Goal: Task Accomplishment & Management: Manage account settings

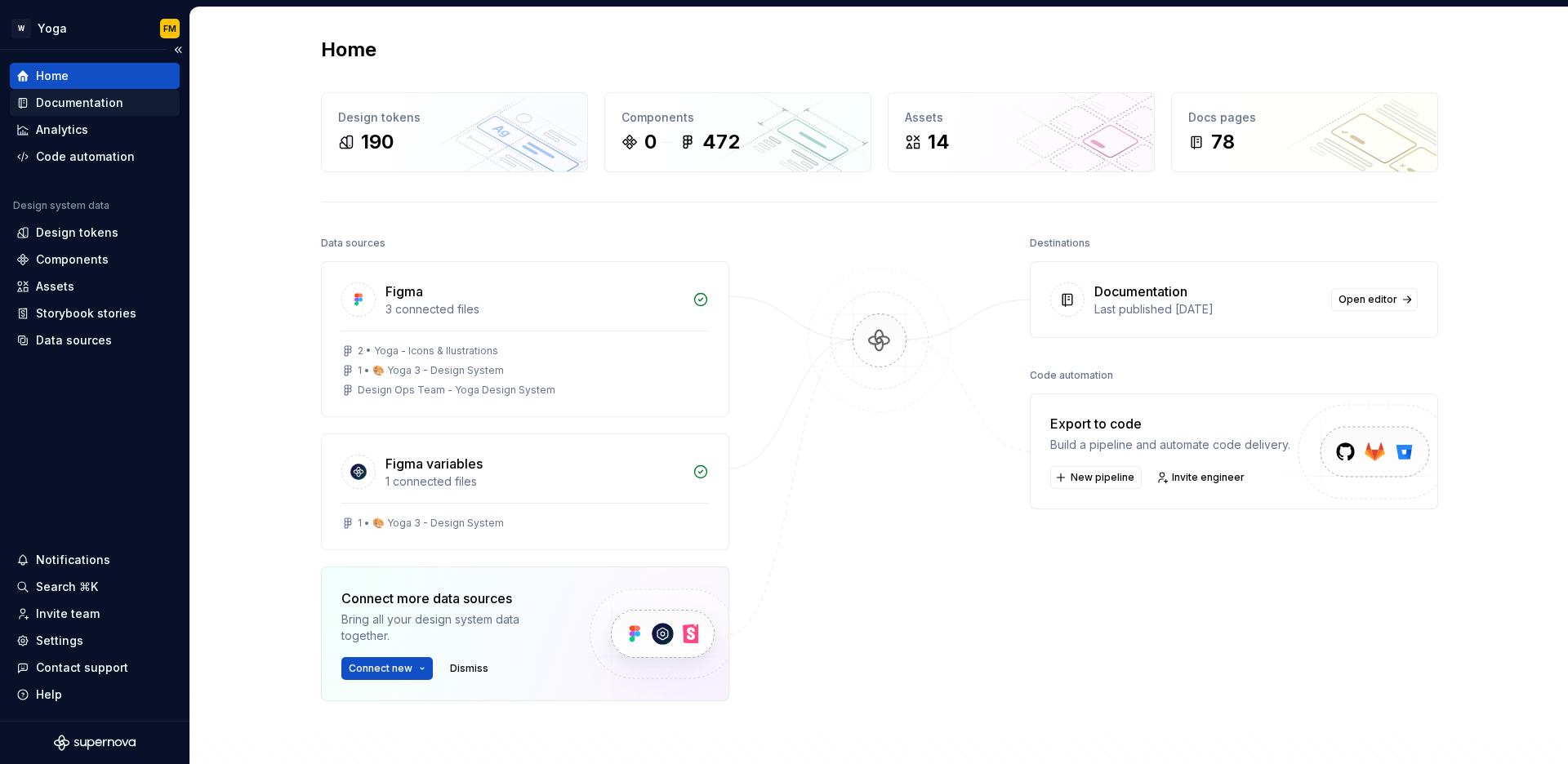
click at [64, 104] on div "Documentation" at bounding box center [80, 102] width 88 height 17
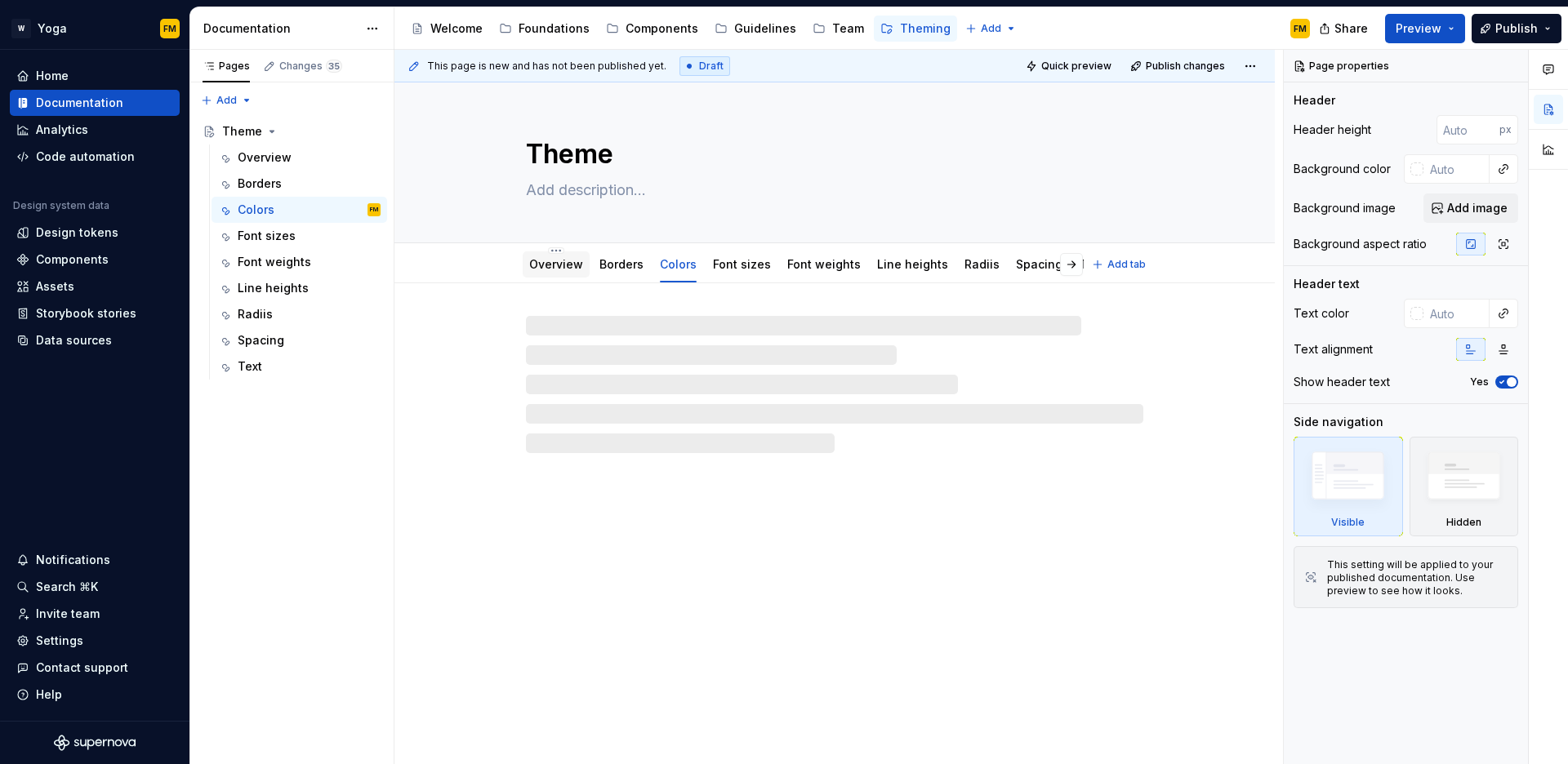
click at [552, 260] on link "Overview" at bounding box center [555, 264] width 54 height 14
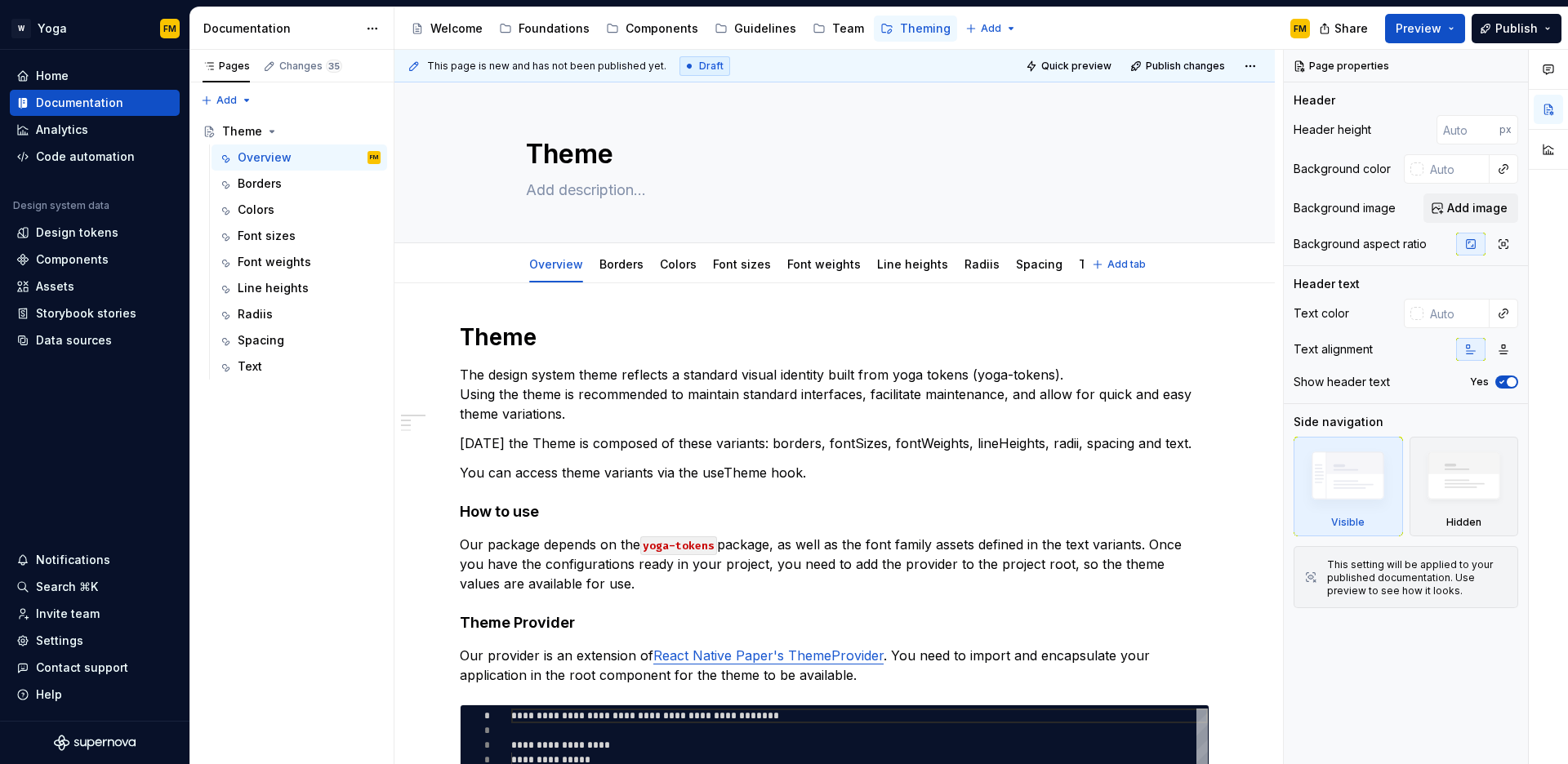
type textarea "*"
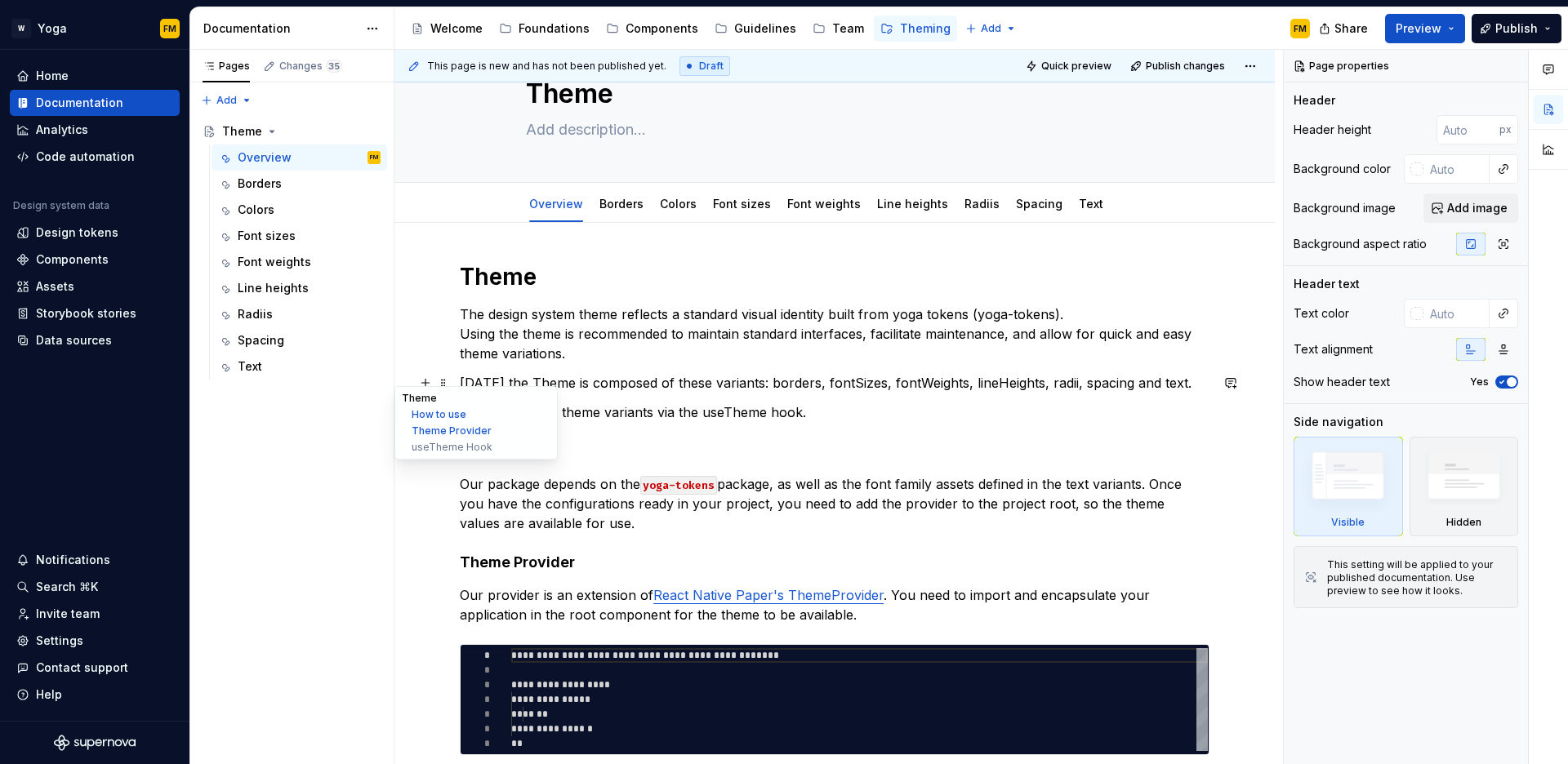
scroll to position [68, 0]
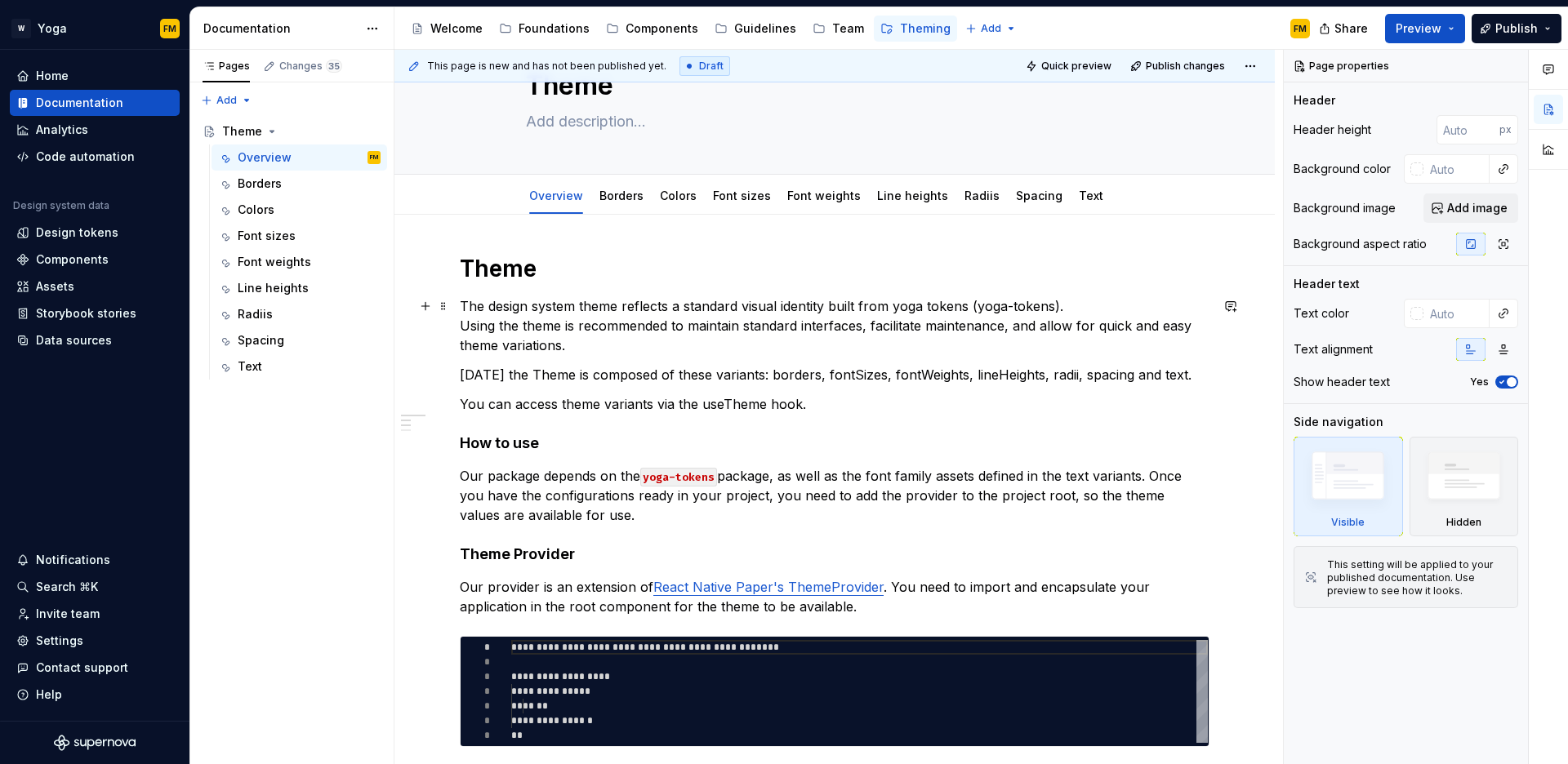
click at [979, 307] on p "The design system theme reflects a standard visual identity built from yoga tok…" at bounding box center [834, 326] width 749 height 59
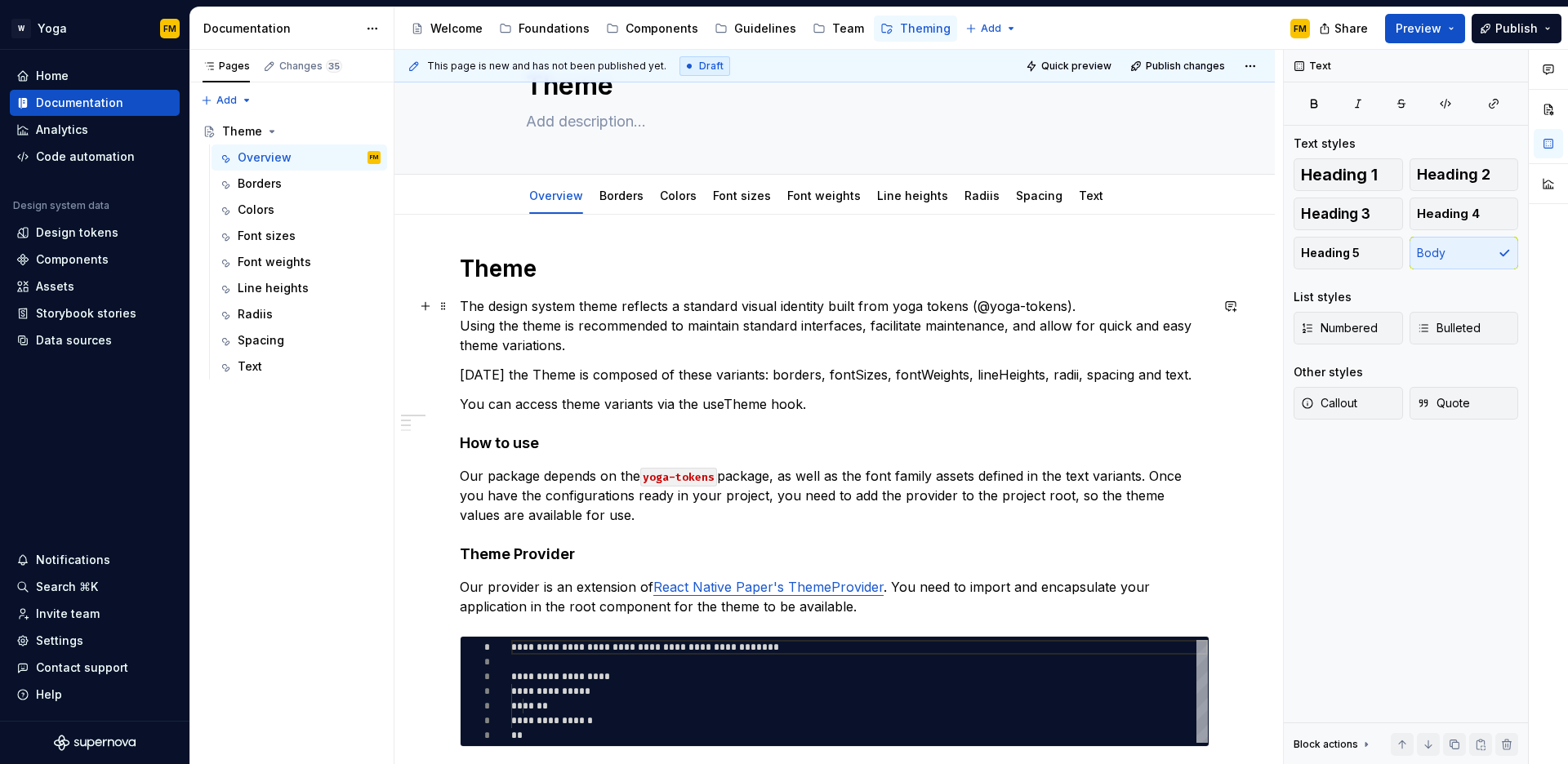
click at [980, 309] on p "The design system theme reflects a standard visual identity built from yoga tok…" at bounding box center [834, 326] width 749 height 59
drag, startPoint x: 897, startPoint y: 308, endPoint x: 927, endPoint y: 308, distance: 30.0
click at [927, 308] on p "The design system theme reflects a standard visual identity built from yoga tok…" at bounding box center [834, 326] width 749 height 59
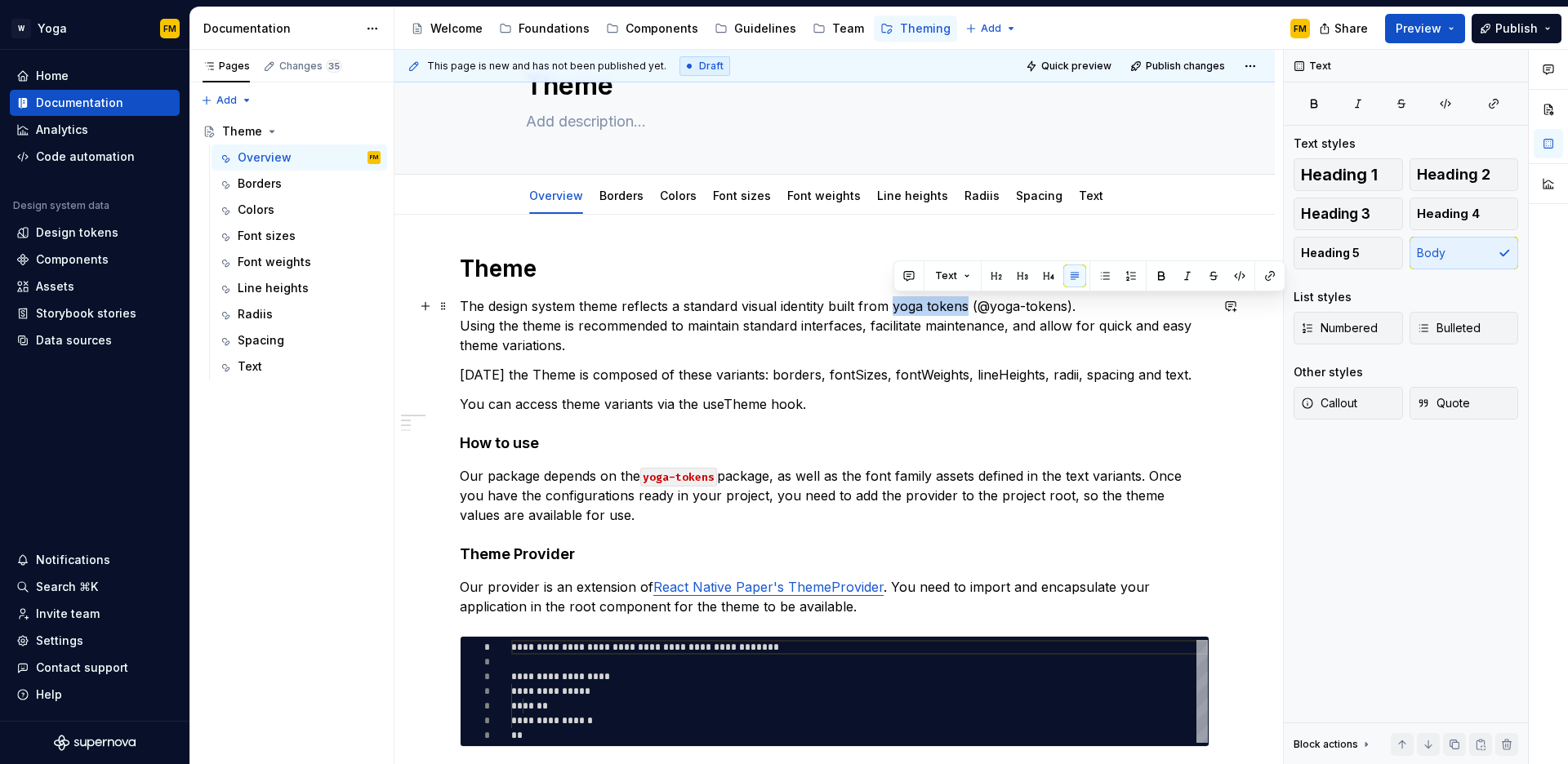
drag, startPoint x: 894, startPoint y: 308, endPoint x: 969, endPoint y: 306, distance: 75.0
click at [969, 306] on p "The design system theme reflects a standard visual identity built from yoga tok…" at bounding box center [834, 326] width 749 height 59
click at [1265, 278] on button "button" at bounding box center [1269, 275] width 22 height 22
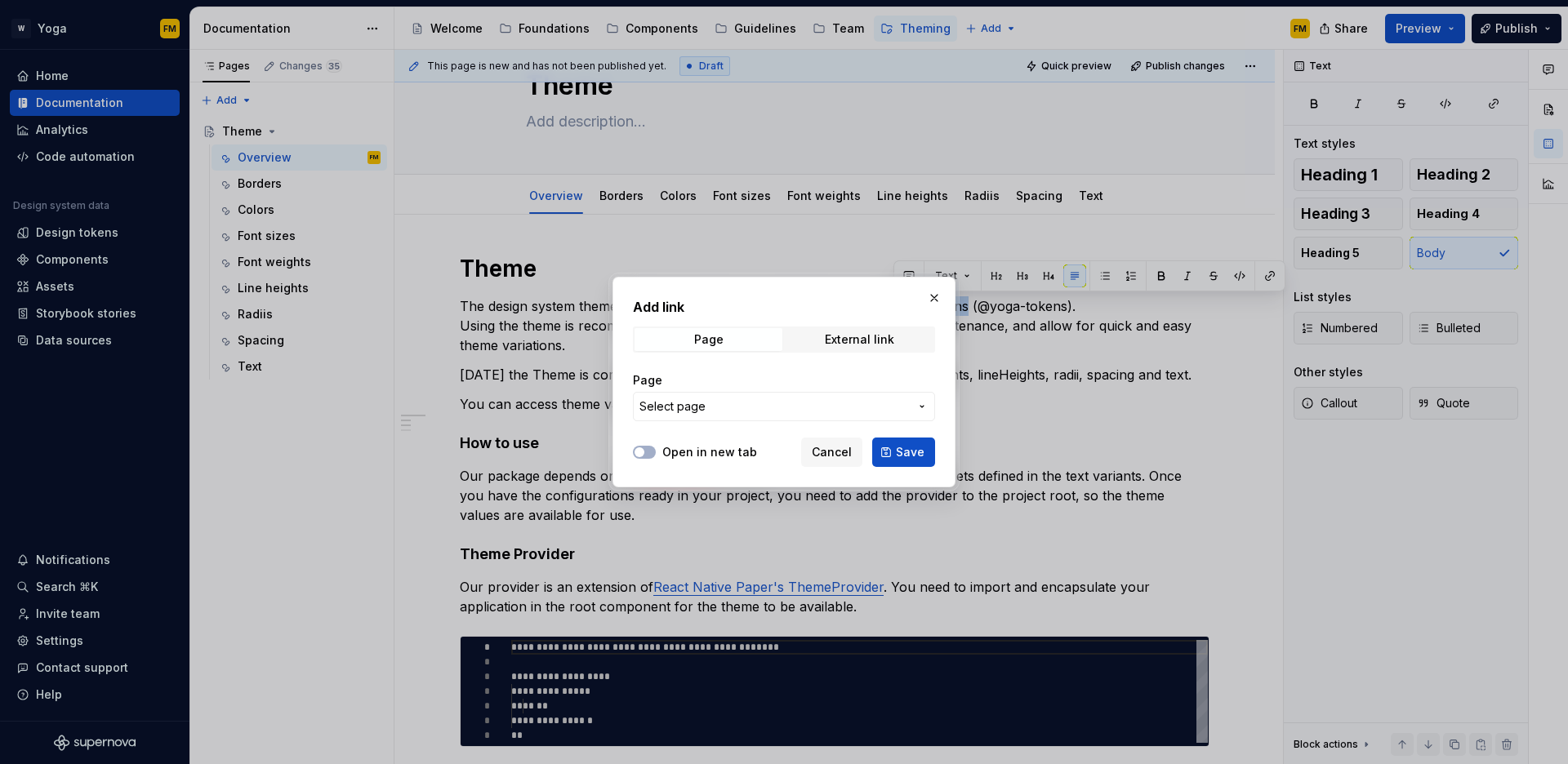
click at [759, 398] on span "Select page" at bounding box center [774, 406] width 269 height 17
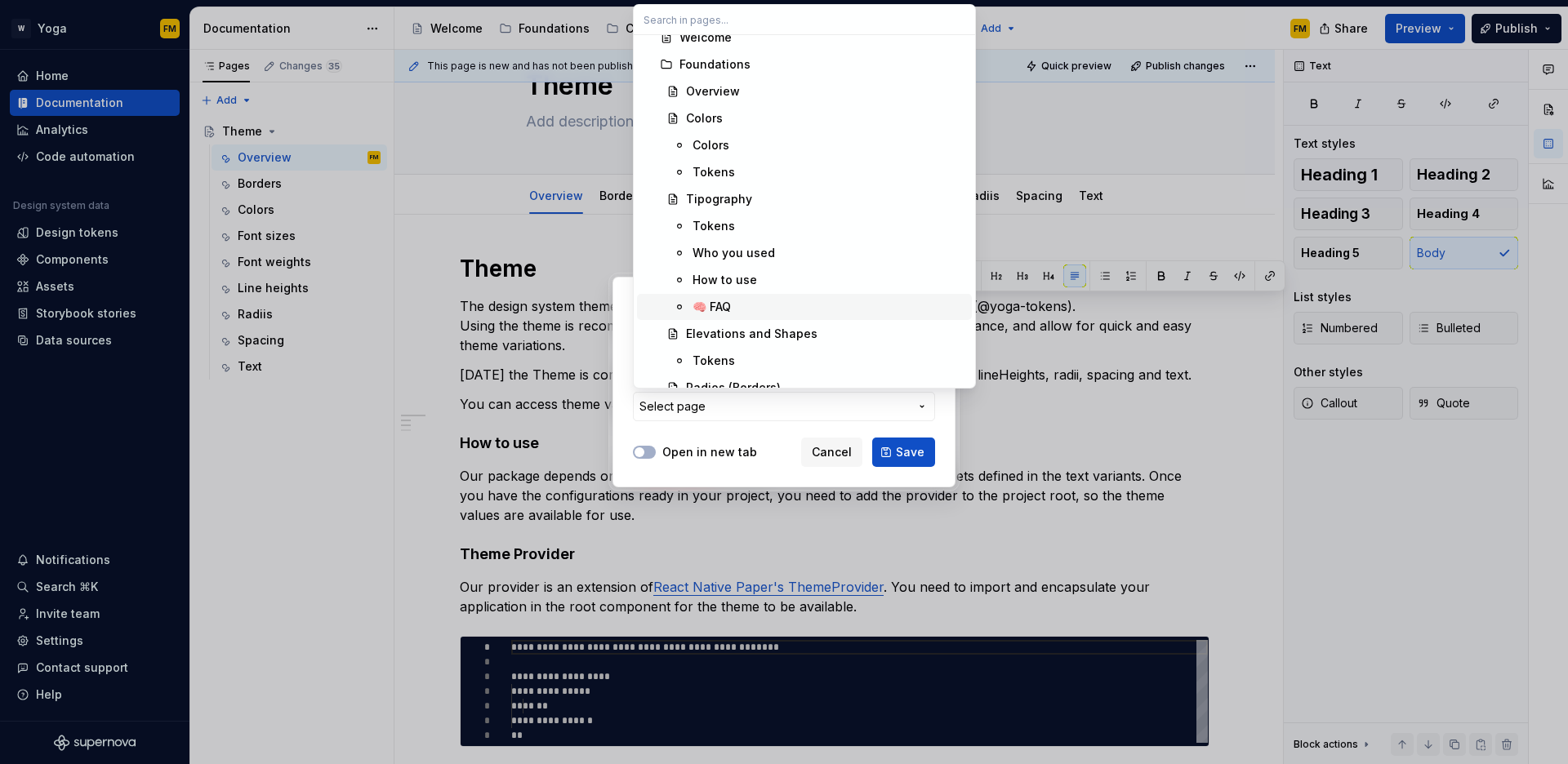
scroll to position [0, 0]
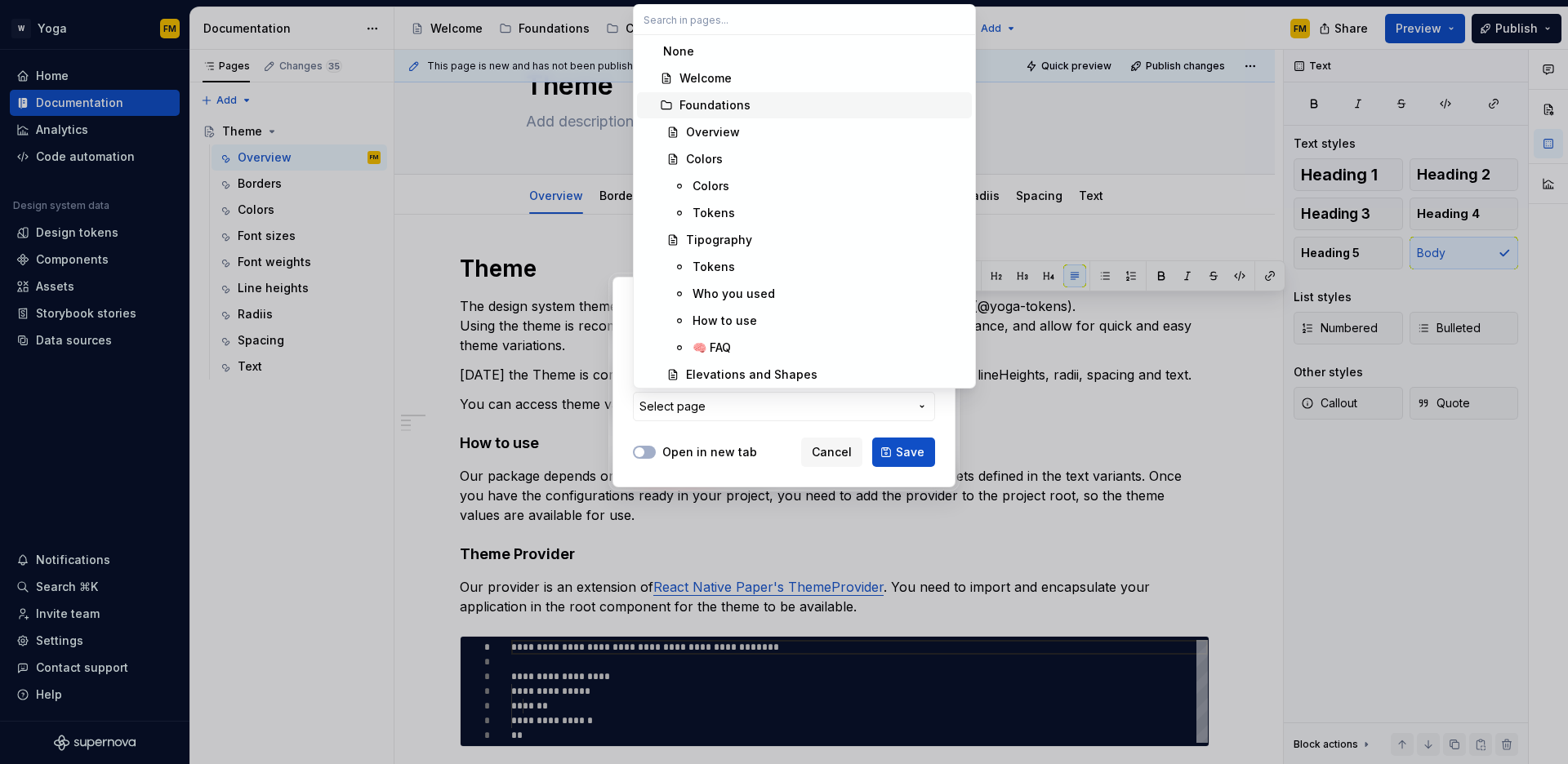
click at [769, 107] on div "Foundations" at bounding box center [822, 105] width 286 height 17
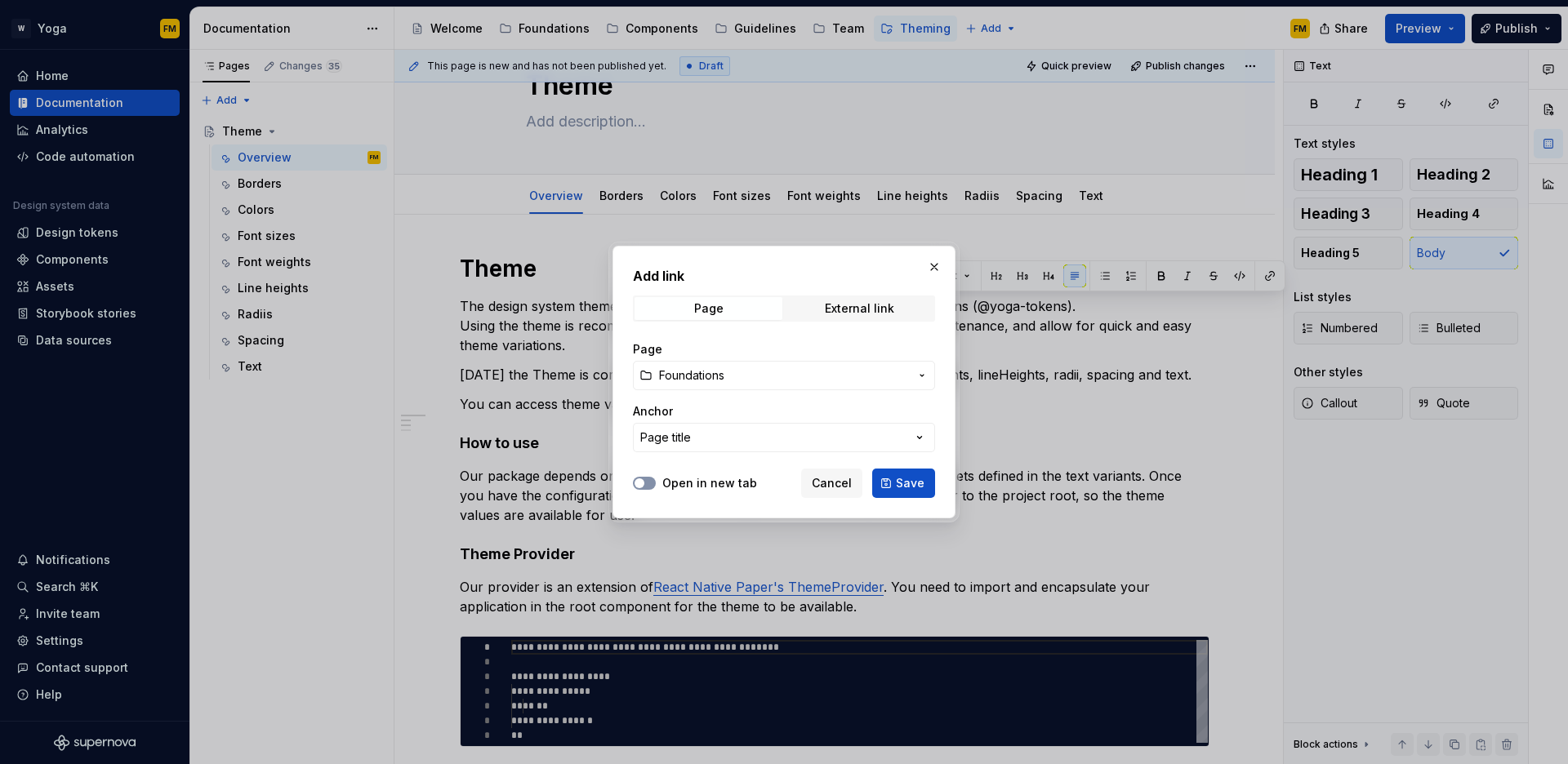
click at [649, 488] on button "Open in new tab" at bounding box center [644, 483] width 22 height 13
click at [906, 488] on span "Save" at bounding box center [909, 483] width 28 height 17
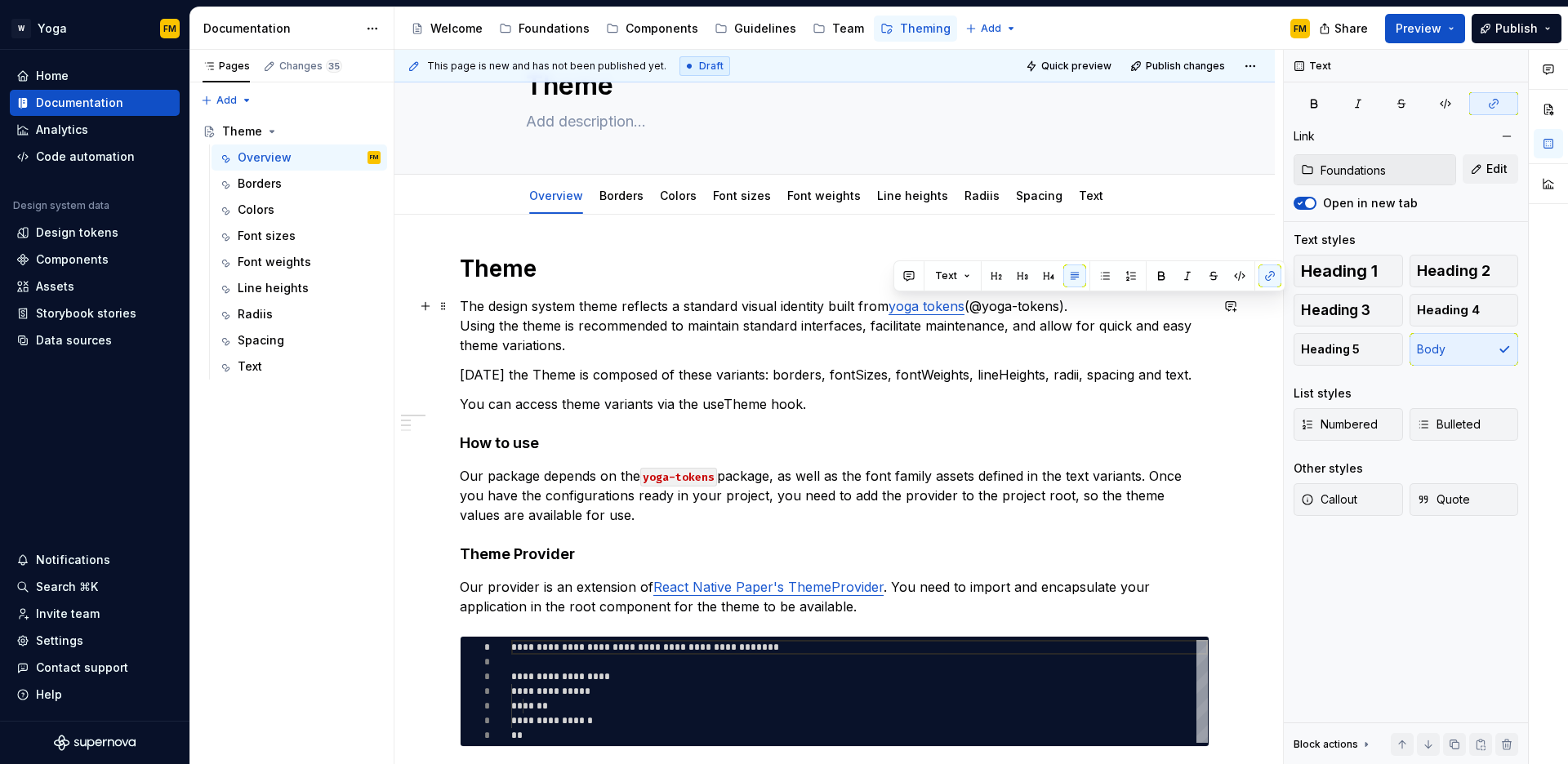
click at [1014, 309] on p "The design system theme reflects a standard visual identity built from yoga tok…" at bounding box center [834, 326] width 749 height 59
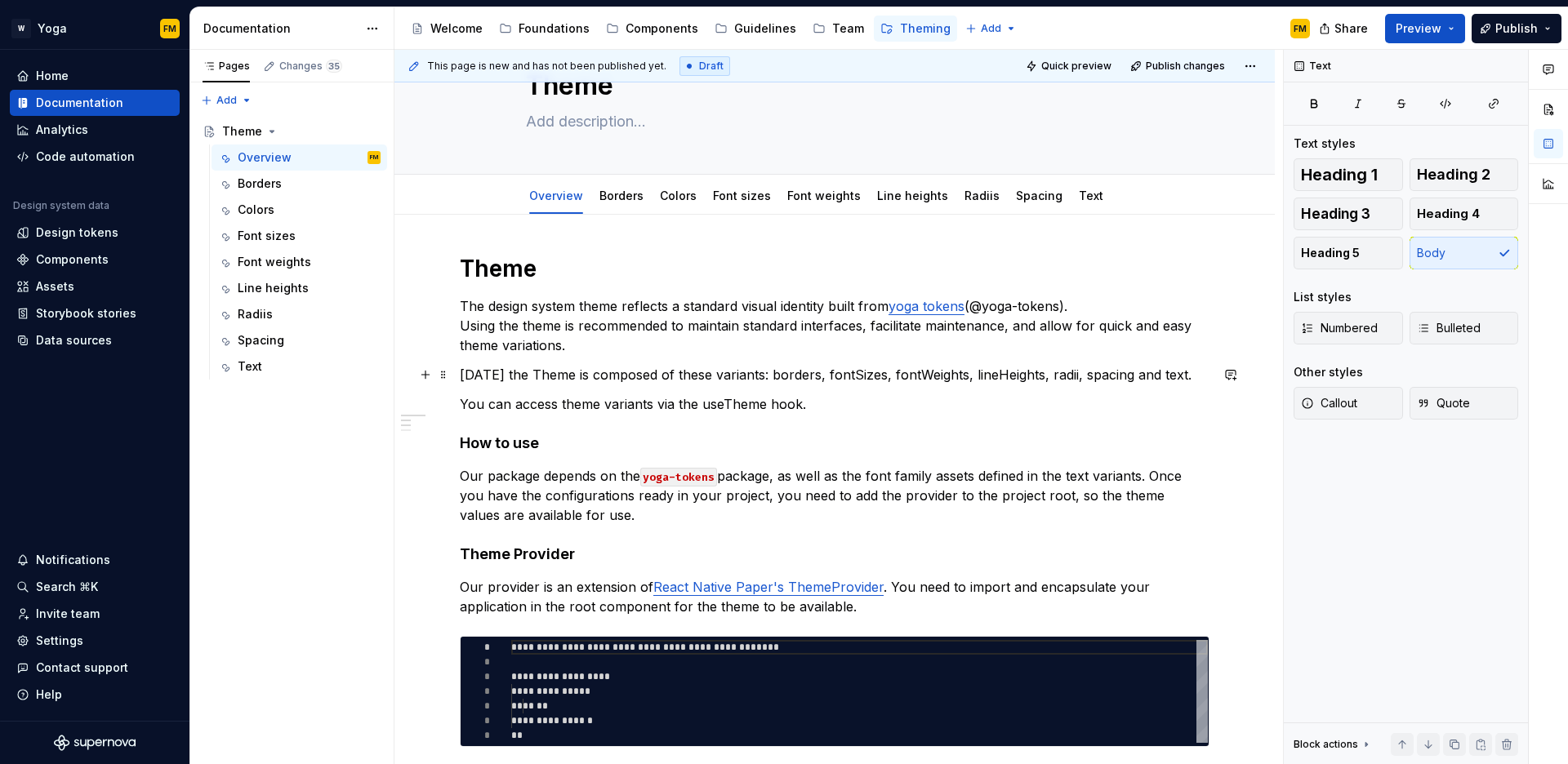
click at [556, 376] on p "[DATE] the Theme is composed of these variants: borders, fontSizes, fontWeights…" at bounding box center [834, 375] width 749 height 20
click at [555, 375] on p "[DATE] the Theme is composed of these variants: borders, fontSizes, fontWeights…" at bounding box center [834, 375] width 749 height 20
click at [790, 341] on button "button" at bounding box center [791, 344] width 22 height 22
click at [692, 403] on p "You can access theme variants via the useTheme hook." at bounding box center [834, 404] width 749 height 20
click at [784, 374] on p "[DATE] the Theme is composed of these variants: borders, fontSizes, fontWeights…" at bounding box center [834, 375] width 749 height 20
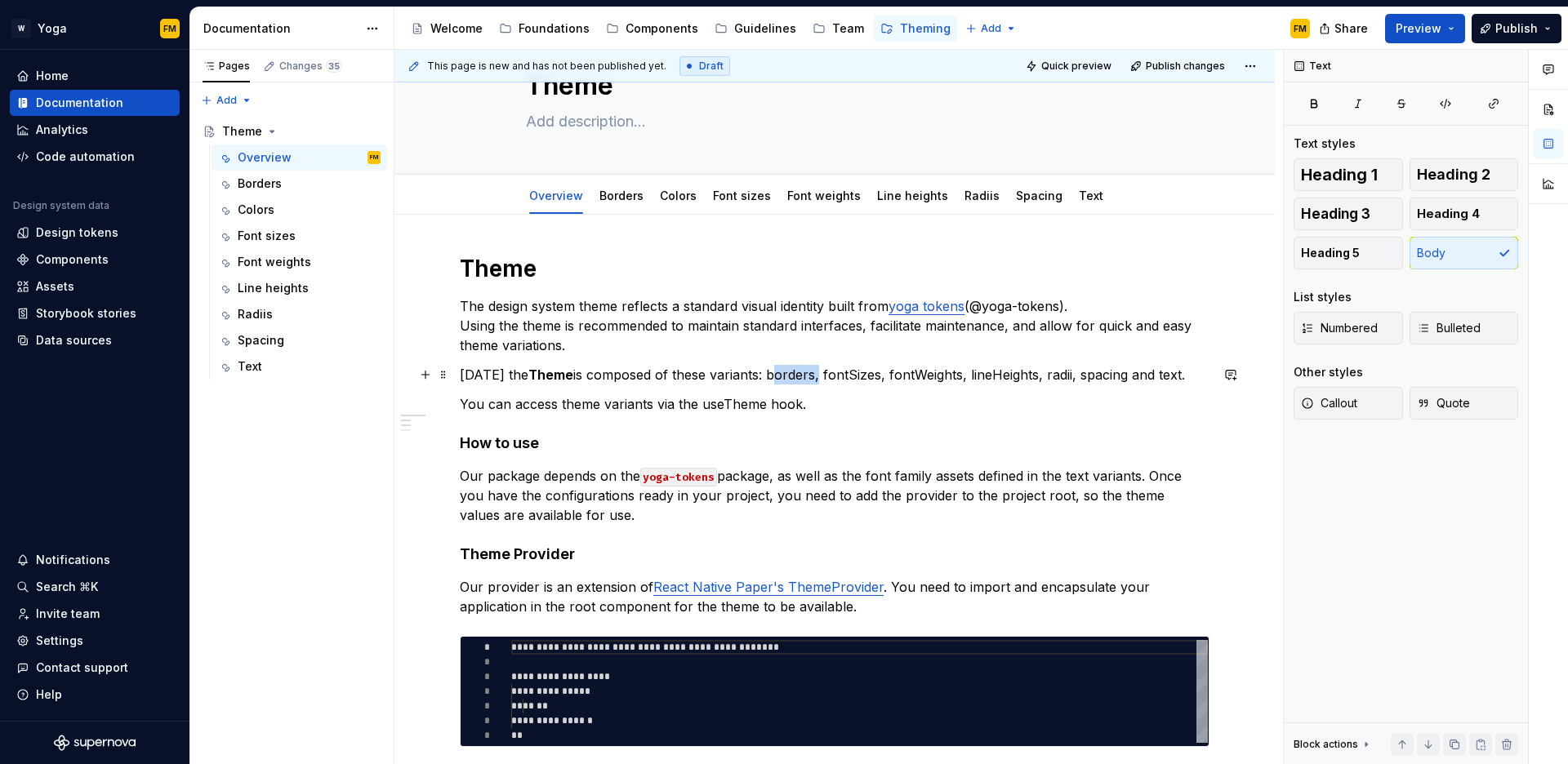
click at [784, 374] on p "[DATE] the Theme is composed of these variants: borders, fontSizes, fontWeights…" at bounding box center [834, 375] width 749 height 20
click at [1035, 349] on button "button" at bounding box center [1032, 344] width 22 height 22
click at [833, 379] on p "[DATE] the Theme is composed of these variants: borders , fontSizes, fontWeight…" at bounding box center [834, 375] width 749 height 20
click at [834, 379] on p "[DATE] the Theme is composed of these variants: borders , fontSizes, fontWeight…" at bounding box center [834, 375] width 749 height 20
click at [1095, 342] on button "button" at bounding box center [1090, 344] width 22 height 22
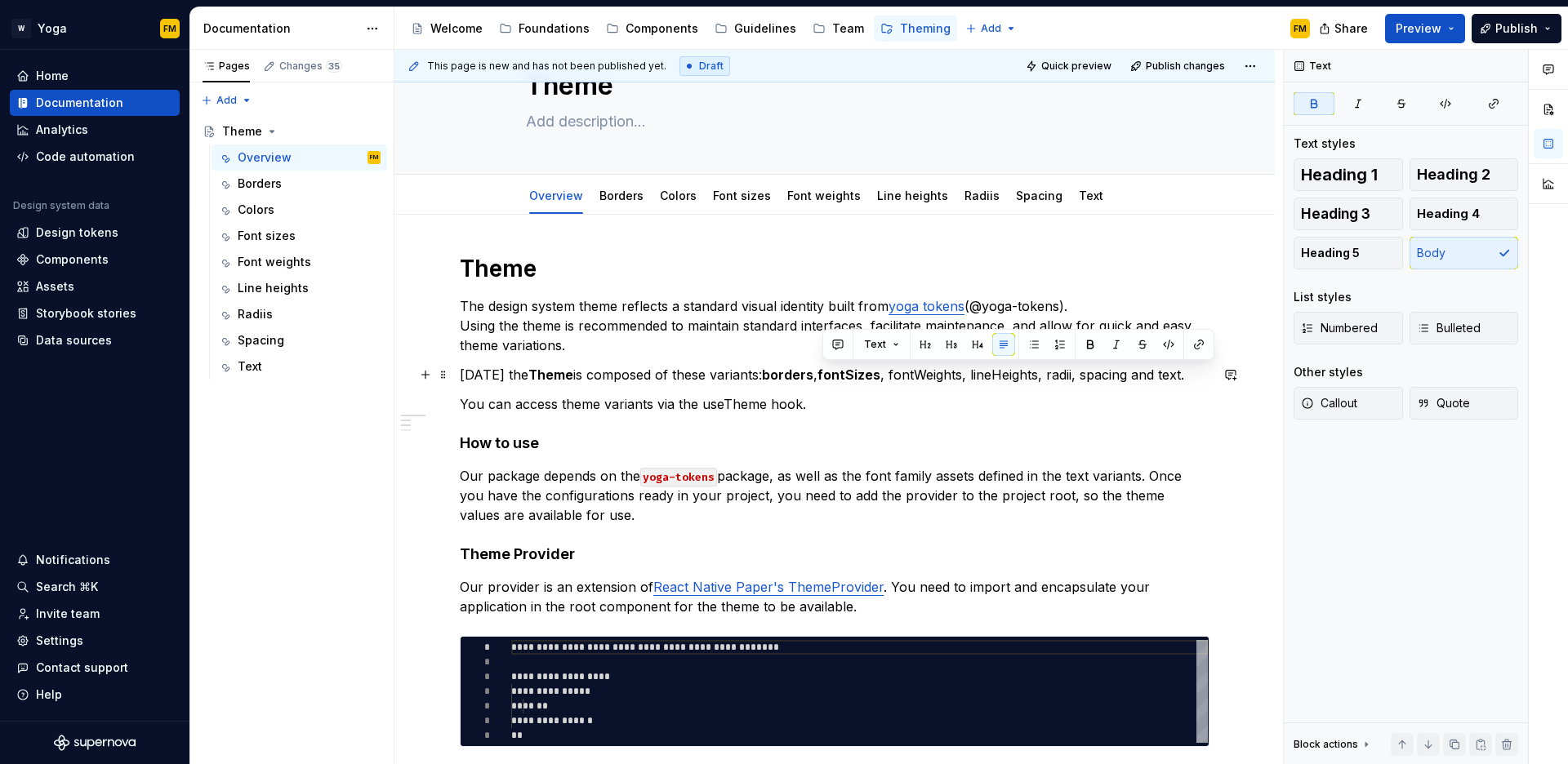
click at [945, 377] on p "[DATE] the Theme is composed of these variants: borders , fontSizes , fontWeigh…" at bounding box center [834, 375] width 749 height 20
click at [1163, 346] on button "button" at bounding box center [1156, 344] width 22 height 22
click at [1025, 370] on p "[DATE] the Theme is composed of these variants: borders , fontSizes , fontWeigh…" at bounding box center [834, 375] width 749 height 20
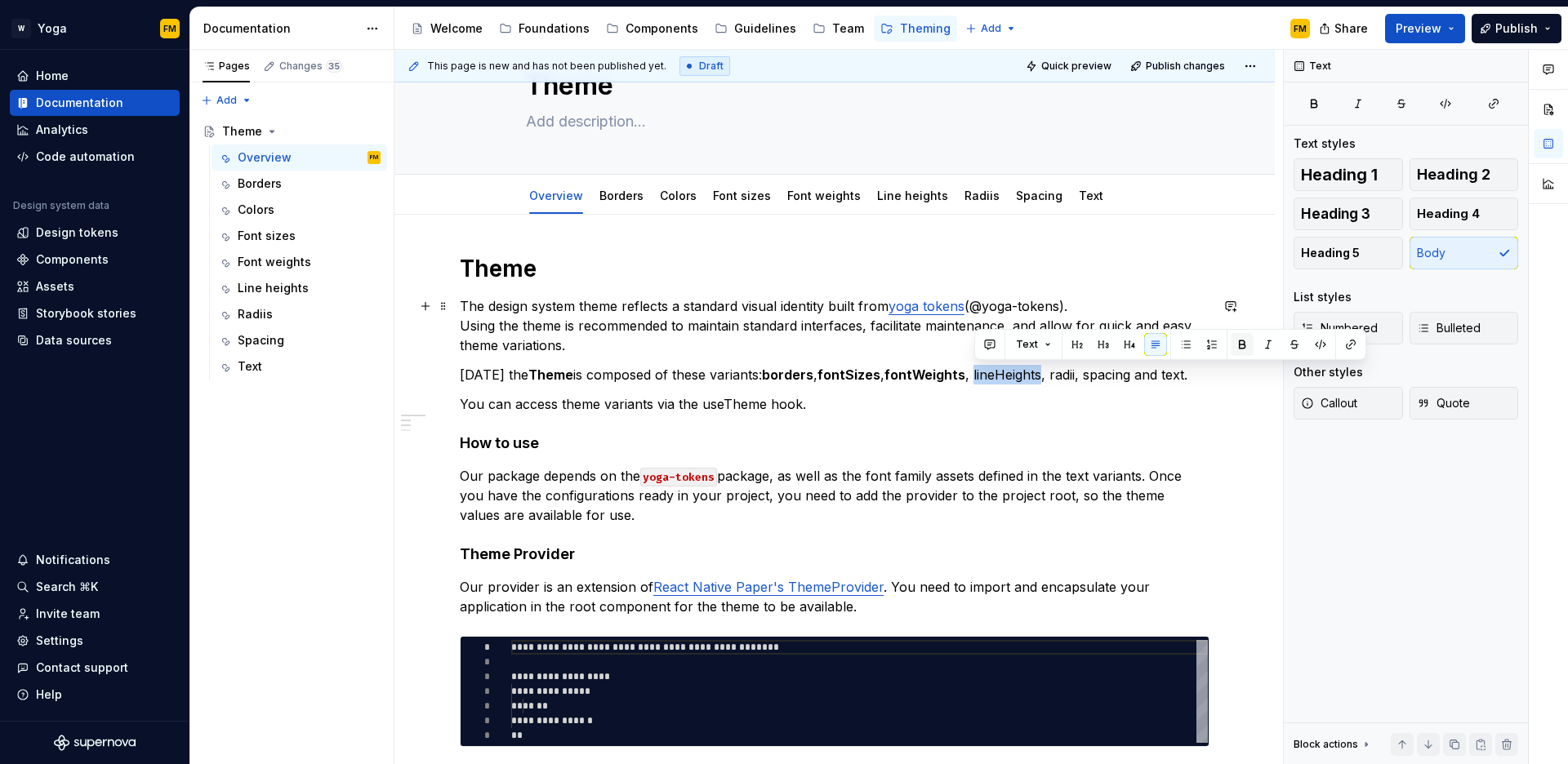
click at [1233, 343] on button "button" at bounding box center [1241, 344] width 22 height 22
click at [1071, 375] on p "[DATE] the Theme is composed of these variants: borders , fontSizes , fontWeigh…" at bounding box center [834, 375] width 749 height 20
click at [1324, 348] on button "button" at bounding box center [1321, 344] width 22 height 22
click at [1100, 373] on p "[DATE] the Theme is composed of these variants: borders , fontSizes , fontWeigh…" at bounding box center [834, 375] width 749 height 20
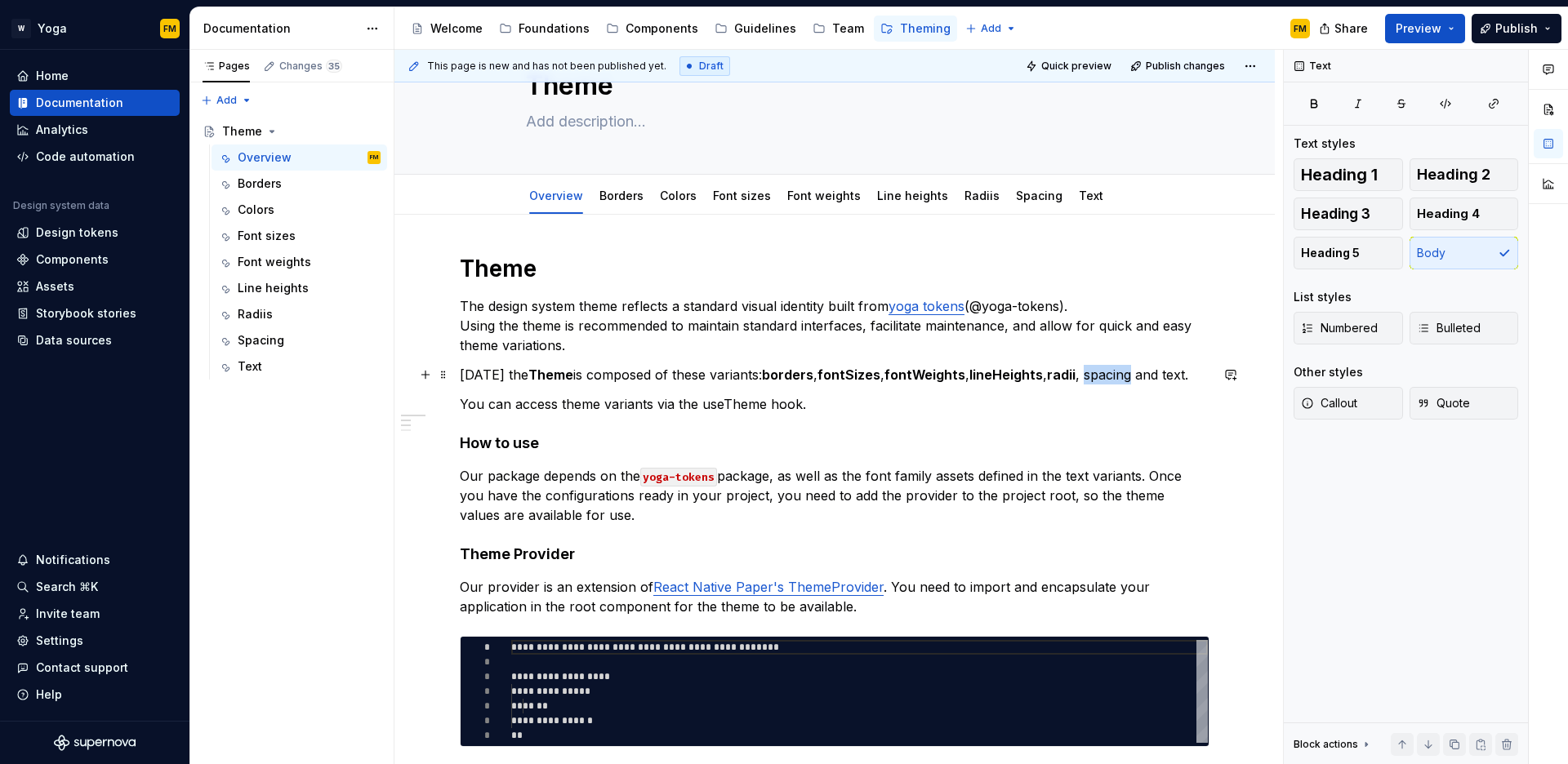
click at [1100, 373] on p "[DATE] the Theme is composed of these variants: borders , fontSizes , fontWeigh…" at bounding box center [834, 375] width 749 height 20
click at [1354, 339] on button "button" at bounding box center [1356, 344] width 22 height 22
click at [1178, 375] on p "[DATE] the Theme is composed of these variants: borders , fontSizes , fontWeigh…" at bounding box center [834, 375] width 749 height 20
click at [1080, 348] on button "button" at bounding box center [1070, 344] width 22 height 22
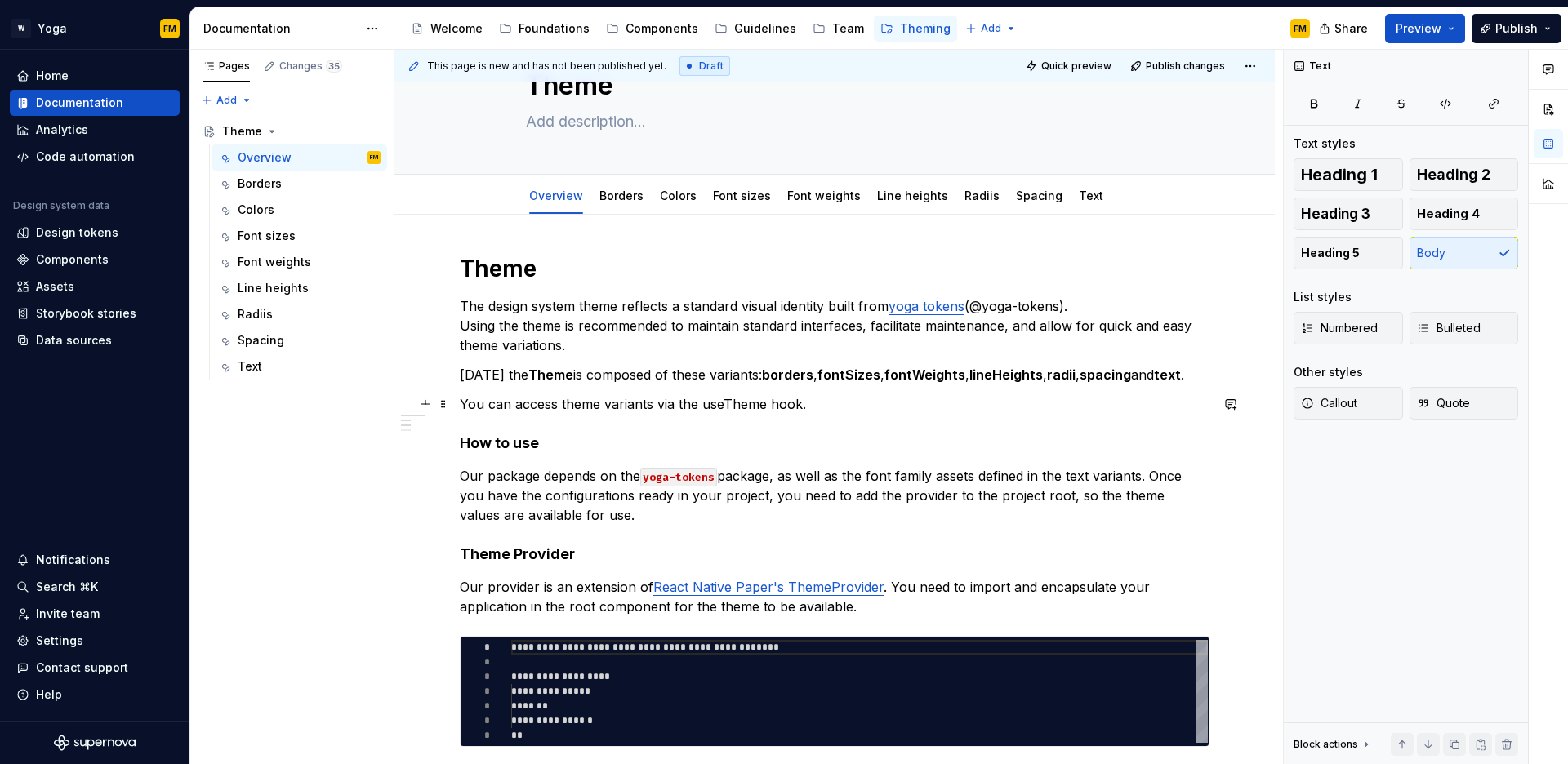
click at [505, 404] on p "You can access theme variants via the useTheme hook." at bounding box center [834, 404] width 749 height 20
click at [739, 407] on p "You can access theme variants via the useTheme hook." at bounding box center [834, 404] width 749 height 20
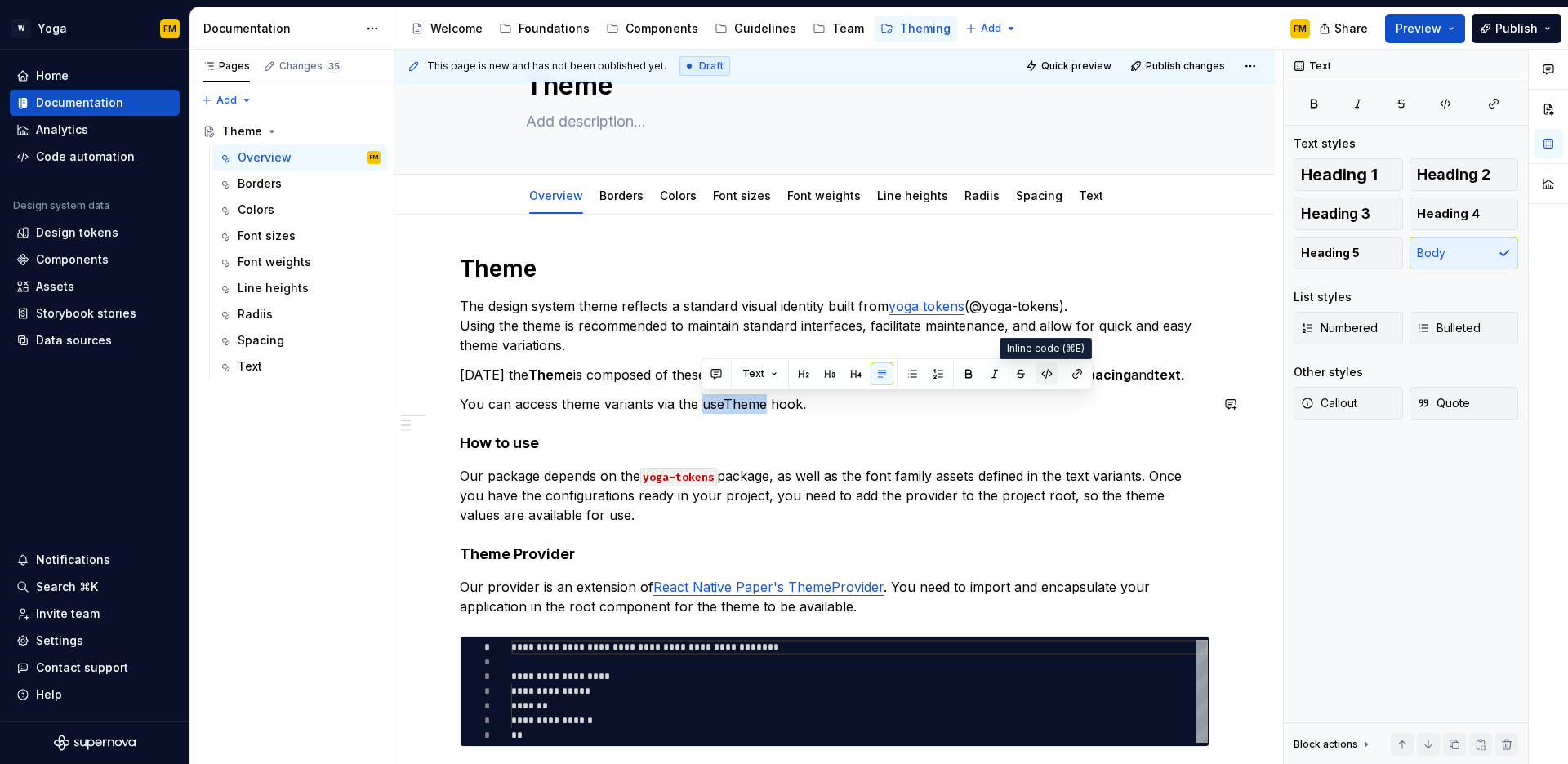
click at [1048, 380] on button "button" at bounding box center [1046, 374] width 22 height 22
click at [784, 409] on p "You can access theme variants via the useTheme hook." at bounding box center [834, 404] width 749 height 20
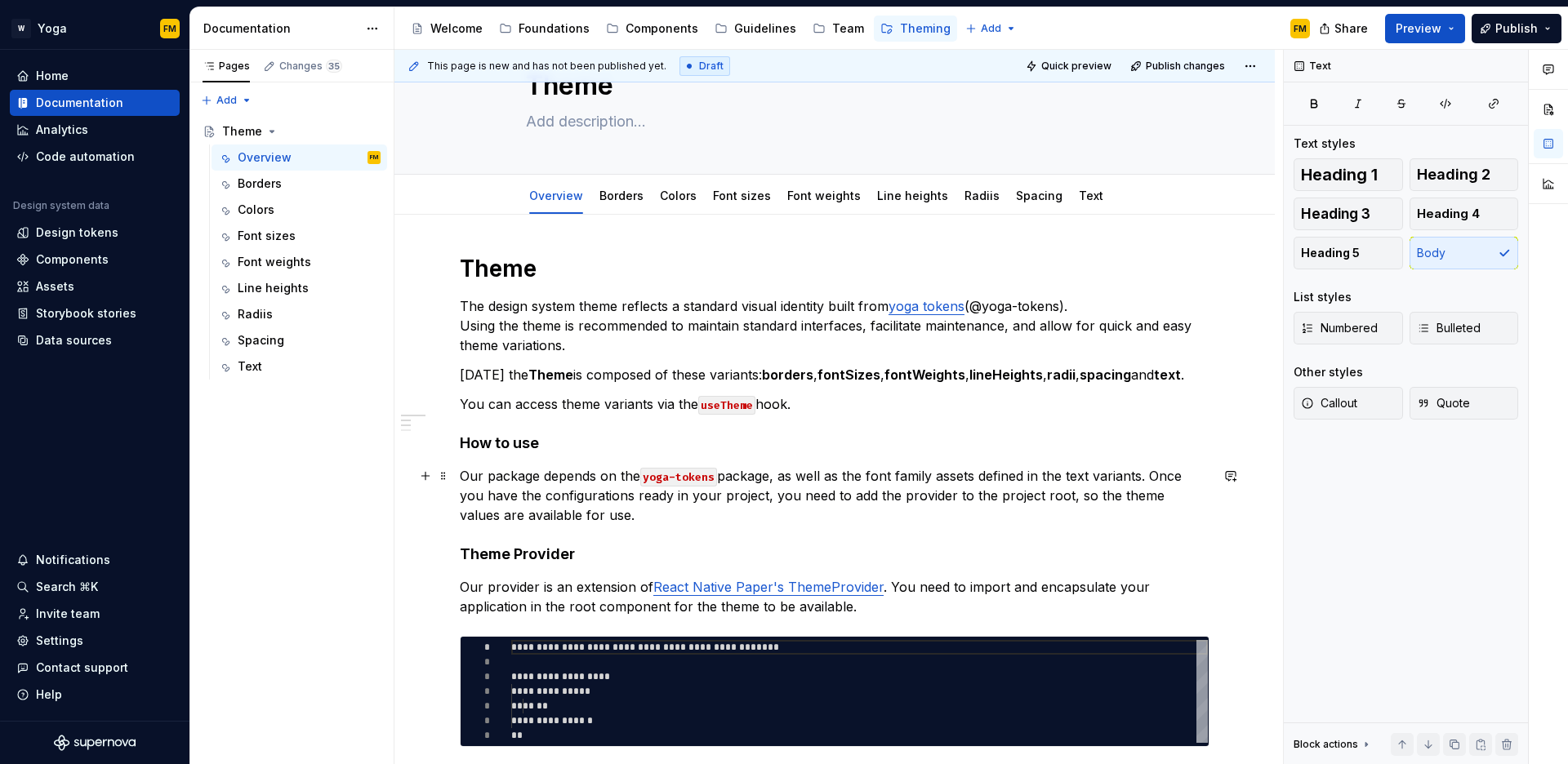
click at [829, 511] on p "Our package depends on the yoga-tokens package, as well as the font family asse…" at bounding box center [834, 496] width 749 height 59
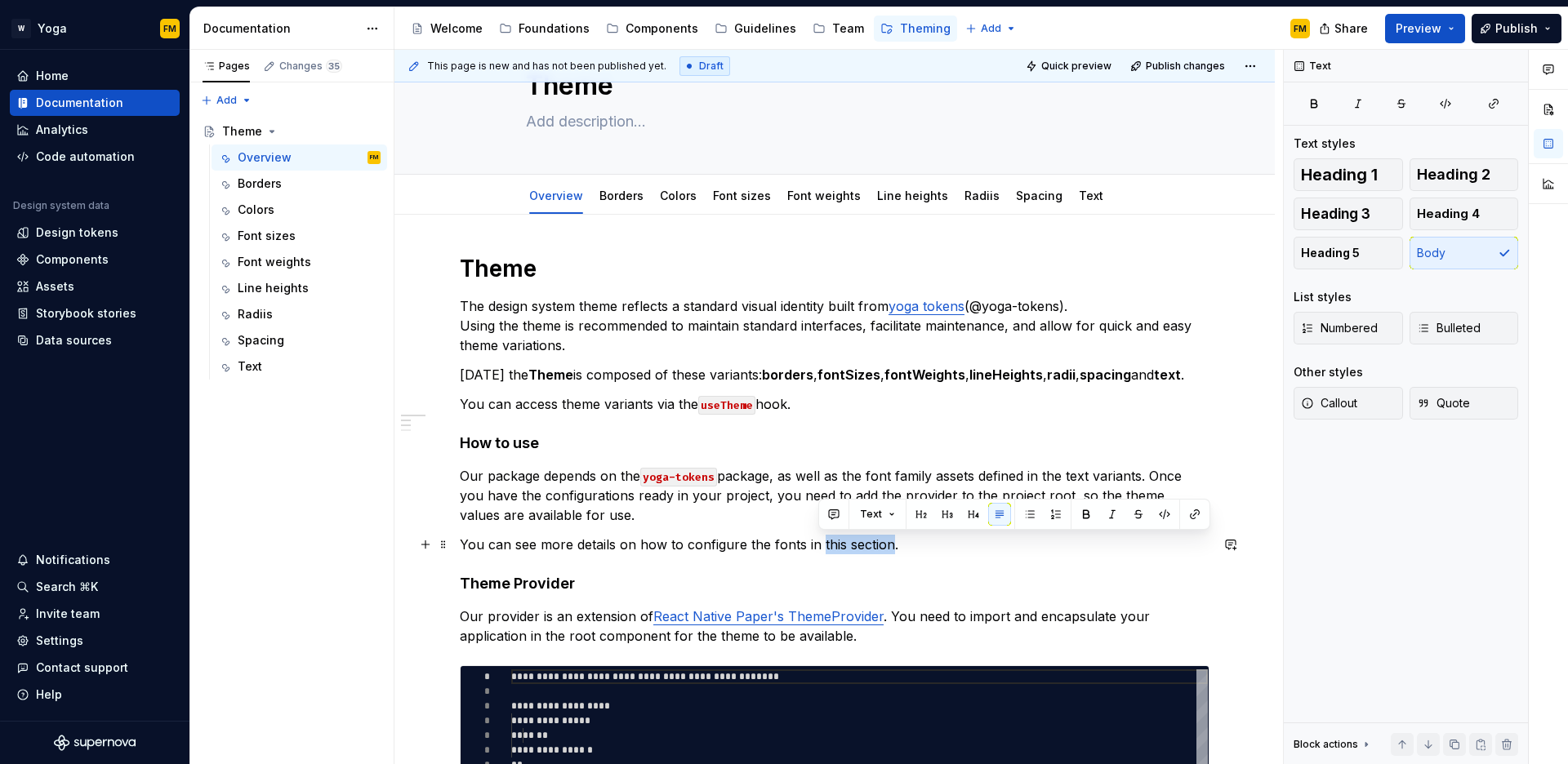
drag, startPoint x: 819, startPoint y: 547, endPoint x: 887, endPoint y: 548, distance: 68.0
click at [887, 548] on p "You can see more details on how to configure the fonts in this section." at bounding box center [834, 544] width 749 height 20
click at [1199, 521] on button "button" at bounding box center [1194, 514] width 22 height 22
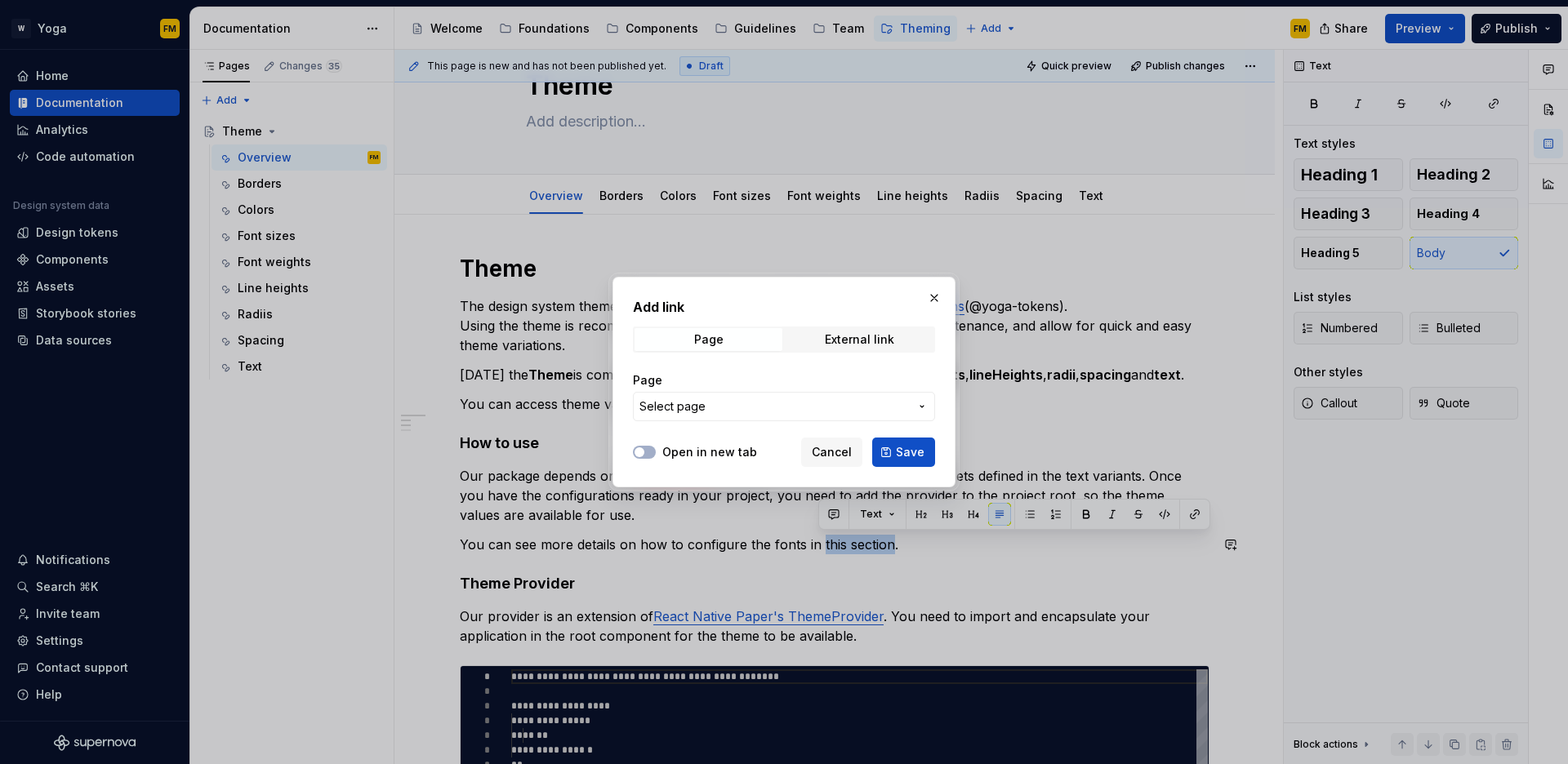
click at [747, 398] on span "Select page" at bounding box center [774, 406] width 269 height 17
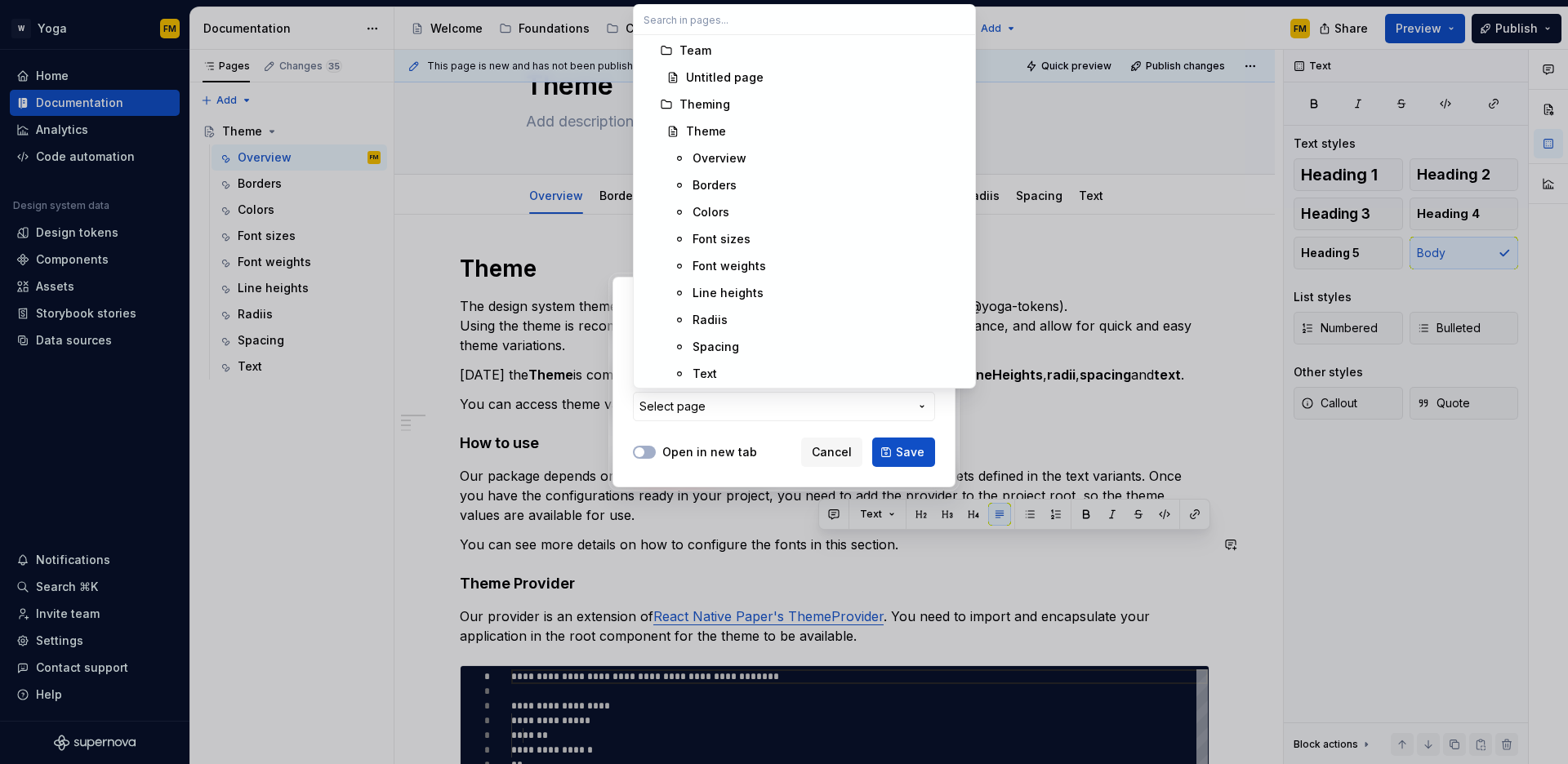
scroll to position [2294, 0]
click at [731, 366] on div "Text" at bounding box center [829, 371] width 273 height 17
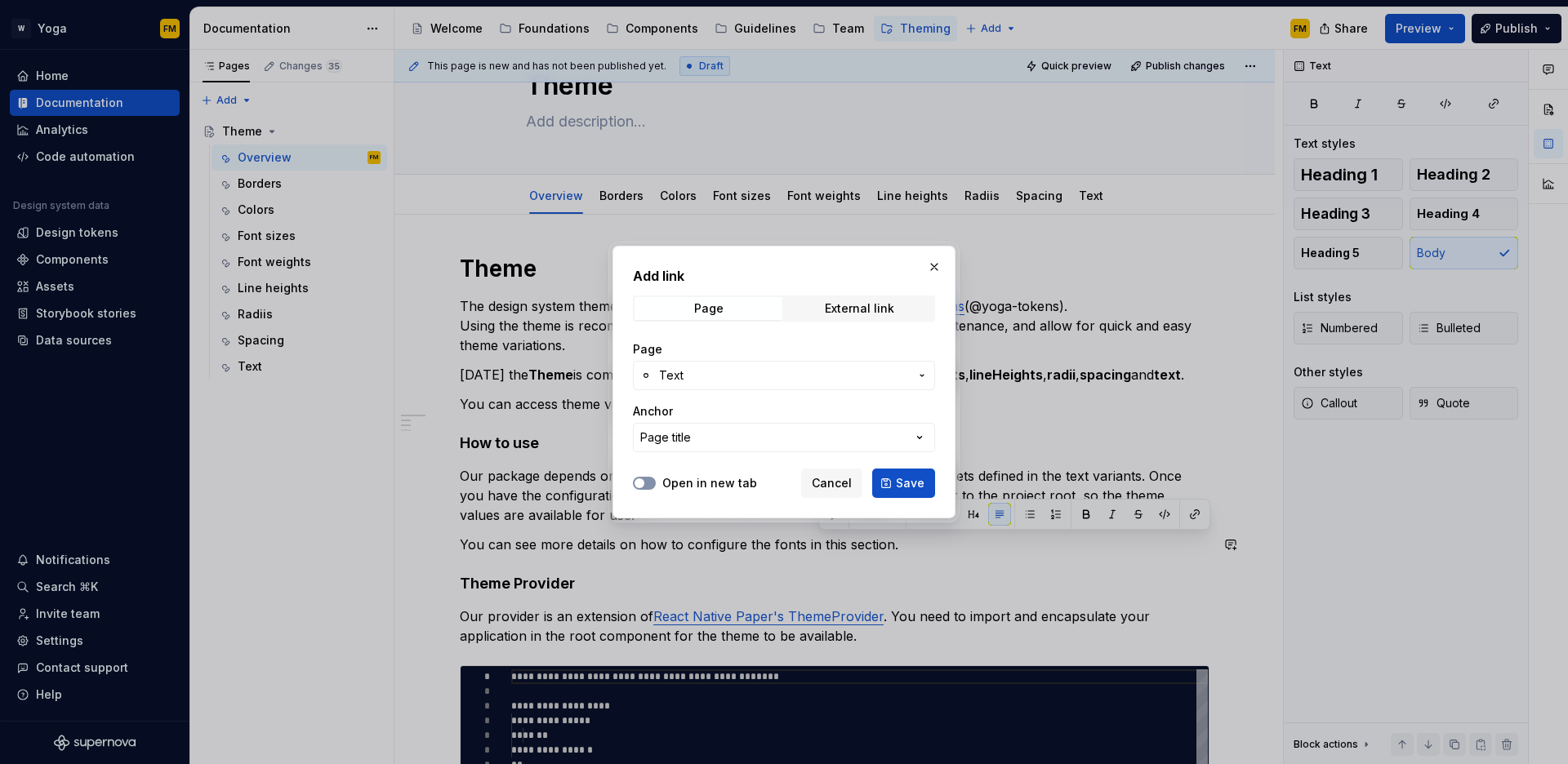
click at [649, 477] on button "Open in new tab" at bounding box center [644, 483] width 22 height 13
click at [866, 439] on button "Page title" at bounding box center [784, 438] width 302 height 29
click at [866, 439] on div "Add link Page External link Page Text Anchor Page title Open in new tab Cancel …" at bounding box center [784, 382] width 1568 height 764
click at [893, 476] on button "Save" at bounding box center [904, 483] width 62 height 29
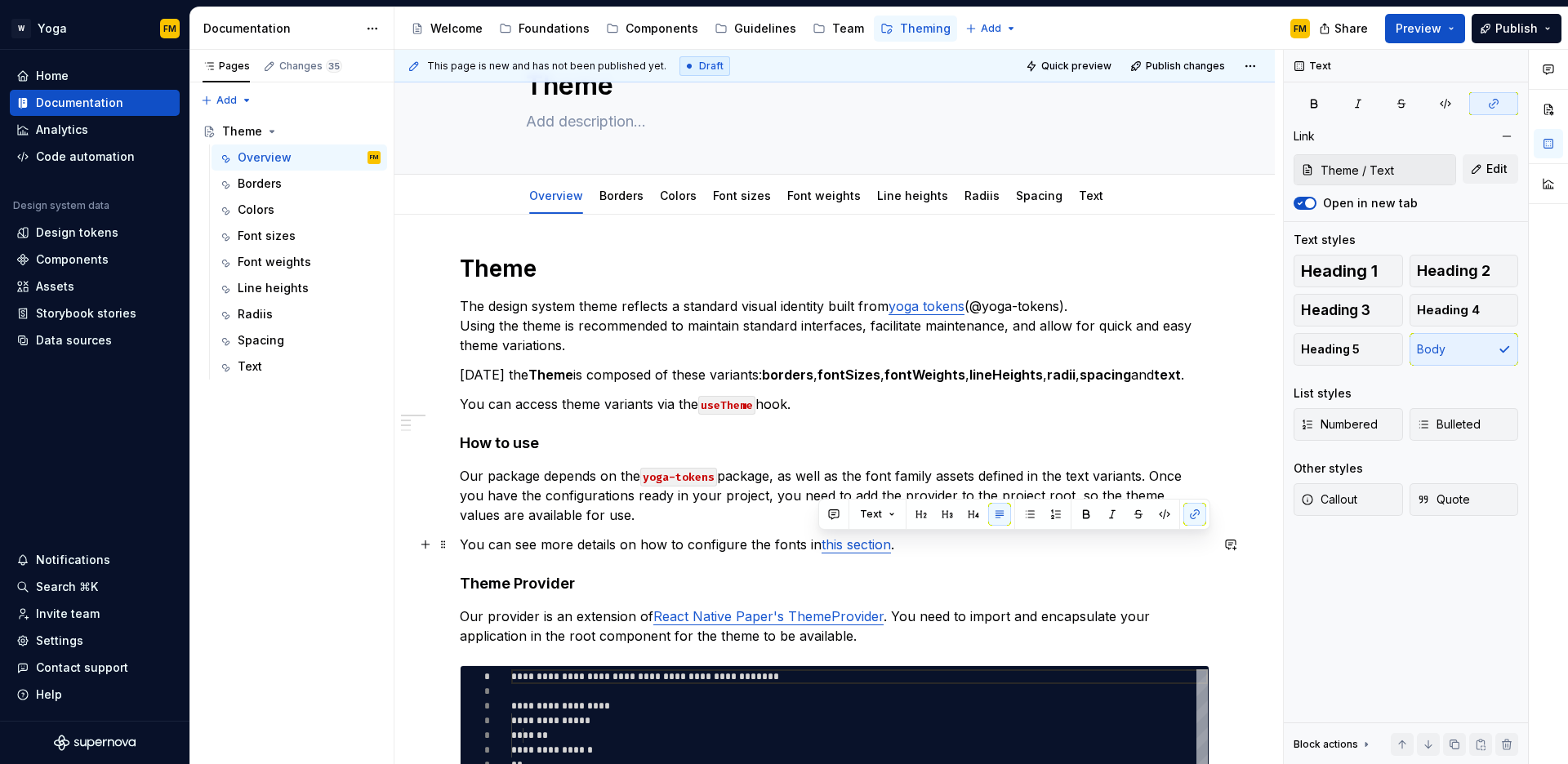
click at [784, 551] on p "You can see more details on how to configure the fonts in this section ." at bounding box center [834, 544] width 749 height 20
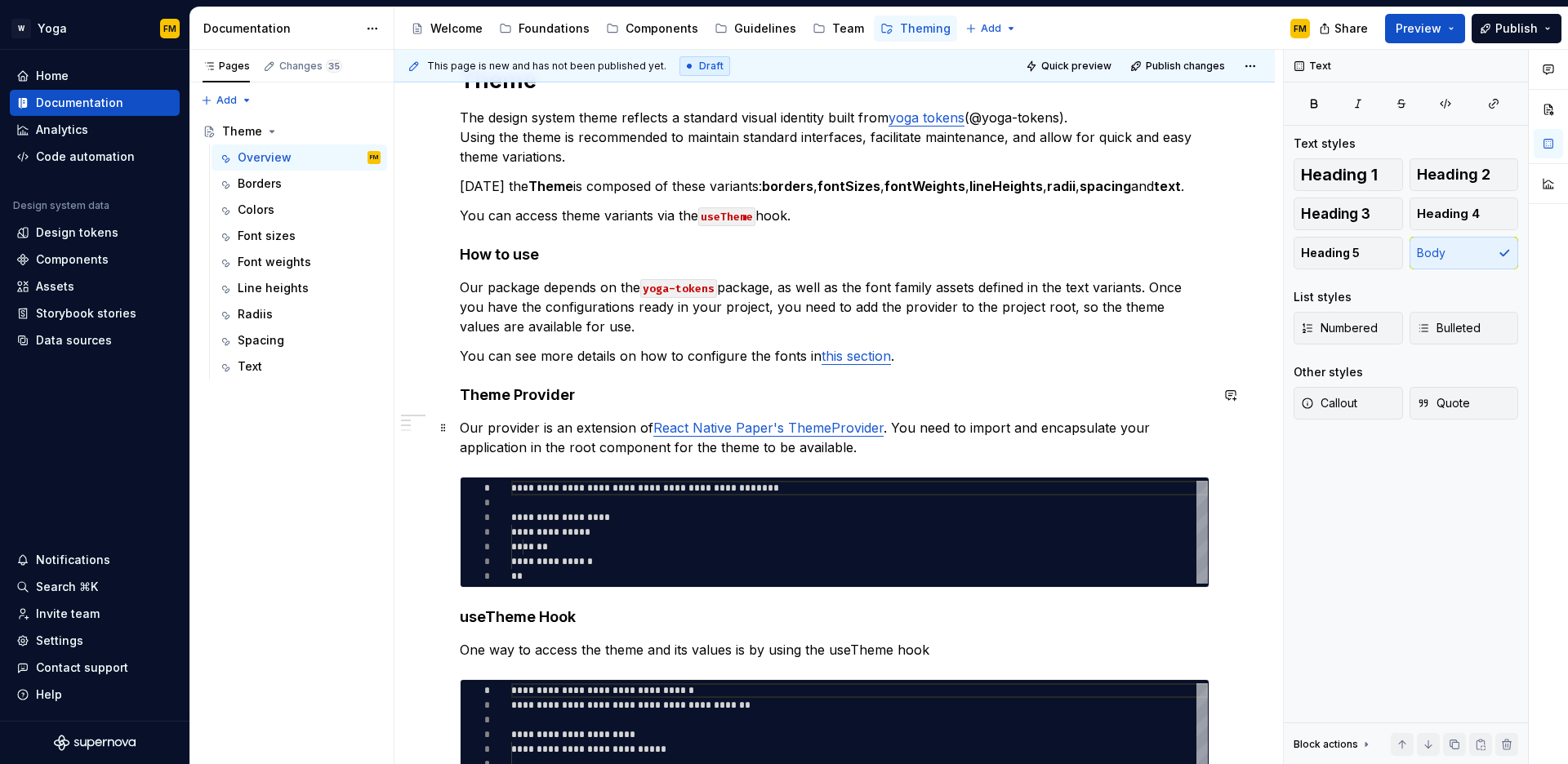
scroll to position [260, 0]
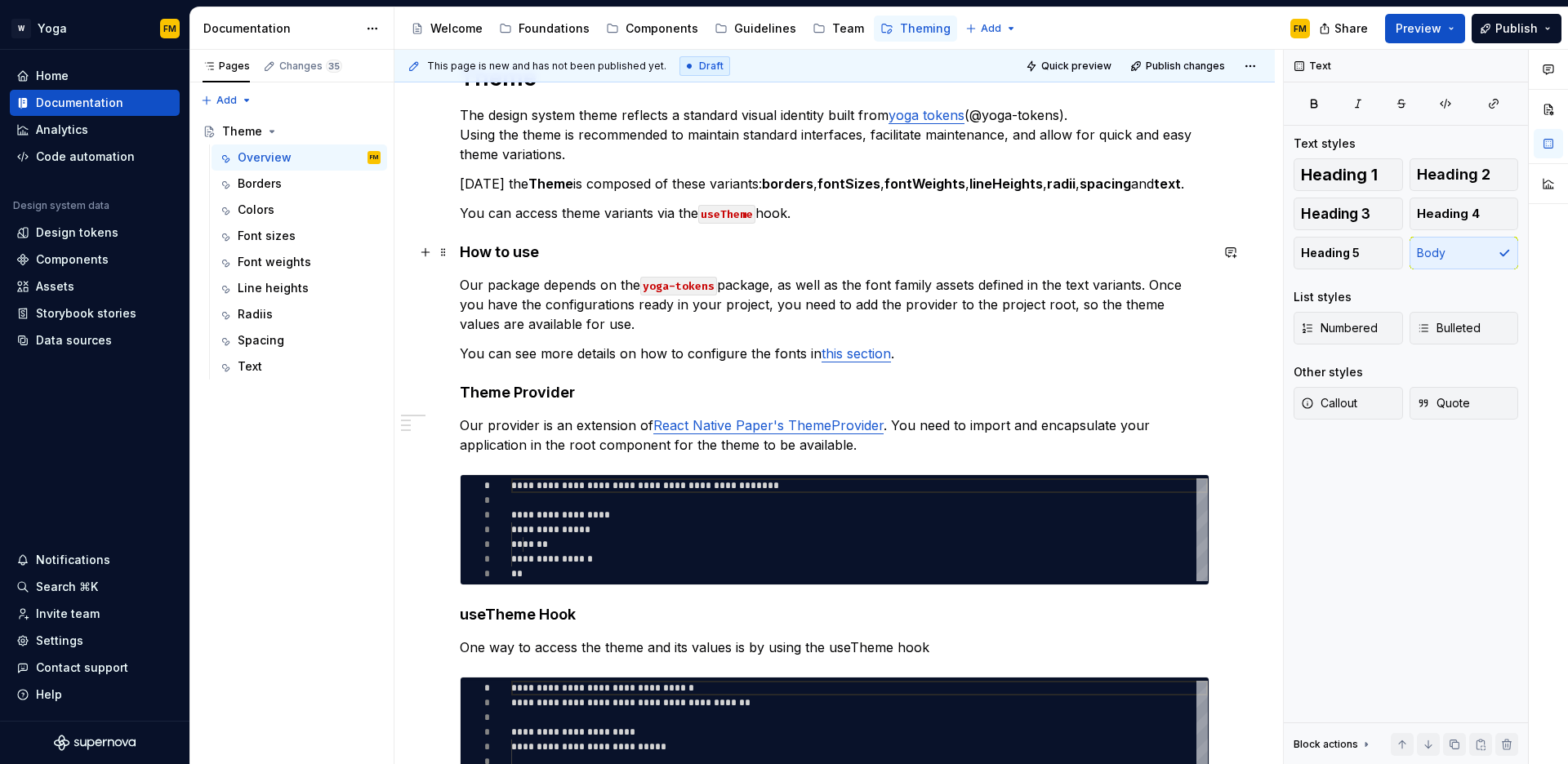
click at [543, 247] on h4 "How to use" at bounding box center [834, 253] width 749 height 20
click at [559, 401] on h4 "Theme Provider" at bounding box center [834, 393] width 749 height 20
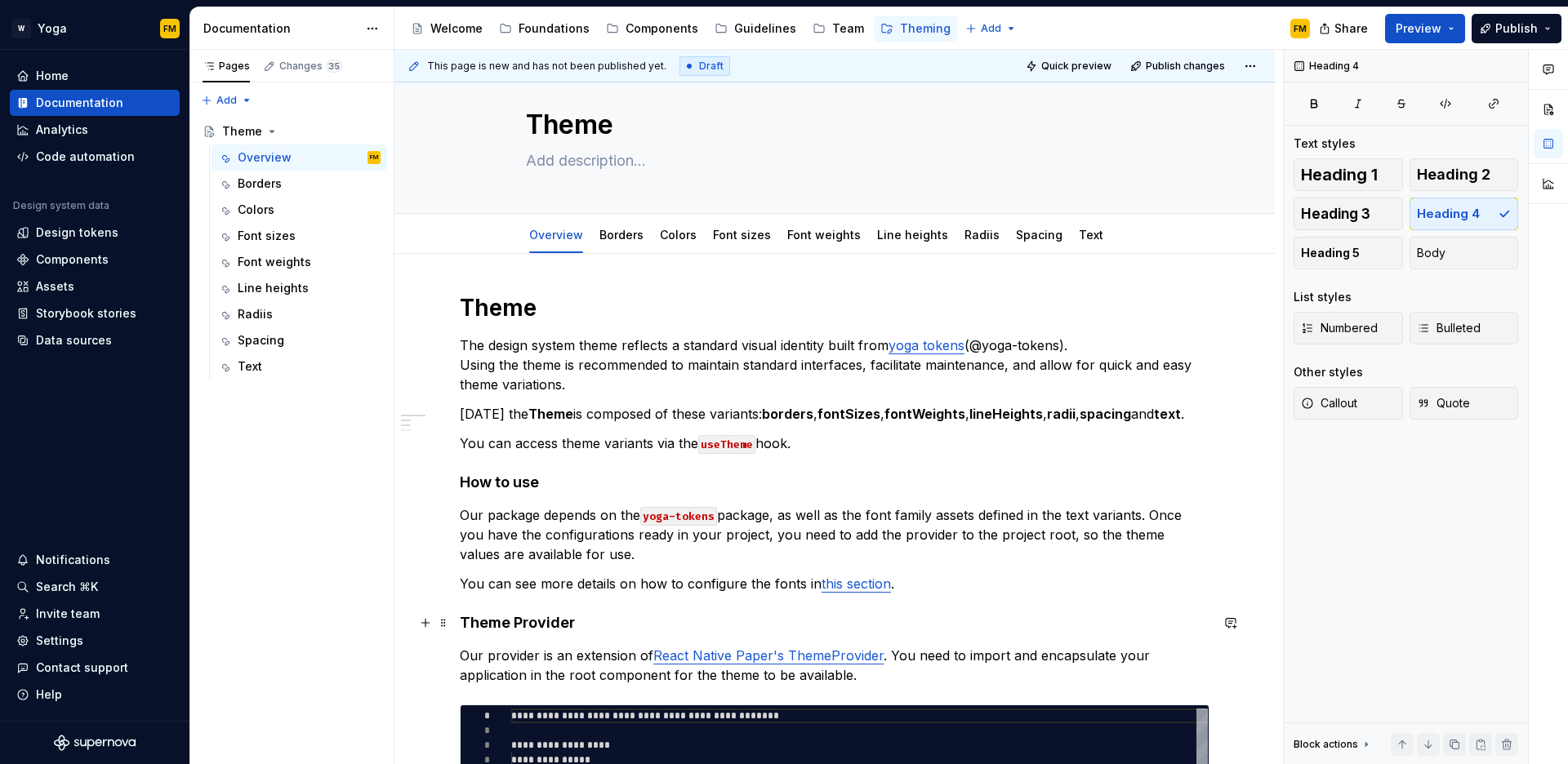
scroll to position [0, 0]
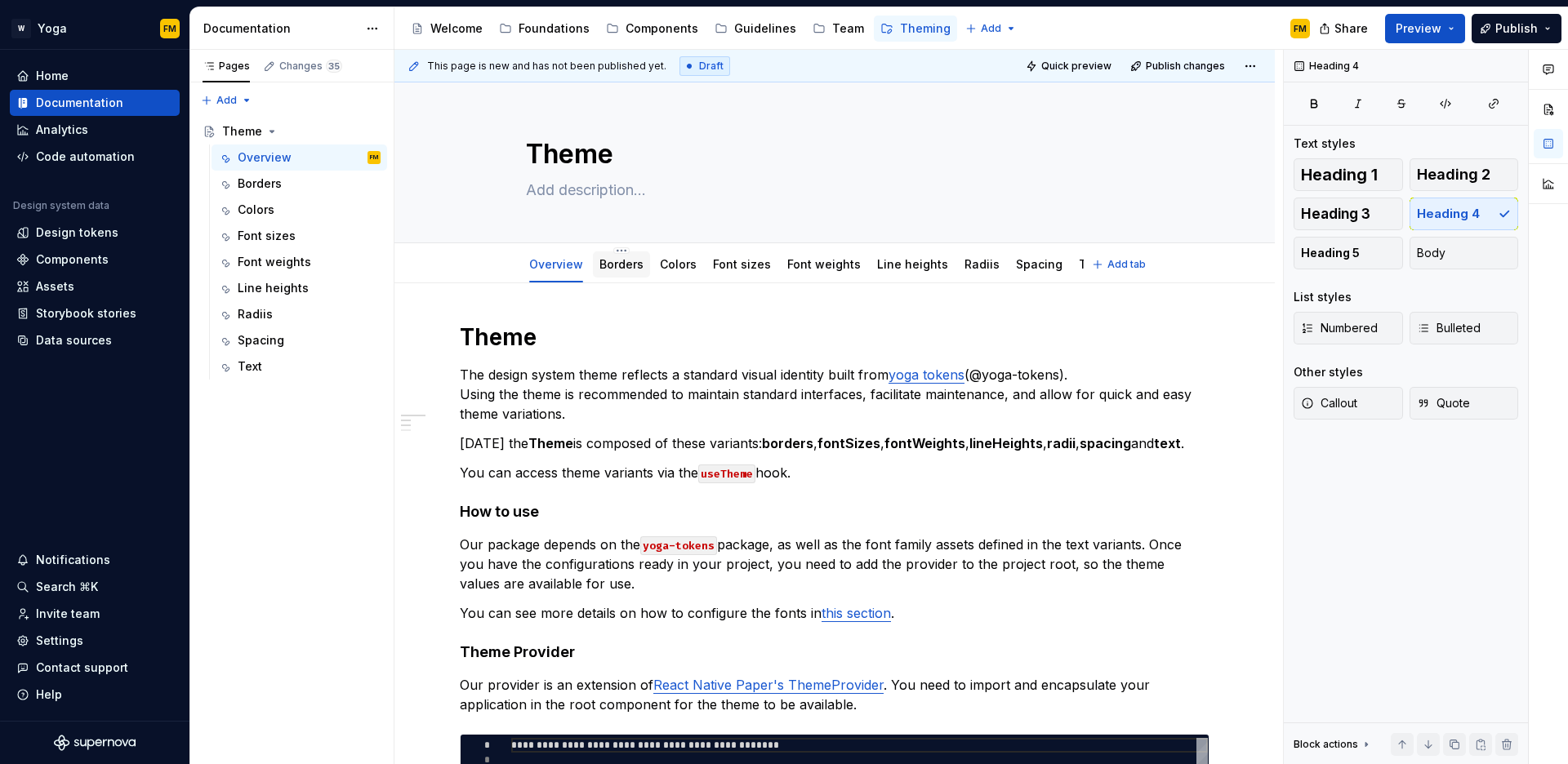
click at [623, 269] on link "Borders" at bounding box center [621, 264] width 44 height 14
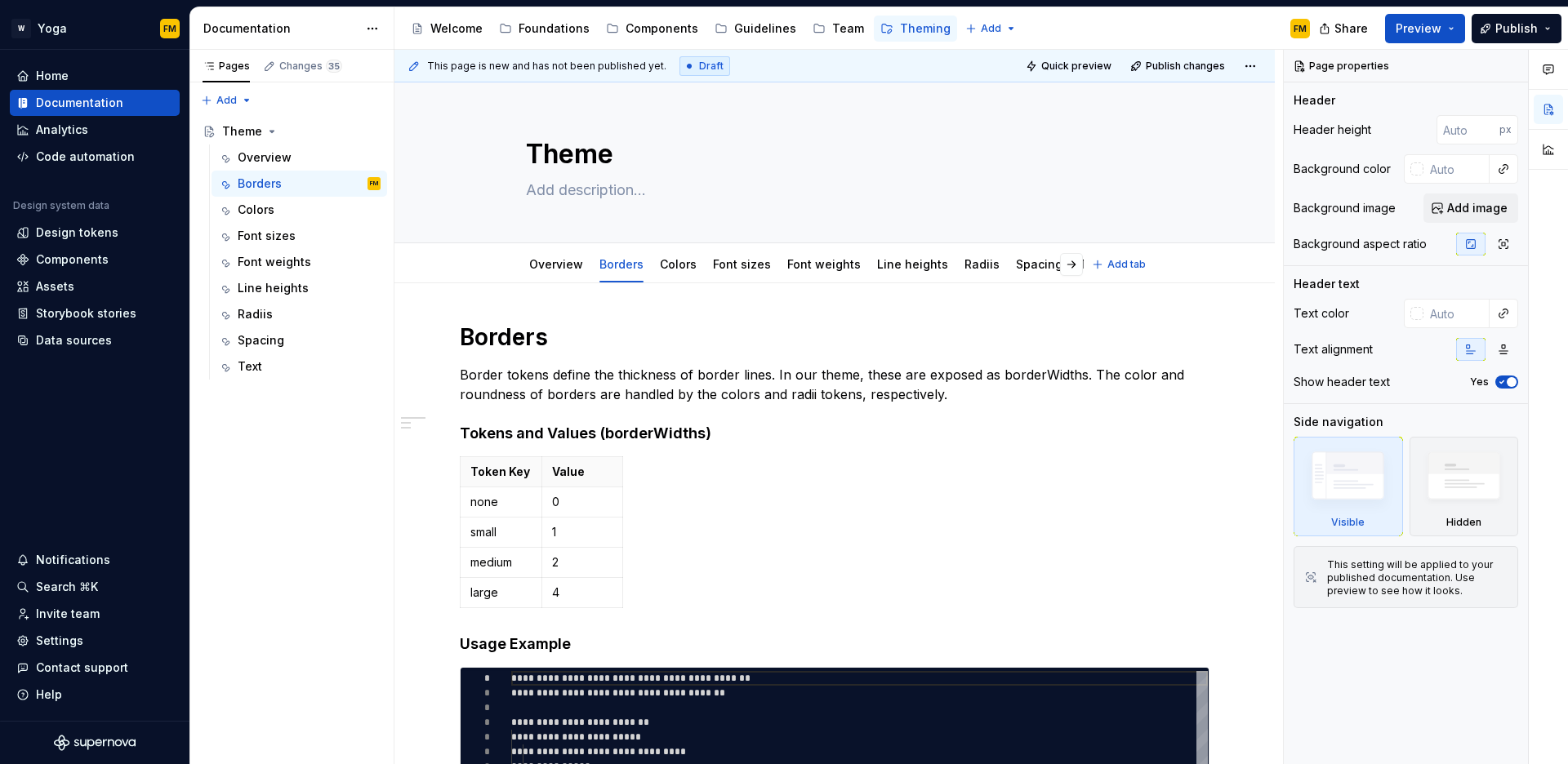
type textarea "*"
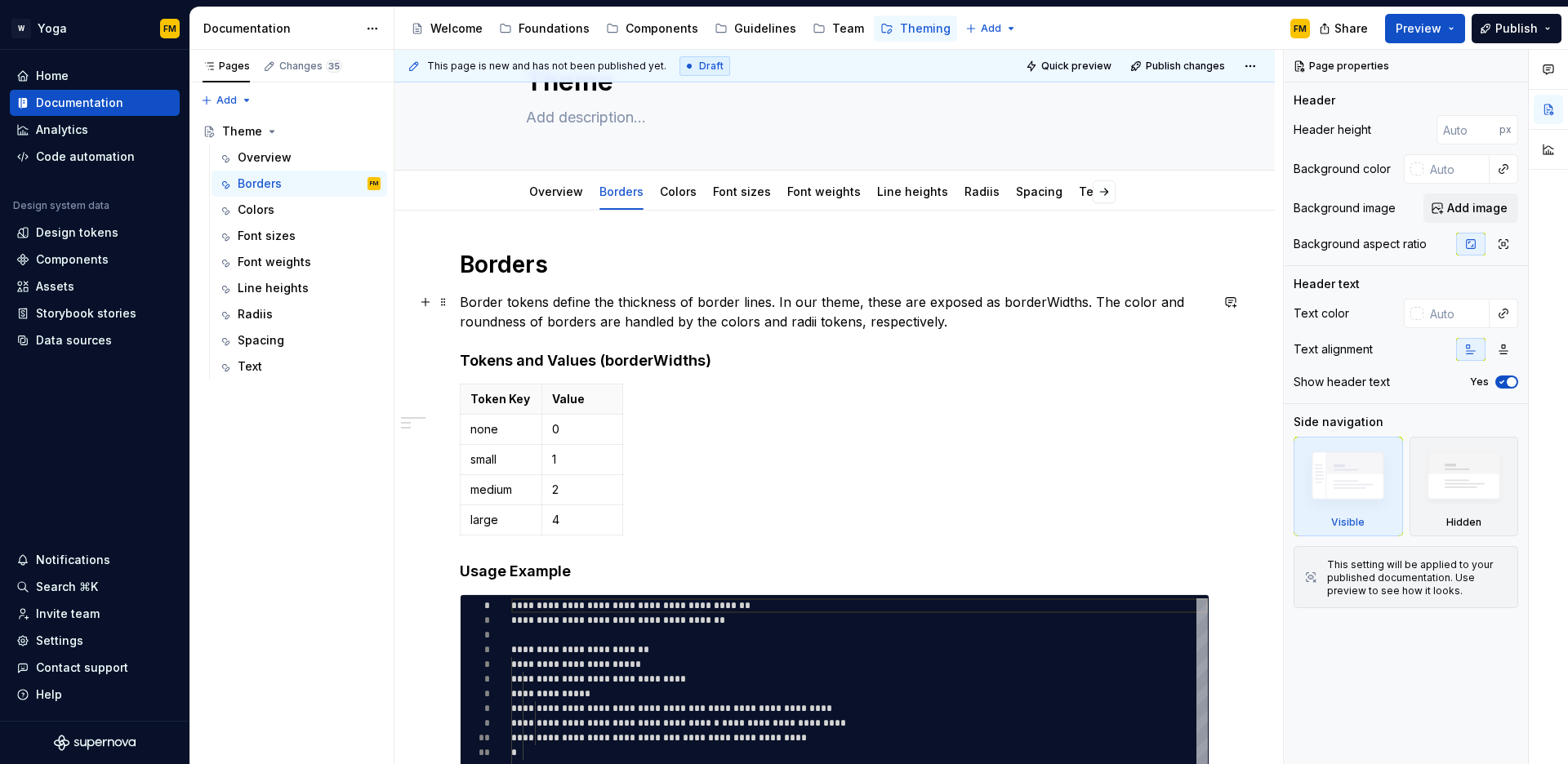
scroll to position [109, 0]
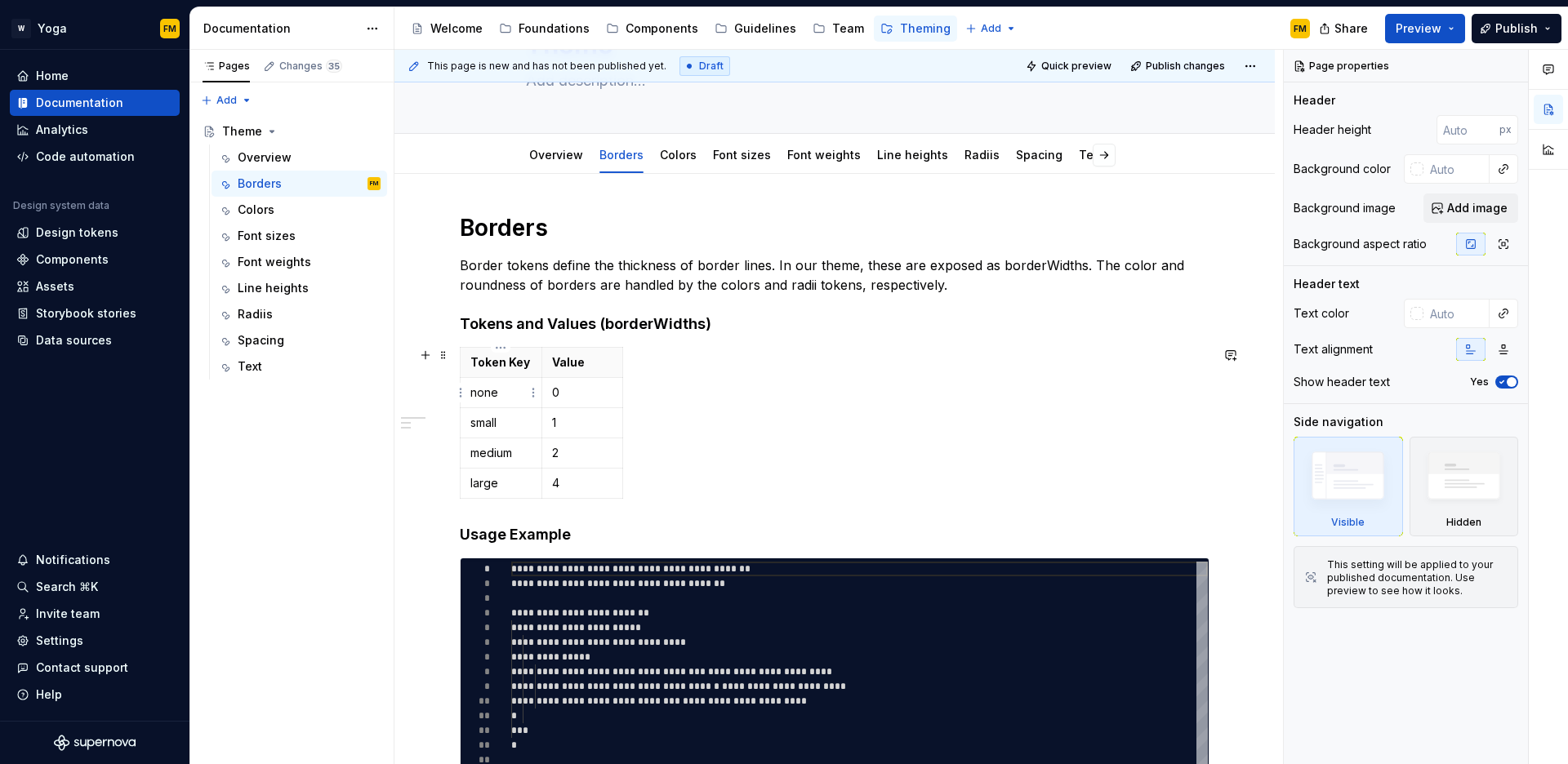
click at [508, 397] on p "none" at bounding box center [501, 392] width 61 height 17
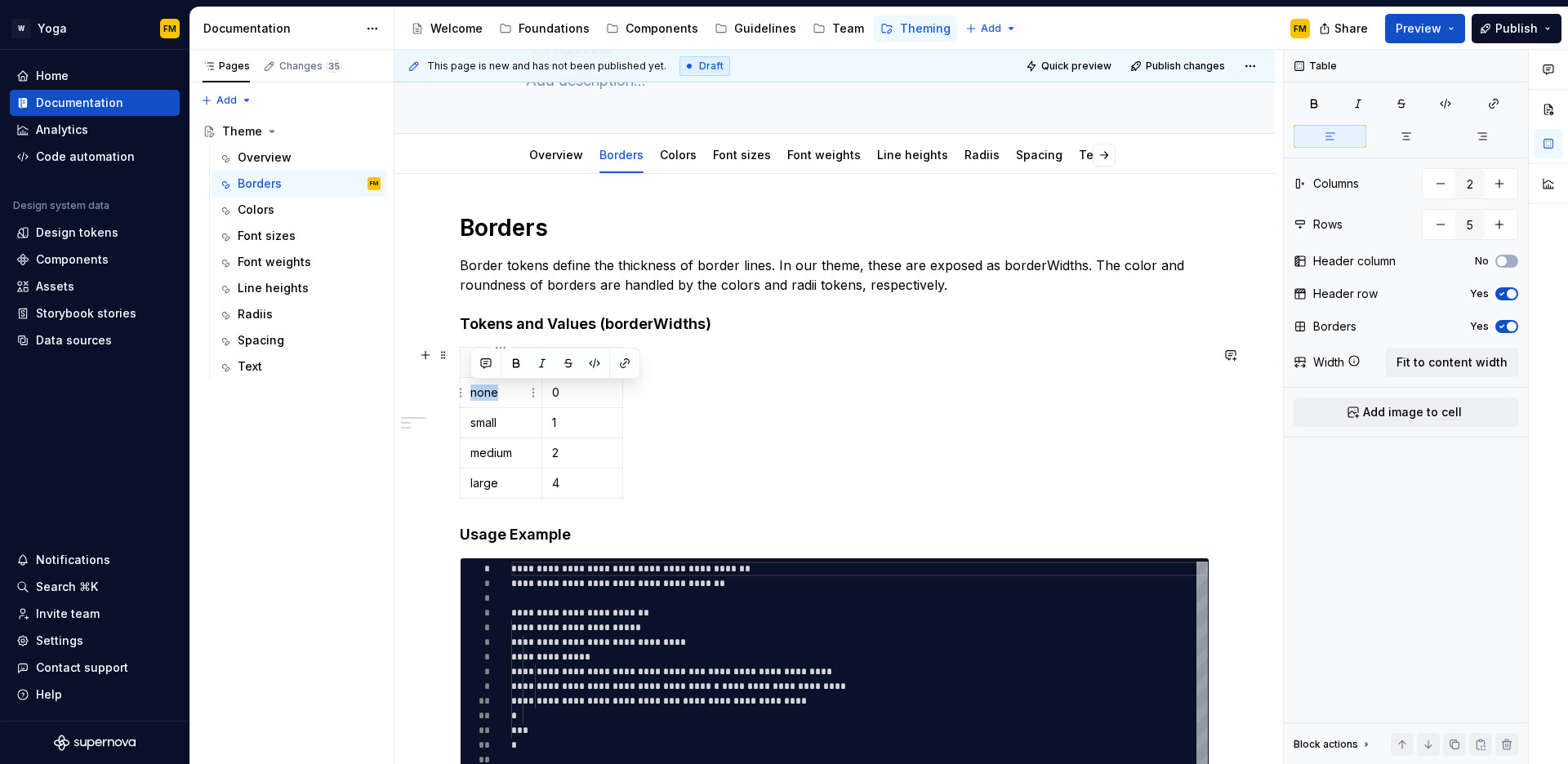
drag, startPoint x: 503, startPoint y: 396, endPoint x: 470, endPoint y: 395, distance: 33.0
click at [470, 395] on p "none" at bounding box center [501, 392] width 61 height 17
click at [458, 484] on html "W Yoga FM Home Documentation Analytics Code automation Design system data Desig…" at bounding box center [784, 382] width 1568 height 764
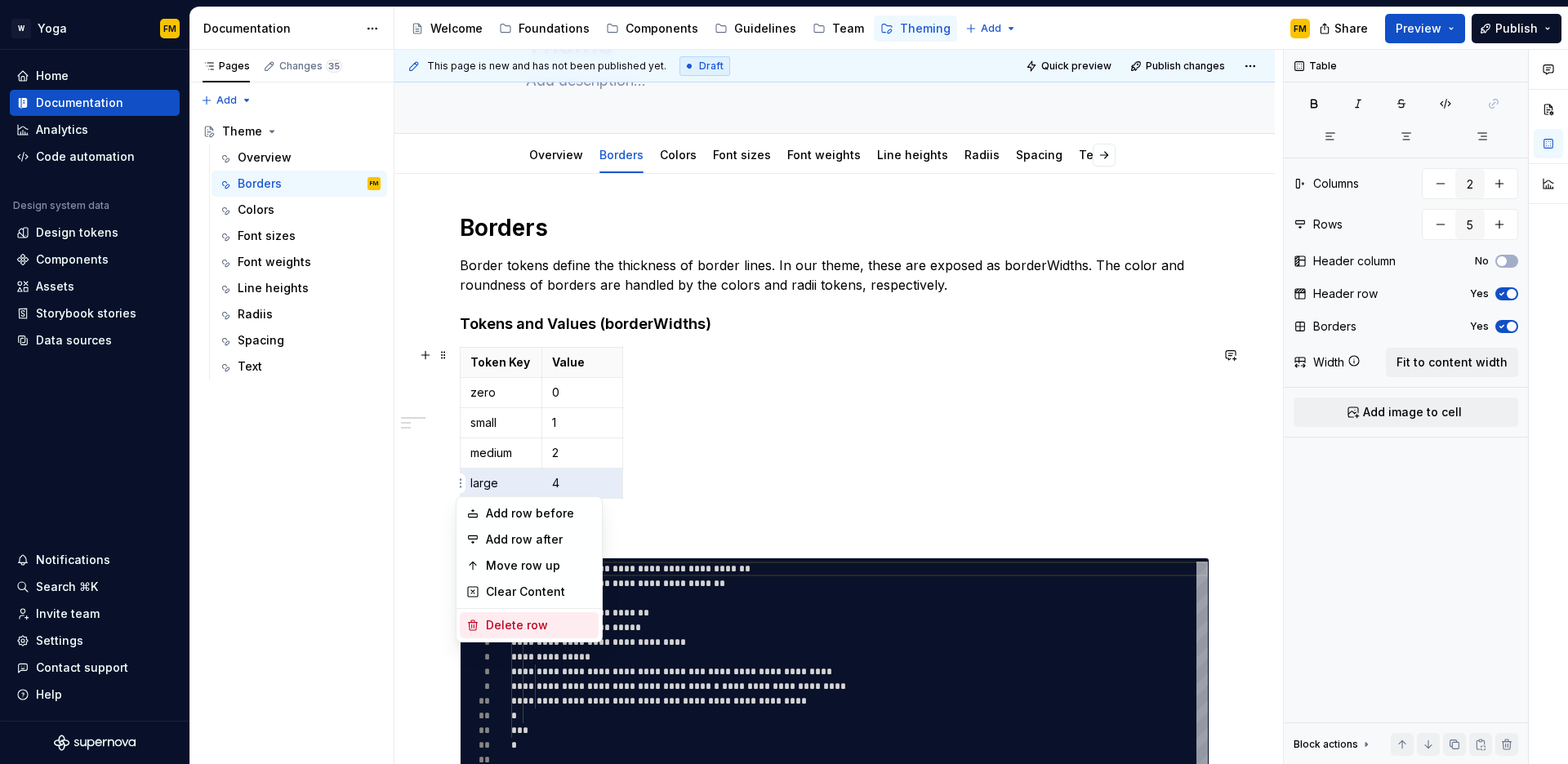
click at [486, 634] on div "Delete row" at bounding box center [529, 625] width 139 height 26
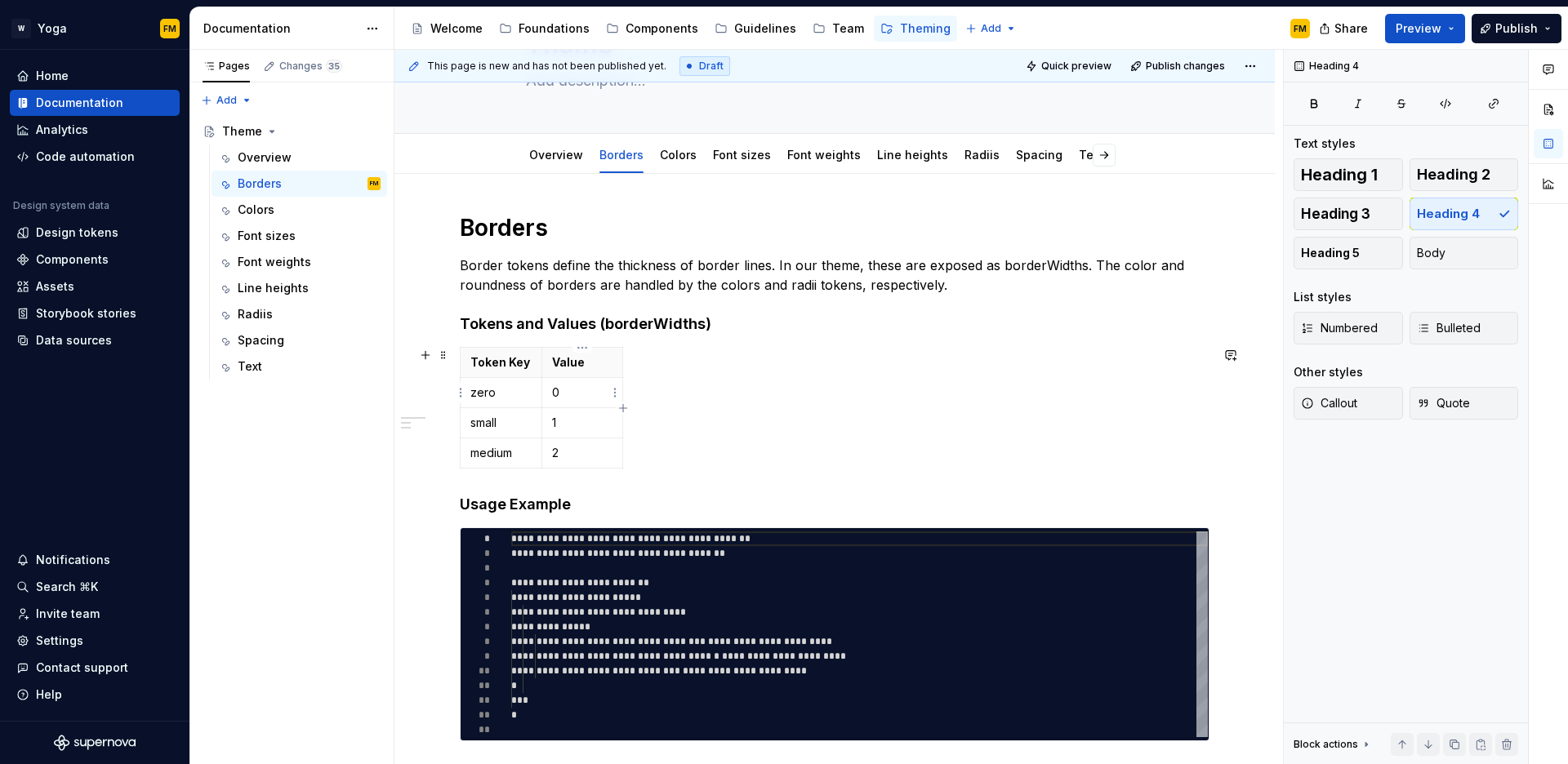
click at [567, 391] on p "0" at bounding box center [583, 392] width 61 height 17
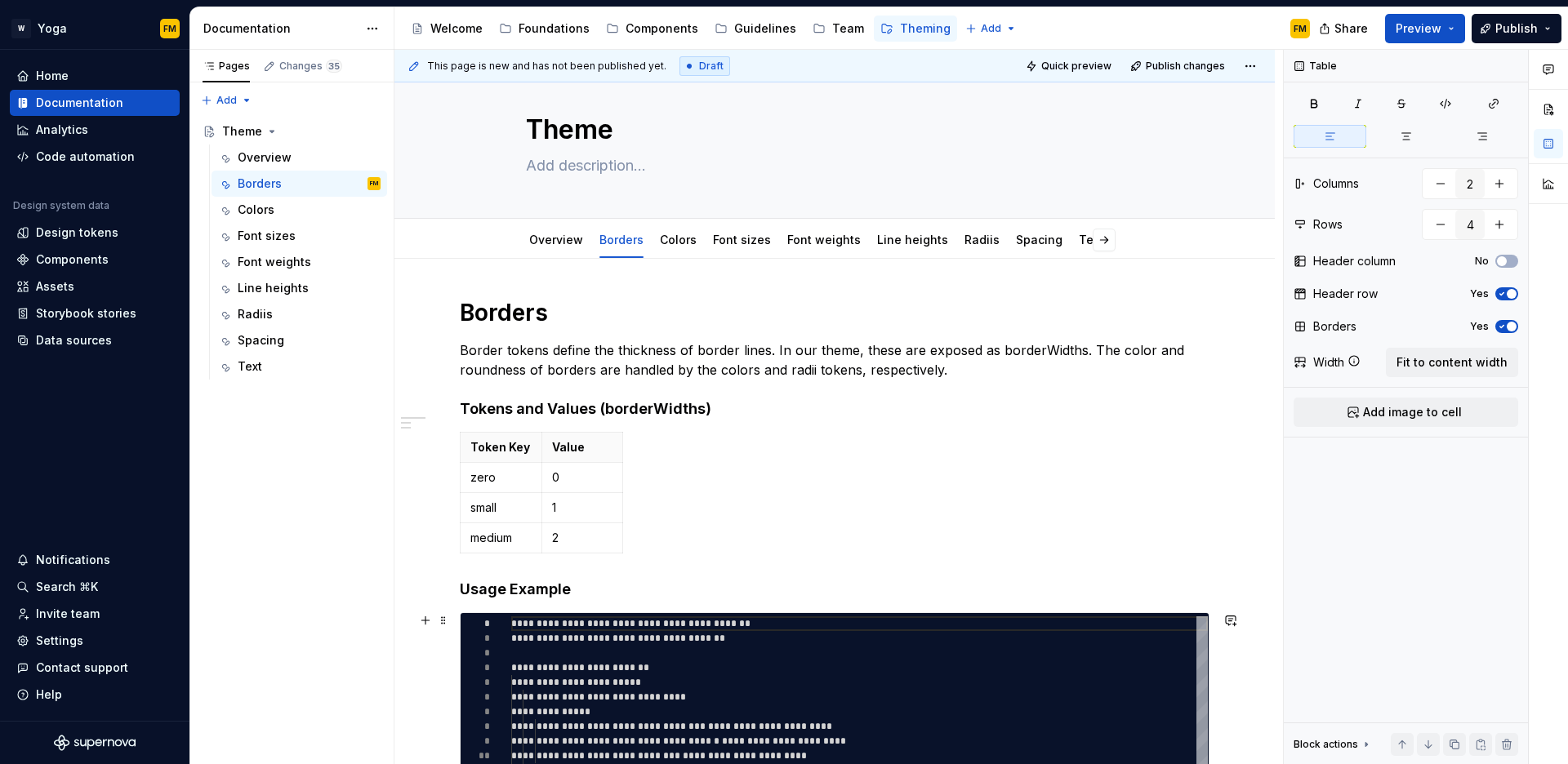
scroll to position [20, 0]
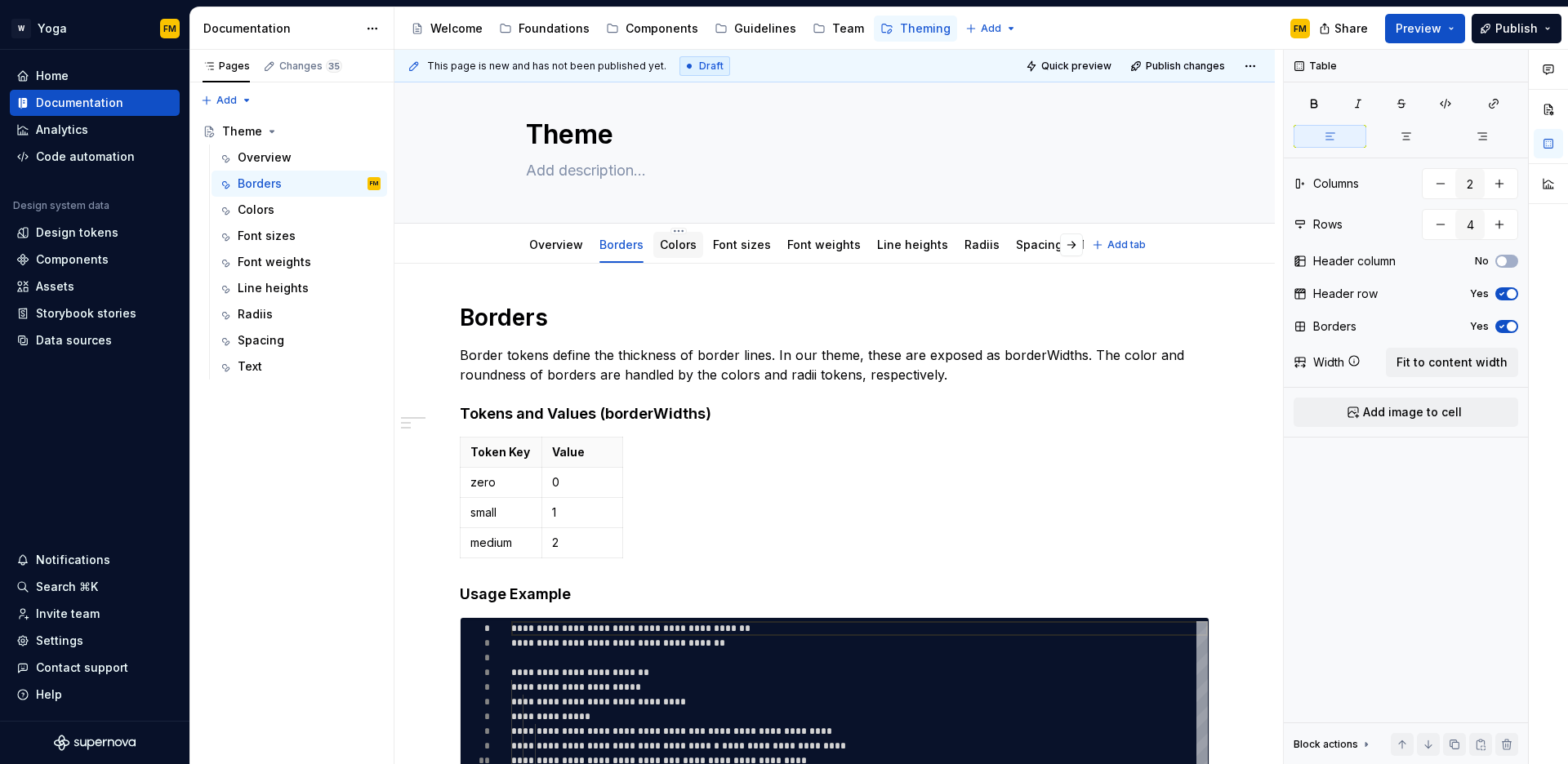
click at [673, 249] on link "Colors" at bounding box center [678, 245] width 37 height 14
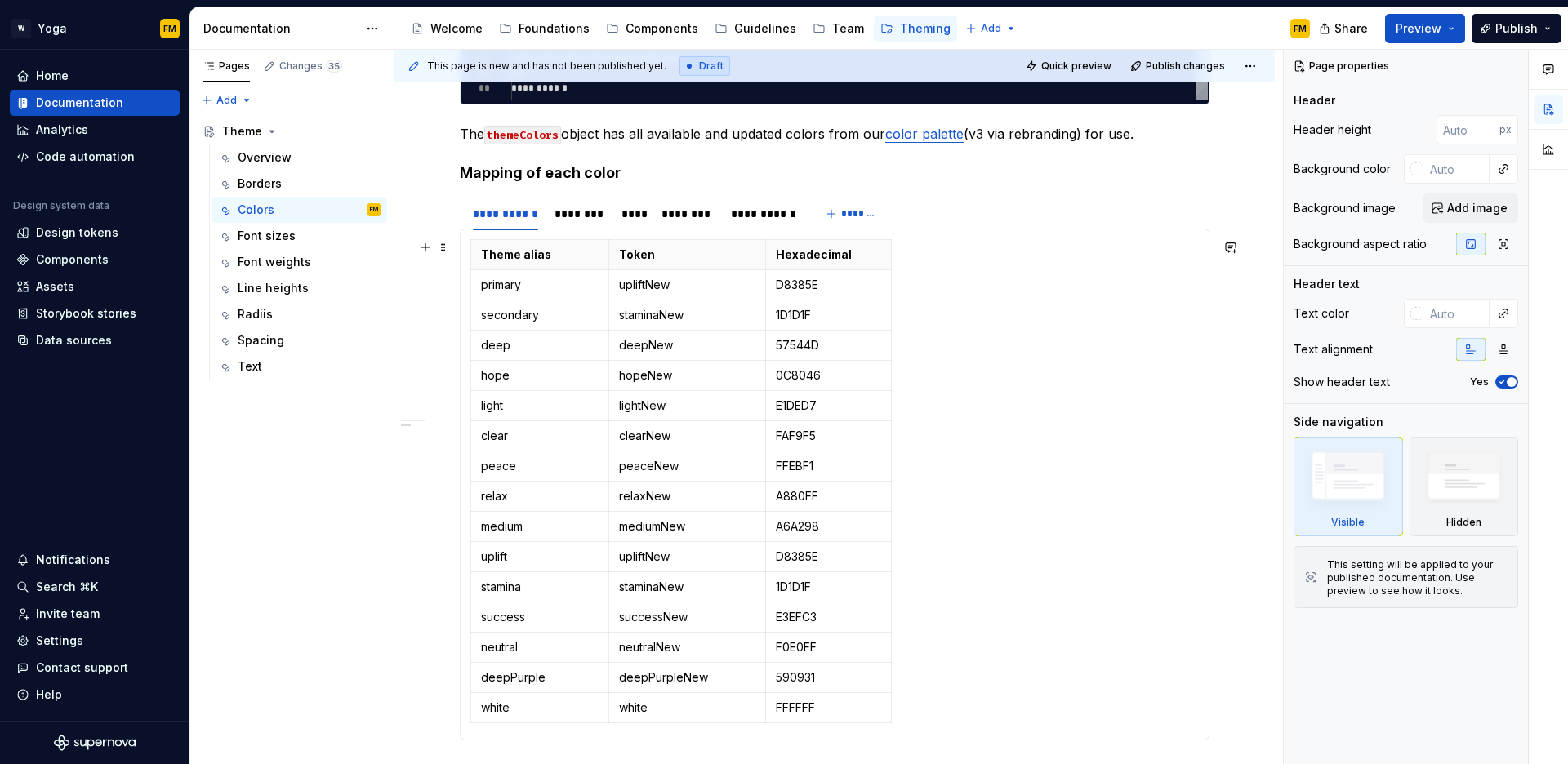
scroll to position [809, 0]
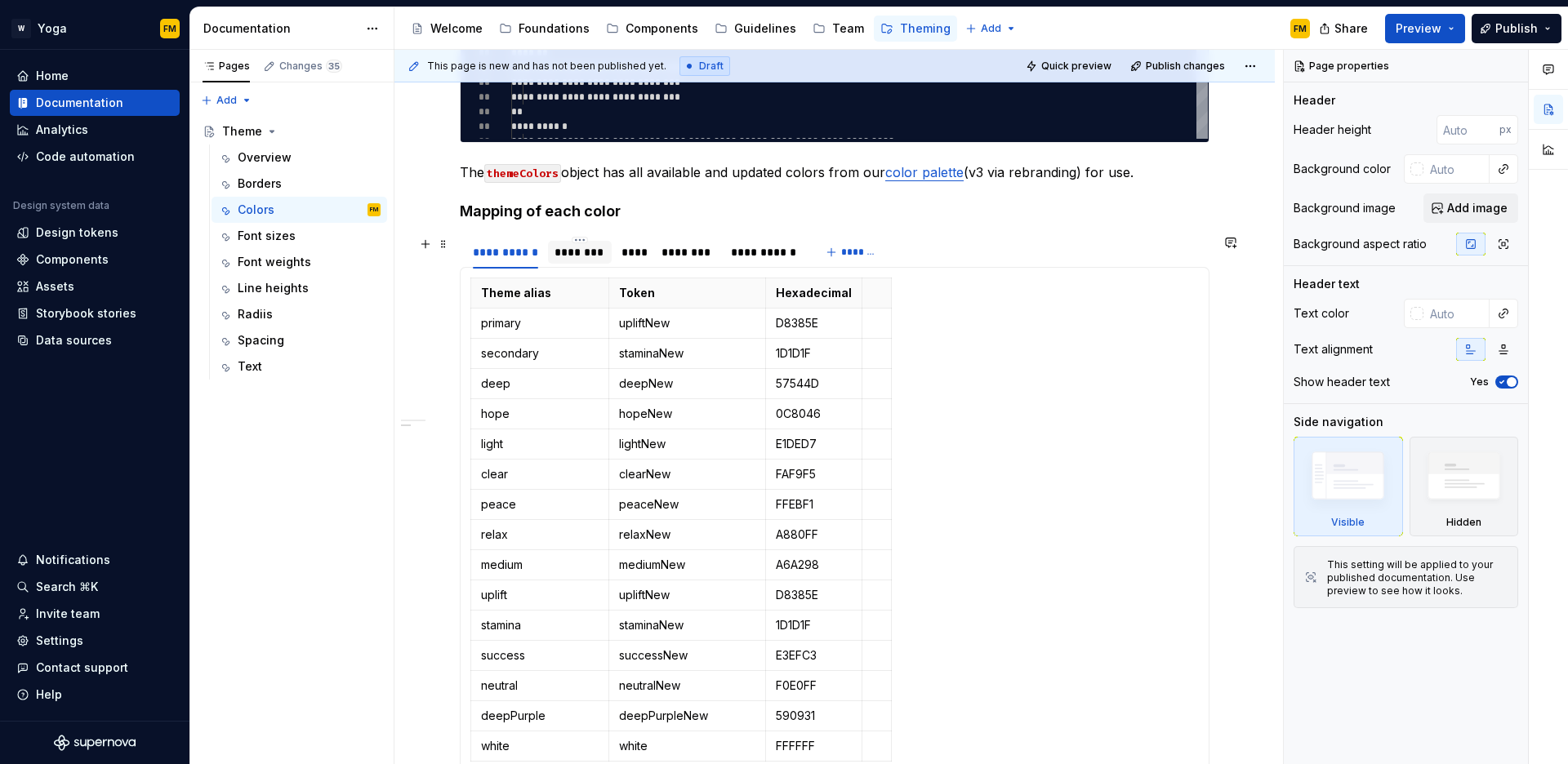
click at [583, 257] on div "********" at bounding box center [579, 252] width 50 height 17
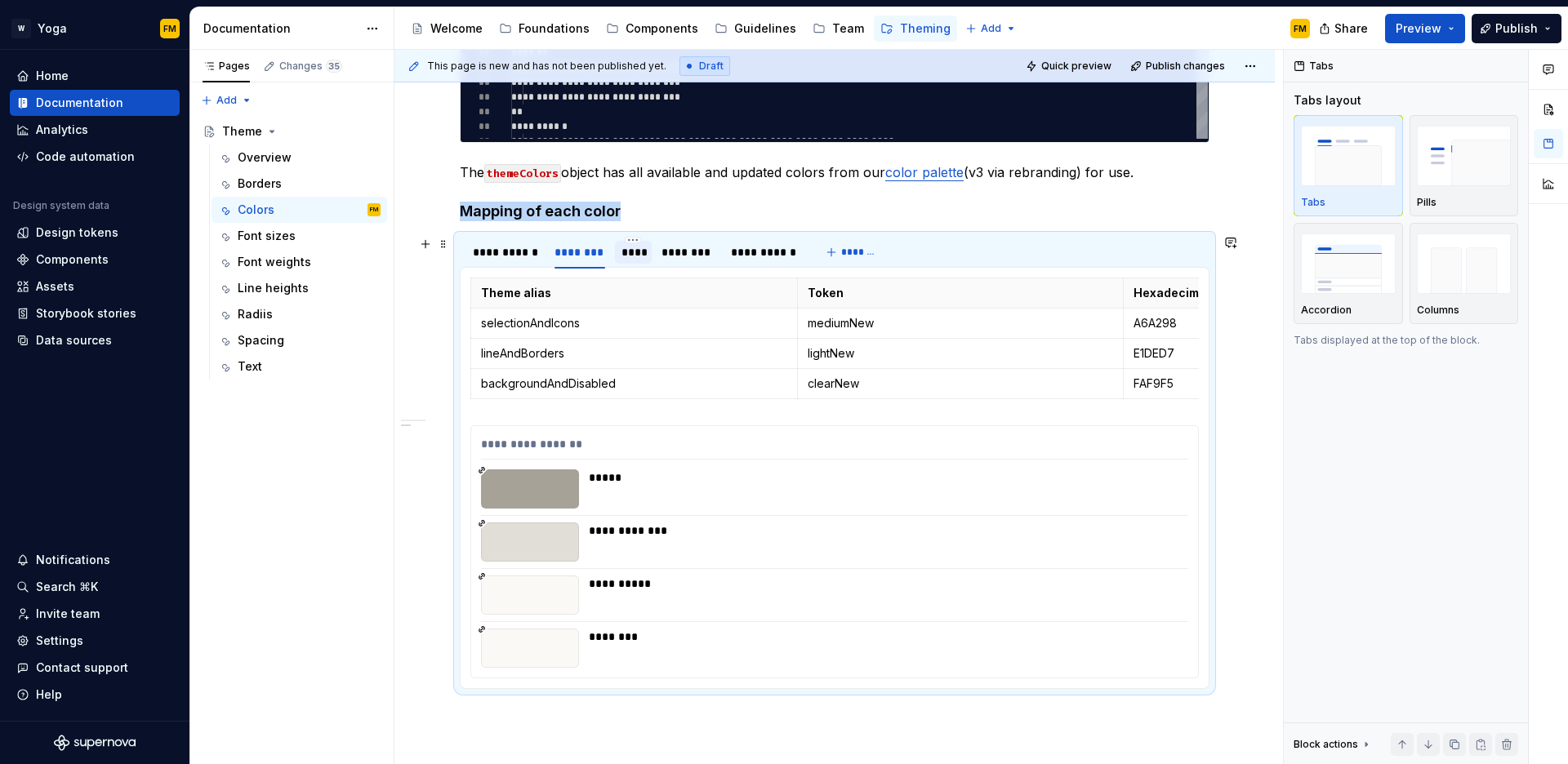
click at [628, 259] on div "****" at bounding box center [633, 252] width 23 height 17
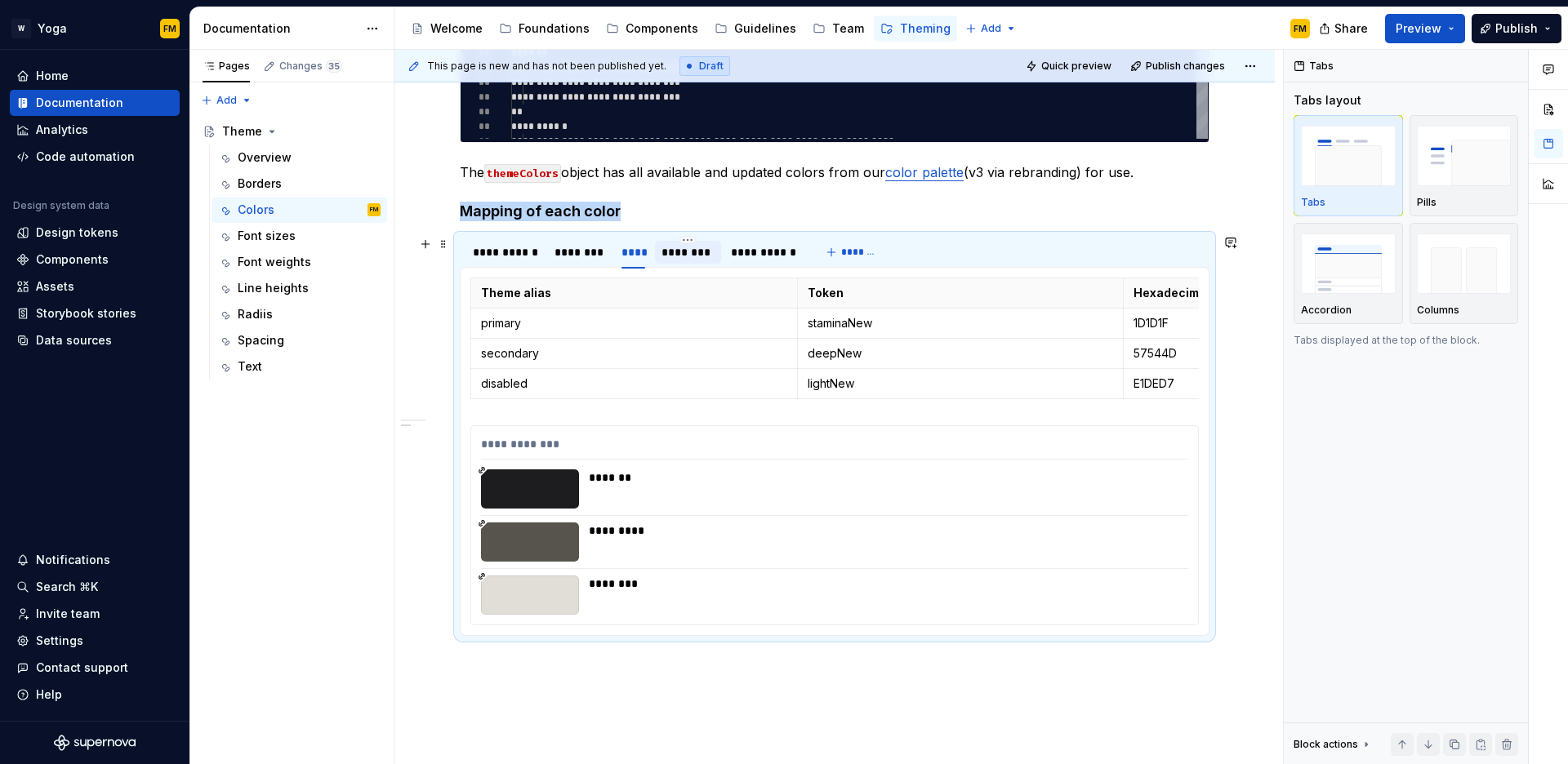
click at [676, 258] on div "********" at bounding box center [688, 252] width 54 height 17
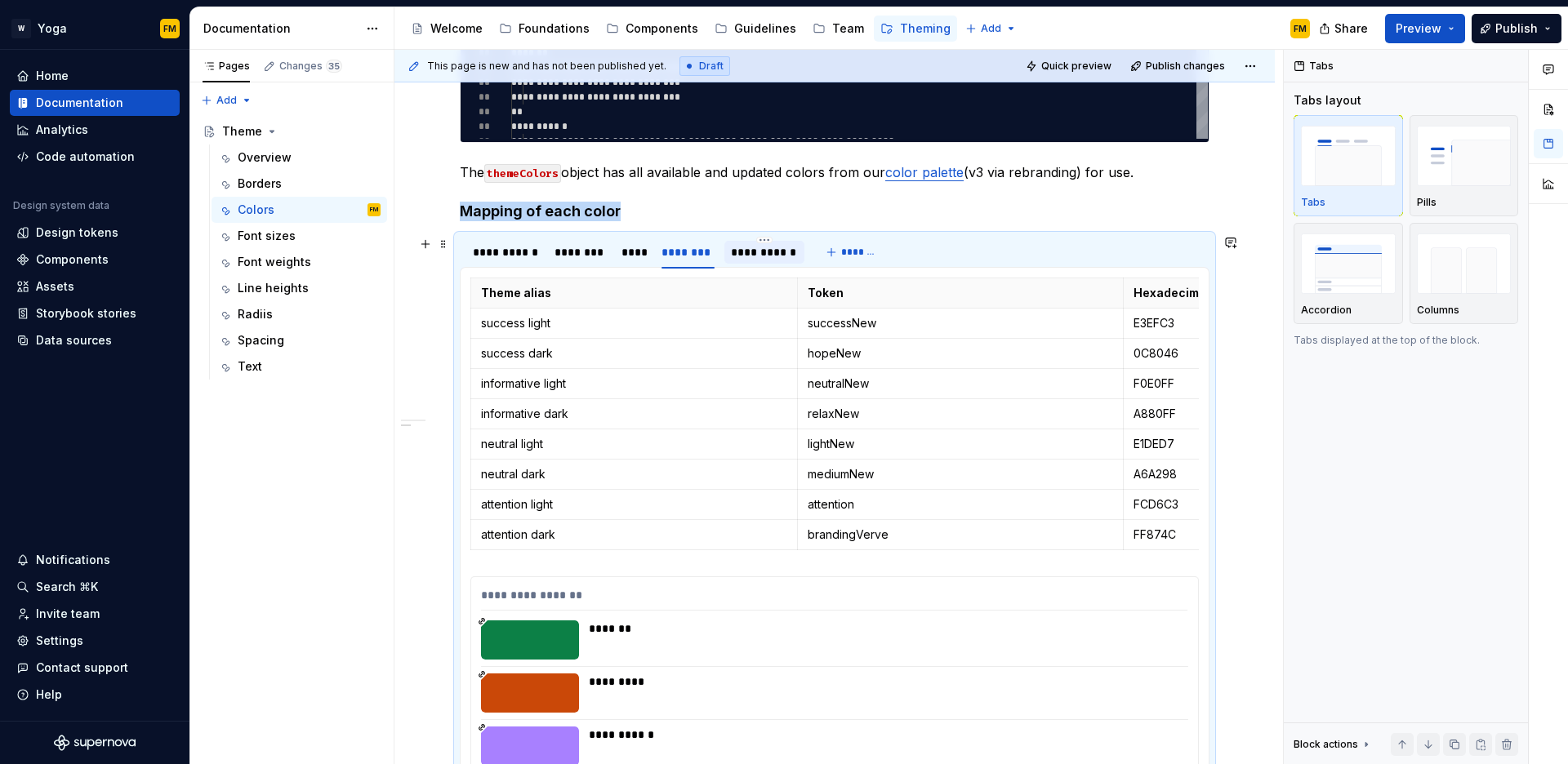
click at [745, 252] on div "**********" at bounding box center [764, 252] width 67 height 17
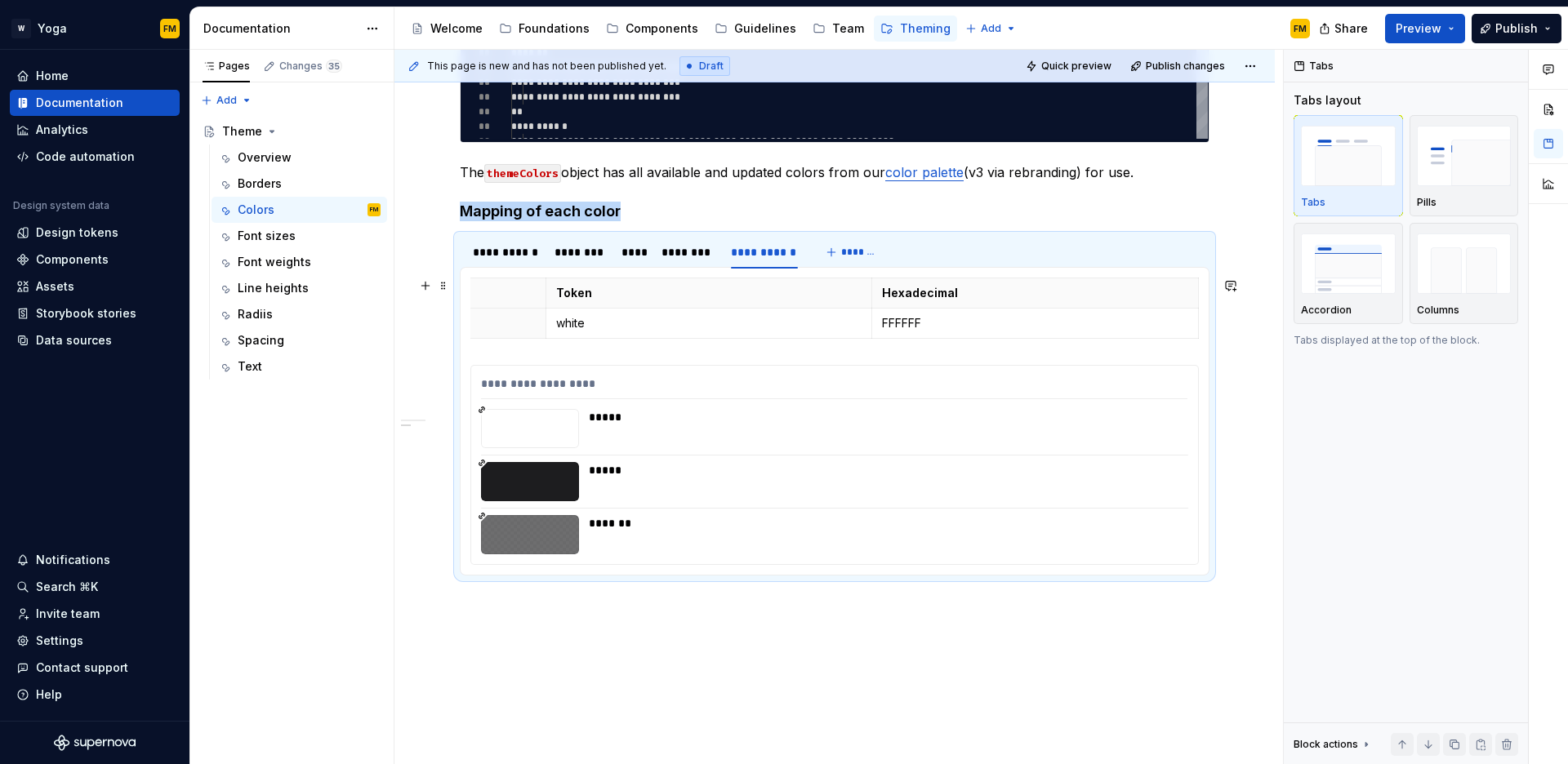
scroll to position [0, 0]
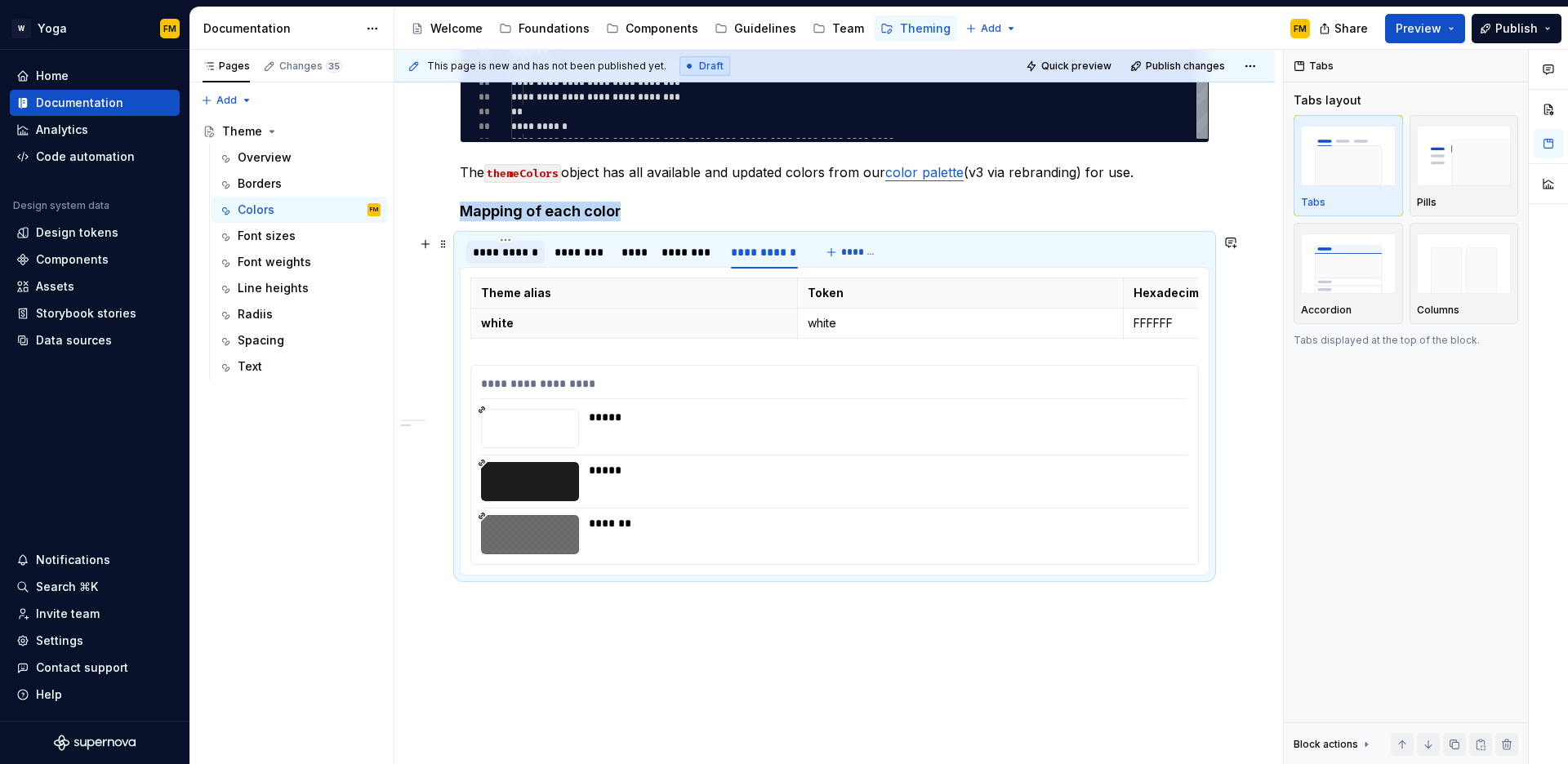
click at [501, 261] on div "**********" at bounding box center [505, 252] width 78 height 22
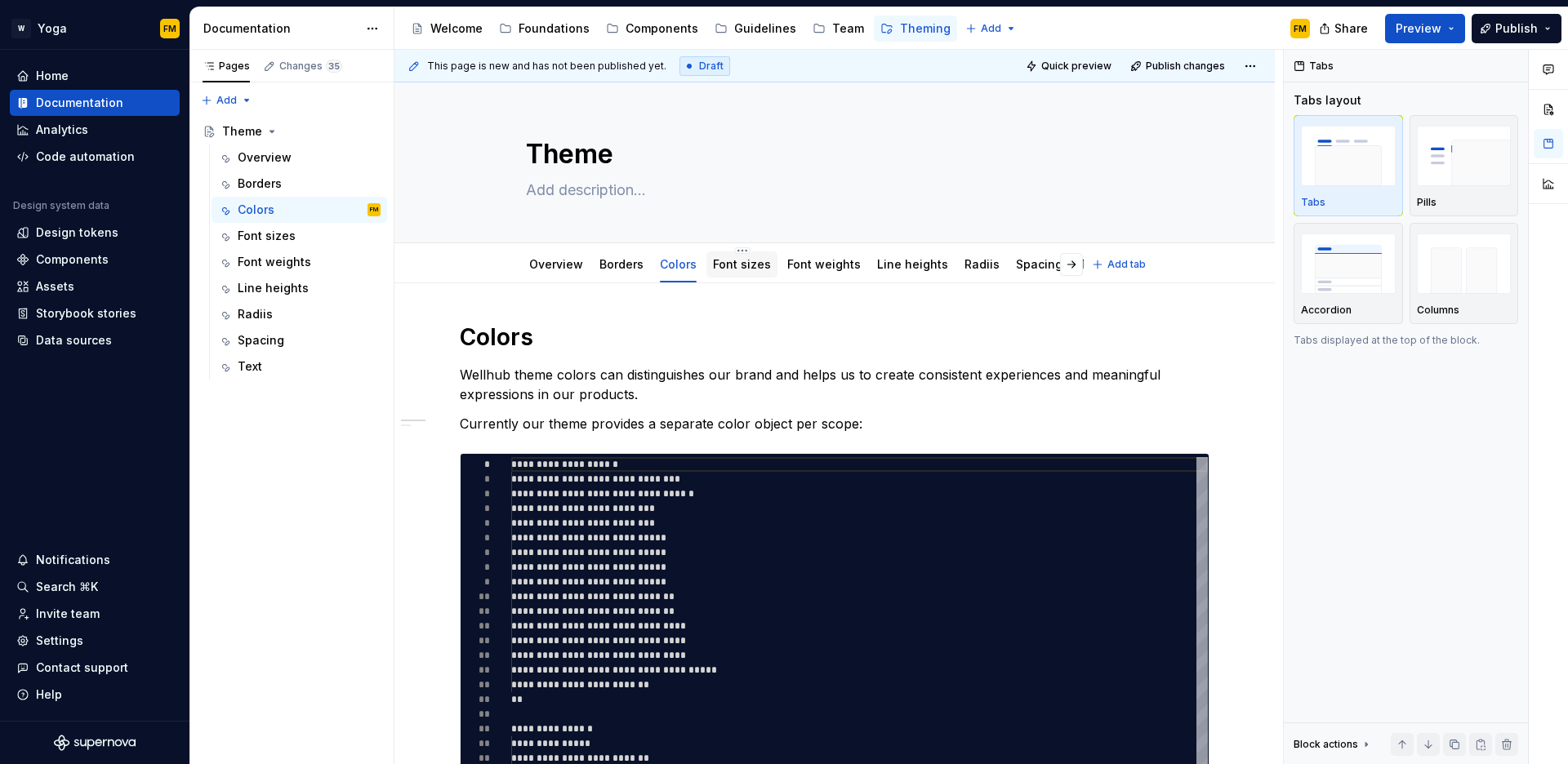
click at [720, 259] on link "Font sizes" at bounding box center [742, 264] width 58 height 14
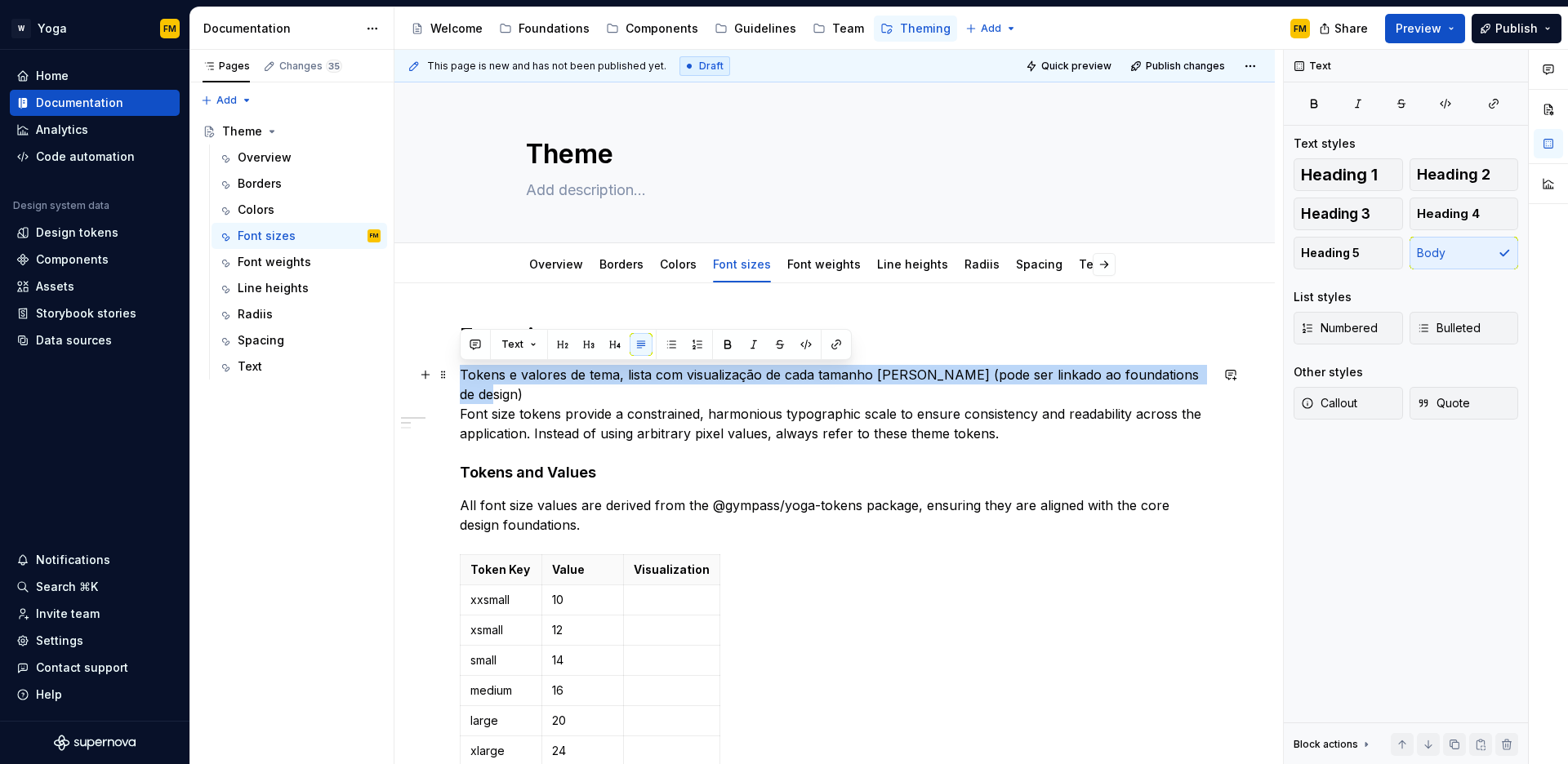
drag, startPoint x: 463, startPoint y: 374, endPoint x: 1204, endPoint y: 383, distance: 741.1
click at [1204, 383] on p "Tokens e valores de tema, lista com visualização de cada tamanho [PERSON_NAME] …" at bounding box center [834, 404] width 749 height 78
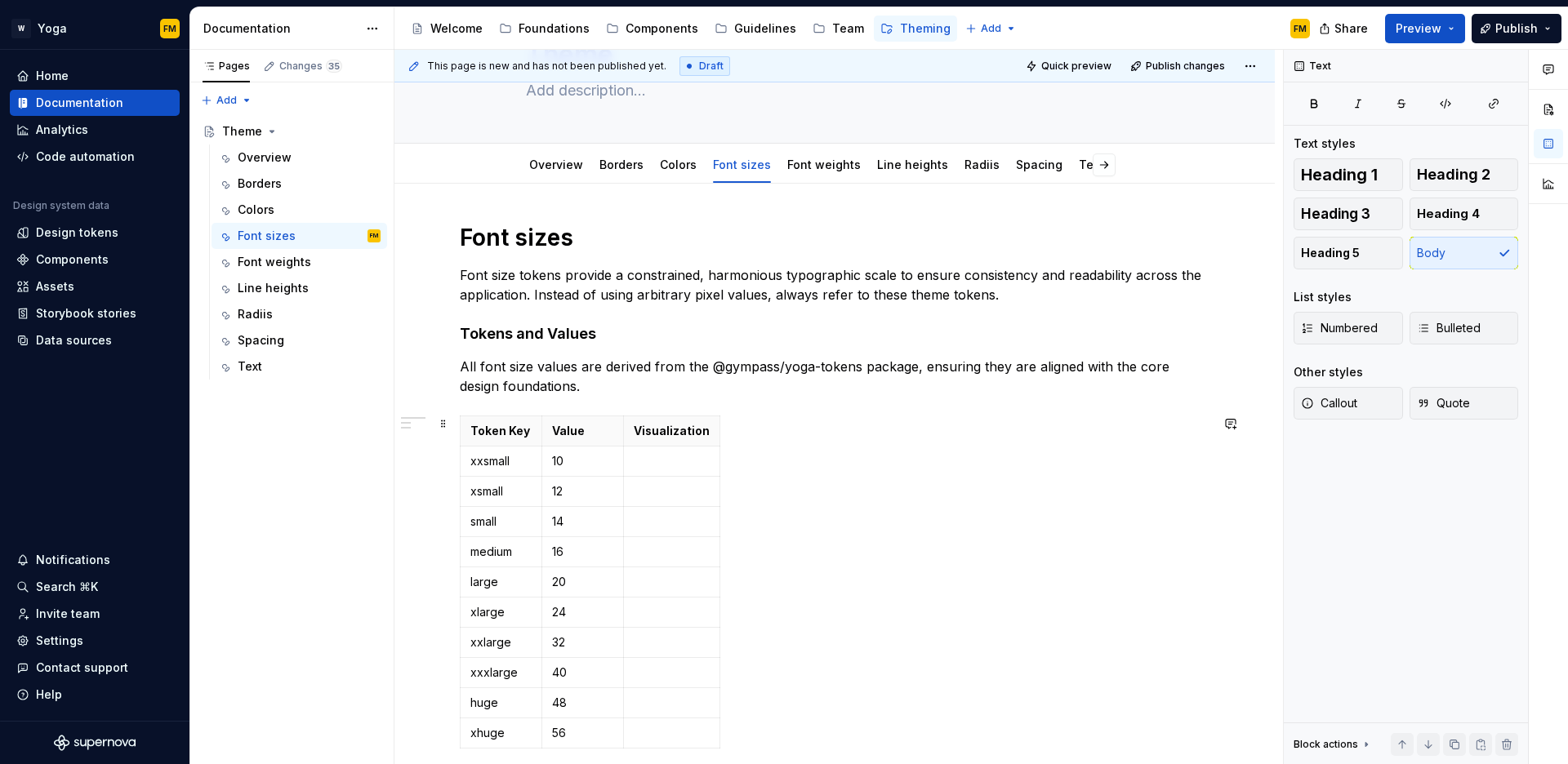
scroll to position [221, 0]
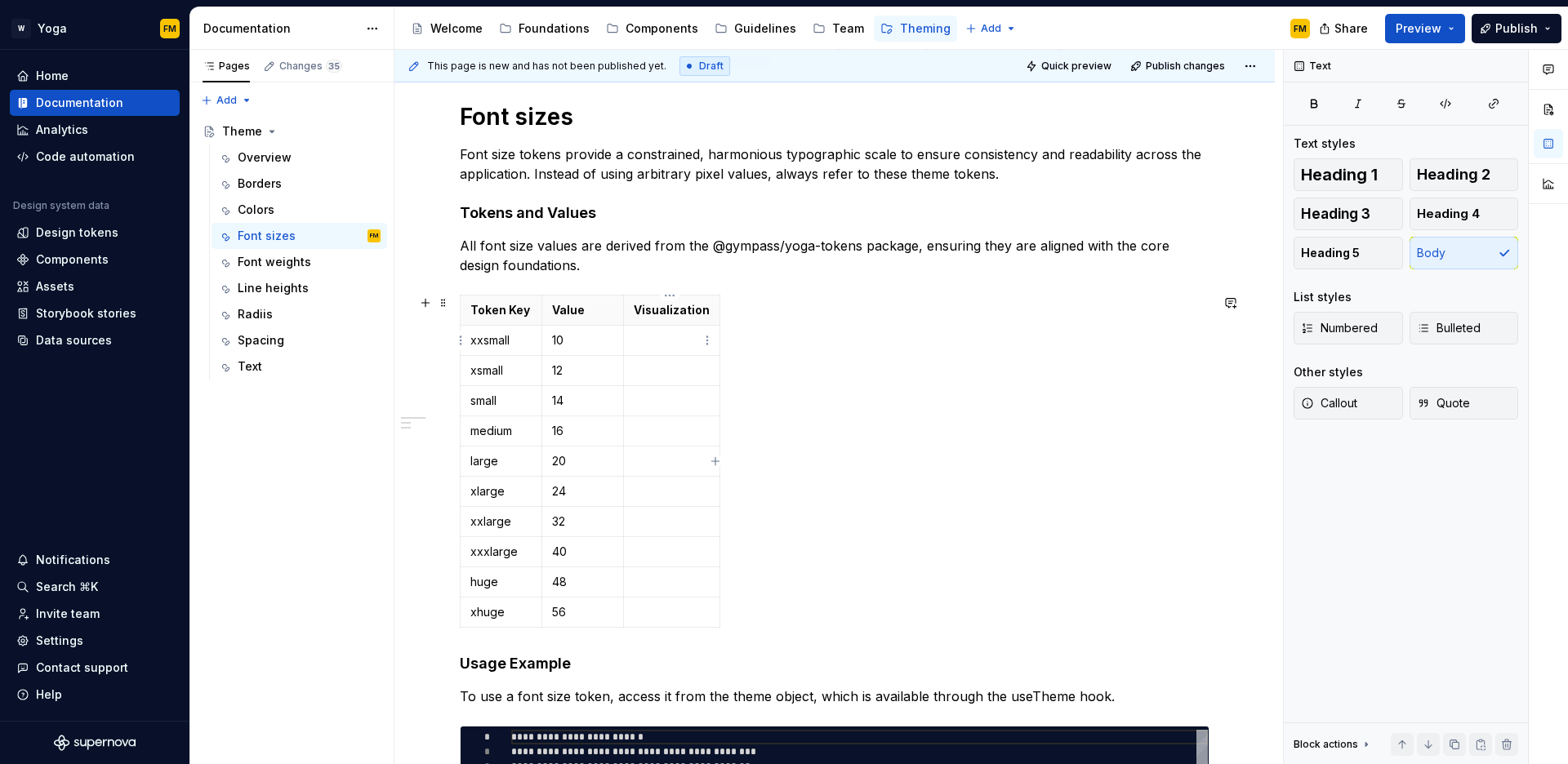
click at [659, 335] on p at bounding box center [672, 341] width 76 height 17
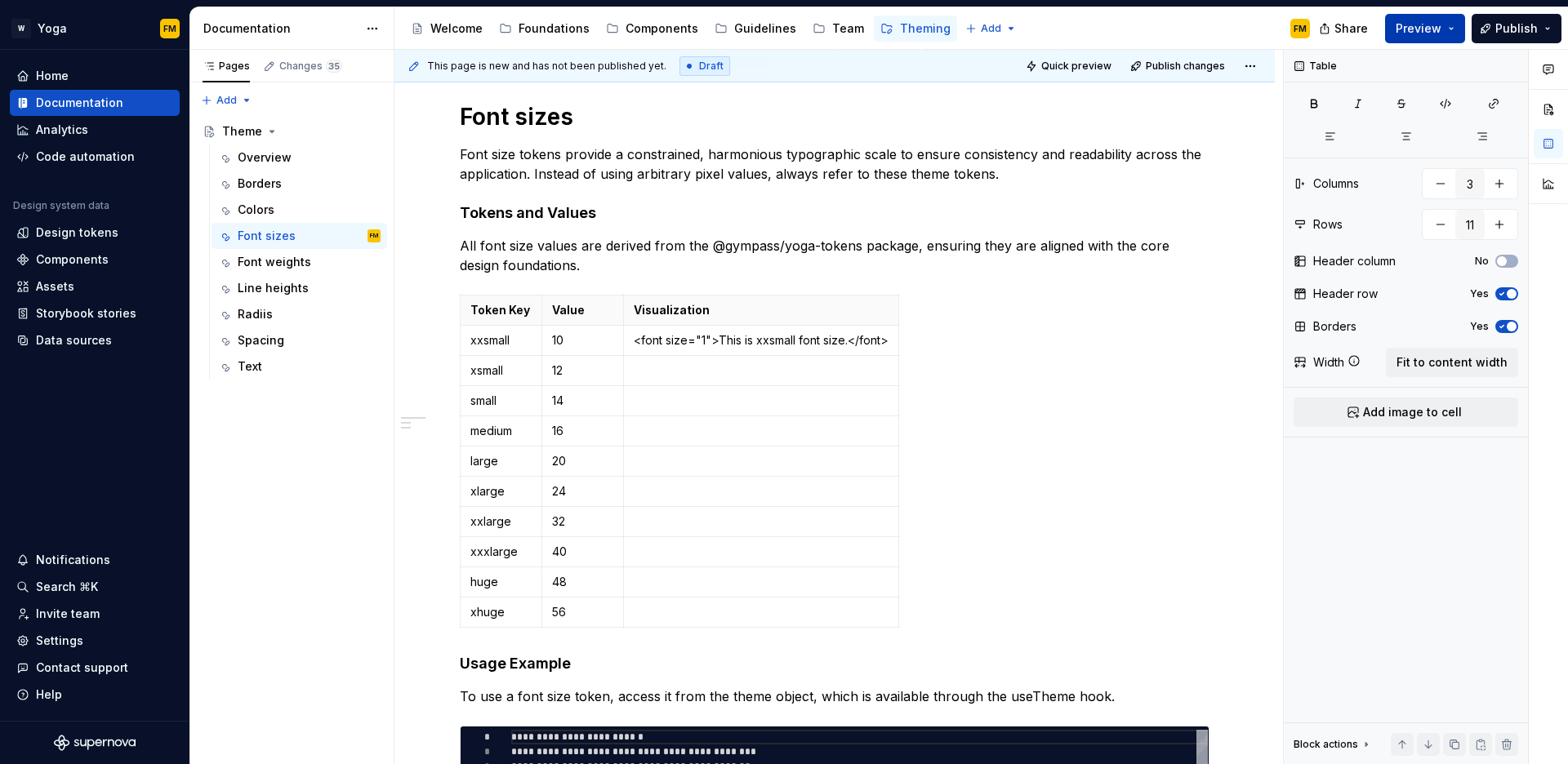
click at [1424, 16] on button "Preview" at bounding box center [1426, 28] width 80 height 29
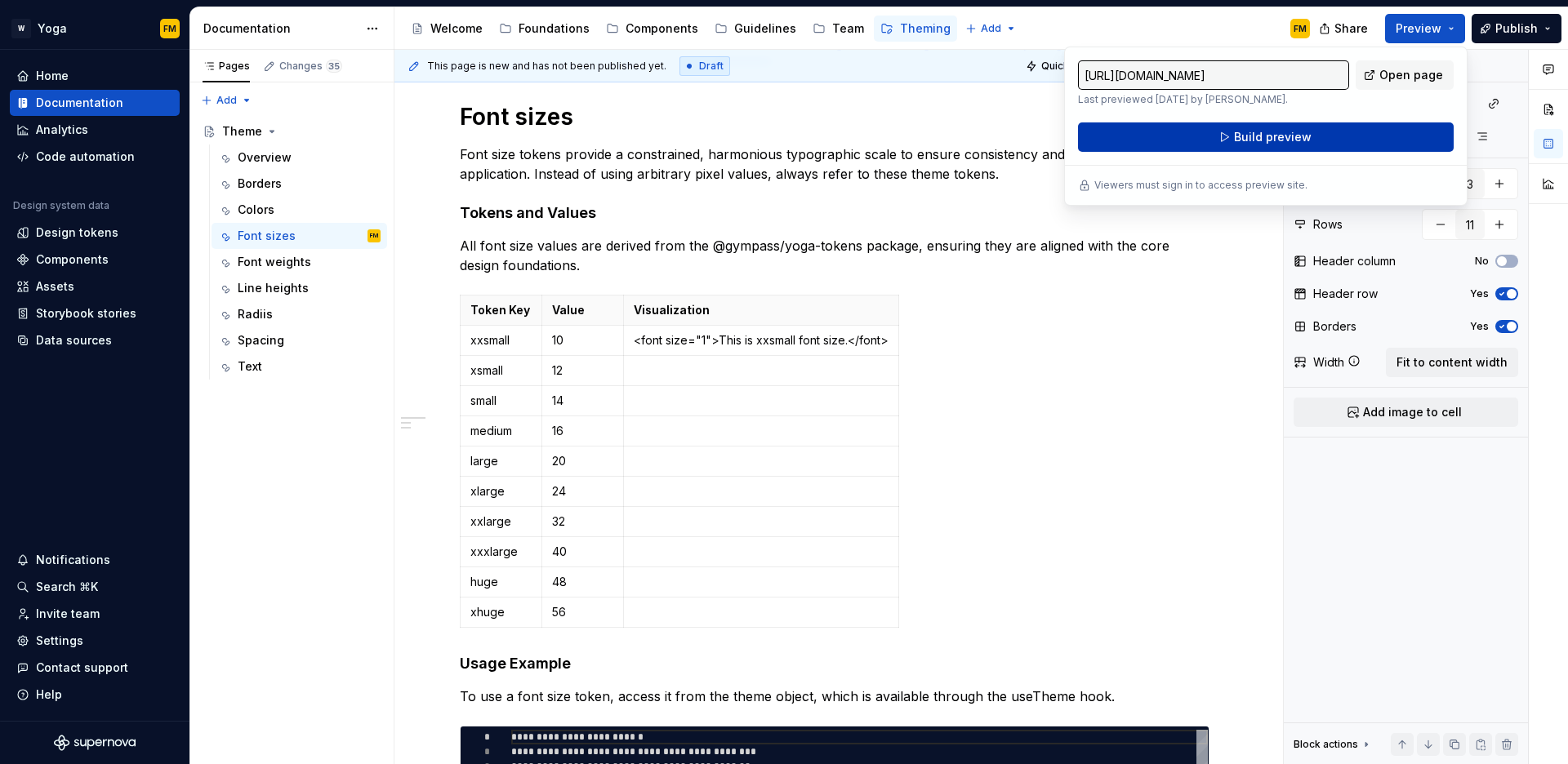
click at [1221, 135] on button "Build preview" at bounding box center [1266, 138] width 376 height 29
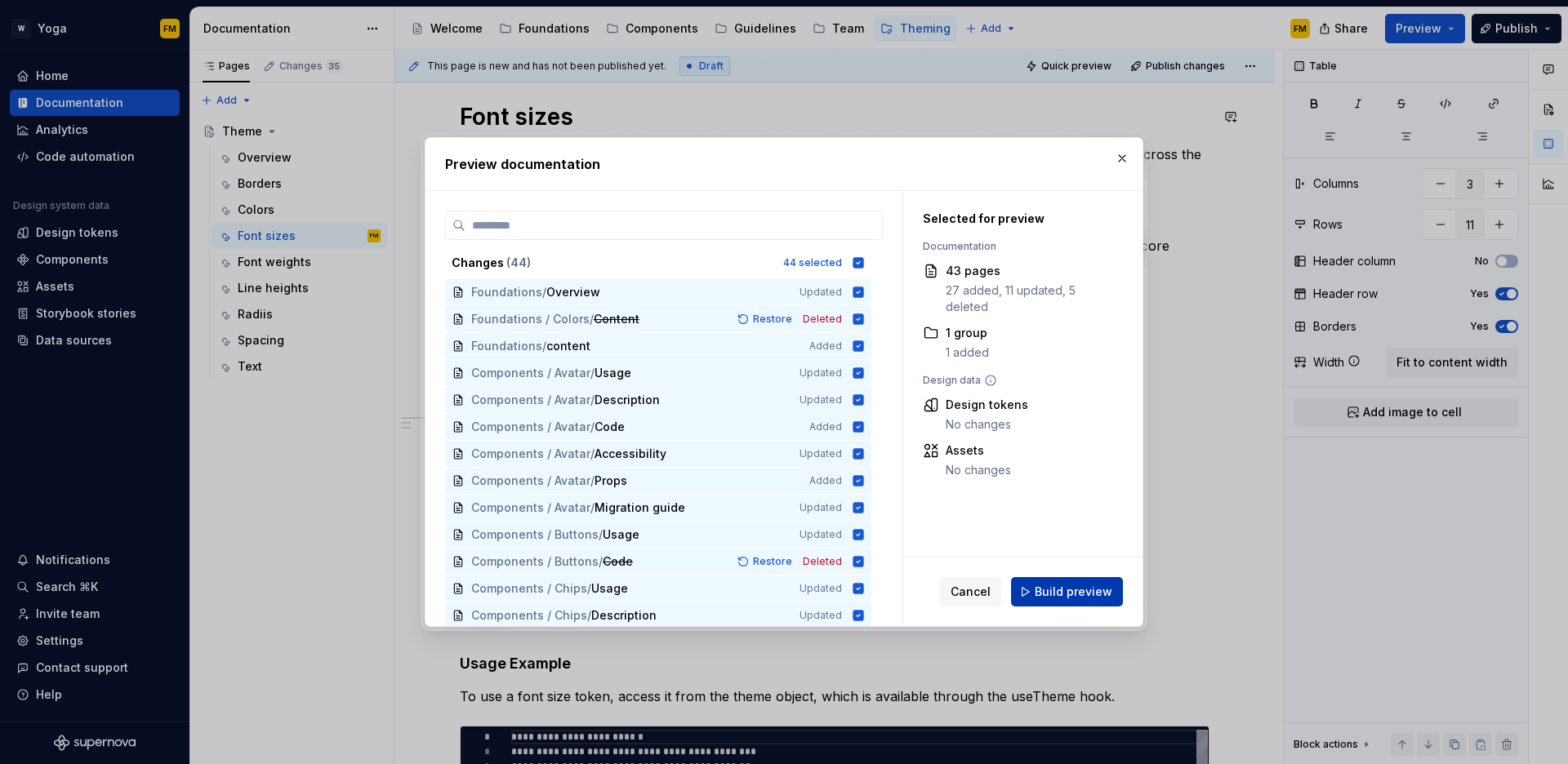
click at [1040, 589] on span "Build preview" at bounding box center [1074, 591] width 78 height 17
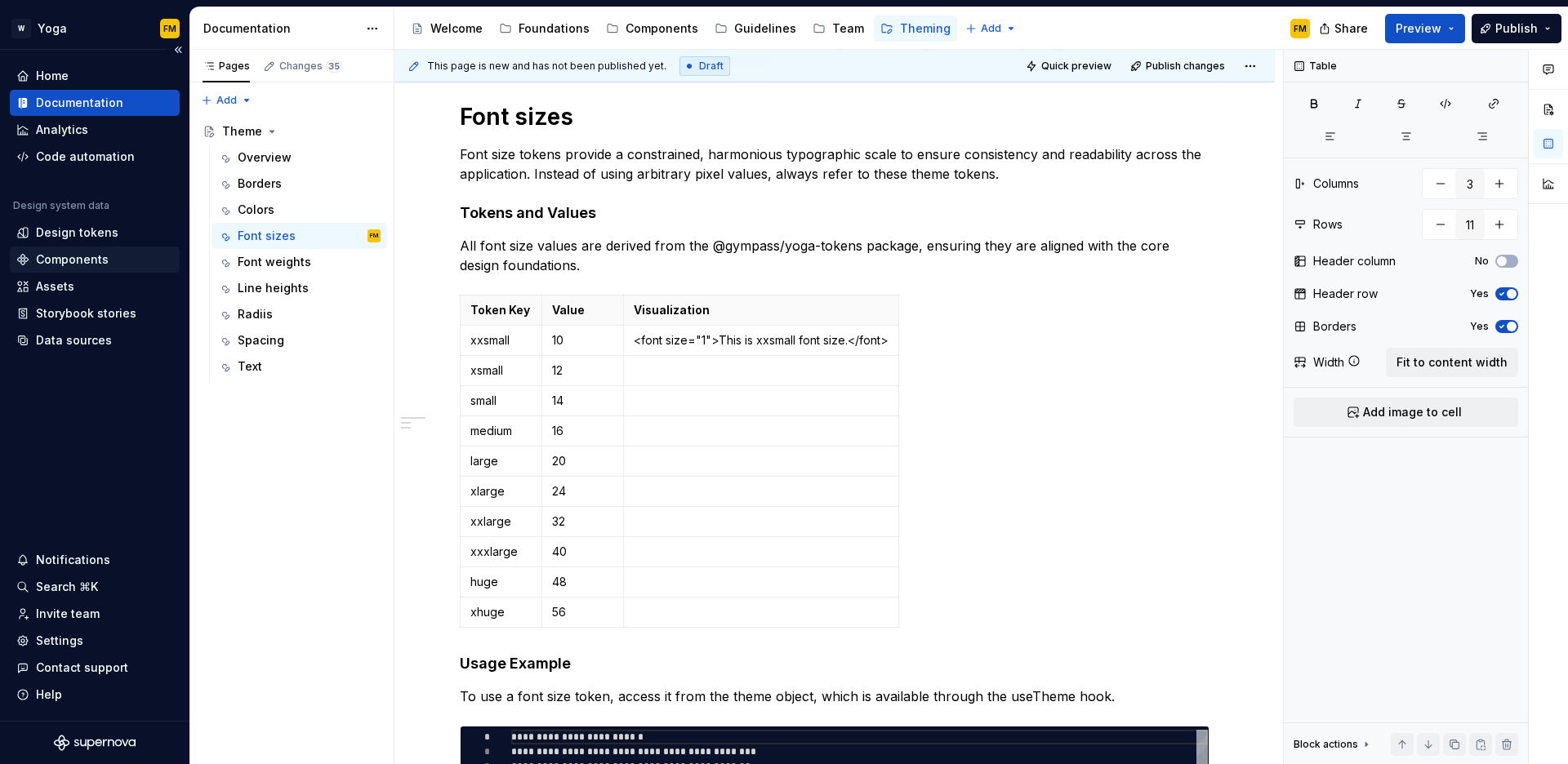
type textarea "*"
click at [574, 610] on p "56" at bounding box center [583, 612] width 61 height 17
click at [1441, 32] on span "Preview" at bounding box center [1419, 28] width 46 height 17
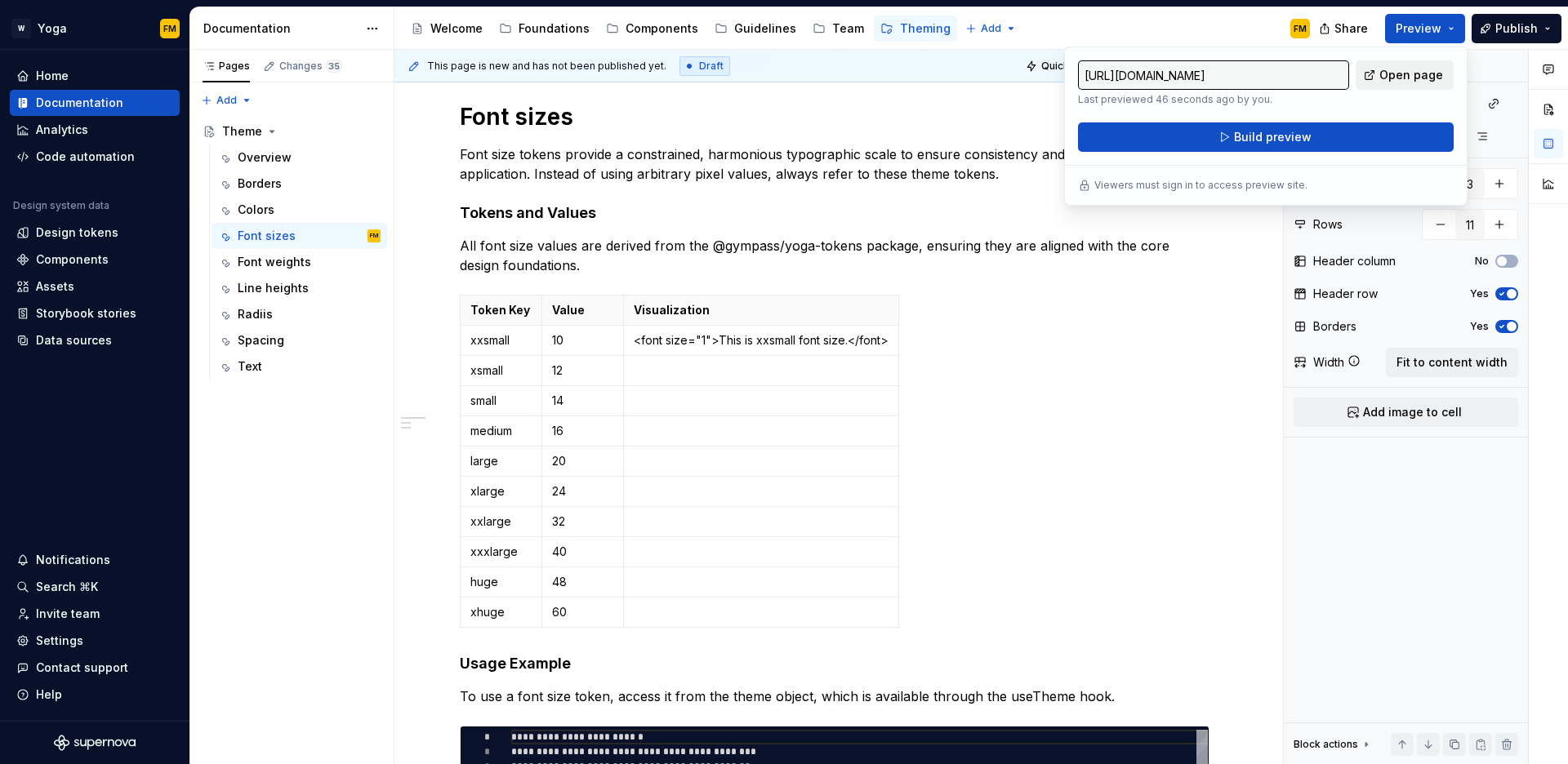
click at [1414, 72] on span "Open page" at bounding box center [1411, 75] width 63 height 17
click at [640, 342] on p "<font size="1">This is xxsmall font size.</font>" at bounding box center [761, 341] width 255 height 17
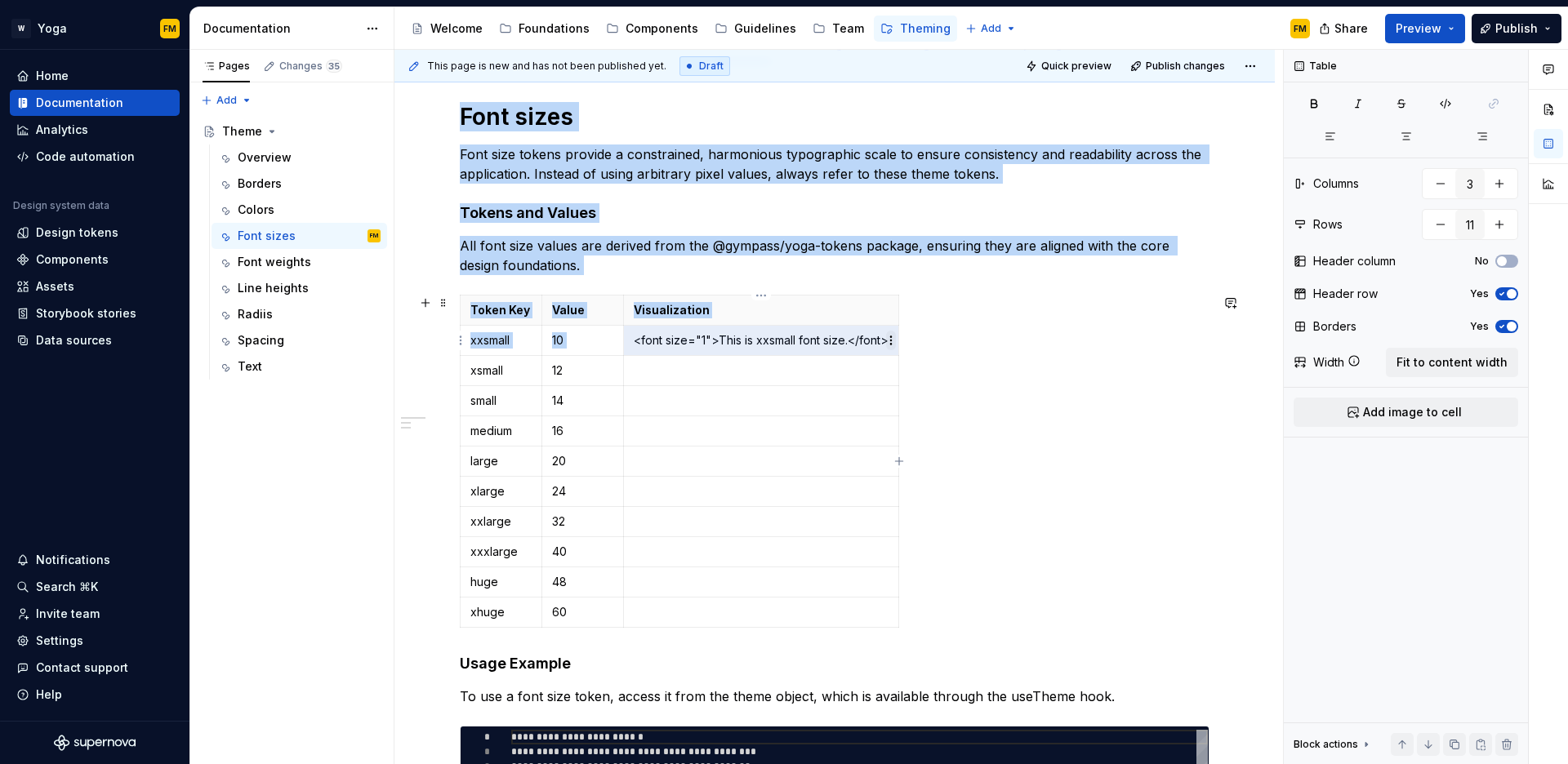
drag, startPoint x: 634, startPoint y: 342, endPoint x: 886, endPoint y: 340, distance: 252.0
click at [886, 340] on body "W Yoga FM Home Documentation Analytics Code automation Design system data Desig…" at bounding box center [784, 382] width 1568 height 764
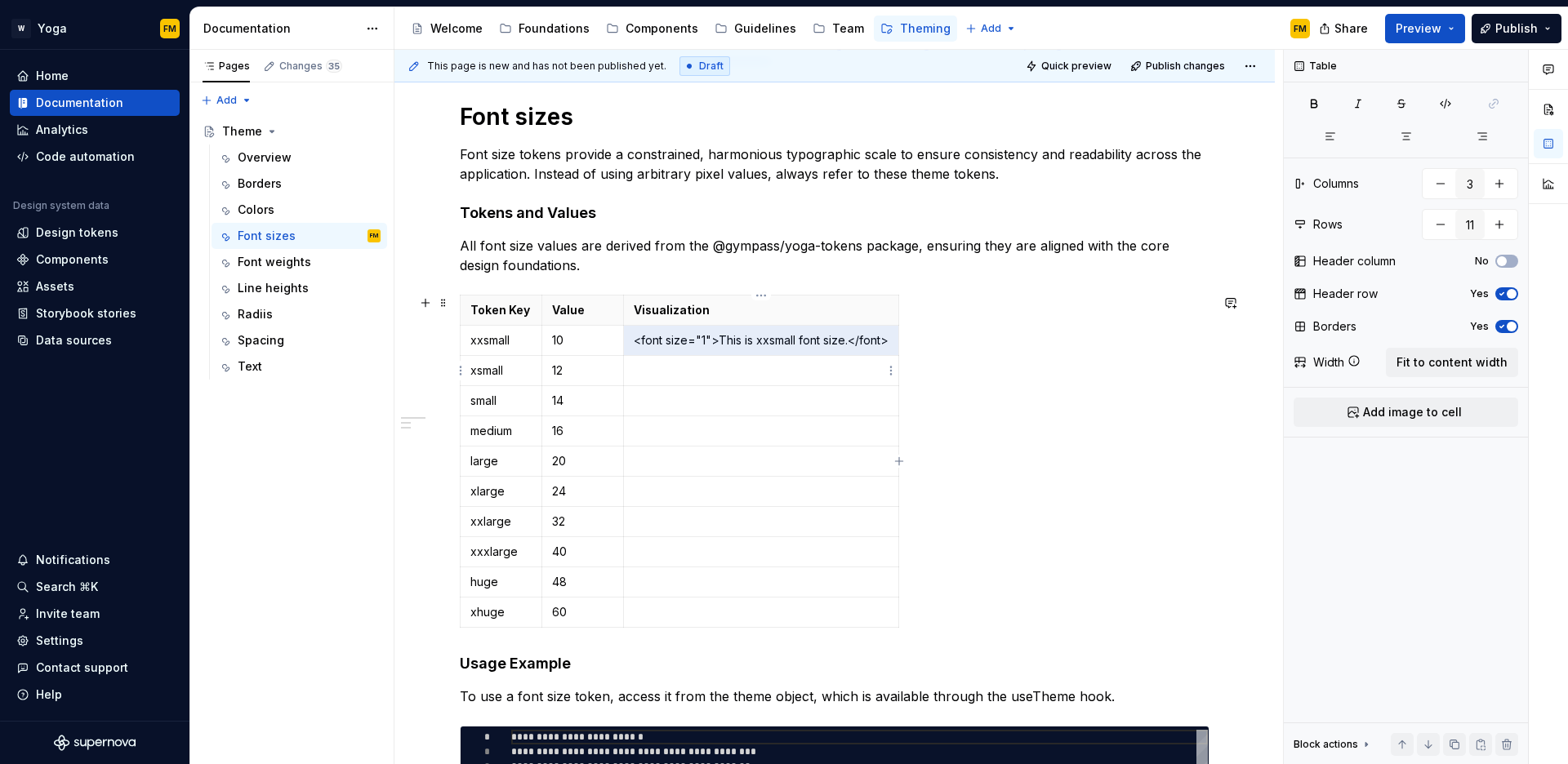
click at [666, 372] on p at bounding box center [761, 371] width 255 height 17
click at [894, 369] on html "W Yoga FM Home Documentation Analytics Code automation Design system data Desig…" at bounding box center [784, 382] width 1568 height 764
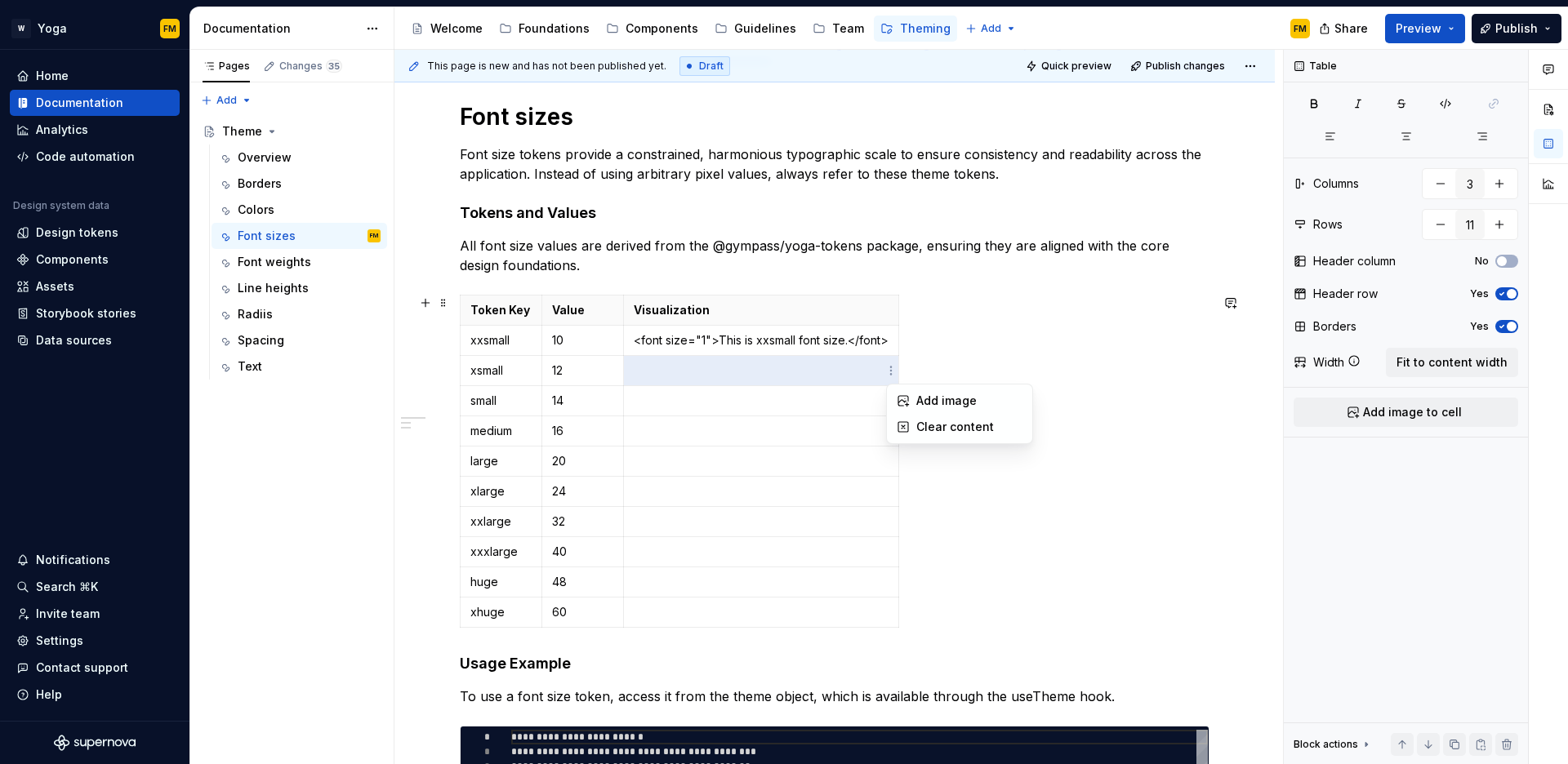
click at [825, 369] on html "W Yoga FM Home Documentation Analytics Code automation Design system data Desig…" at bounding box center [784, 382] width 1568 height 764
click at [839, 373] on p at bounding box center [761, 371] width 255 height 17
click at [428, 308] on button "button" at bounding box center [424, 302] width 22 height 22
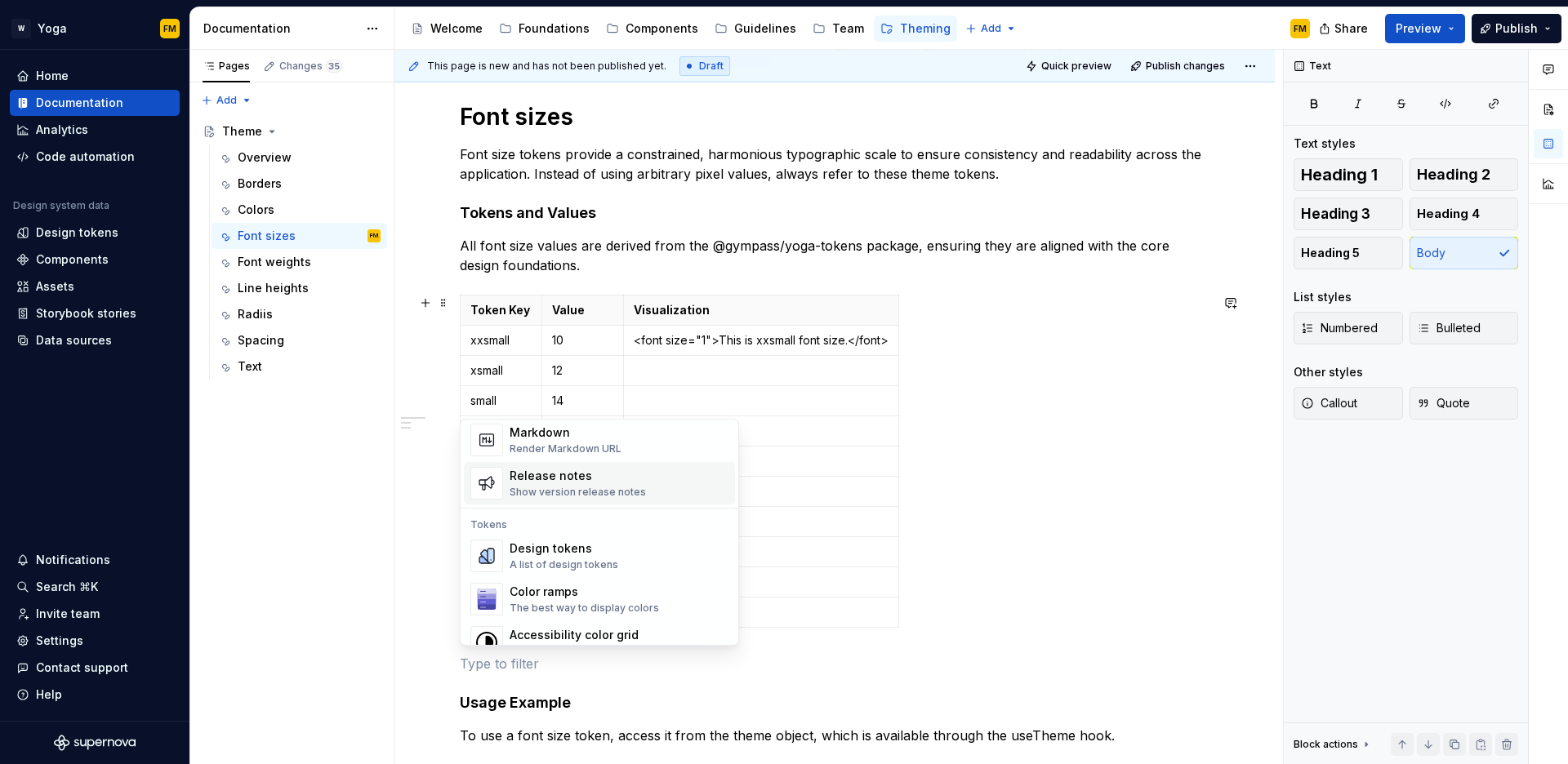
scroll to position [1138, 0]
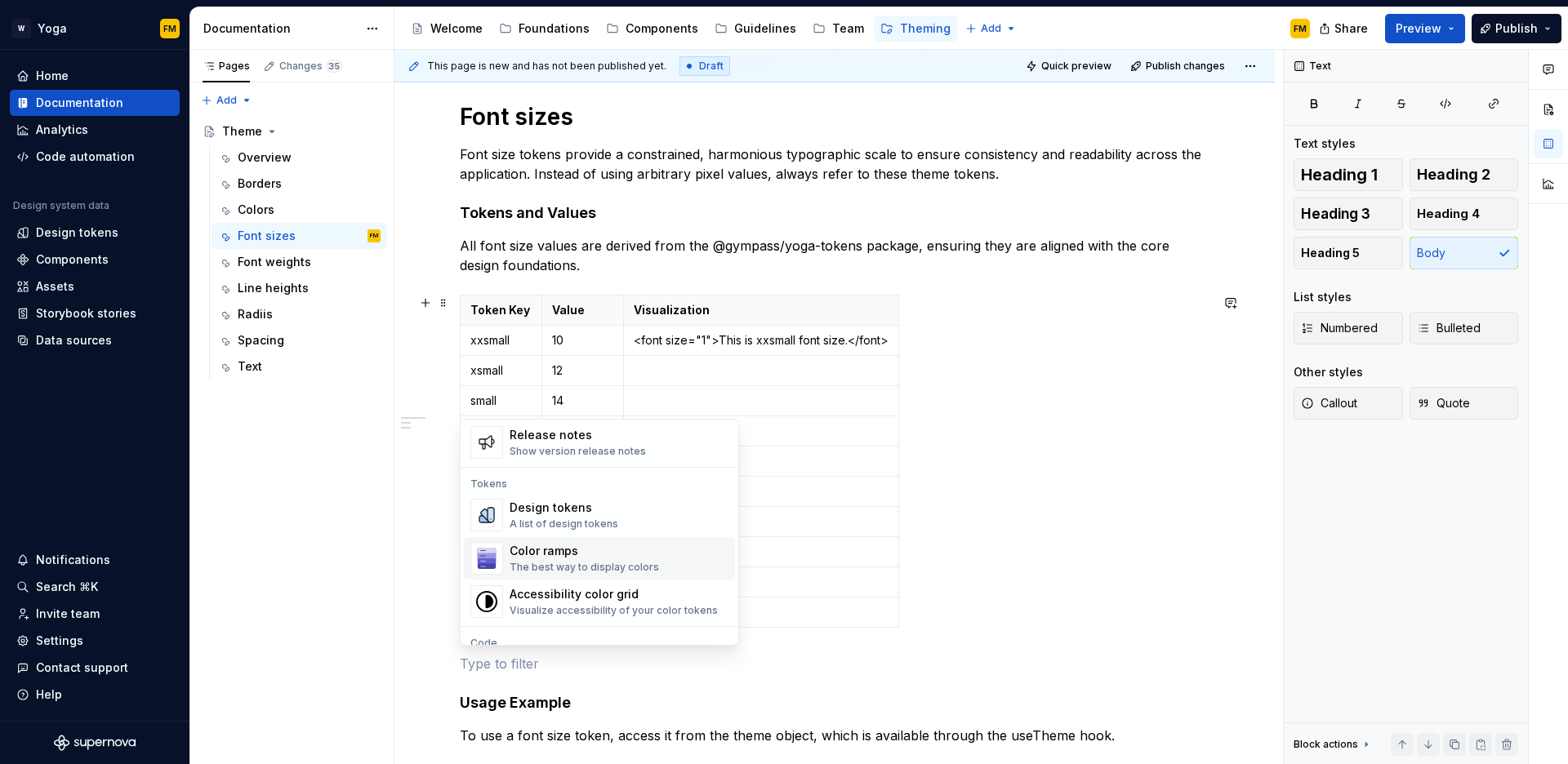
click at [557, 551] on div "Color ramps" at bounding box center [583, 551] width 149 height 17
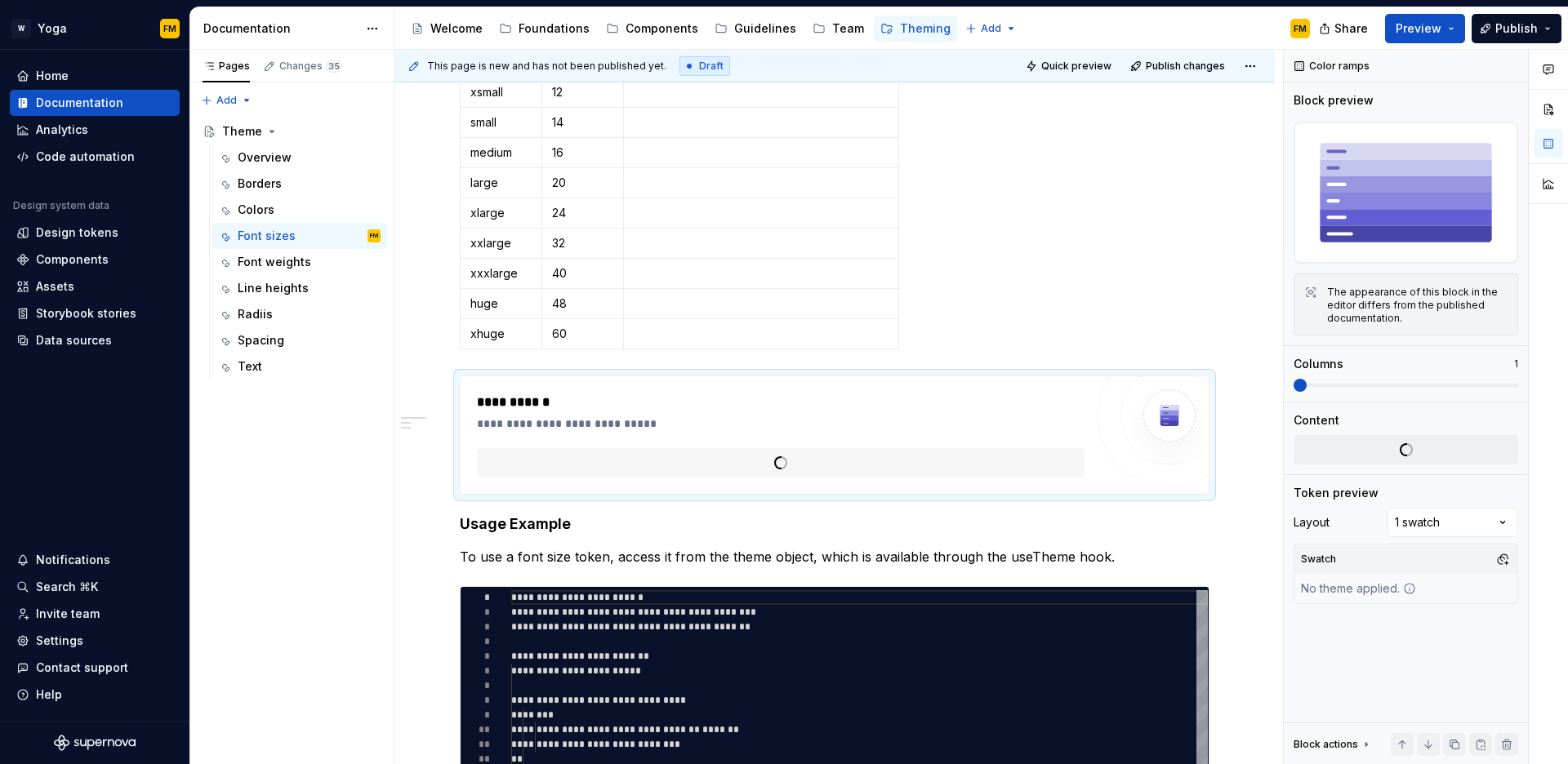
scroll to position [503, 0]
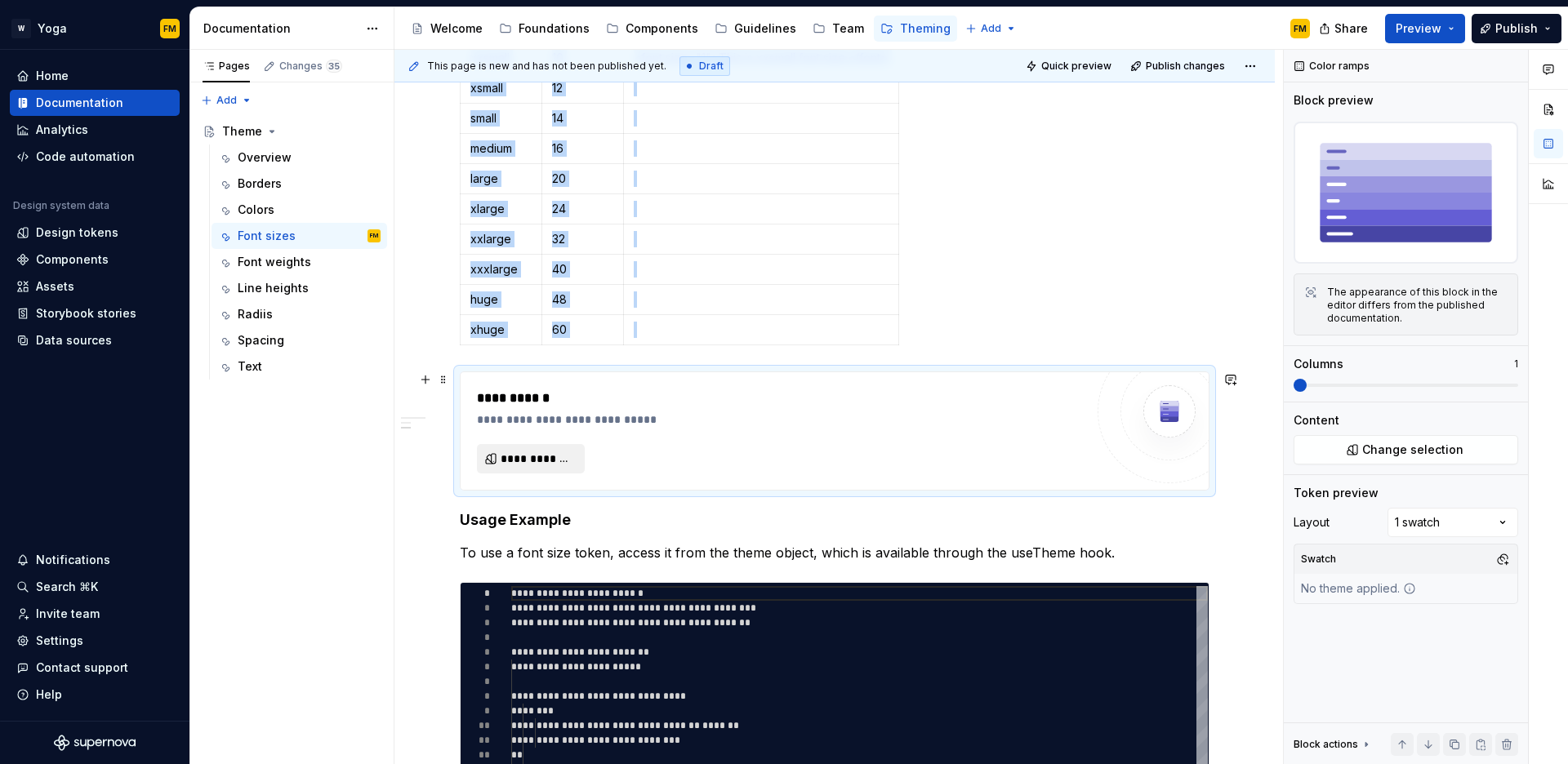
click at [522, 454] on span "**********" at bounding box center [537, 459] width 73 height 17
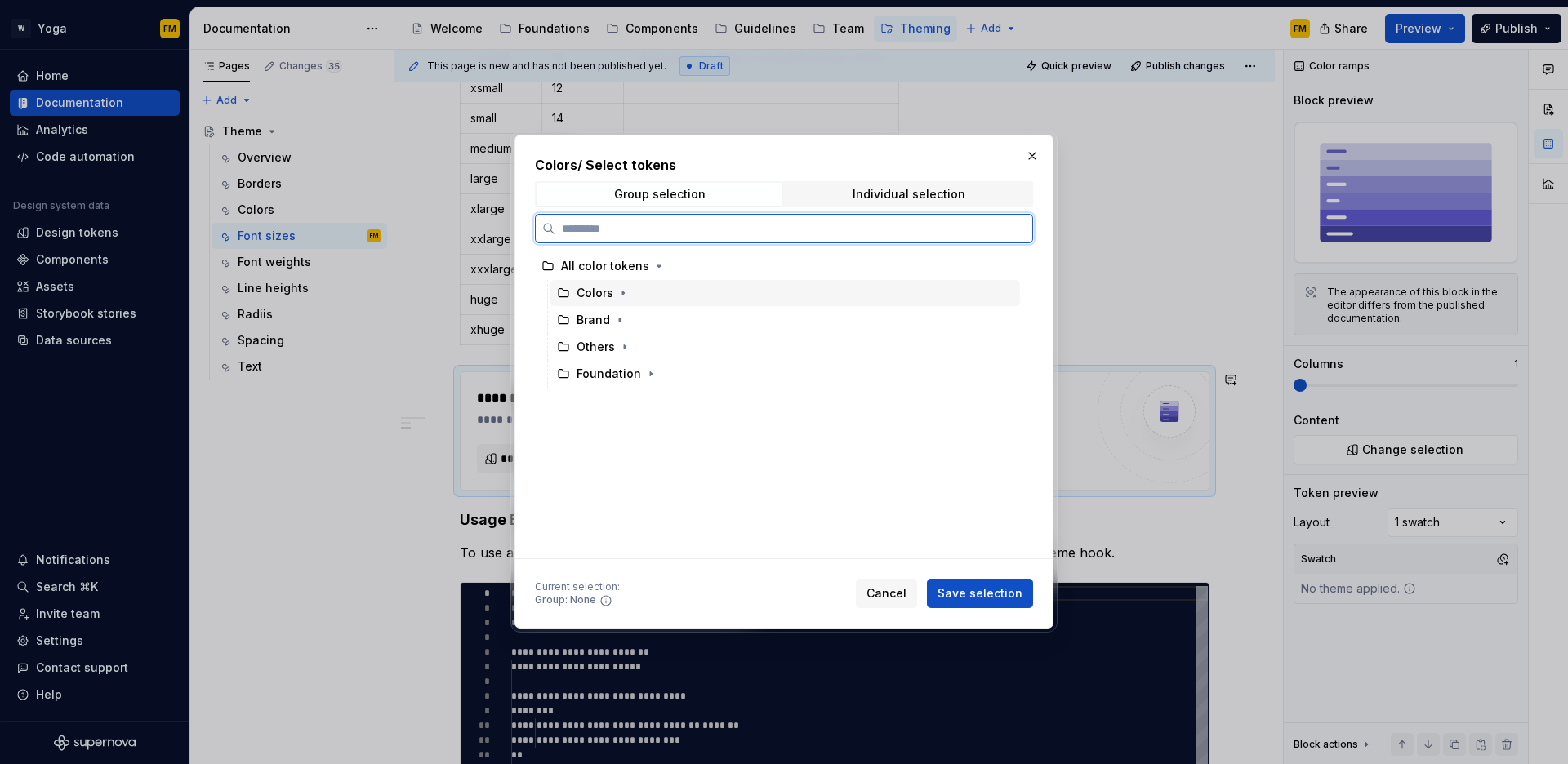
click at [601, 288] on div "Colors" at bounding box center [595, 293] width 37 height 17
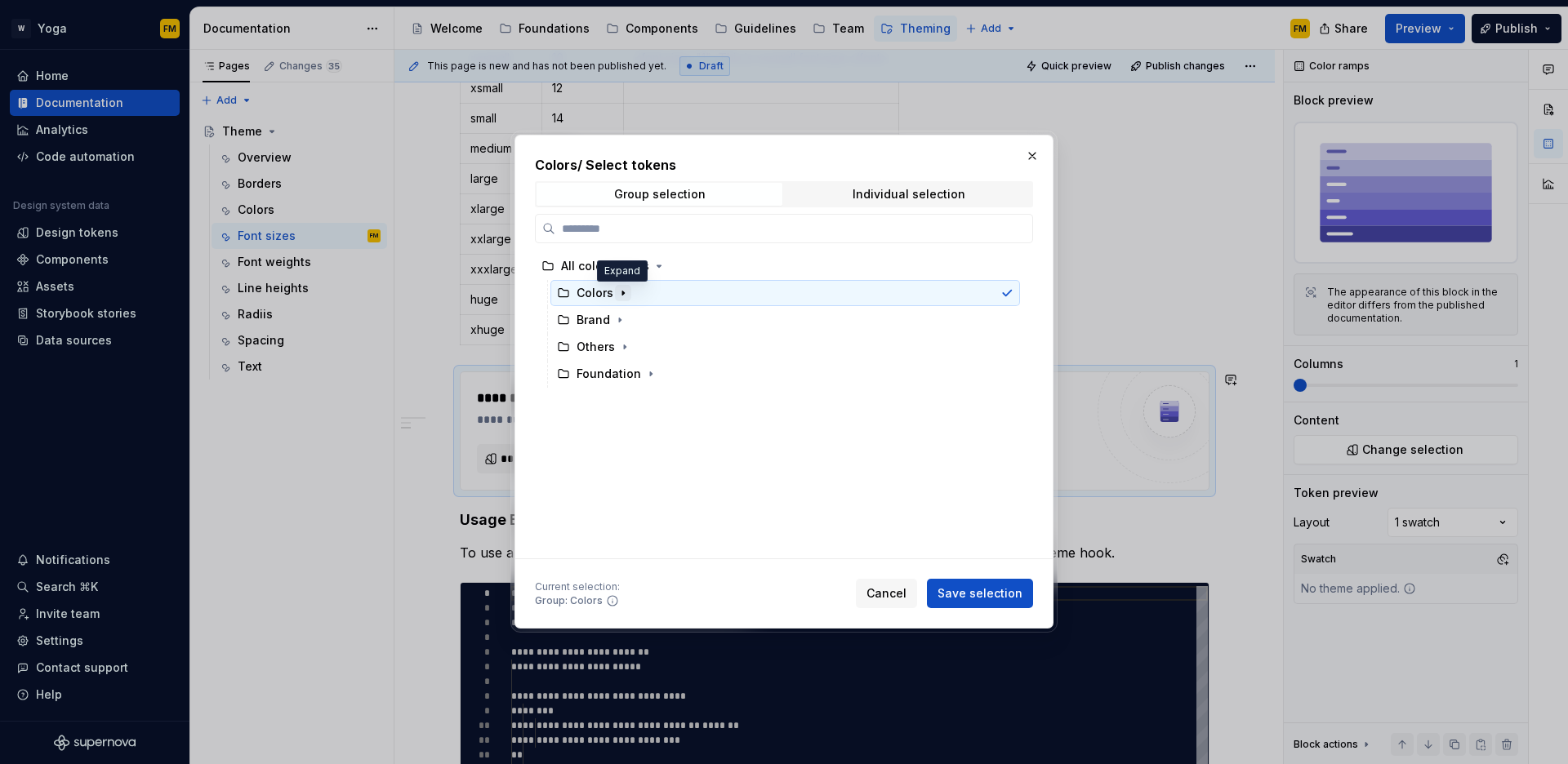
click at [623, 290] on icon "button" at bounding box center [623, 293] width 13 height 13
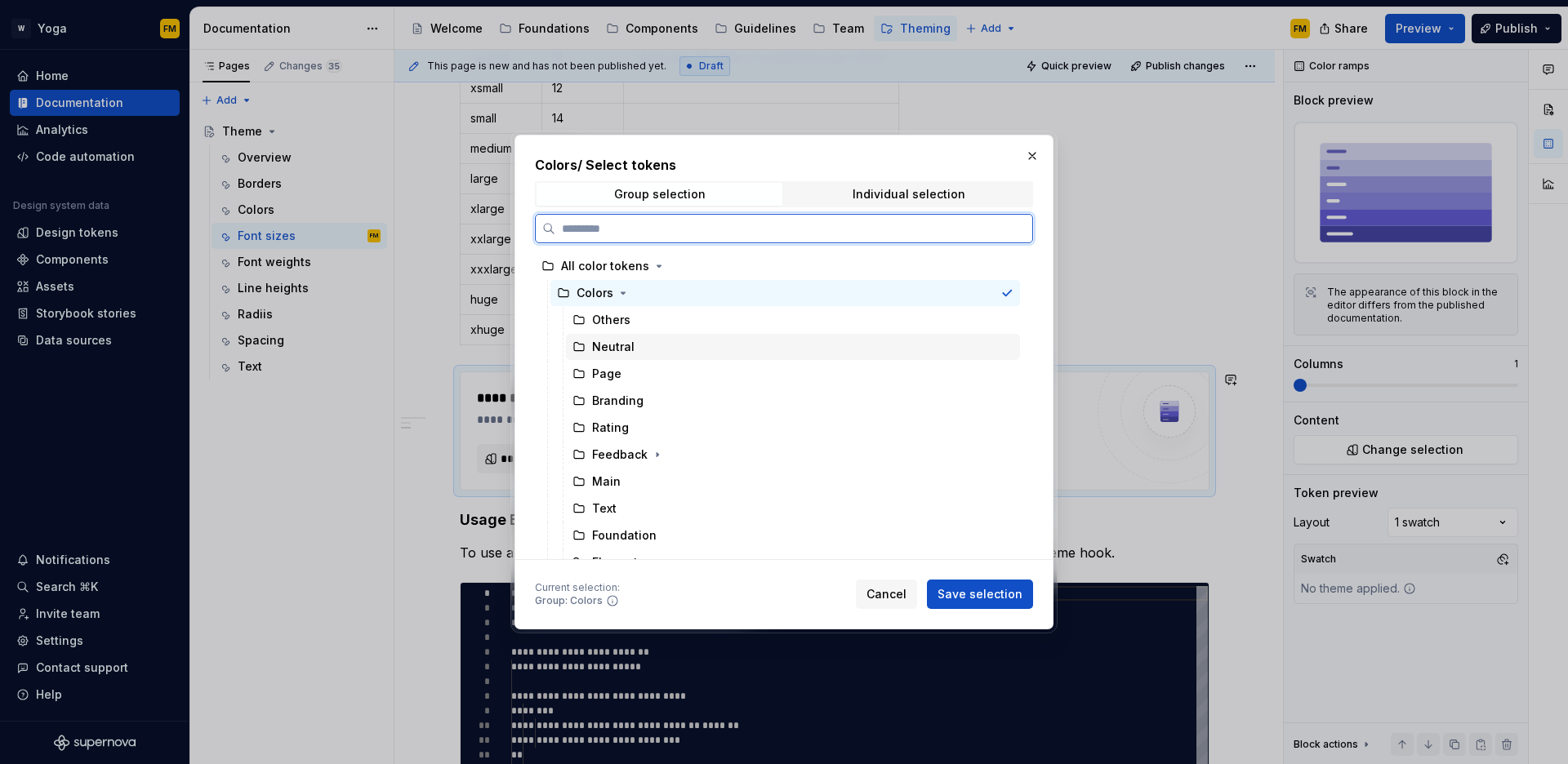
click at [619, 338] on div "Neutral" at bounding box center [792, 346] width 454 height 26
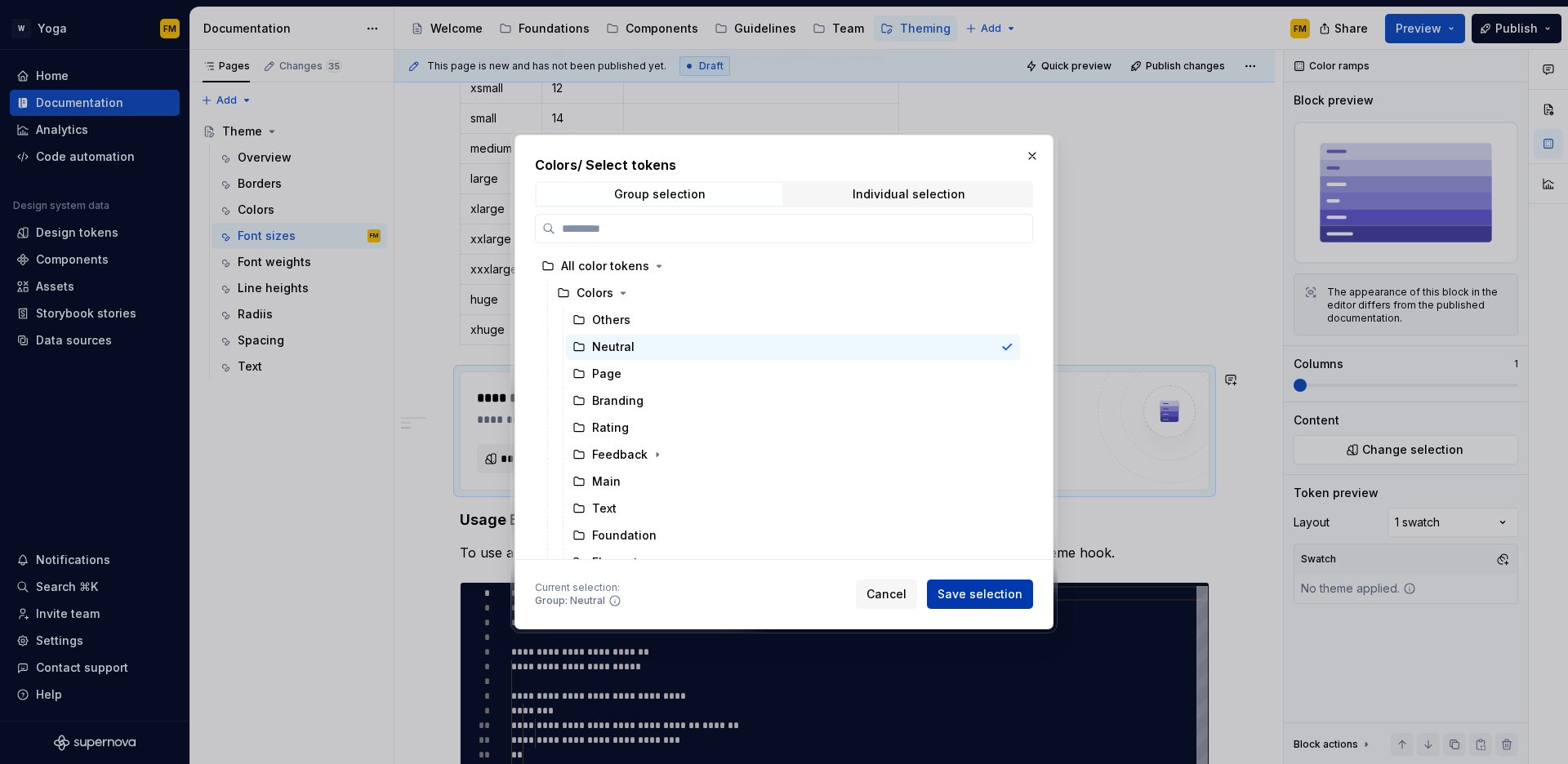
click at [997, 606] on button "Save selection" at bounding box center [980, 594] width 106 height 29
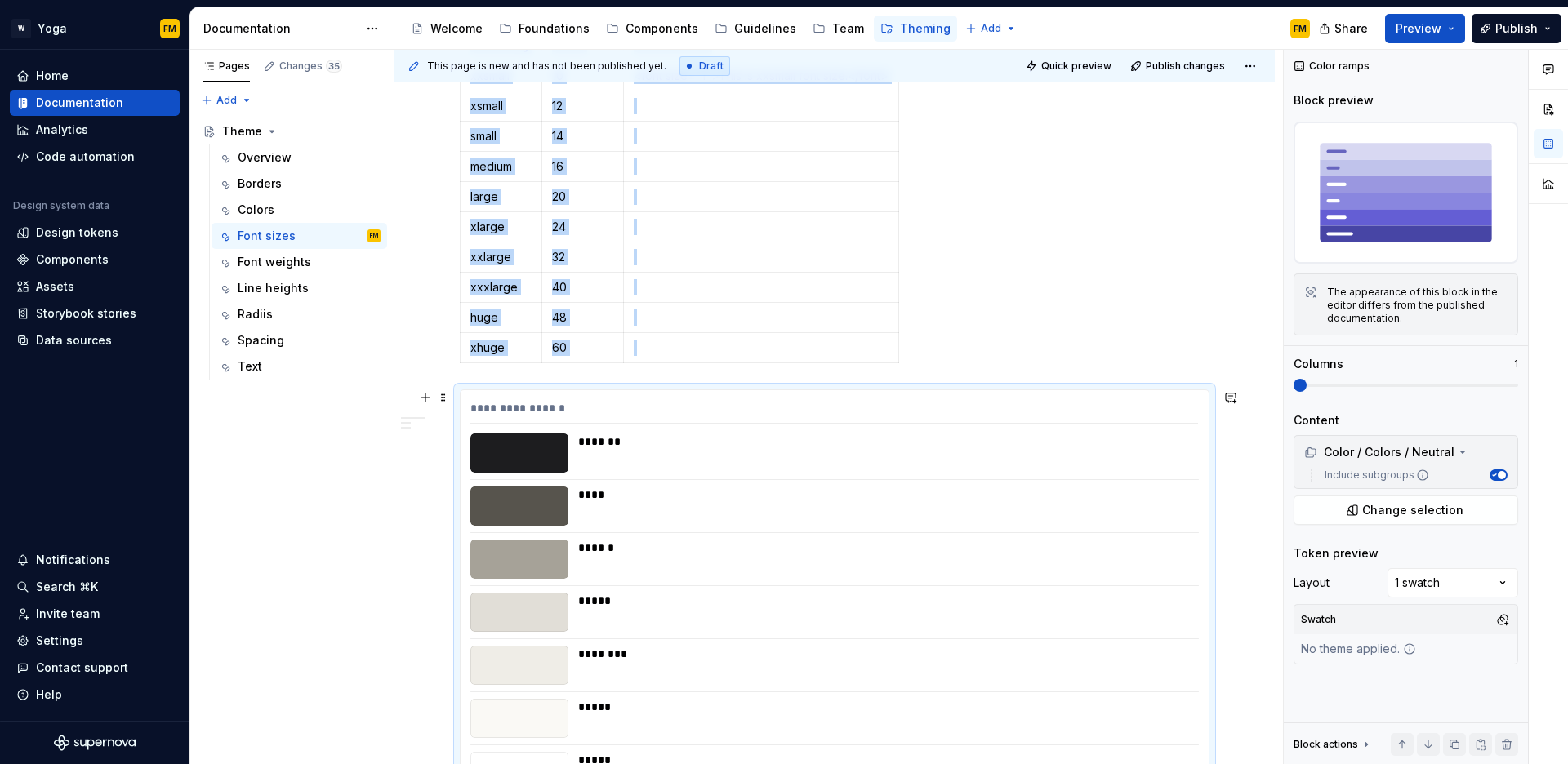
scroll to position [484, 0]
click at [439, 402] on span at bounding box center [443, 399] width 13 height 22
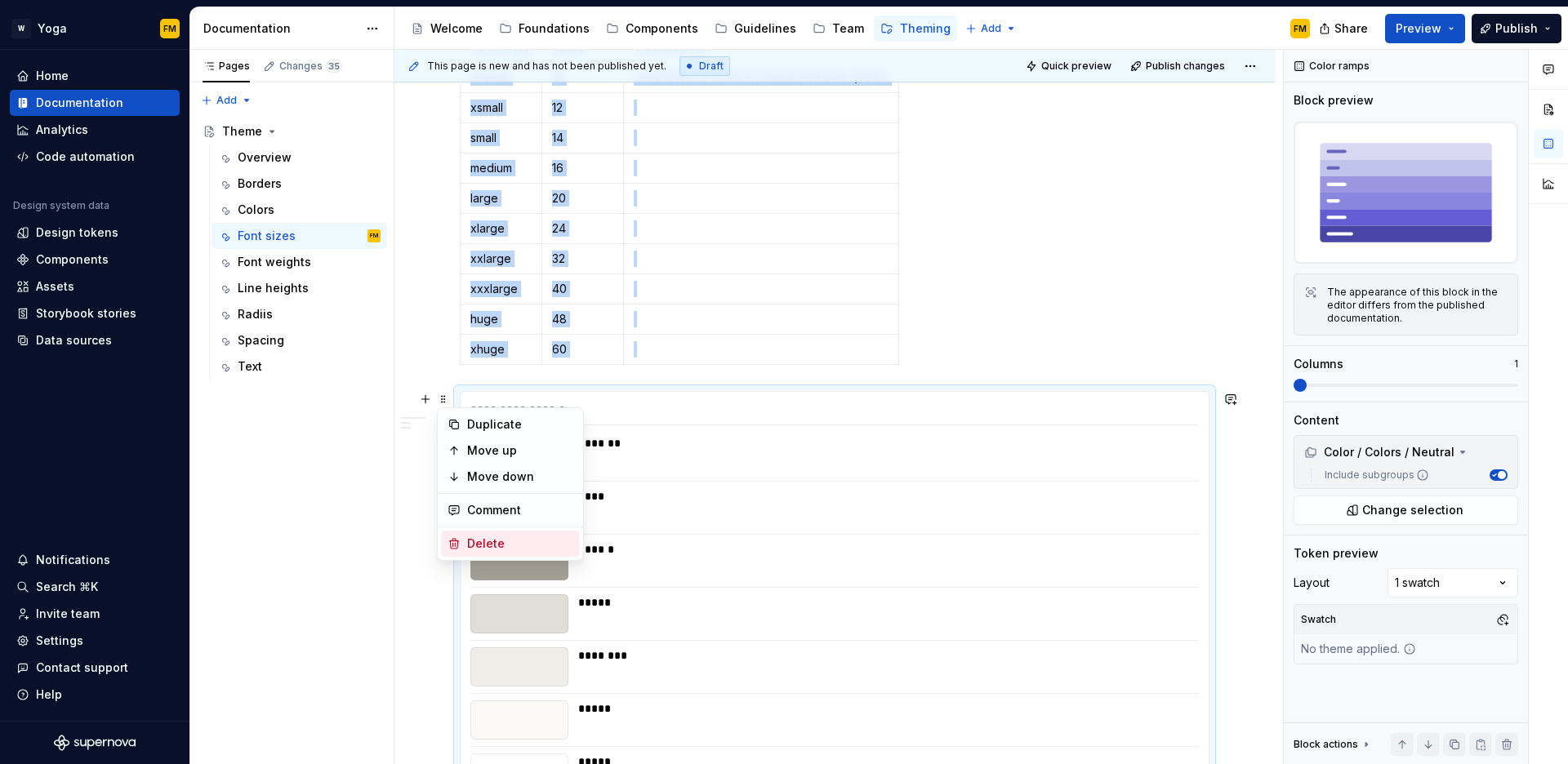
click at [488, 548] on div "Delete" at bounding box center [520, 543] width 106 height 17
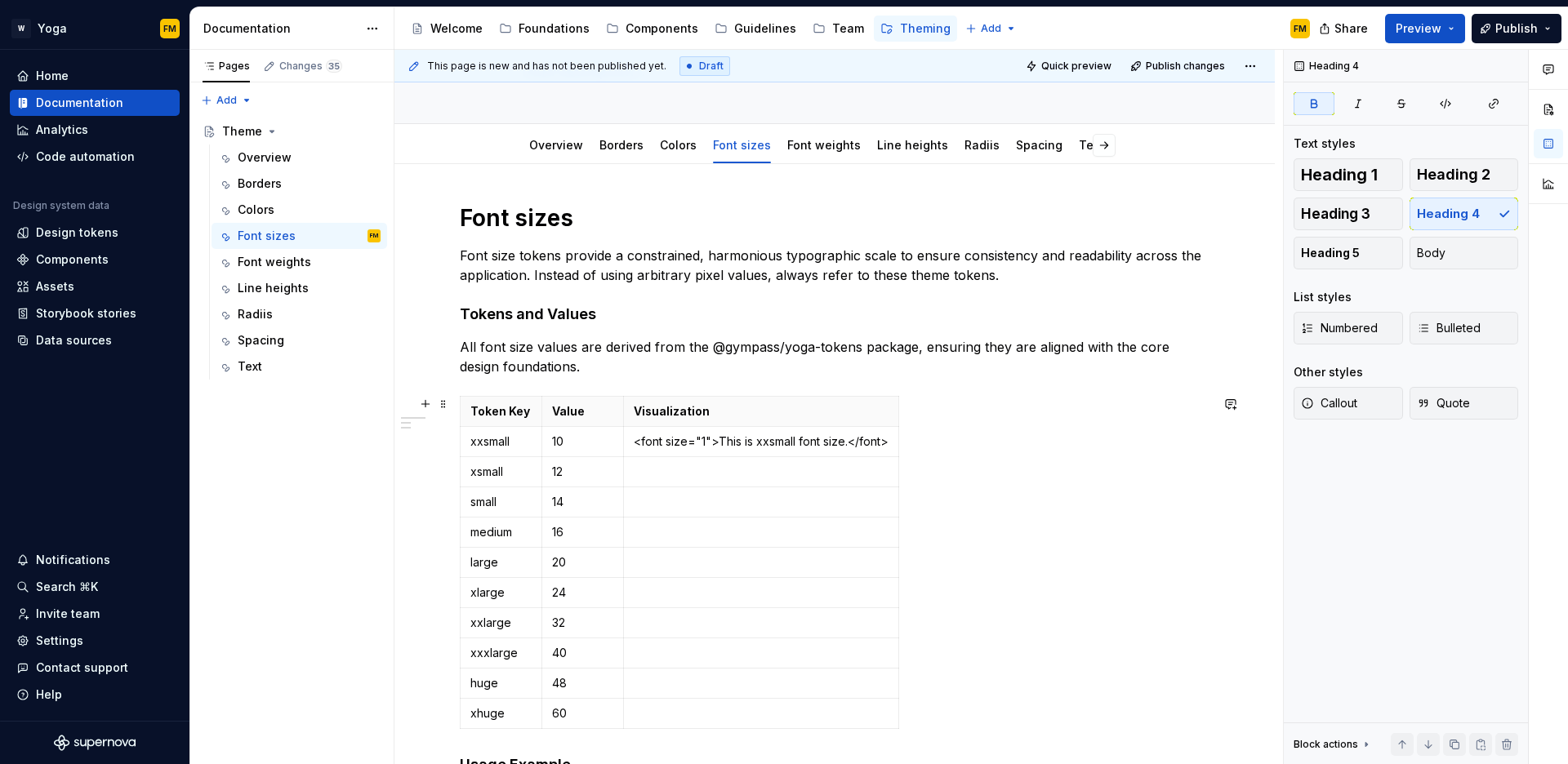
scroll to position [116, 0]
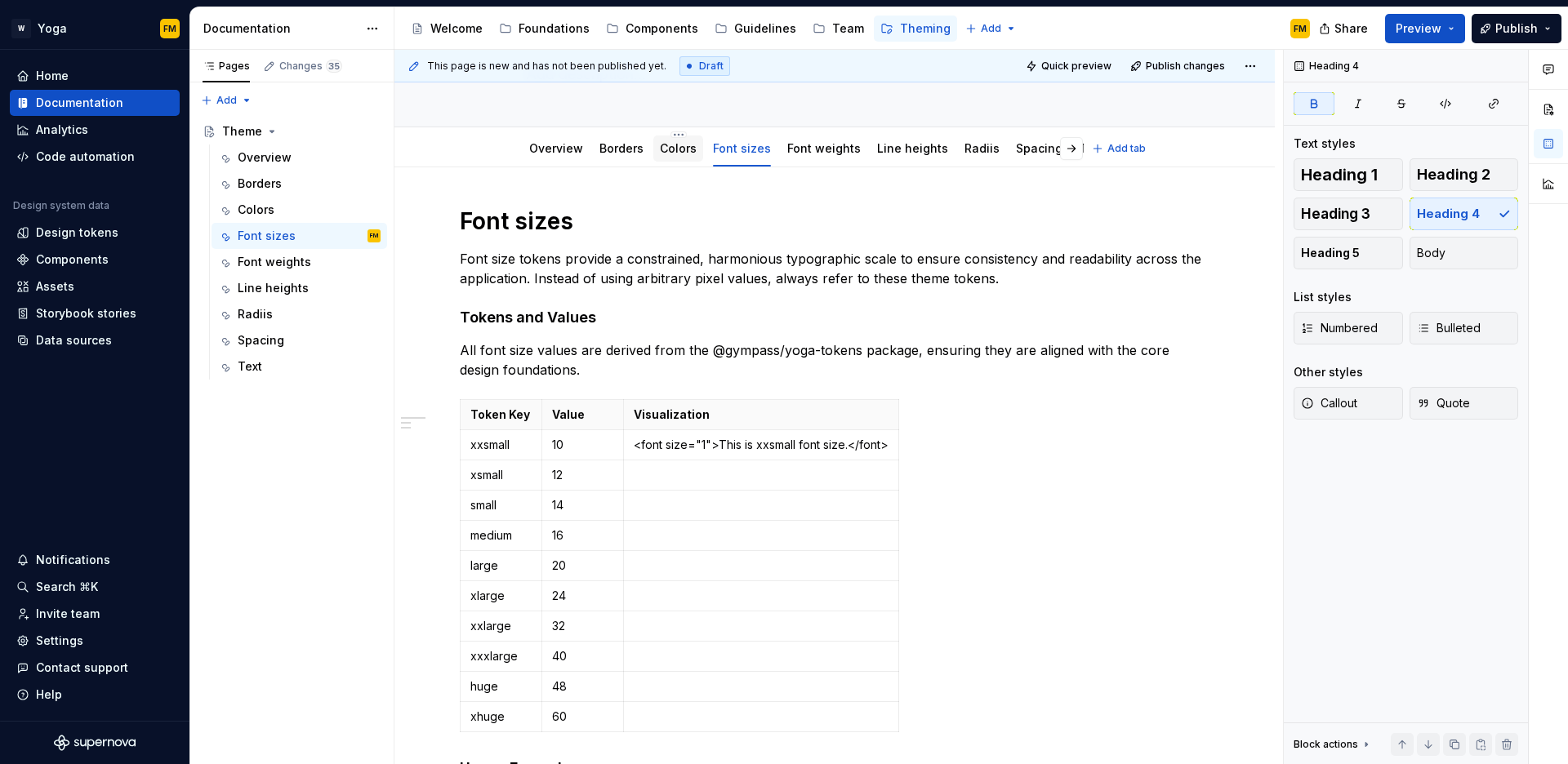
click at [667, 142] on link "Colors" at bounding box center [678, 148] width 37 height 14
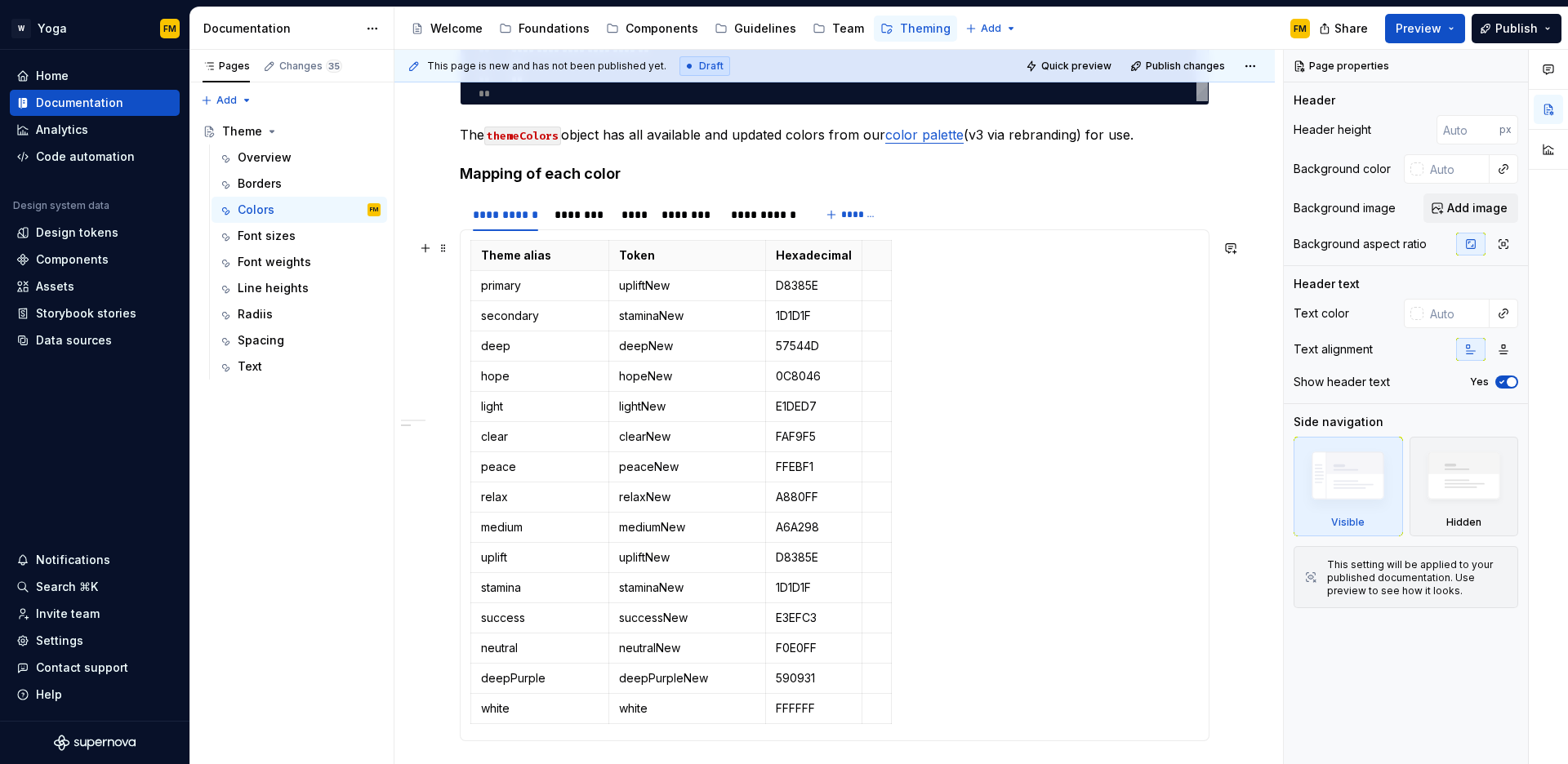
scroll to position [810, 0]
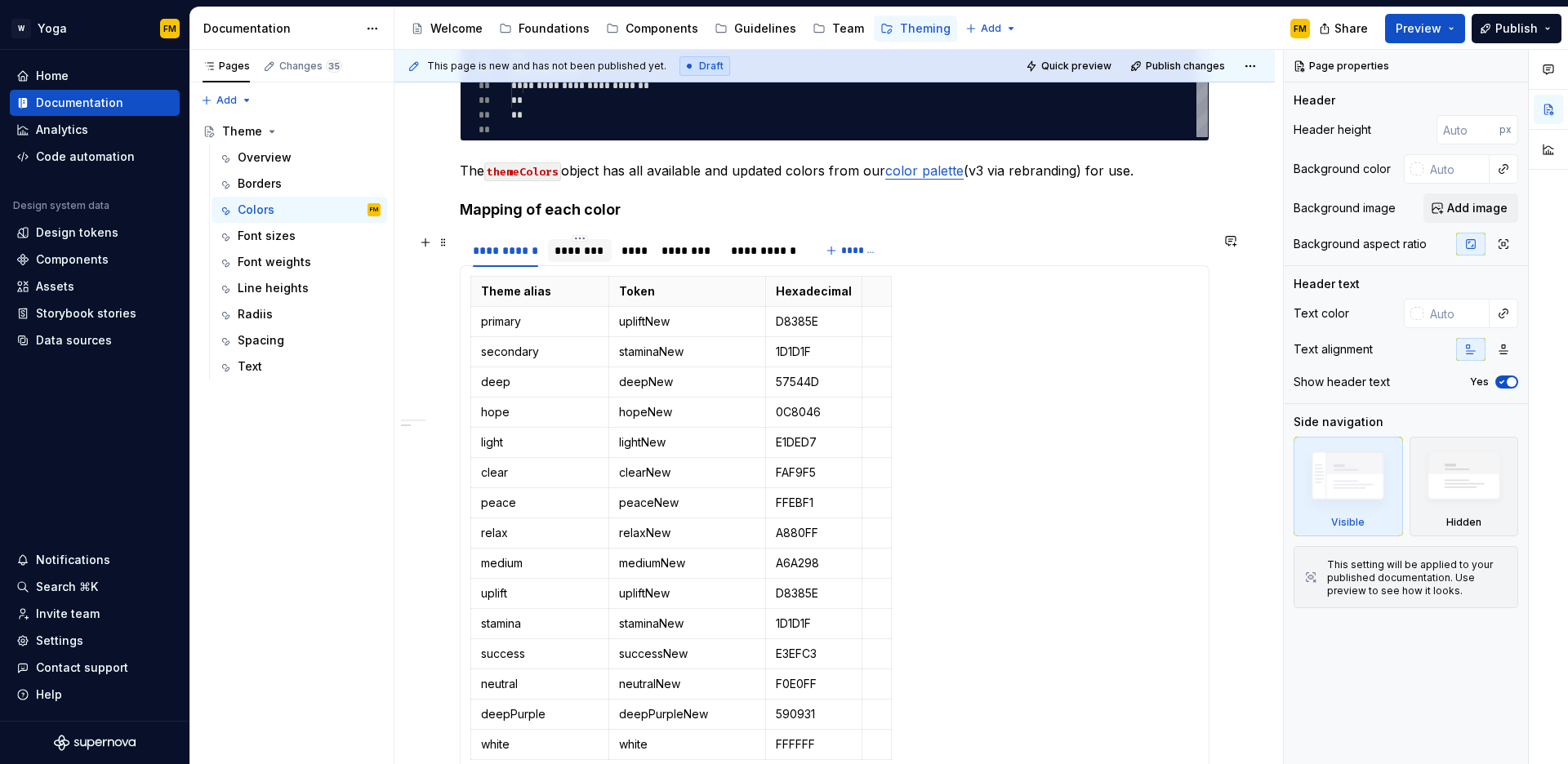
click at [572, 257] on div "********" at bounding box center [579, 251] width 50 height 17
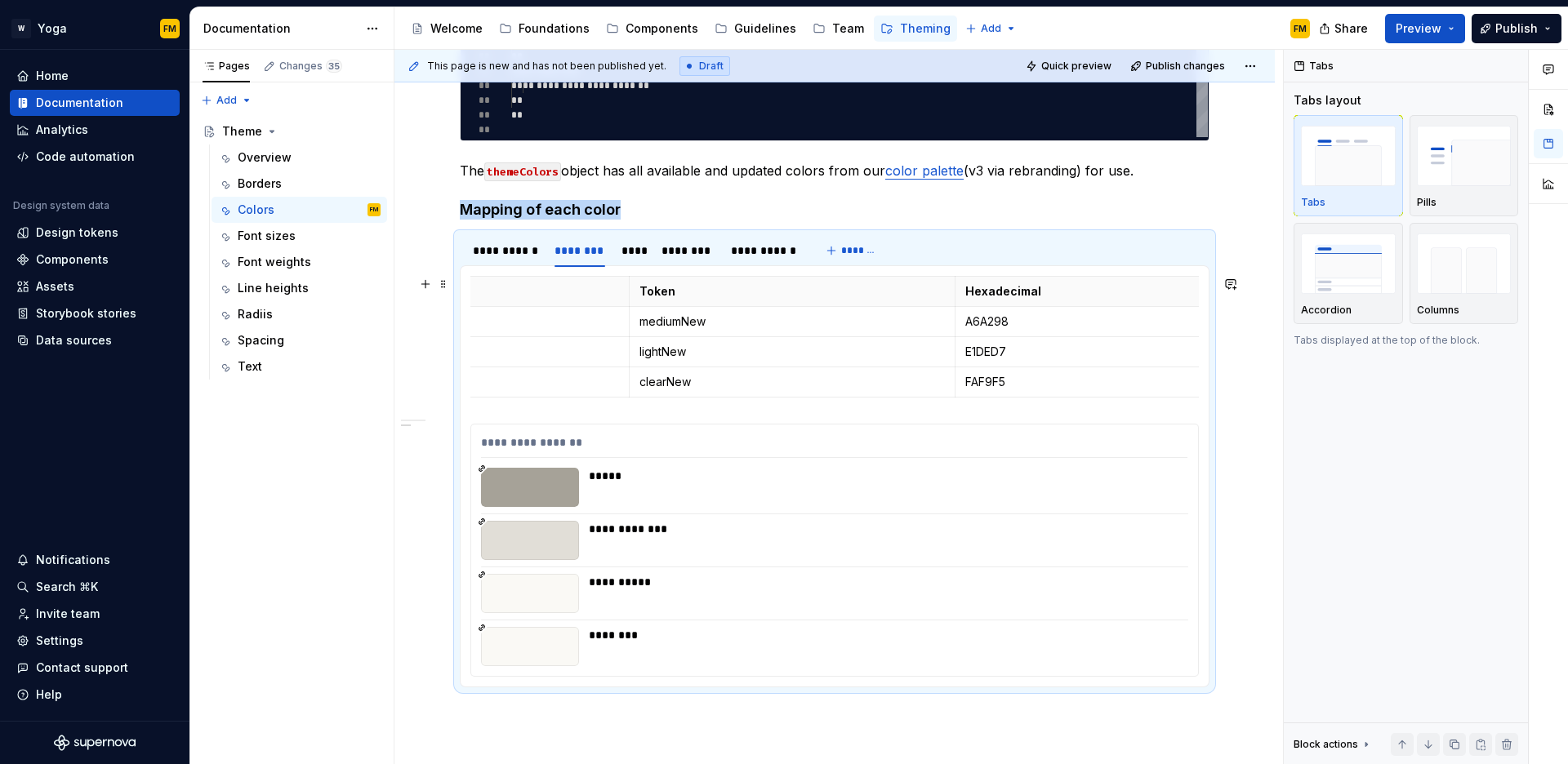
scroll to position [0, 253]
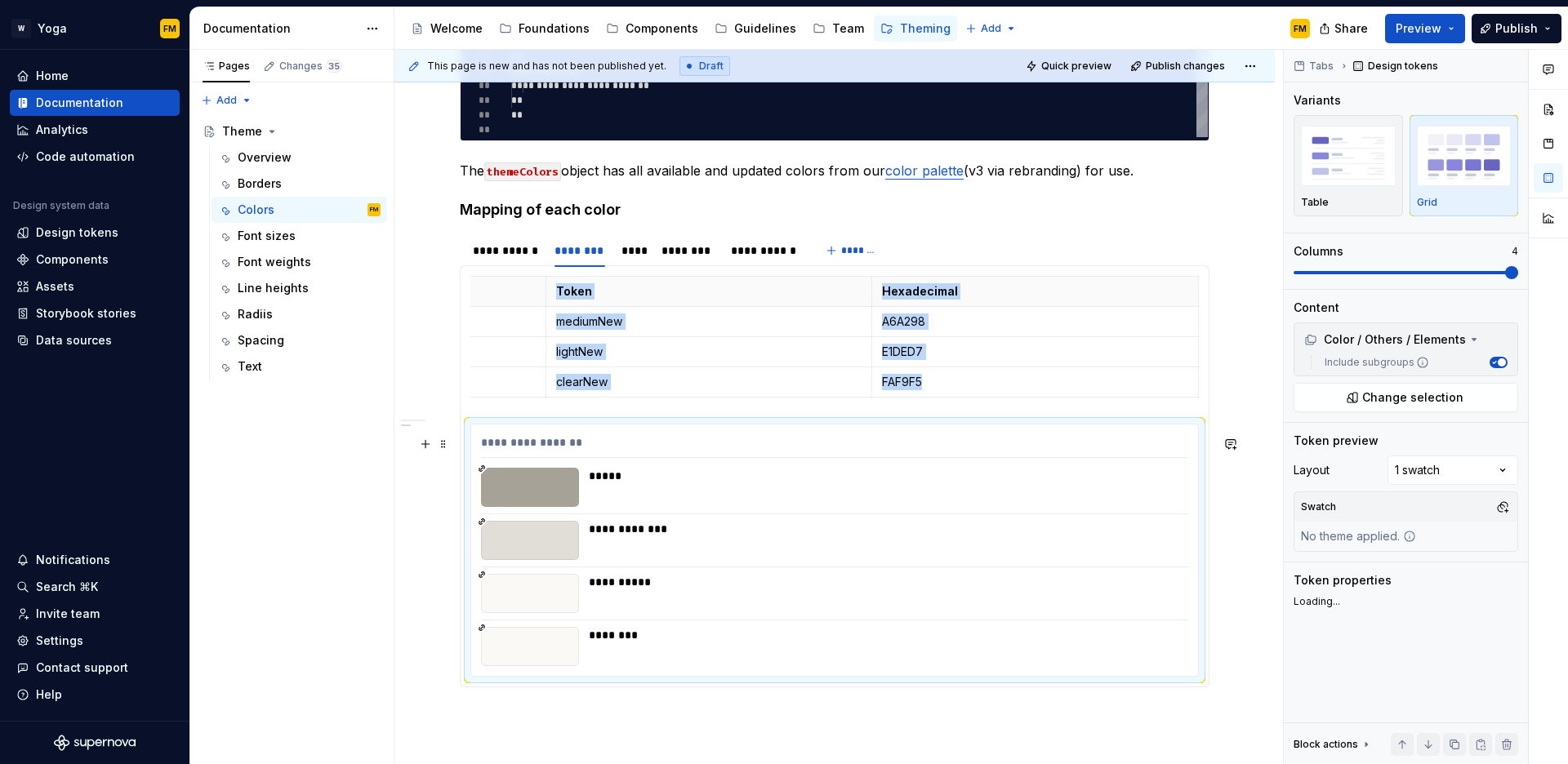
click at [528, 497] on div at bounding box center [530, 488] width 98 height 39
click at [548, 498] on div at bounding box center [530, 488] width 98 height 39
click at [655, 498] on div "*****" at bounding box center [884, 488] width 589 height 39
click at [566, 498] on div at bounding box center [530, 488] width 98 height 39
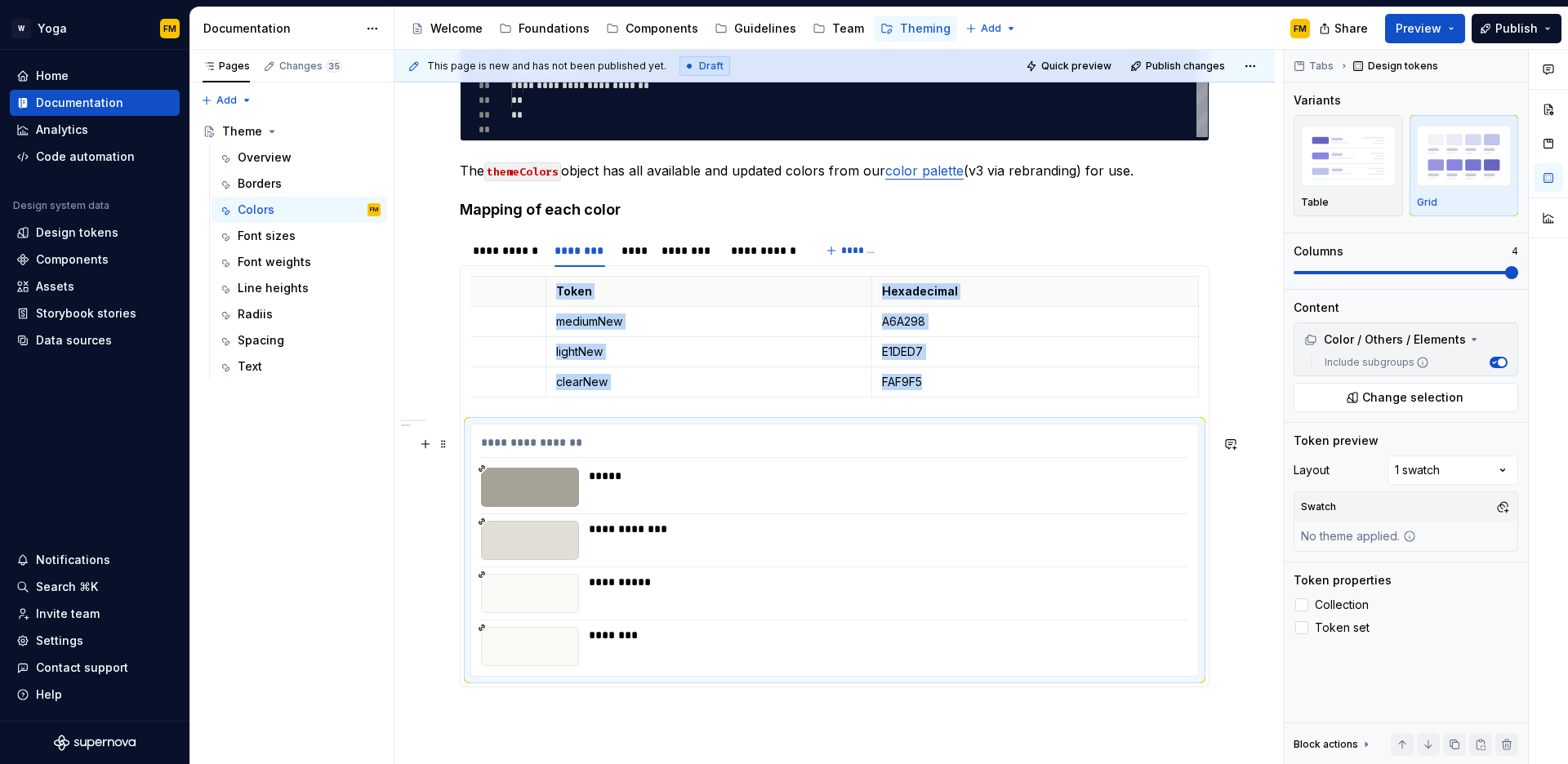
click at [566, 498] on div at bounding box center [530, 488] width 98 height 39
click at [625, 254] on div "****" at bounding box center [633, 251] width 23 height 17
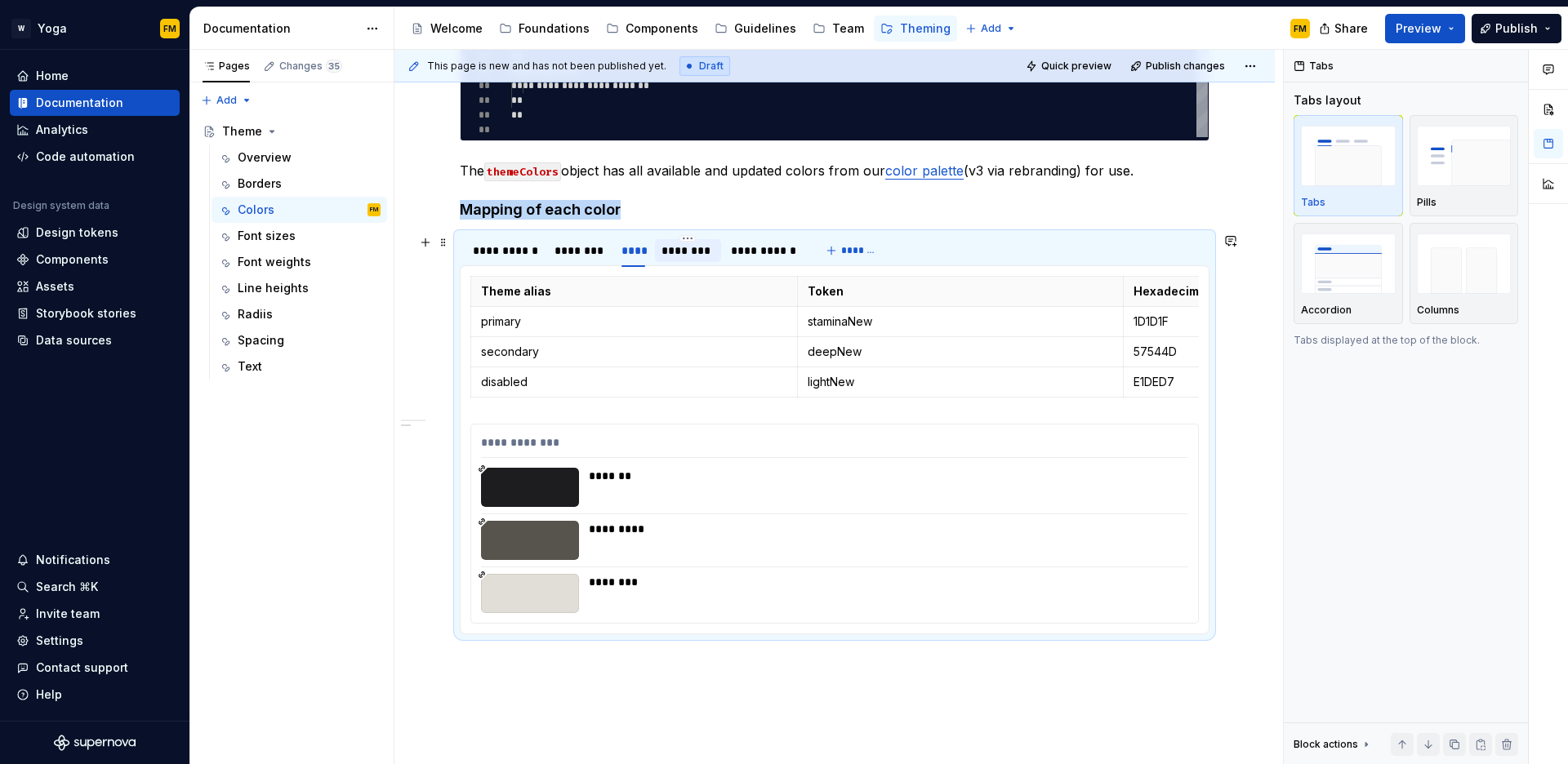
click at [680, 254] on div "********" at bounding box center [688, 251] width 54 height 17
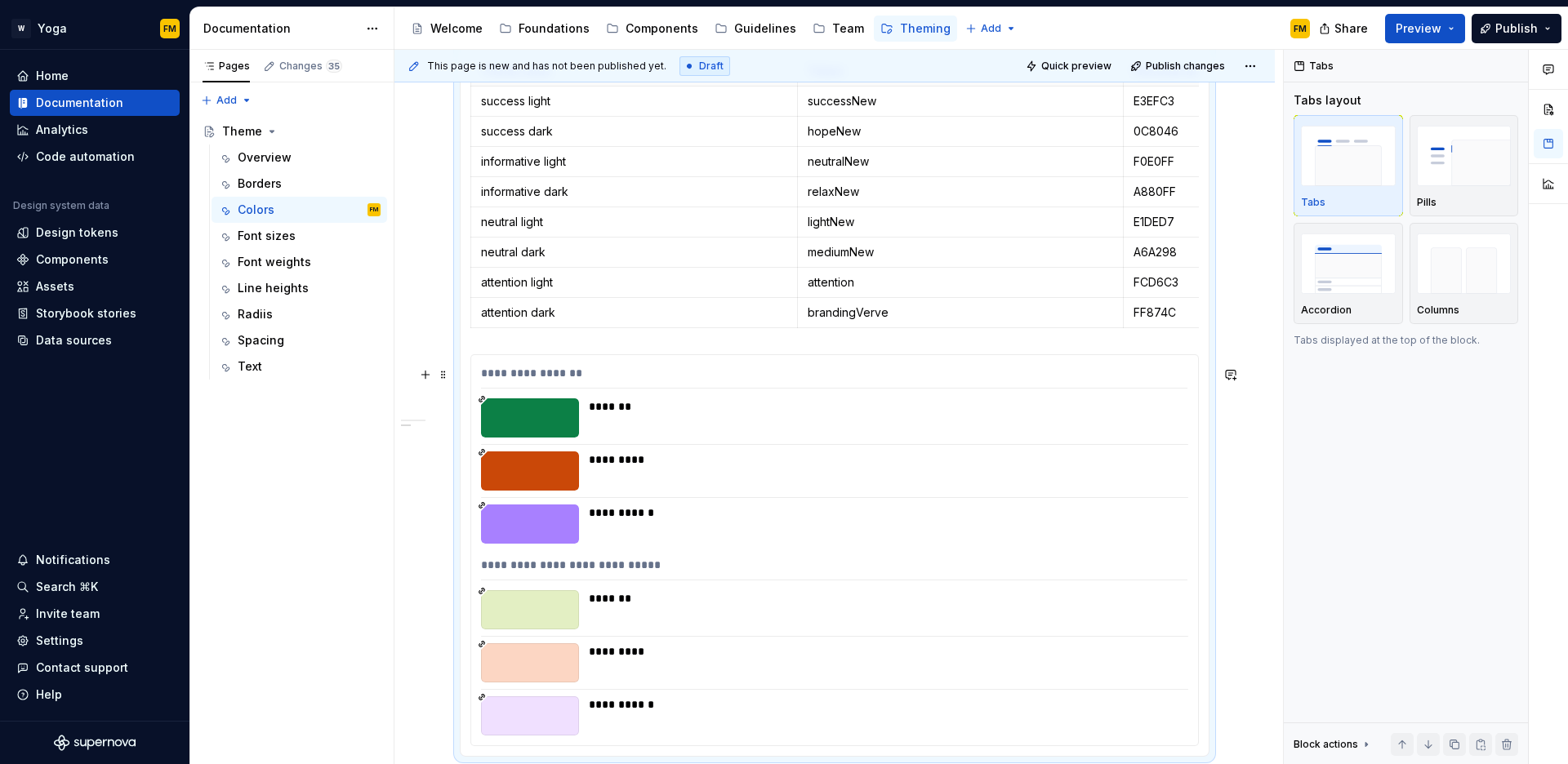
scroll to position [934, 0]
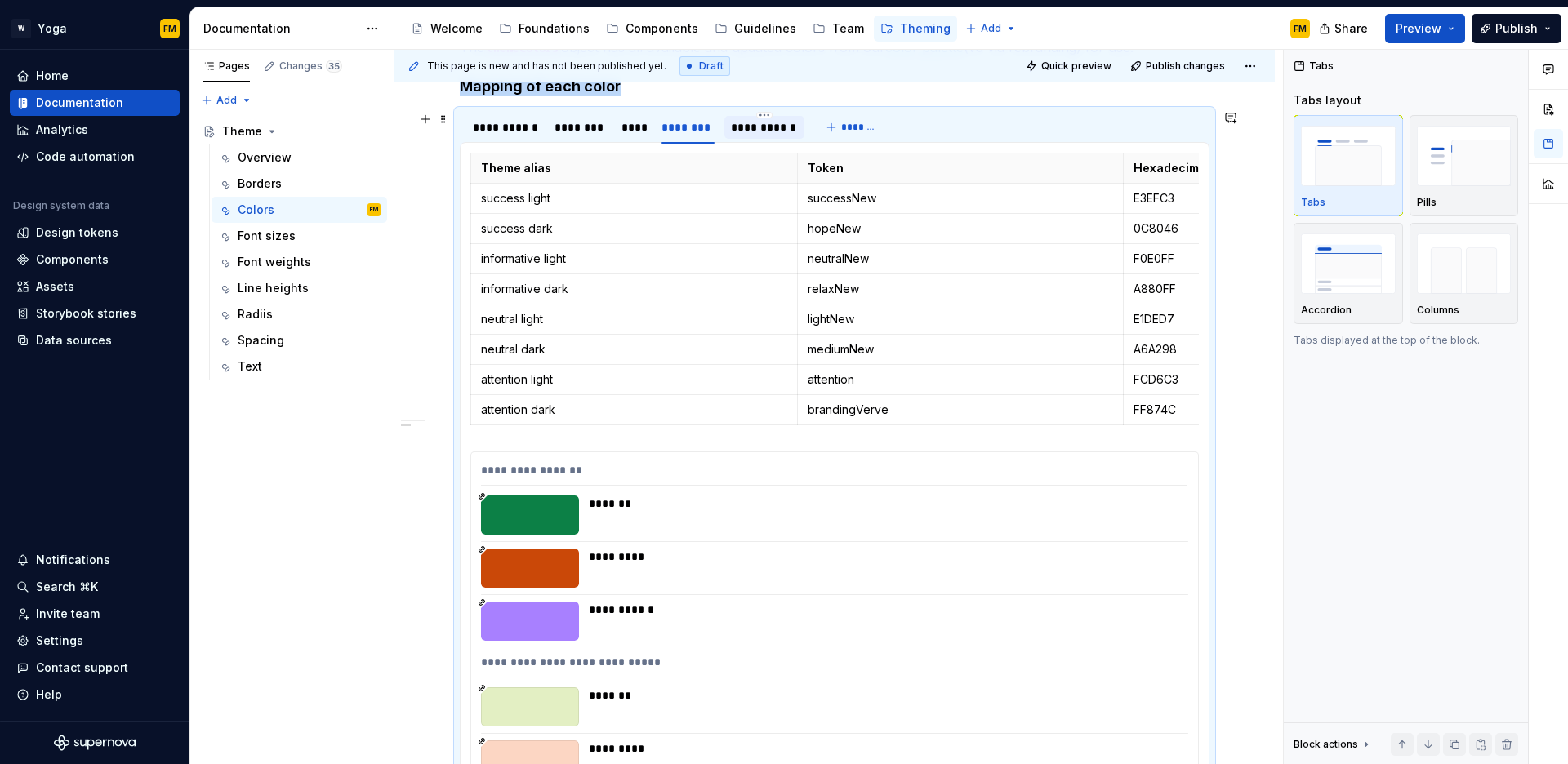
click at [762, 134] on div "**********" at bounding box center [764, 127] width 67 height 17
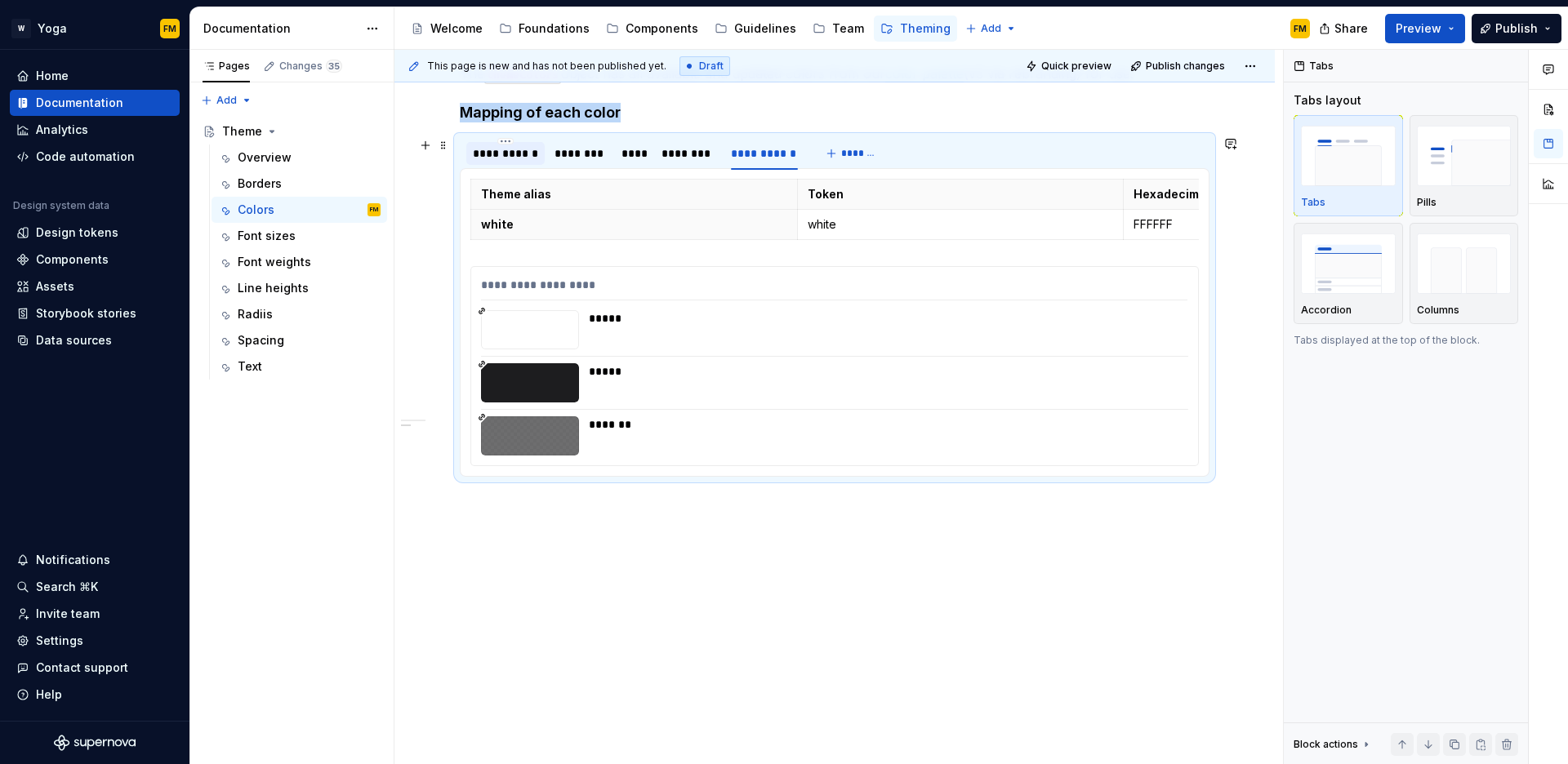
click at [531, 145] on div "**********" at bounding box center [505, 153] width 65 height 17
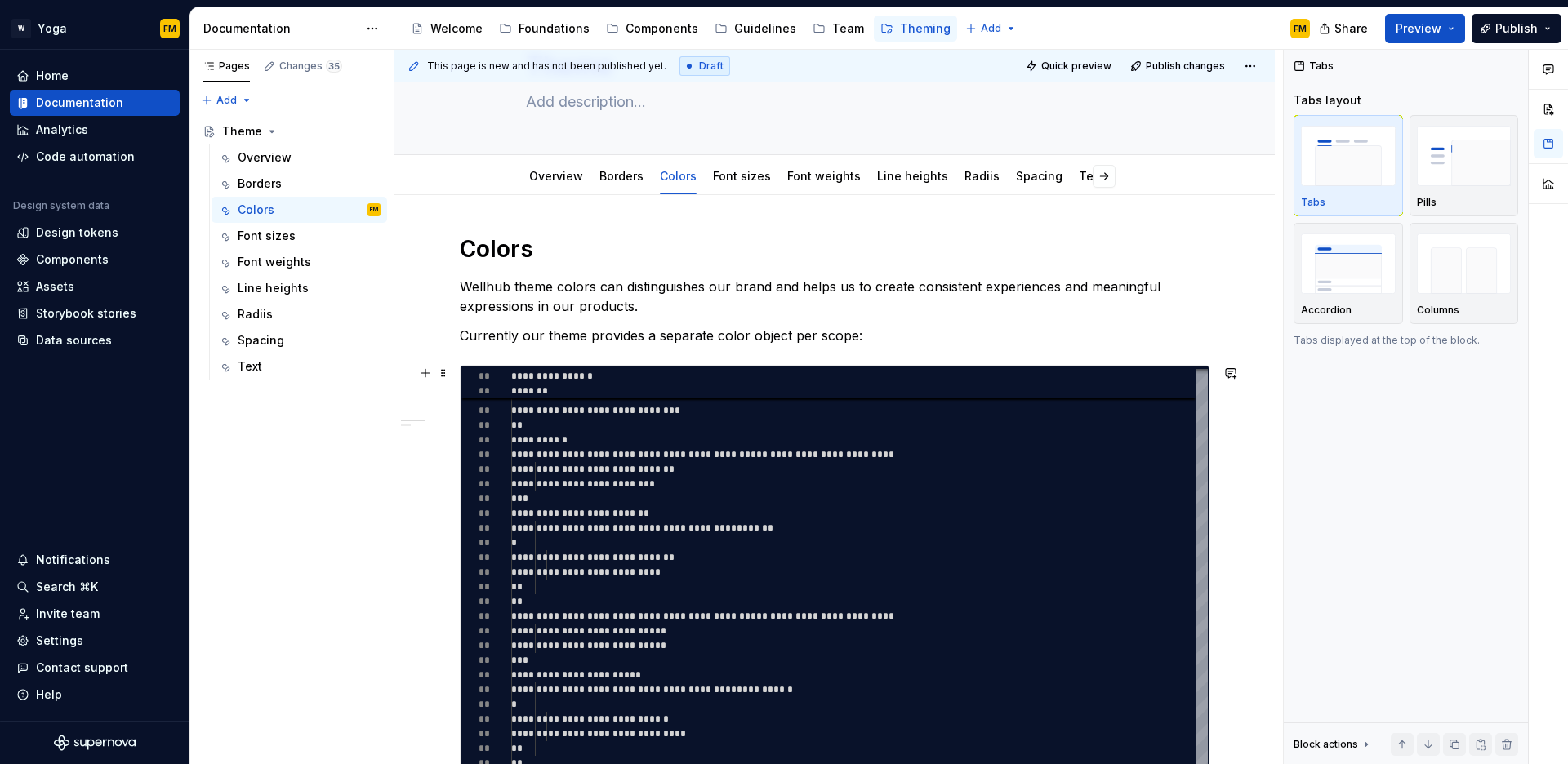
scroll to position [83, 0]
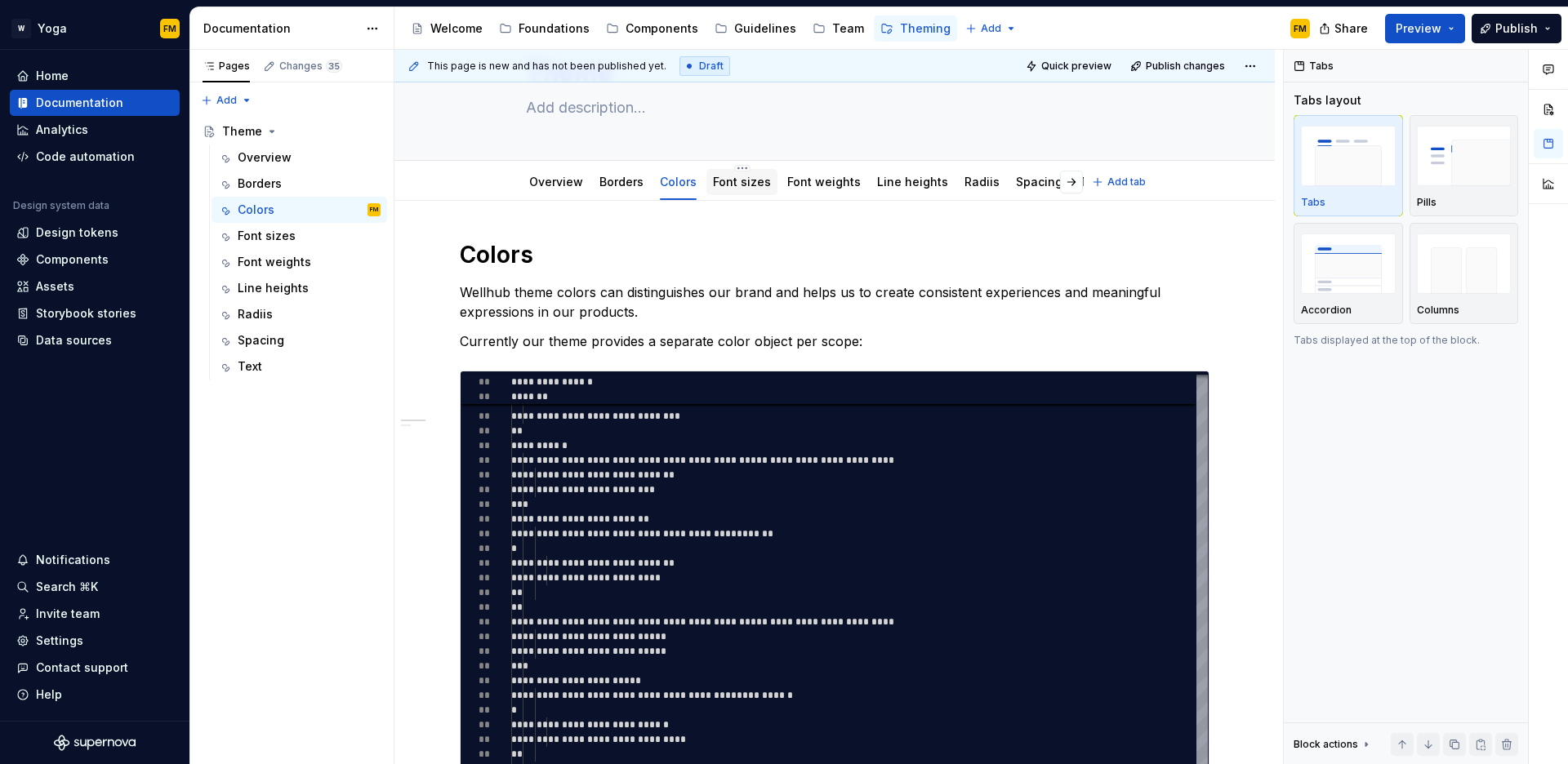
click at [714, 192] on div "Font sizes" at bounding box center [742, 181] width 71 height 26
click at [735, 181] on link "Font sizes" at bounding box center [742, 181] width 58 height 14
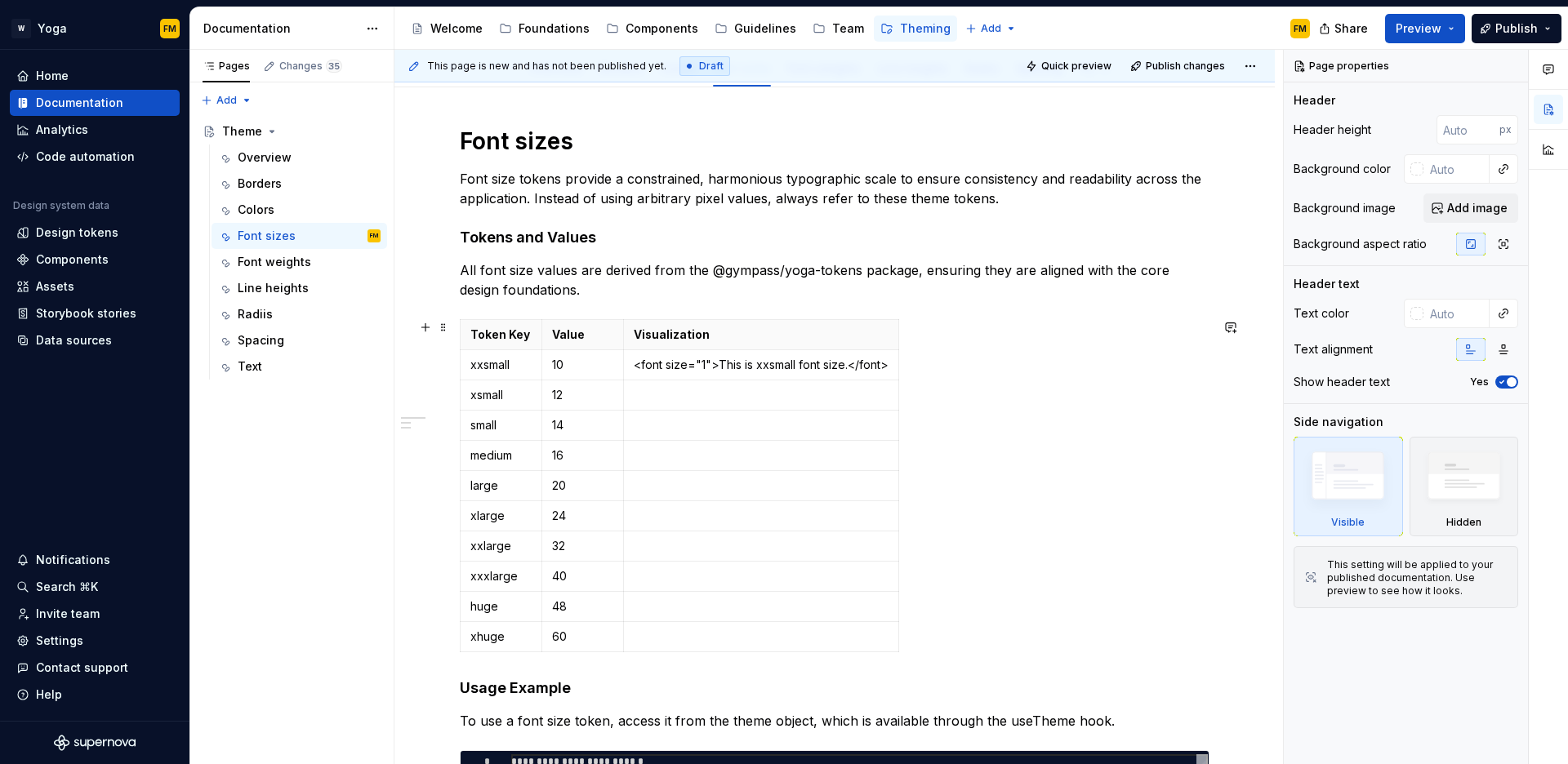
scroll to position [195, 0]
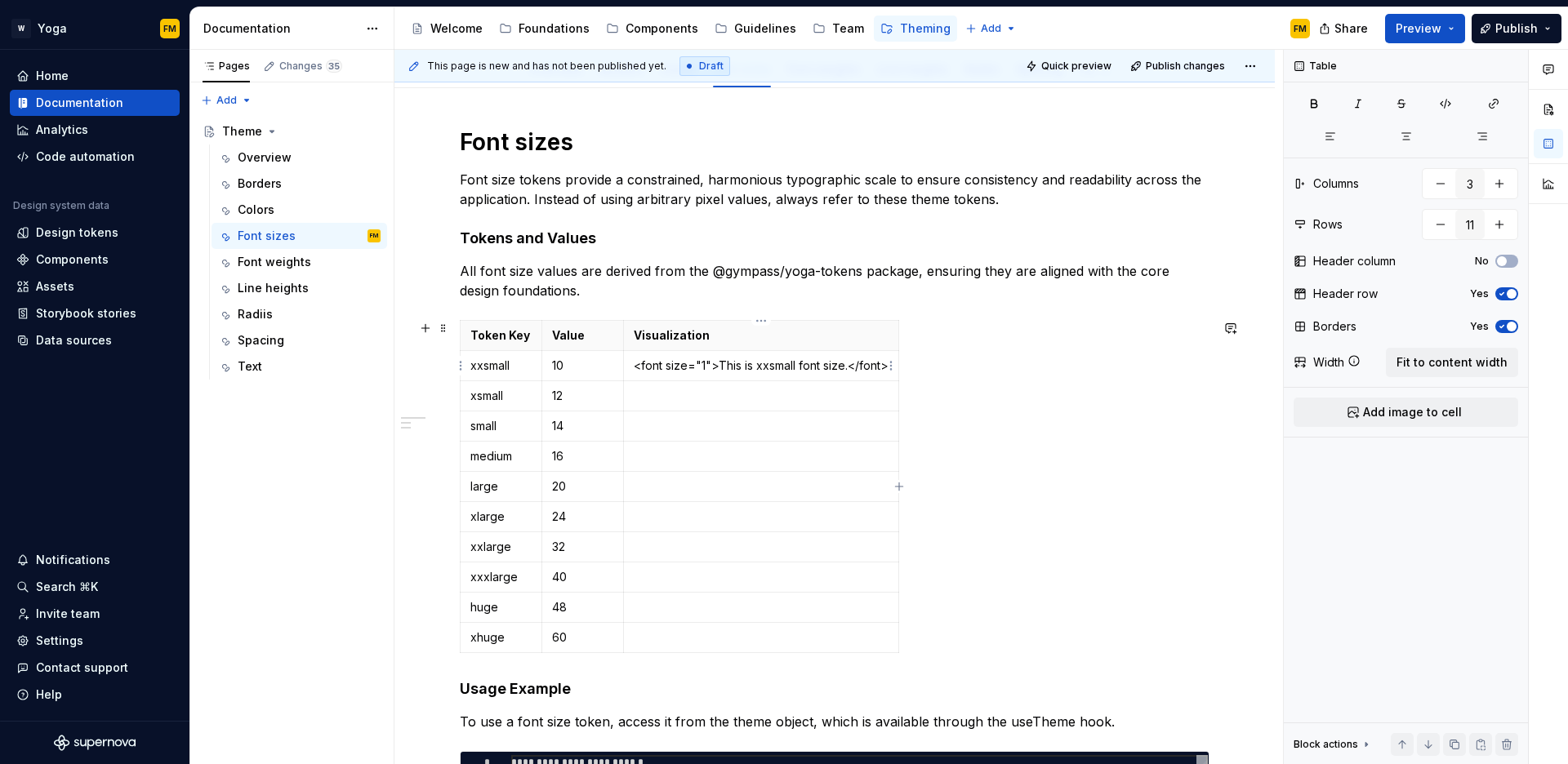
click at [637, 365] on p "<font size="1">This is xxsmall font size.</font>" at bounding box center [761, 366] width 255 height 17
click at [420, 325] on button "button" at bounding box center [424, 328] width 22 height 22
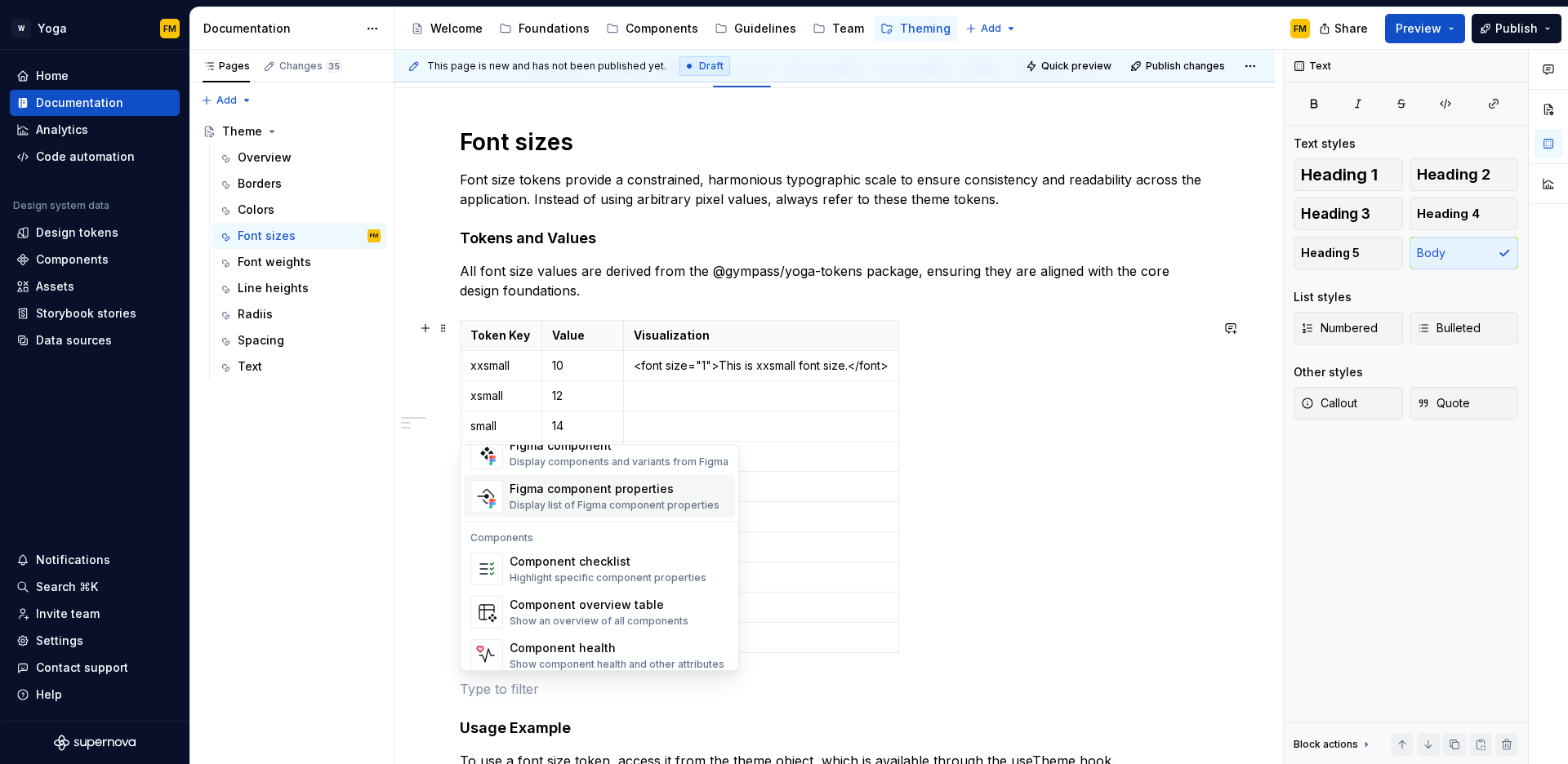
scroll to position [1627, 0]
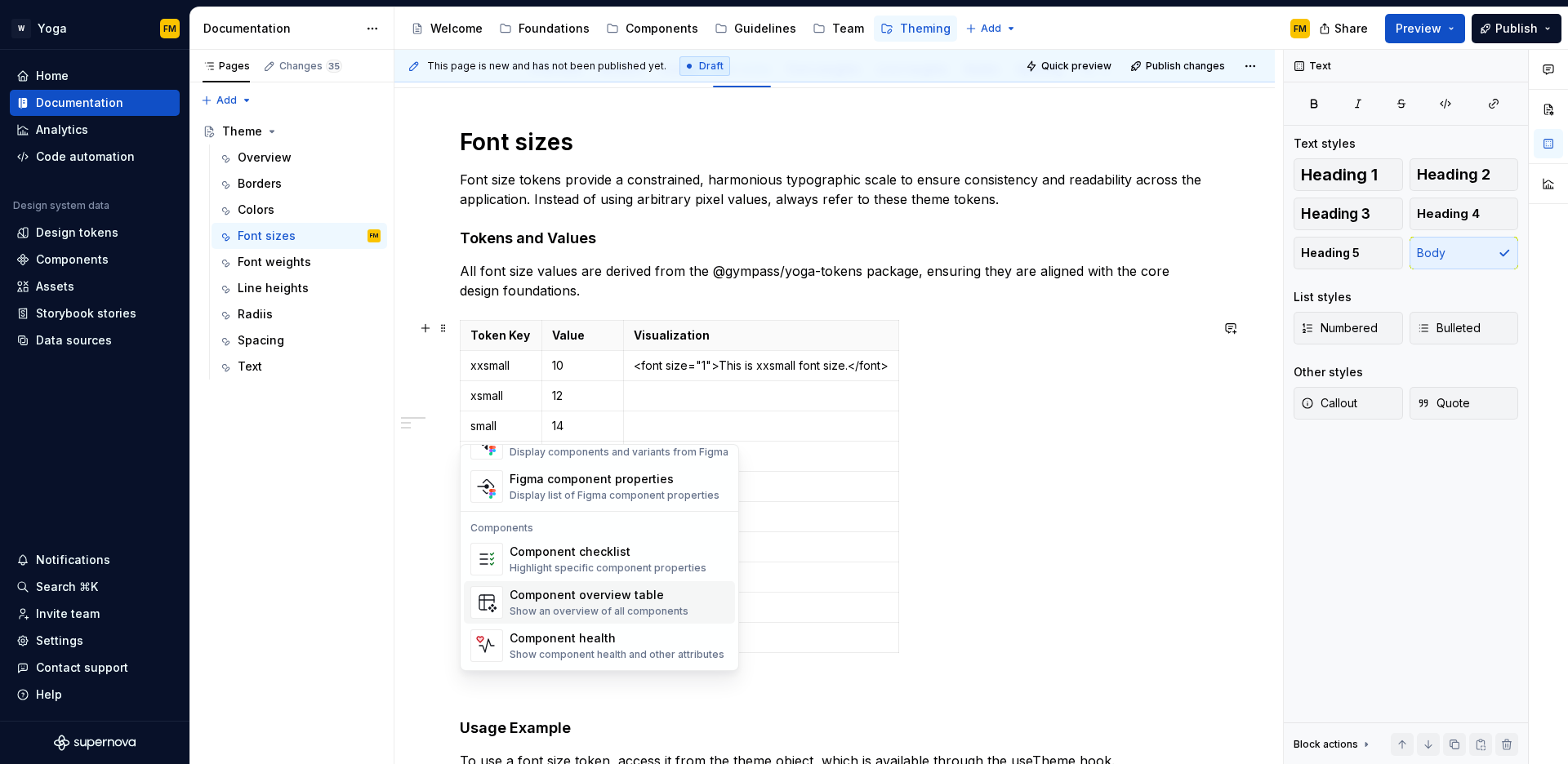
click at [660, 606] on div "Show an overview of all components" at bounding box center [598, 611] width 179 height 13
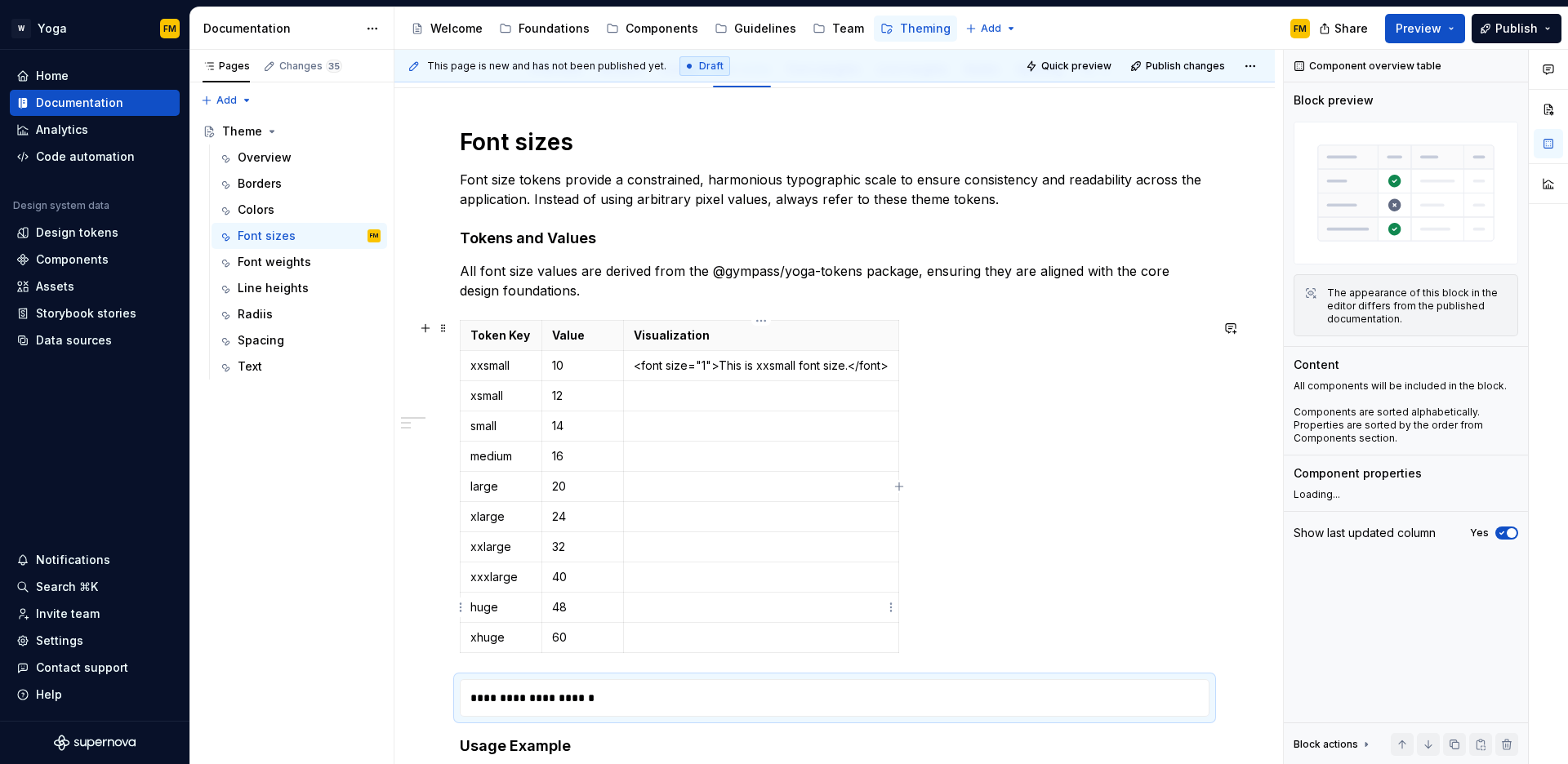
type textarea "*"
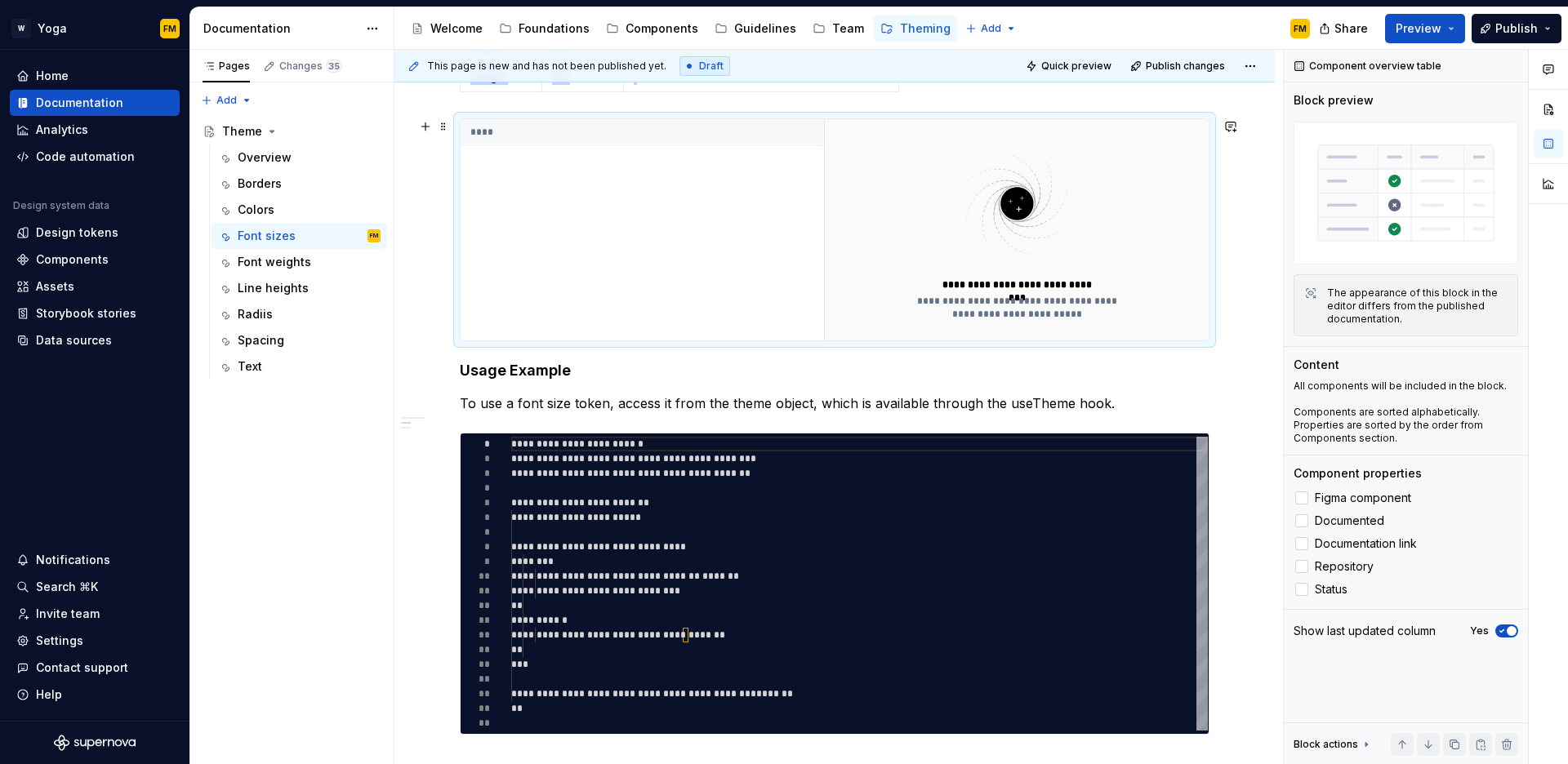
scroll to position [789, 0]
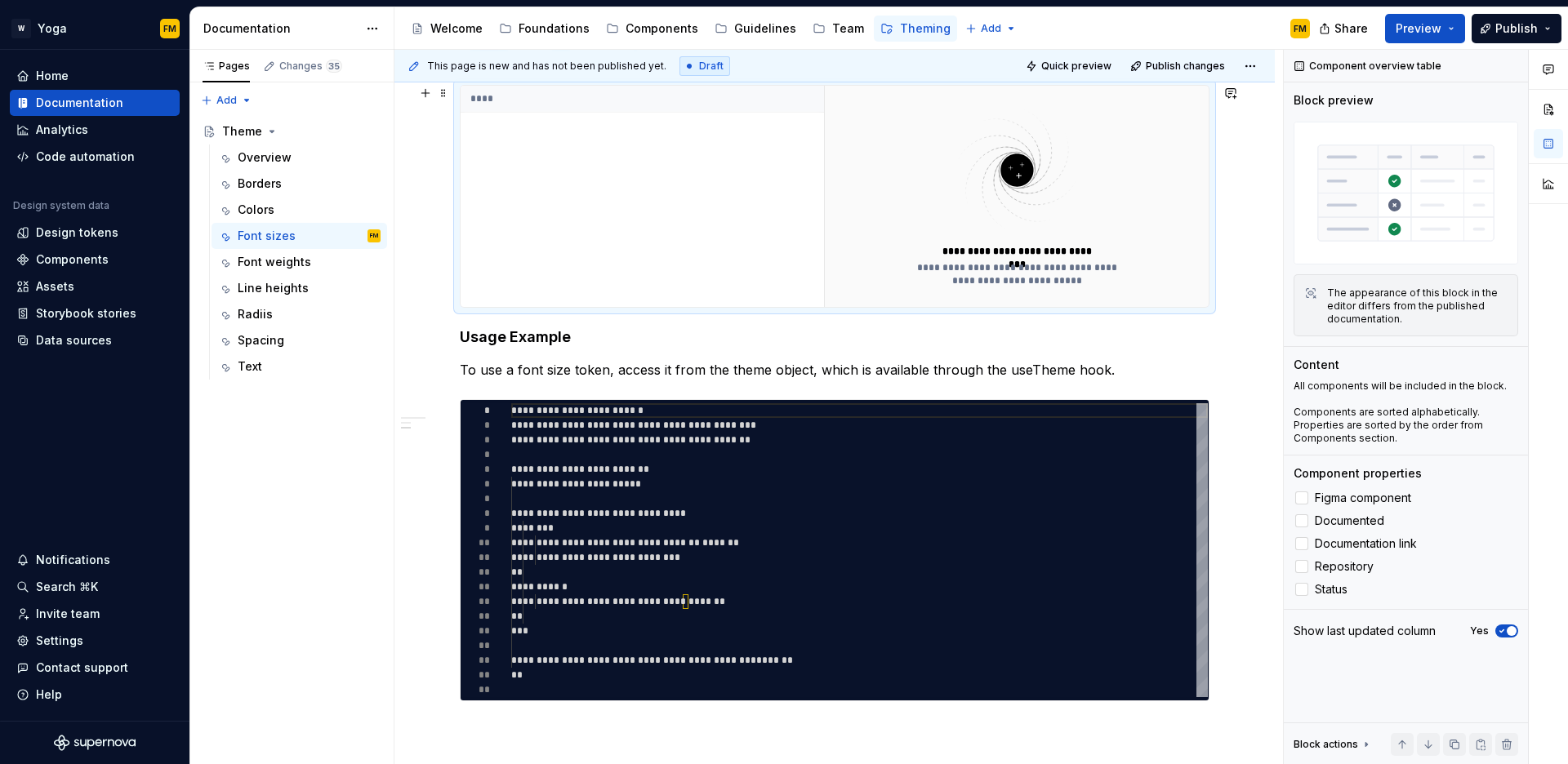
click at [811, 217] on div "****" at bounding box center [642, 196] width 363 height 221
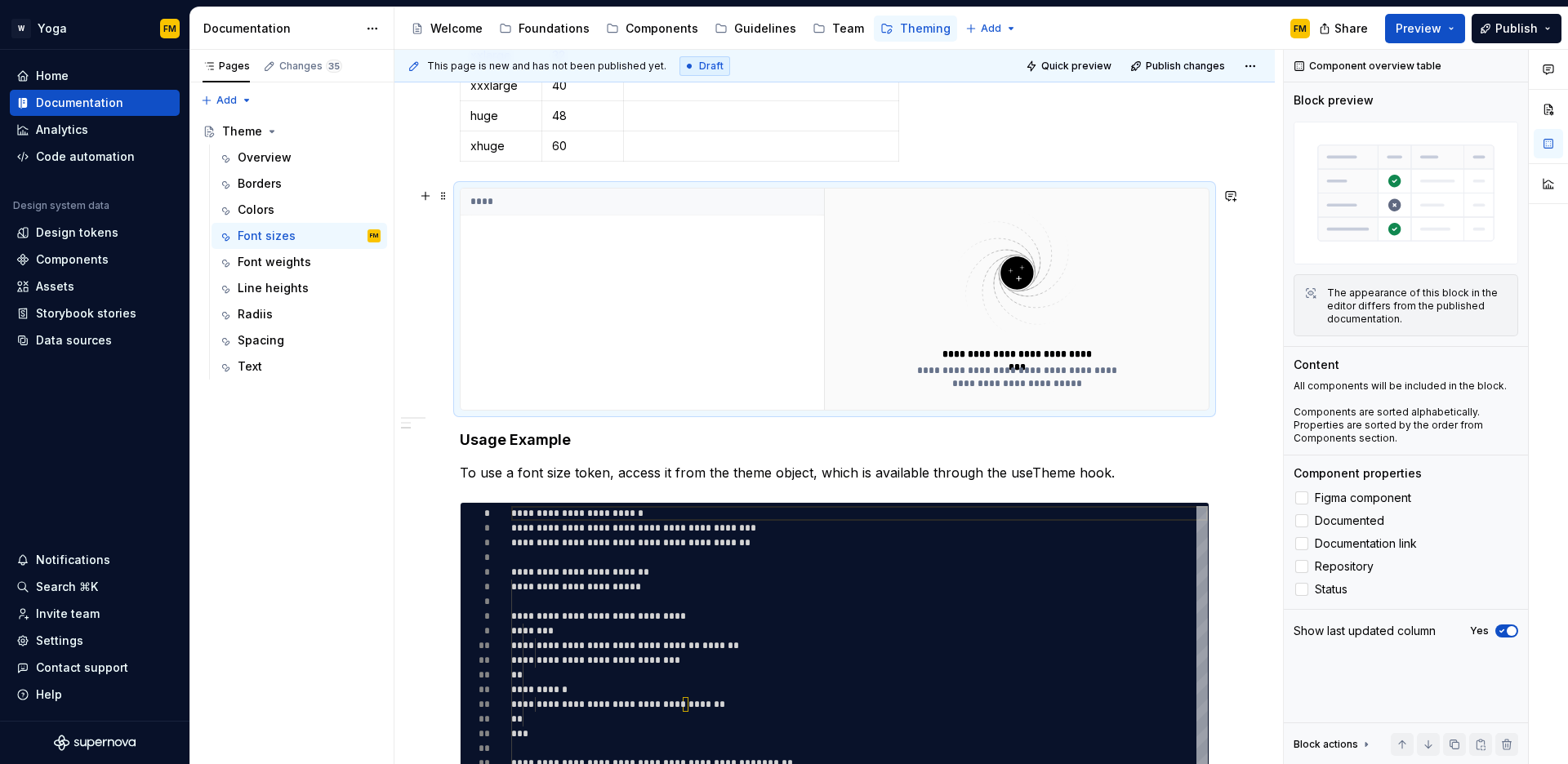
scroll to position [658, 0]
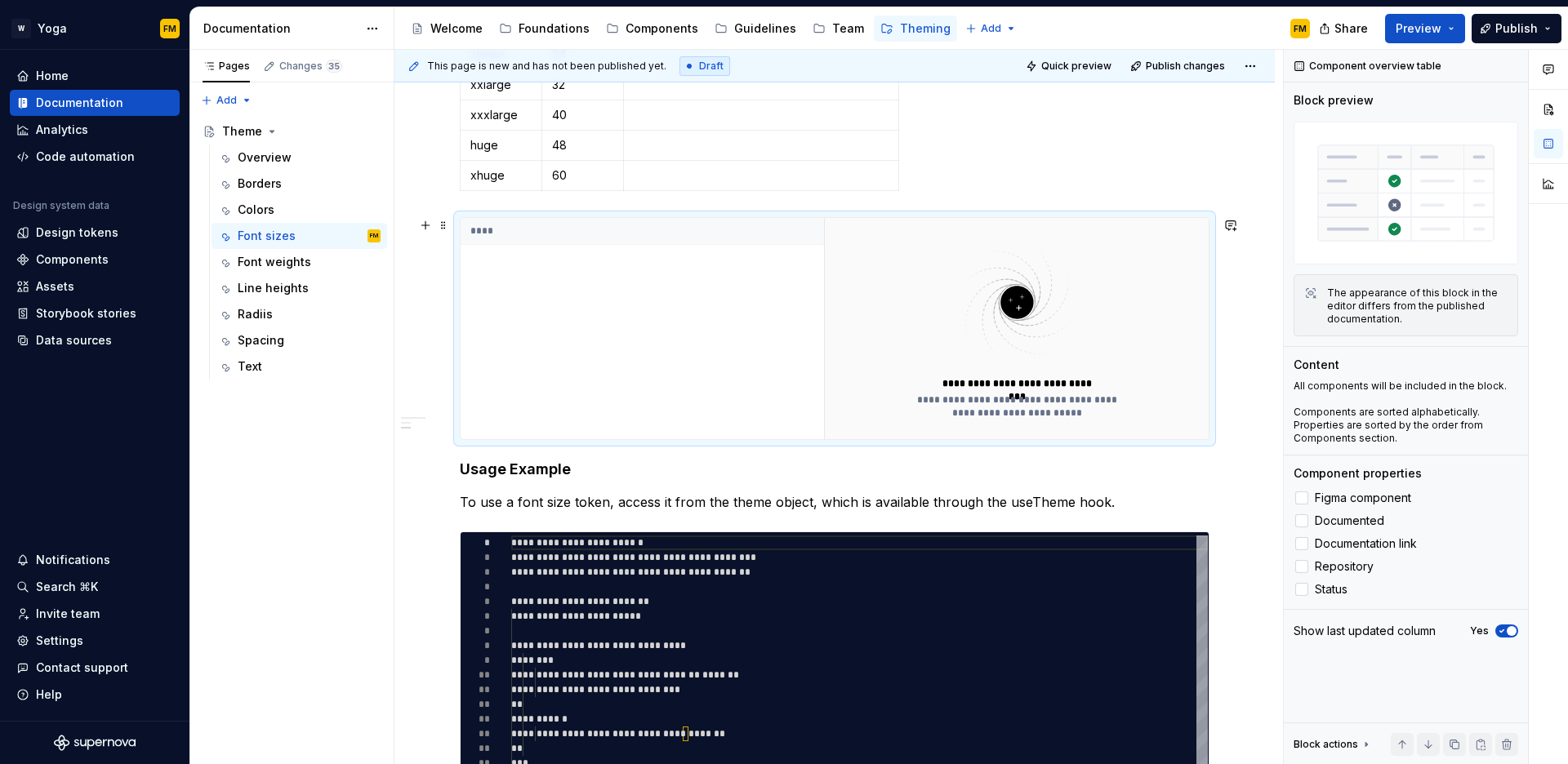
drag, startPoint x: 545, startPoint y: 352, endPoint x: 556, endPoint y: 347, distance: 12.1
click at [546, 352] on div "****" at bounding box center [642, 328] width 363 height 221
click at [1017, 408] on div "**********" at bounding box center [1017, 406] width 222 height 26
click at [1025, 300] on img at bounding box center [1017, 302] width 213 height 130
click at [643, 301] on div "****" at bounding box center [642, 328] width 363 height 221
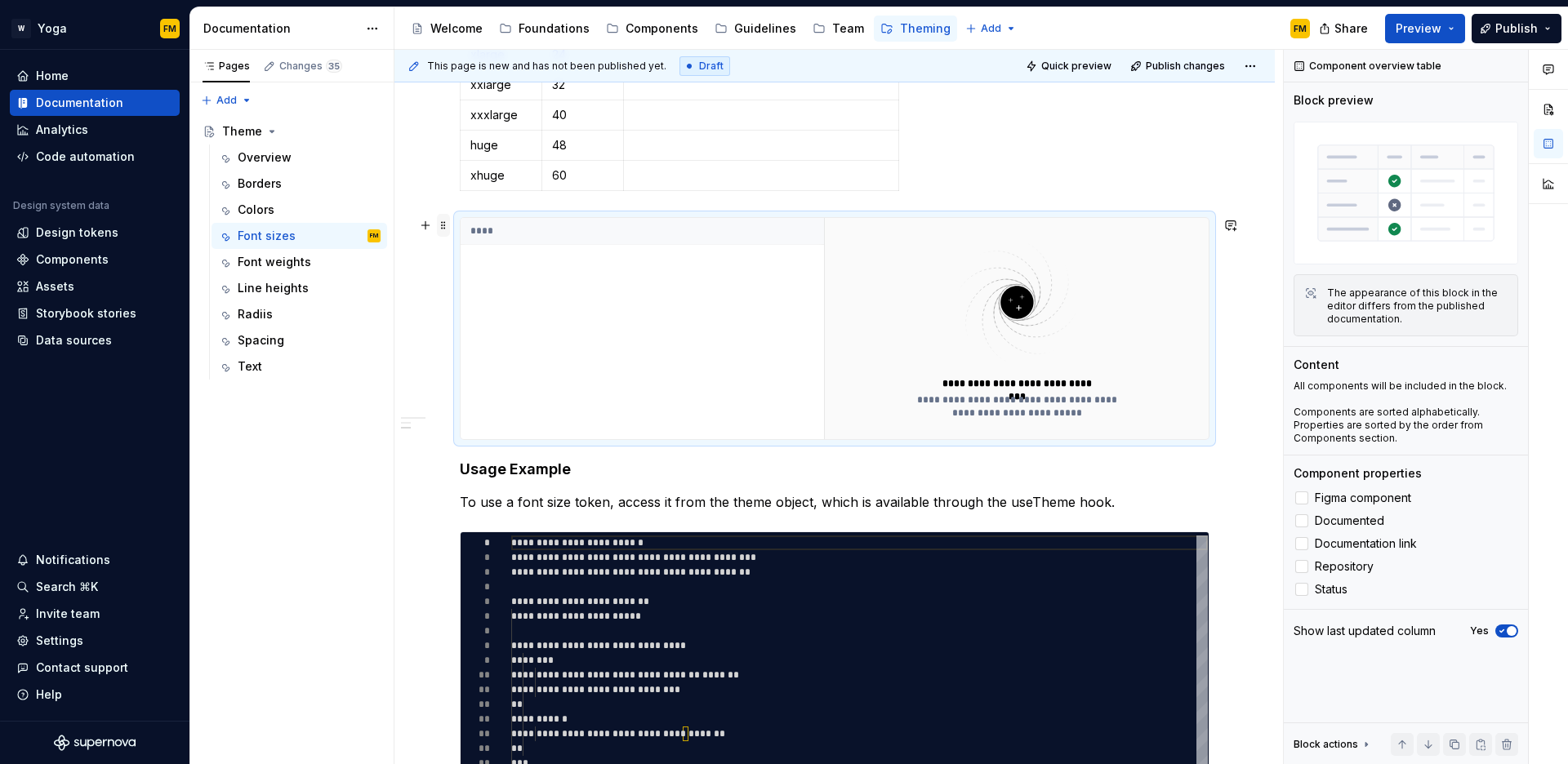
click at [442, 221] on span at bounding box center [443, 224] width 13 height 22
click at [656, 283] on div "****" at bounding box center [642, 328] width 363 height 221
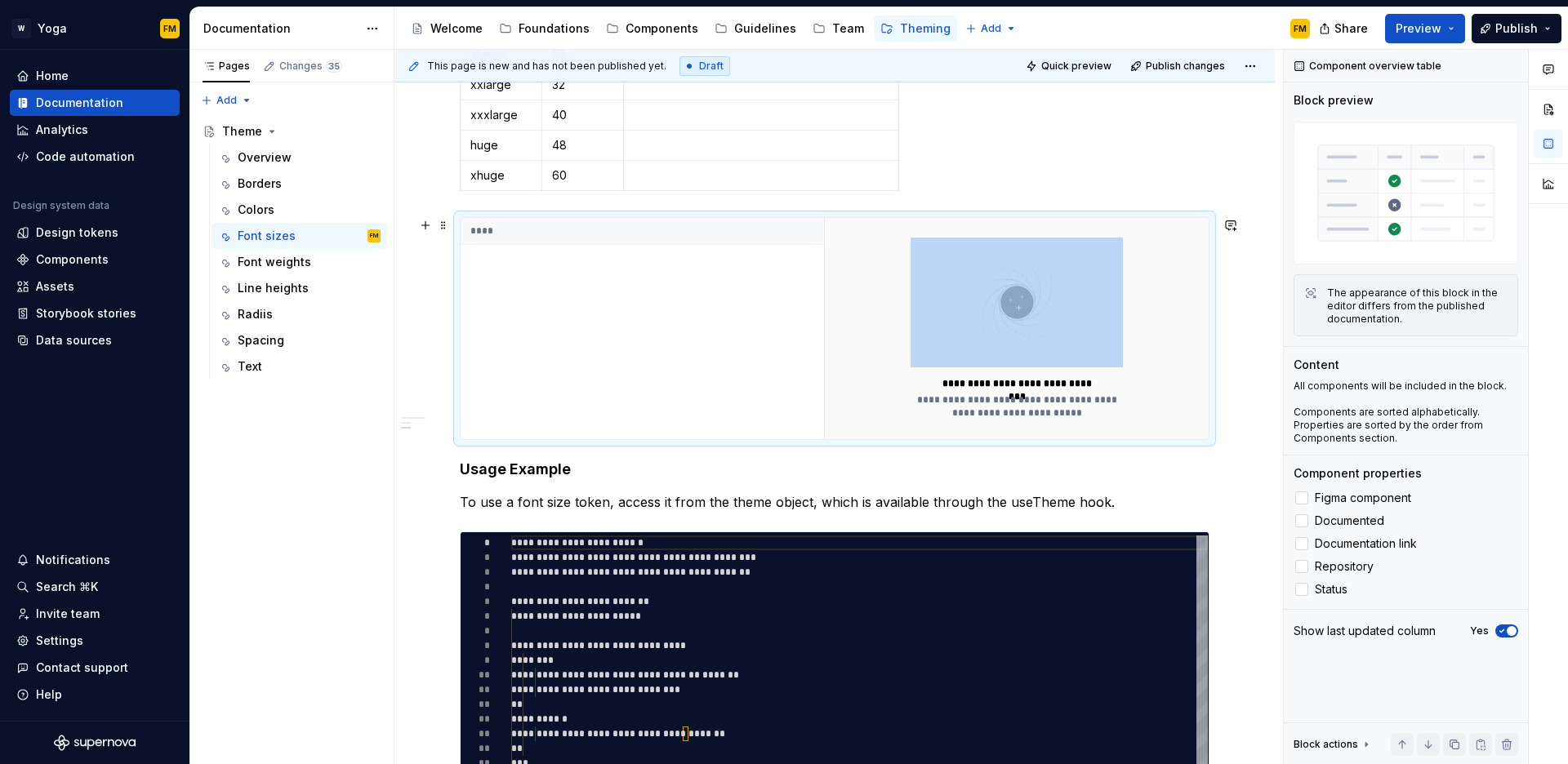
click at [656, 283] on div "****" at bounding box center [642, 328] width 363 height 221
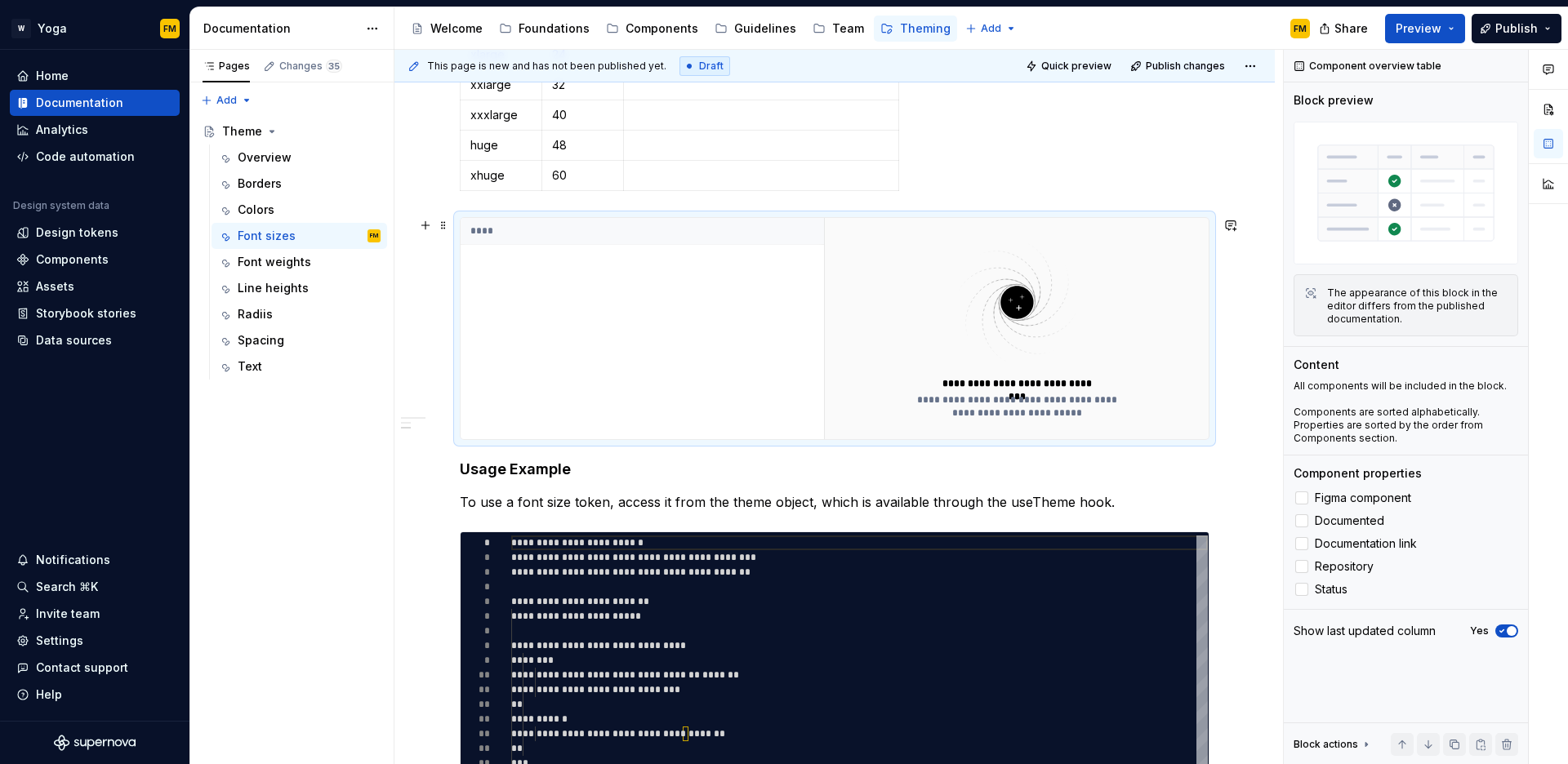
click at [491, 234] on th "****" at bounding box center [642, 231] width 363 height 27
click at [447, 227] on span at bounding box center [443, 224] width 13 height 22
click at [471, 374] on div "Delete" at bounding box center [520, 370] width 106 height 17
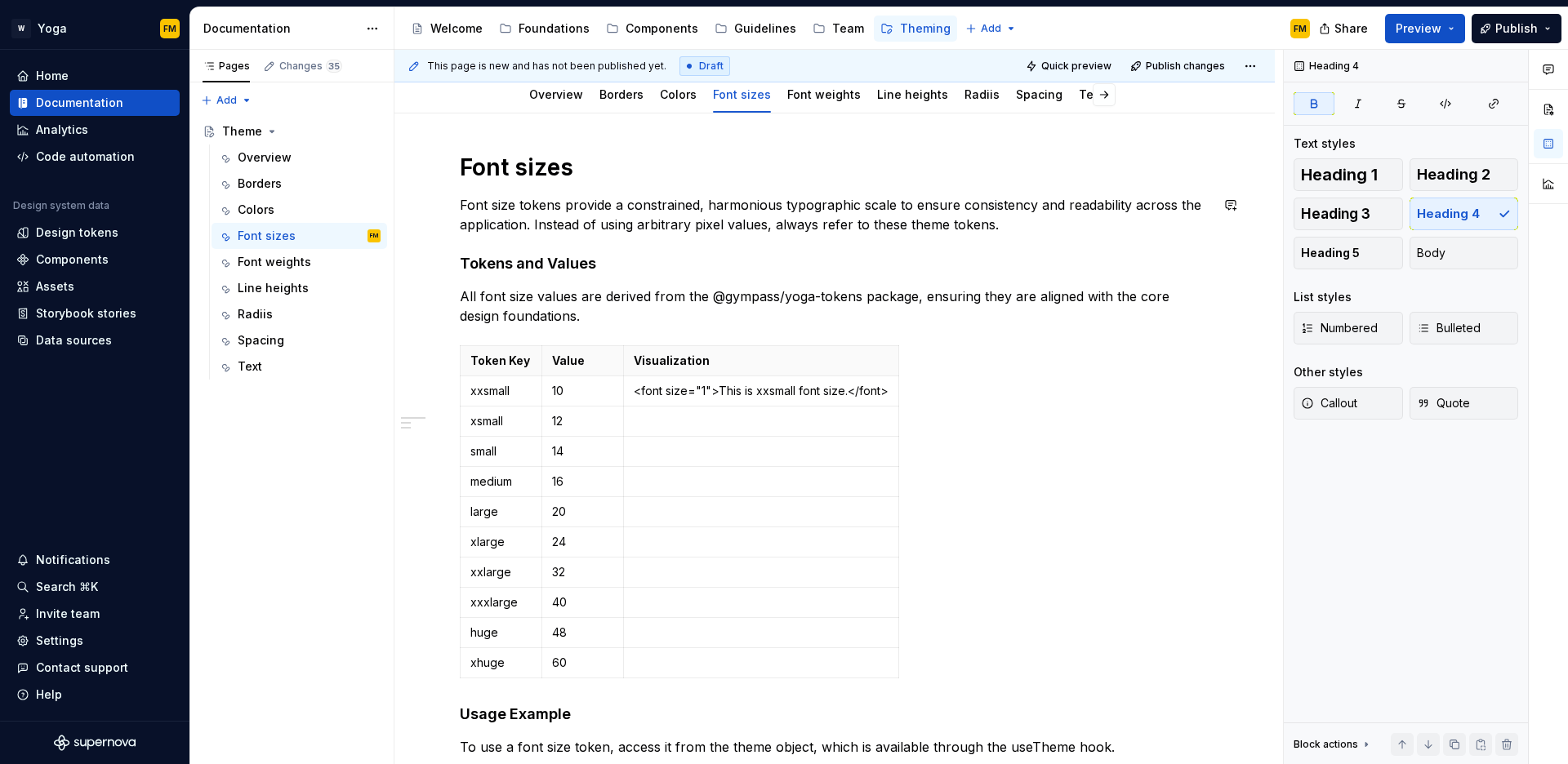
scroll to position [167, 0]
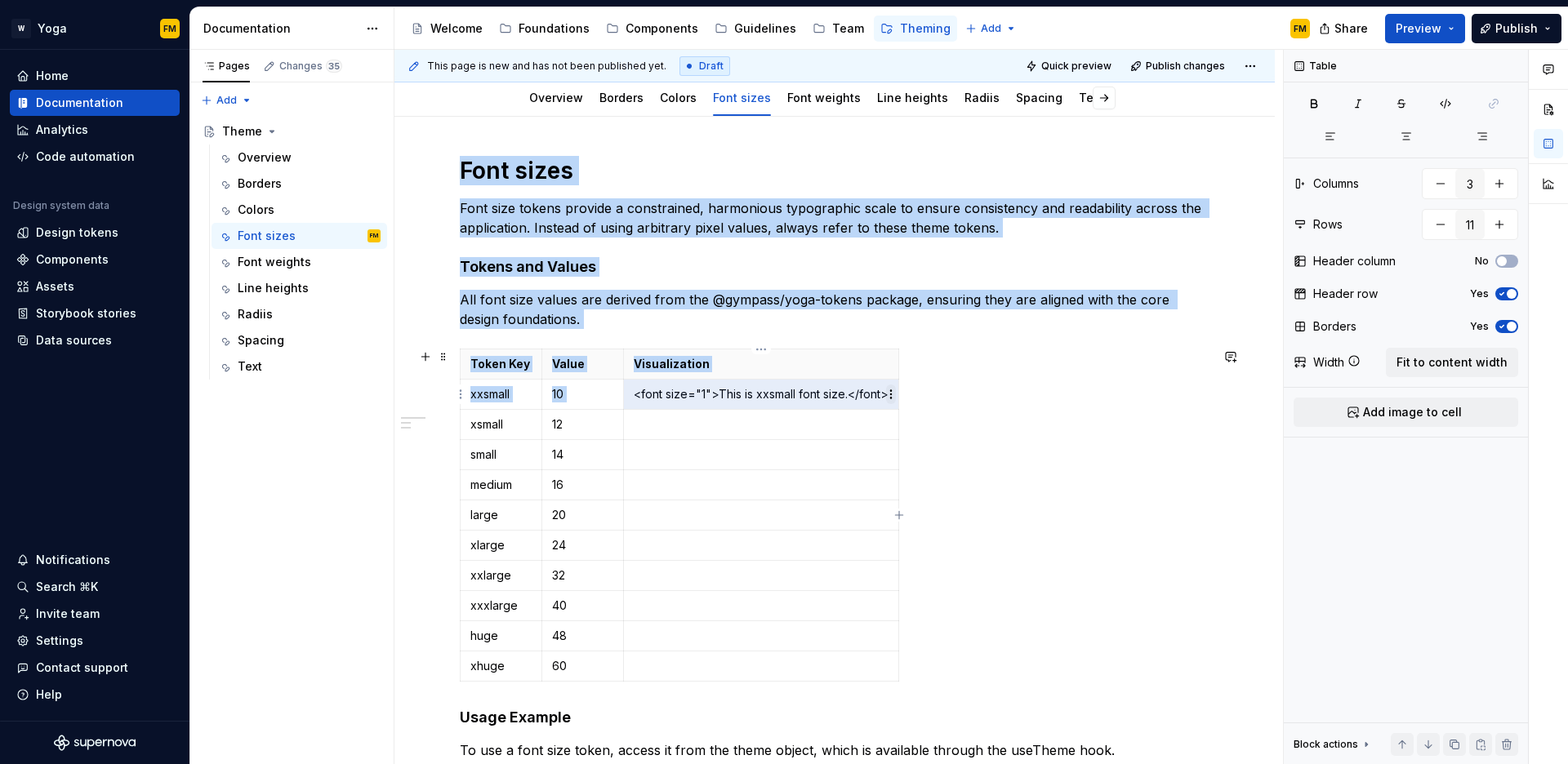
drag, startPoint x: 634, startPoint y: 396, endPoint x: 889, endPoint y: 398, distance: 255.0
click at [890, 398] on body "W Yoga FM Home Documentation Analytics Code automation Design system data Desig…" at bounding box center [784, 382] width 1568 height 764
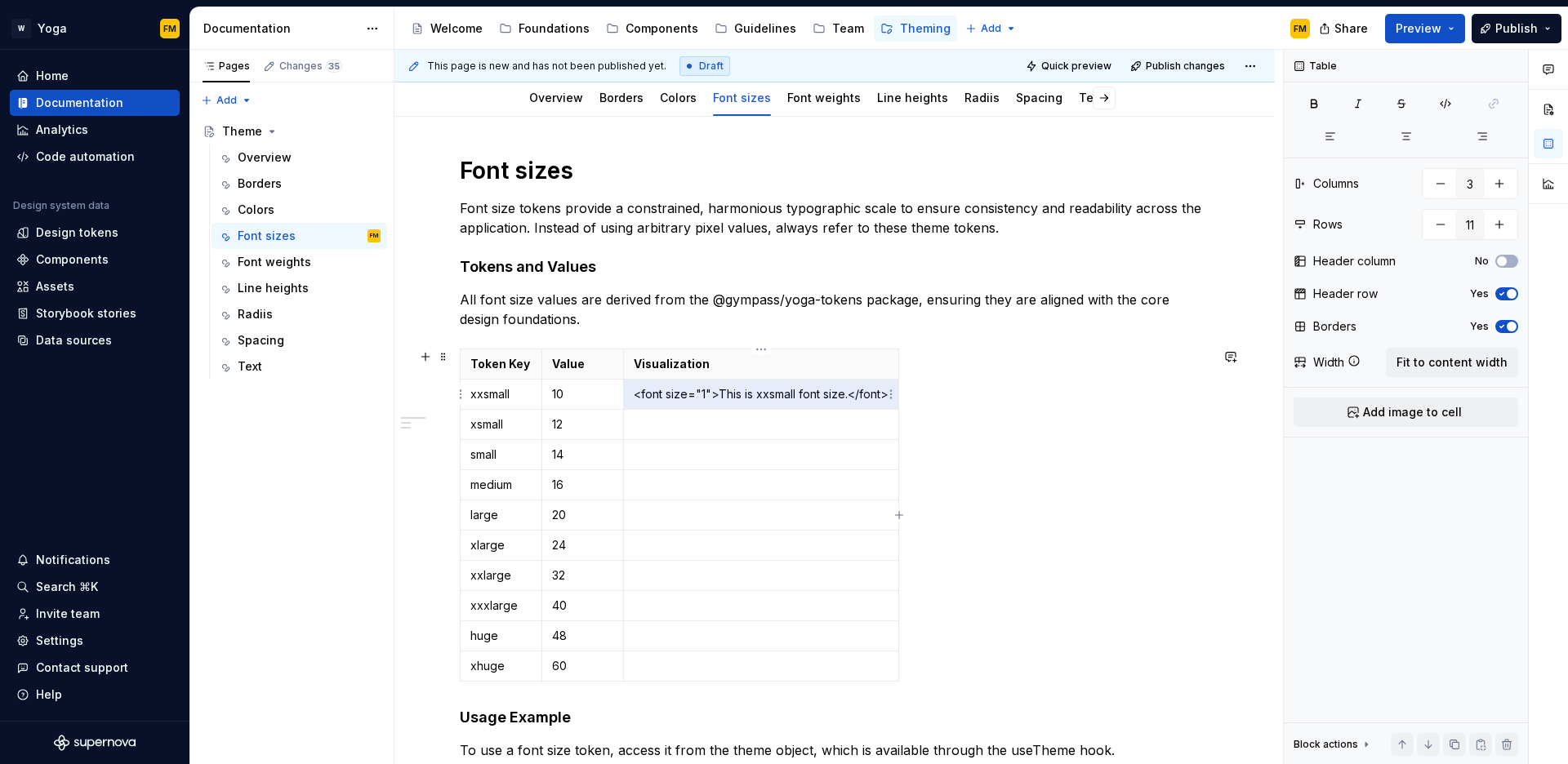
click at [659, 396] on p "<font size="1">This is xxsmall font size.</font>" at bounding box center [761, 394] width 255 height 17
drag, startPoint x: 636, startPoint y: 394, endPoint x: 741, endPoint y: 384, distance: 105.5
click at [736, 396] on p "<font size="1">This is xxsmall font size.</font>" at bounding box center [761, 394] width 255 height 17
click at [890, 374] on html "W Yoga FM Home Documentation Analytics Code automation Design system data Desig…" at bounding box center [784, 382] width 1568 height 764
click at [844, 433] on html "W Yoga FM Home Documentation Analytics Code automation Design system data Desig…" at bounding box center [784, 382] width 1568 height 764
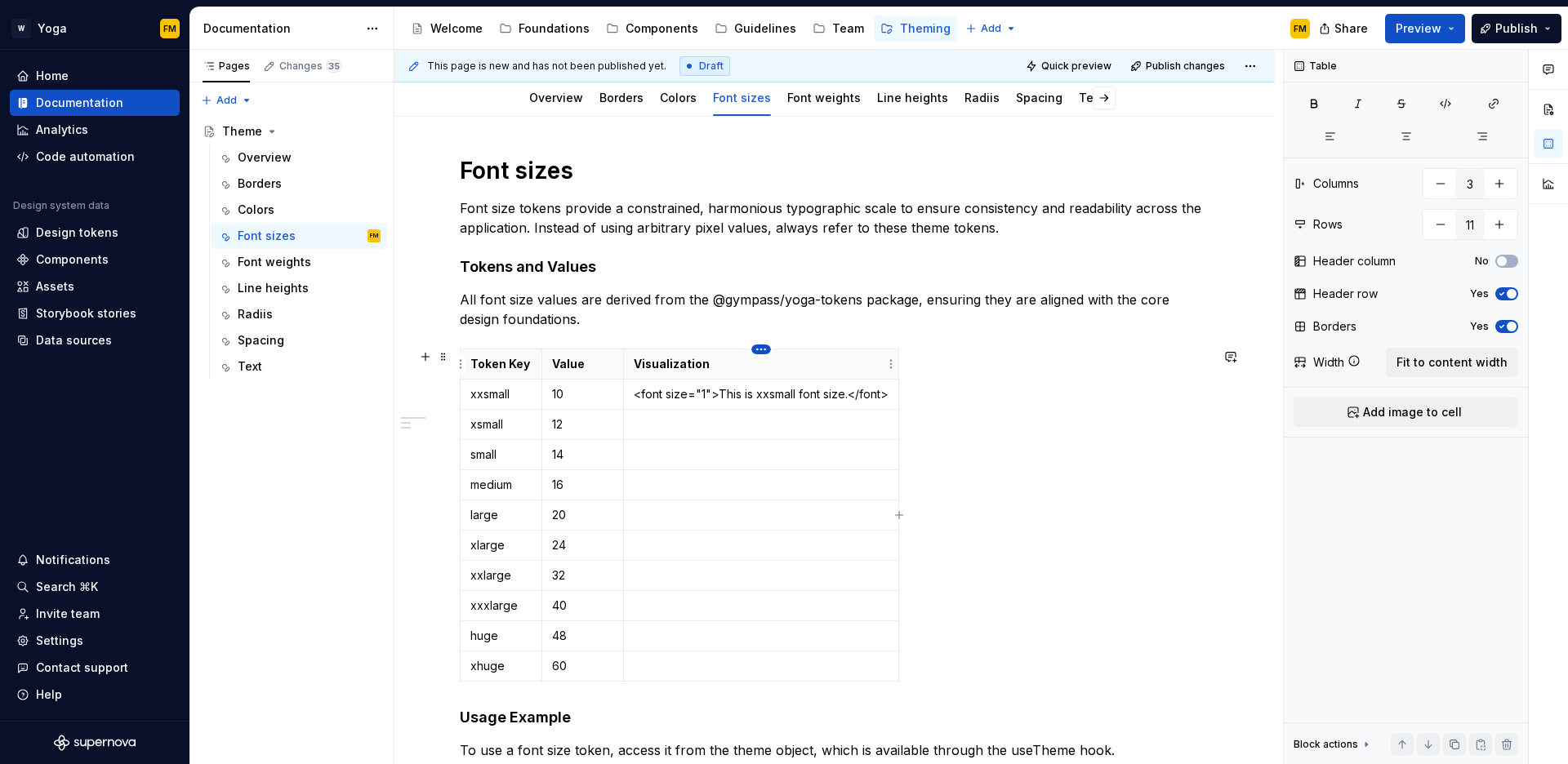
click at [758, 351] on html "W Yoga FM Home Documentation Analytics Code automation Design system data Desig…" at bounding box center [784, 382] width 1568 height 764
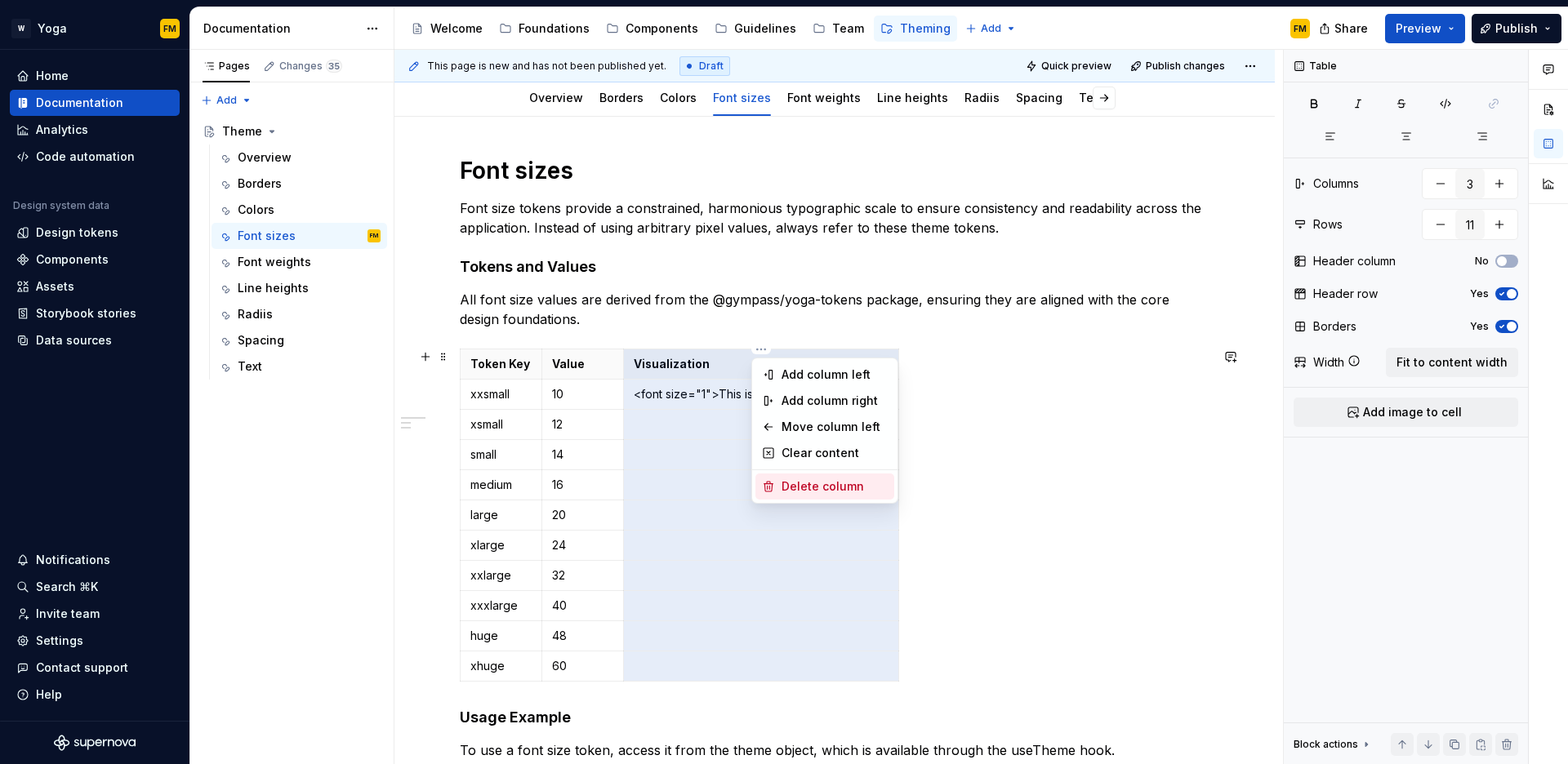
click at [793, 479] on div "Delete column" at bounding box center [834, 487] width 106 height 17
type input "2"
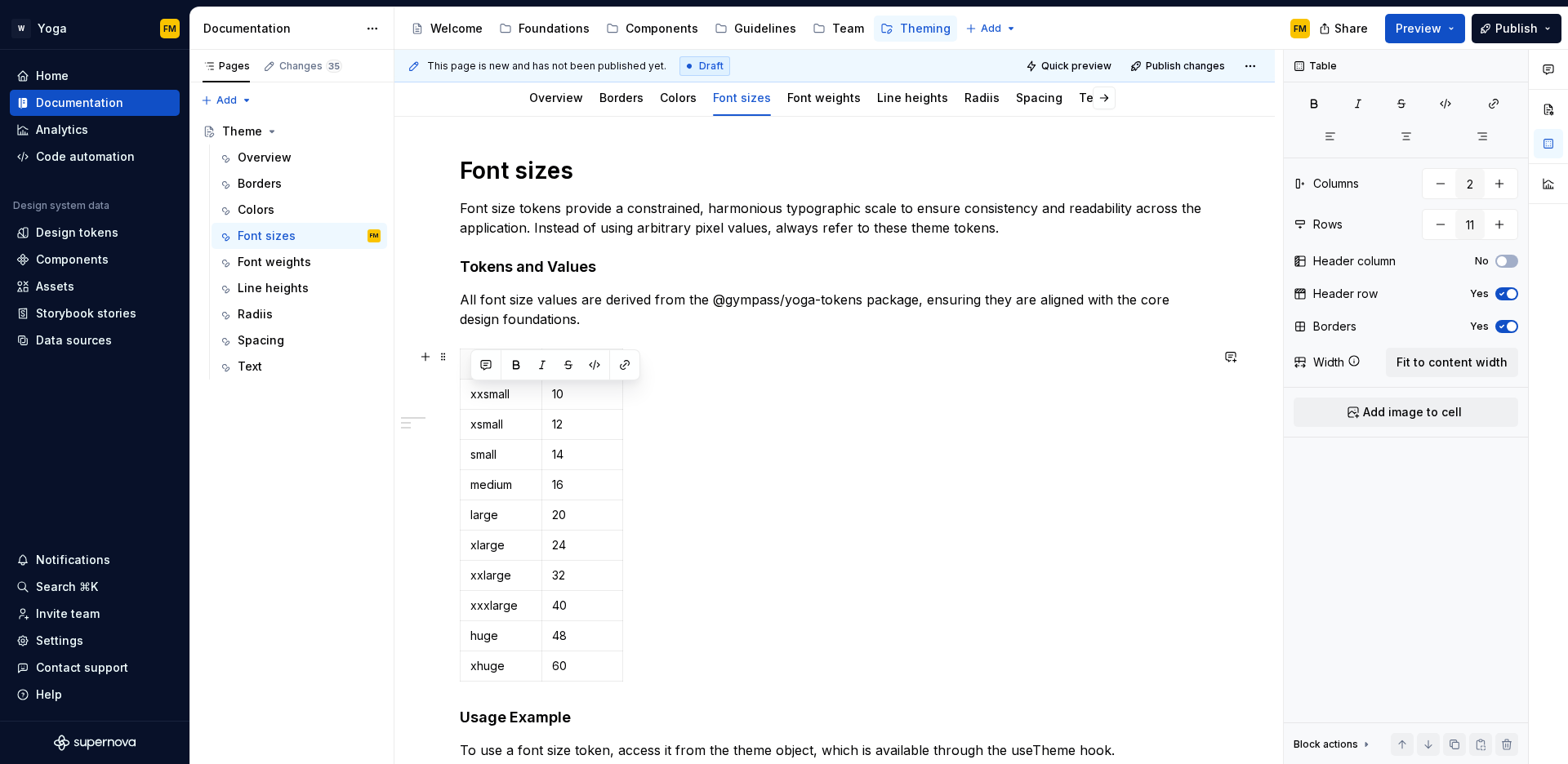
click at [747, 433] on div "Token Key Value xxsmall 10 xsmall 12 small 14 medium 16 large 20 xlarge 24 xxla…" at bounding box center [834, 518] width 749 height 340
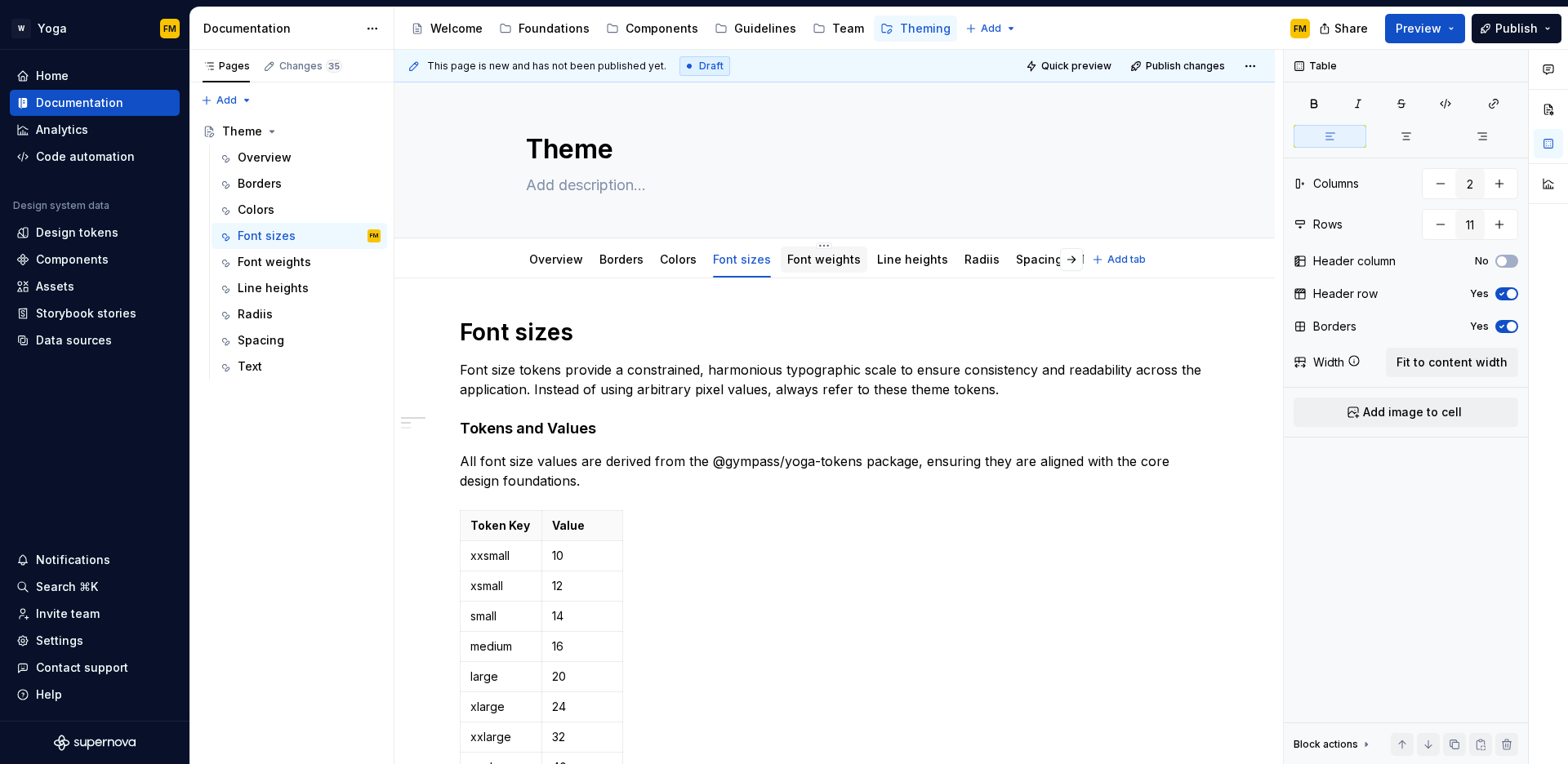
click at [826, 253] on link "Font weights" at bounding box center [824, 260] width 73 height 14
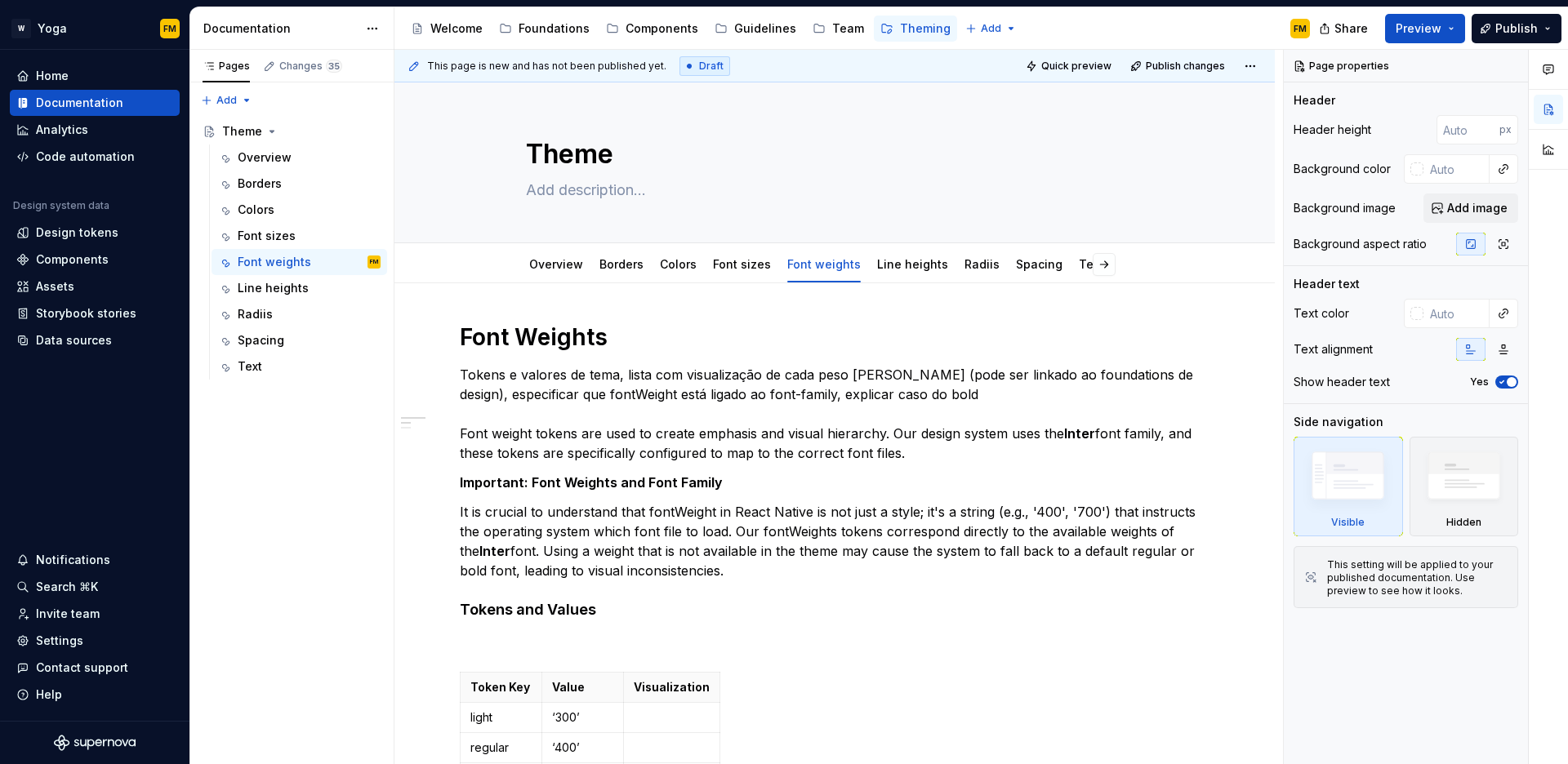
type textarea "*"
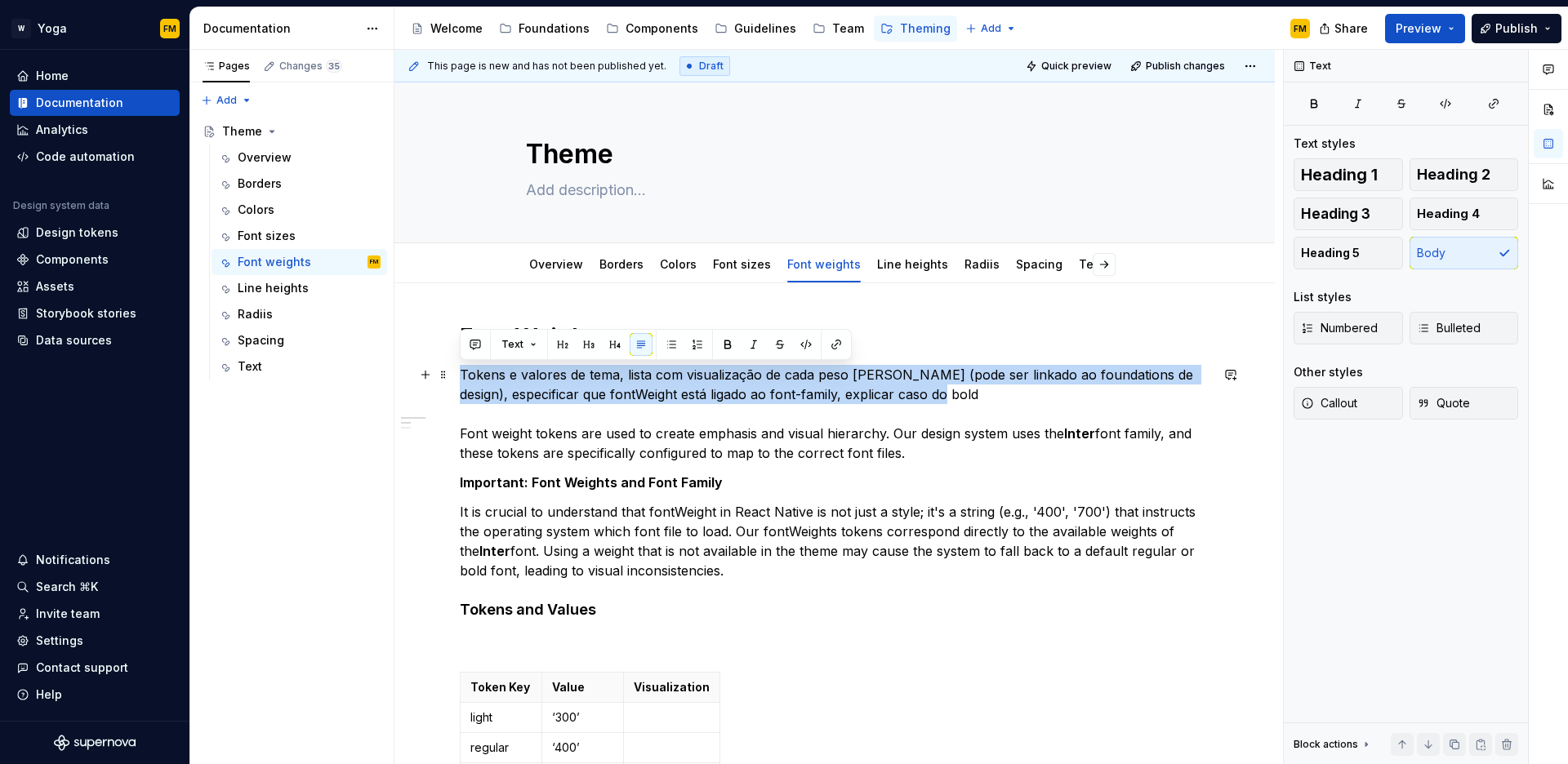
drag, startPoint x: 959, startPoint y: 394, endPoint x: 458, endPoint y: 383, distance: 501.1
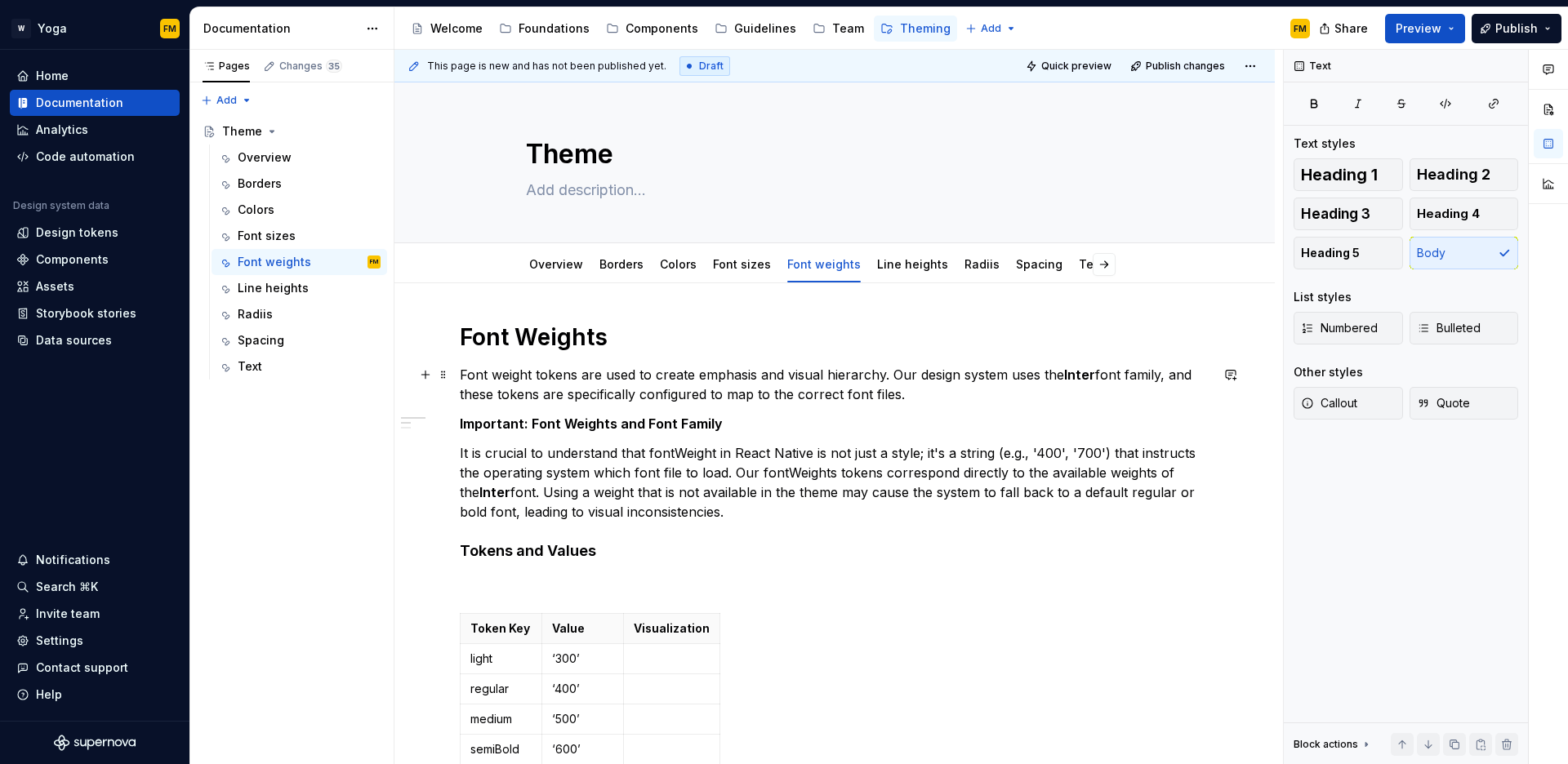
click at [925, 403] on p "Font weight tokens are used to create emphasis and visual hierarchy. Our design…" at bounding box center [834, 384] width 749 height 39
click at [676, 554] on h4 "Tokens and Values" at bounding box center [834, 551] width 749 height 20
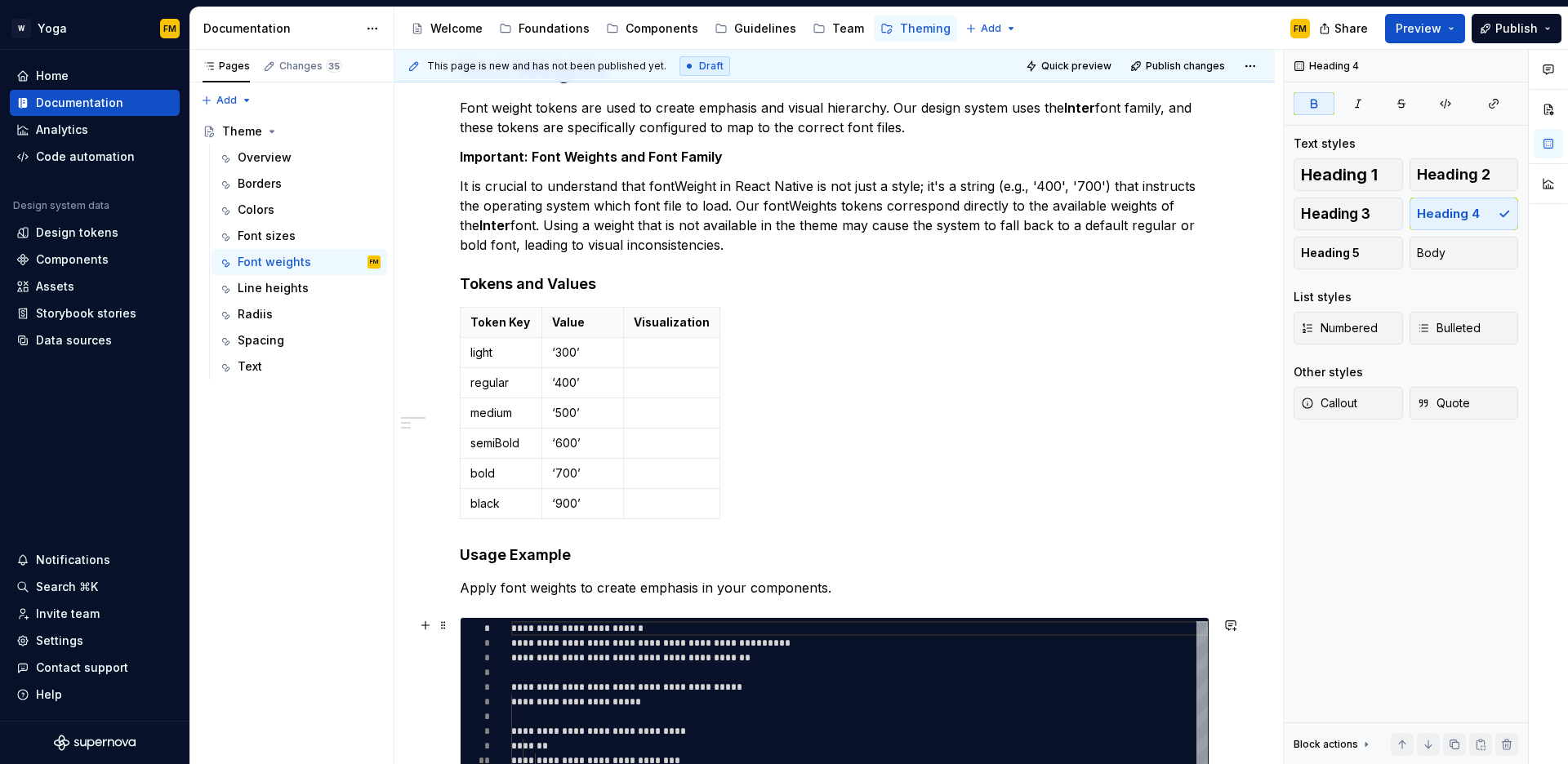
scroll to position [290, 0]
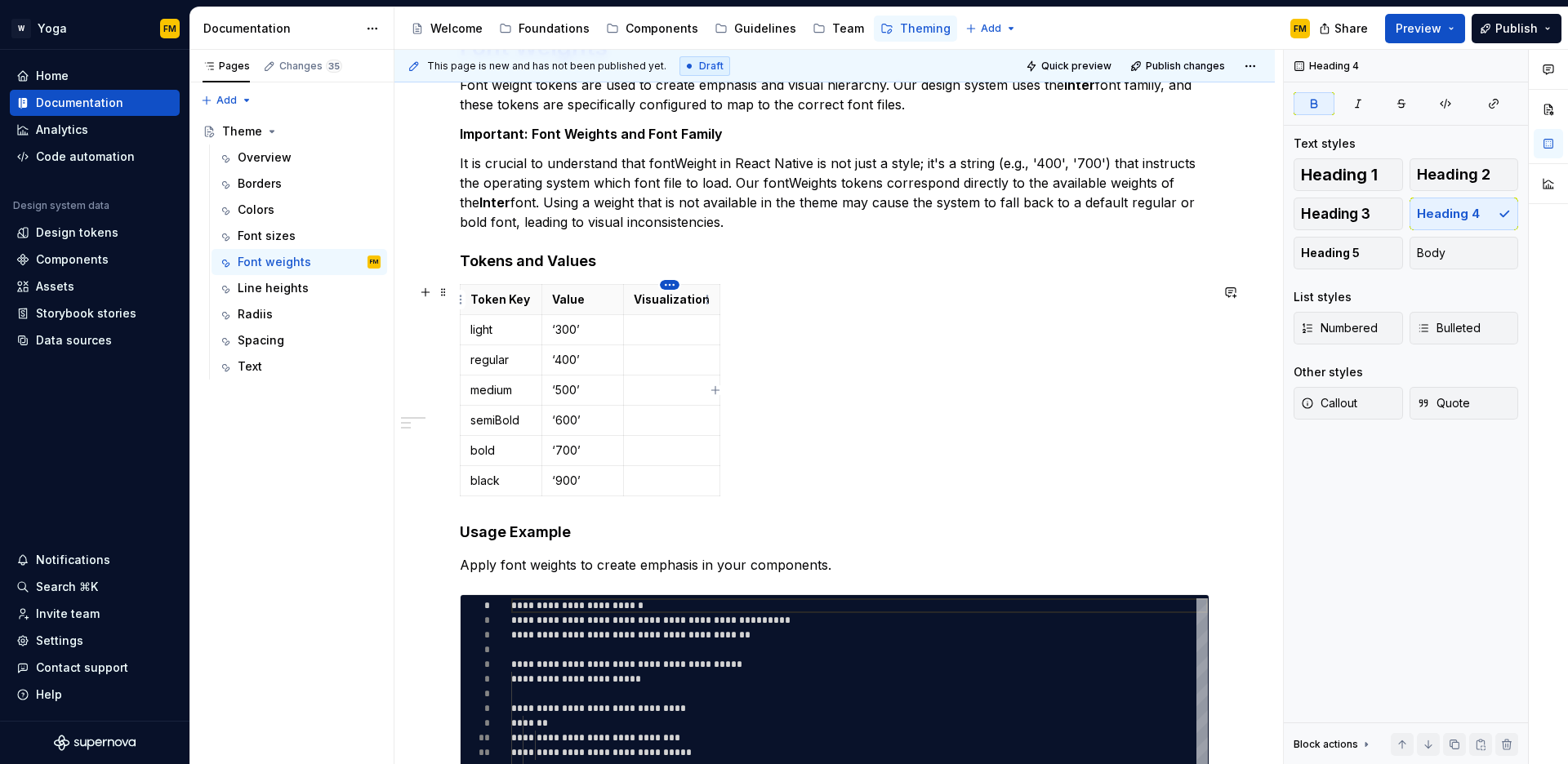
click at [672, 286] on html "W Yoga FM Home Documentation Analytics Code automation Design system data Desig…" at bounding box center [784, 382] width 1568 height 764
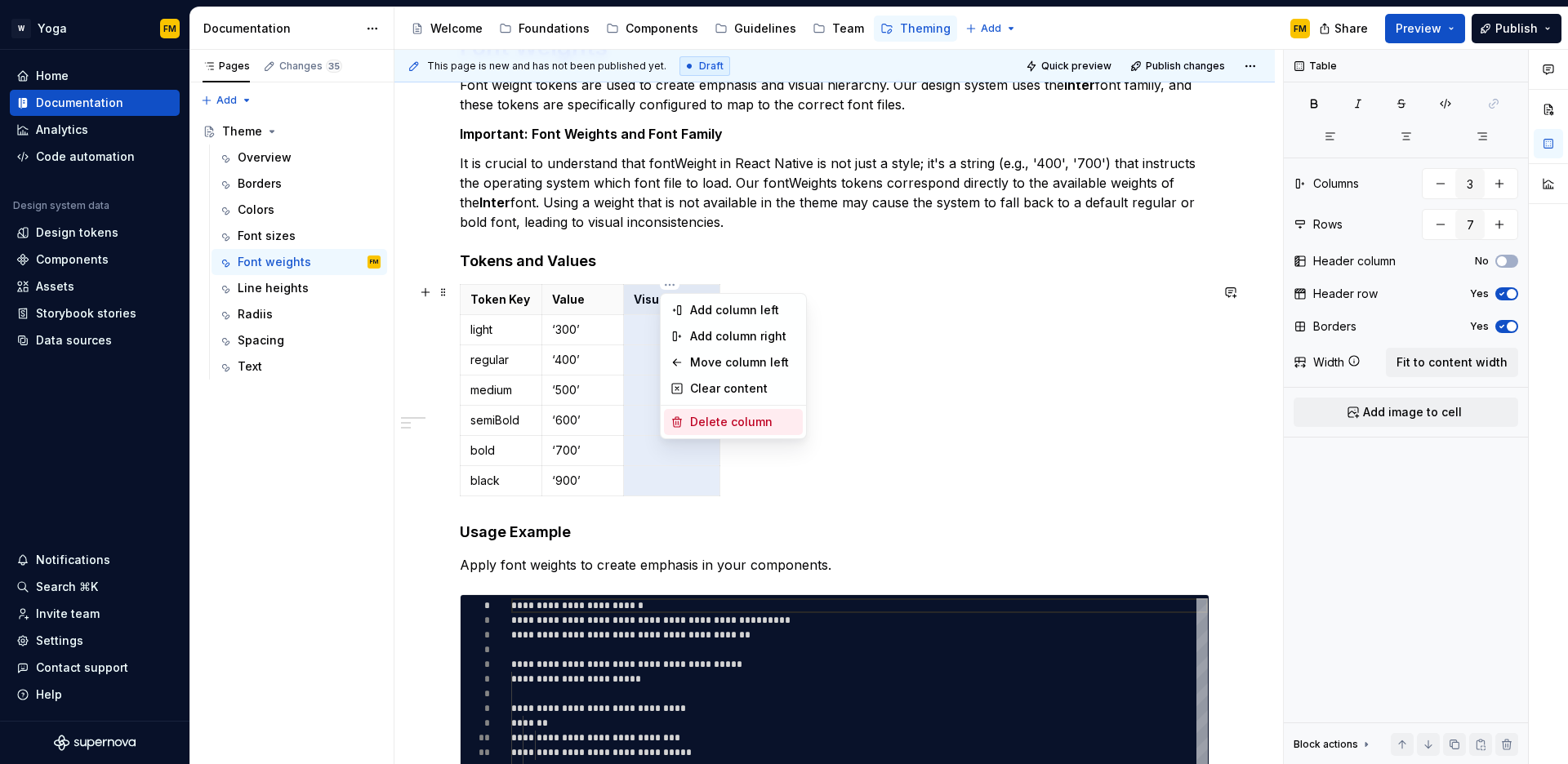
click at [709, 418] on div "Delete column" at bounding box center [743, 422] width 106 height 17
type input "2"
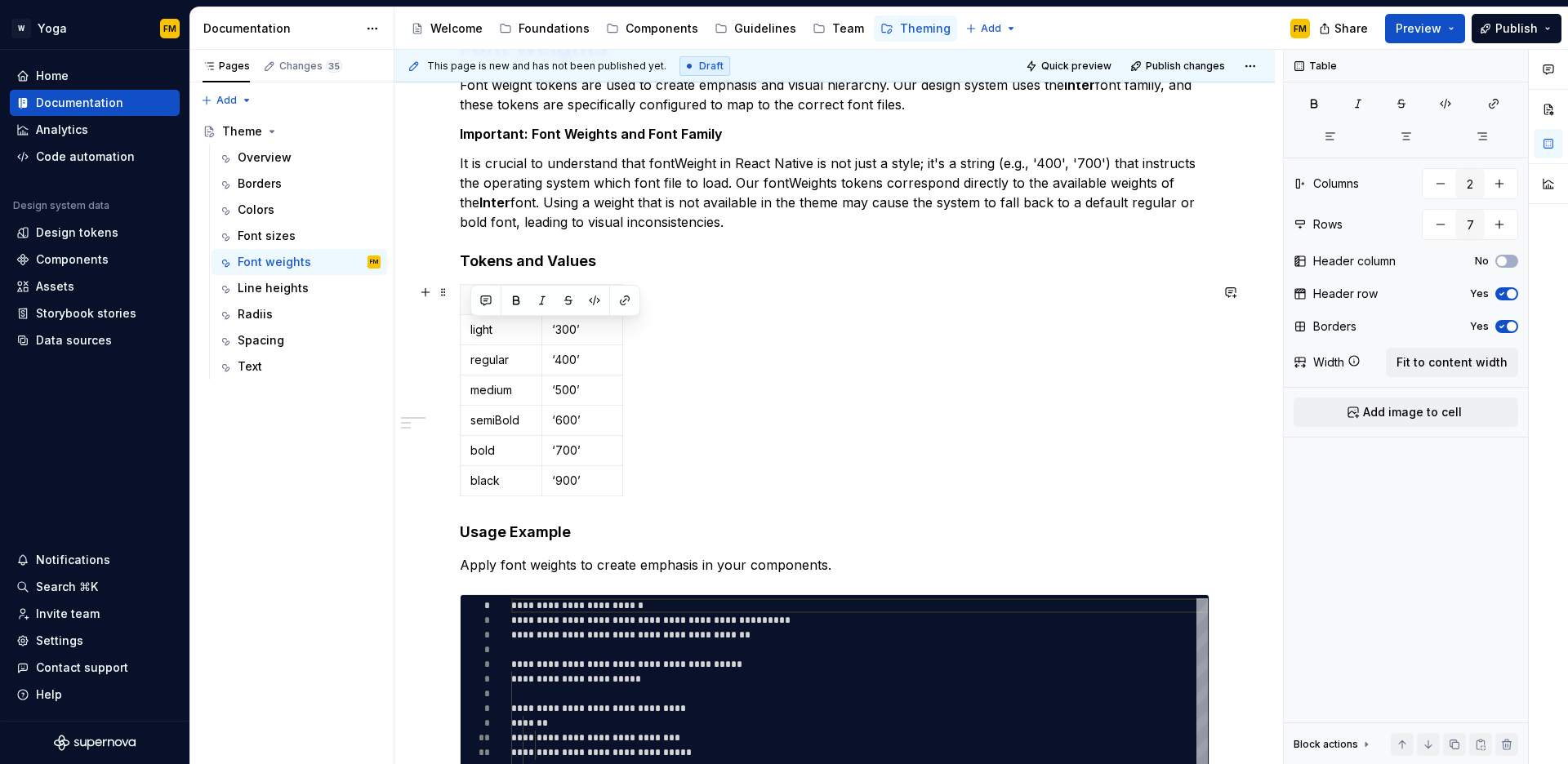
click at [706, 421] on div "Token Key Value light ‘300’ regular ‘400’ medium ‘500’ semiBold ‘600’ bold ‘700…" at bounding box center [834, 393] width 749 height 219
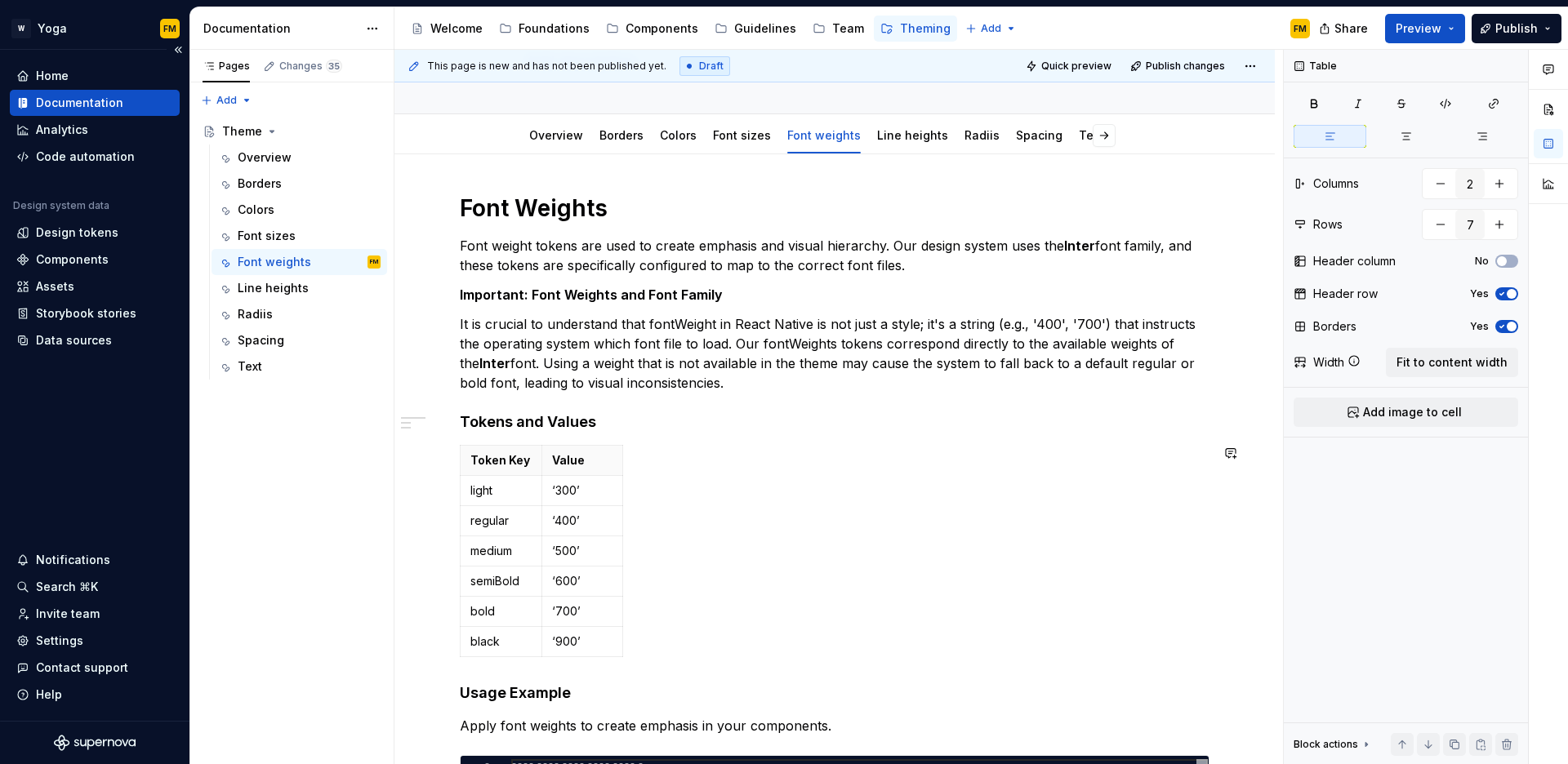
scroll to position [0, 0]
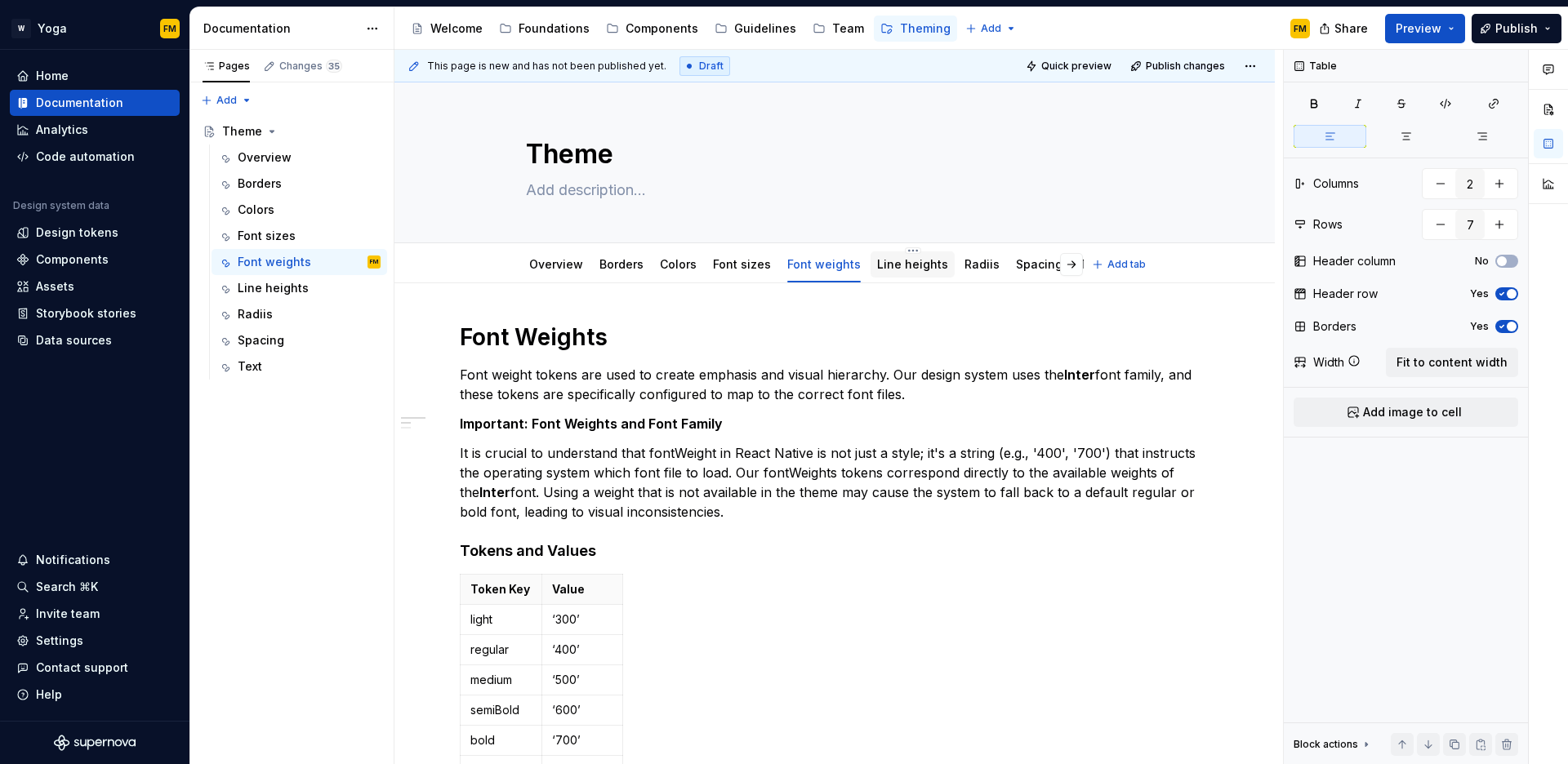
click at [897, 270] on link "Line heights" at bounding box center [912, 264] width 71 height 14
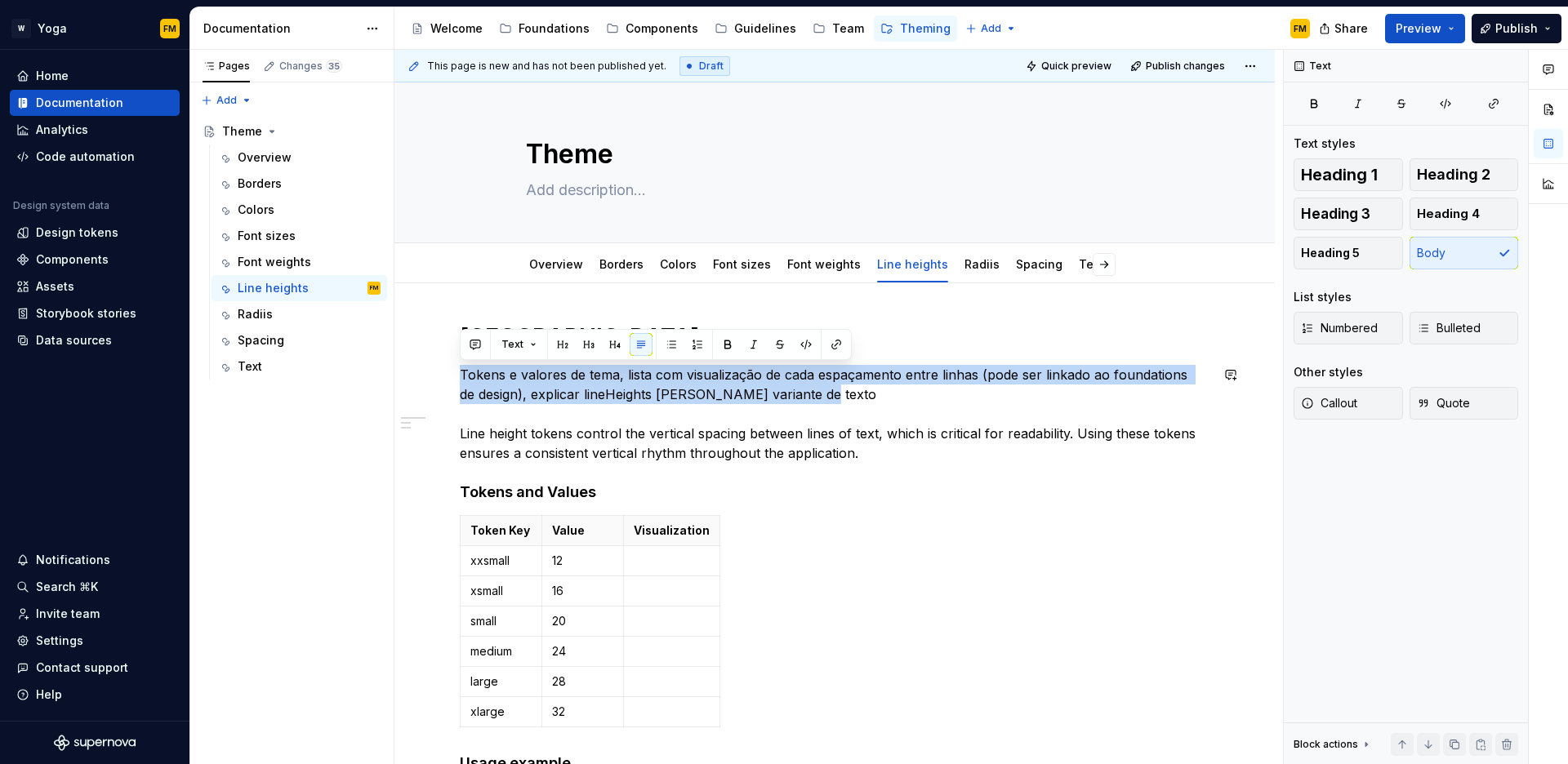
drag, startPoint x: 835, startPoint y: 396, endPoint x: 441, endPoint y: 363, distance: 395.4
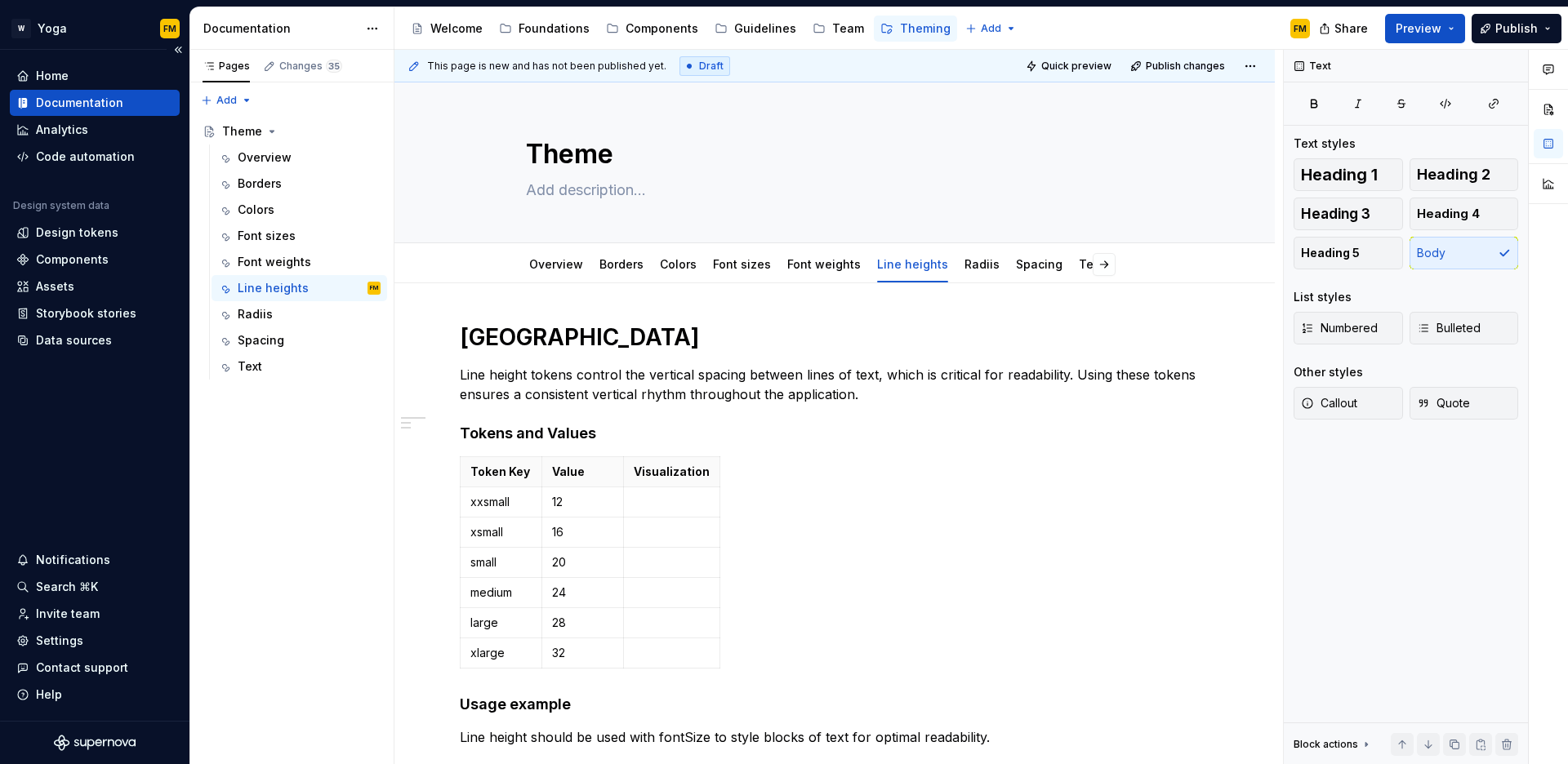
type textarea "*"
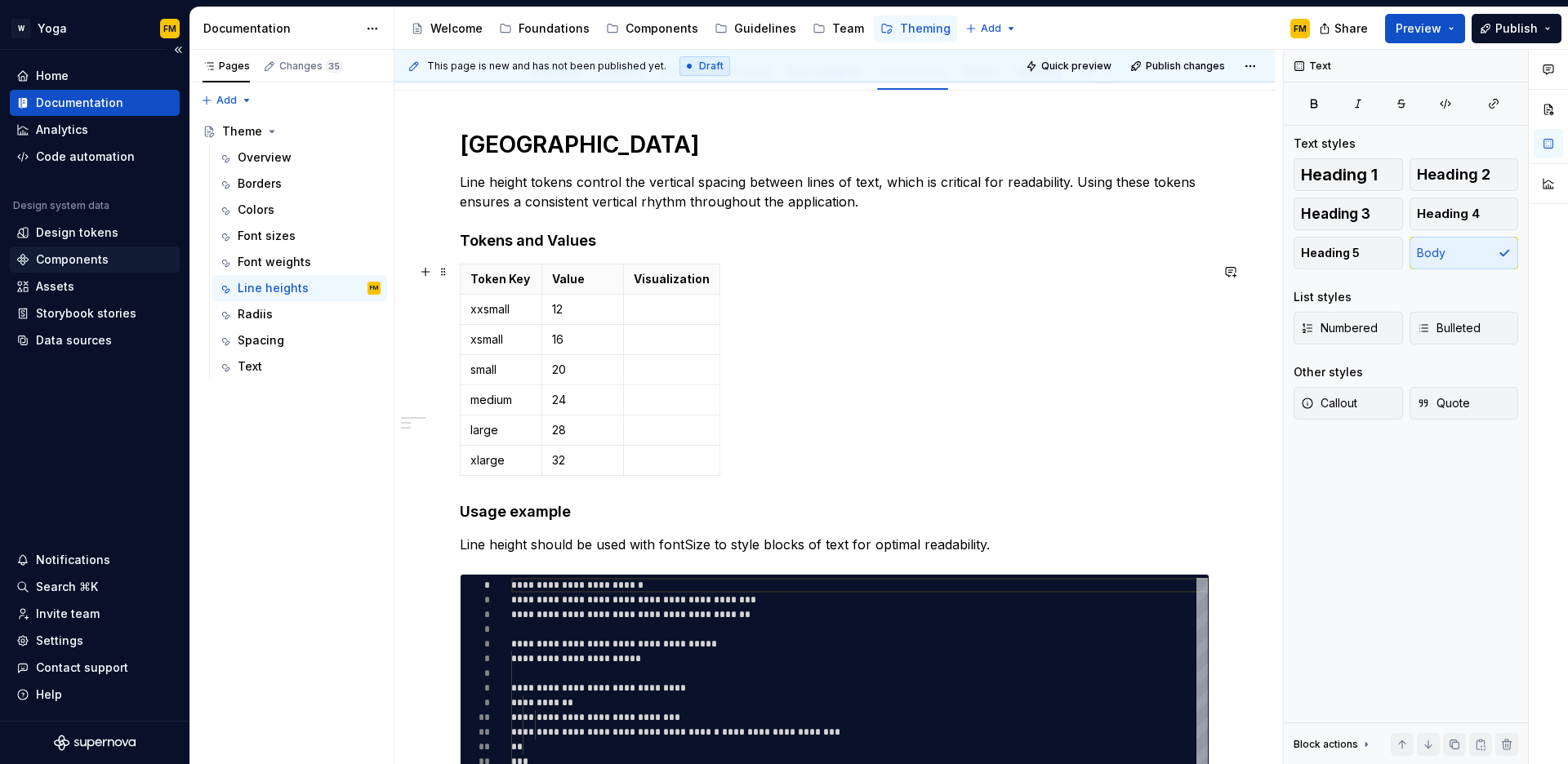
scroll to position [269, 0]
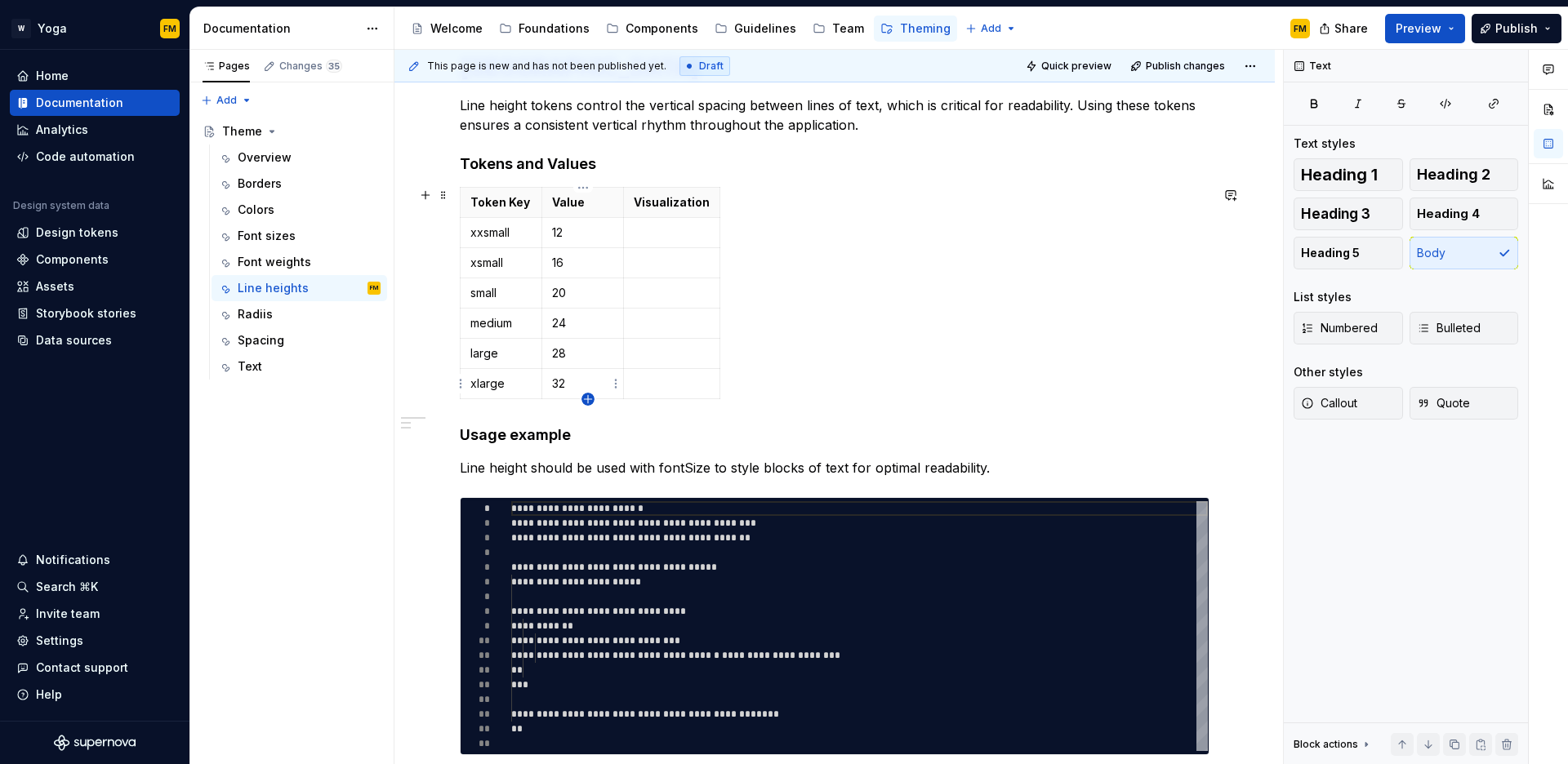
click at [591, 397] on icon "button" at bounding box center [587, 399] width 13 height 13
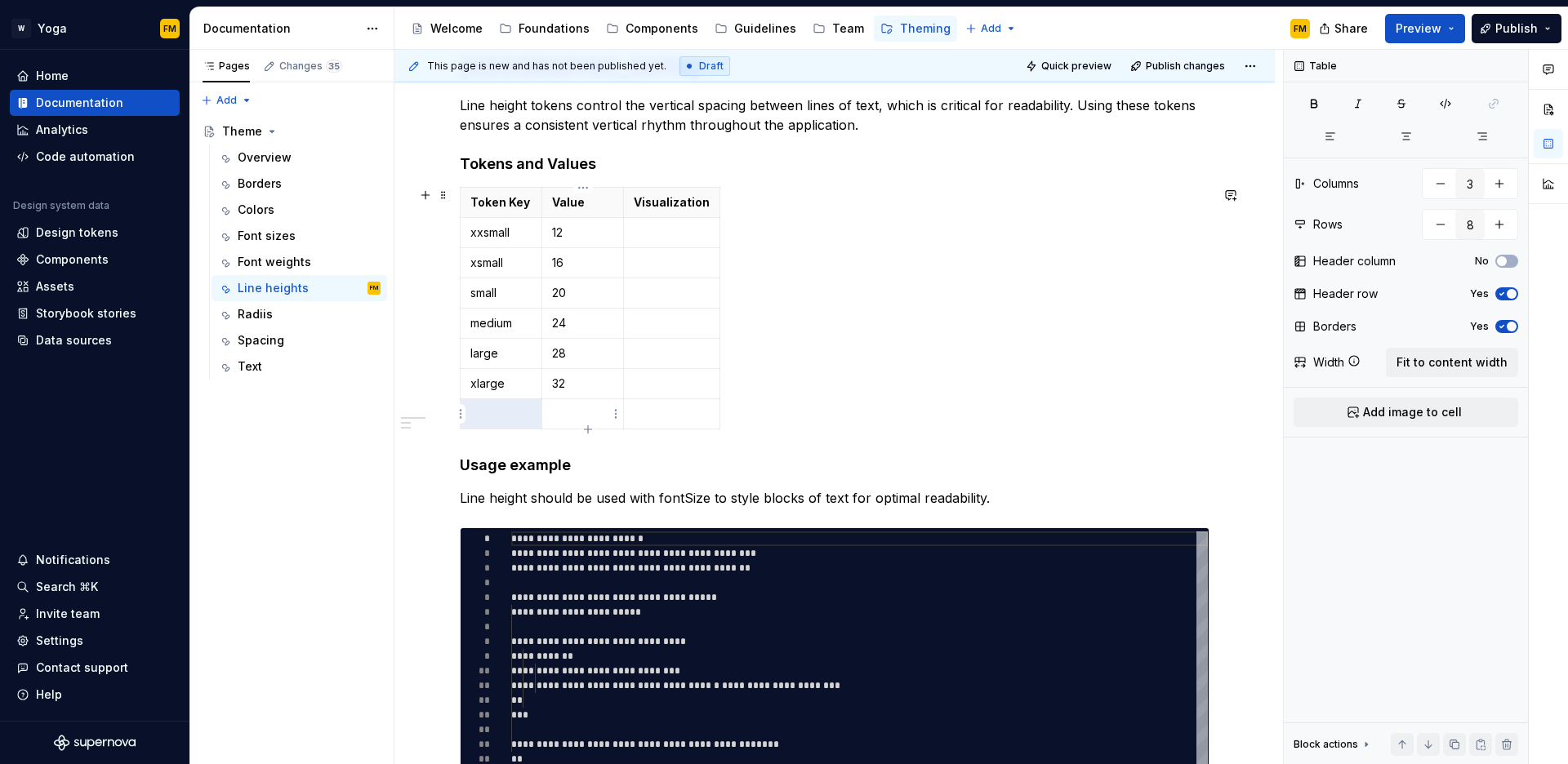
click at [599, 416] on p at bounding box center [583, 414] width 61 height 17
click at [591, 427] on icon "button" at bounding box center [587, 429] width 13 height 13
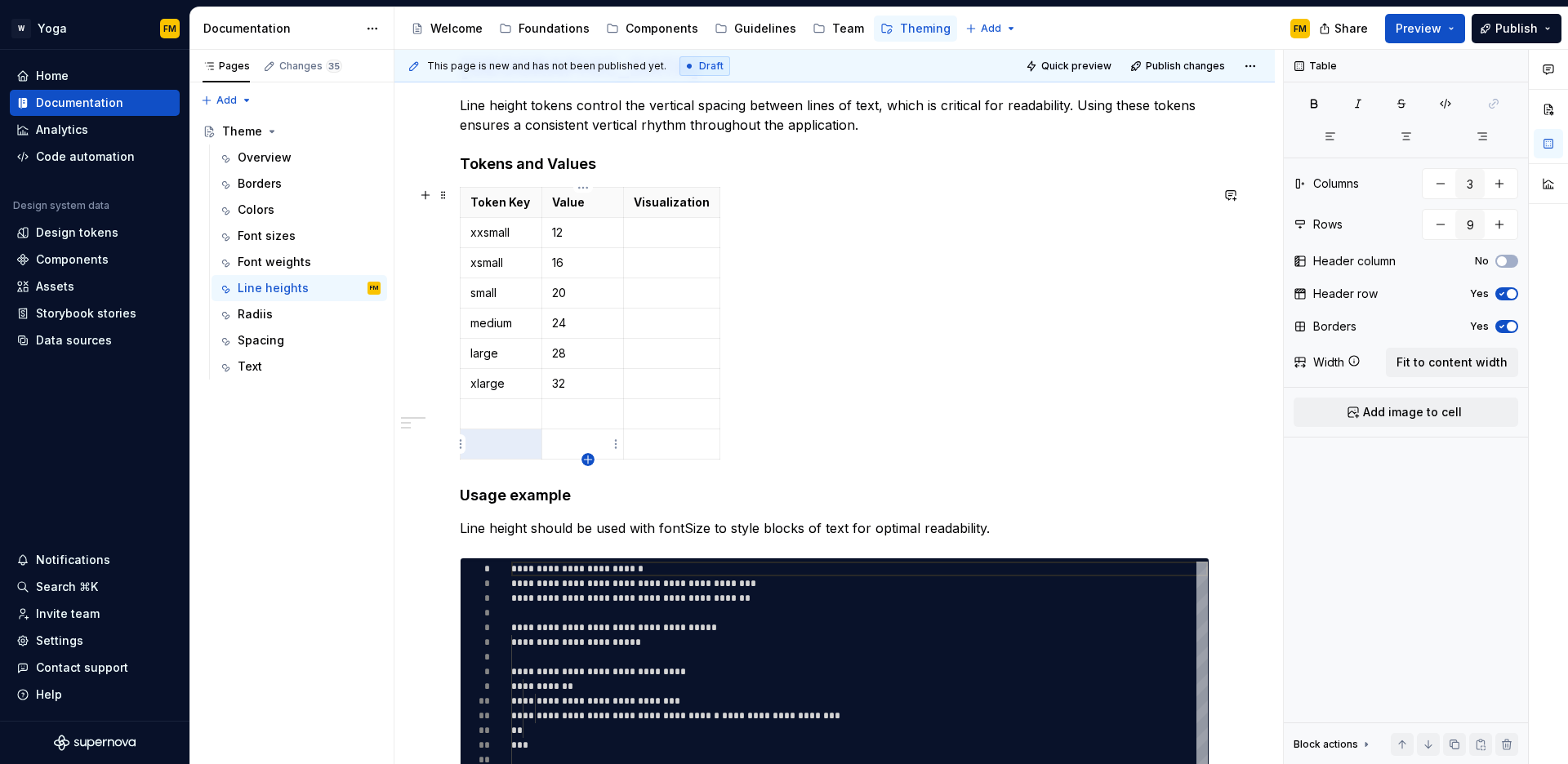
click at [588, 459] on icon "button" at bounding box center [587, 460] width 13 height 13
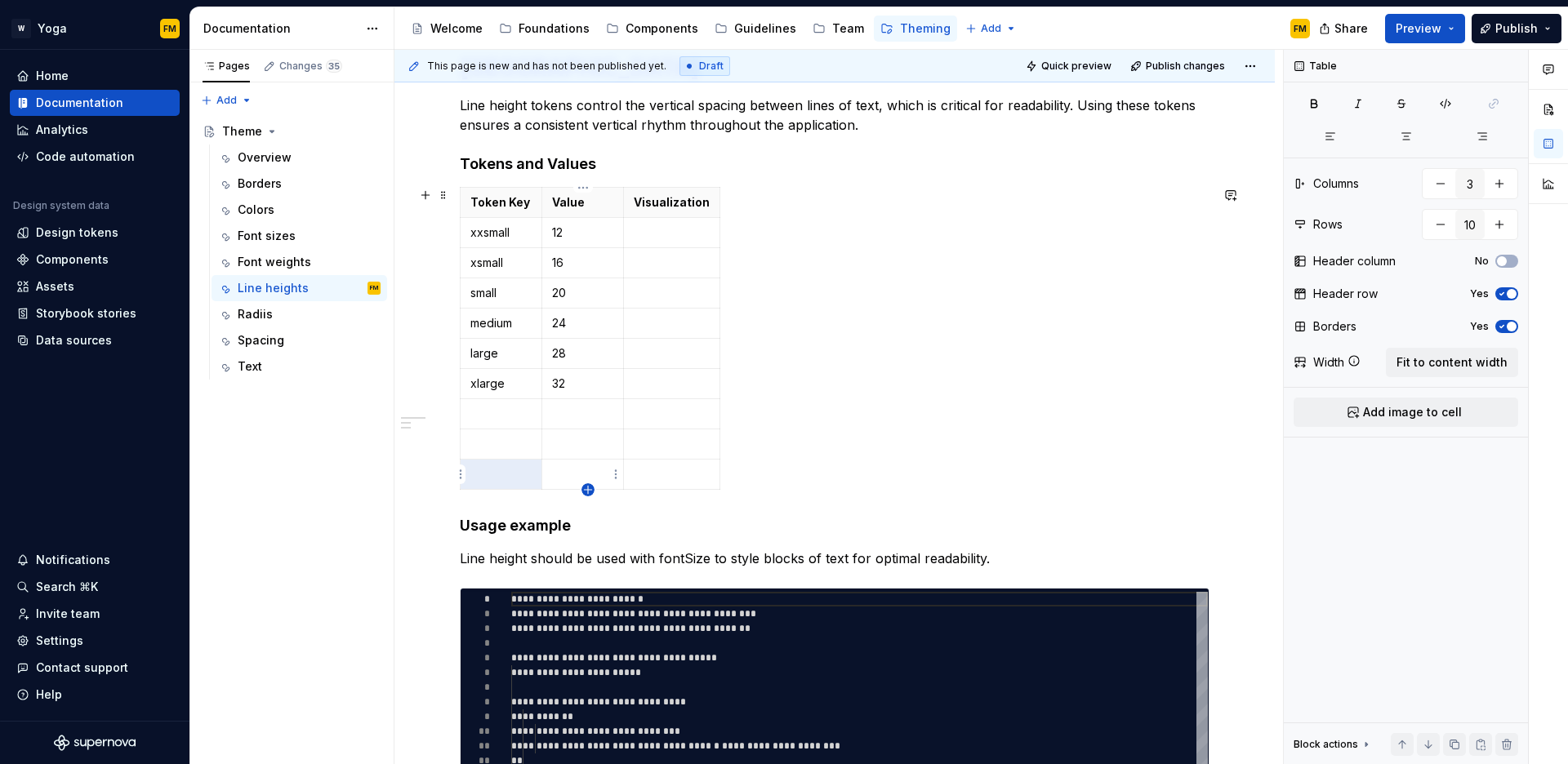
click at [583, 489] on icon "button" at bounding box center [587, 490] width 8 height 8
type input "11"
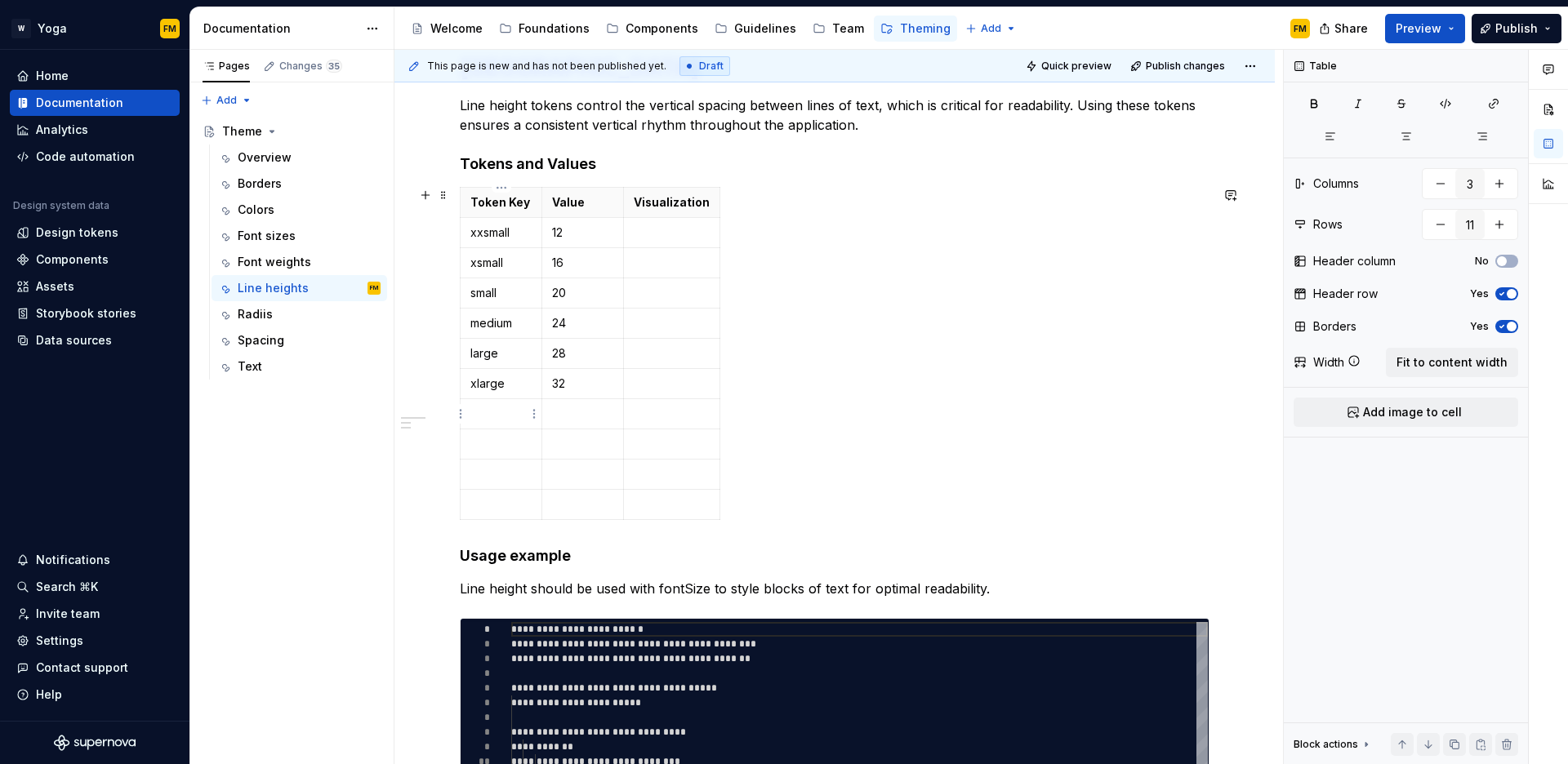
click at [509, 427] on td at bounding box center [502, 414] width 82 height 30
click at [503, 449] on p at bounding box center [501, 444] width 61 height 17
click at [564, 447] on p at bounding box center [583, 444] width 61 height 17
click at [502, 472] on p at bounding box center [501, 474] width 61 height 17
click at [494, 498] on p at bounding box center [501, 504] width 61 height 17
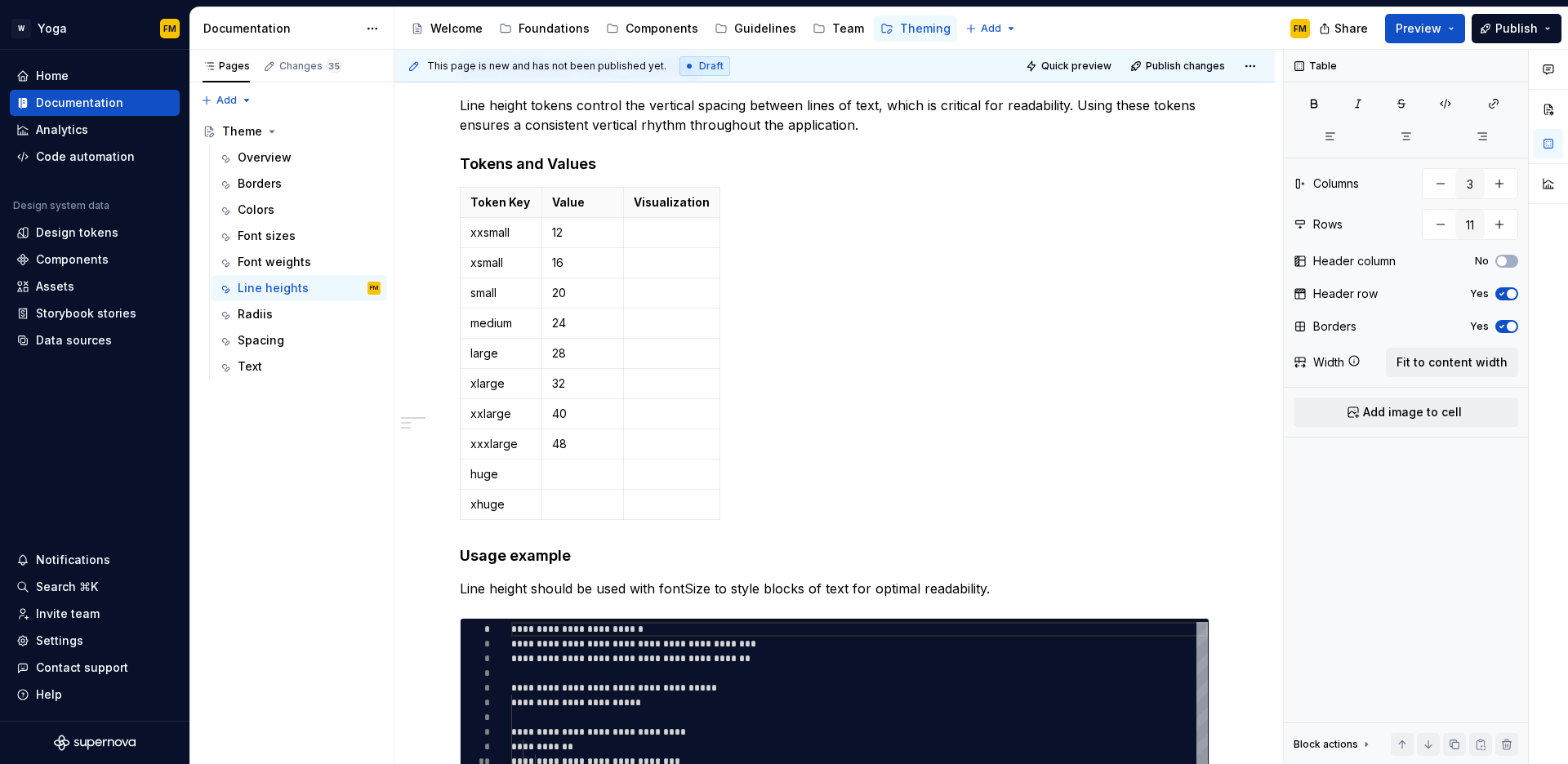
click at [578, 471] on p at bounding box center [583, 474] width 61 height 17
click at [579, 504] on p at bounding box center [583, 504] width 61 height 17
click at [666, 193] on body "W Yoga FM Home Documentation Analytics Code automation Design system data Desig…" at bounding box center [784, 382] width 1568 height 764
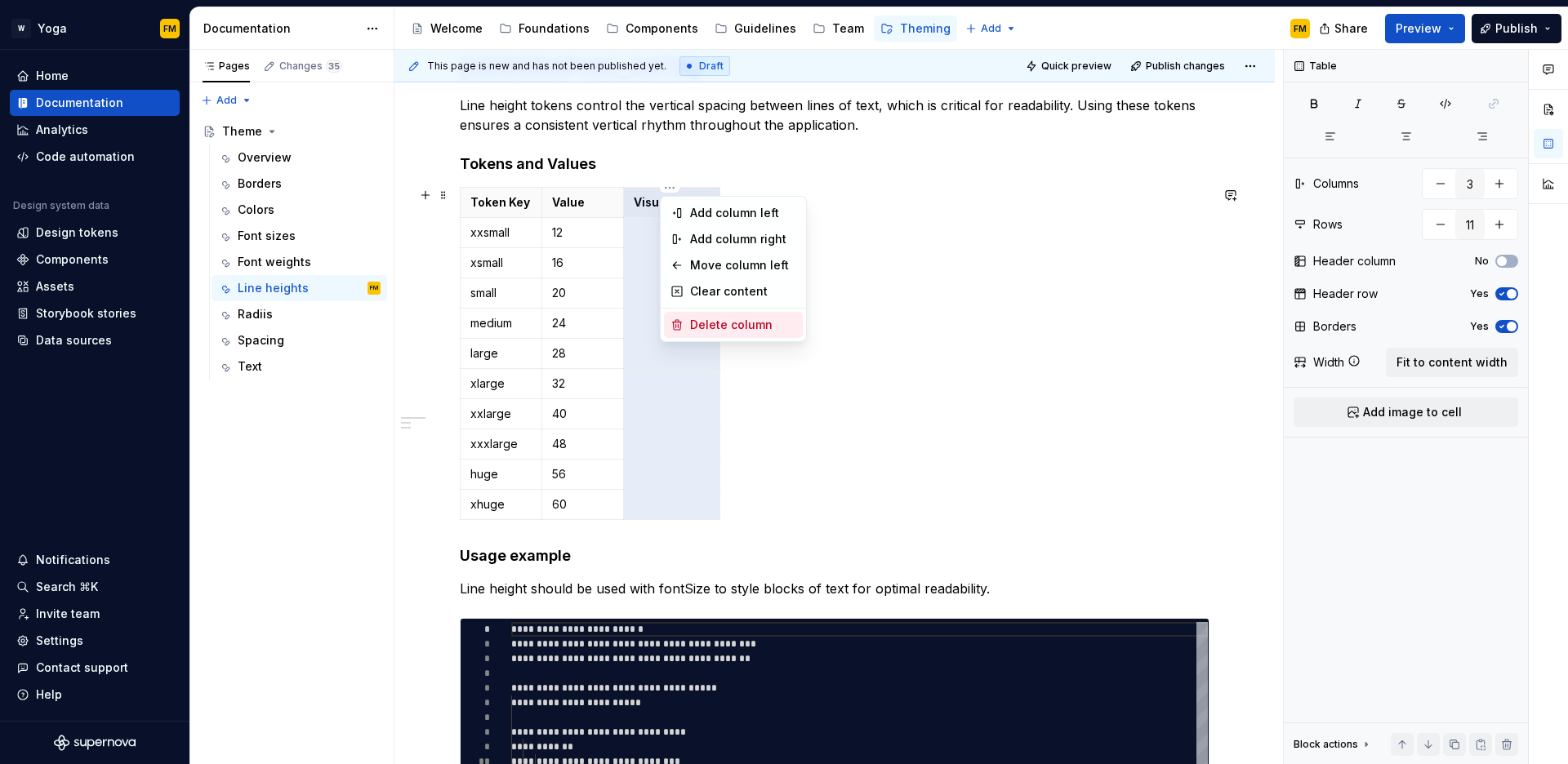
click at [711, 323] on div "Delete column" at bounding box center [743, 325] width 106 height 17
type input "2"
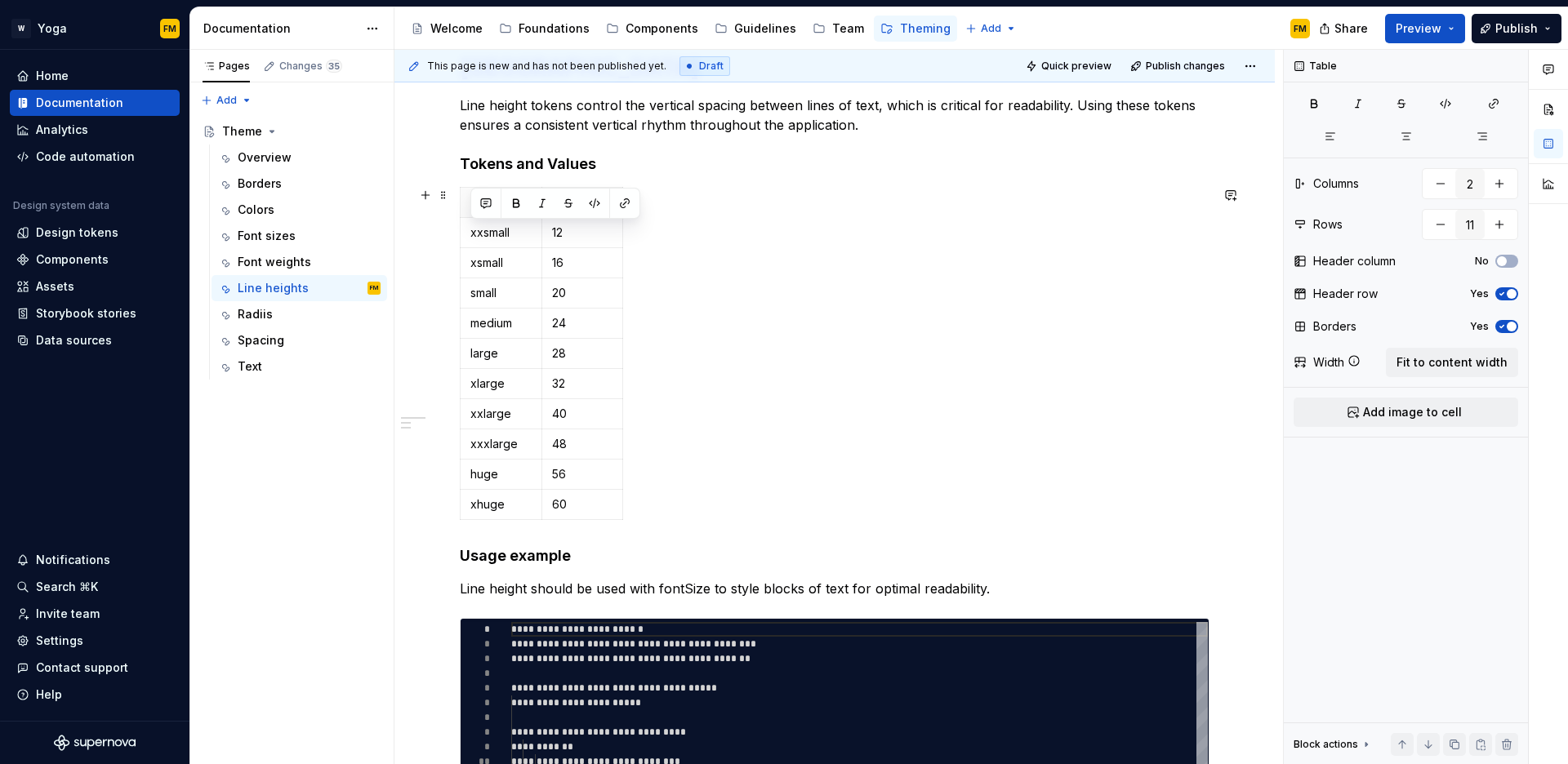
click at [704, 303] on div "Token Key Value xxsmall 12 xsmall 16 small 20 medium 24 large 28 xlarge 32 xxla…" at bounding box center [834, 357] width 749 height 340
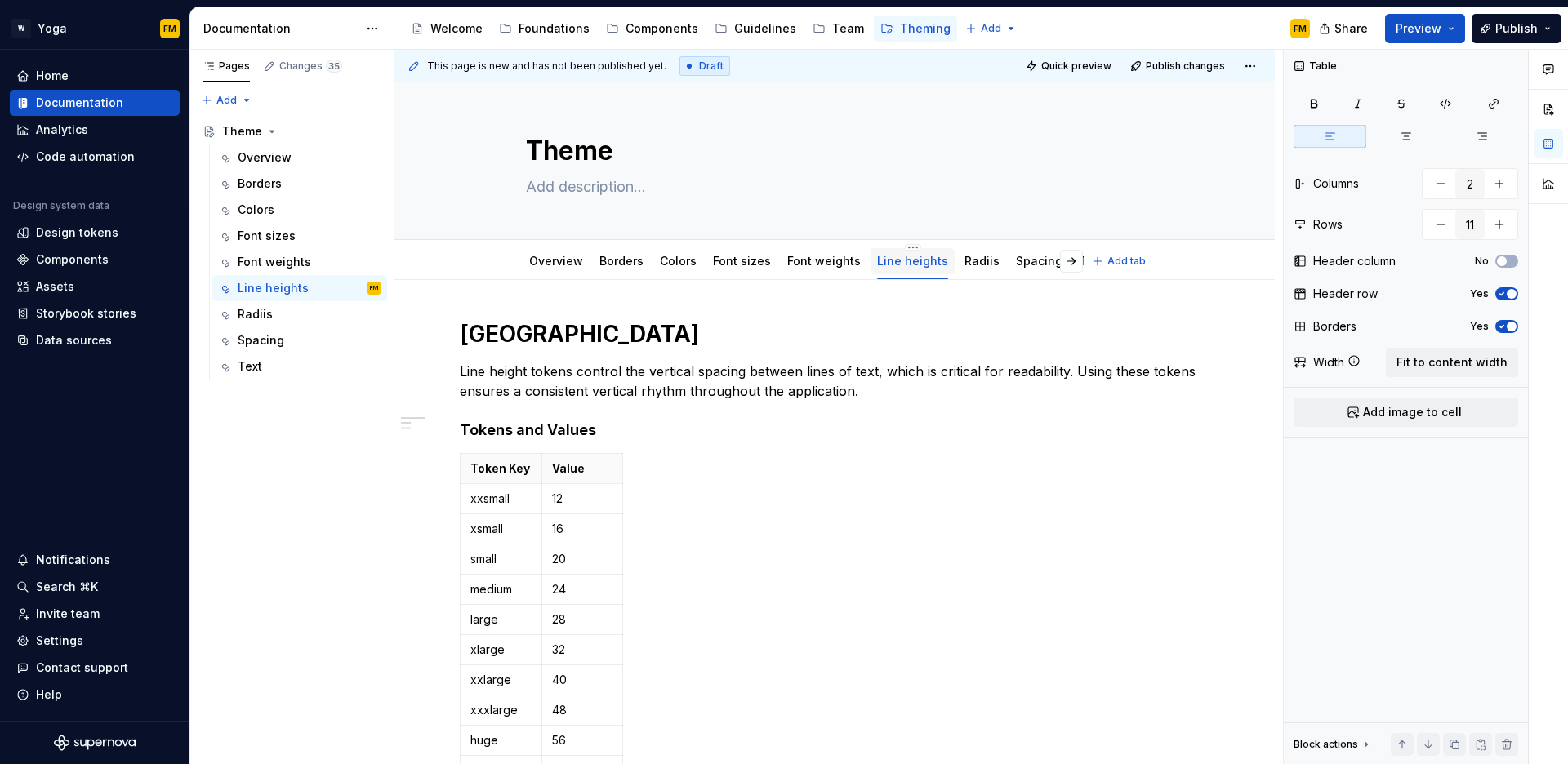
scroll to position [3, 0]
click at [965, 256] on link "Radiis" at bounding box center [983, 261] width 35 height 14
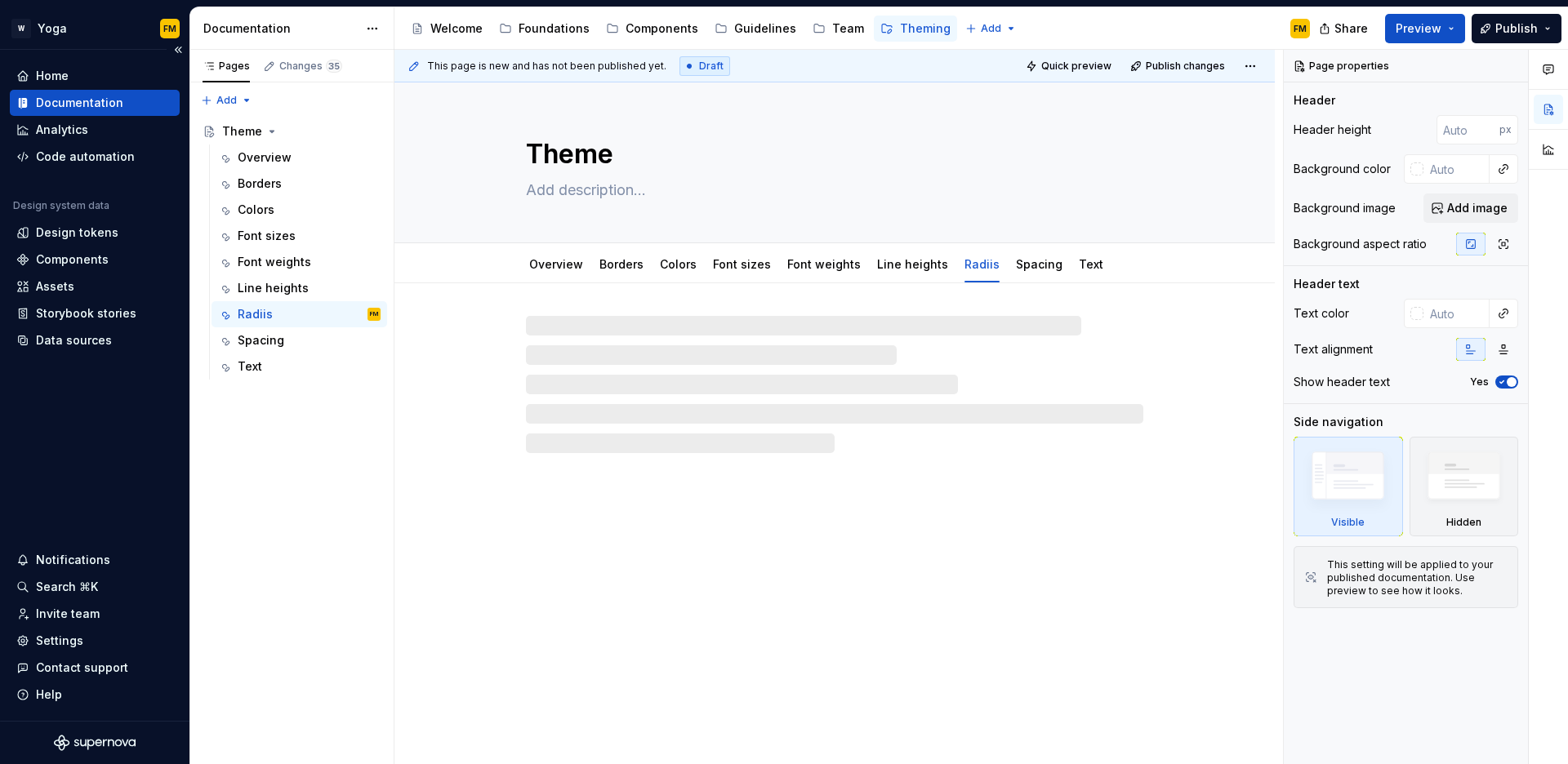
type textarea "*"
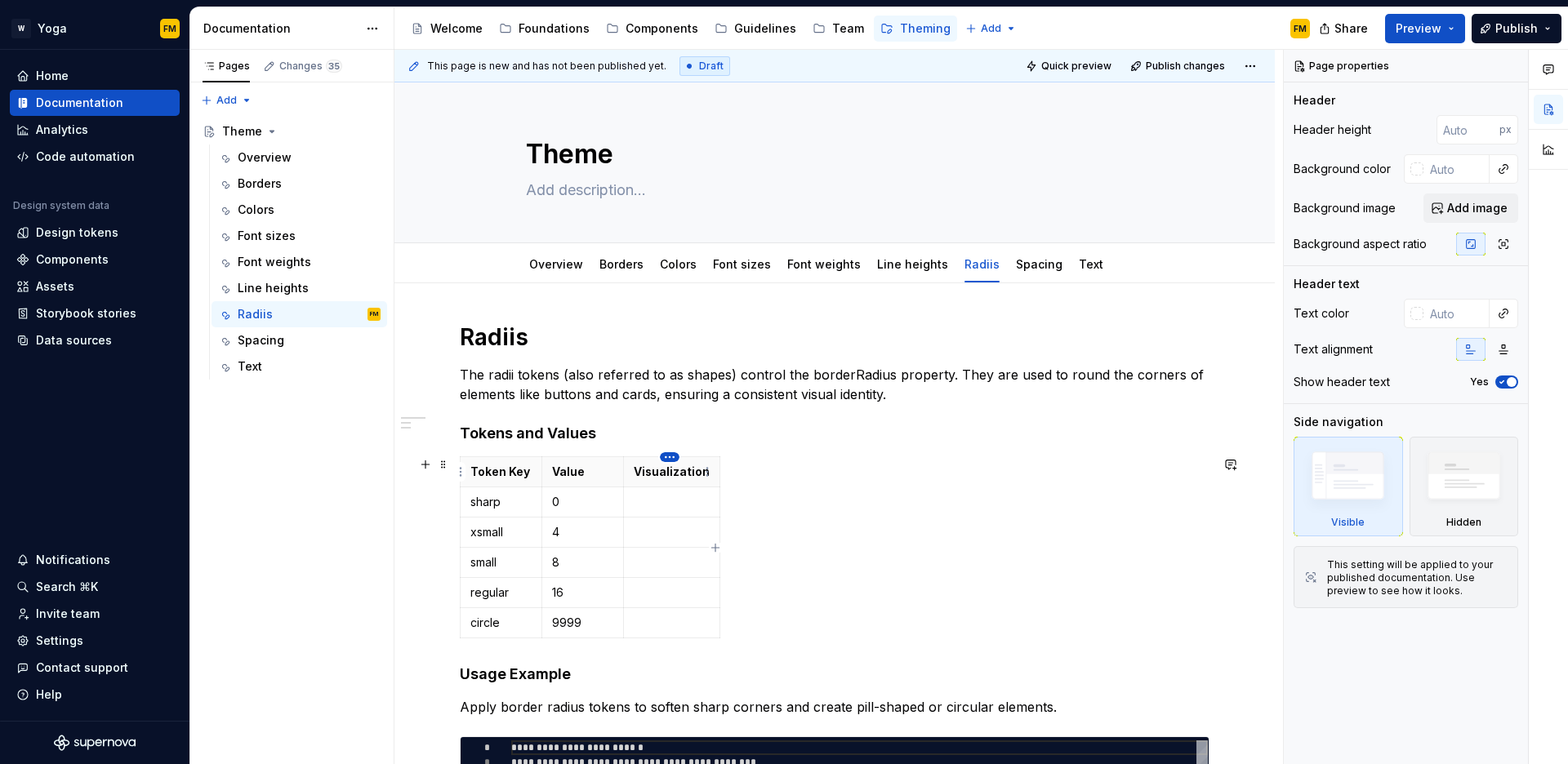
click at [666, 458] on html "W Yoga FM Home Documentation Analytics Code automation Design system data Desig…" at bounding box center [784, 382] width 1568 height 764
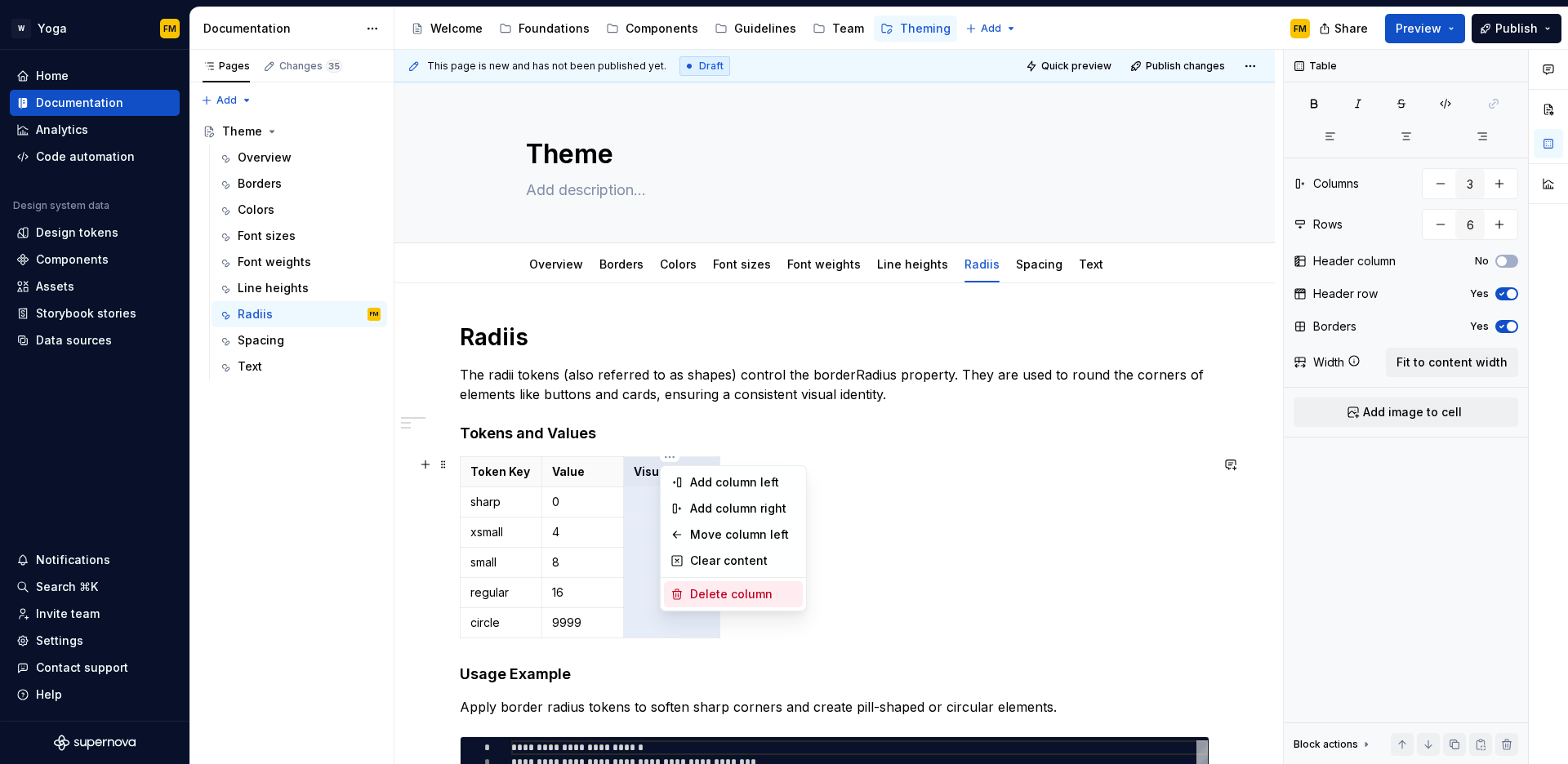
click at [709, 599] on div "Delete column" at bounding box center [743, 594] width 106 height 17
type input "2"
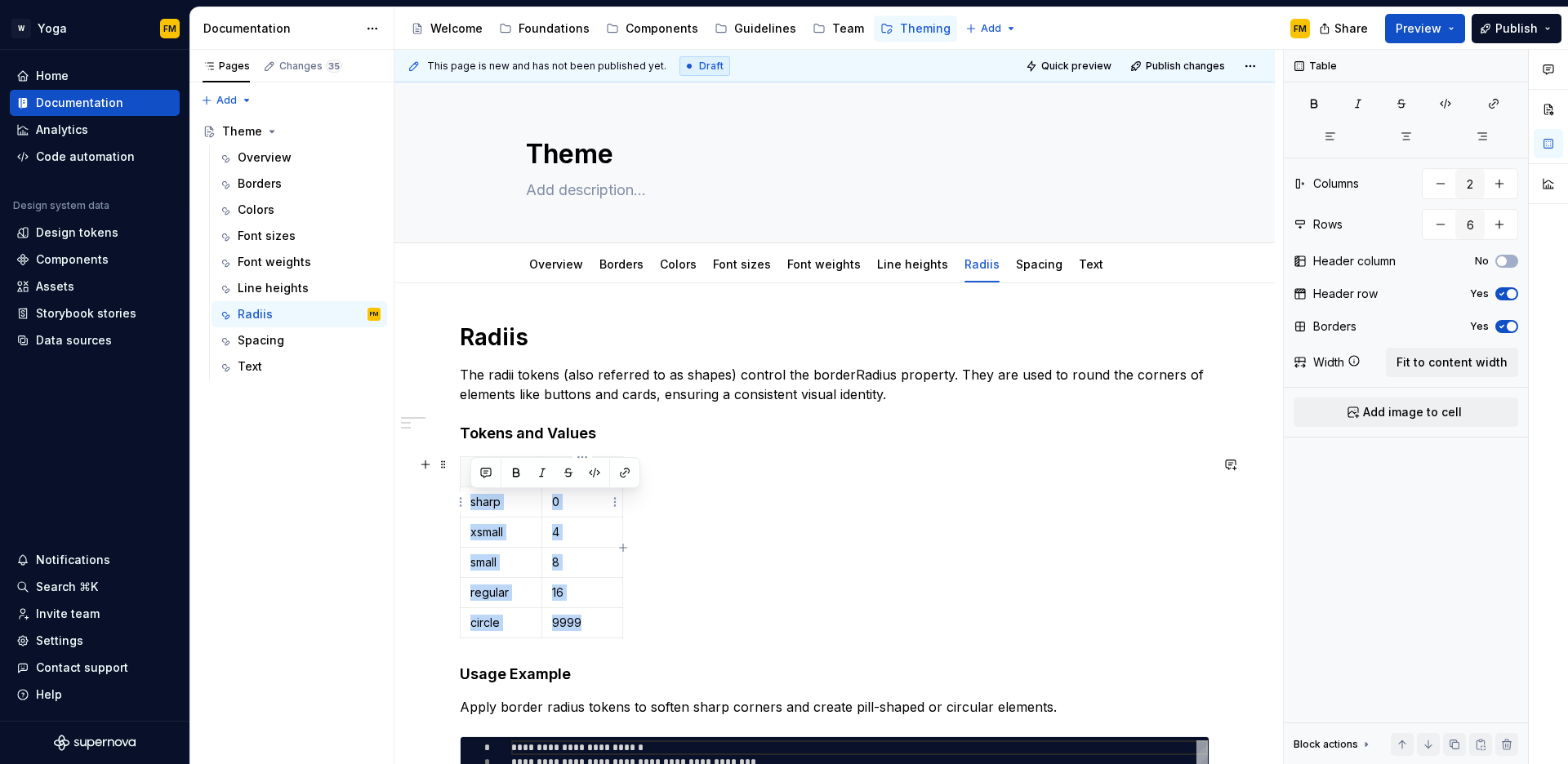
click at [592, 507] on p "0" at bounding box center [583, 502] width 61 height 17
click at [501, 501] on p "sharp" at bounding box center [501, 502] width 61 height 17
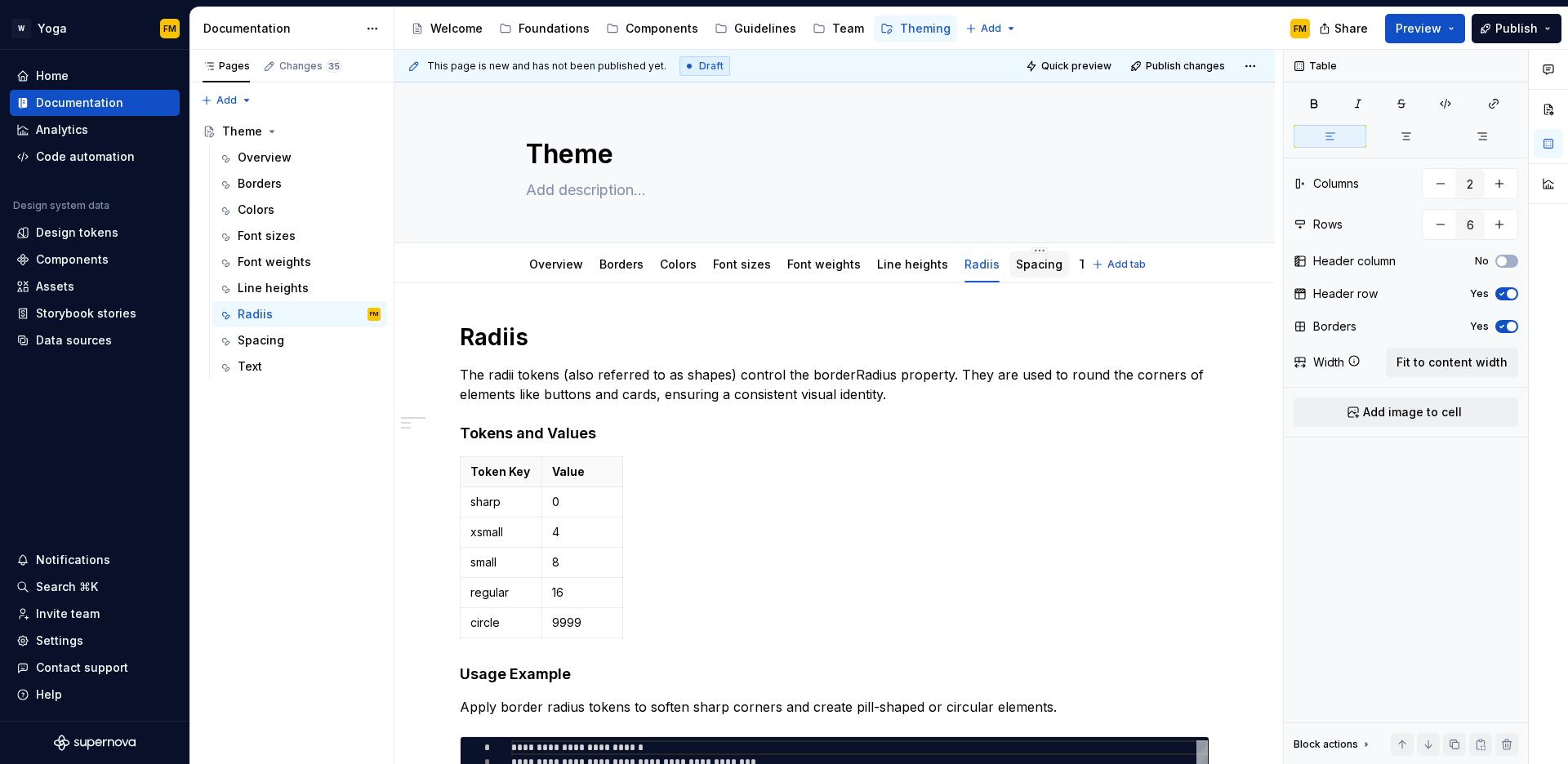
click at [1020, 269] on link "Spacing" at bounding box center [1039, 264] width 47 height 14
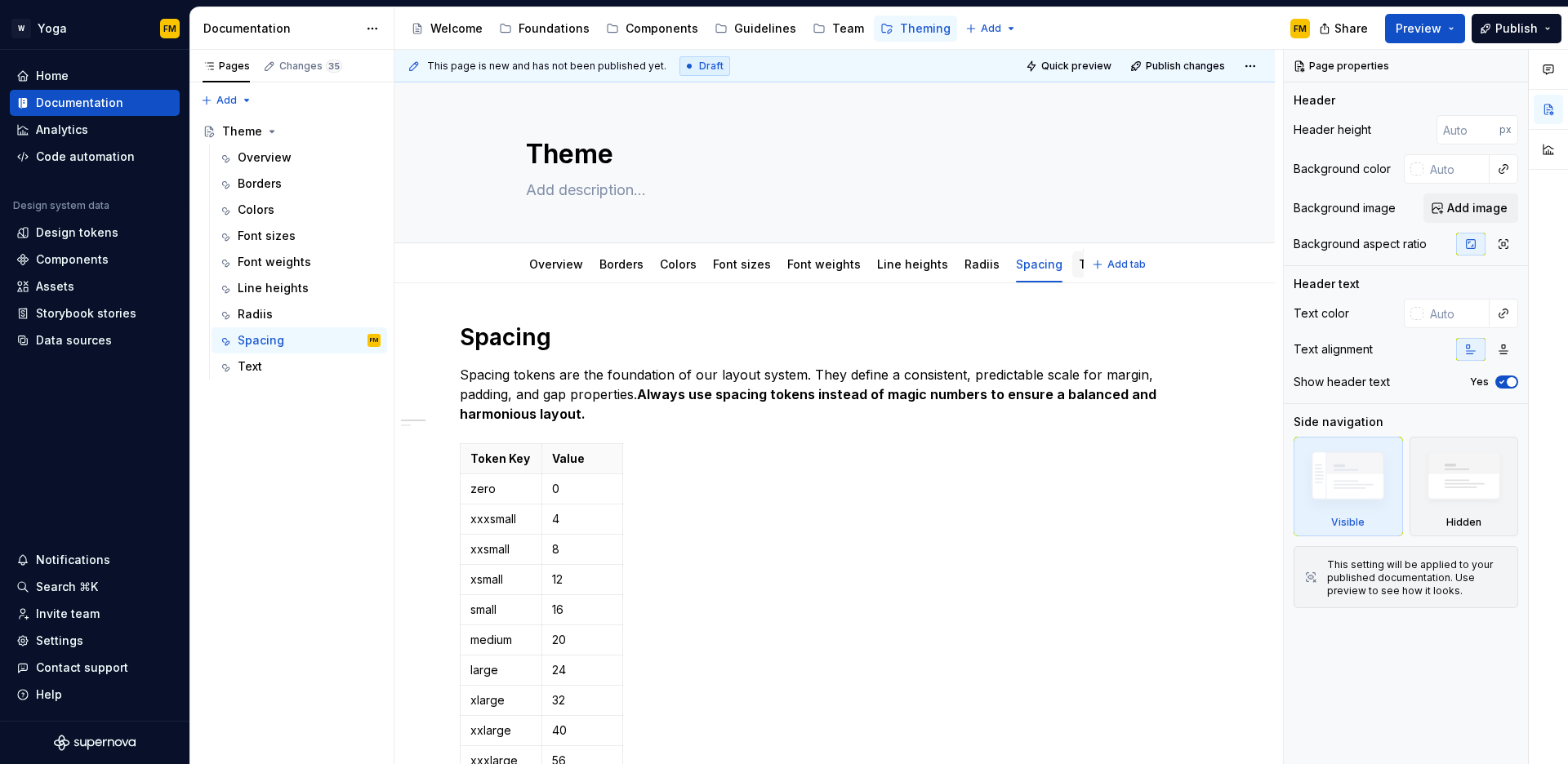
click at [1079, 268] on link "Text" at bounding box center [1091, 264] width 24 height 14
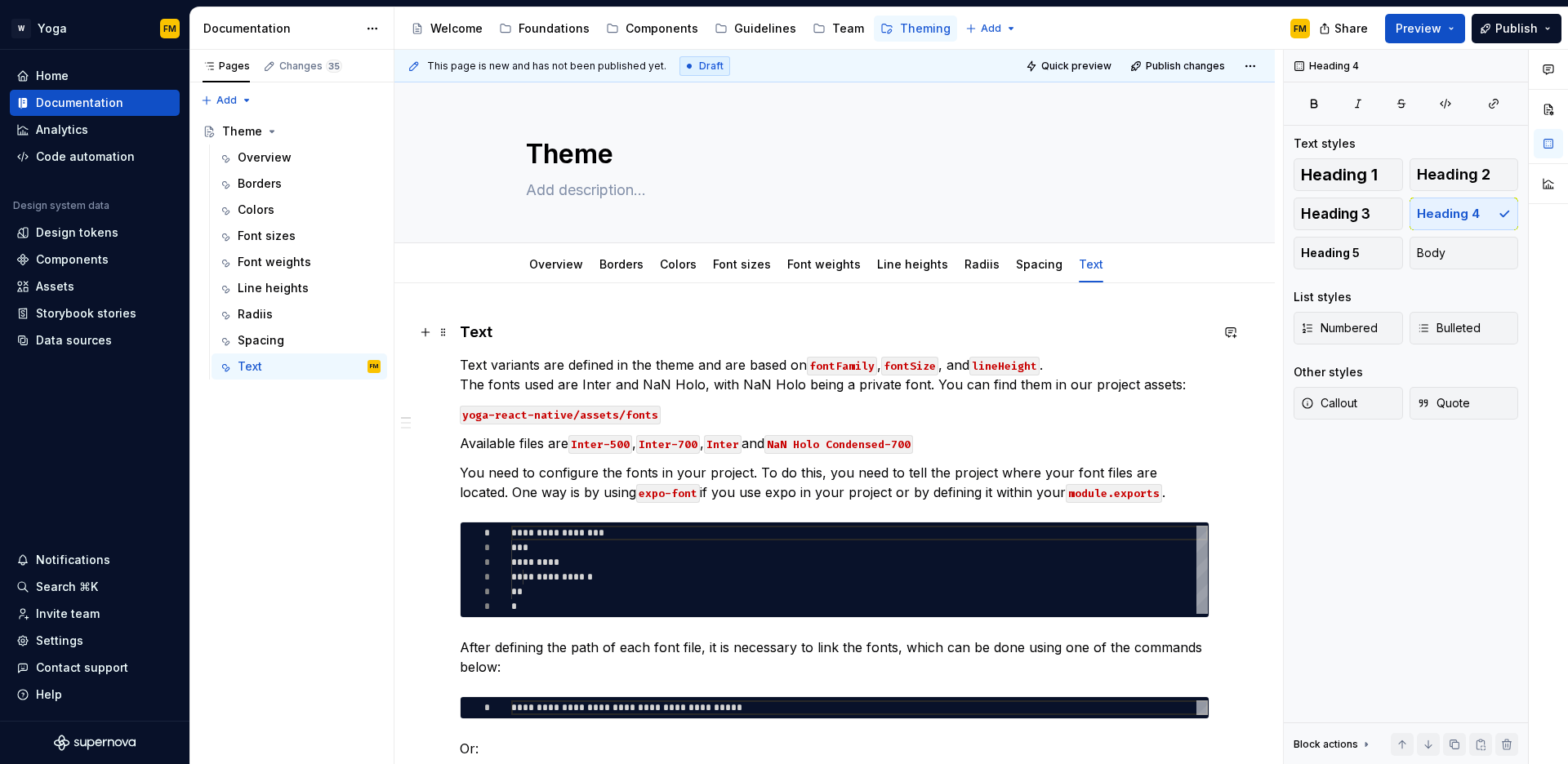
click at [466, 331] on h4 "Text" at bounding box center [834, 333] width 749 height 20
click at [1344, 174] on span "Heading 1" at bounding box center [1339, 175] width 77 height 17
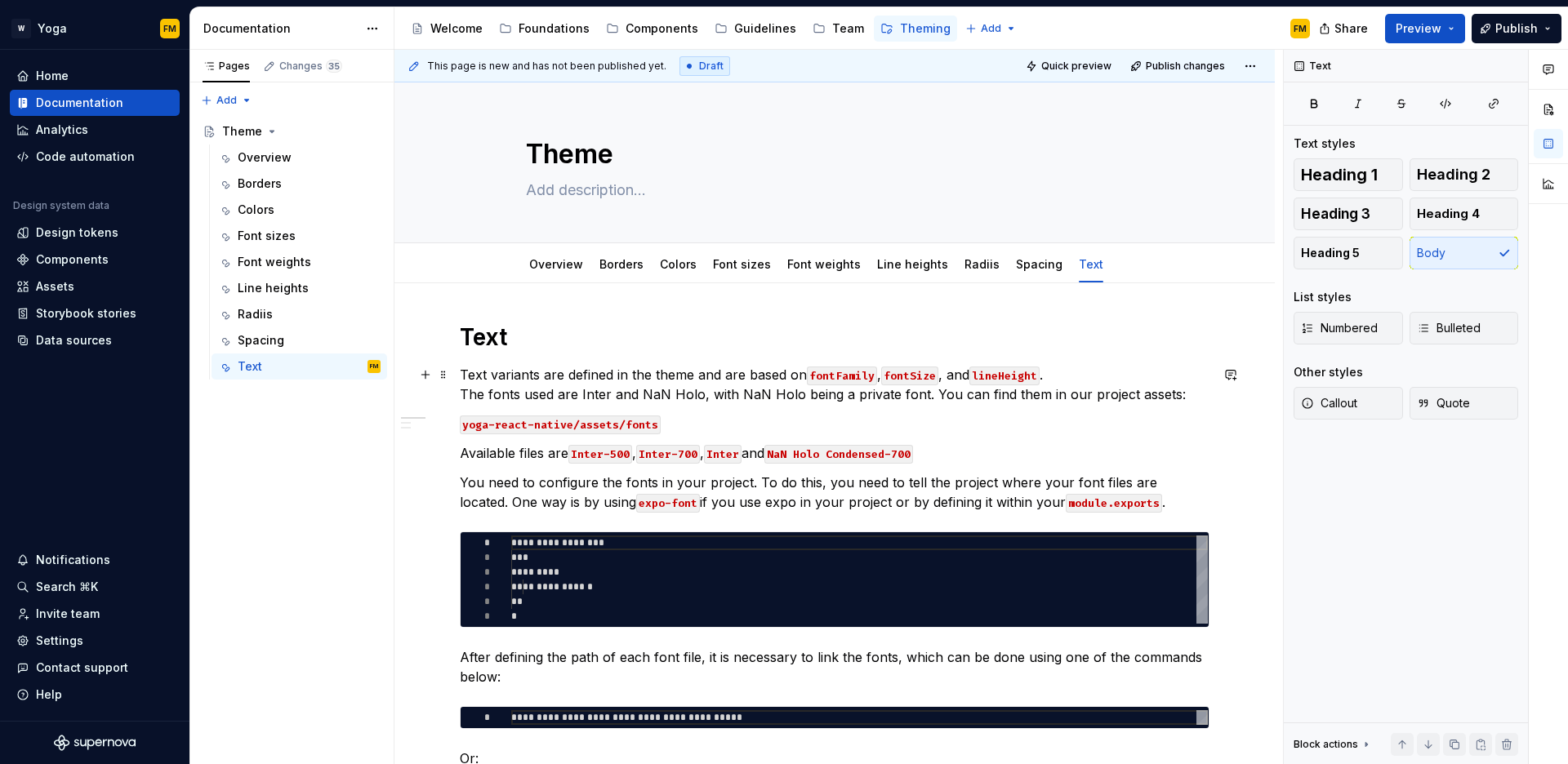
click at [524, 382] on p "Text variants are defined in the theme and are based on fontFamily , fontSize ,…" at bounding box center [834, 384] width 749 height 39
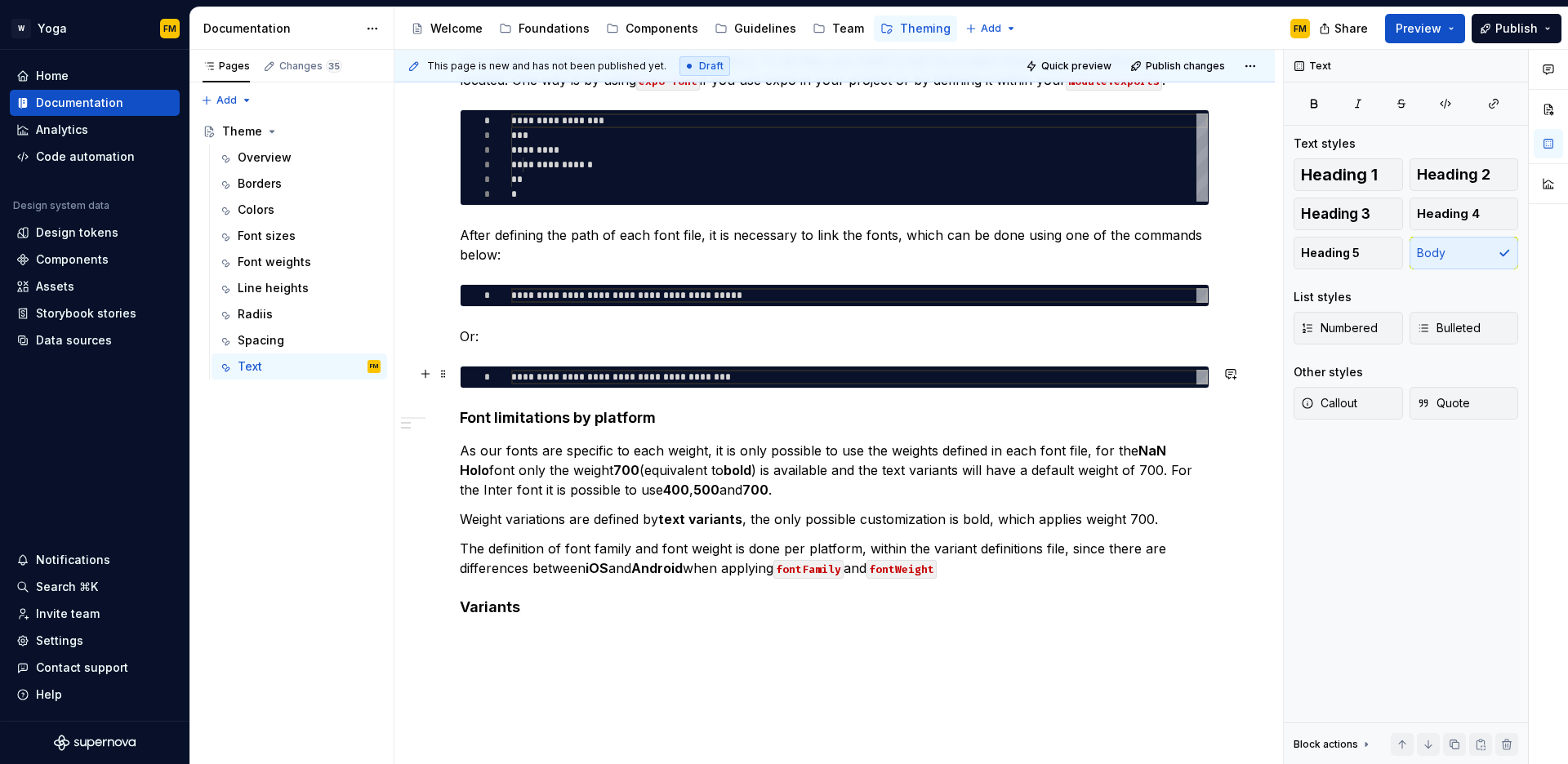
scroll to position [556, 0]
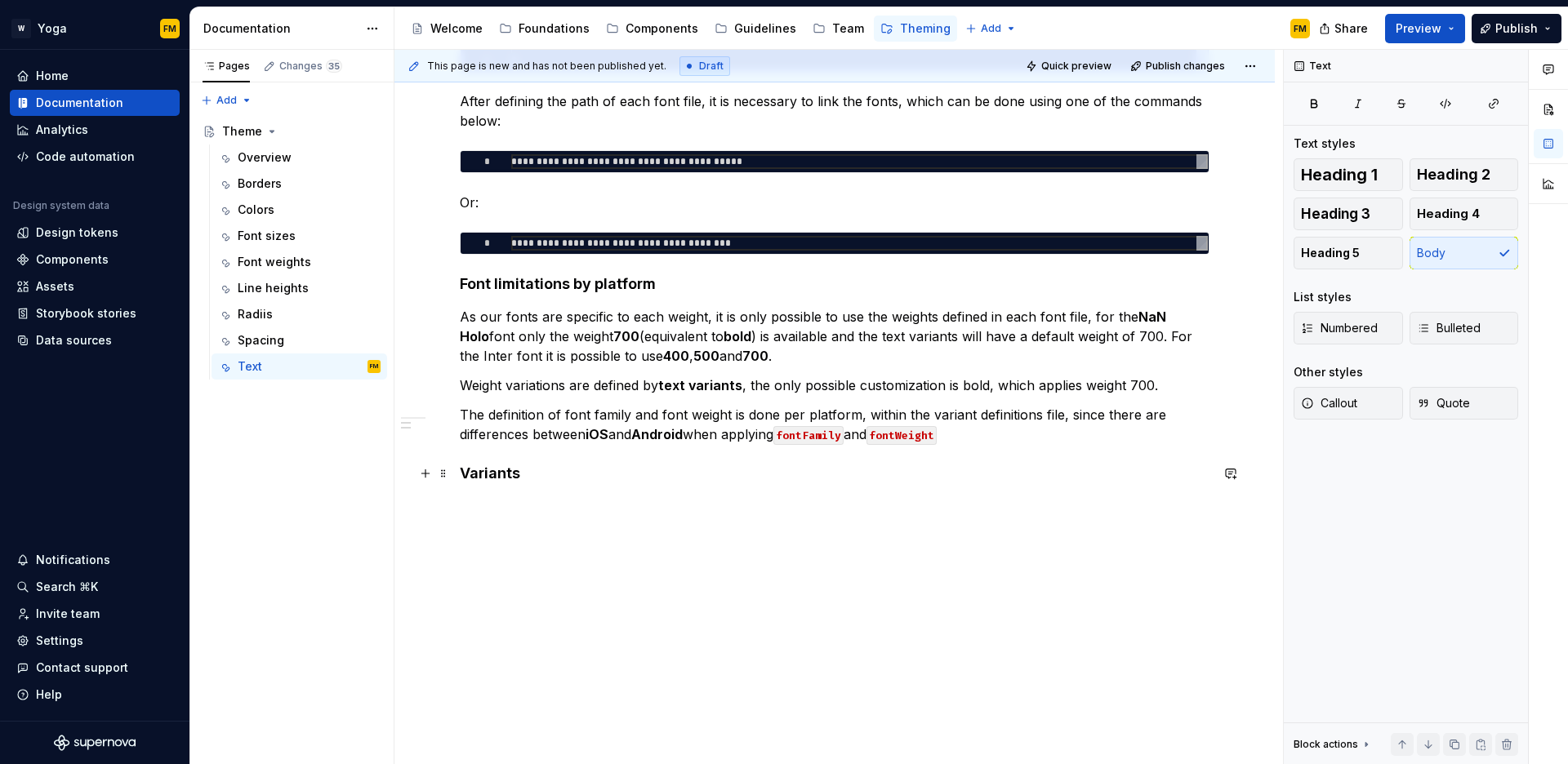
click at [495, 476] on h4 "Variants" at bounding box center [834, 473] width 749 height 20
click at [543, 482] on h4 "Variants" at bounding box center [834, 473] width 749 height 20
type textarea "*"
click at [465, 500] on p at bounding box center [834, 506] width 749 height 20
click at [428, 505] on button "button" at bounding box center [424, 505] width 22 height 22
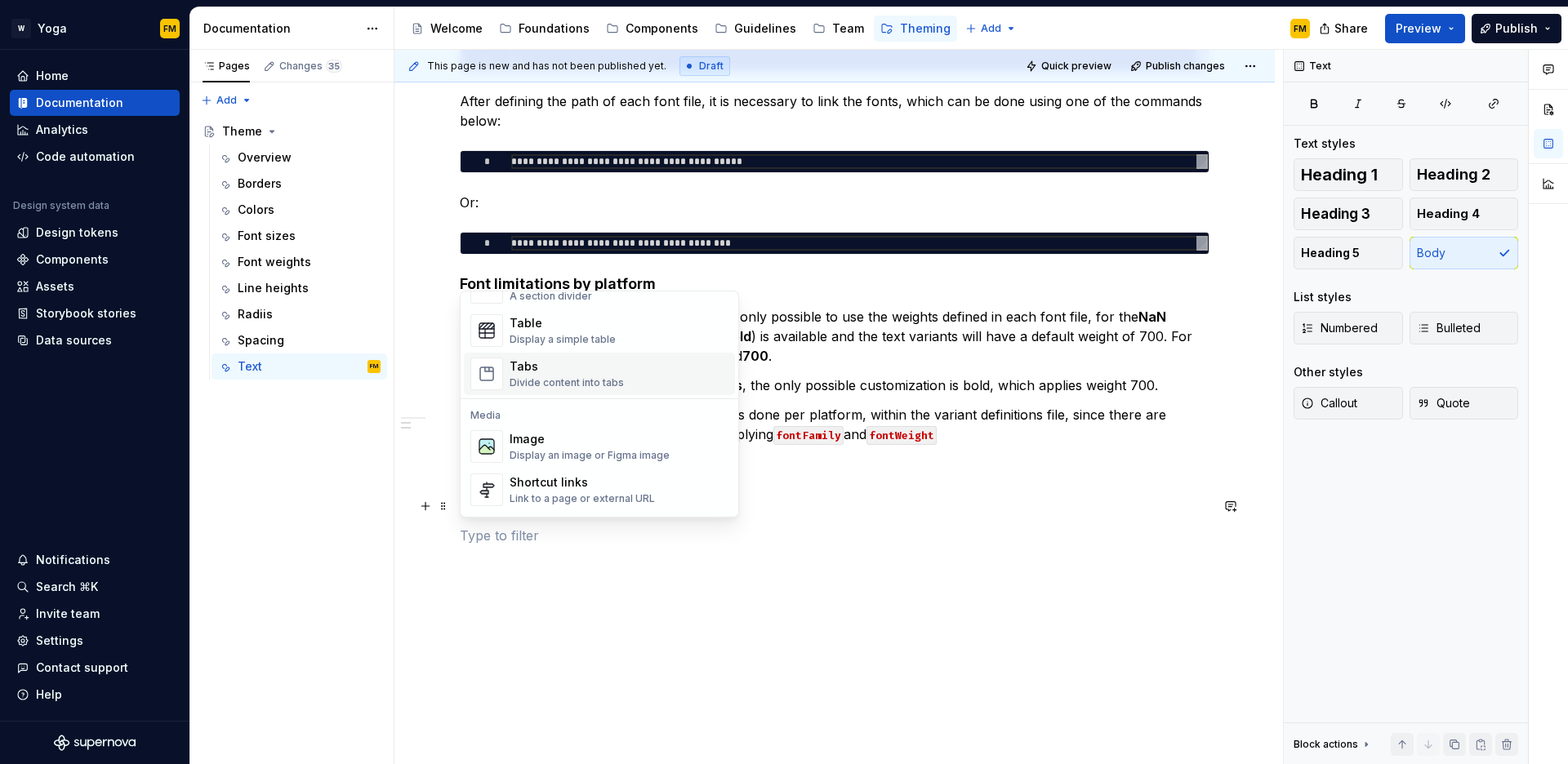
scroll to position [573, 0]
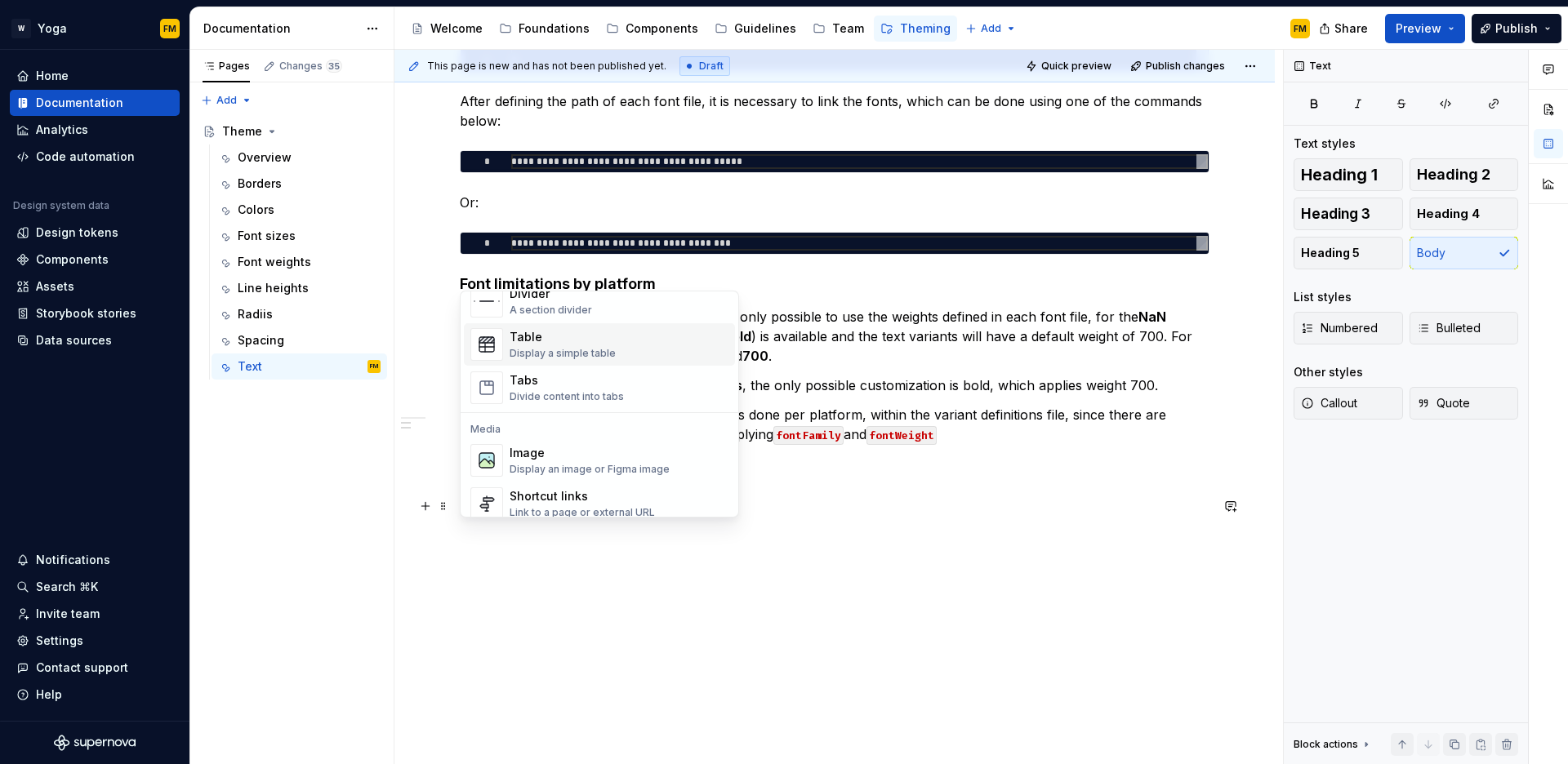
click at [559, 347] on div "Display a simple table" at bounding box center [562, 353] width 106 height 13
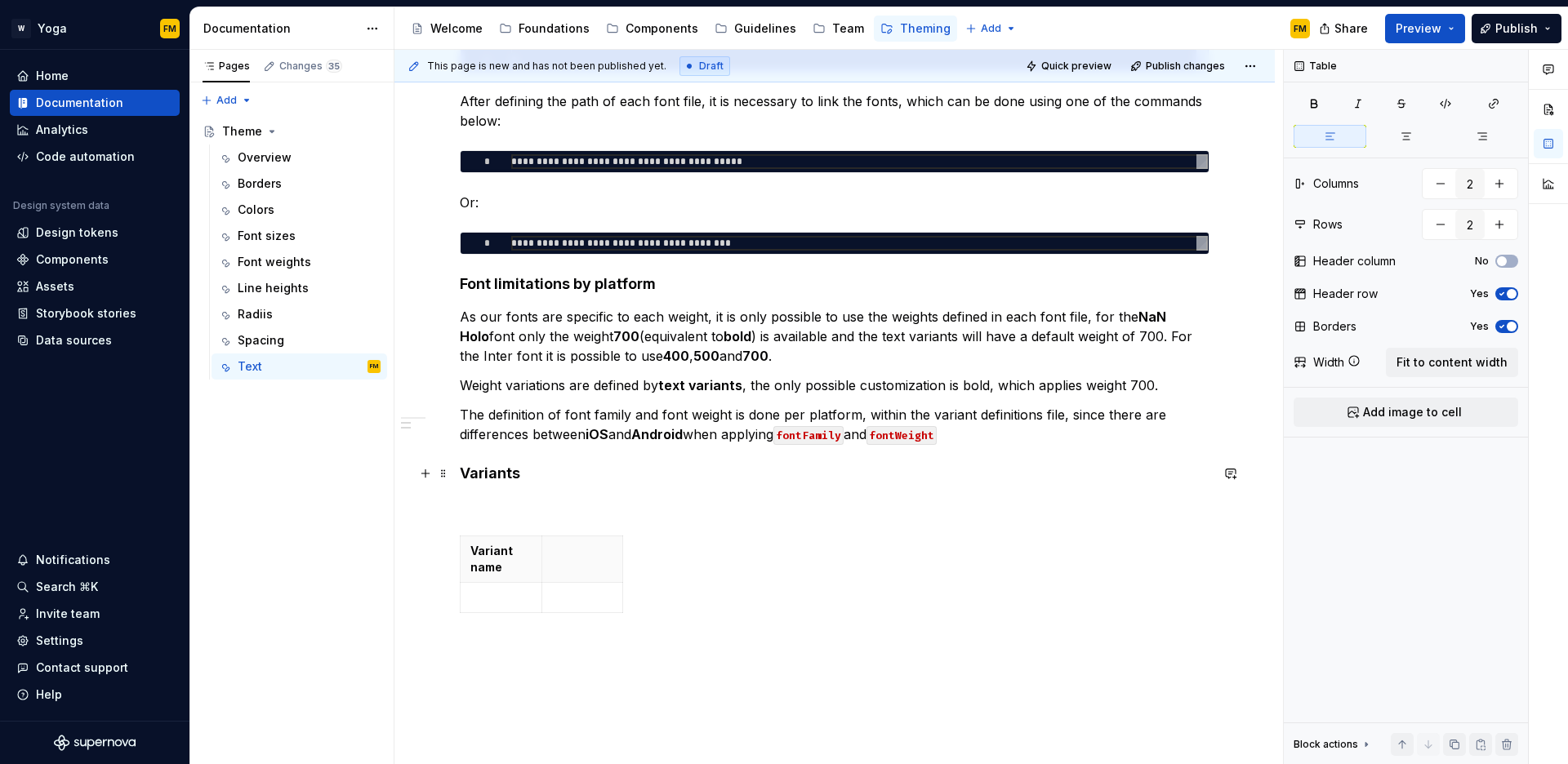
click at [562, 471] on h4 "Variants" at bounding box center [834, 473] width 749 height 20
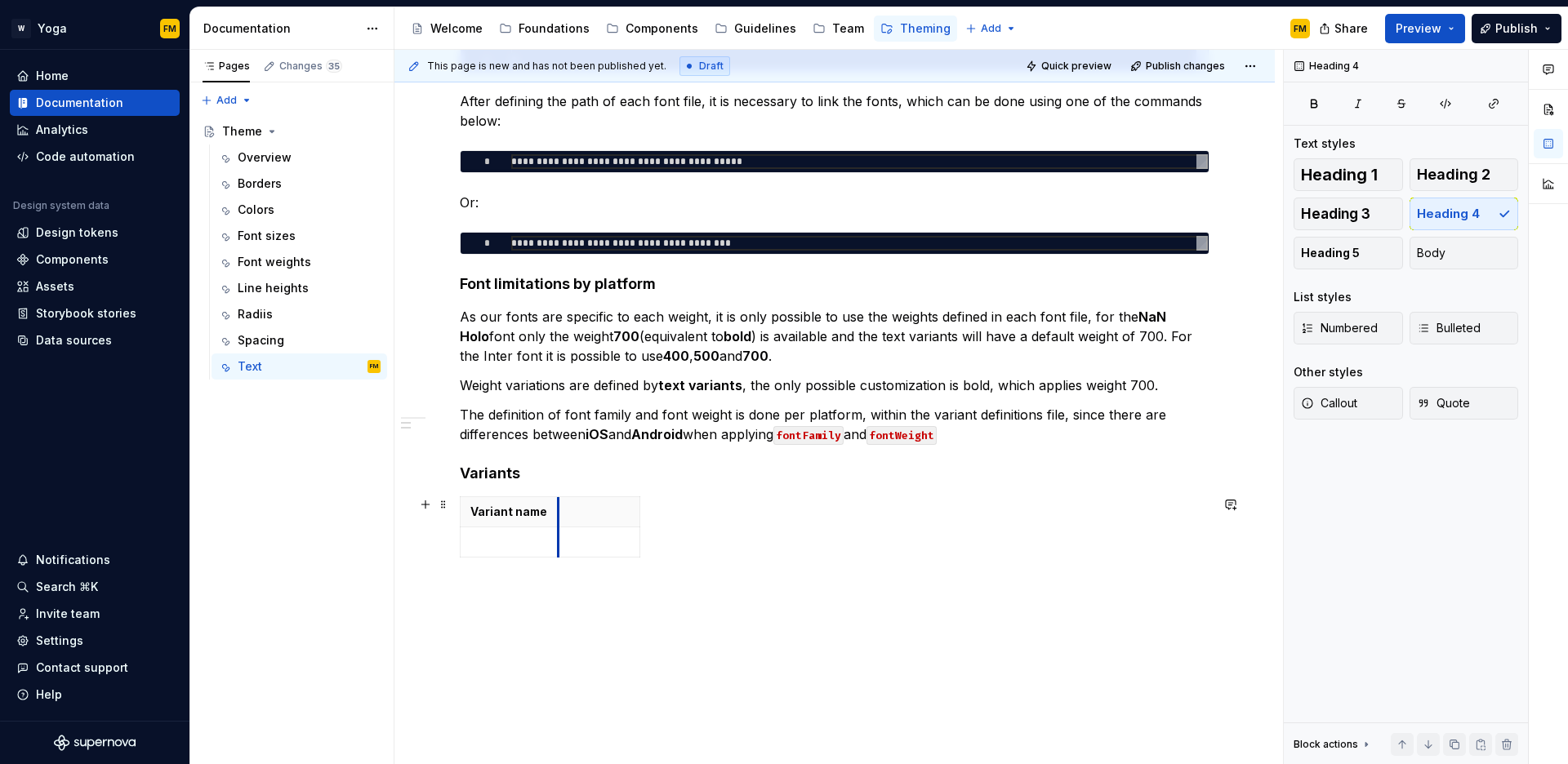
drag, startPoint x: 542, startPoint y: 513, endPoint x: 596, endPoint y: 518, distance: 54.2
click at [560, 513] on th at bounding box center [600, 512] width 82 height 30
drag, startPoint x: 641, startPoint y: 514, endPoint x: 711, endPoint y: 516, distance: 70.0
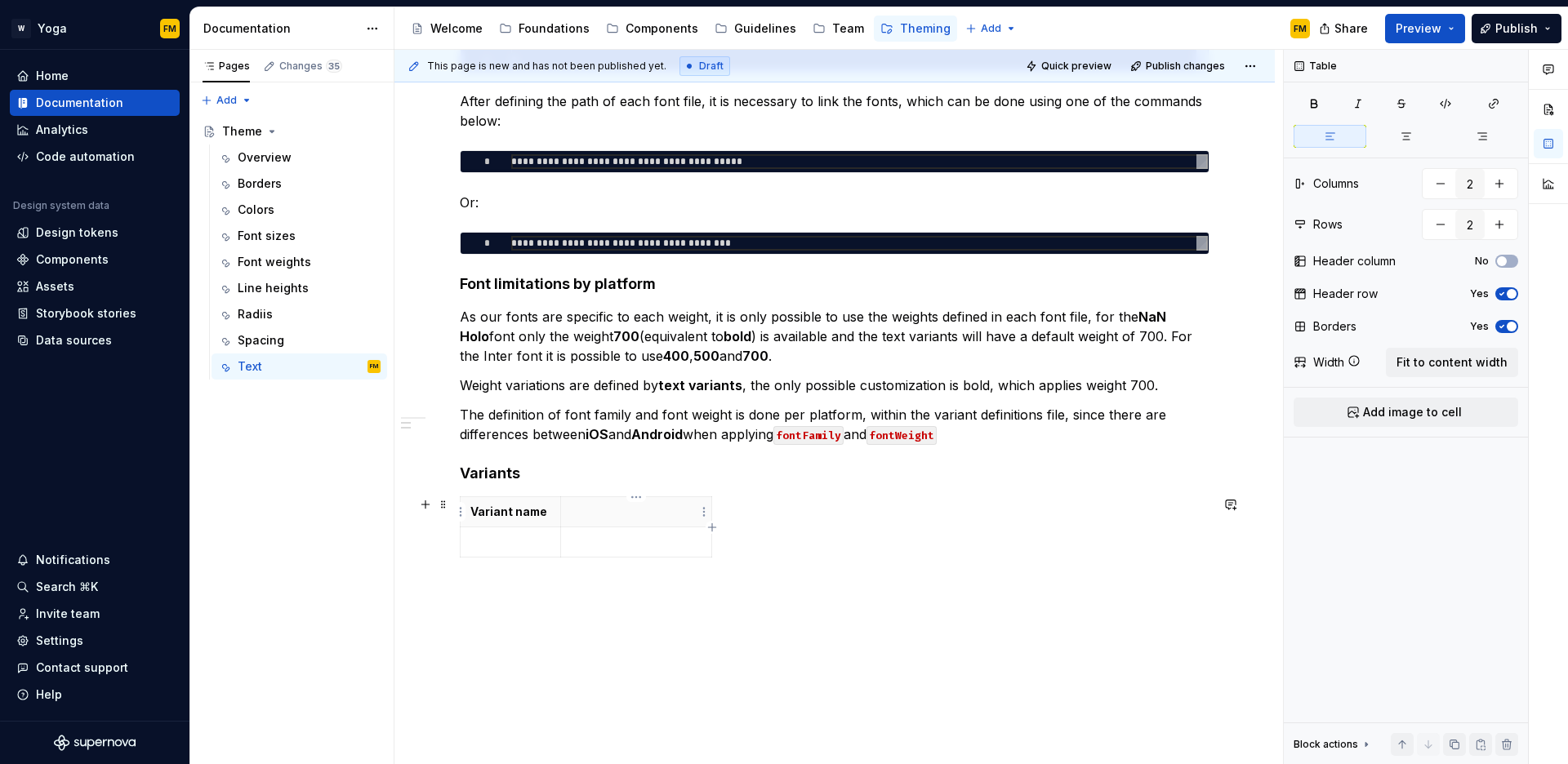
click at [645, 518] on p at bounding box center [636, 511] width 131 height 17
type textarea "*"
click at [516, 547] on p at bounding box center [510, 542] width 80 height 17
click at [592, 554] on icon "button" at bounding box center [585, 557] width 13 height 13
click at [587, 585] on icon "button" at bounding box center [585, 587] width 13 height 13
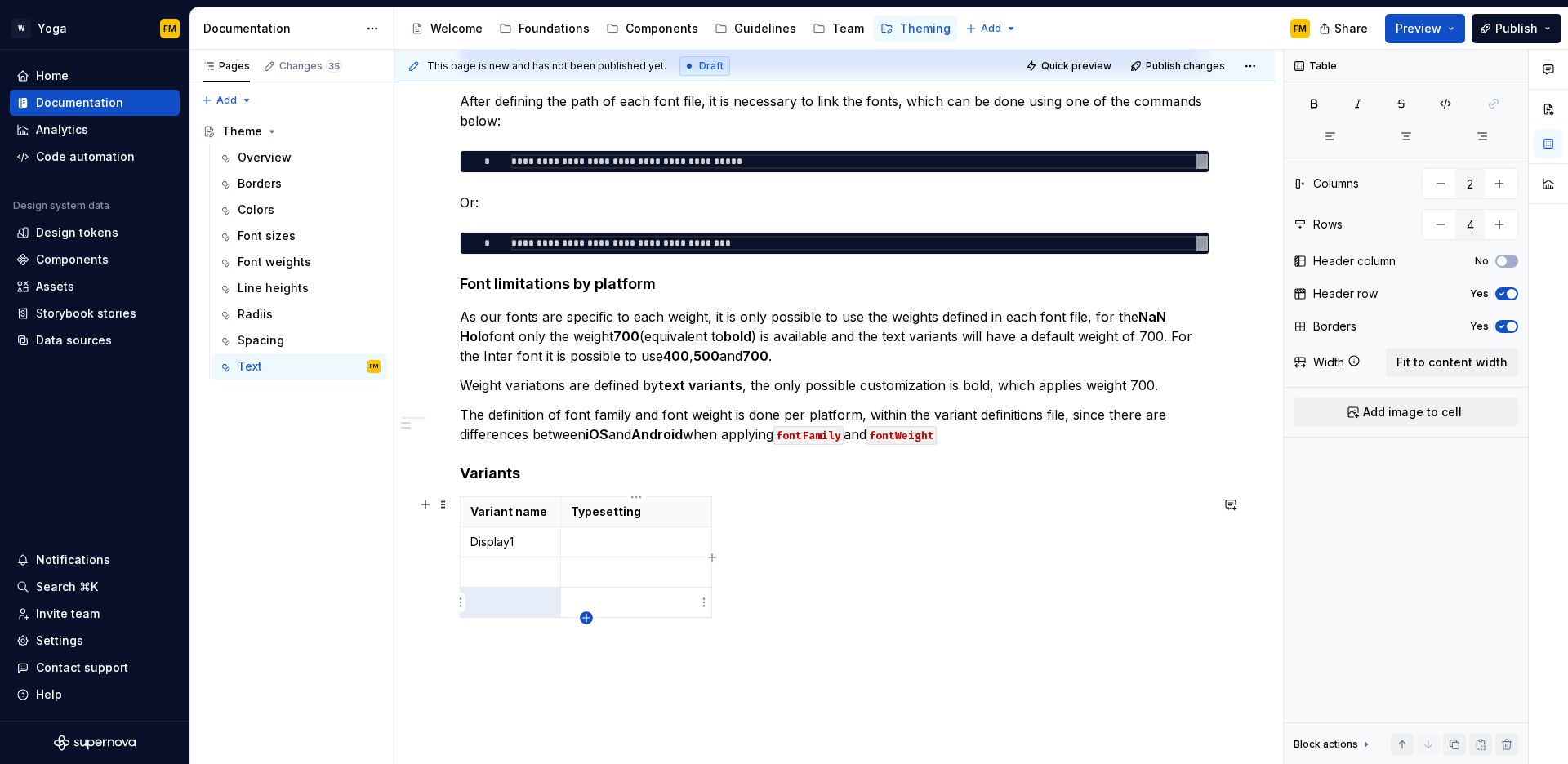
click at [588, 619] on icon "button" at bounding box center [586, 618] width 8 height 8
click at [585, 645] on icon "button" at bounding box center [585, 648] width 13 height 13
type input "6"
click at [508, 584] on td at bounding box center [510, 573] width 101 height 30
click at [473, 540] on p "Display1" at bounding box center [510, 542] width 80 height 17
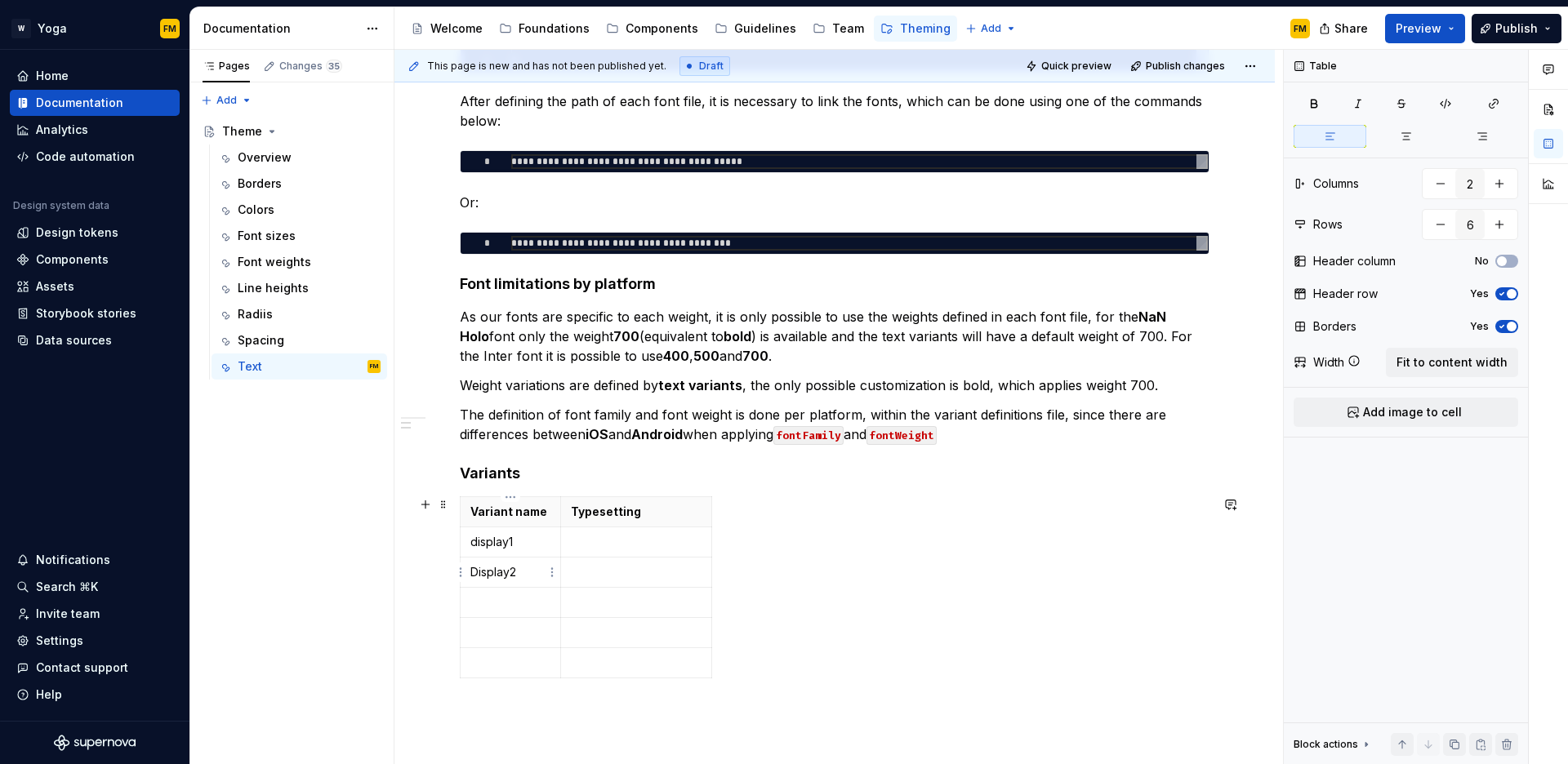
click at [475, 572] on p "Display2" at bounding box center [510, 572] width 80 height 17
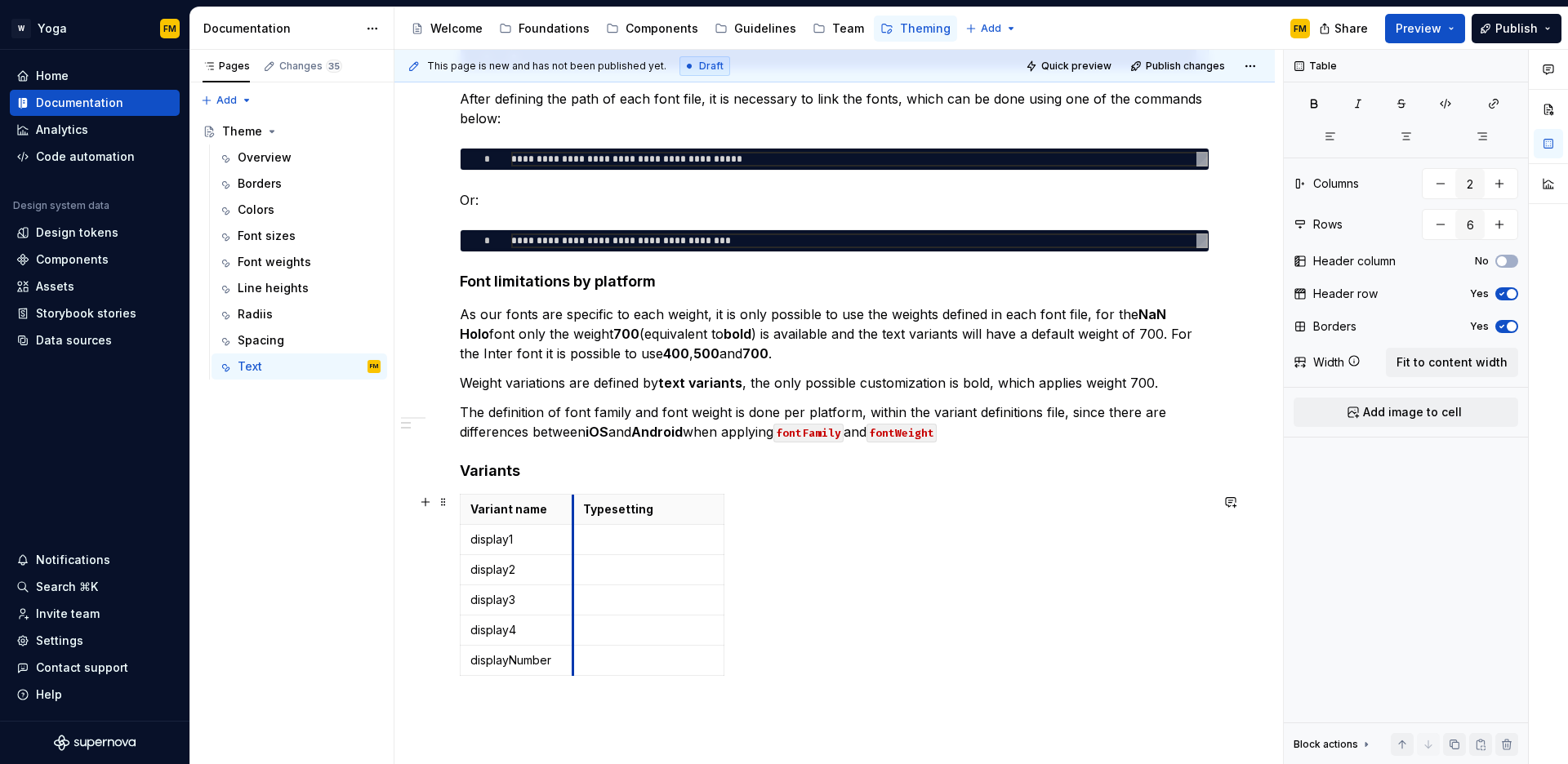
drag, startPoint x: 559, startPoint y: 512, endPoint x: 571, endPoint y: 510, distance: 12.2
click at [615, 549] on td at bounding box center [648, 540] width 151 height 30
click at [428, 503] on button "button" at bounding box center [424, 502] width 22 height 22
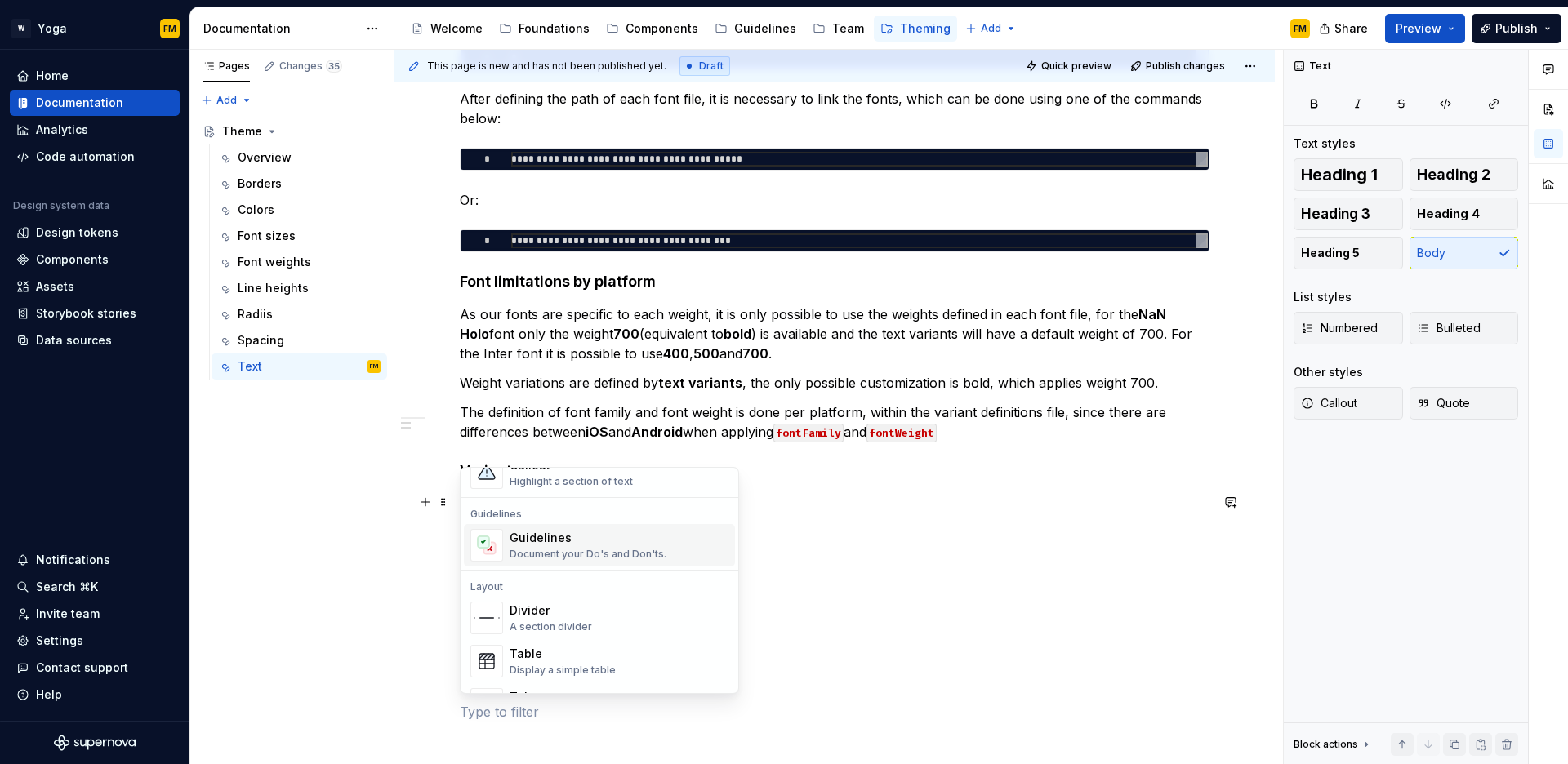
scroll to position [501, 0]
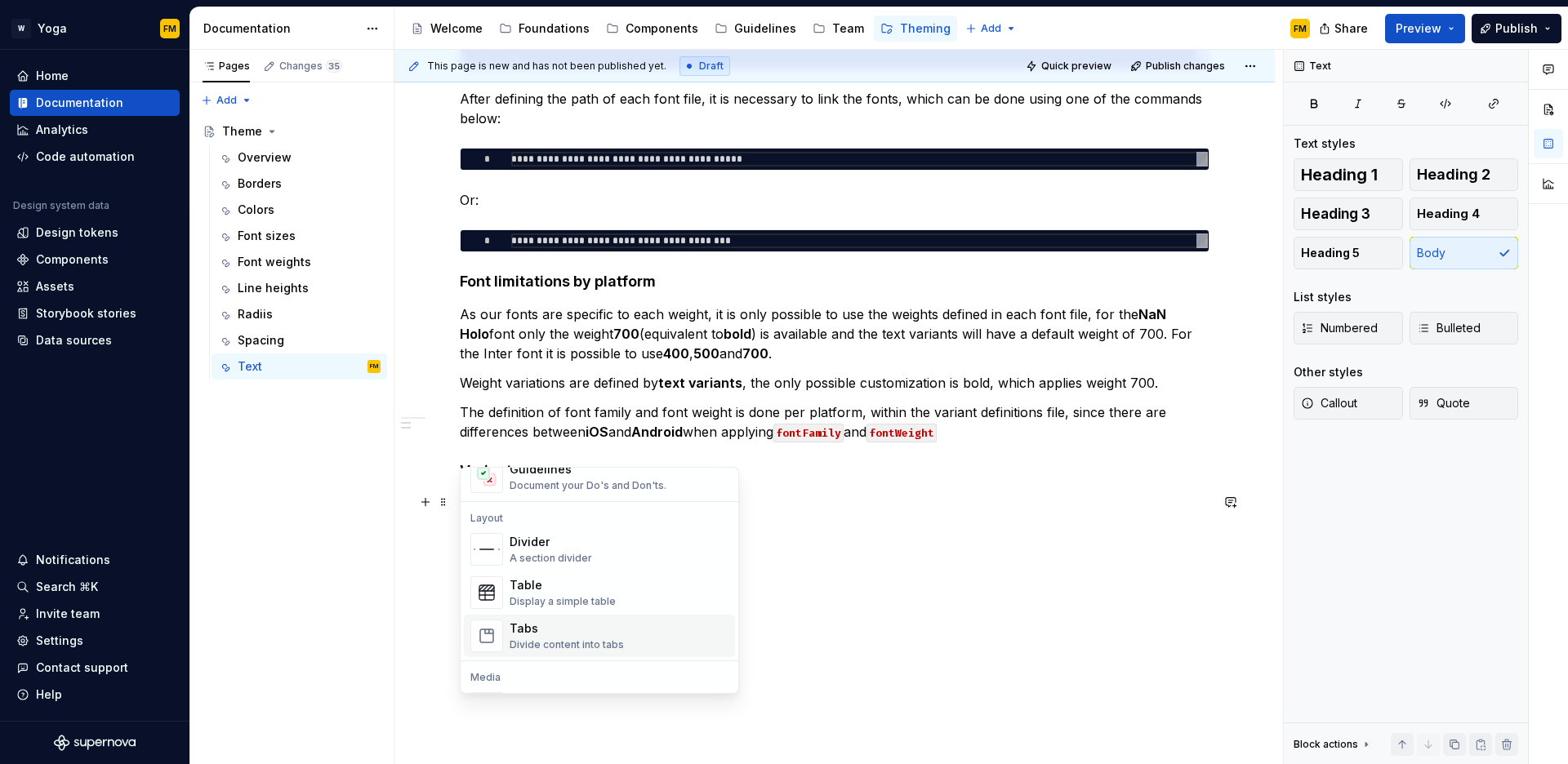
click at [534, 636] on div "Tabs" at bounding box center [566, 628] width 114 height 17
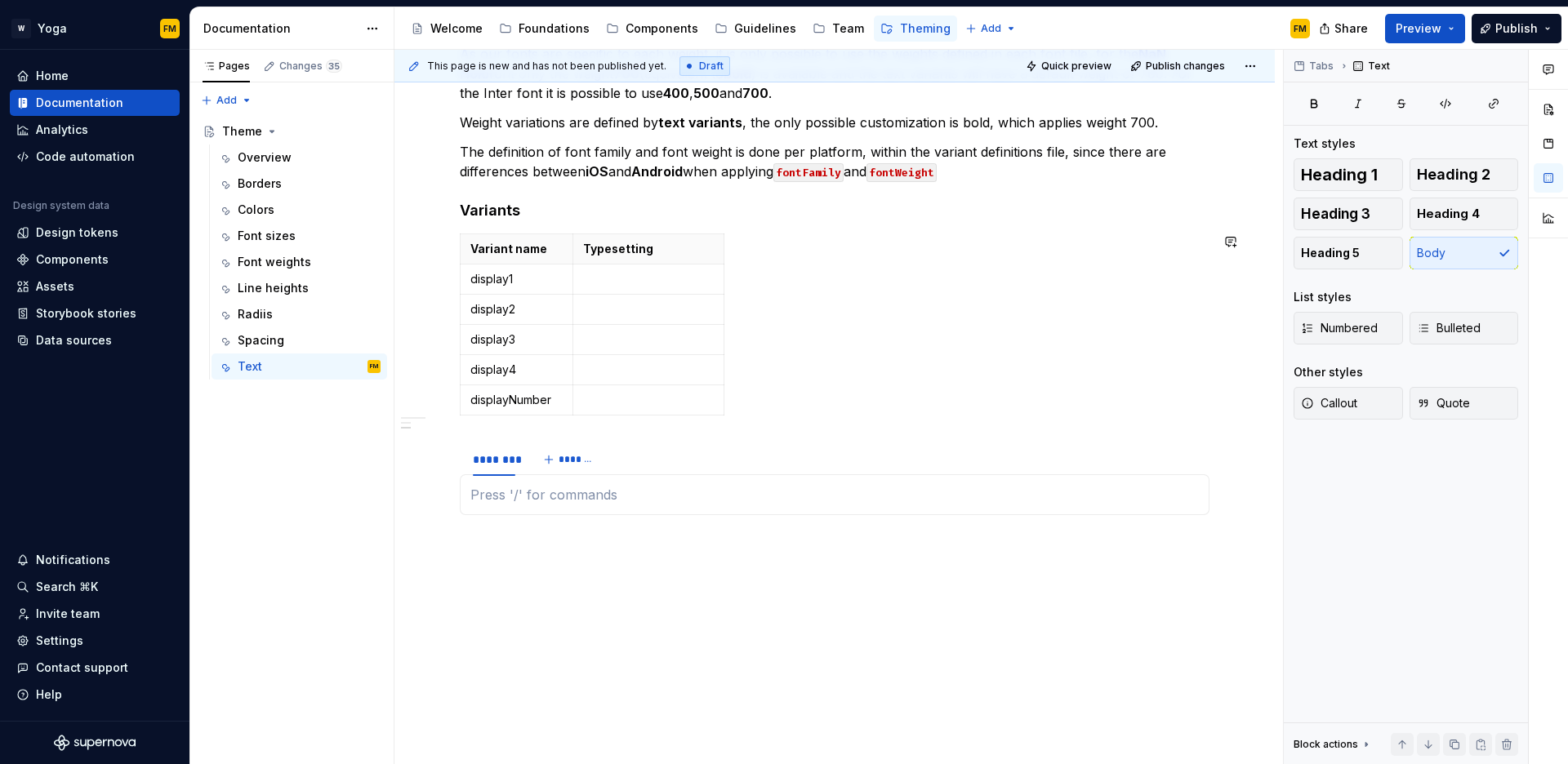
scroll to position [821, 0]
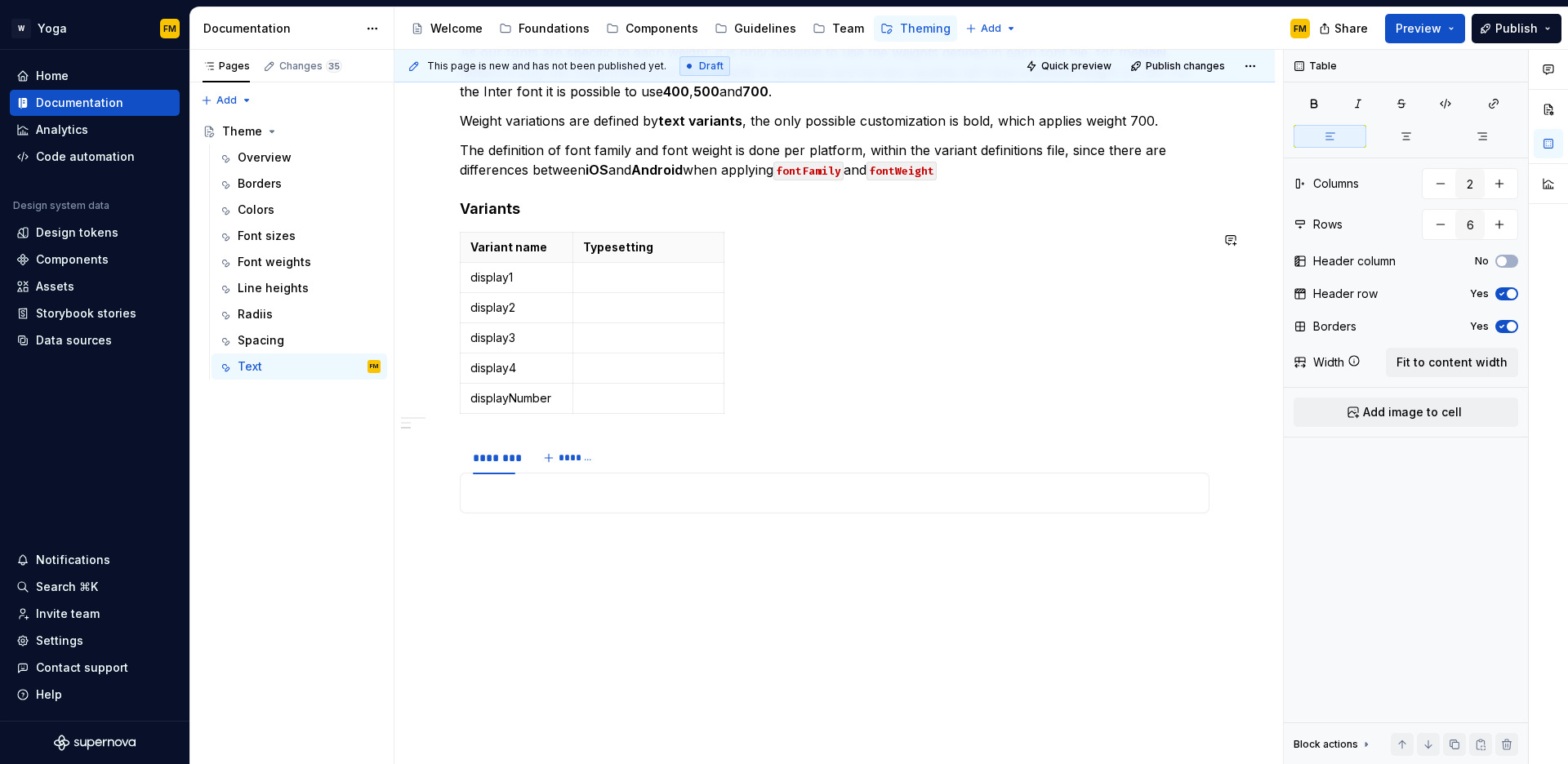
drag, startPoint x: 601, startPoint y: 407, endPoint x: 452, endPoint y: 228, distance: 232.9
click at [452, 228] on div "**********" at bounding box center [834, 119] width 880 height 1313
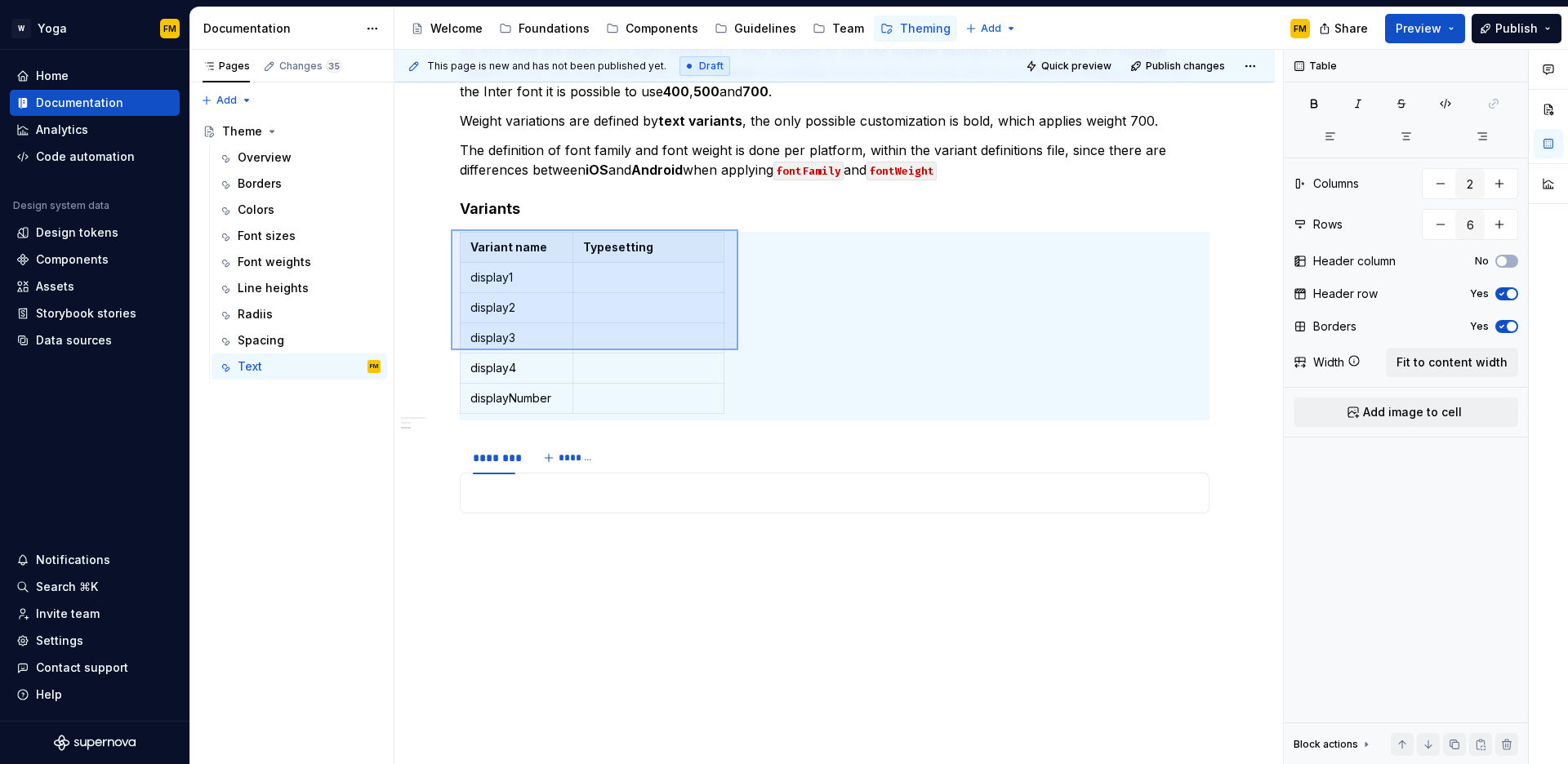
drag, startPoint x: 451, startPoint y: 229, endPoint x: 742, endPoint y: 363, distance: 320.4
click at [742, 363] on div "**********" at bounding box center [838, 407] width 889 height 715
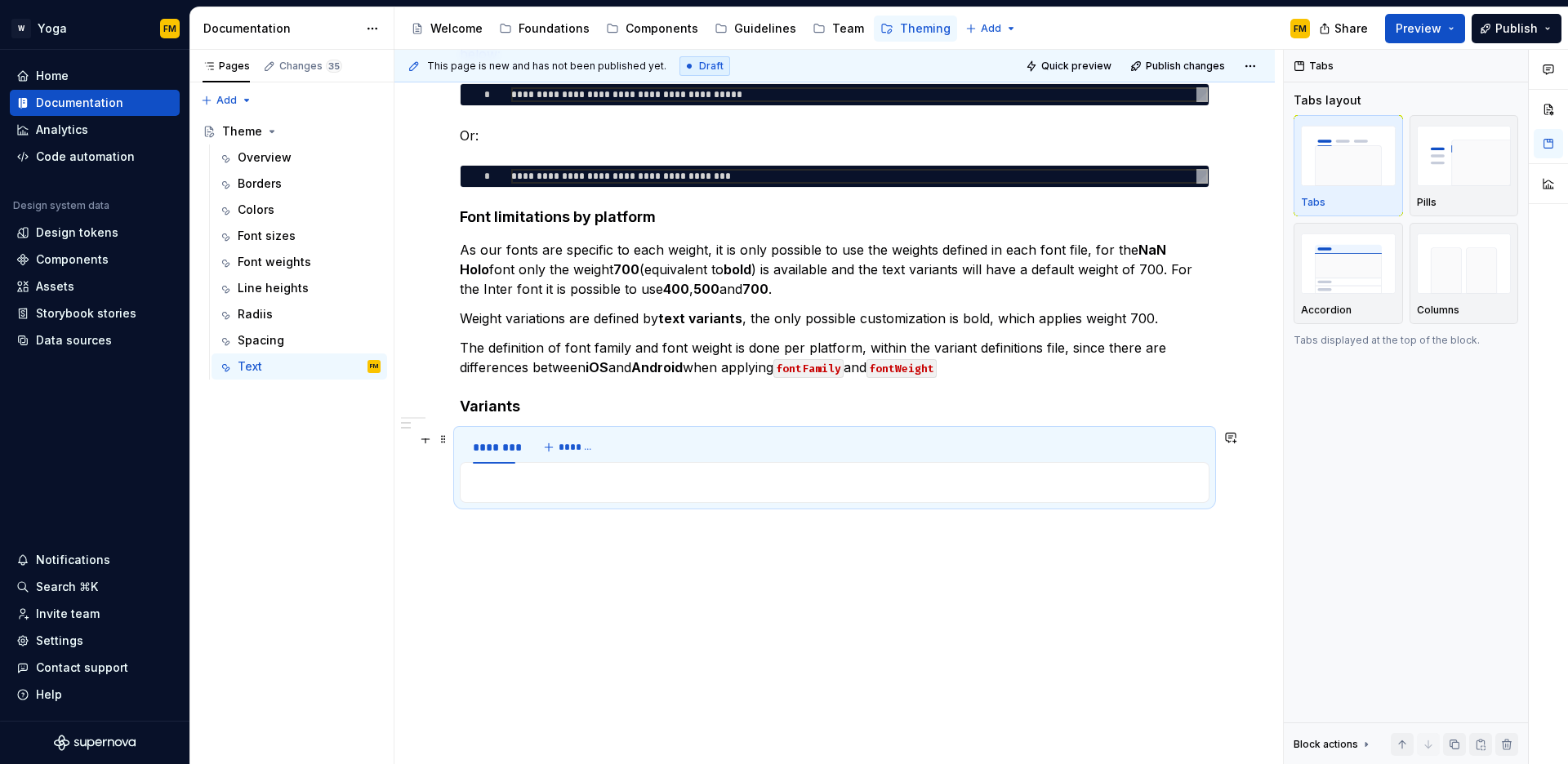
scroll to position [623, 0]
click at [531, 479] on p at bounding box center [834, 483] width 729 height 20
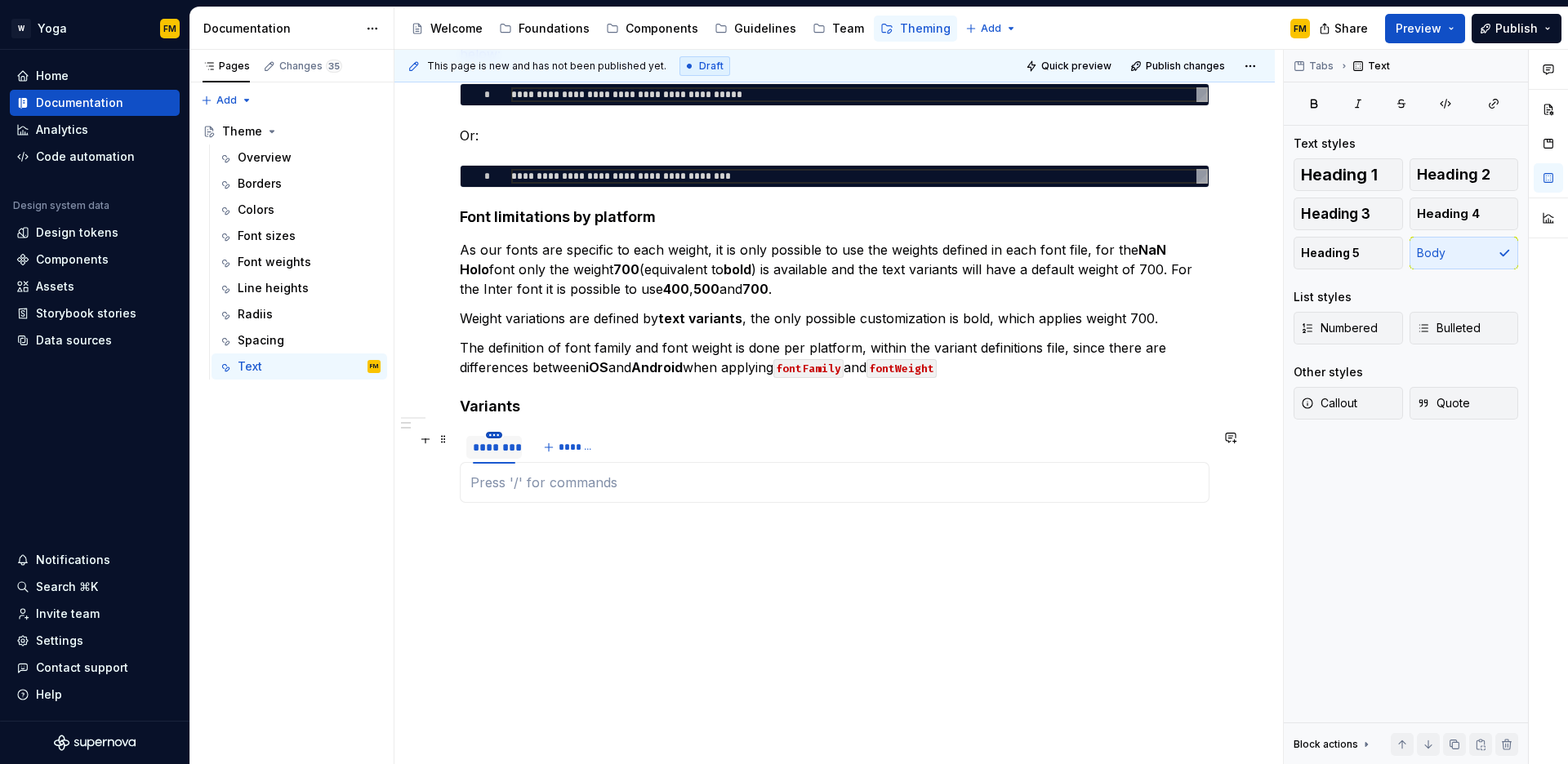
click at [497, 436] on html "W Yoga FM Home Documentation Analytics Code automation Design system data Desig…" at bounding box center [784, 382] width 1568 height 764
click at [547, 461] on div "Edit name" at bounding box center [569, 459] width 106 height 17
type input "*"
type input "********"
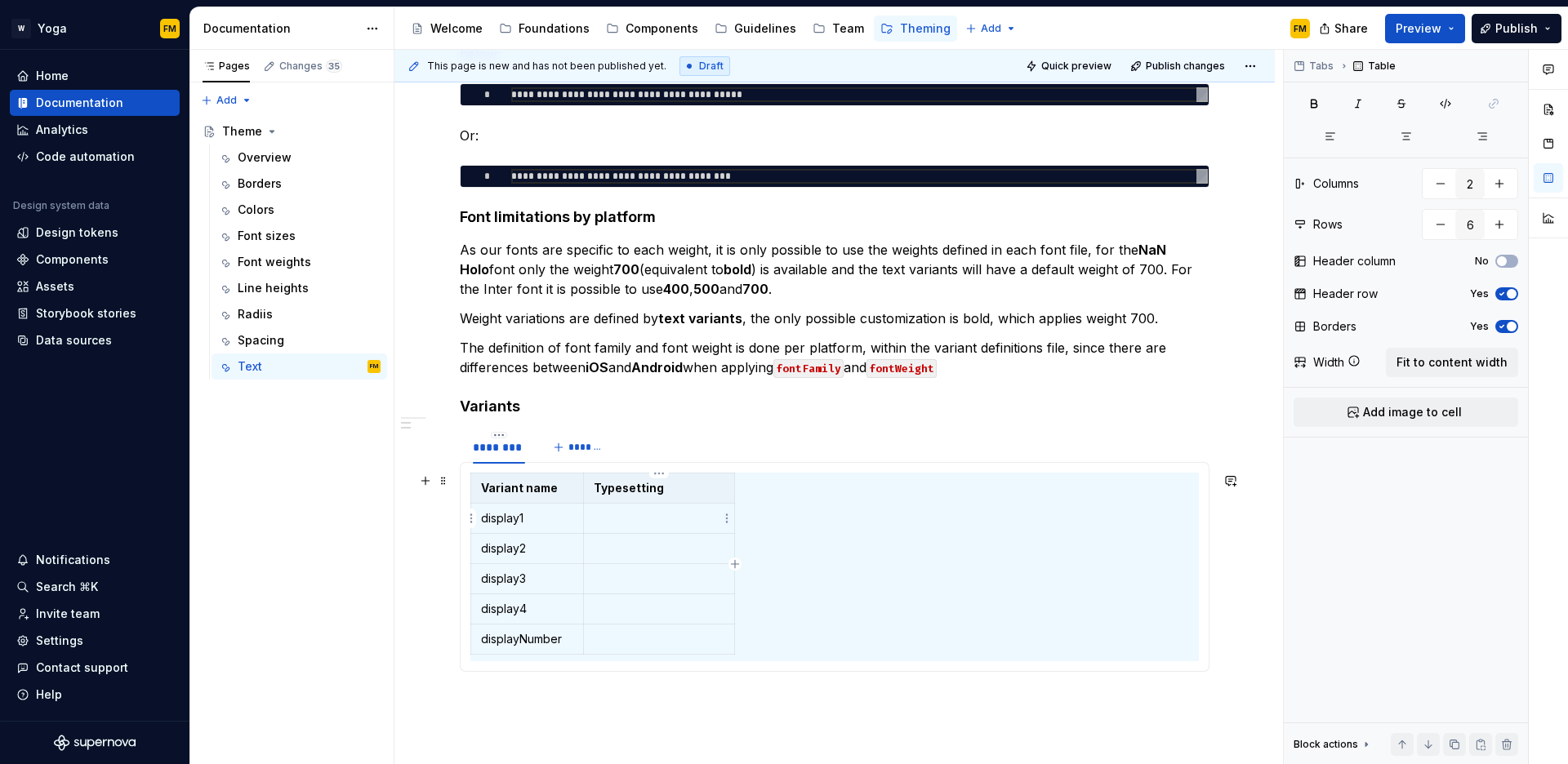
click at [626, 518] on p at bounding box center [660, 518] width 131 height 17
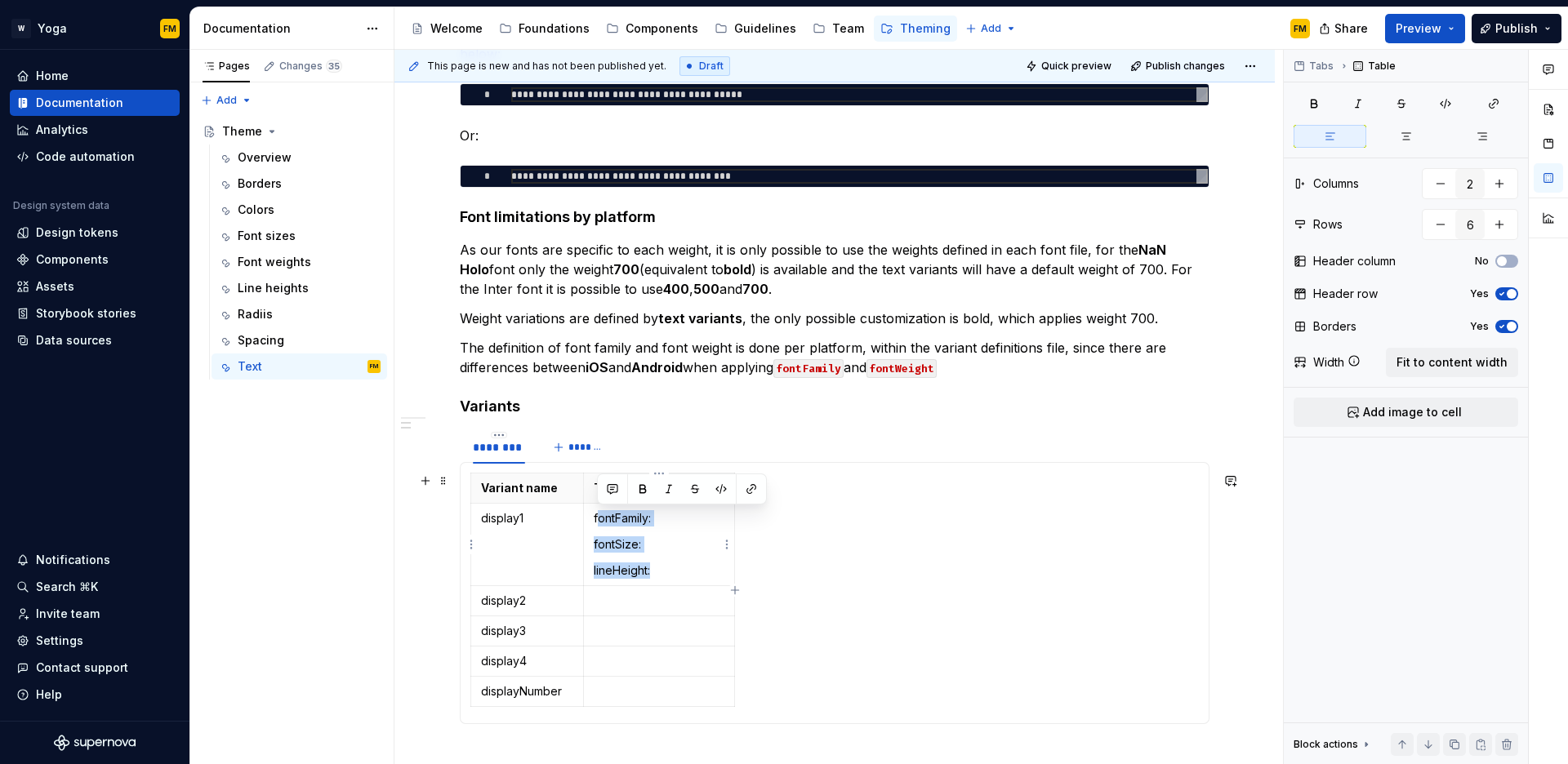
drag, startPoint x: 620, startPoint y: 562, endPoint x: 596, endPoint y: 515, distance: 52.8
click at [596, 515] on td "fontFamily: fontSize: lineHeight:" at bounding box center [659, 544] width 151 height 83
click at [594, 519] on p "fontFamily:" at bounding box center [660, 518] width 131 height 17
drag, startPoint x: 594, startPoint y: 519, endPoint x: 665, endPoint y: 559, distance: 81.5
click at [665, 559] on td "fontFamily: fontSize: lineHeight:" at bounding box center [659, 544] width 151 height 83
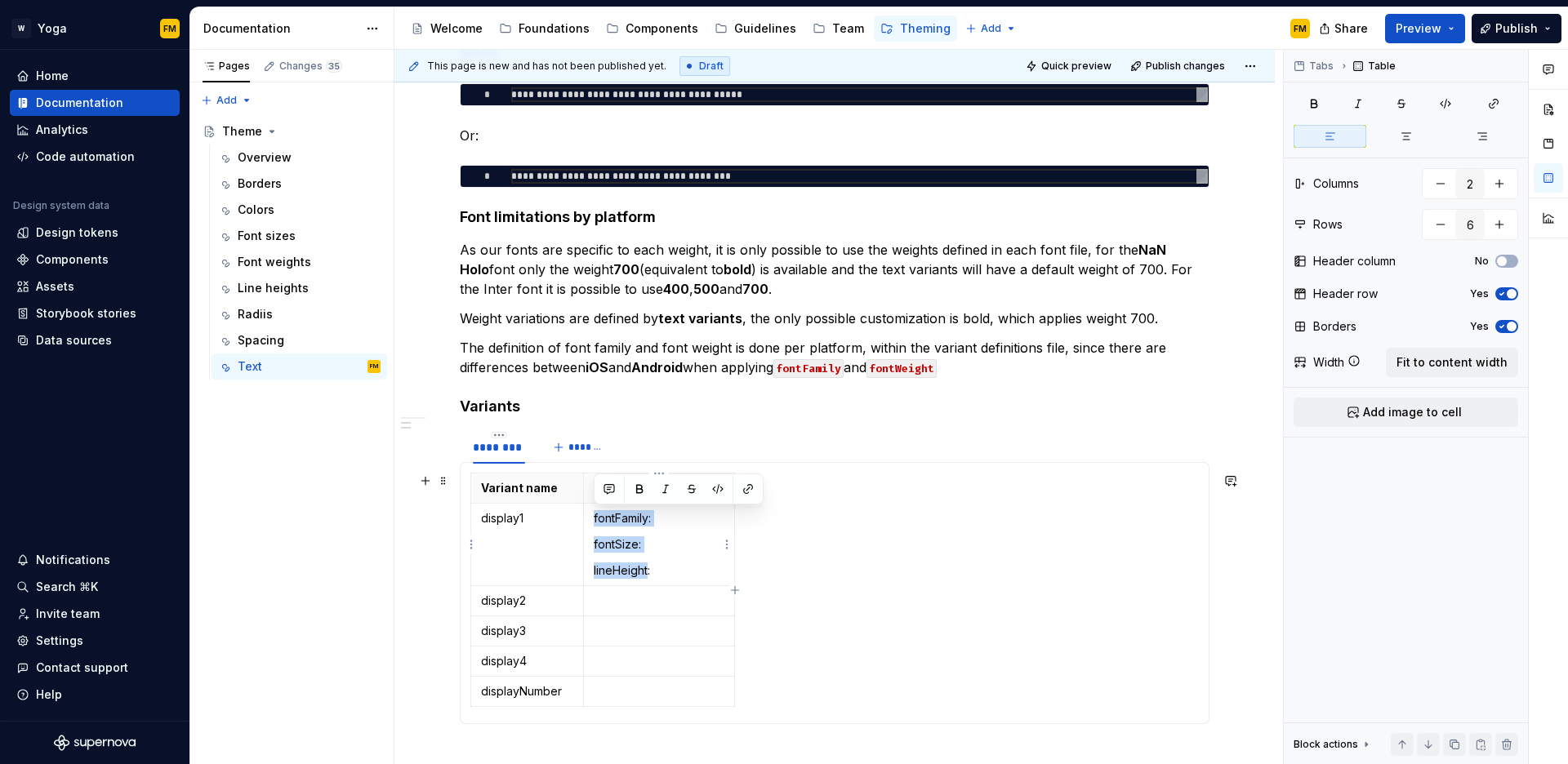
click at [668, 526] on p "fontFamily:" at bounding box center [660, 518] width 131 height 17
drag, startPoint x: 658, startPoint y: 571, endPoint x: 587, endPoint y: 521, distance: 86.8
click at [587, 521] on td "fontFamily: fontSize: lineHeight:" at bounding box center [659, 544] width 151 height 83
copy td "fontFamily: fontSize: lineHeight:"
click at [667, 603] on p at bounding box center [660, 601] width 131 height 17
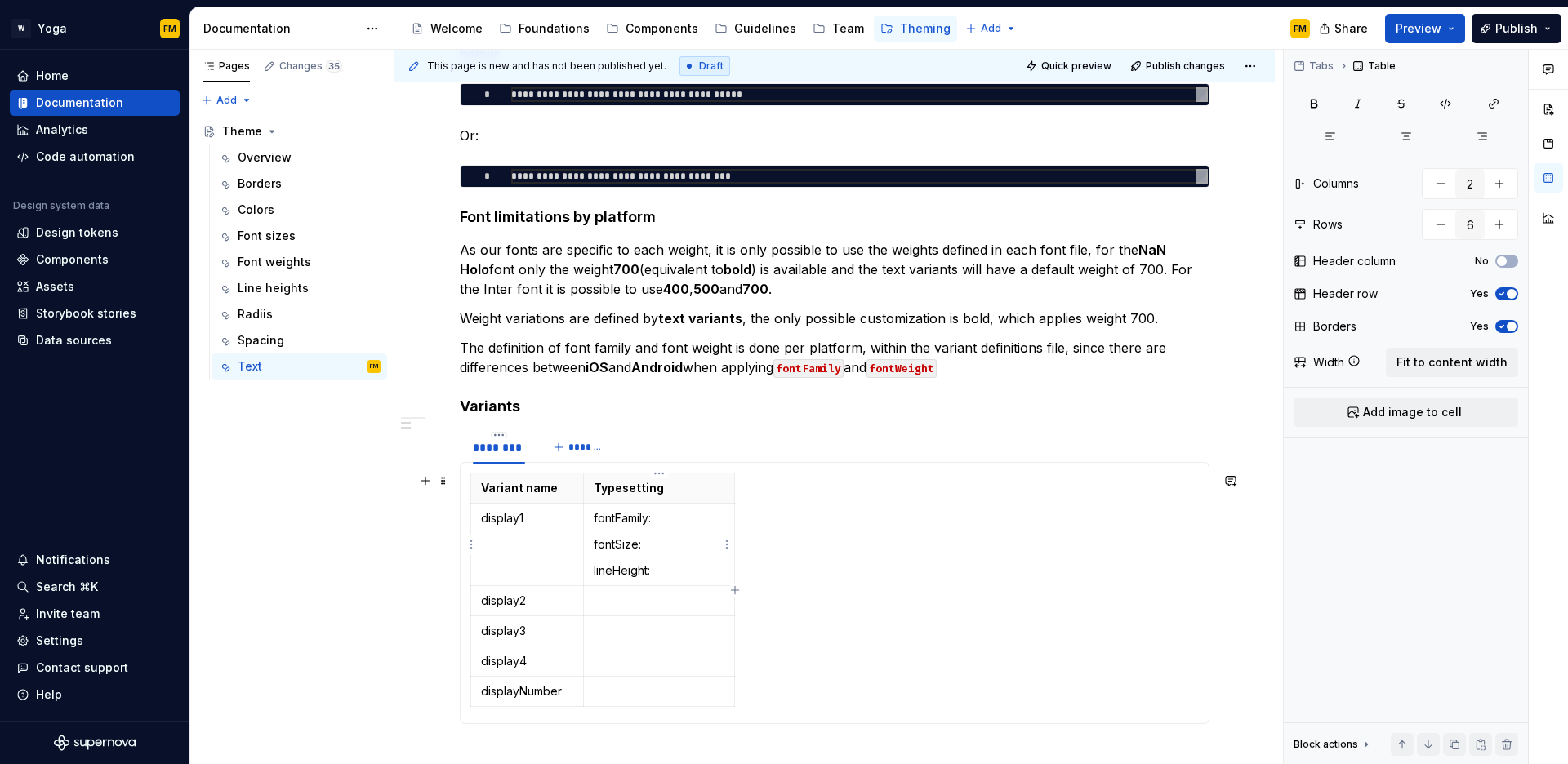
click at [667, 572] on p "lineHeight:" at bounding box center [660, 571] width 131 height 17
click at [635, 606] on p at bounding box center [660, 601] width 131 height 17
drag, startPoint x: 627, startPoint y: 683, endPoint x: 636, endPoint y: 698, distance: 17.5
click at [627, 684] on p at bounding box center [660, 683] width 131 height 17
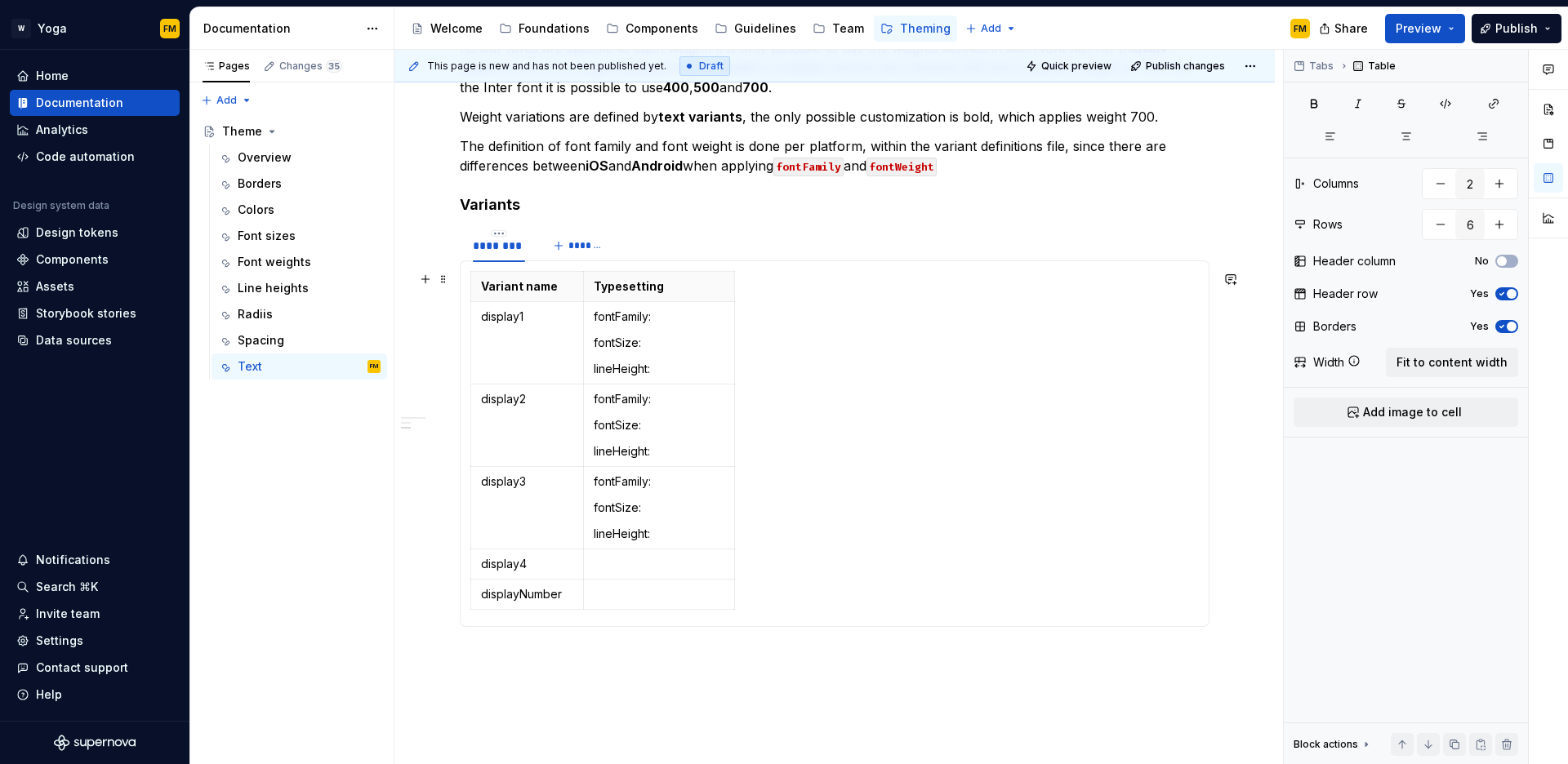
scroll to position [891, 0]
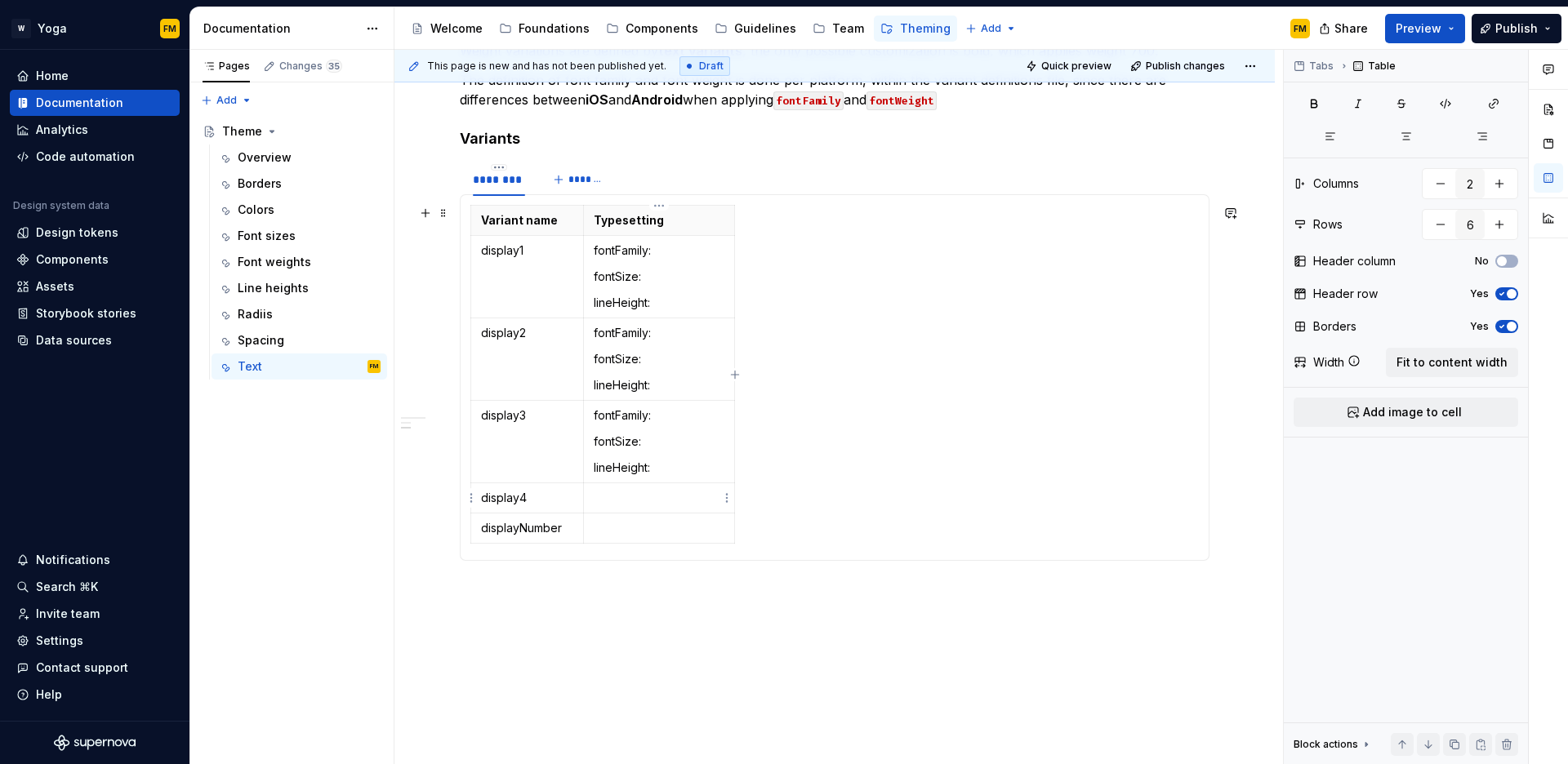
click at [614, 501] on p at bounding box center [660, 498] width 131 height 17
click at [629, 582] on p at bounding box center [660, 581] width 131 height 17
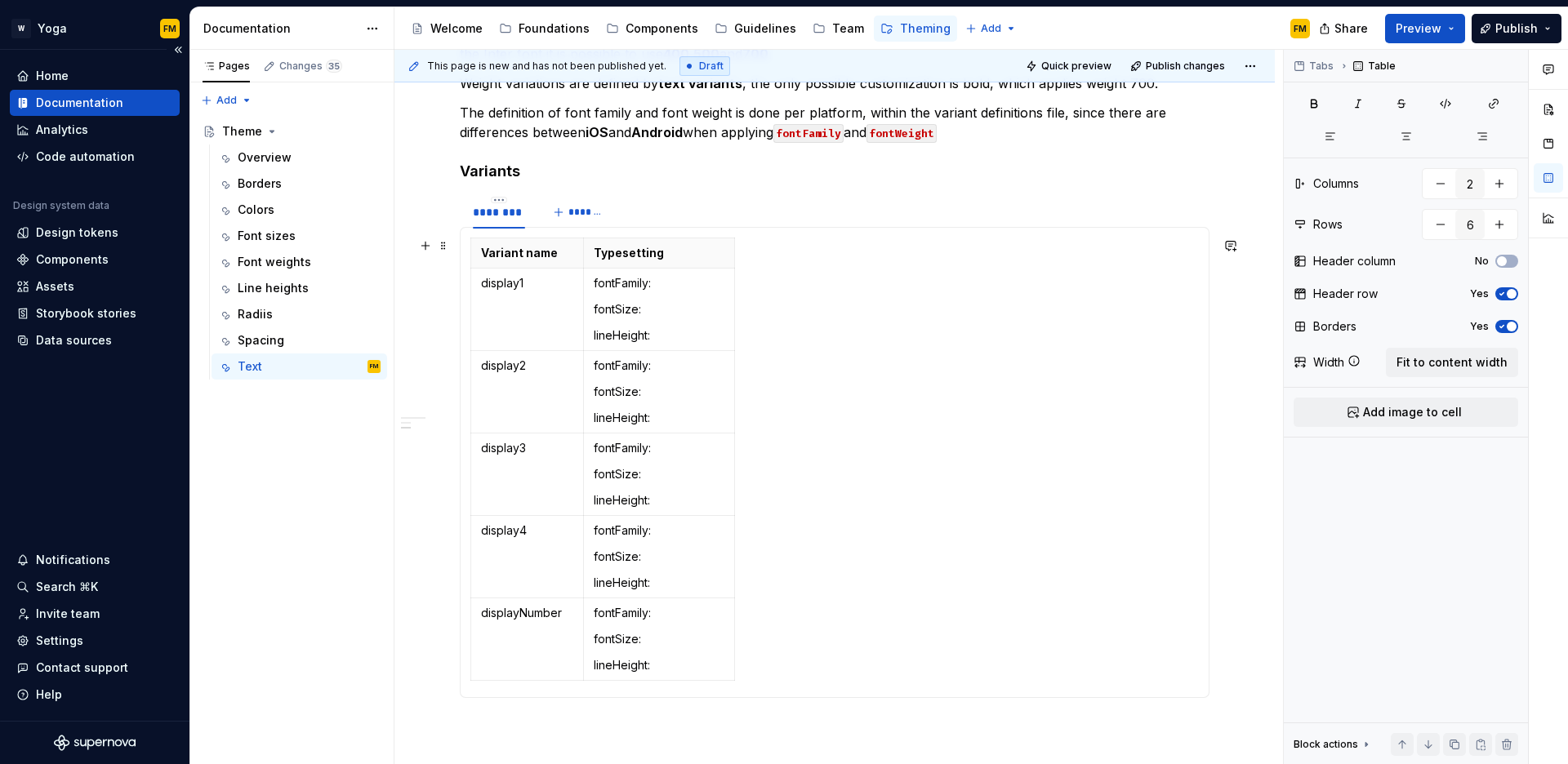
scroll to position [816, 0]
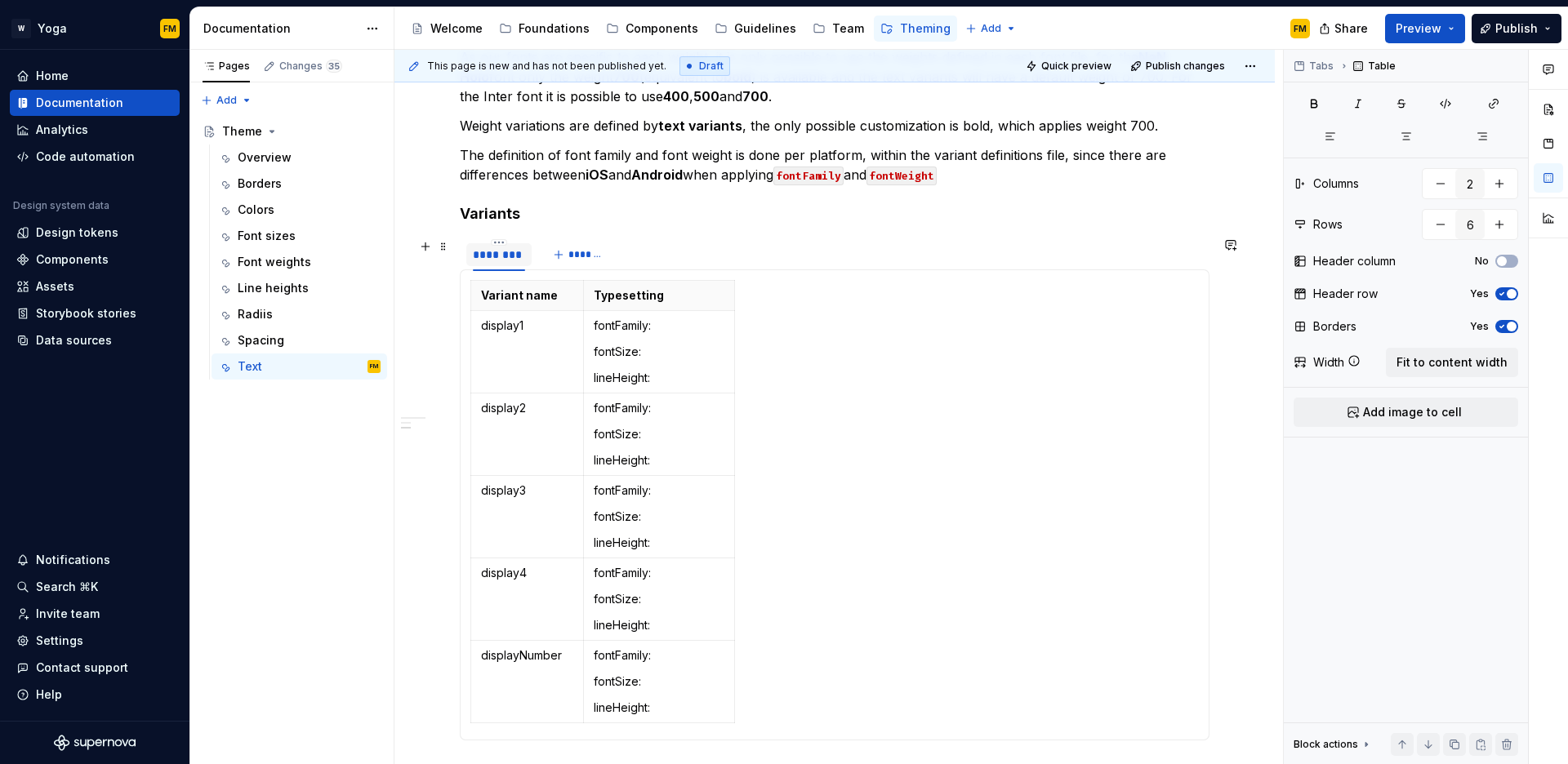
click at [508, 255] on div "********" at bounding box center [500, 255] width 53 height 17
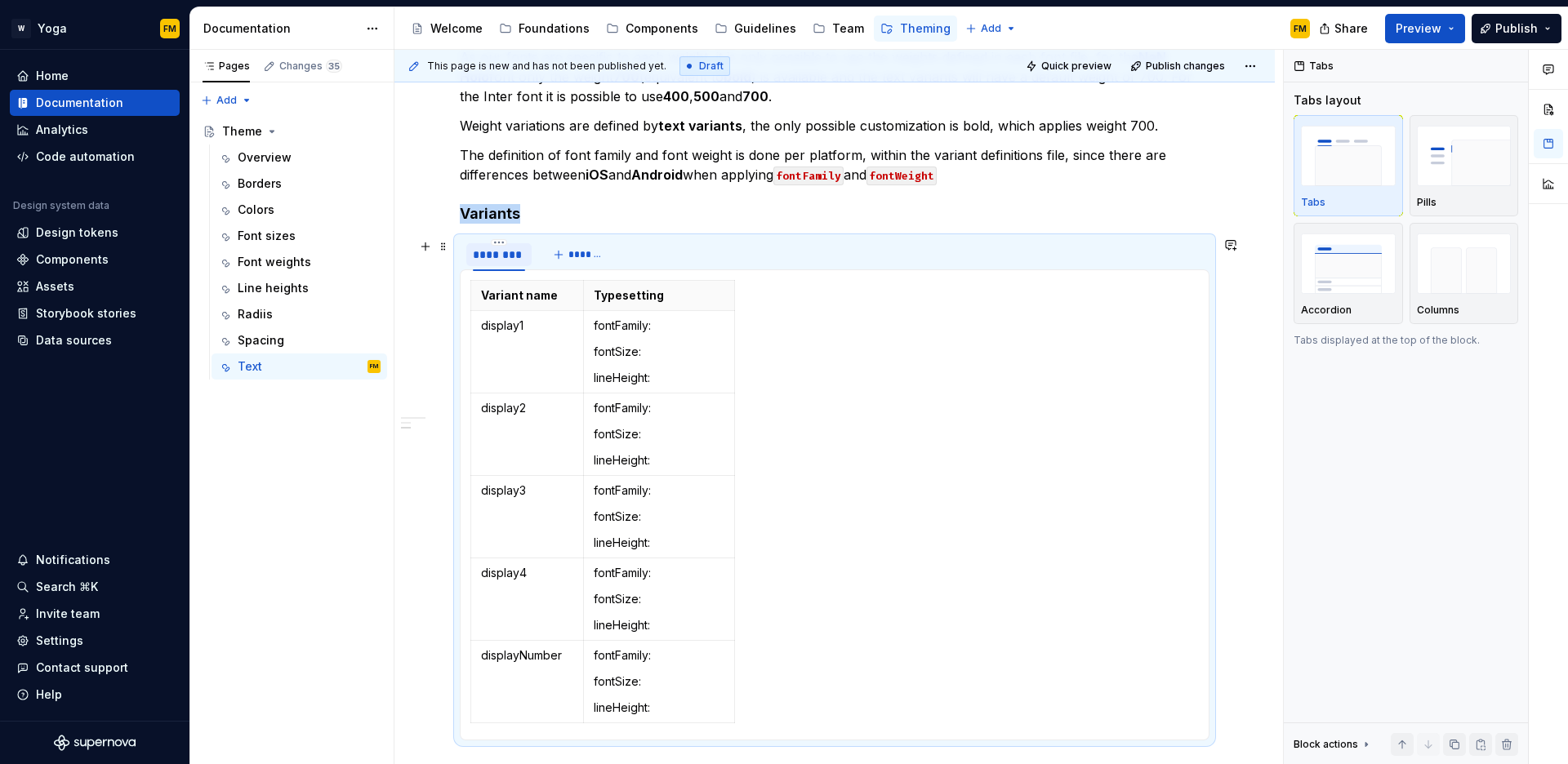
click at [508, 255] on div "********" at bounding box center [500, 255] width 53 height 17
click at [523, 256] on input "********" at bounding box center [499, 254] width 65 height 29
type input "**********"
click at [715, 263] on div "**********" at bounding box center [834, 254] width 749 height 32
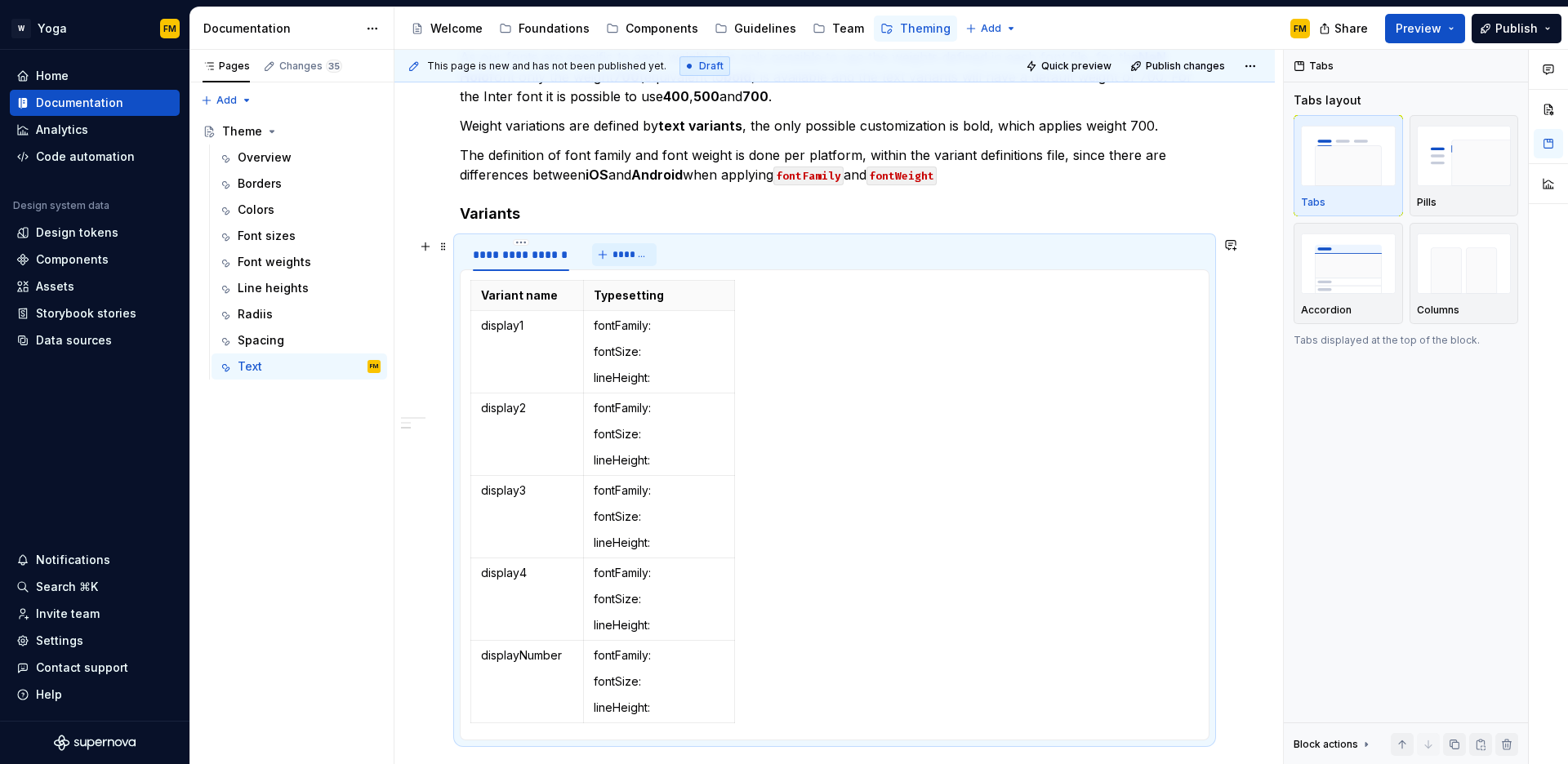
click at [639, 253] on span "*******" at bounding box center [631, 254] width 37 height 13
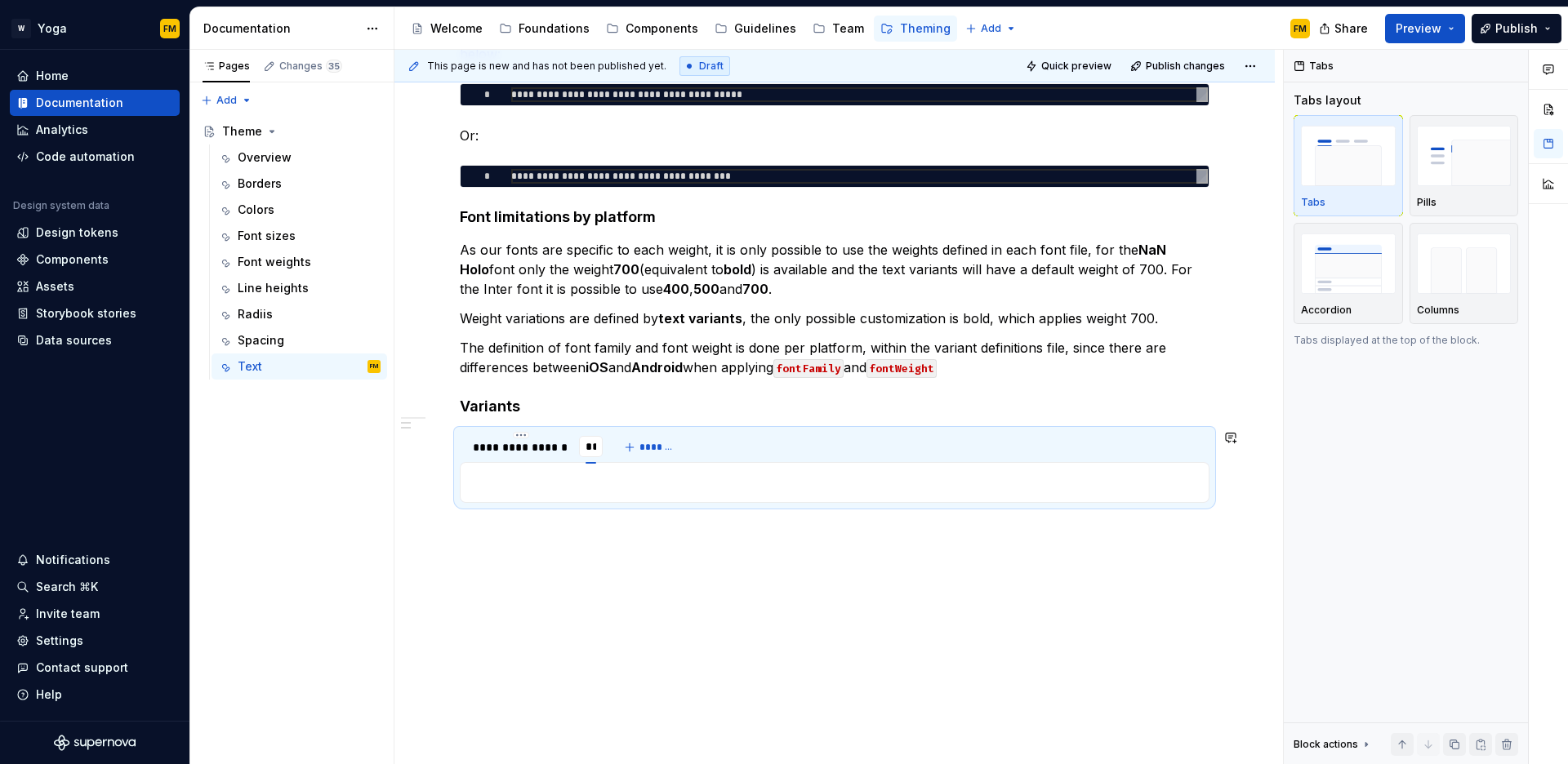
type input "*"
type input "*******"
click at [697, 451] on span "*******" at bounding box center [694, 447] width 37 height 13
type input "****"
click at [742, 441] on span "*******" at bounding box center [738, 447] width 37 height 13
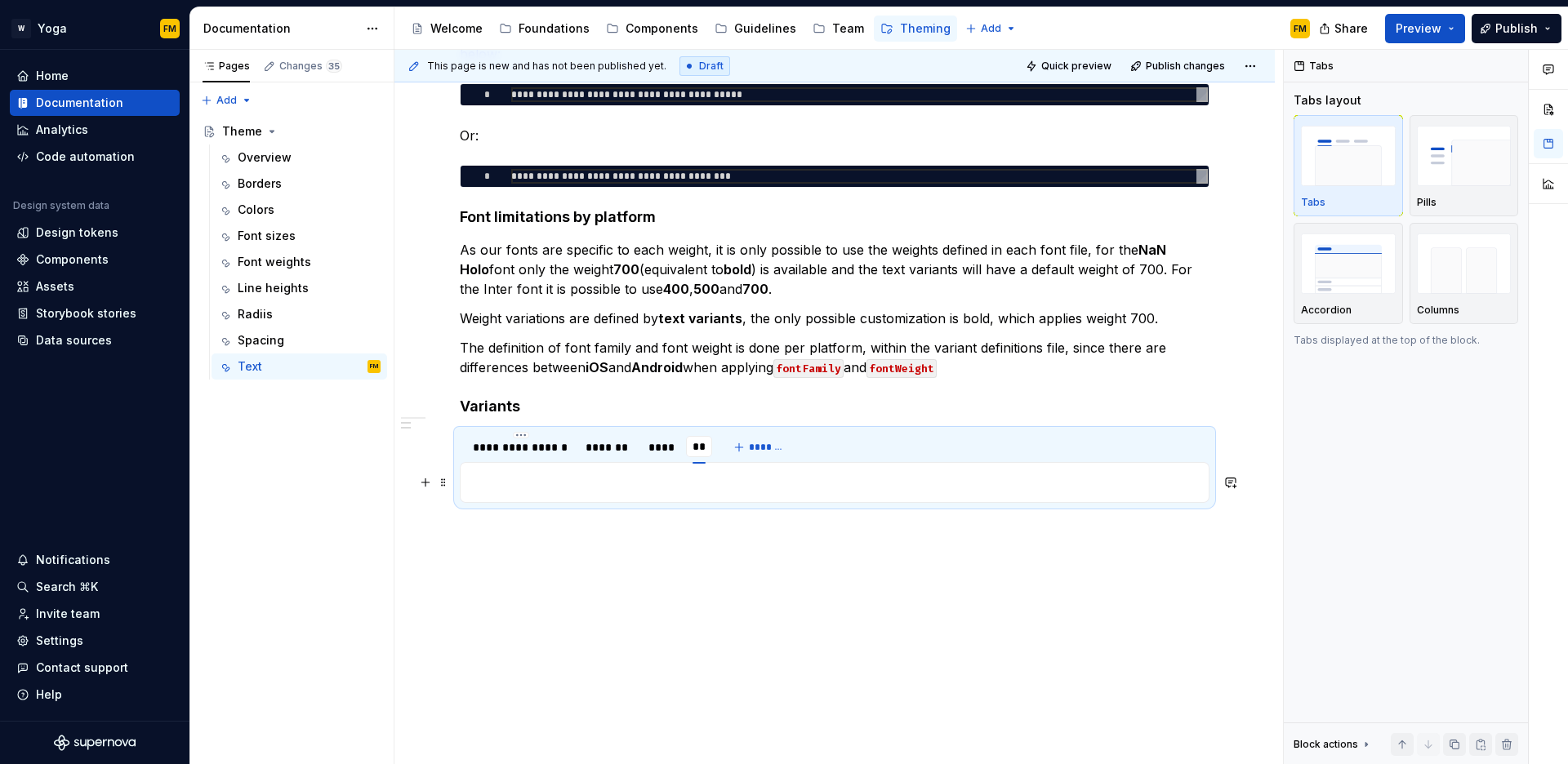
type input "*****"
click at [529, 446] on div "**********" at bounding box center [521, 447] width 97 height 17
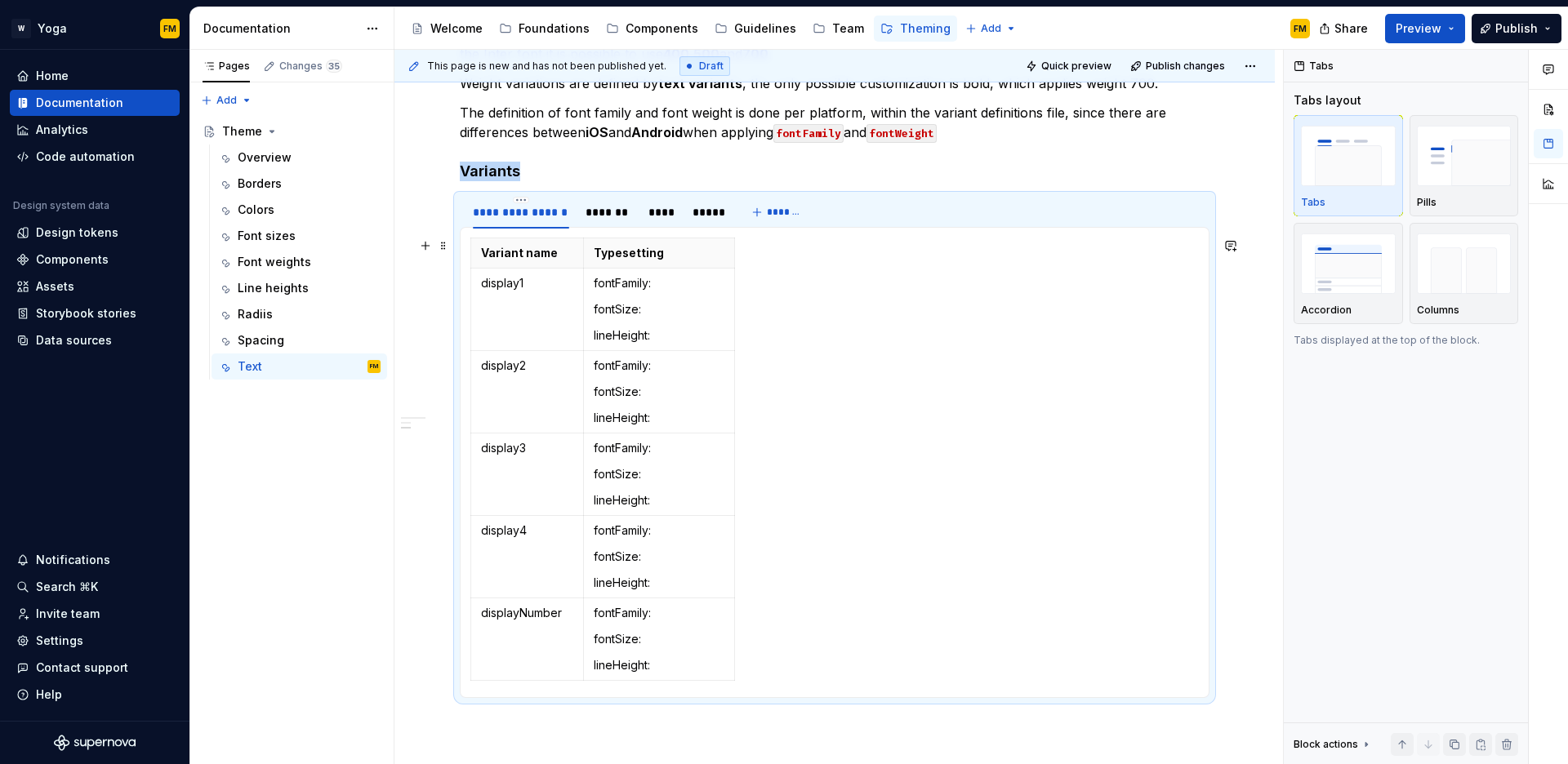
scroll to position [855, 0]
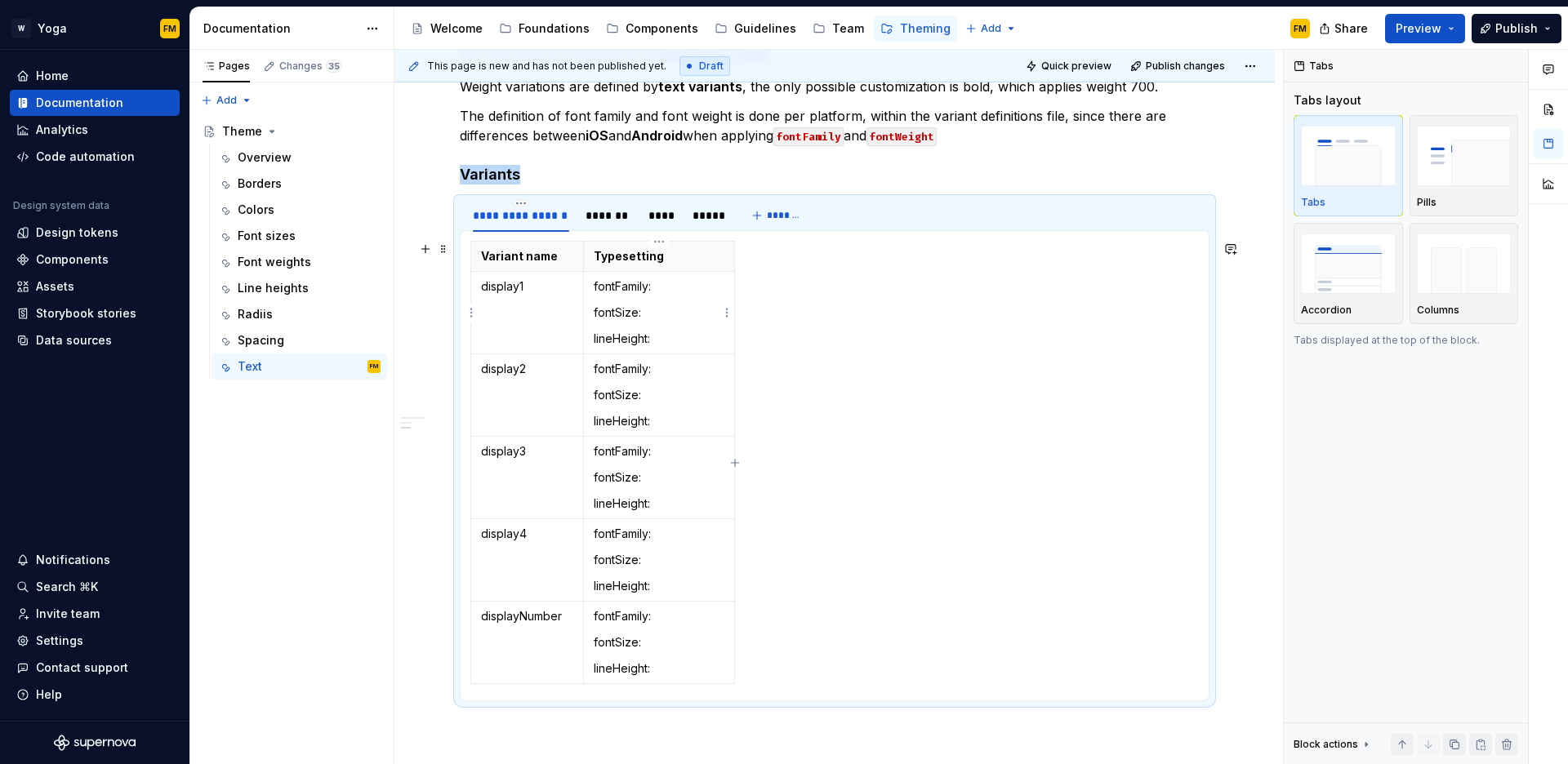
click at [690, 283] on p "fontFamily:" at bounding box center [660, 286] width 131 height 17
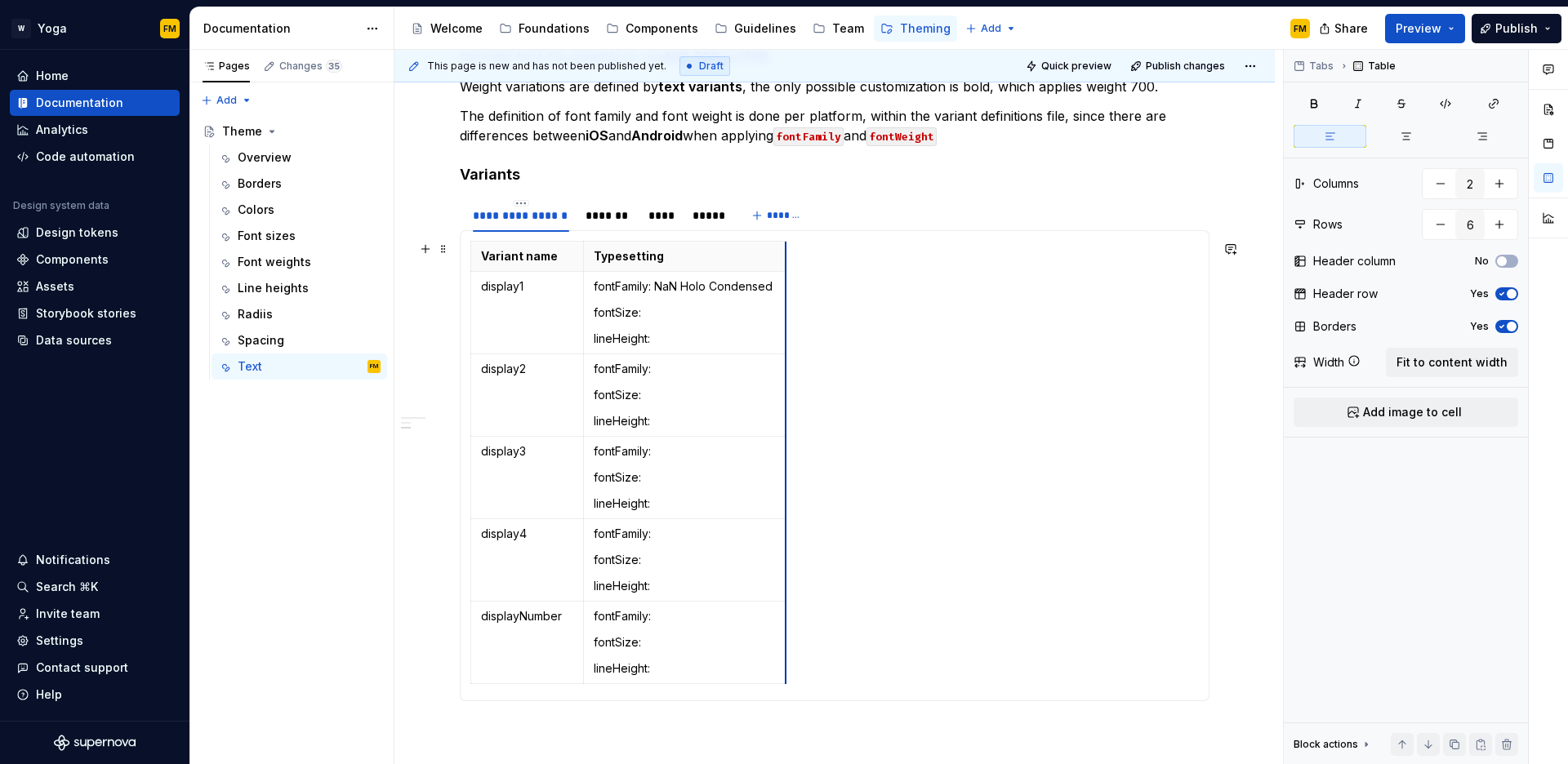
drag, startPoint x: 733, startPoint y: 284, endPoint x: 784, endPoint y: 282, distance: 51.0
click at [694, 313] on p "fontSize:" at bounding box center [685, 312] width 182 height 17
drag, startPoint x: 658, startPoint y: 285, endPoint x: 772, endPoint y: 288, distance: 114.0
click at [772, 288] on p "fontFamily: NaN Holo Condensed" at bounding box center [685, 286] width 182 height 17
copy p "NaN Holo Condensed"
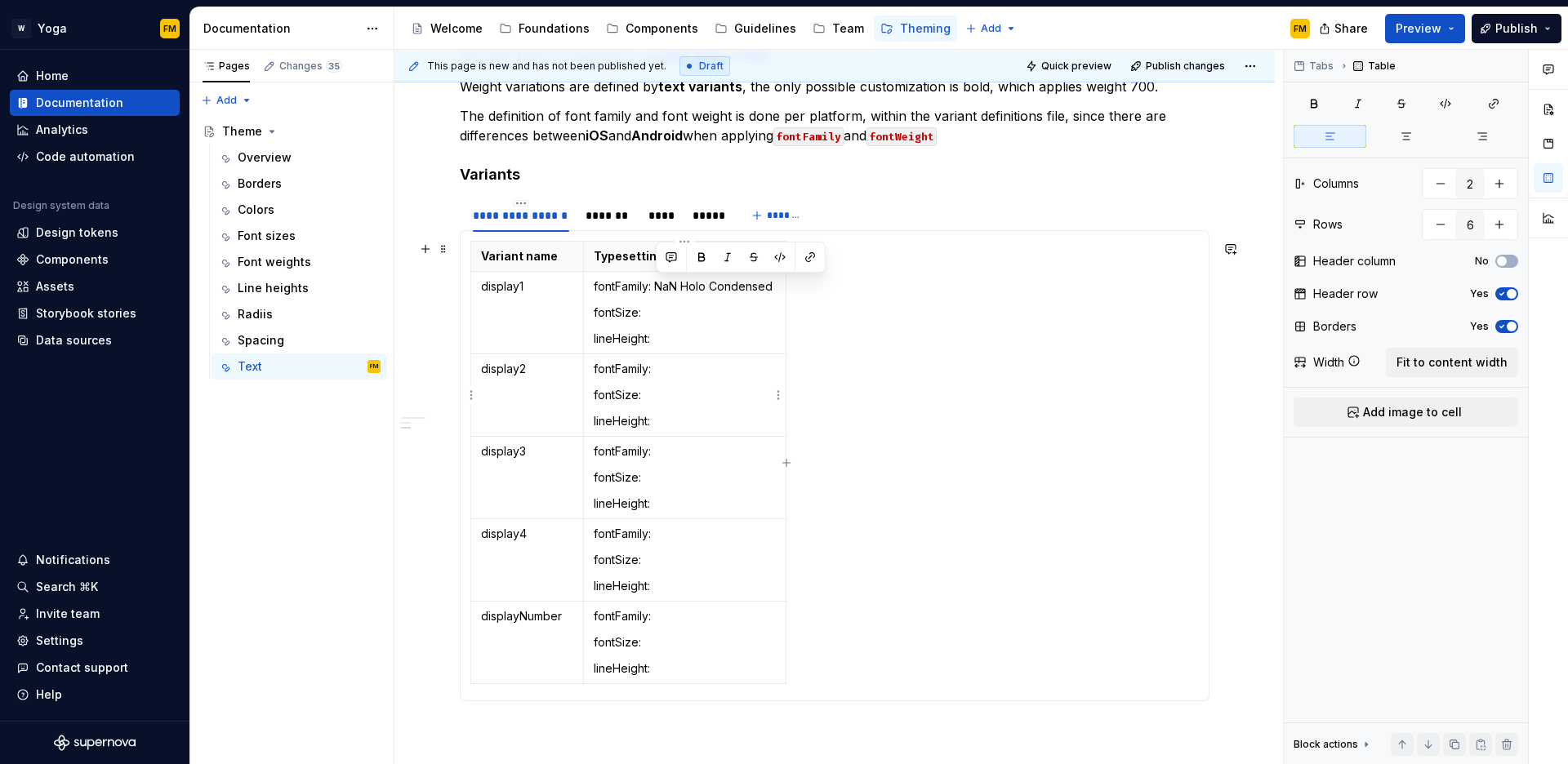
click at [679, 373] on p "fontFamily:" at bounding box center [685, 369] width 182 height 17
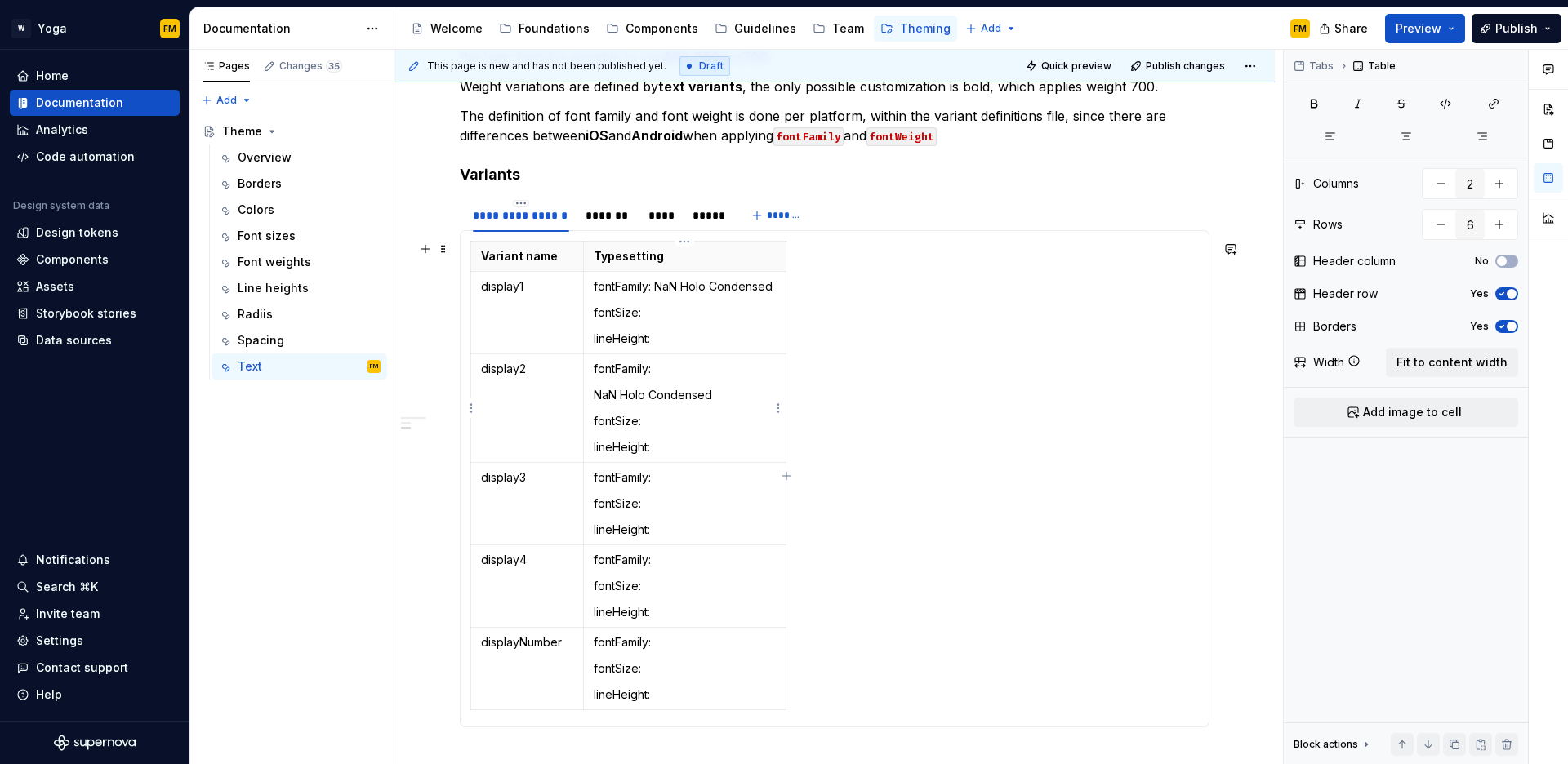
click at [706, 372] on p "fontFamily:" at bounding box center [685, 369] width 182 height 17
click at [656, 287] on p "fontFamily: NaN Holo Condensed" at bounding box center [685, 286] width 182 height 17
click at [675, 368] on p "fontFamily:" at bounding box center [685, 369] width 182 height 17
click at [736, 394] on p "NaN Holo Condensed" at bounding box center [685, 395] width 182 height 17
click at [729, 369] on p "fontFamily:" at bounding box center [685, 369] width 182 height 17
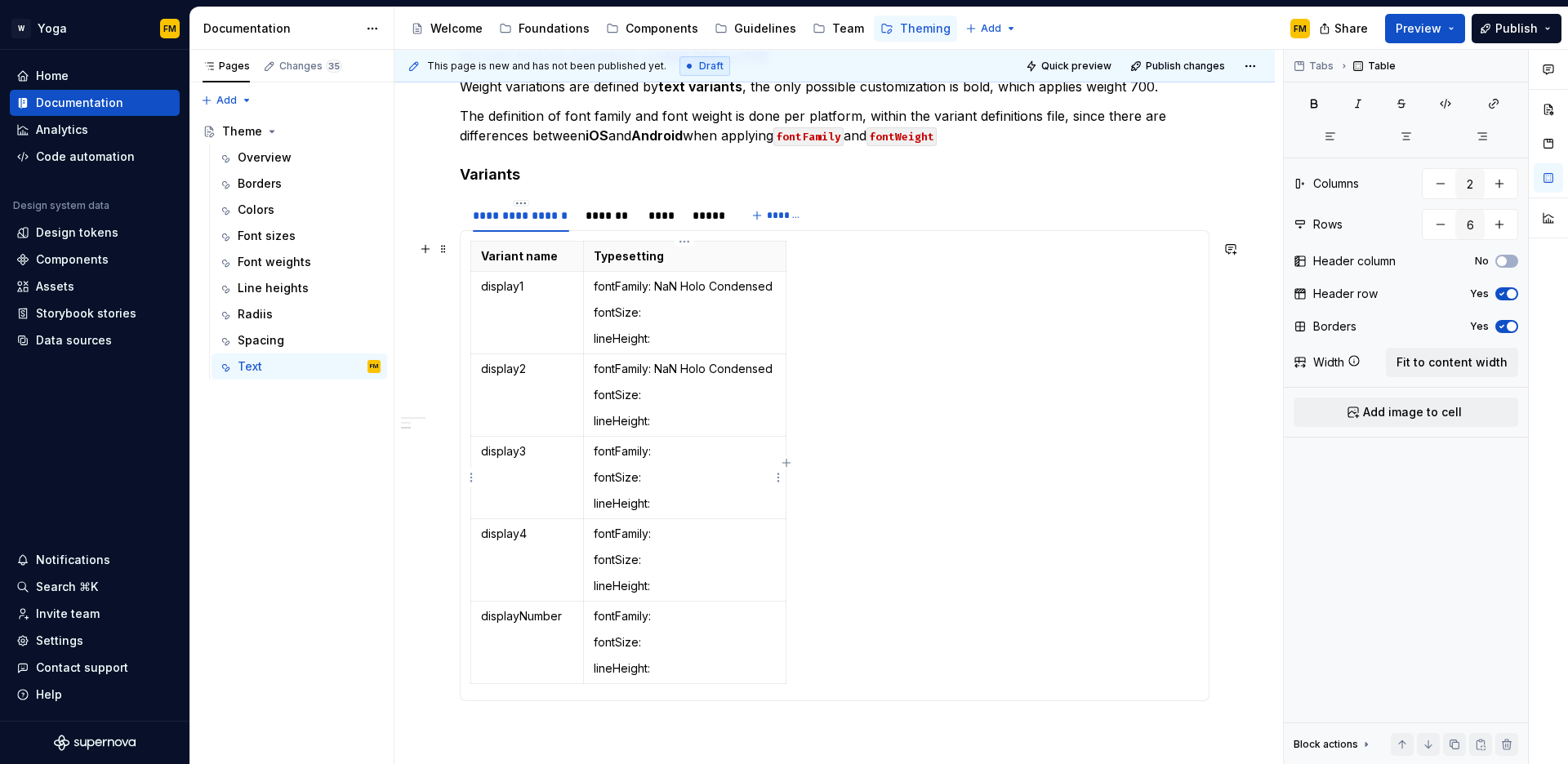
click at [671, 449] on p "fontFamily:" at bounding box center [685, 452] width 182 height 17
click at [676, 532] on p "fontFamily:" at bounding box center [685, 534] width 182 height 17
click at [674, 535] on p "fontFamily:" at bounding box center [685, 534] width 182 height 17
click at [684, 614] on p "fontFamily:" at bounding box center [685, 617] width 182 height 17
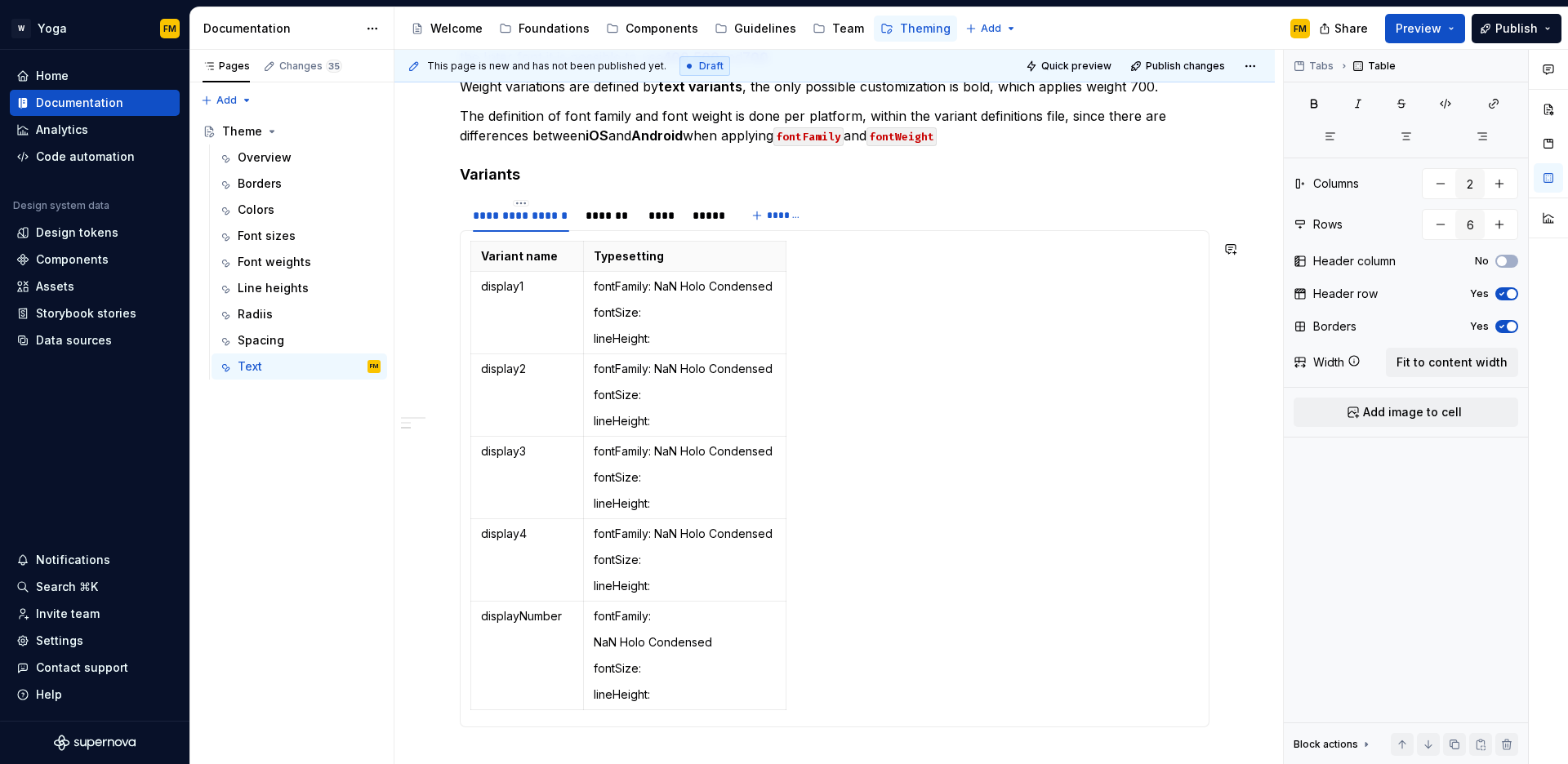
click at [684, 614] on p "fontFamily:" at bounding box center [685, 617] width 182 height 17
click at [680, 304] on p "fontSize:" at bounding box center [685, 312] width 182 height 17
click at [675, 308] on p "fontSize:" at bounding box center [685, 312] width 182 height 17
click at [674, 393] on p "fontSize:" at bounding box center [685, 395] width 182 height 17
click at [669, 302] on td "fontFamily: NaN Holo Condensed fontSize: lineHeight:" at bounding box center [685, 313] width 203 height 83
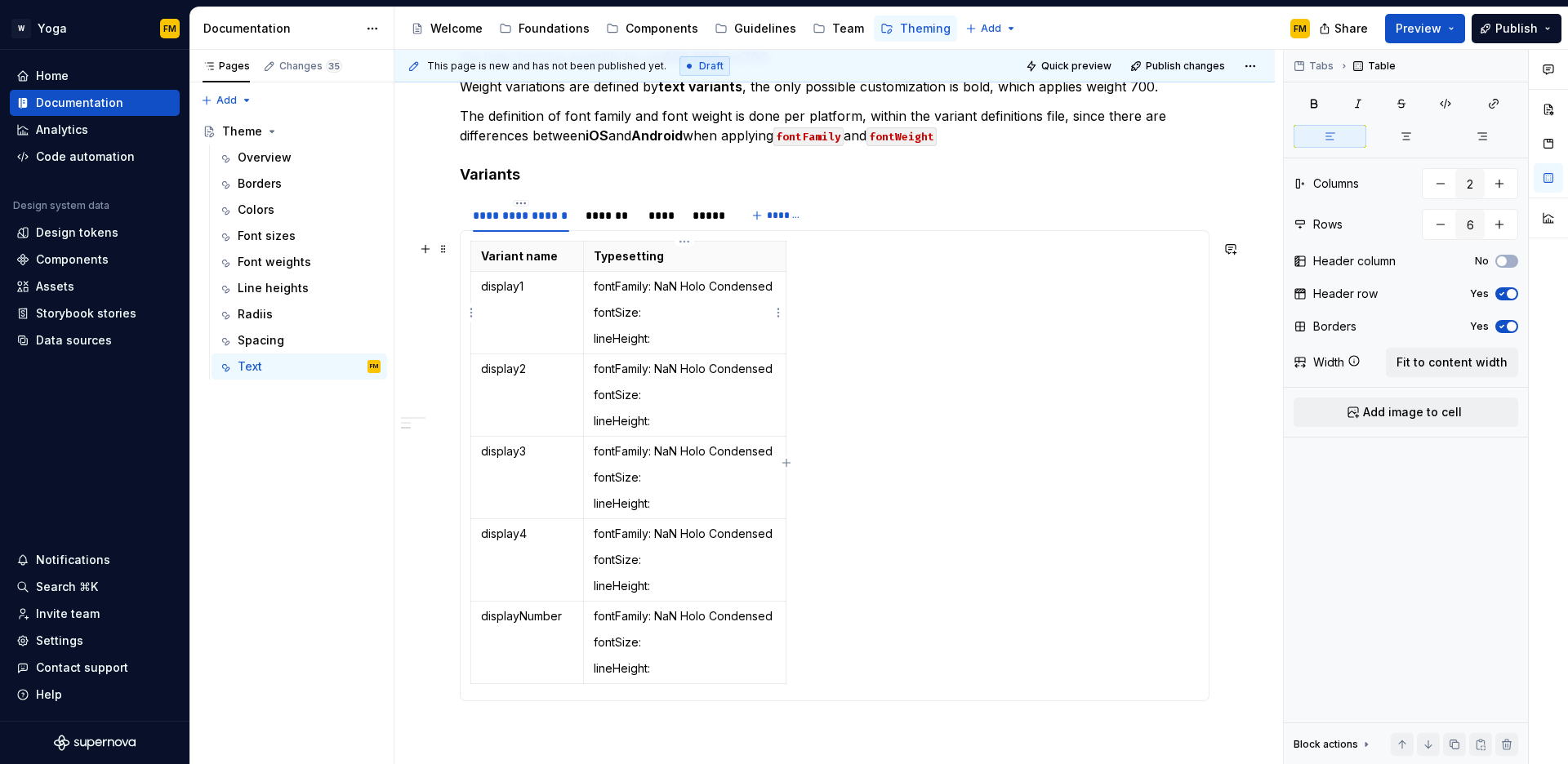
click at [667, 313] on p "fontSize:" at bounding box center [685, 312] width 182 height 17
click at [663, 395] on p "fontSize:" at bounding box center [685, 395] width 182 height 17
click at [642, 398] on p "fontSize:xxxlarge" at bounding box center [685, 395] width 182 height 17
click at [697, 398] on p "fontSize: xxxlarge" at bounding box center [685, 395] width 182 height 17
click at [679, 473] on p "fontSize:" at bounding box center [685, 477] width 182 height 17
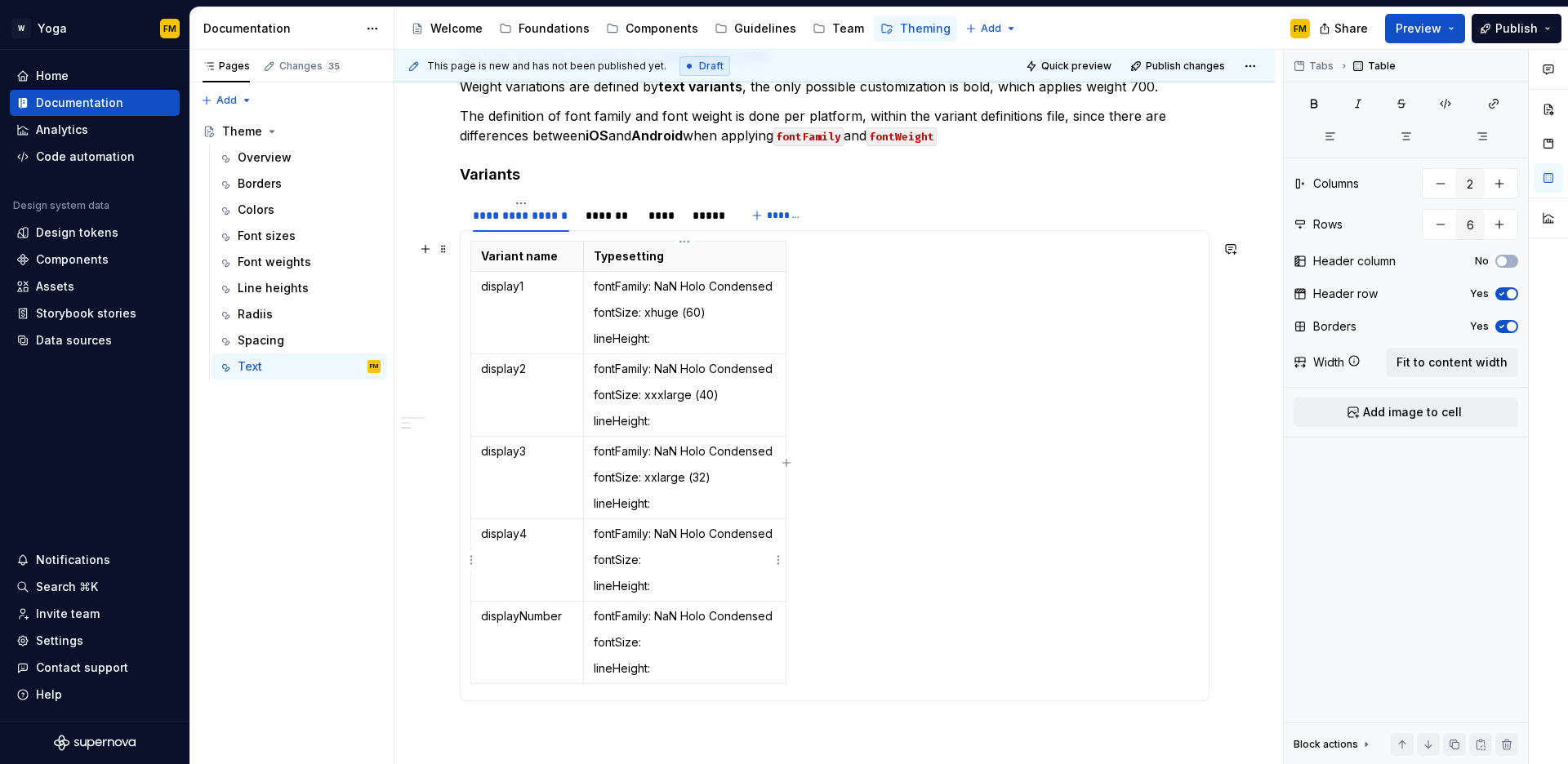
click at [681, 559] on p "fontSize:" at bounding box center [685, 560] width 182 height 17
click at [691, 637] on p "fontSize:" at bounding box center [685, 642] width 182 height 17
click at [692, 339] on p "lineHeight:" at bounding box center [685, 339] width 182 height 17
click at [680, 420] on p "lineHeight:" at bounding box center [685, 422] width 182 height 17
click at [695, 500] on p "lineHeight:" at bounding box center [685, 503] width 182 height 17
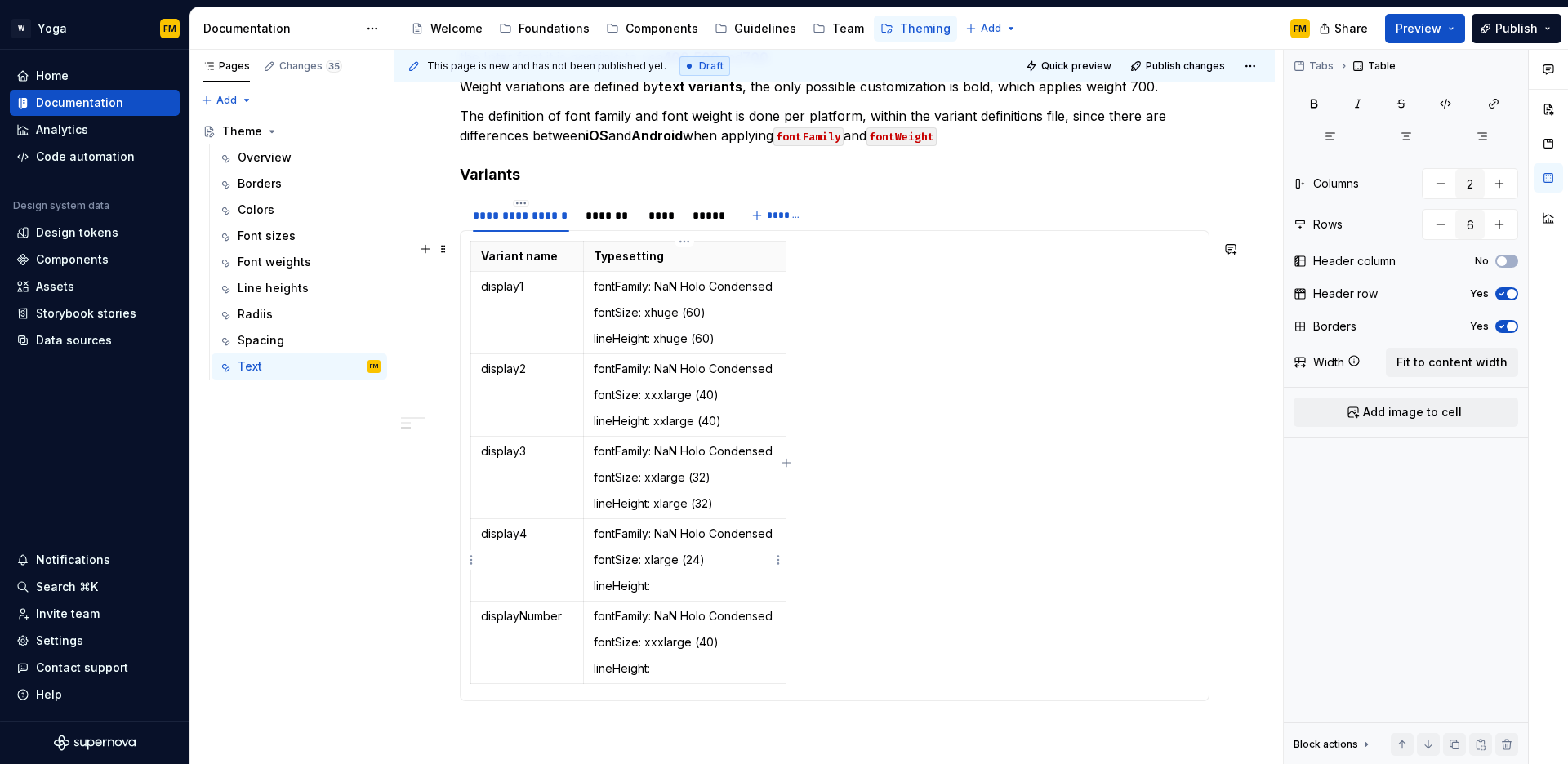
click at [679, 589] on p "lineHeight:" at bounding box center [685, 586] width 182 height 17
click at [669, 672] on p "lineHeight:" at bounding box center [685, 668] width 182 height 17
click at [615, 223] on div "*******" at bounding box center [608, 215] width 60 height 22
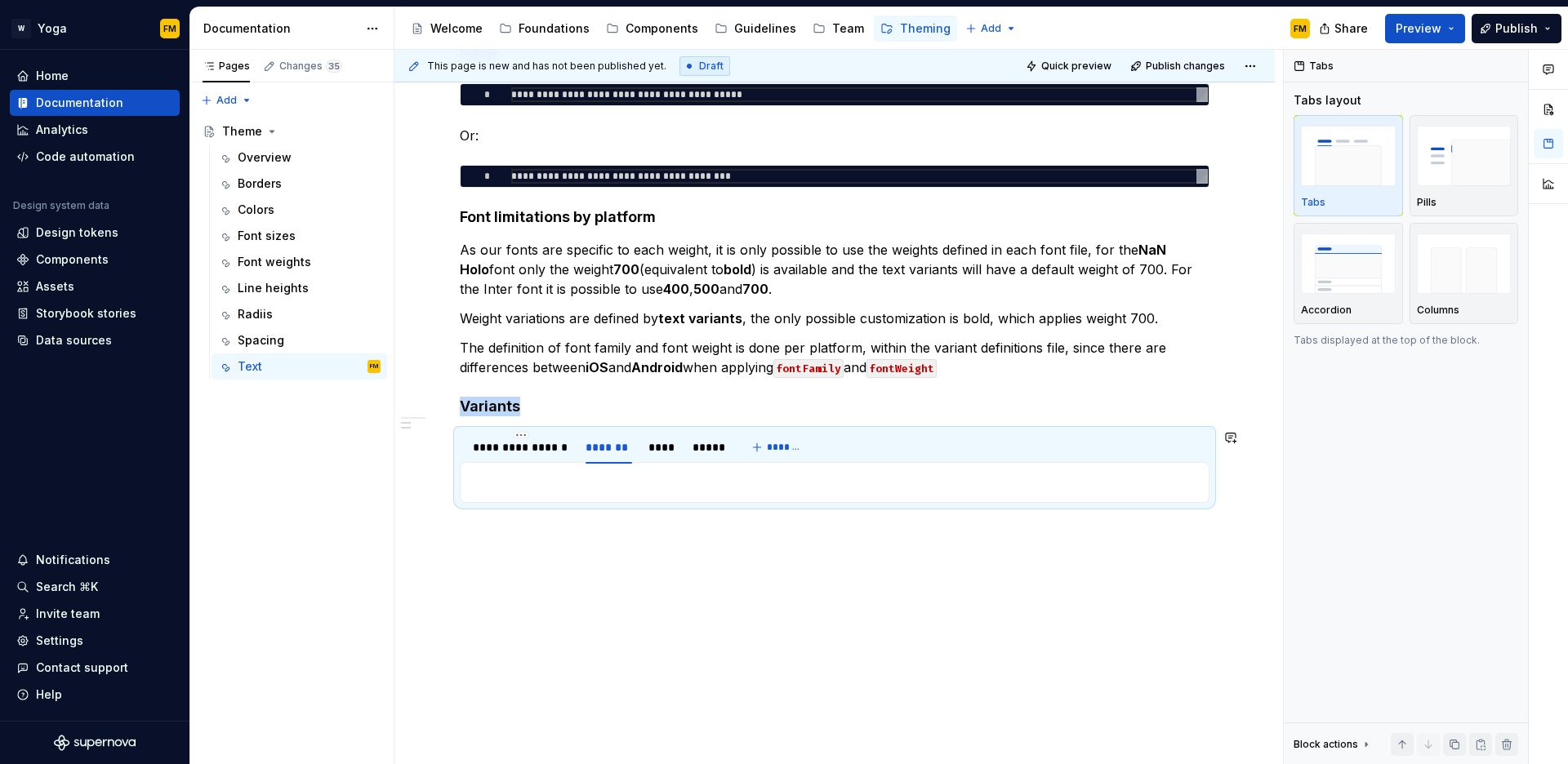
click at [512, 477] on p at bounding box center [834, 483] width 729 height 20
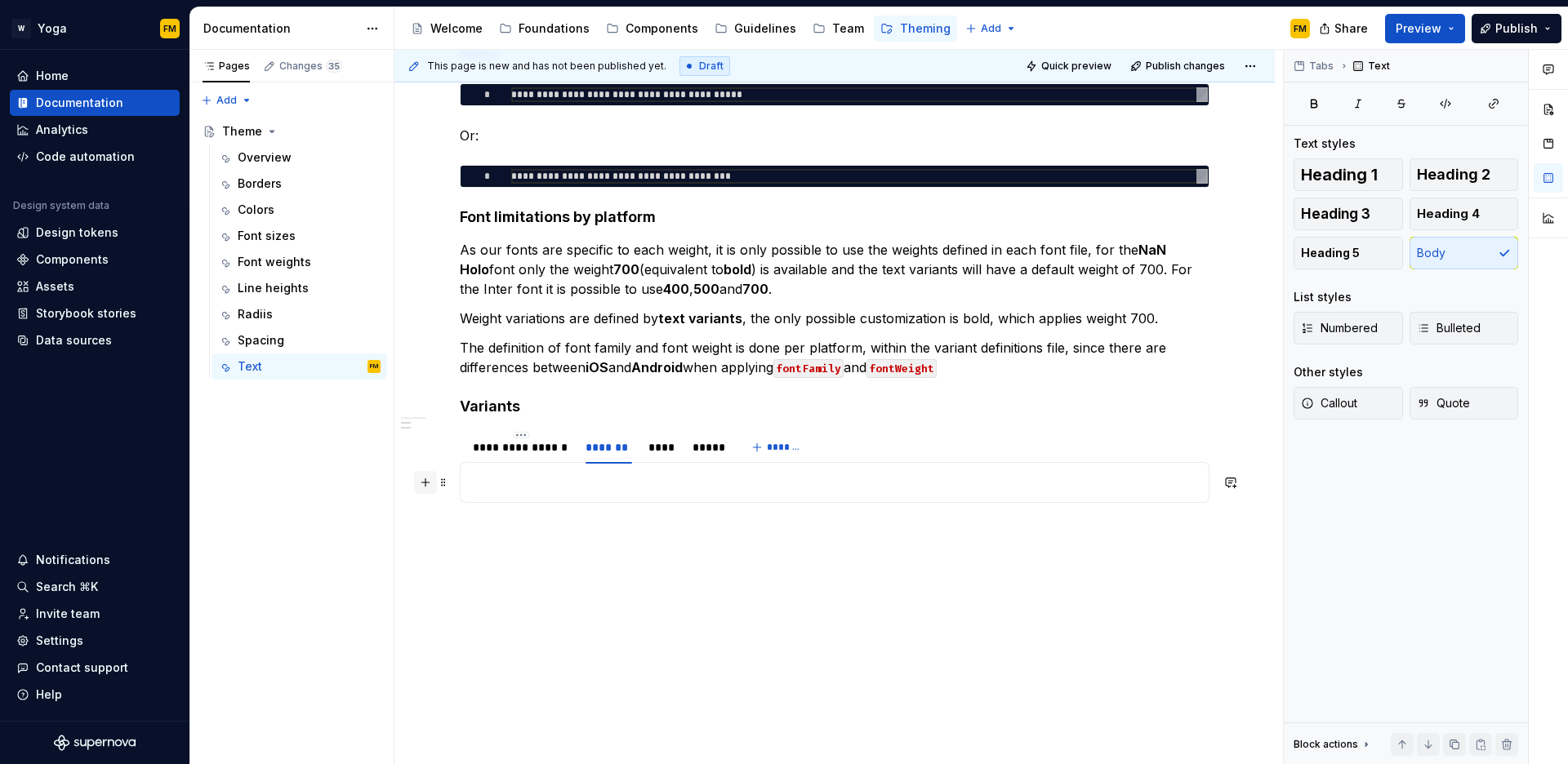
click at [429, 486] on button "button" at bounding box center [424, 482] width 22 height 22
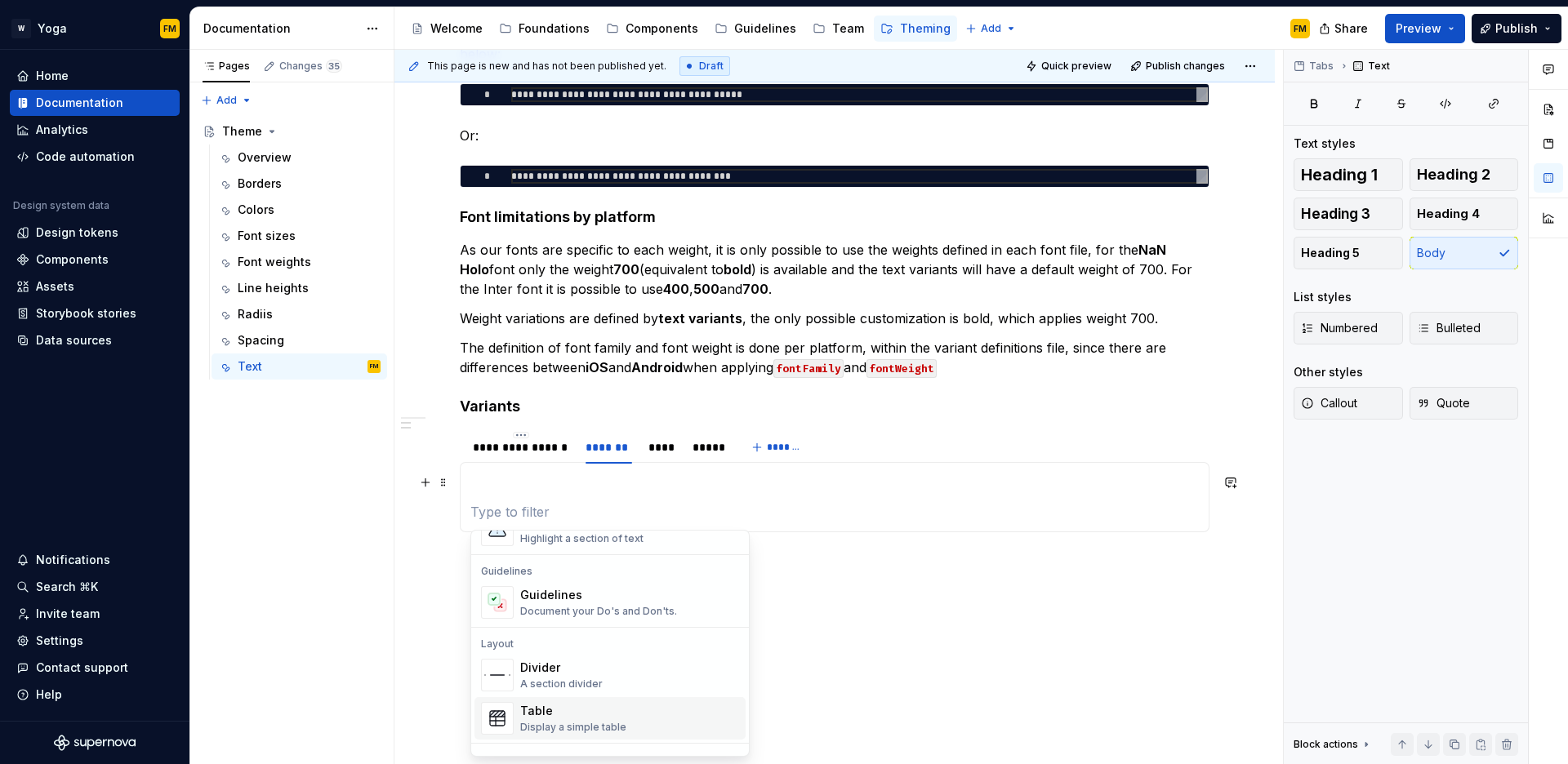
scroll to position [558, 0]
click at [584, 599] on div "Table" at bounding box center [573, 591] width 106 height 17
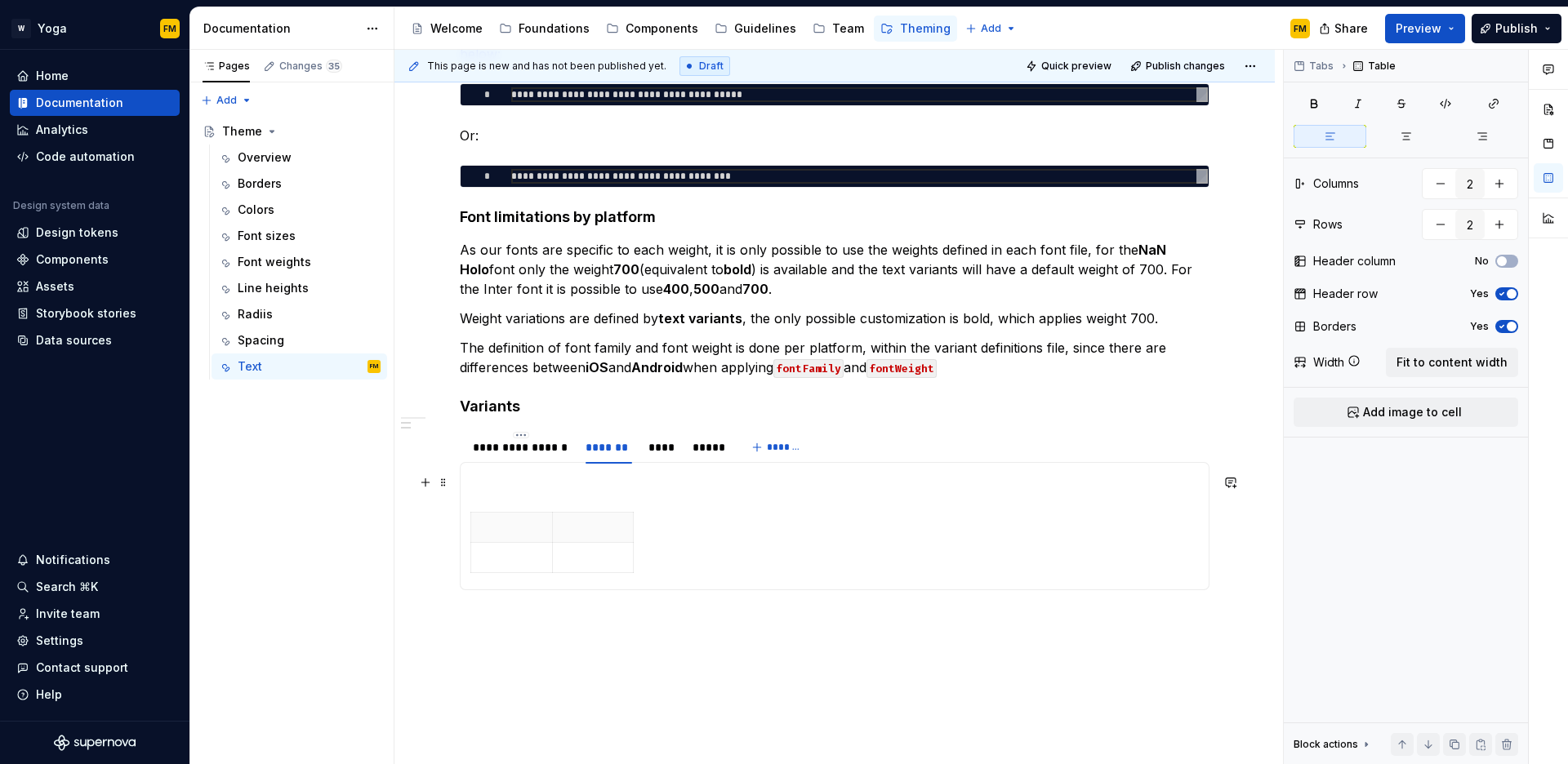
click at [553, 482] on p at bounding box center [834, 483] width 729 height 20
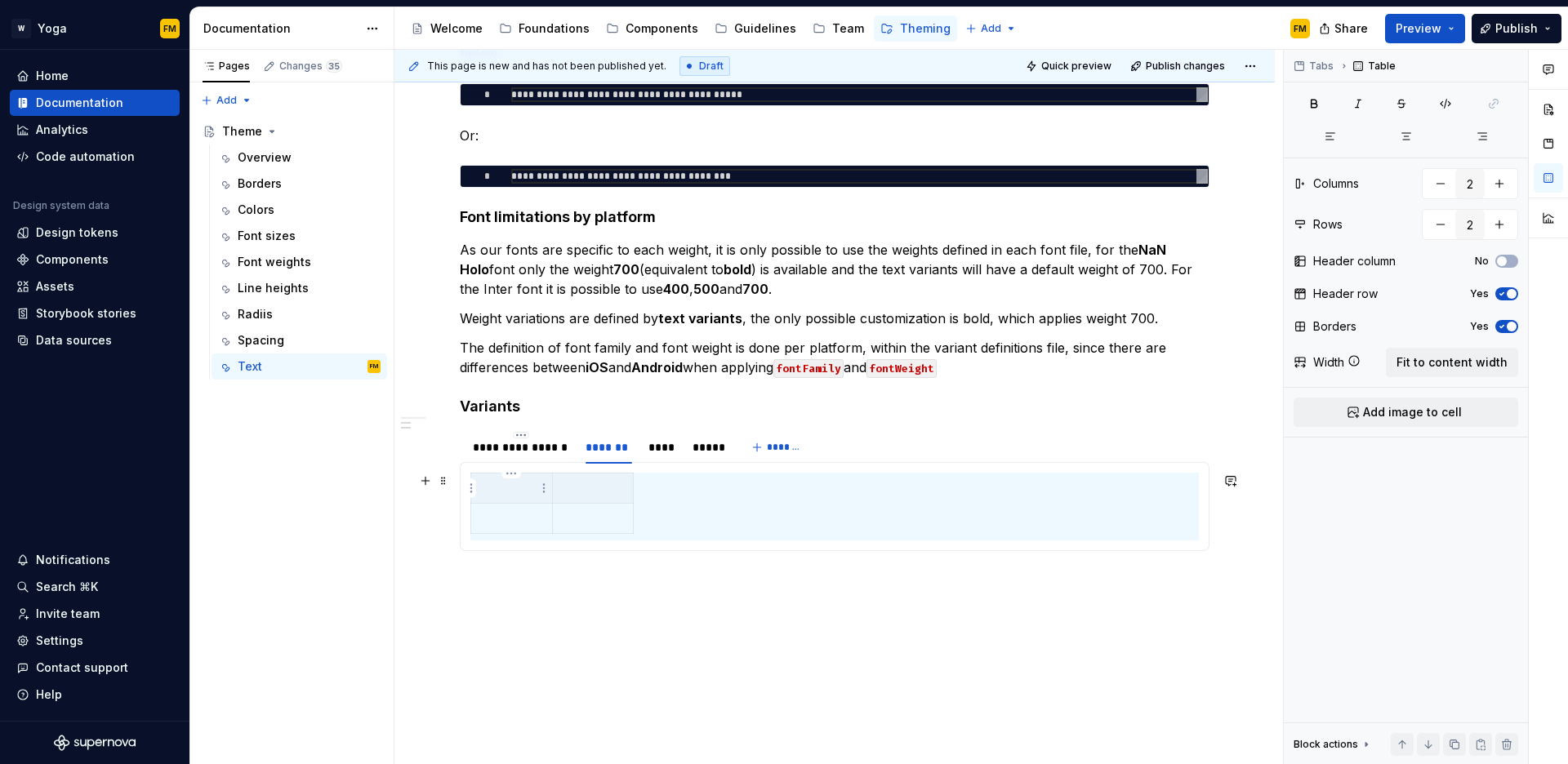
click at [501, 493] on p at bounding box center [511, 488] width 61 height 17
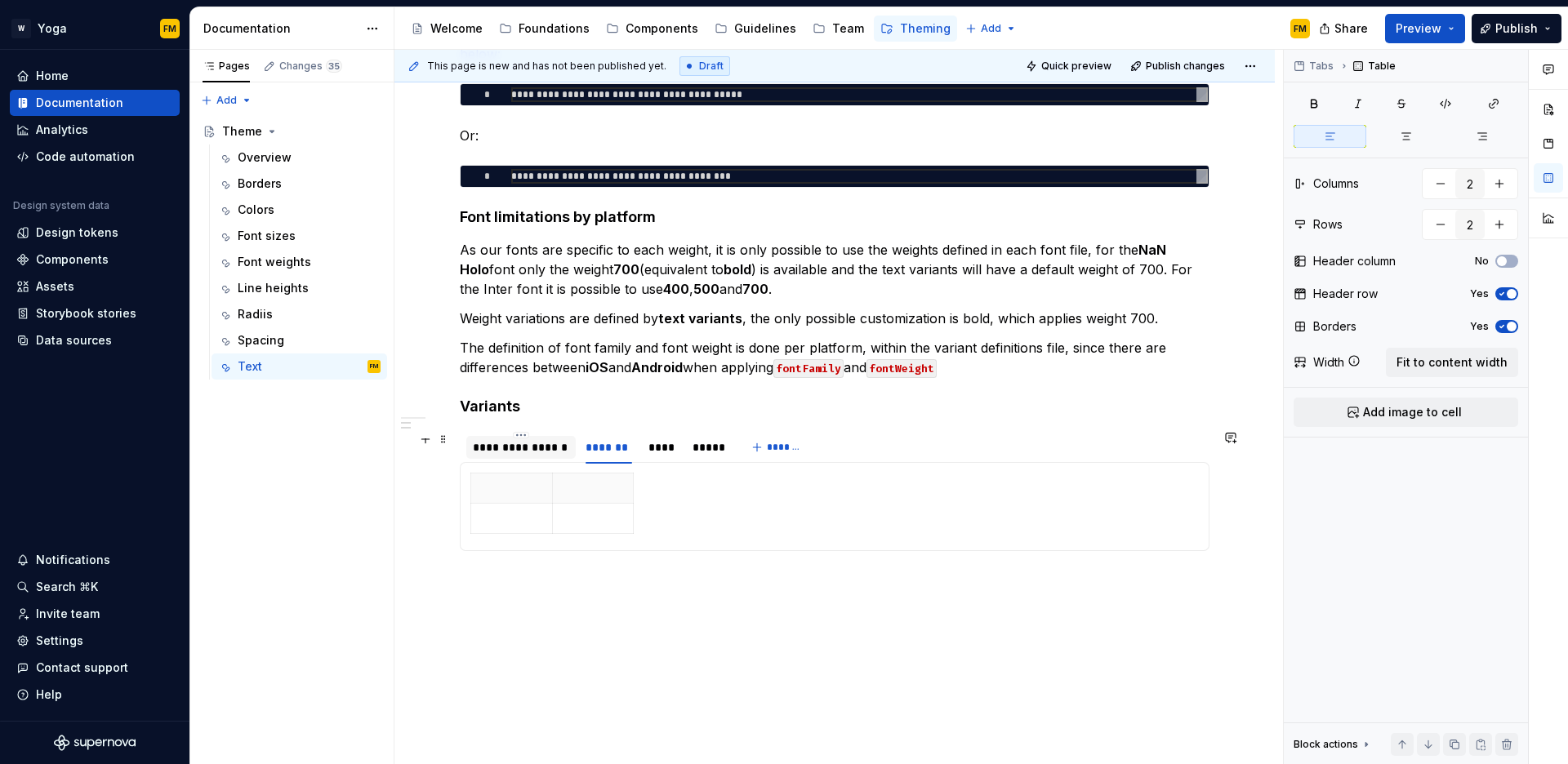
click at [529, 455] on div "**********" at bounding box center [521, 447] width 97 height 17
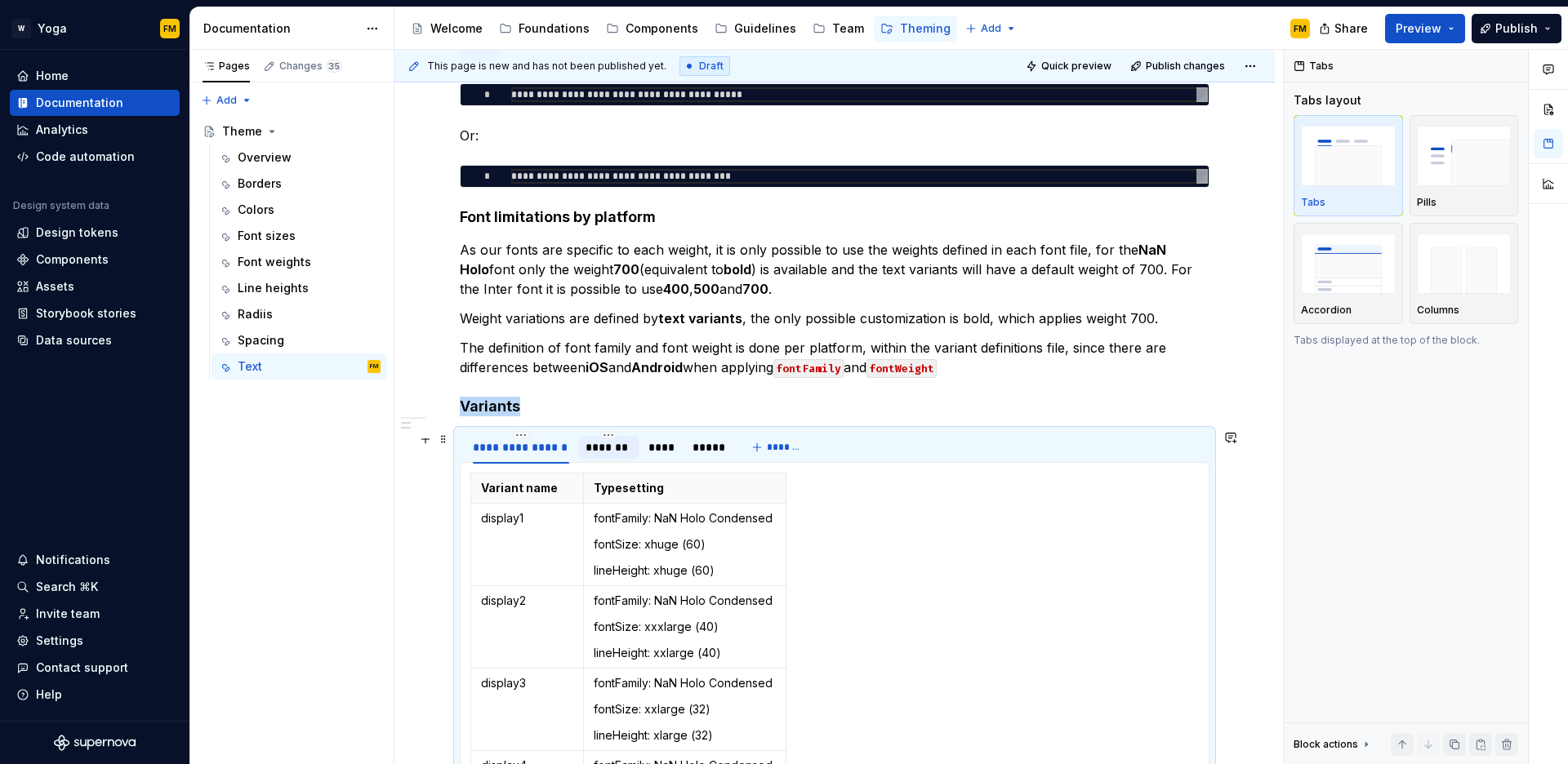
click at [619, 459] on div "*******" at bounding box center [608, 447] width 60 height 22
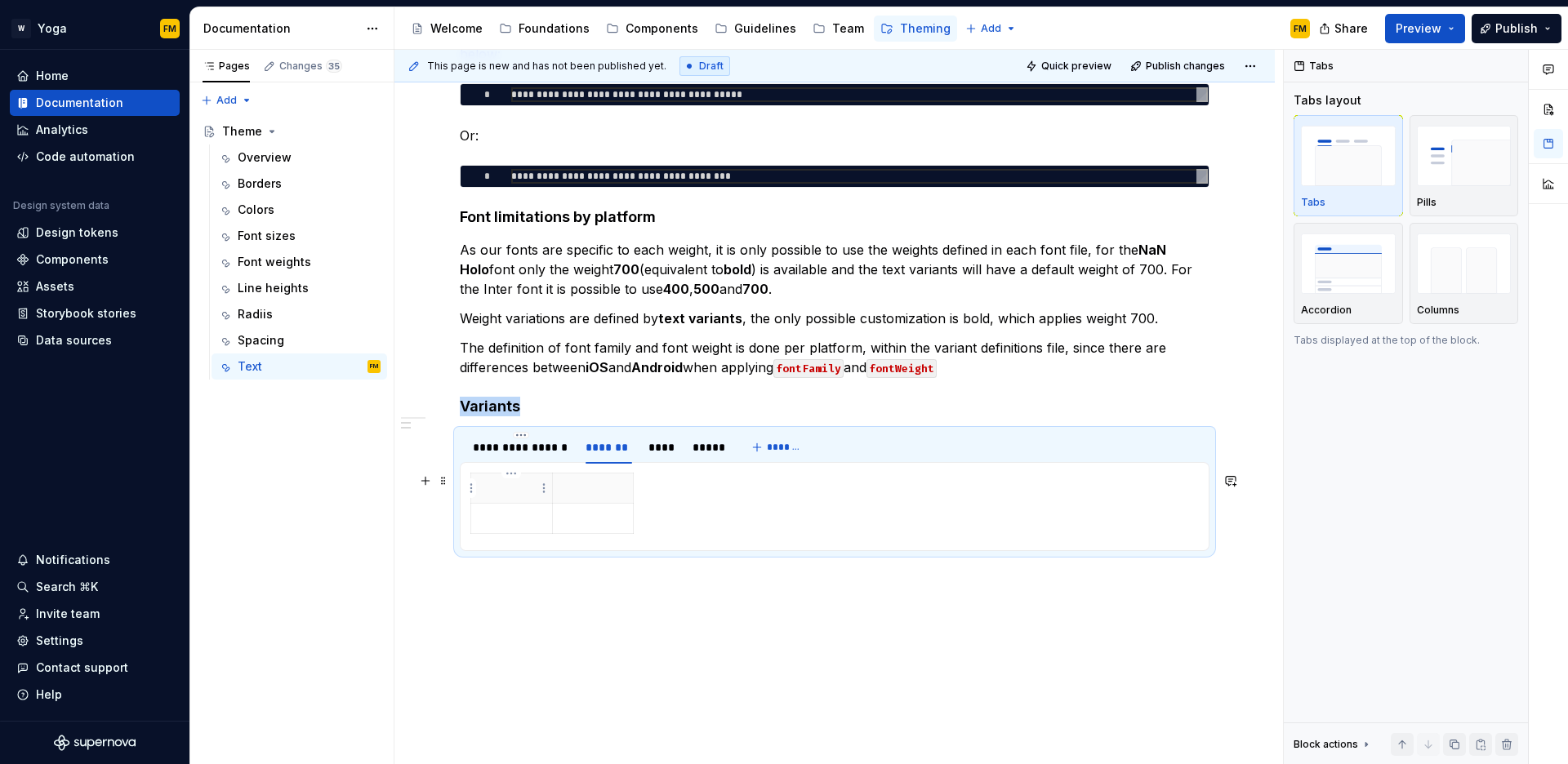
click at [521, 489] on p at bounding box center [511, 488] width 61 height 17
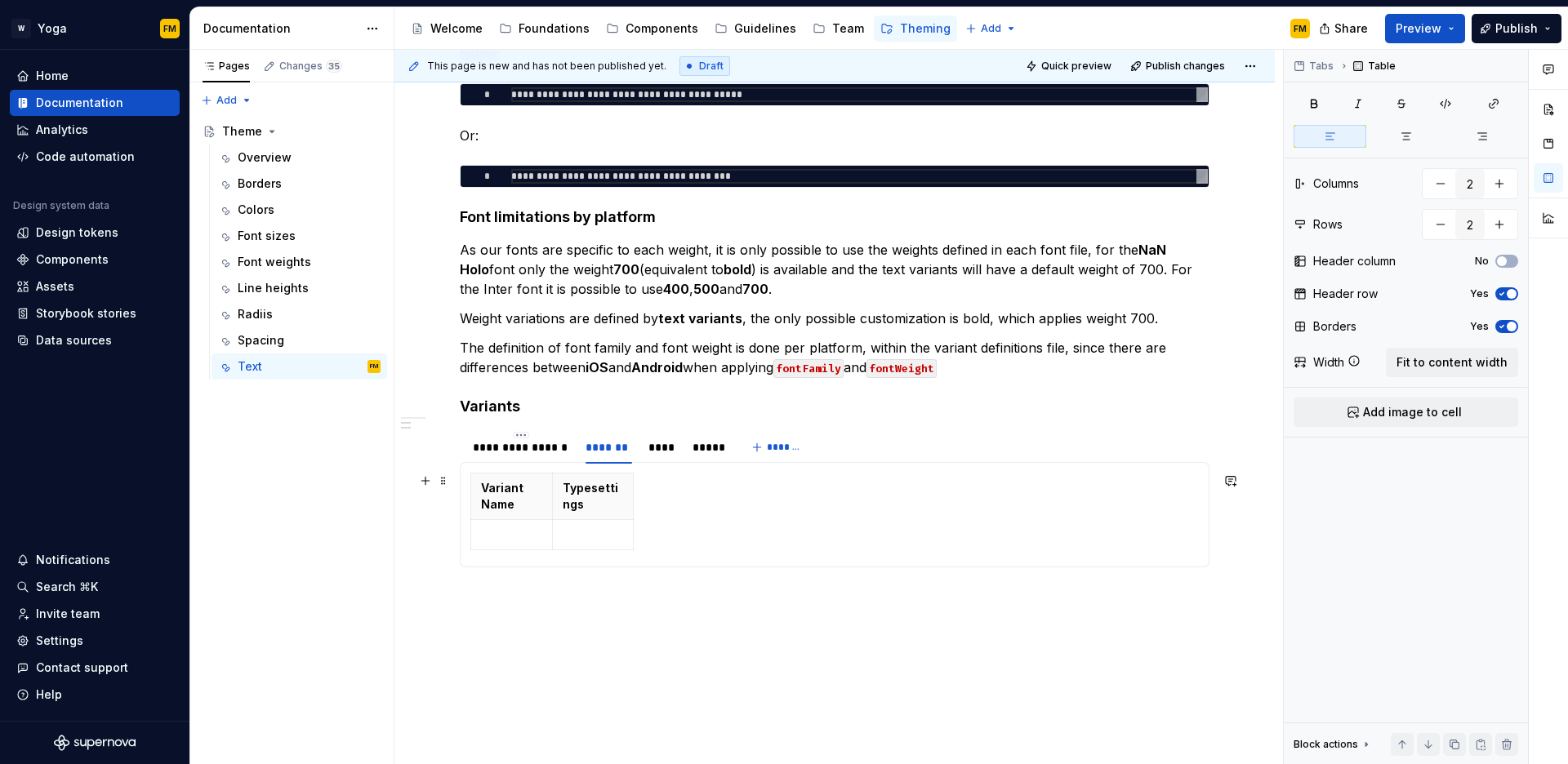
drag, startPoint x: 634, startPoint y: 511, endPoint x: 664, endPoint y: 514, distance: 30.1
drag, startPoint x: 632, startPoint y: 483, endPoint x: 649, endPoint y: 484, distance: 17.0
drag, startPoint x: 552, startPoint y: 486, endPoint x: 575, endPoint y: 487, distance: 23.0
click at [575, 487] on th "Typesettings" at bounding box center [623, 488] width 98 height 30
click at [512, 519] on p at bounding box center [522, 518] width 83 height 17
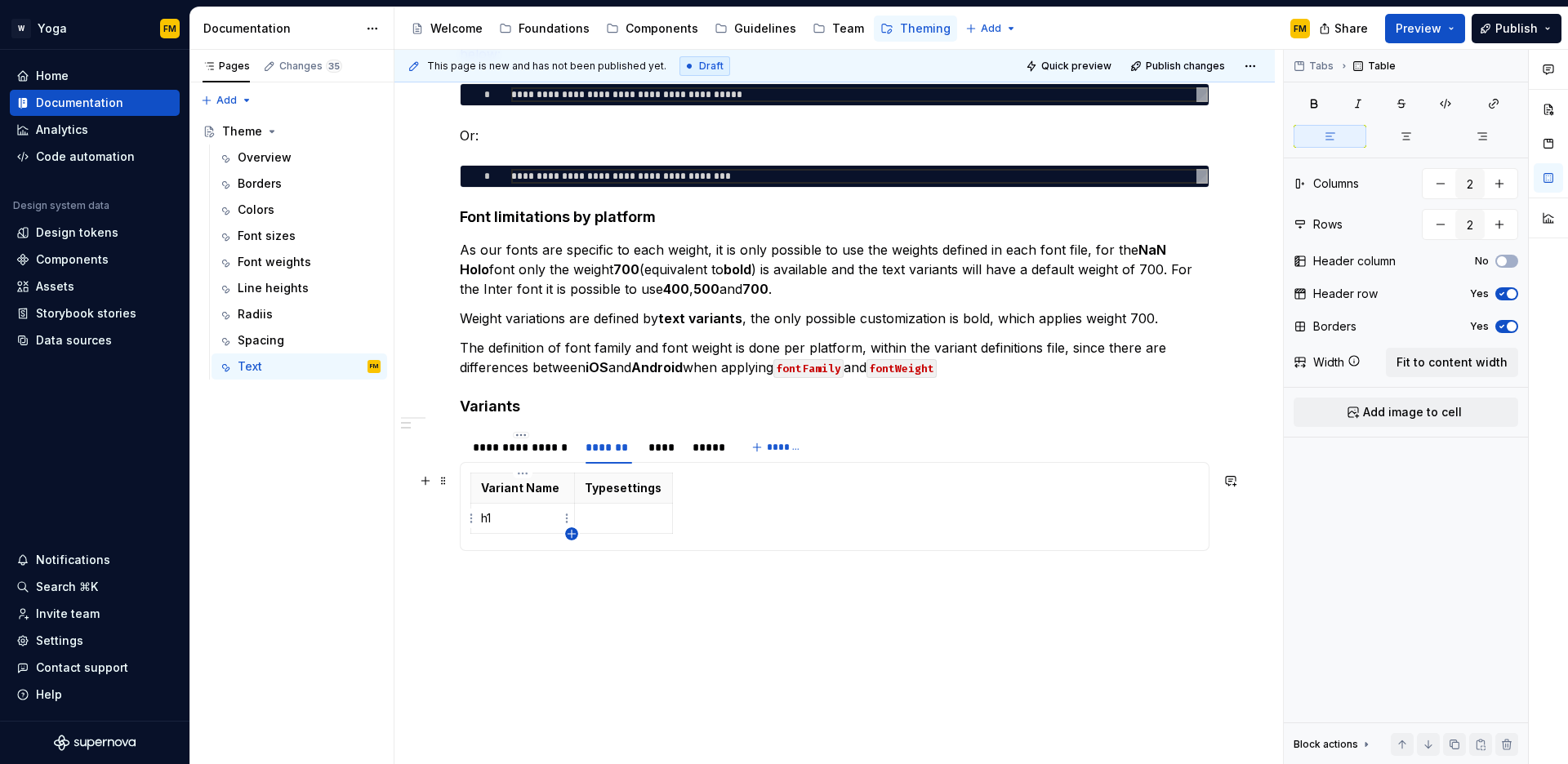
click at [577, 532] on icon "button" at bounding box center [571, 534] width 13 height 13
click at [573, 562] on icon "button" at bounding box center [571, 564] width 13 height 13
type input "4"
click at [571, 587] on html "W Yoga FM Home Documentation Analytics Code automation Design system data Desig…" at bounding box center [784, 382] width 1568 height 764
click at [734, 568] on html "W Yoga FM Home Documentation Analytics Code automation Design system data Desig…" at bounding box center [784, 382] width 1568 height 764
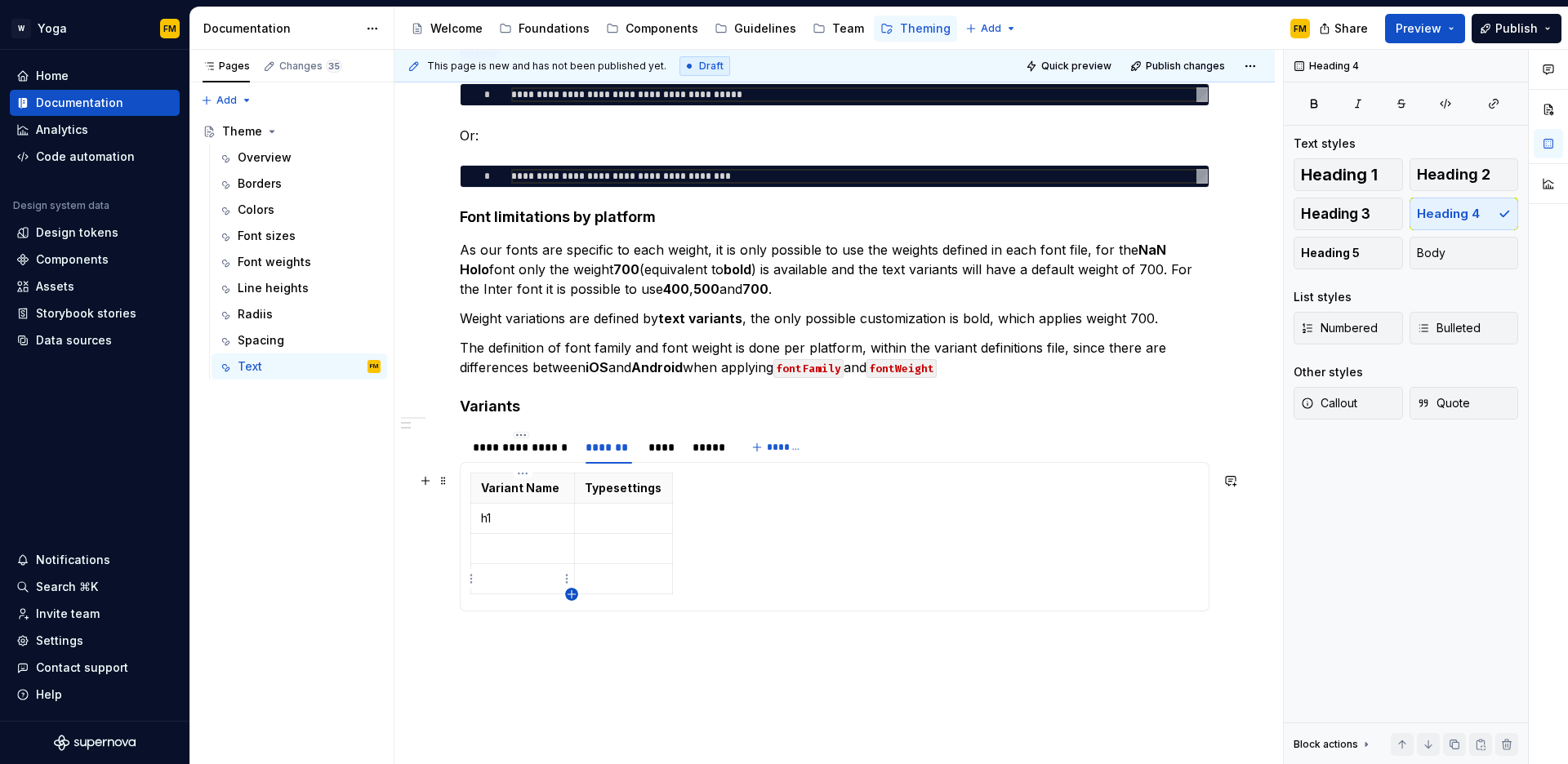
click at [572, 594] on icon "button" at bounding box center [572, 594] width 8 height 8
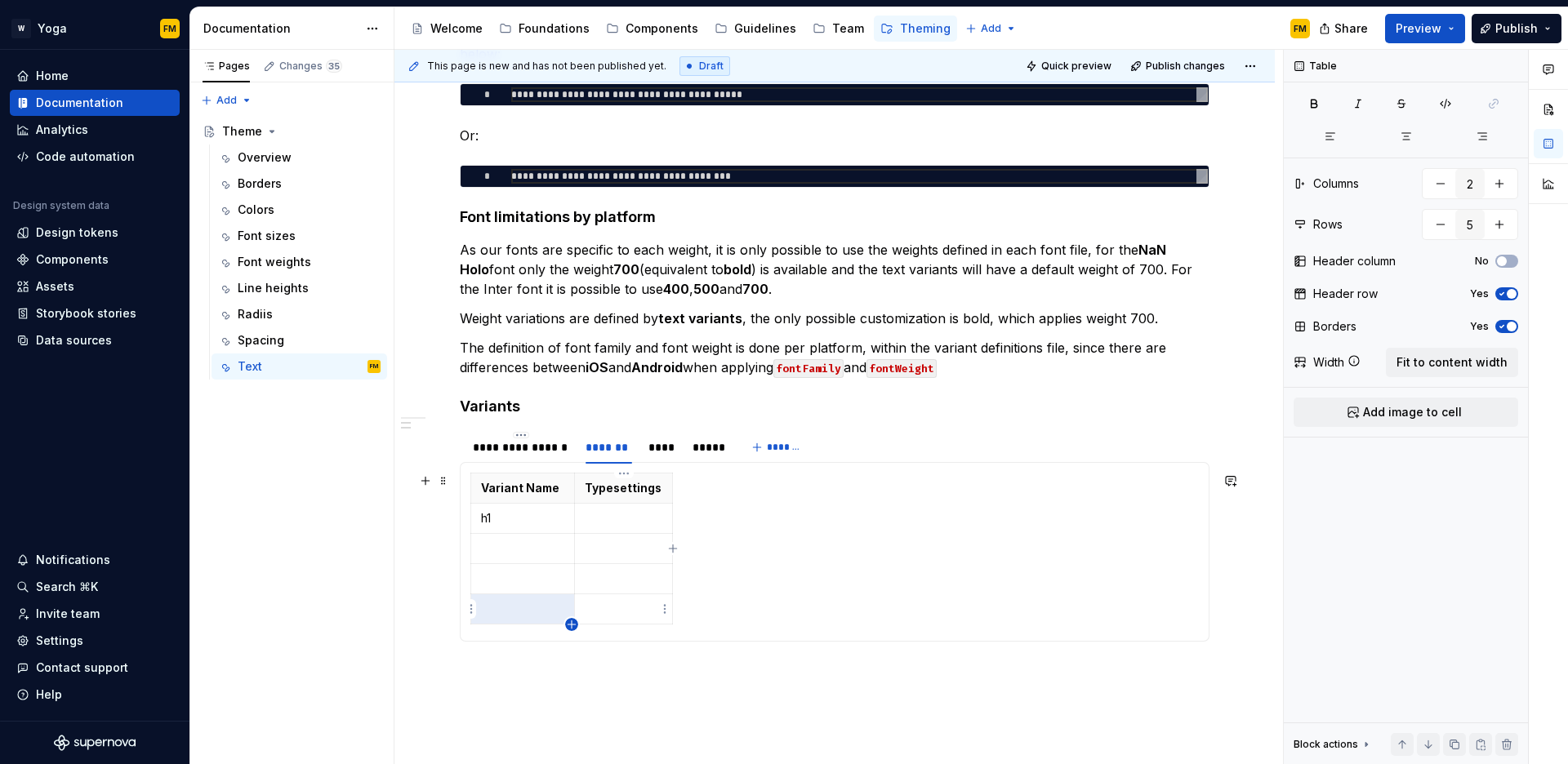
click at [575, 629] on icon "button" at bounding box center [571, 624] width 13 height 13
type input "6"
click at [534, 562] on td at bounding box center [523, 548] width 103 height 30
click at [608, 528] on td at bounding box center [623, 518] width 98 height 30
click at [529, 494] on p "Variant Name" at bounding box center [522, 488] width 83 height 17
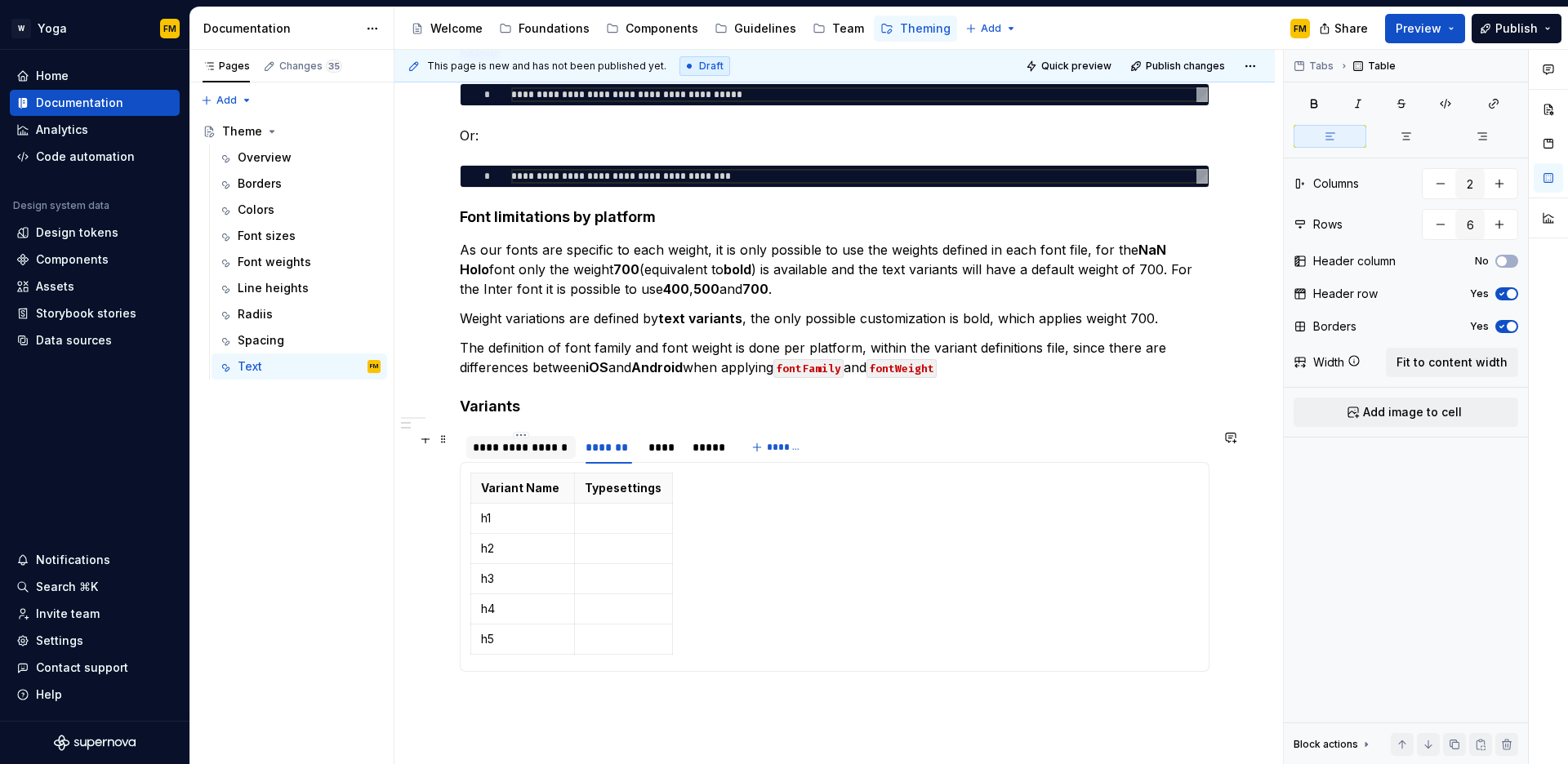
click at [543, 449] on div "**********" at bounding box center [521, 447] width 97 height 17
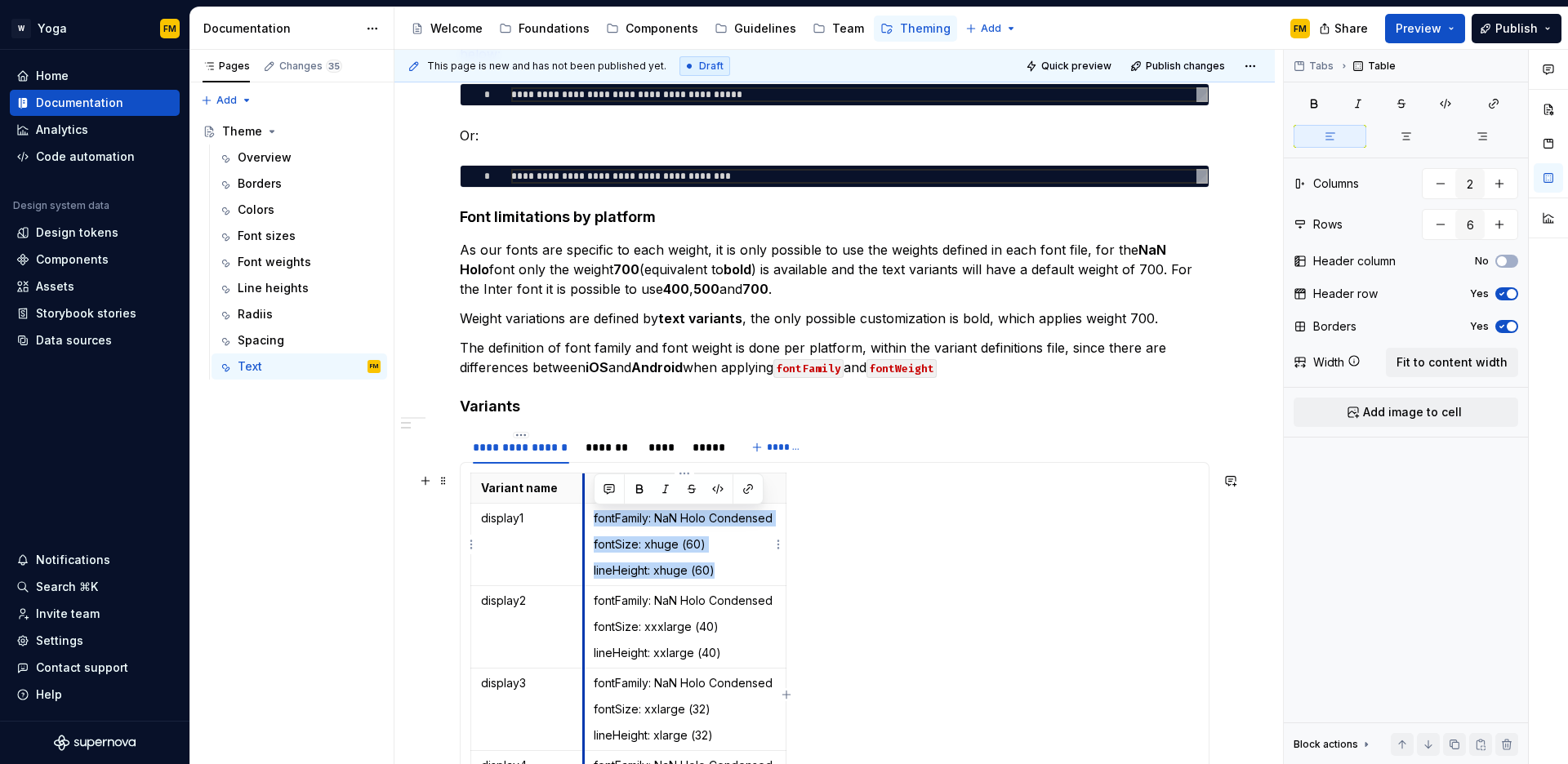
drag, startPoint x: 659, startPoint y: 566, endPoint x: 585, endPoint y: 519, distance: 87.7
click at [585, 519] on td "fontFamily: NaN Holo Condensed fontSize: xhuge (60) lineHeight: xhuge (60)" at bounding box center [685, 544] width 203 height 83
copy td "fontFamily: NaN Holo Condensed fontSize: xhuge (60) lineHeight: xhuge (60)"
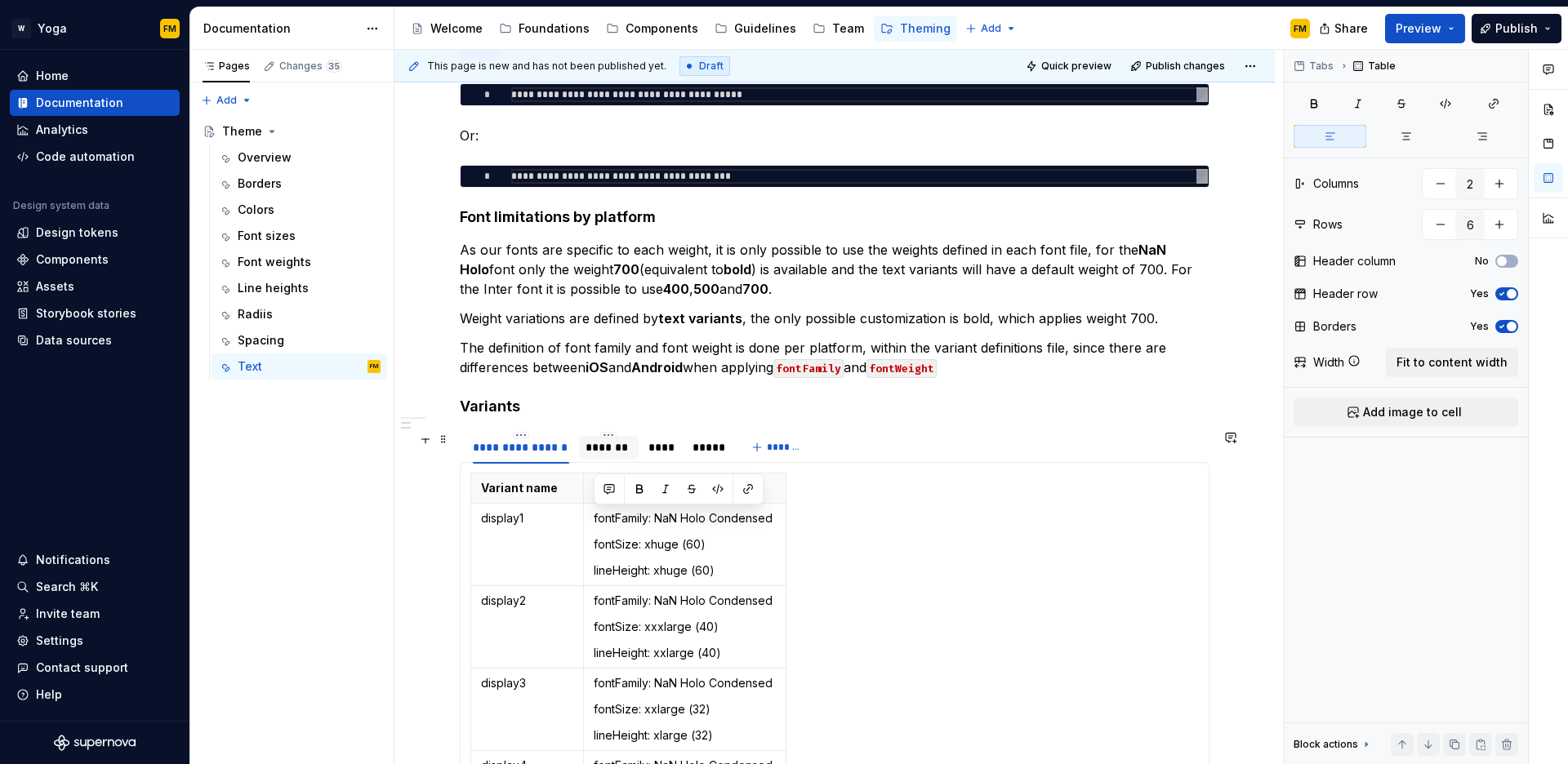
click at [610, 455] on div "*******" at bounding box center [609, 447] width 47 height 17
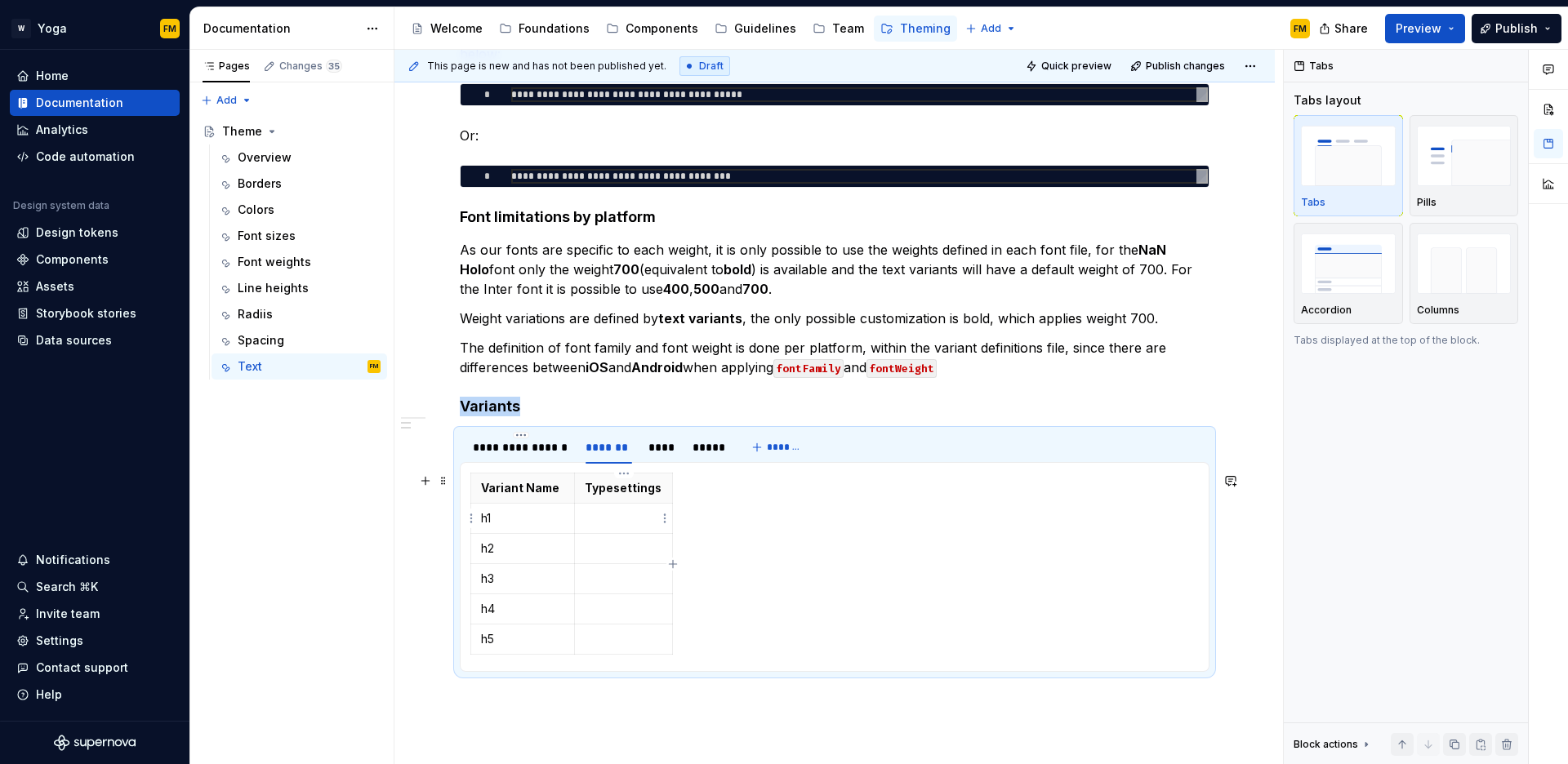
click at [614, 519] on p at bounding box center [623, 518] width 78 height 17
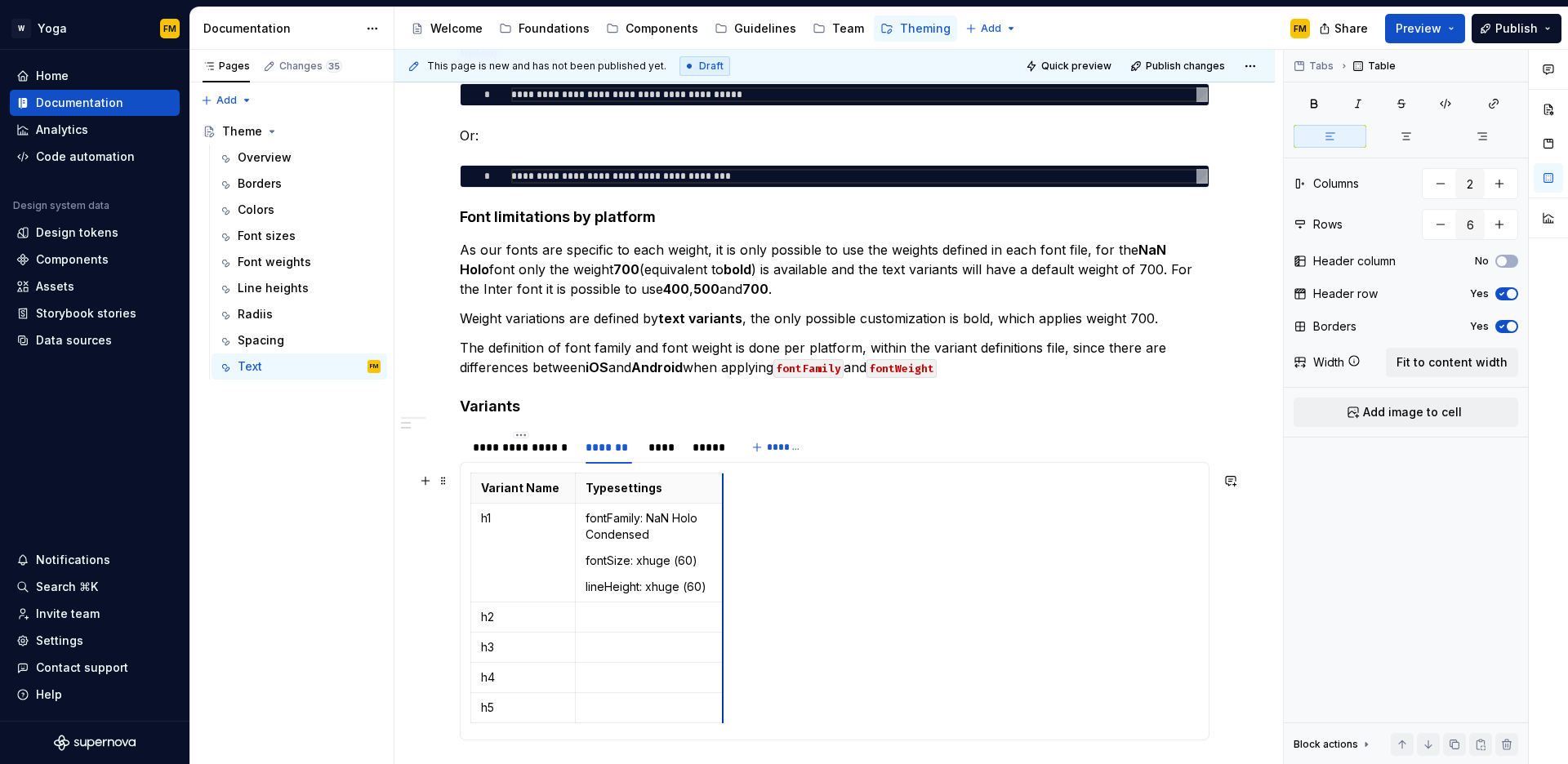
drag, startPoint x: 671, startPoint y: 539, endPoint x: 749, endPoint y: 539, distance: 78.0
drag, startPoint x: 652, startPoint y: 518, endPoint x: 659, endPoint y: 523, distance: 8.6
click at [660, 523] on p "fontFamily: NaN Holo Condensed" at bounding box center [663, 526] width 155 height 32
drag, startPoint x: 648, startPoint y: 519, endPoint x: 662, endPoint y: 533, distance: 19.8
click at [662, 533] on p "fontFamily: NaN Holo Condensed" at bounding box center [663, 526] width 155 height 32
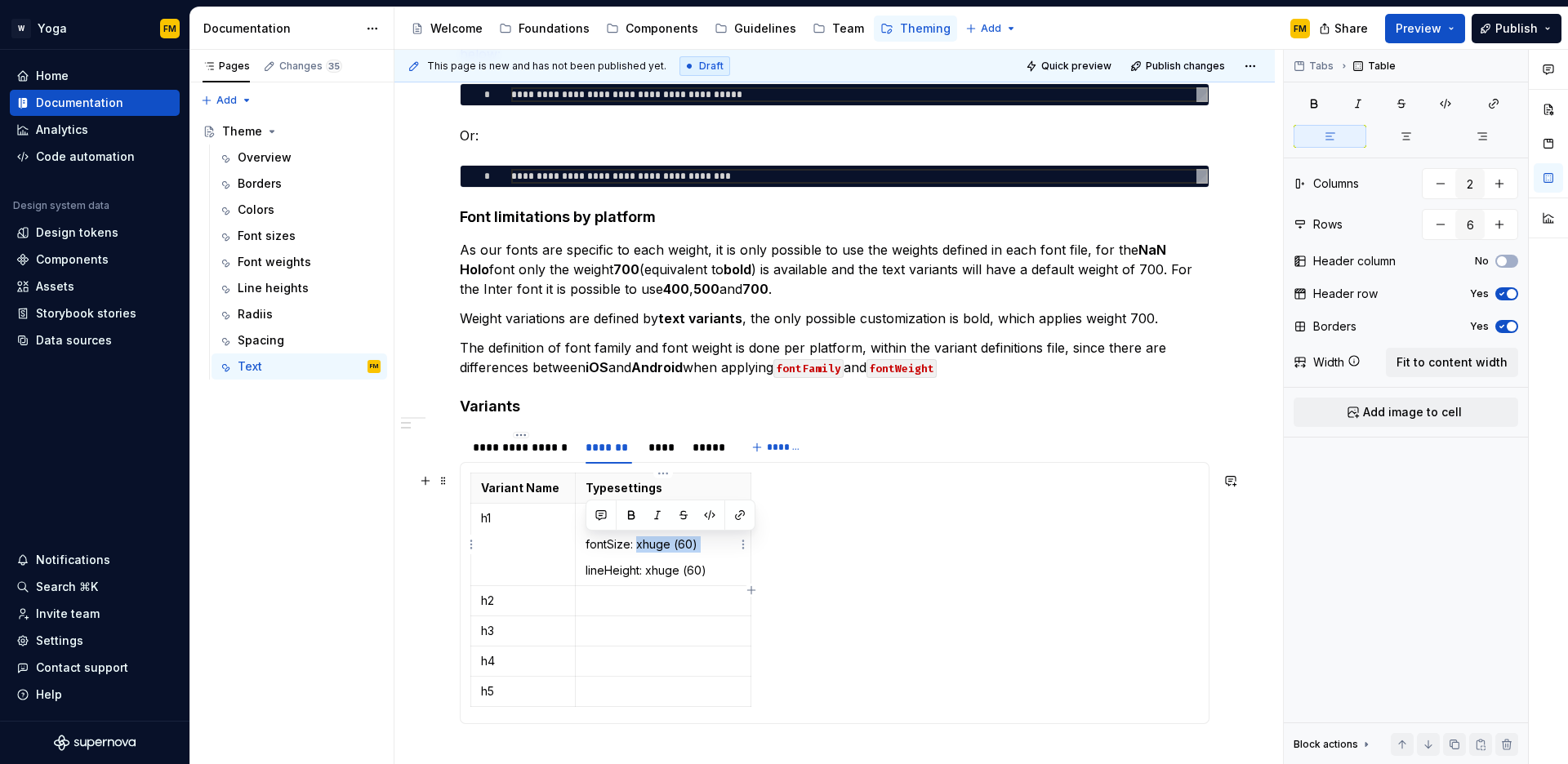
drag, startPoint x: 636, startPoint y: 548, endPoint x: 709, endPoint y: 554, distance: 73.2
click at [709, 554] on td "fontFamily: Inter fontSize: xhuge (60) lineHeight: xhuge (60)" at bounding box center [663, 544] width 176 height 83
drag, startPoint x: 704, startPoint y: 567, endPoint x: 646, endPoint y: 564, distance: 58.1
click at [646, 564] on p "lineHeight: xhuge (60)" at bounding box center [663, 571] width 155 height 17
drag, startPoint x: 638, startPoint y: 567, endPoint x: 589, endPoint y: 511, distance: 74.4
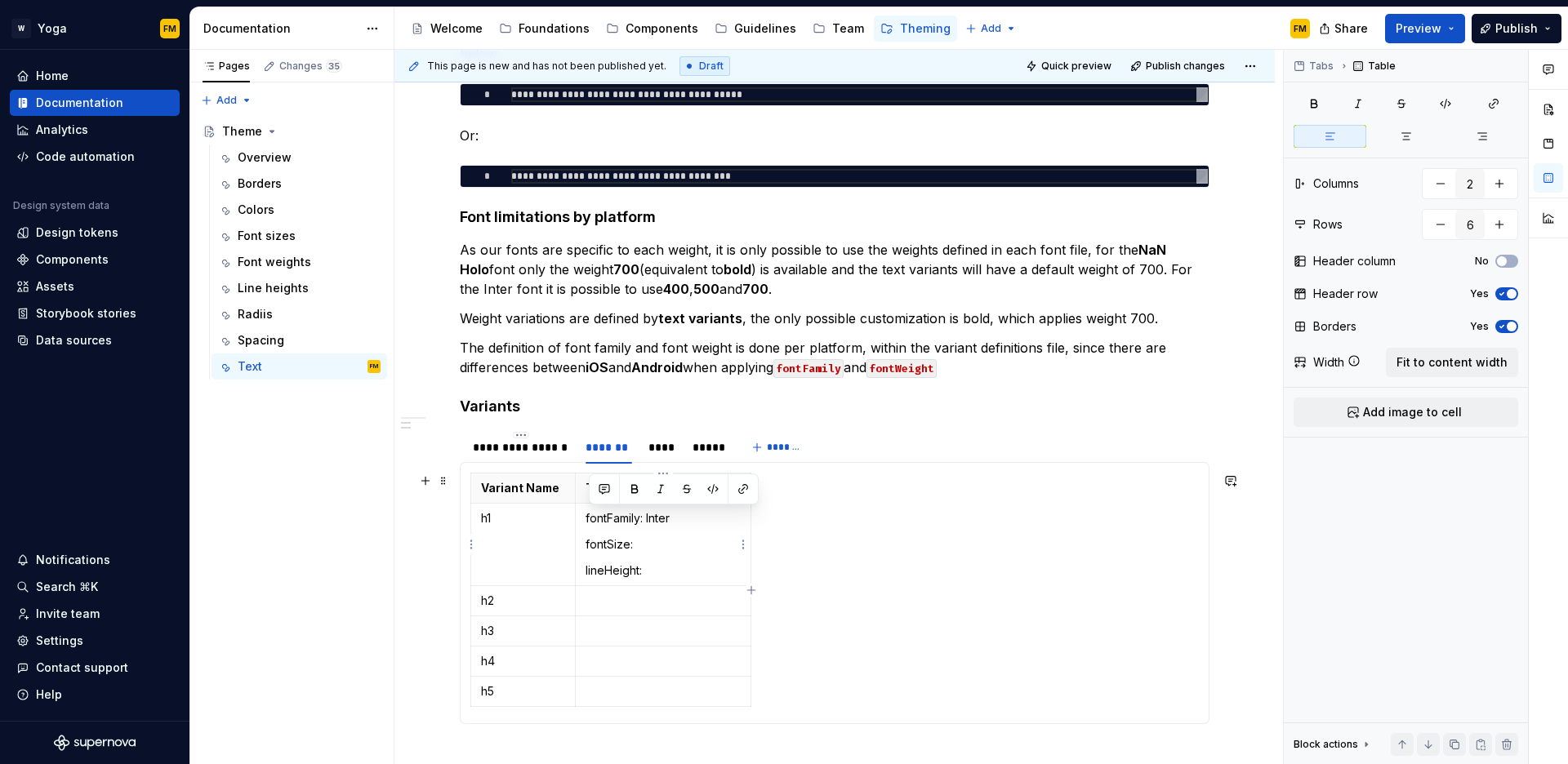
click at [589, 511] on td "fontFamily: Inter fontSize: lineHeight:" at bounding box center [663, 544] width 176 height 83
drag, startPoint x: 583, startPoint y: 513, endPoint x: 669, endPoint y: 573, distance: 104.9
click at [669, 573] on td "fontFamily: Inter fontSize: lineHeight:" at bounding box center [663, 544] width 176 height 83
copy td "fontFamily: Inter fontSize: lineHeight:"
click at [654, 600] on p at bounding box center [663, 601] width 155 height 17
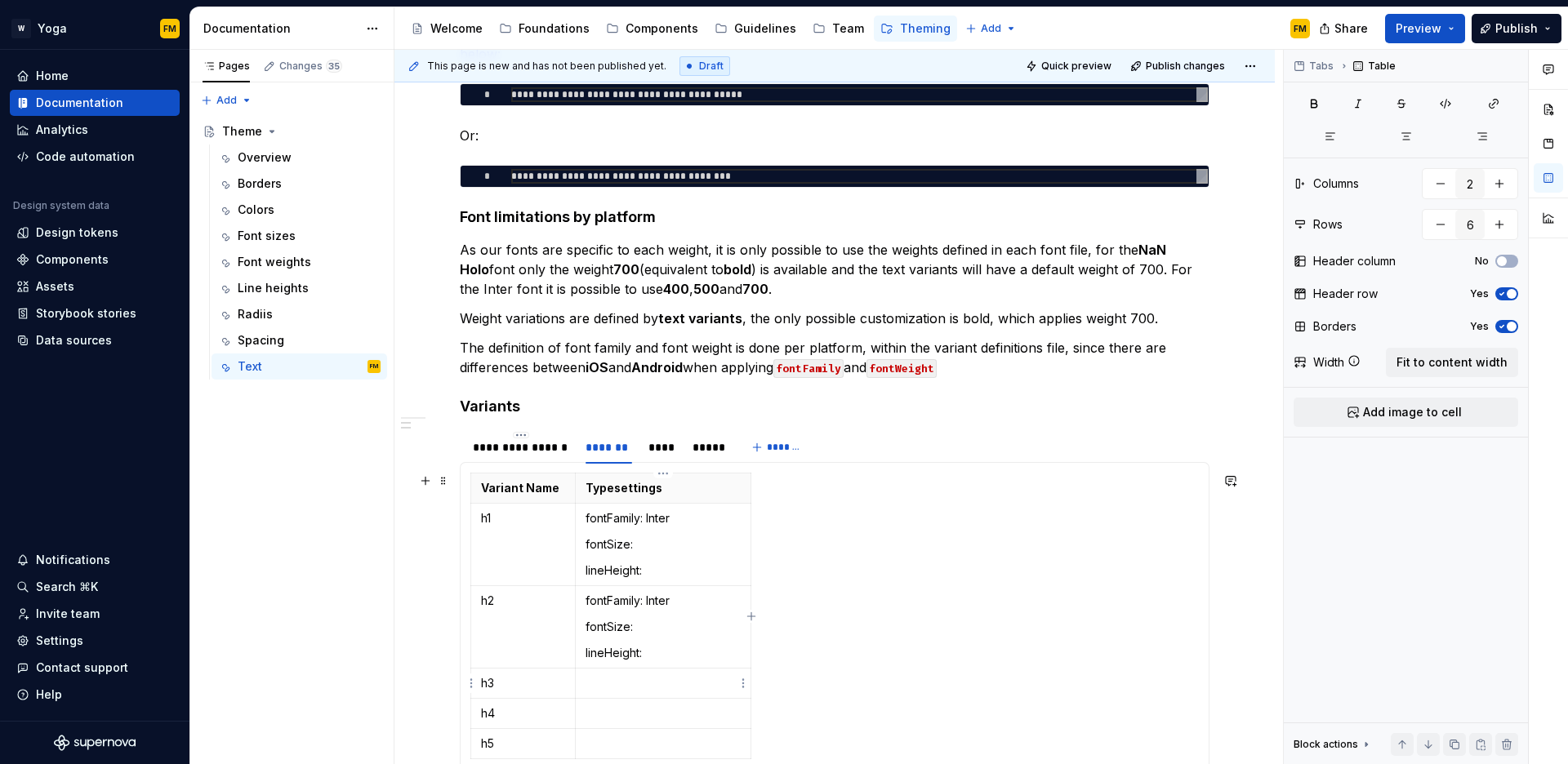
click at [636, 683] on p at bounding box center [663, 683] width 155 height 17
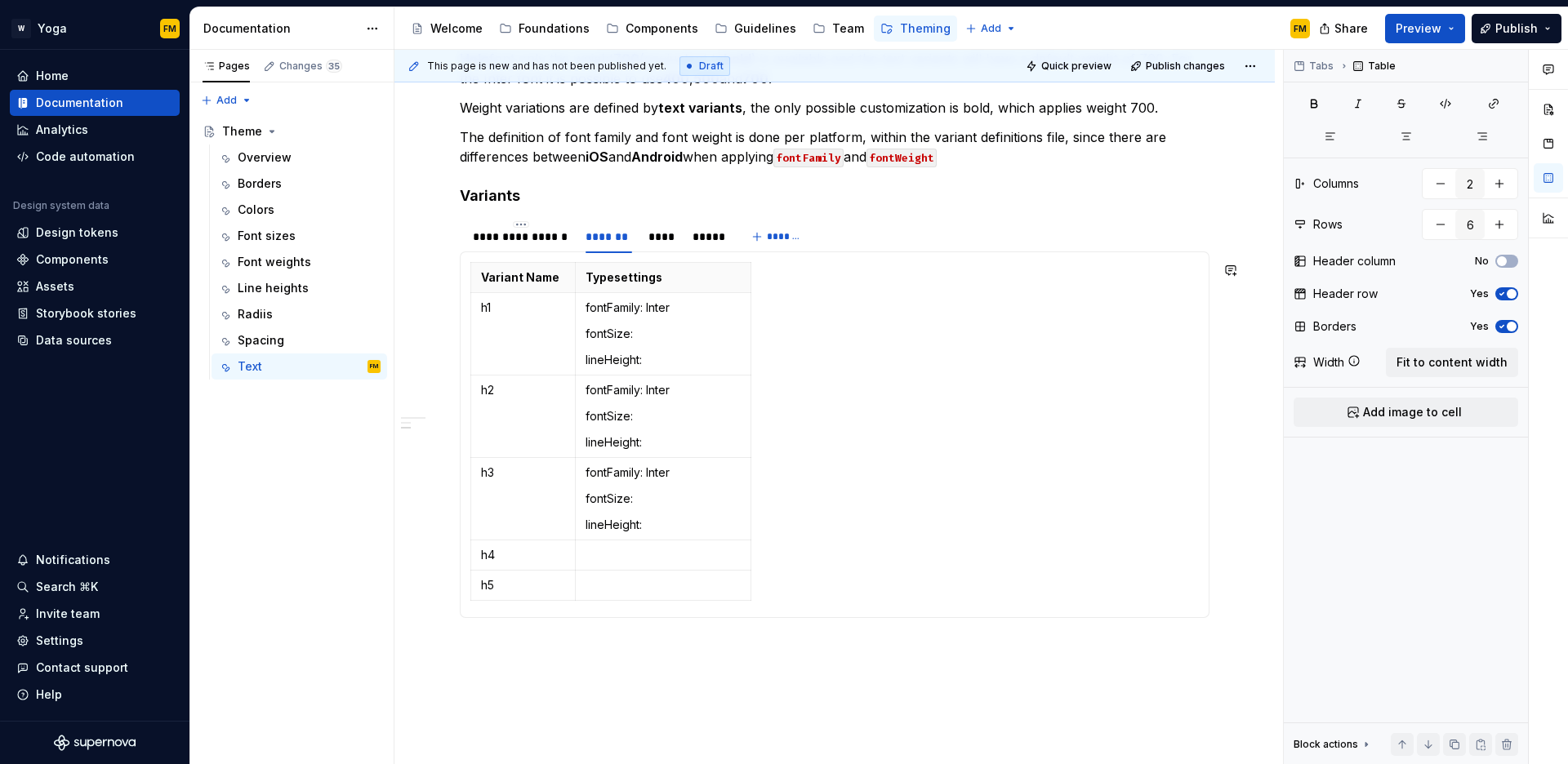
scroll to position [914, 0]
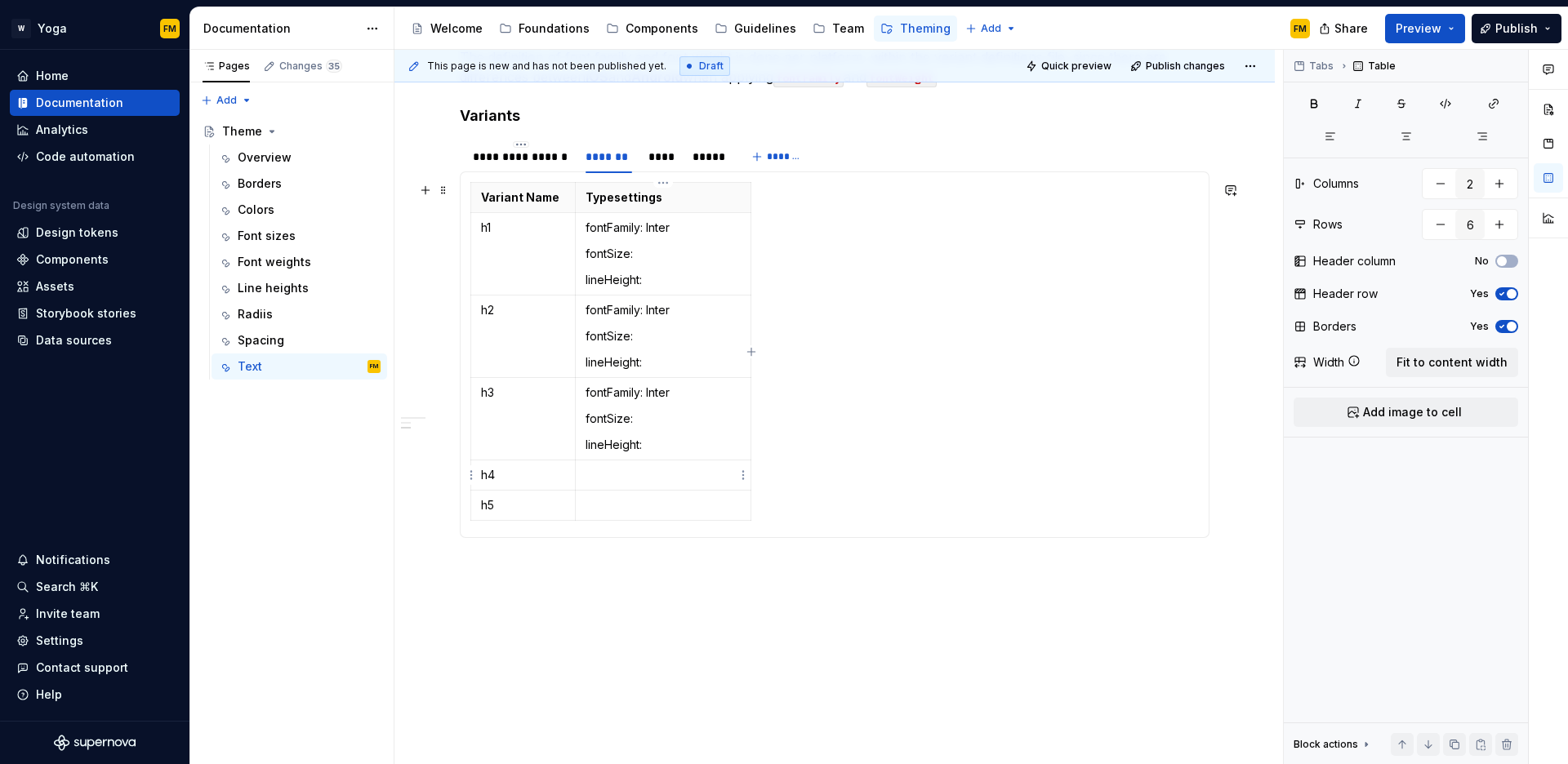
click at [640, 478] on p at bounding box center [663, 475] width 155 height 17
click at [640, 560] on p at bounding box center [663, 557] width 155 height 17
click at [672, 257] on p "fontSize:" at bounding box center [663, 254] width 155 height 17
click at [704, 228] on p "fontFamily: Inter" at bounding box center [663, 227] width 155 height 17
click at [653, 250] on p "fontSize:" at bounding box center [663, 254] width 155 height 17
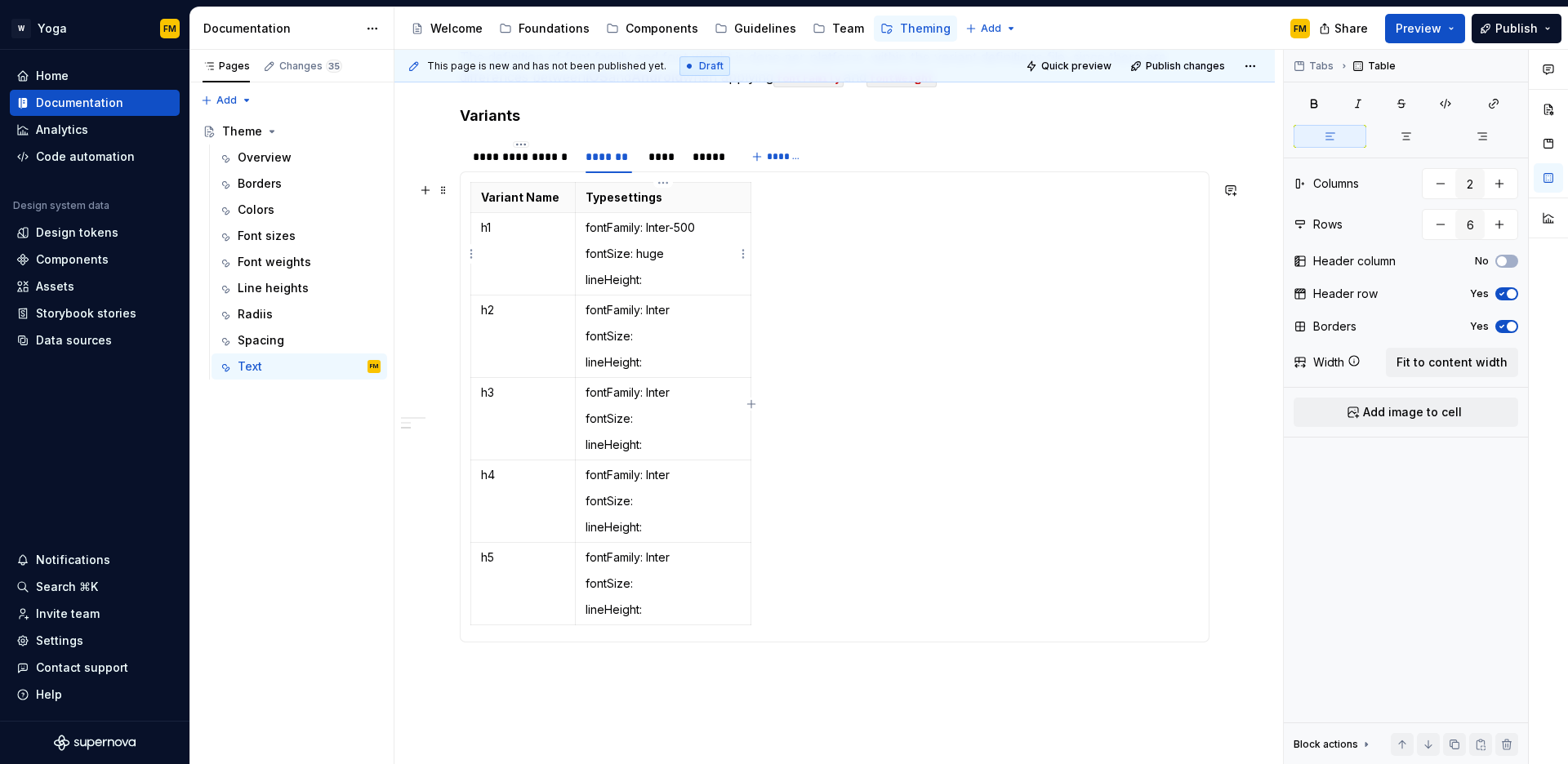
click at [668, 279] on p "lineHeight:" at bounding box center [663, 280] width 155 height 17
click at [696, 255] on p "fontSize: huge" at bounding box center [663, 254] width 155 height 17
click at [689, 285] on p "lineHeight: huge" at bounding box center [663, 280] width 155 height 17
click at [645, 279] on p "lineHeight: huge (56)" at bounding box center [663, 280] width 155 height 17
click at [690, 334] on p "fontSize:" at bounding box center [663, 336] width 155 height 17
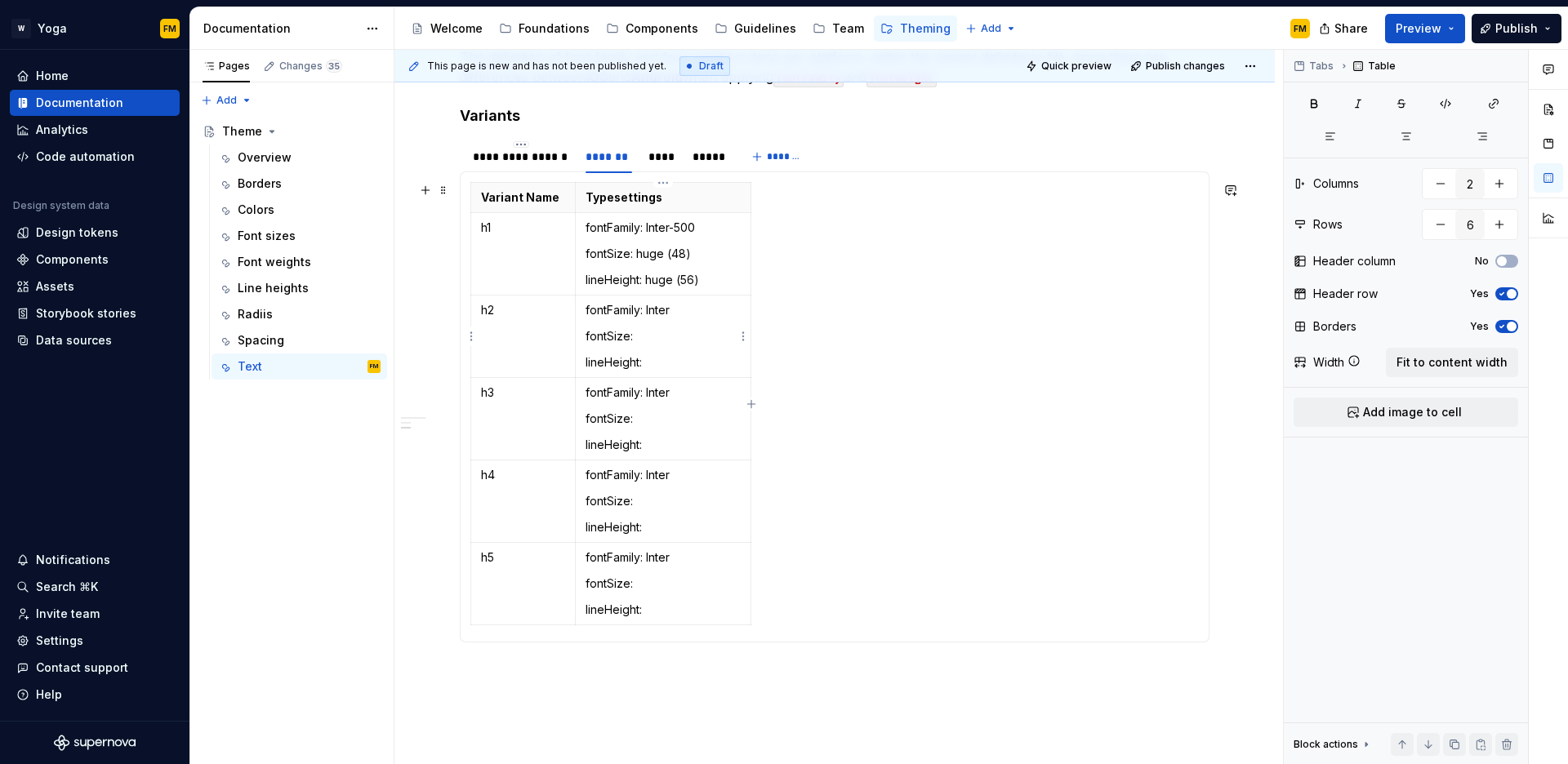
click at [679, 304] on p "fontFamily: Inter" at bounding box center [663, 310] width 155 height 17
click at [673, 337] on p "fontSize:" at bounding box center [663, 336] width 155 height 17
click at [687, 364] on p "lineHeight:" at bounding box center [663, 362] width 155 height 17
click at [702, 361] on p "lineHeight: xxxlarge ()" at bounding box center [663, 362] width 155 height 17
click at [700, 393] on p "fontFamily: Inter" at bounding box center [663, 392] width 155 height 17
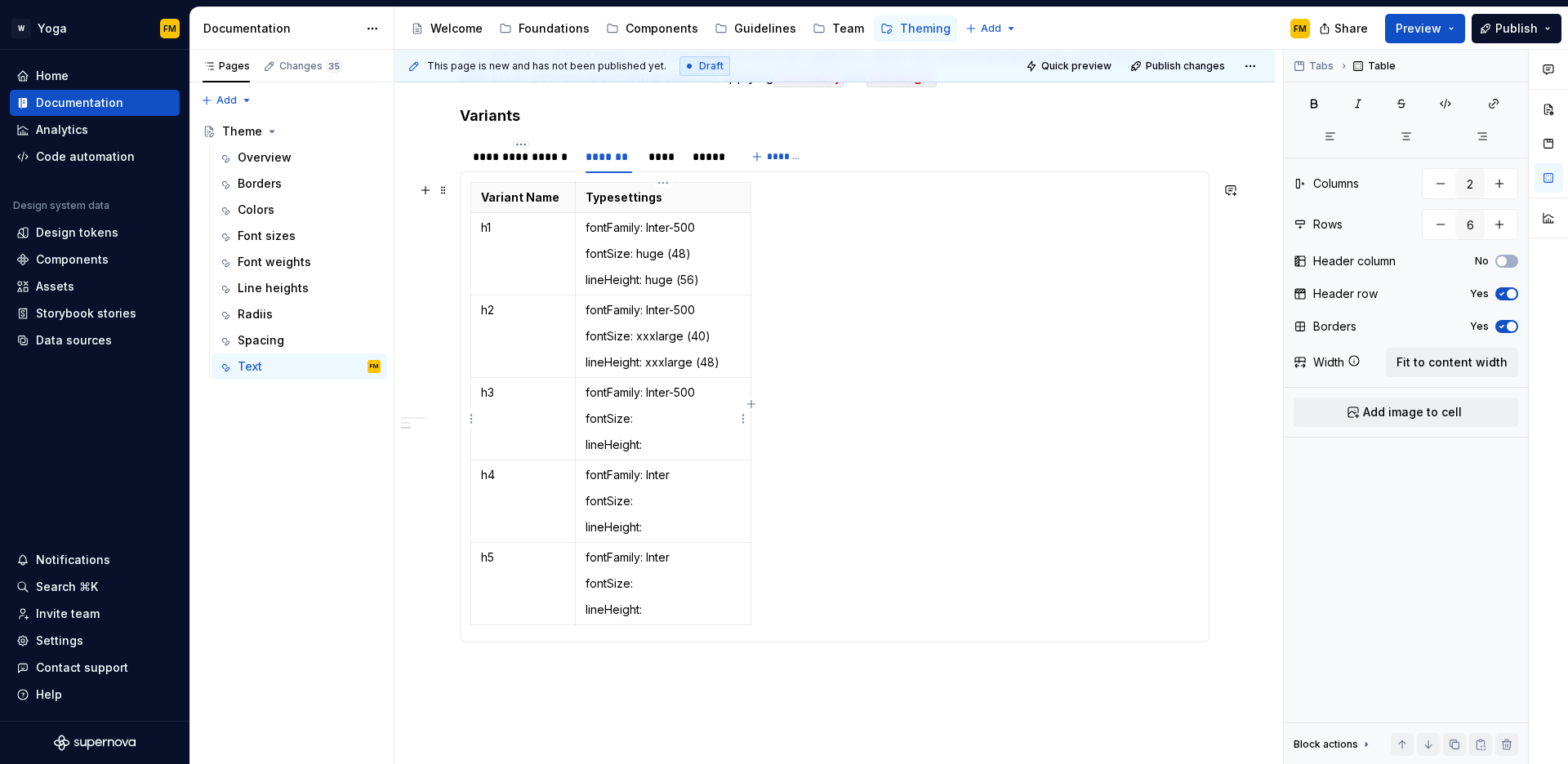
click at [689, 416] on p "fontSize:" at bounding box center [663, 419] width 155 height 17
click at [719, 474] on p "fontFamily: Inter" at bounding box center [663, 475] width 155 height 17
click at [689, 496] on p "fontSize:" at bounding box center [663, 502] width 155 height 17
click at [687, 558] on p "fontFamily: Inter" at bounding box center [663, 557] width 155 height 17
click at [660, 577] on p "fontSize:" at bounding box center [663, 583] width 155 height 17
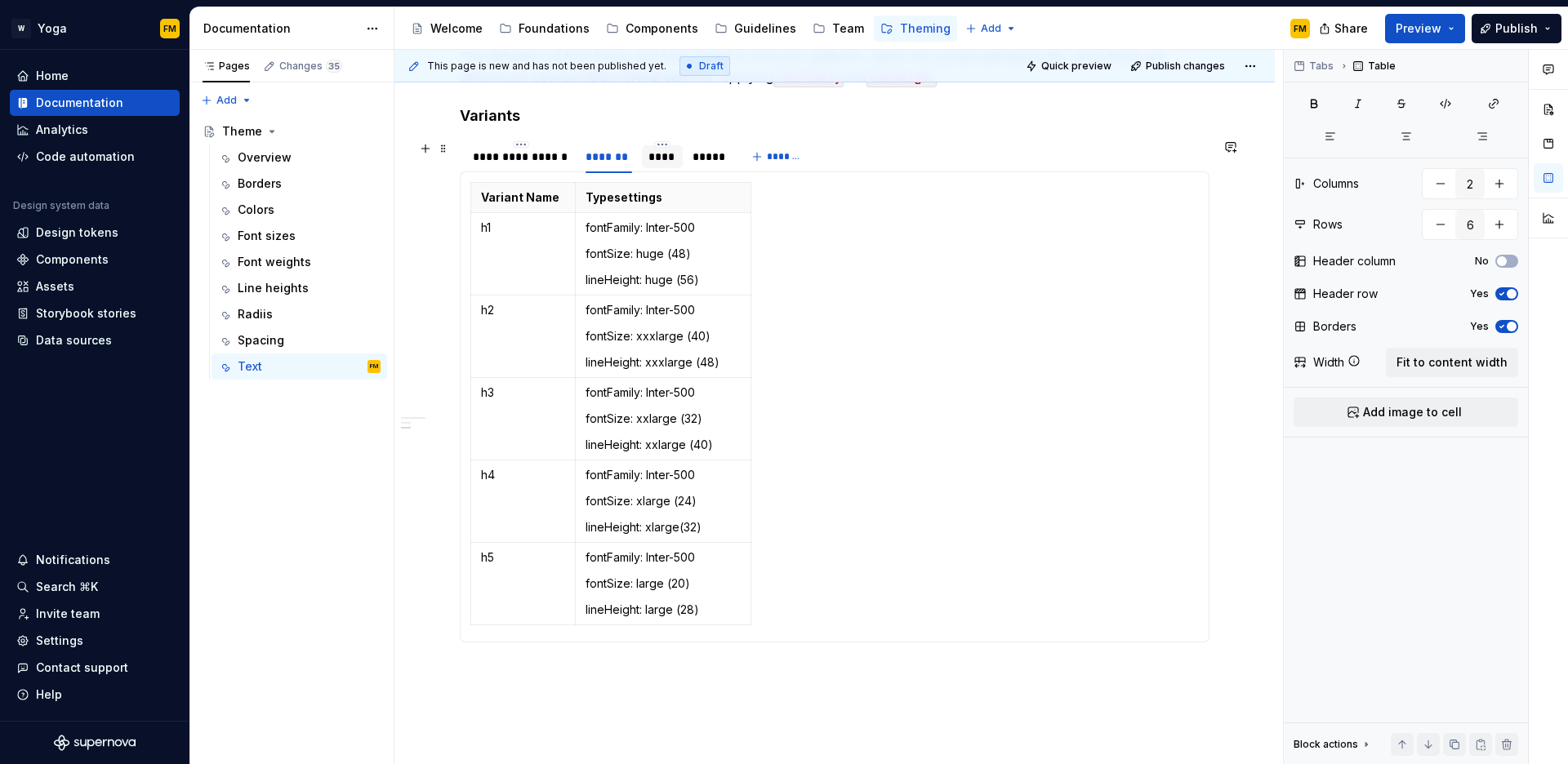
click at [664, 163] on div "****" at bounding box center [663, 156] width 27 height 17
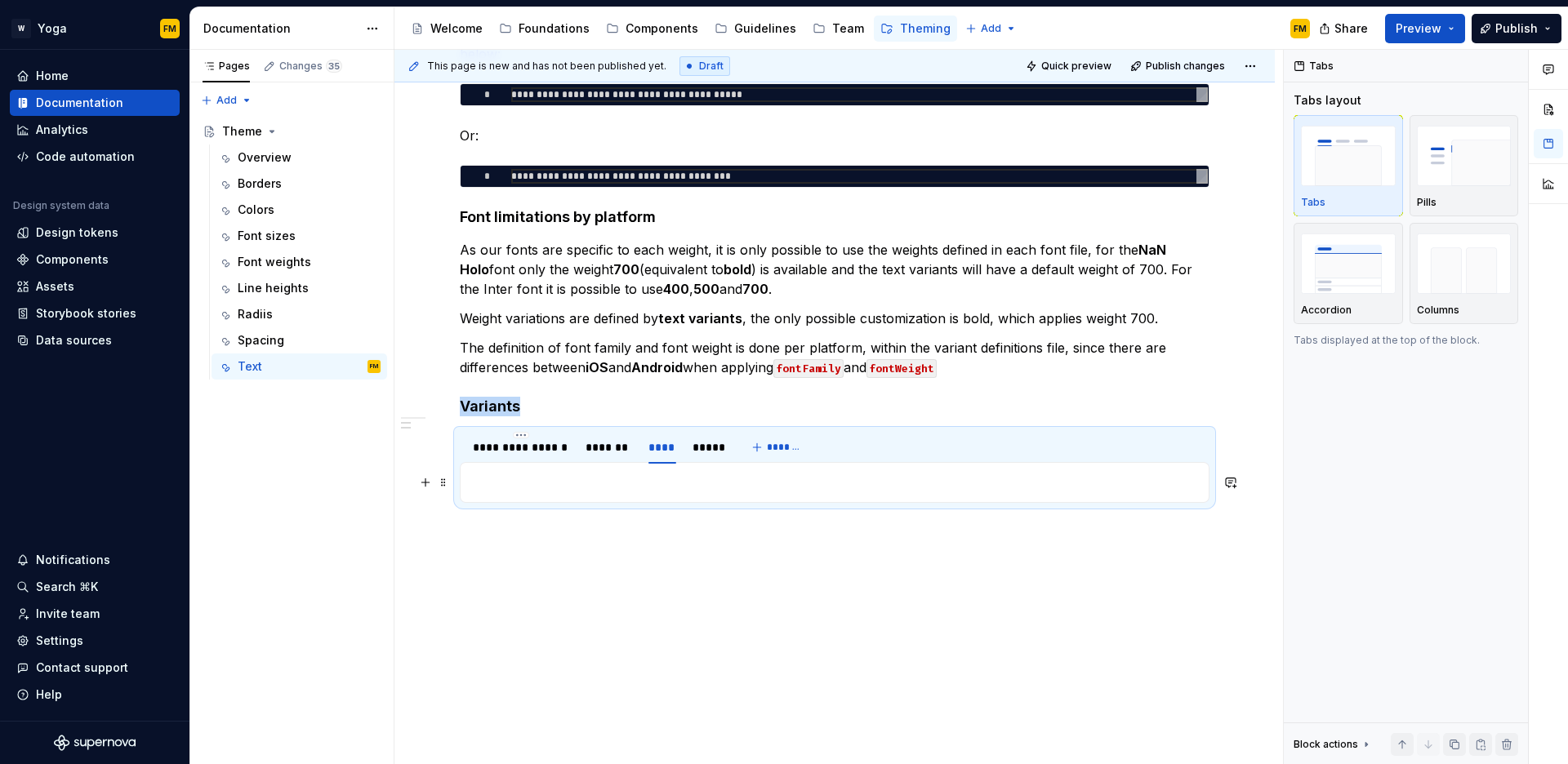
click at [501, 479] on p at bounding box center [834, 483] width 729 height 20
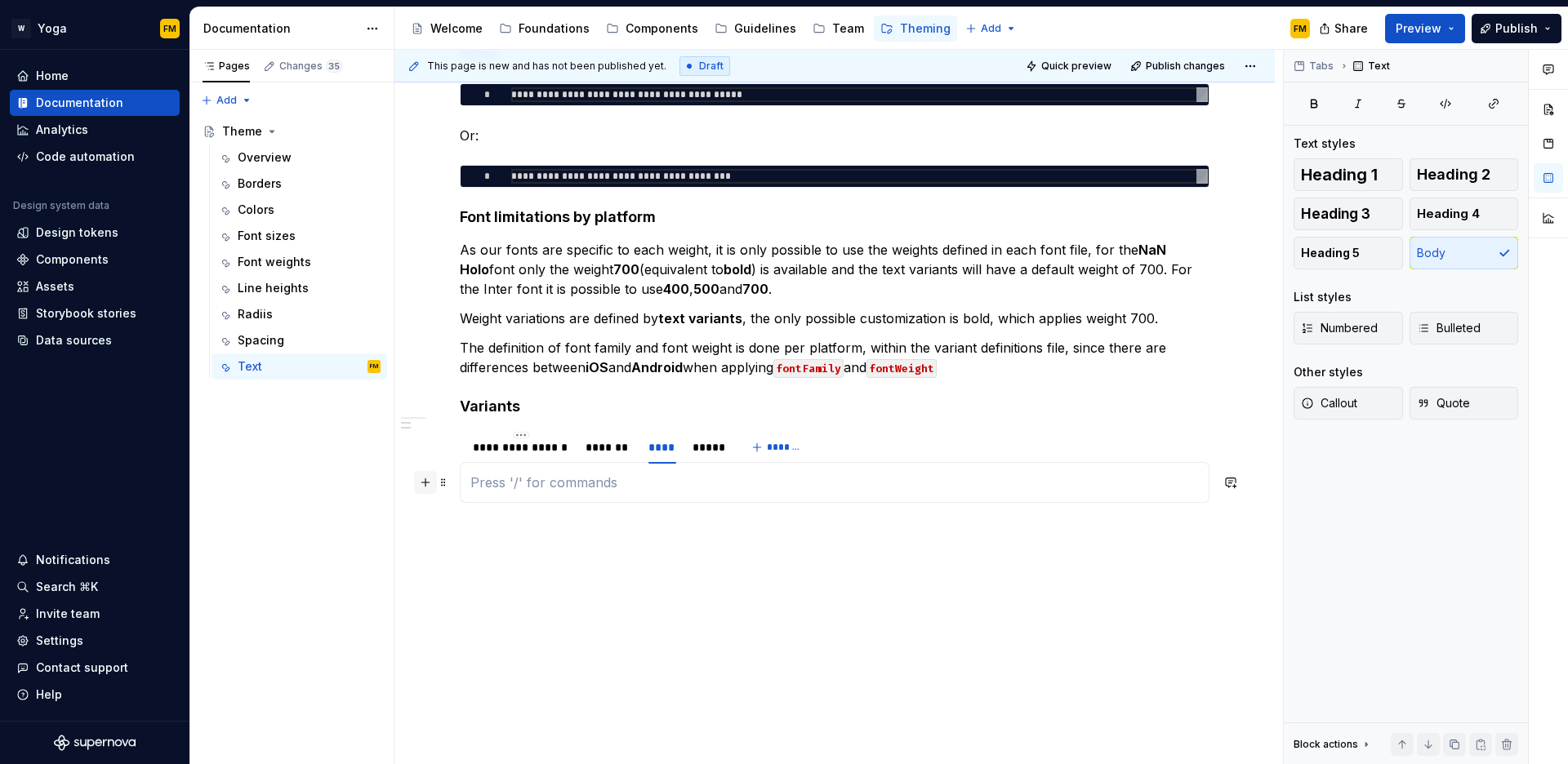
click at [427, 481] on button "button" at bounding box center [424, 482] width 22 height 22
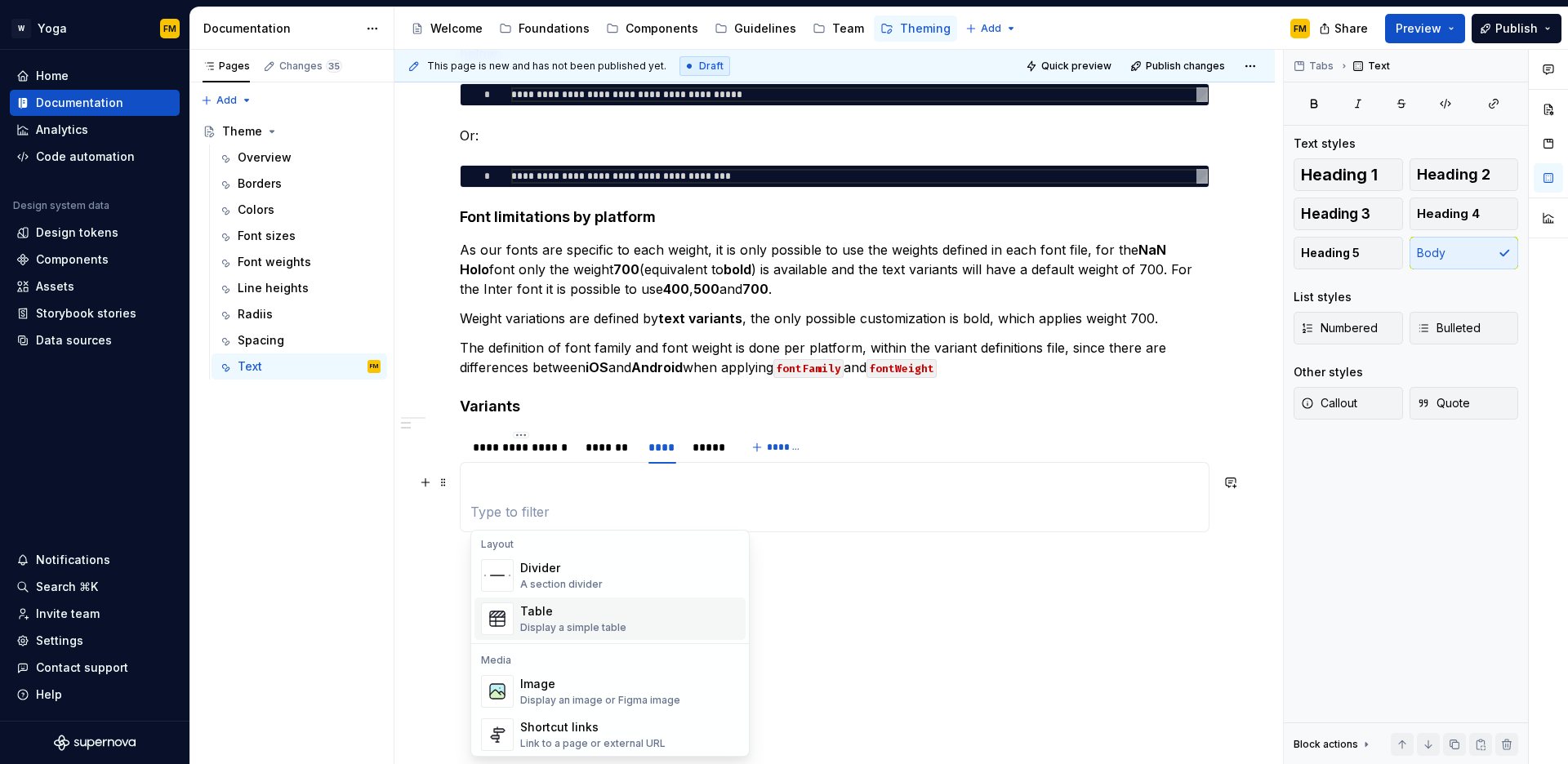
scroll to position [543, 0]
click at [597, 615] on div "Table Display a simple table" at bounding box center [573, 615] width 106 height 31
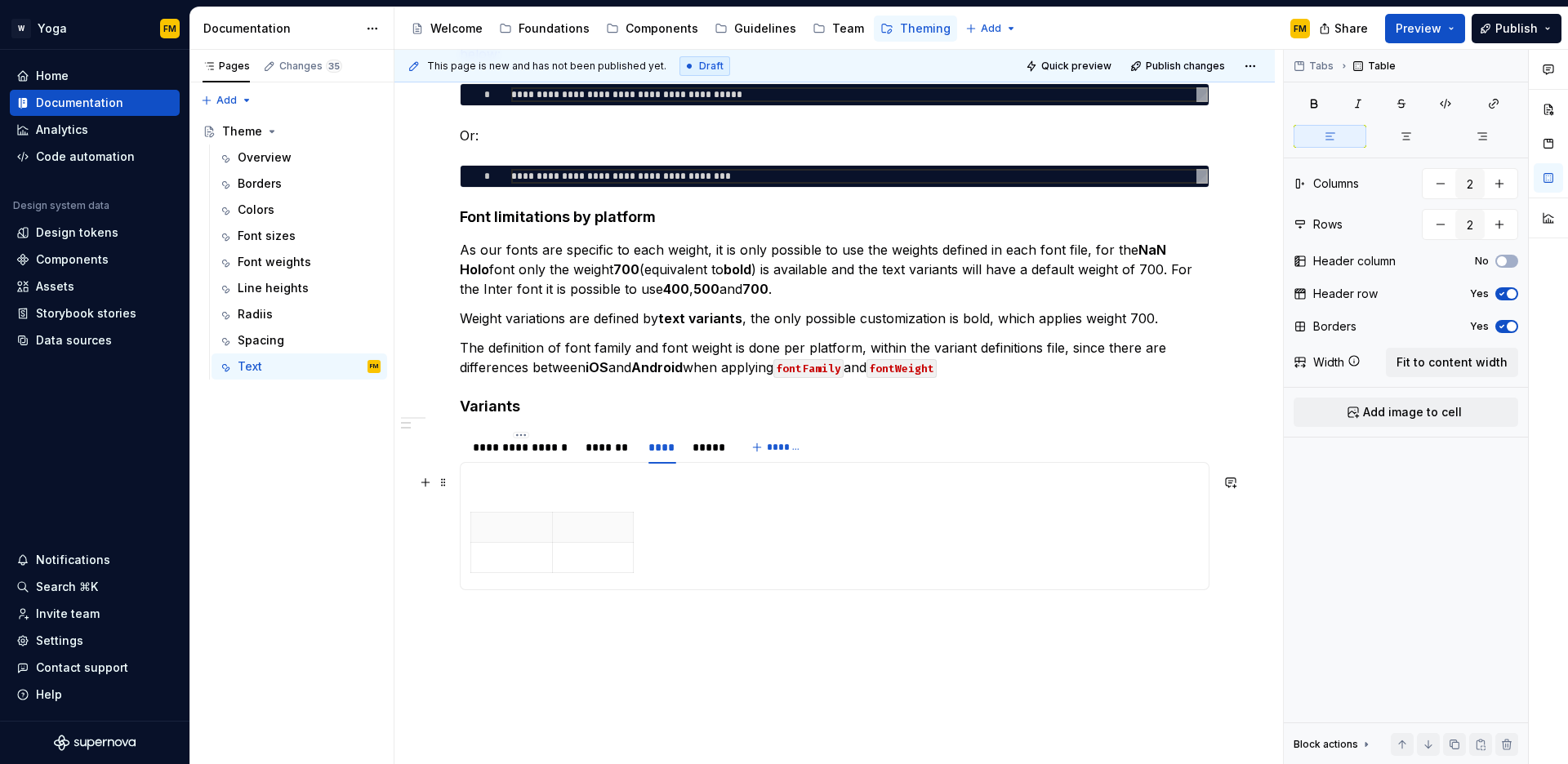
click at [522, 478] on p at bounding box center [834, 483] width 729 height 20
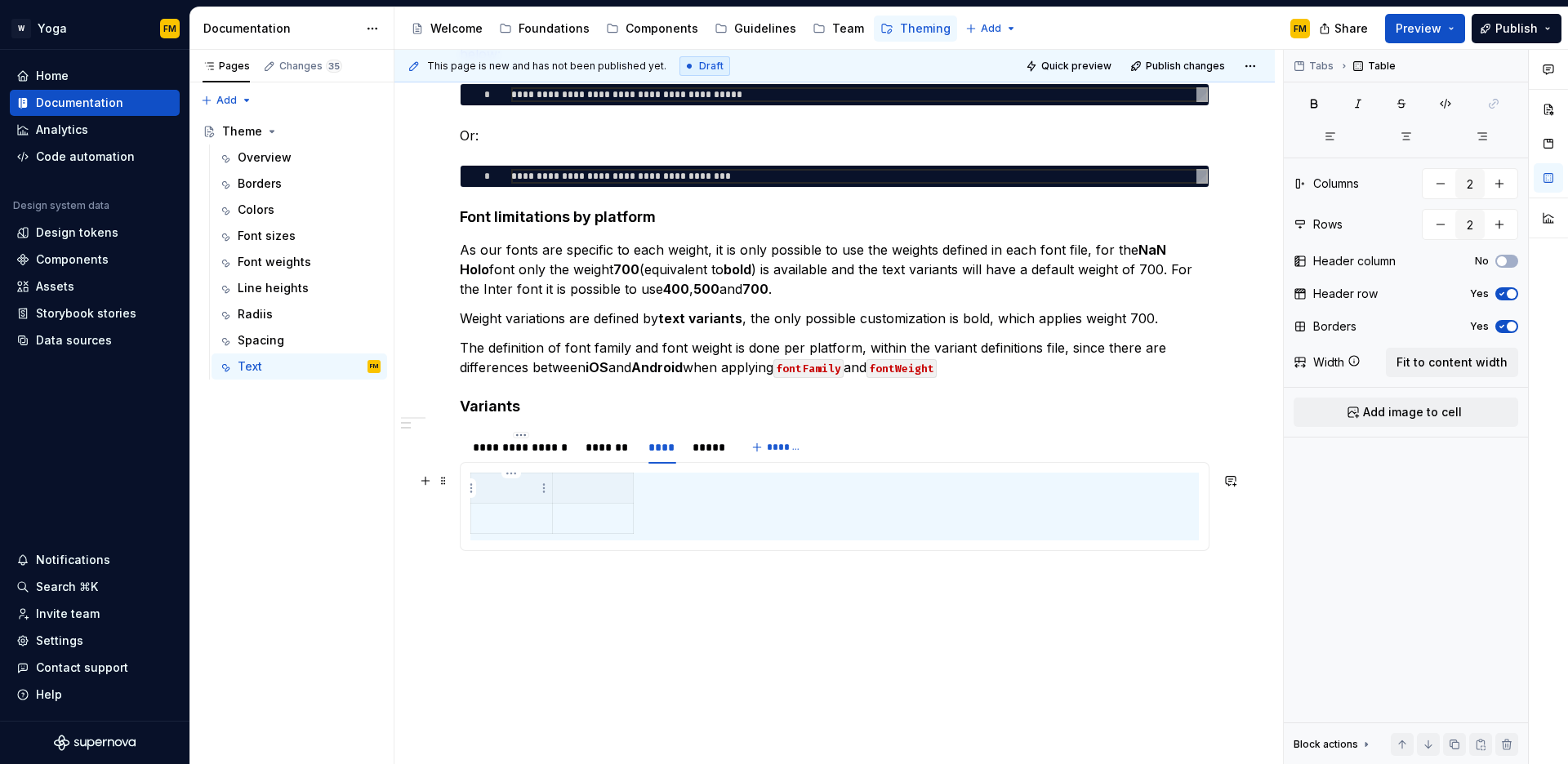
click at [496, 489] on p at bounding box center [511, 488] width 61 height 17
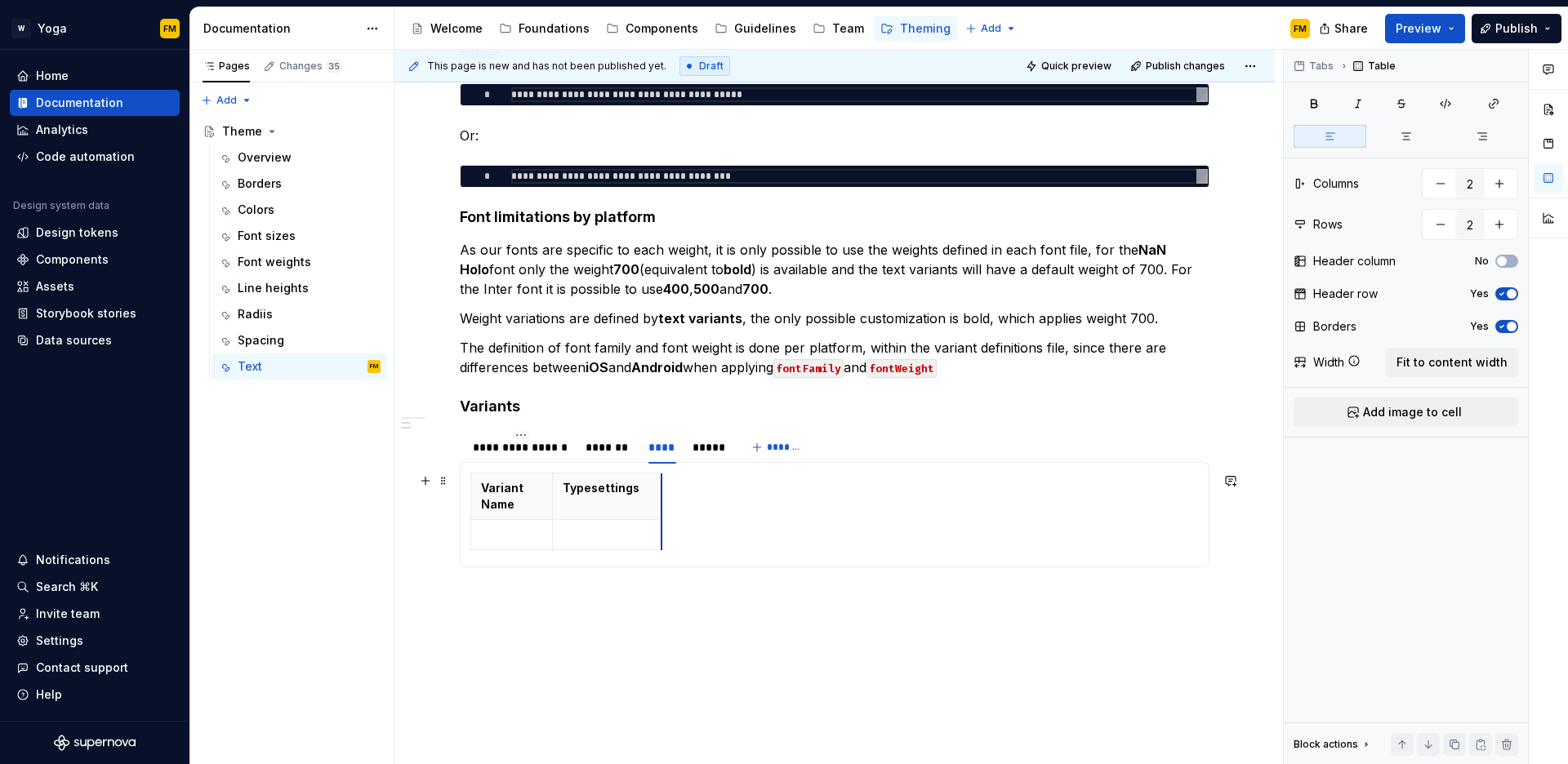
drag, startPoint x: 632, startPoint y: 499, endPoint x: 662, endPoint y: 500, distance: 30.0
drag, startPoint x: 553, startPoint y: 499, endPoint x: 573, endPoint y: 500, distance: 20.0
click at [573, 500] on th "Typesettings" at bounding box center [626, 488] width 110 height 30
click at [592, 446] on div "*******" at bounding box center [609, 447] width 47 height 17
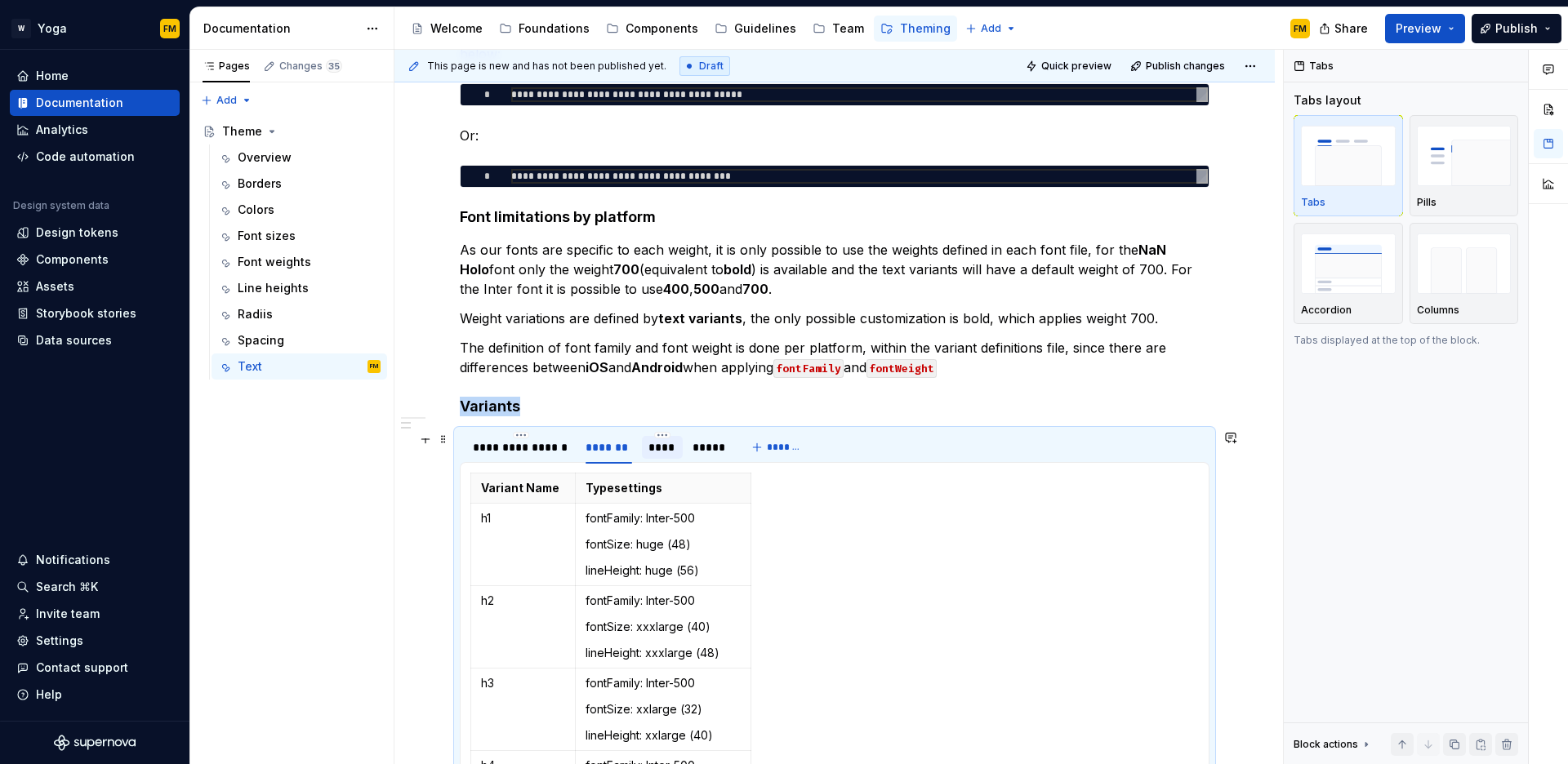
click at [669, 451] on div "****" at bounding box center [663, 447] width 27 height 17
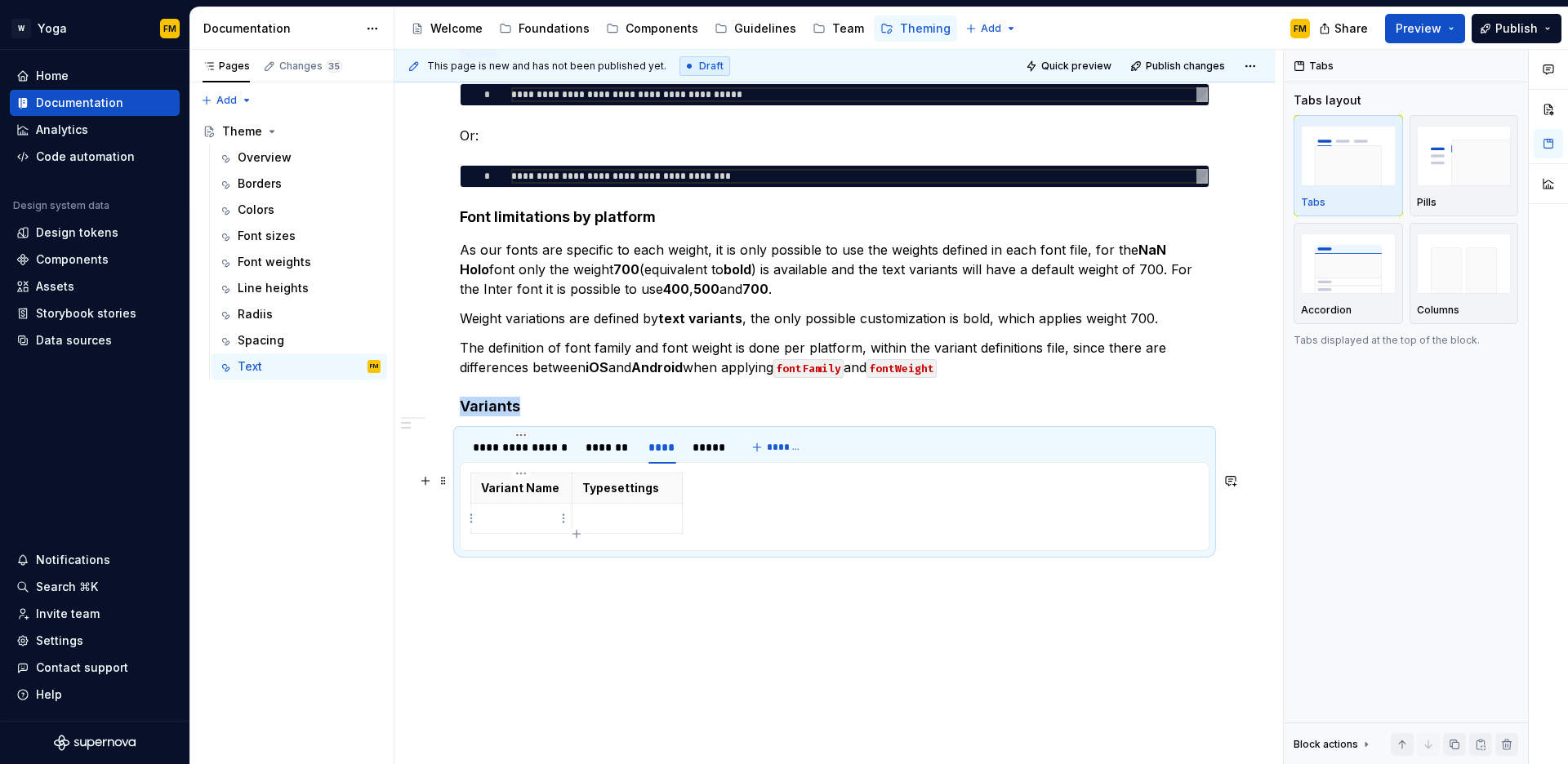
click at [531, 518] on p at bounding box center [521, 518] width 81 height 17
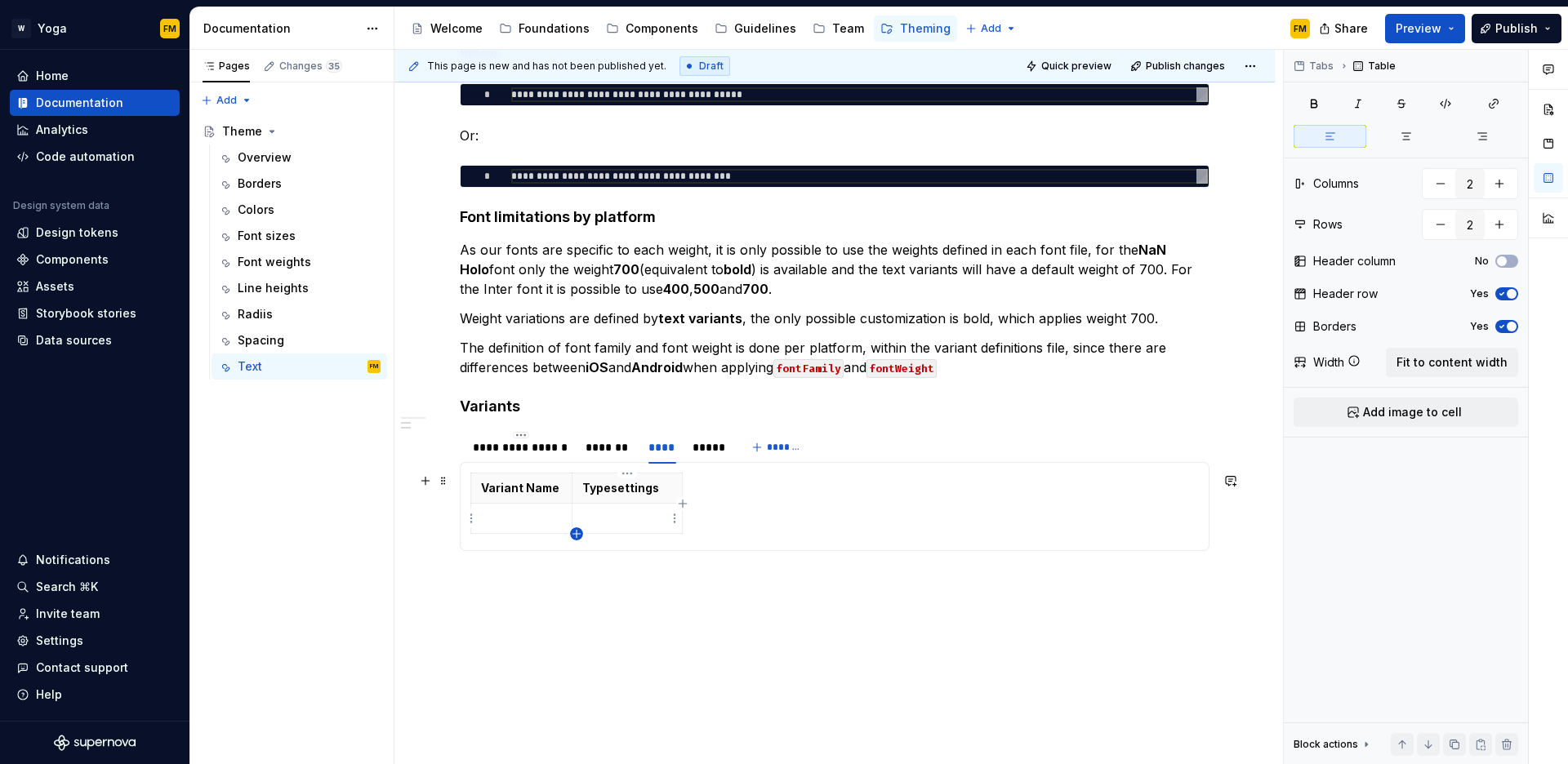
click at [578, 534] on icon "button" at bounding box center [576, 534] width 13 height 13
type input "3"
click at [524, 527] on td at bounding box center [522, 518] width 101 height 30
click at [583, 524] on p at bounding box center [627, 518] width 90 height 17
click at [611, 447] on div "*******" at bounding box center [609, 447] width 47 height 17
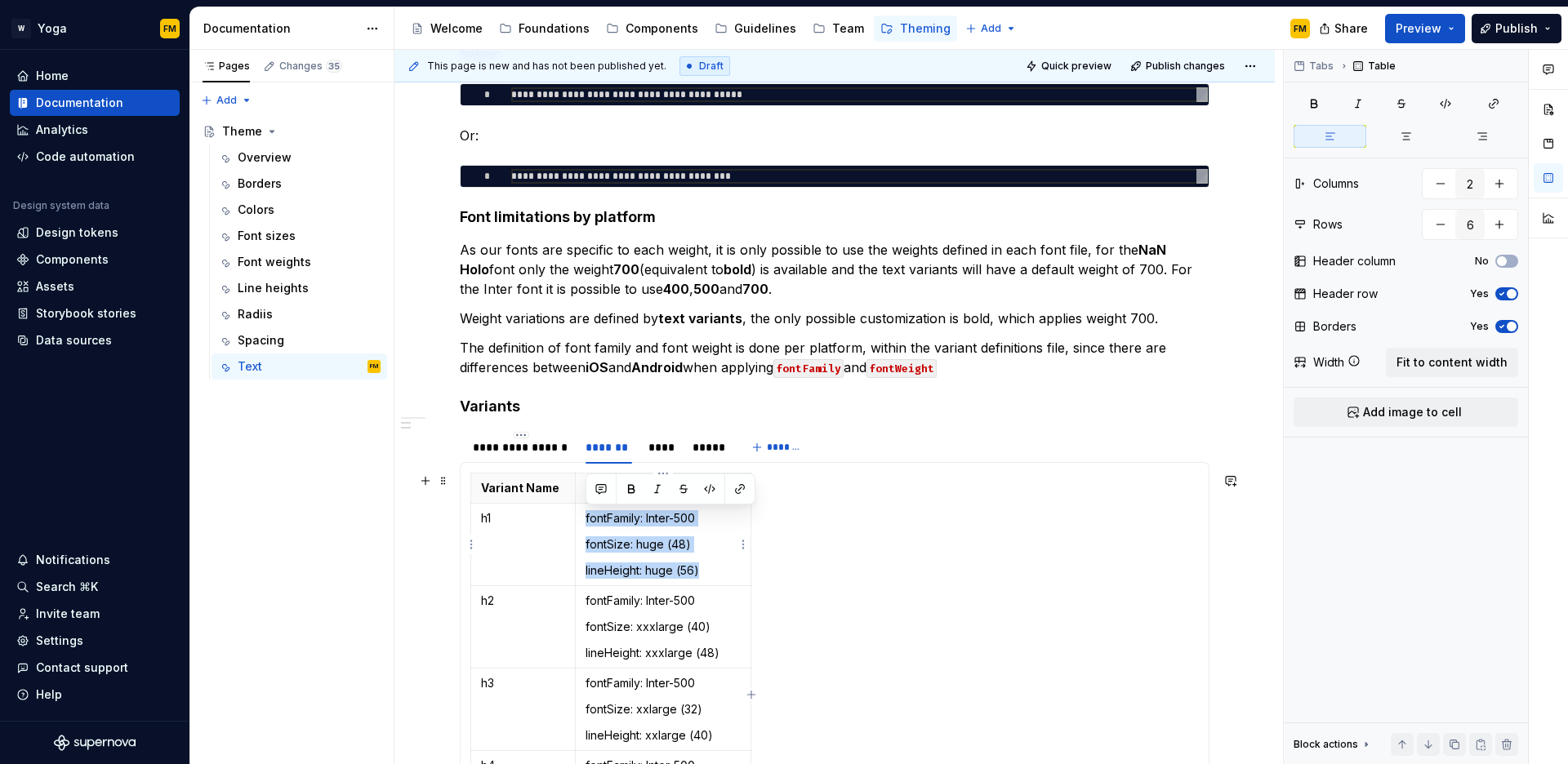
drag, startPoint x: 704, startPoint y: 574, endPoint x: 586, endPoint y: 520, distance: 129.8
click at [586, 520] on td "fontFamily: Inter-500 fontSize: huge (48) lineHeight: huge (56)" at bounding box center [663, 544] width 176 height 83
copy td "fontFamily: Inter-500 fontSize: huge (48) lineHeight: huge (56)"
click at [663, 449] on div "****" at bounding box center [663, 447] width 27 height 17
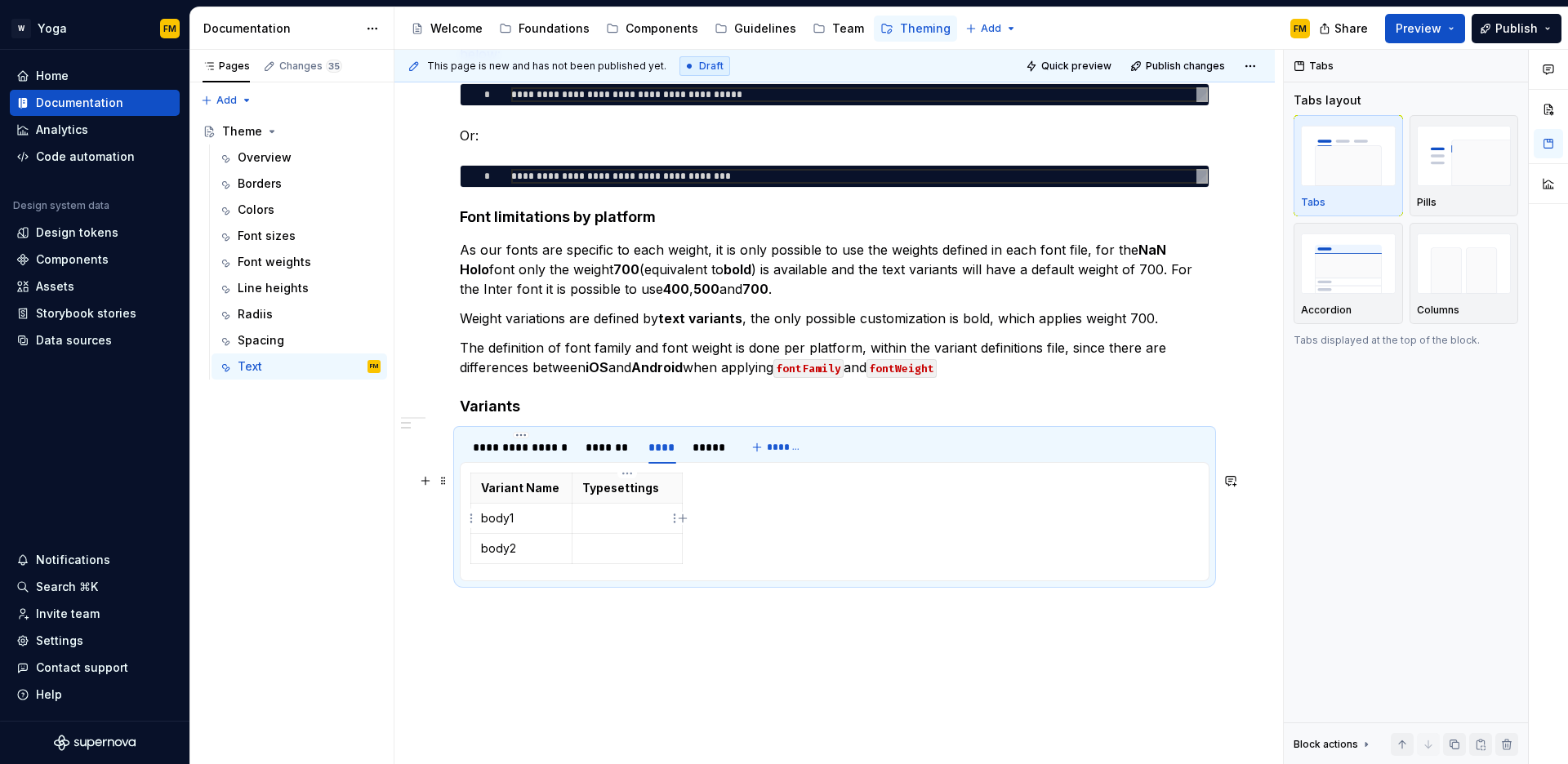
click at [605, 522] on p at bounding box center [627, 518] width 90 height 17
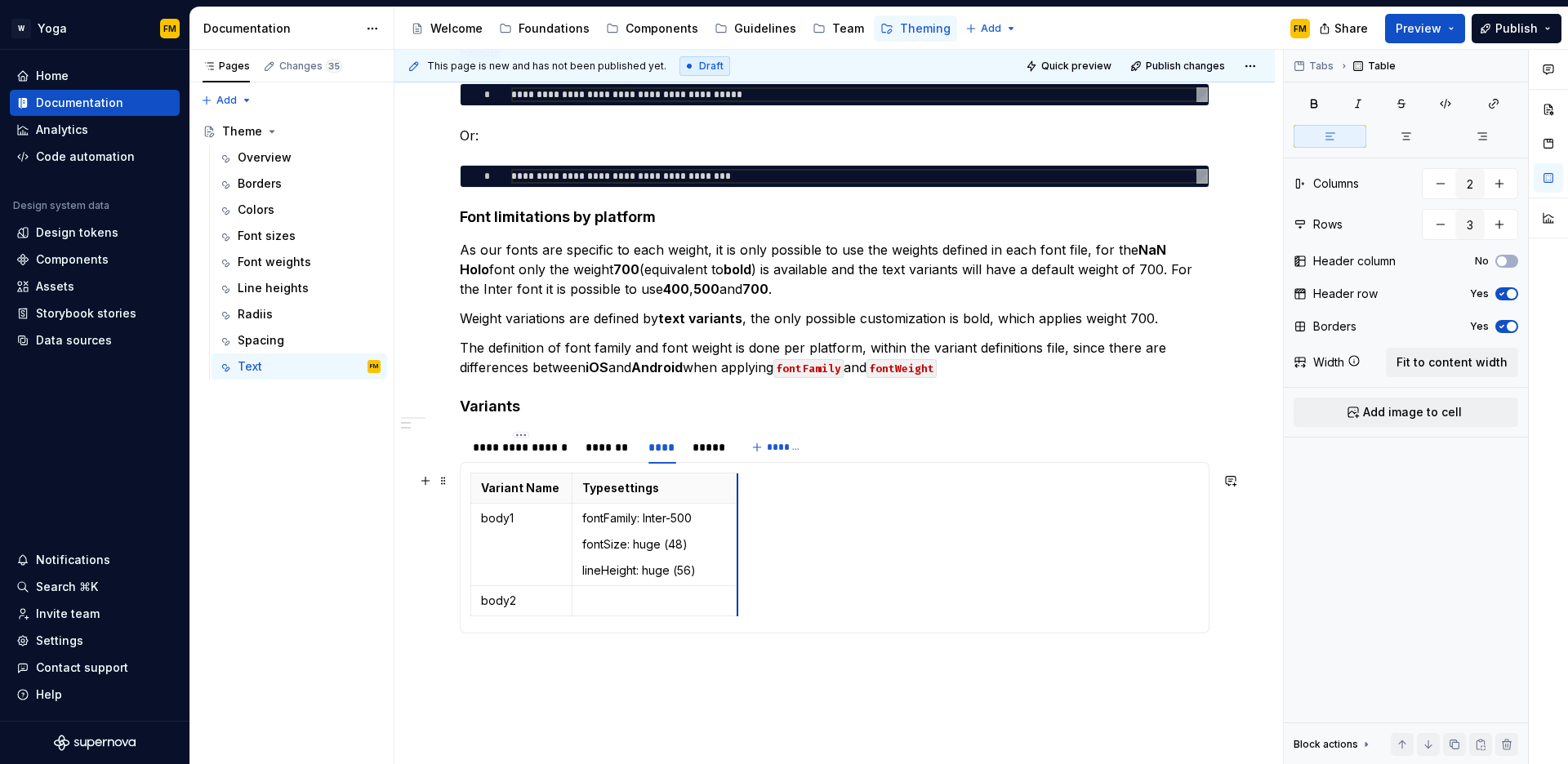
drag, startPoint x: 681, startPoint y: 544, endPoint x: 737, endPoint y: 544, distance: 56.0
drag, startPoint x: 632, startPoint y: 542, endPoint x: 684, endPoint y: 543, distance: 52.0
click at [684, 543] on p "fontSize: huge (48)" at bounding box center [655, 544] width 145 height 17
drag, startPoint x: 699, startPoint y: 574, endPoint x: 644, endPoint y: 573, distance: 55.0
click at [644, 573] on p "lineHeight: huge (56)" at bounding box center [655, 571] width 145 height 17
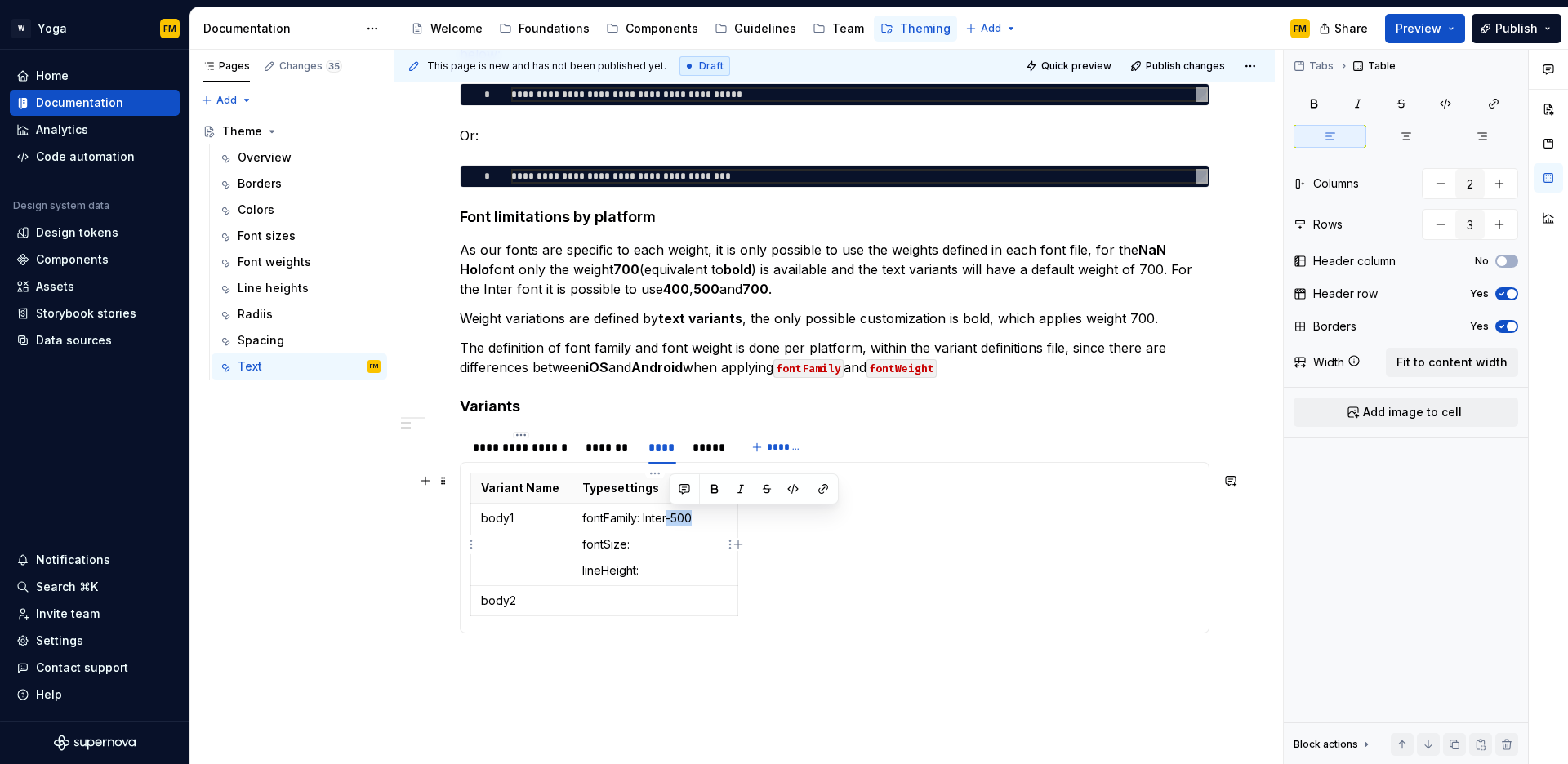
drag, startPoint x: 667, startPoint y: 519, endPoint x: 691, endPoint y: 521, distance: 24.1
click at [693, 520] on p "fontFamily: Inter-500" at bounding box center [655, 518] width 145 height 17
drag, startPoint x: 661, startPoint y: 565, endPoint x: 582, endPoint y: 513, distance: 94.6
click at [581, 513] on td "fontFamily: Inter-500 fontSize: lineHeight:" at bounding box center [655, 544] width 166 height 83
copy td "fontFamily: Inter-500 fontSize: lineHeight:"
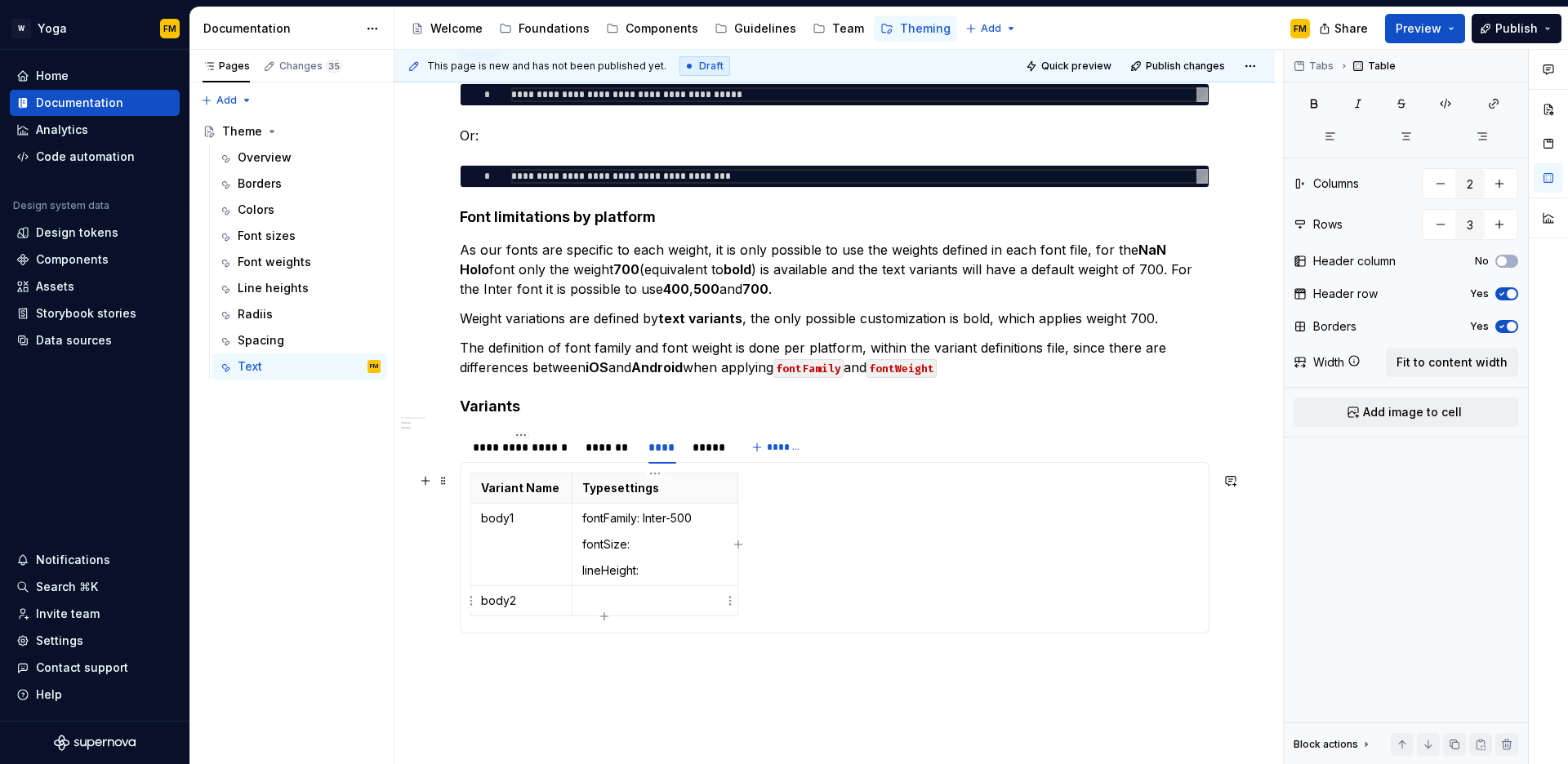
click at [623, 606] on p at bounding box center [655, 601] width 145 height 17
click at [694, 543] on p "fontSize:" at bounding box center [655, 544] width 145 height 17
click at [708, 543] on p "fontSize: medium ()" at bounding box center [655, 544] width 145 height 17
click at [703, 569] on p "lineHeight: medium ()" at bounding box center [655, 571] width 145 height 17
click at [644, 627] on p "fontSize:" at bounding box center [655, 626] width 145 height 17
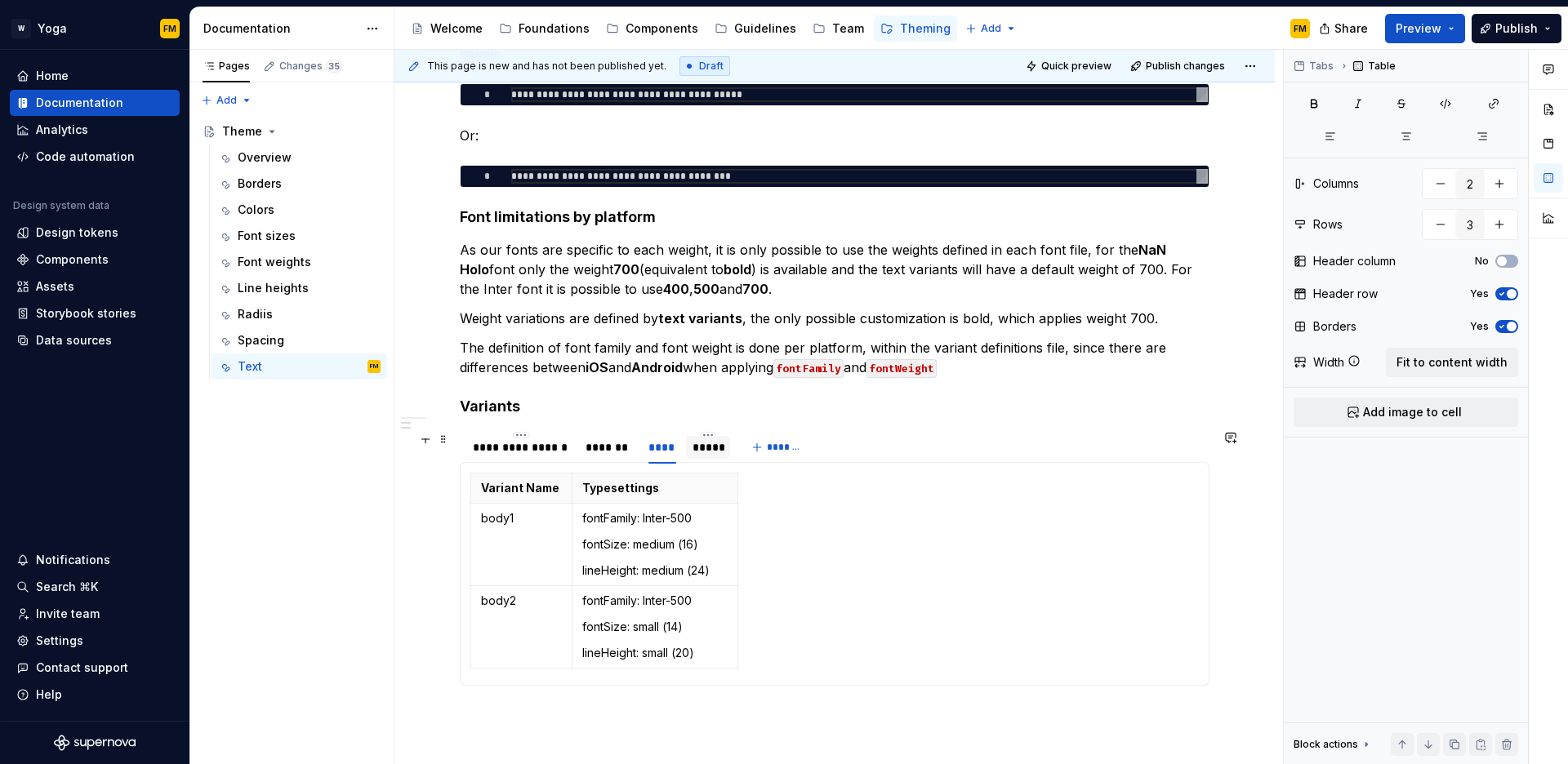
click at [695, 454] on div "*****" at bounding box center [708, 447] width 31 height 17
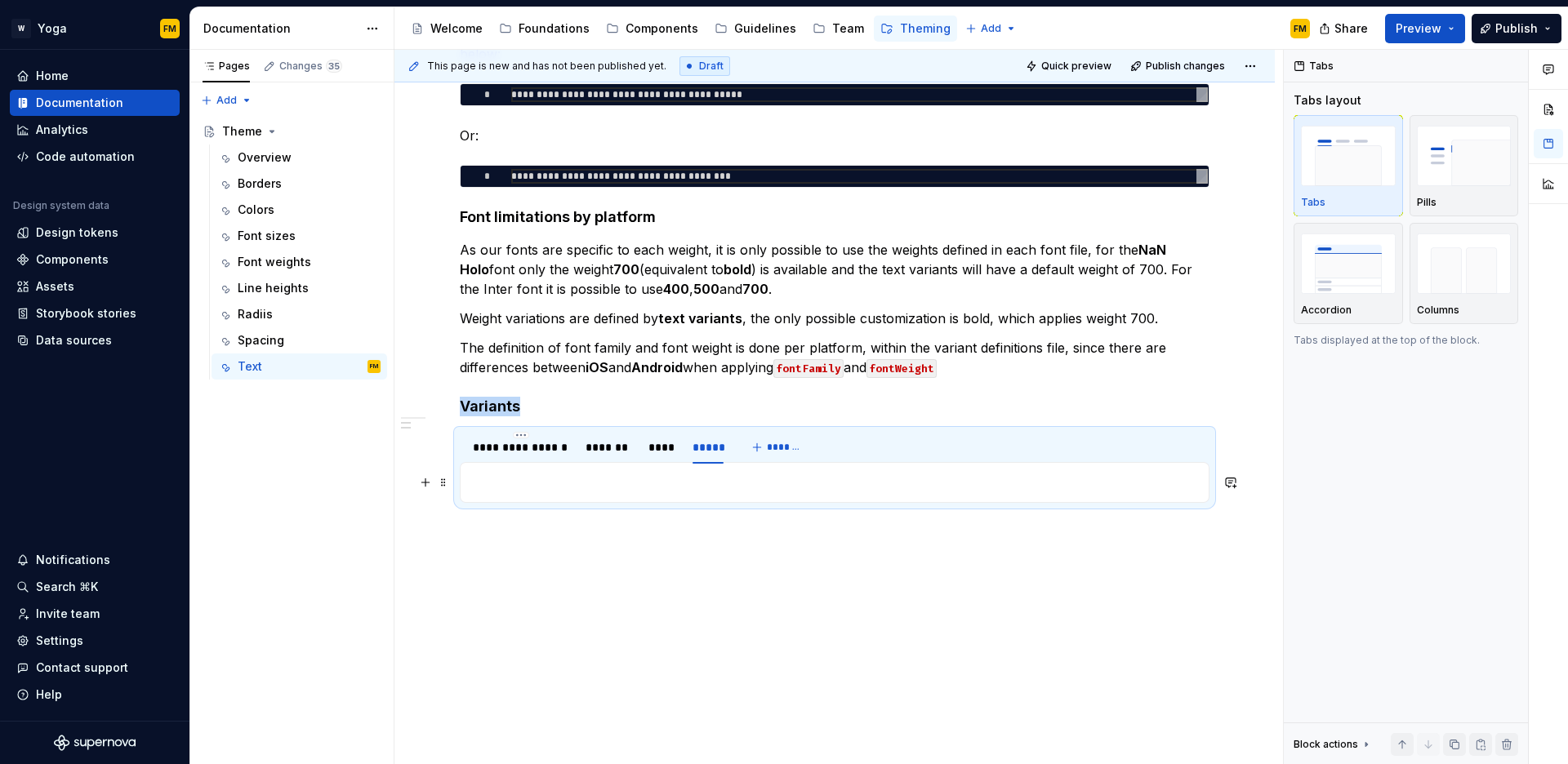
click at [522, 476] on p at bounding box center [834, 483] width 729 height 20
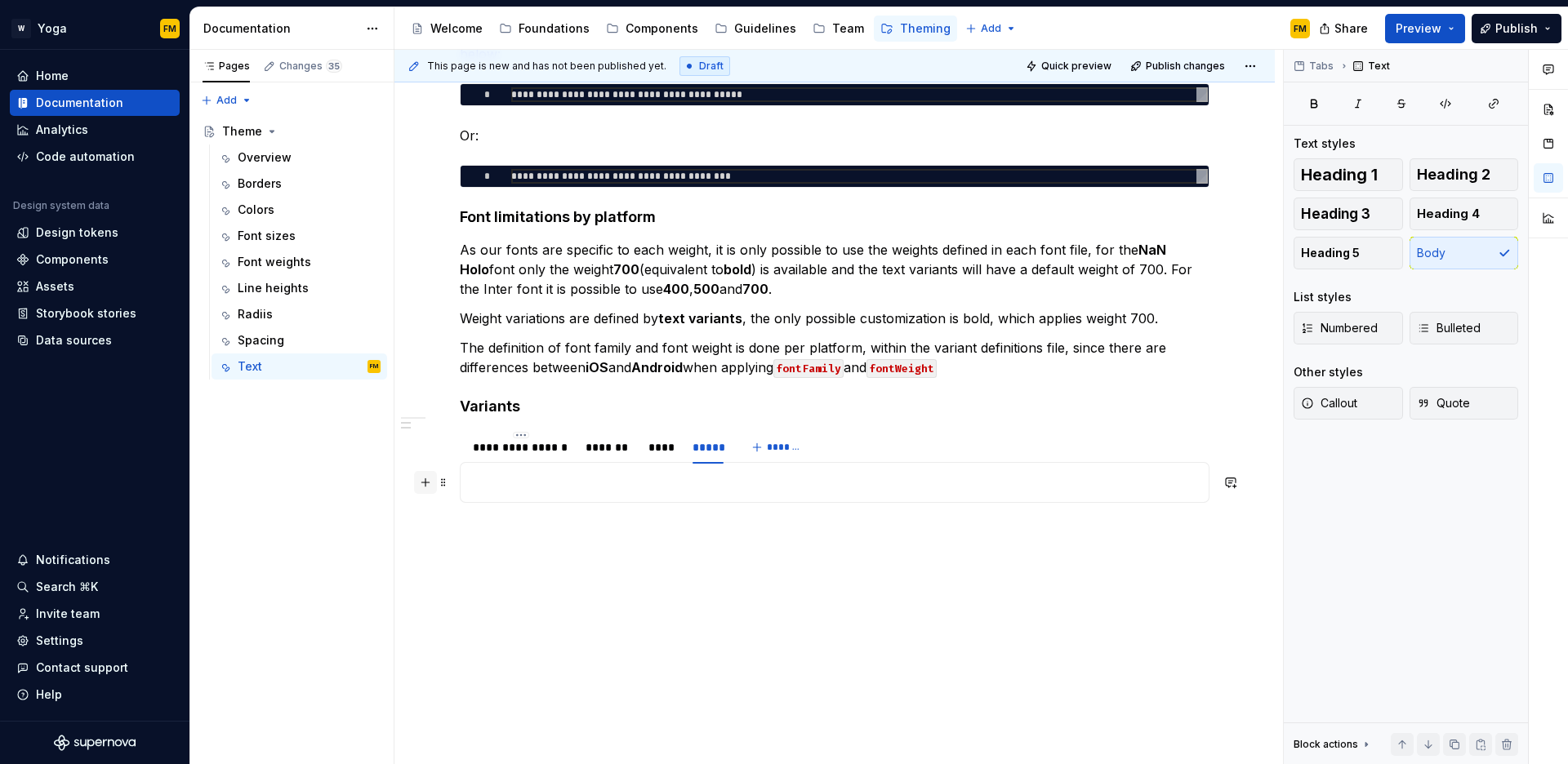
click at [424, 483] on button "button" at bounding box center [424, 482] width 22 height 22
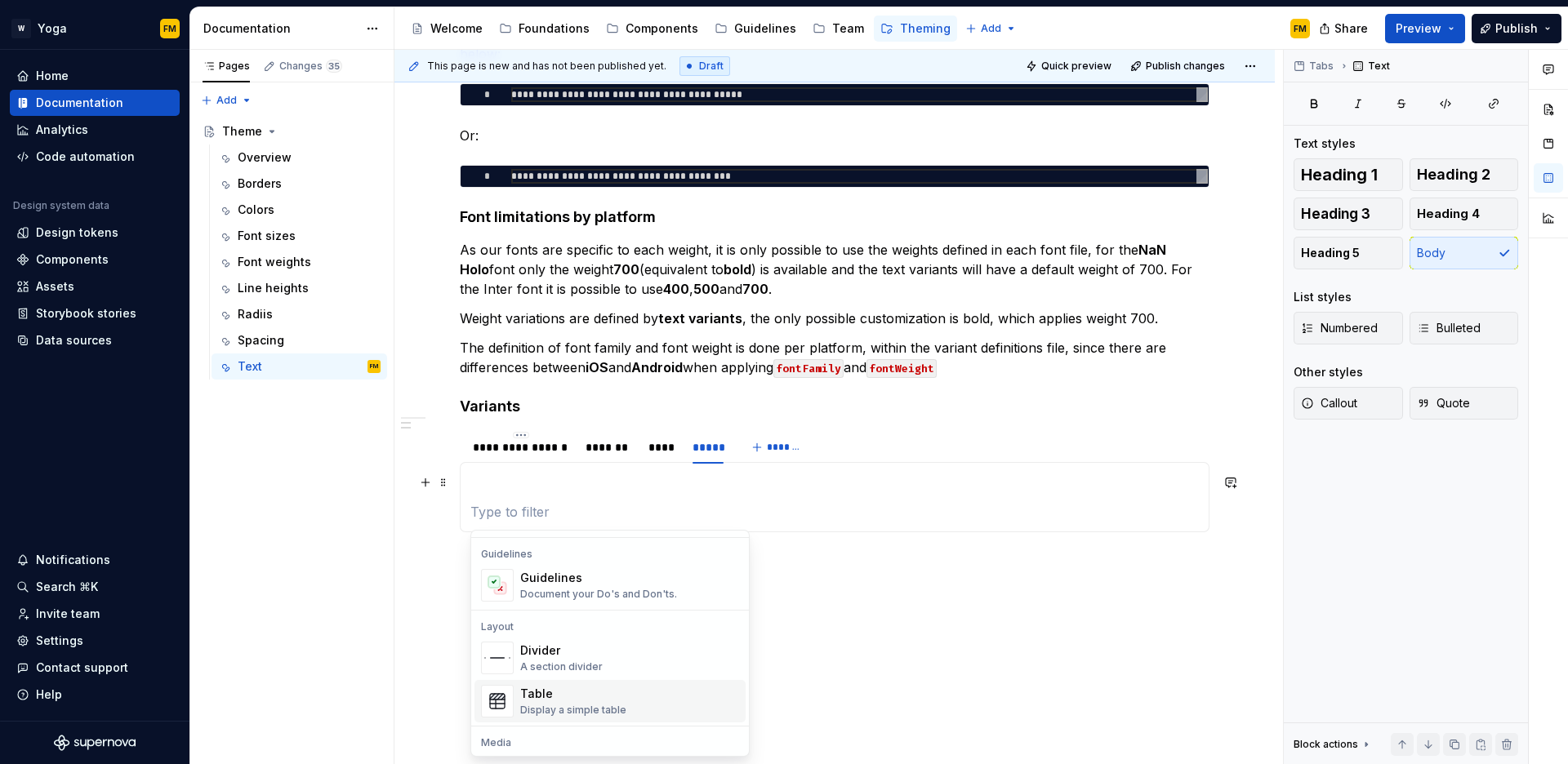
scroll to position [529, 0]
click at [561, 628] on div "Table Display a simple table" at bounding box center [573, 627] width 106 height 31
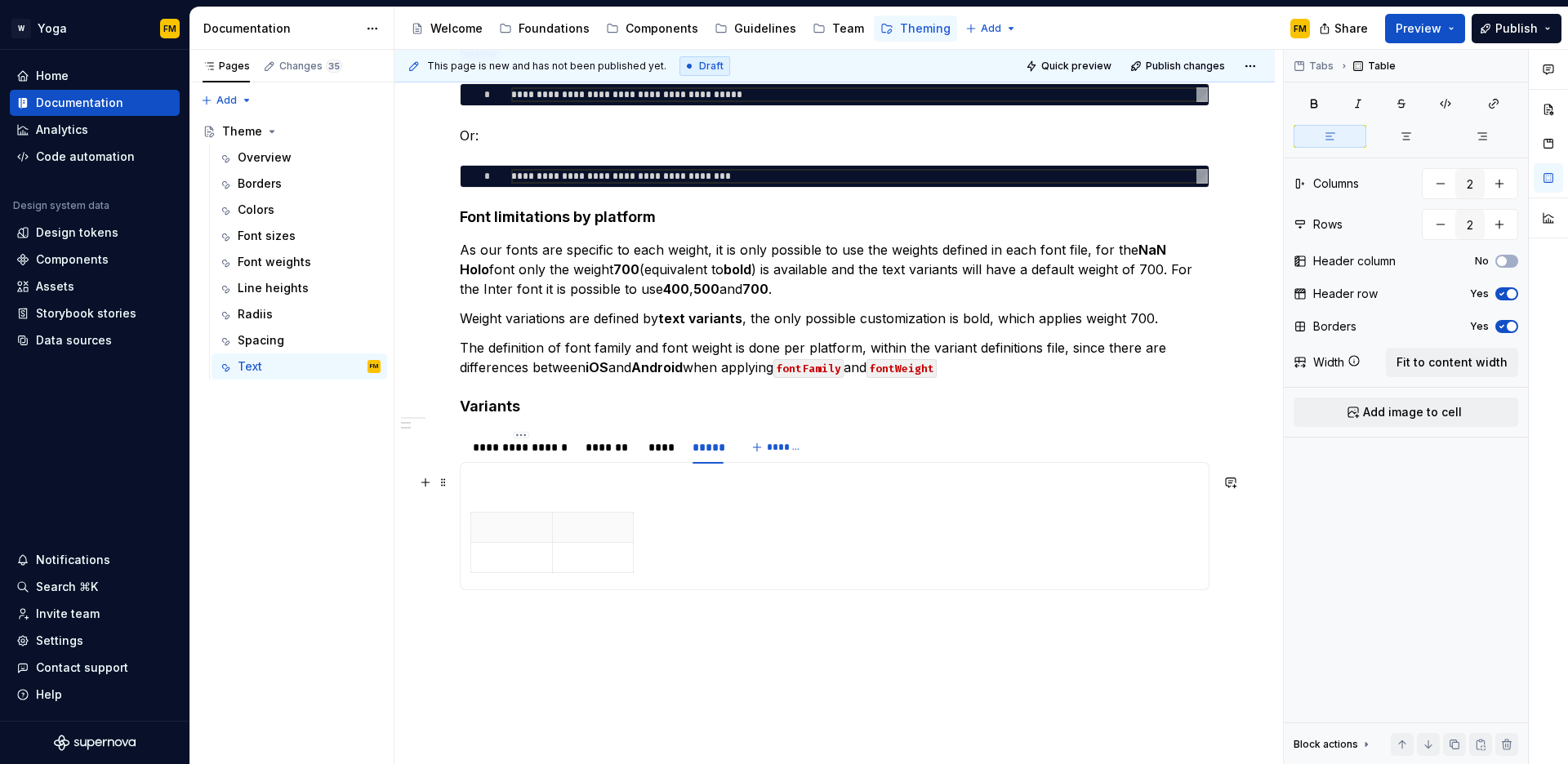
click at [546, 474] on p at bounding box center [834, 483] width 729 height 20
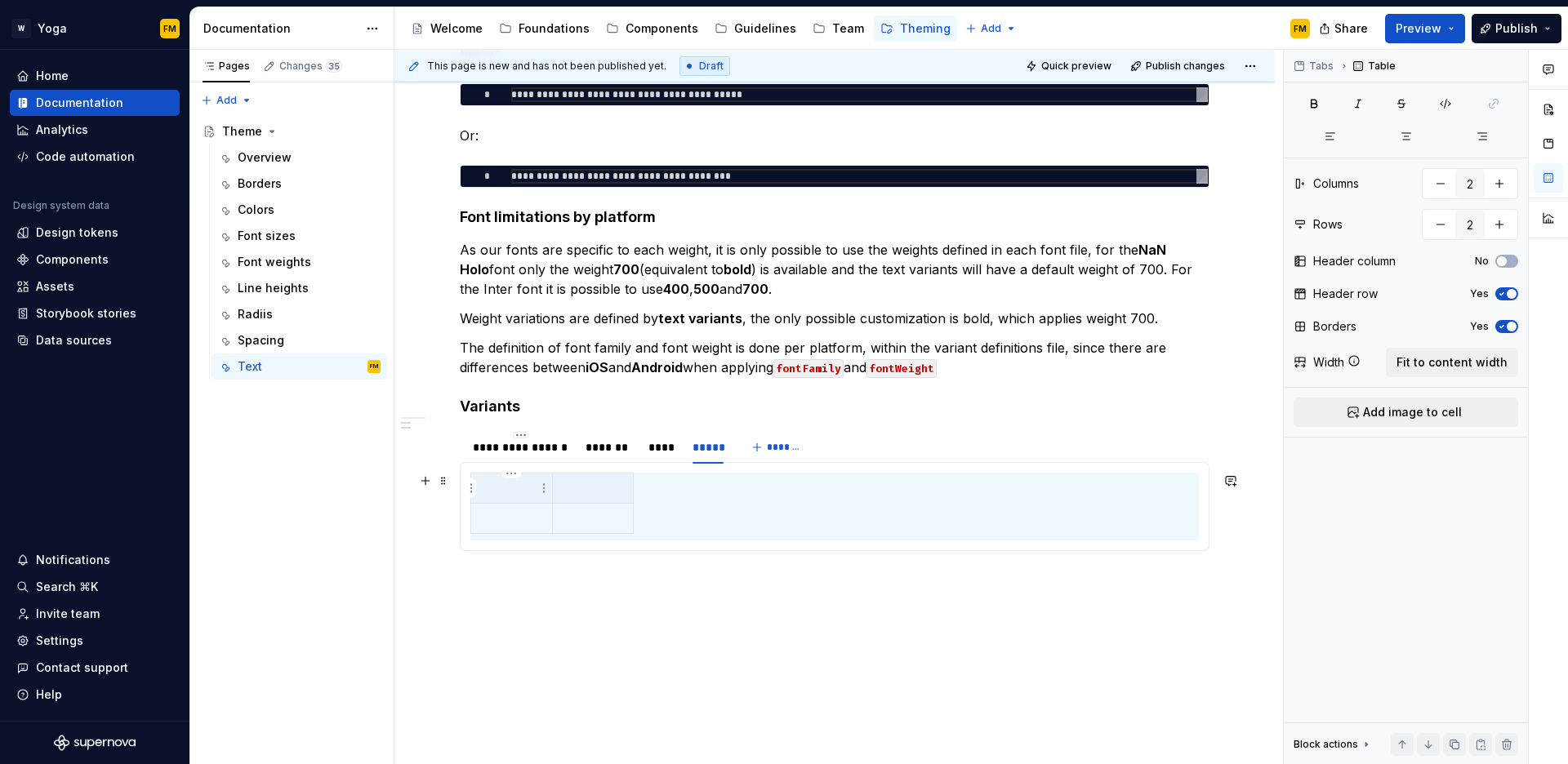
click at [513, 495] on p at bounding box center [511, 488] width 61 height 17
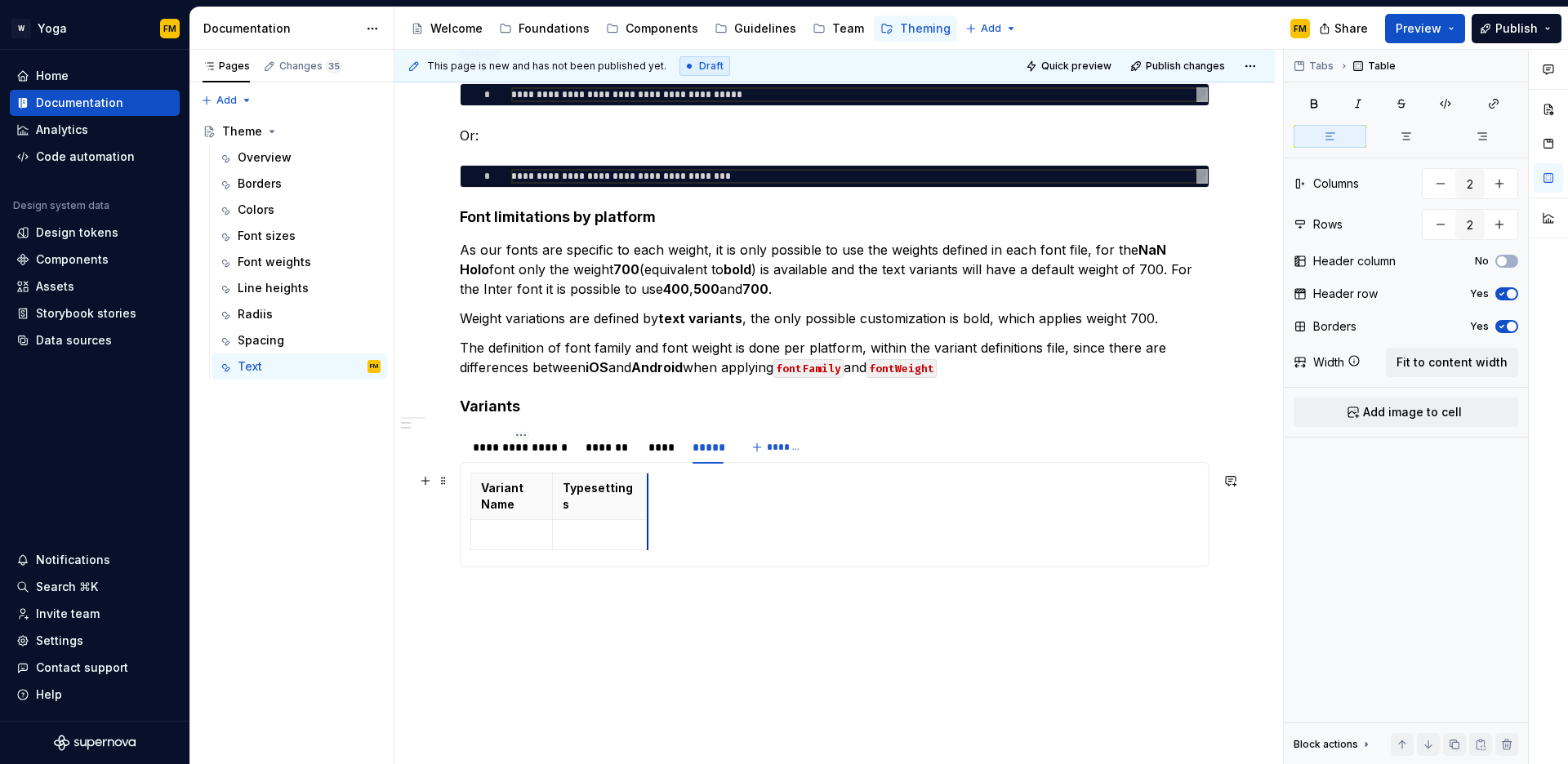
drag, startPoint x: 630, startPoint y: 499, endPoint x: 647, endPoint y: 499, distance: 17.0
drag, startPoint x: 550, startPoint y: 494, endPoint x: 580, endPoint y: 494, distance: 30.0
drag, startPoint x: 513, startPoint y: 517, endPoint x: 433, endPoint y: 517, distance: 80.0
click at [512, 517] on p at bounding box center [526, 518] width 90 height 17
click at [577, 531] on icon "button" at bounding box center [575, 534] width 13 height 13
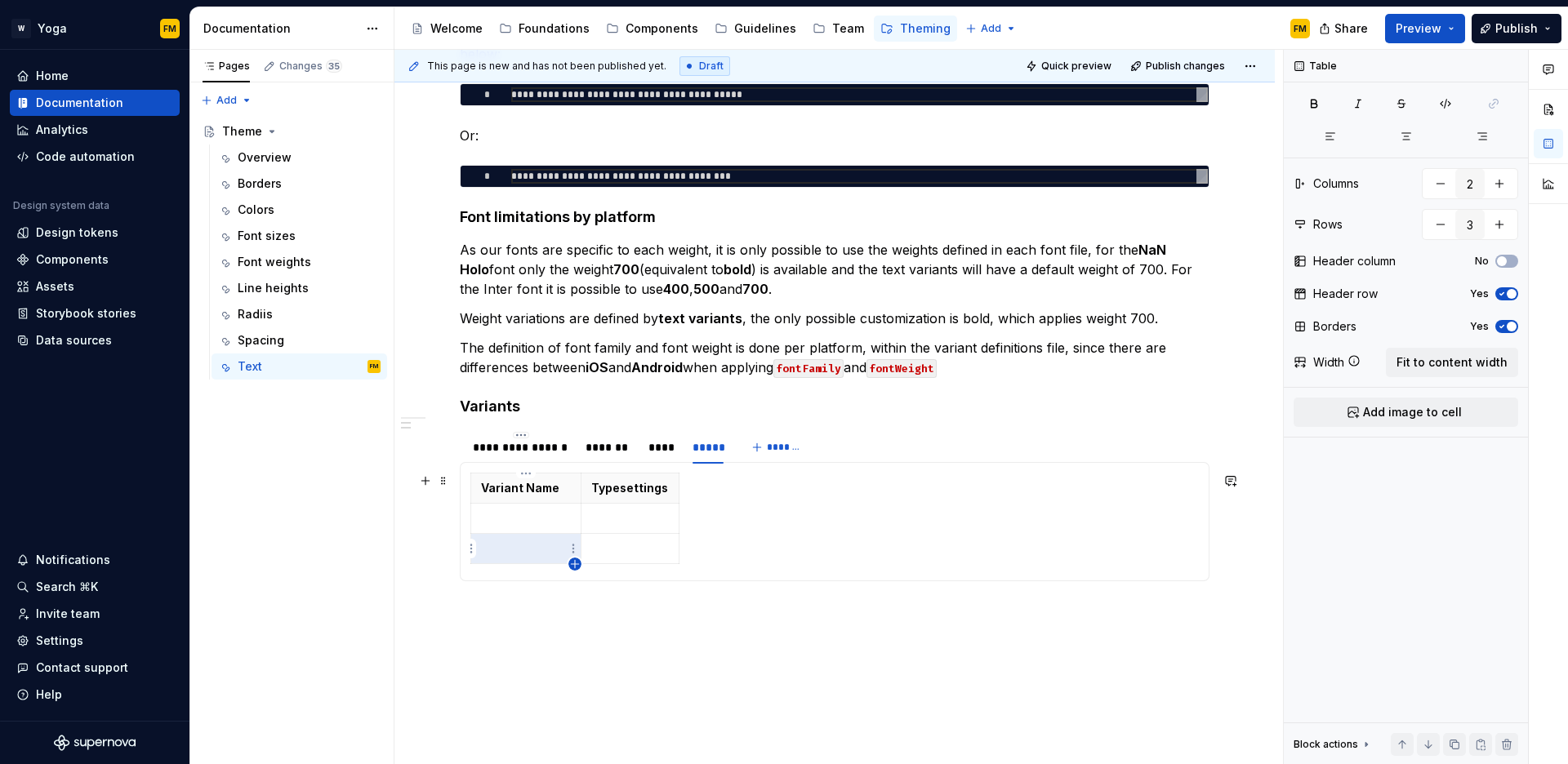
click at [576, 560] on icon "button" at bounding box center [575, 564] width 13 height 13
click at [579, 562] on icon "button" at bounding box center [575, 564] width 13 height 13
click at [575, 593] on icon "button" at bounding box center [575, 594] width 13 height 13
click at [575, 596] on icon "button" at bounding box center [575, 594] width 8 height 8
click at [579, 591] on icon "button" at bounding box center [575, 594] width 13 height 13
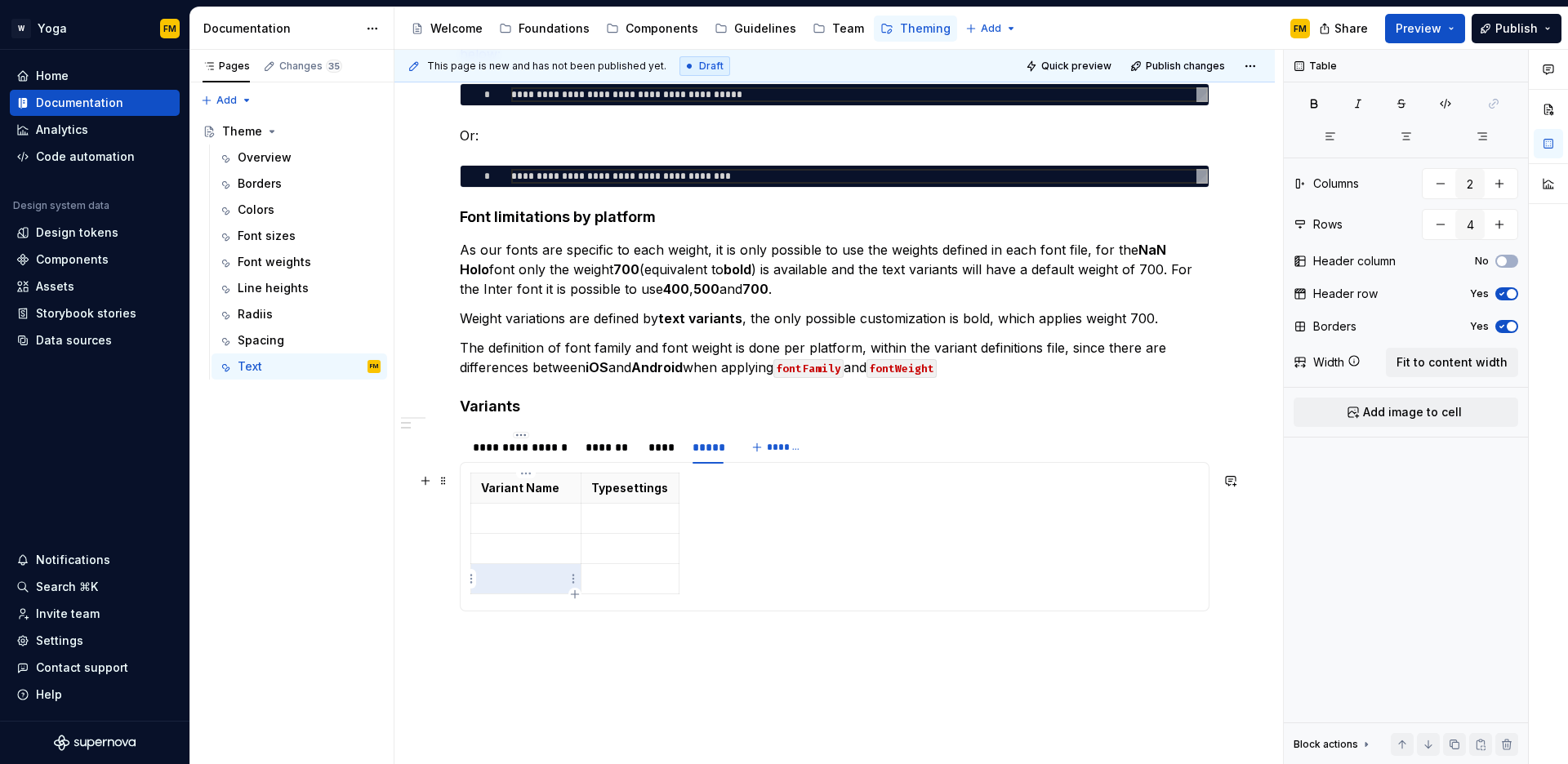
type input "5"
click at [535, 514] on p at bounding box center [526, 518] width 90 height 17
drag, startPoint x: 583, startPoint y: 511, endPoint x: 611, endPoint y: 519, distance: 29.1
click at [598, 511] on td at bounding box center [644, 518] width 98 height 30
click at [622, 522] on p at bounding box center [645, 518] width 78 height 17
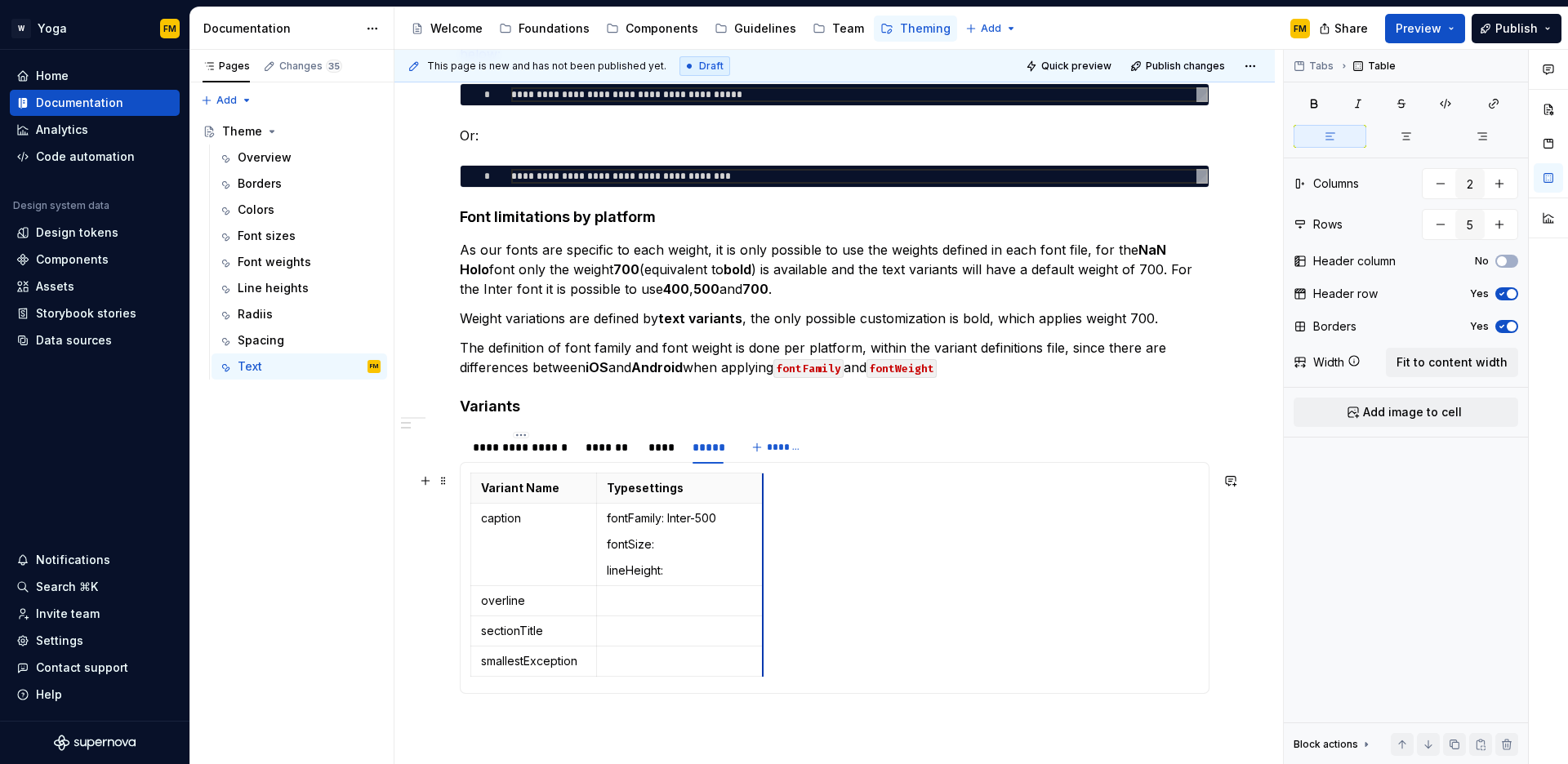
drag, startPoint x: 693, startPoint y: 522, endPoint x: 762, endPoint y: 521, distance: 69.0
drag, startPoint x: 676, startPoint y: 515, endPoint x: 724, endPoint y: 515, distance: 48.0
click at [724, 515] on p "fontFamily: Inter-500" at bounding box center [680, 518] width 146 height 17
click at [726, 517] on p "fontFamily: Inter-500" at bounding box center [680, 518] width 146 height 17
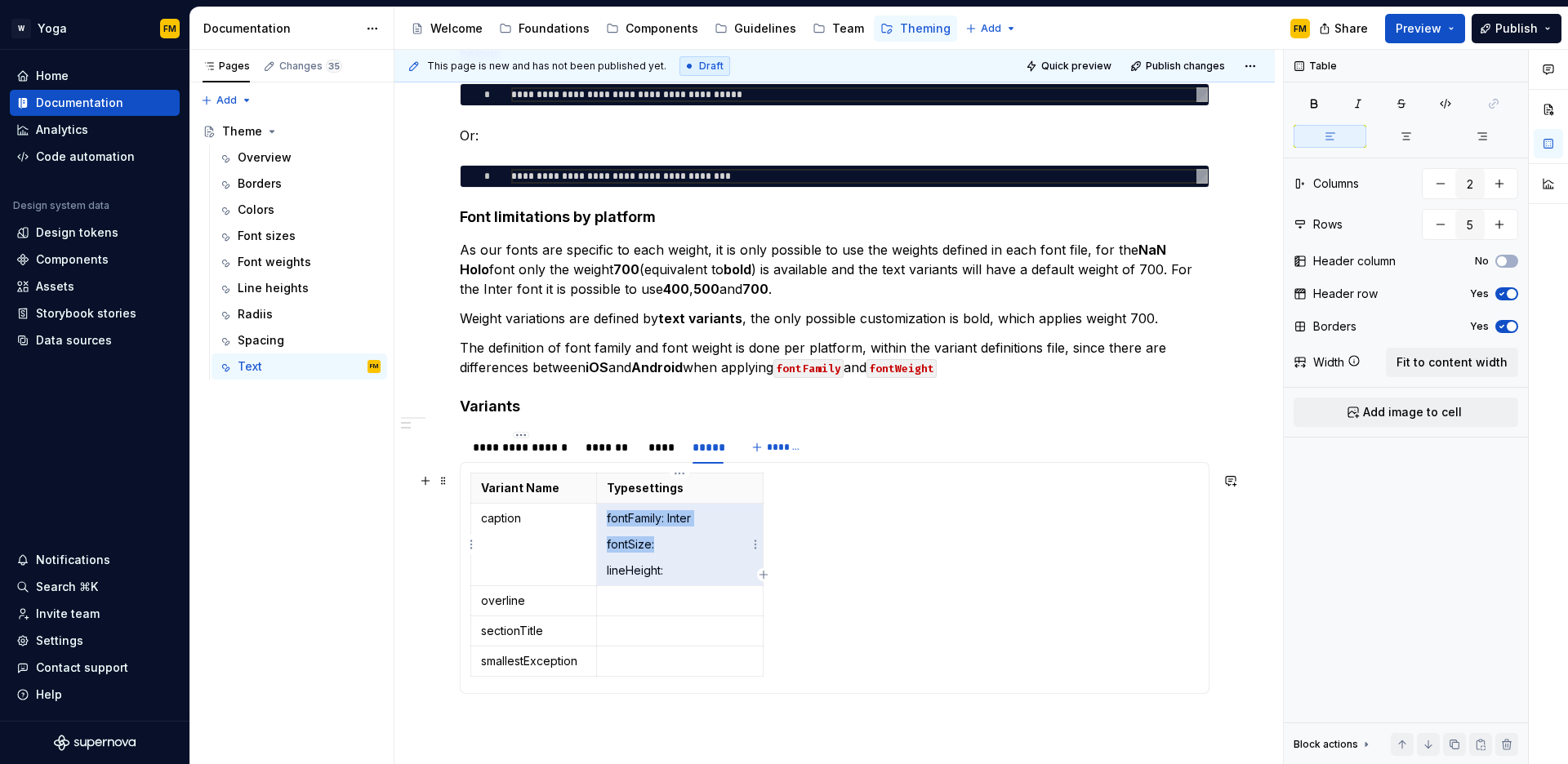
drag, startPoint x: 629, startPoint y: 567, endPoint x: 607, endPoint y: 517, distance: 54.6
click at [607, 517] on td "fontFamily: Inter fontSize: lineHeight:" at bounding box center [679, 544] width 167 height 83
click at [607, 517] on p "fontFamily: Inter" at bounding box center [680, 518] width 146 height 17
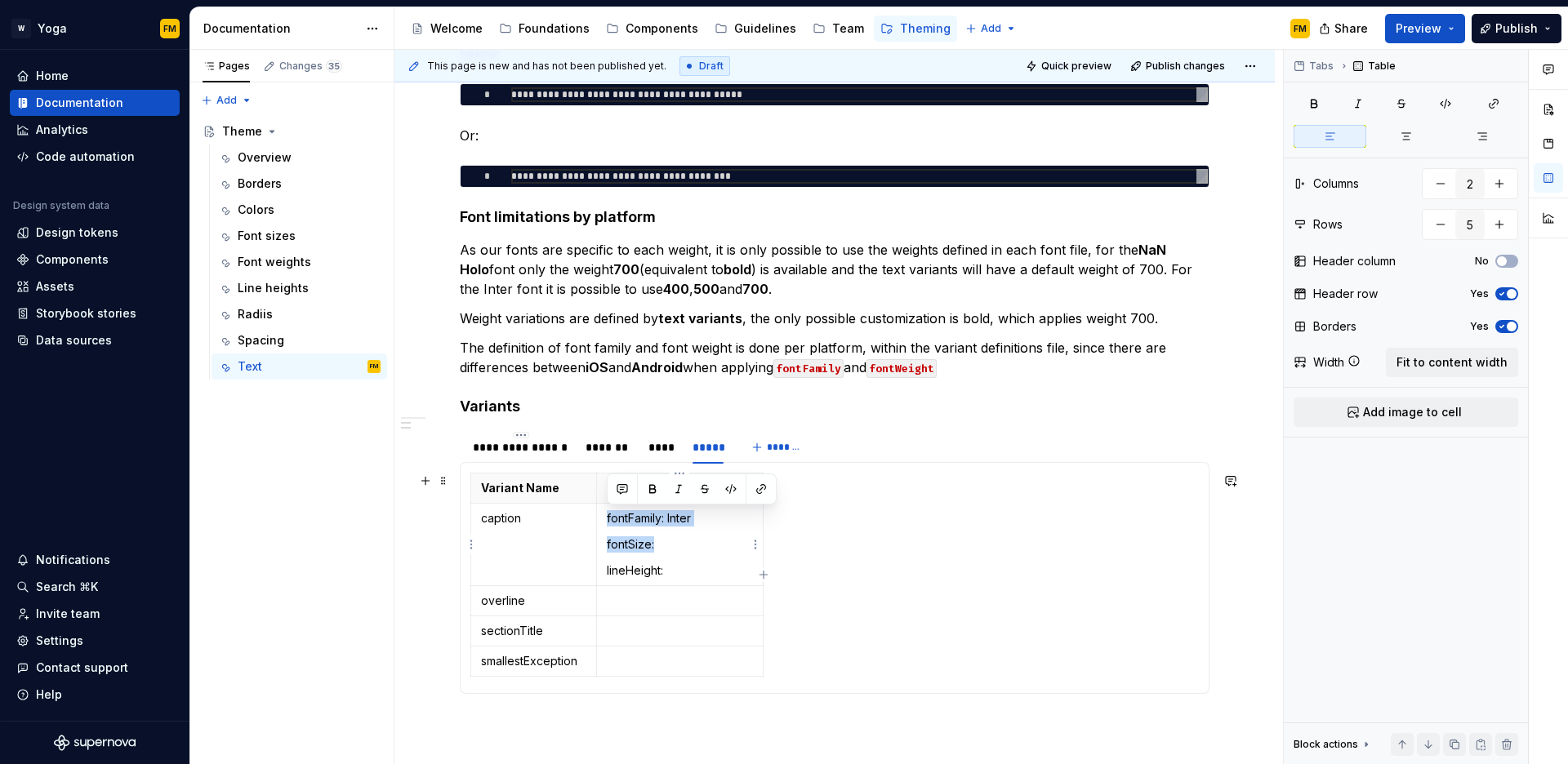
drag, startPoint x: 605, startPoint y: 517, endPoint x: 675, endPoint y: 570, distance: 87.8
click at [675, 570] on td "fontFamily: Inter fontSize: lineHeight:" at bounding box center [679, 544] width 167 height 83
copy td "fontFamily: Inter fontSize: lineHeight:"
click at [678, 599] on p at bounding box center [680, 601] width 146 height 17
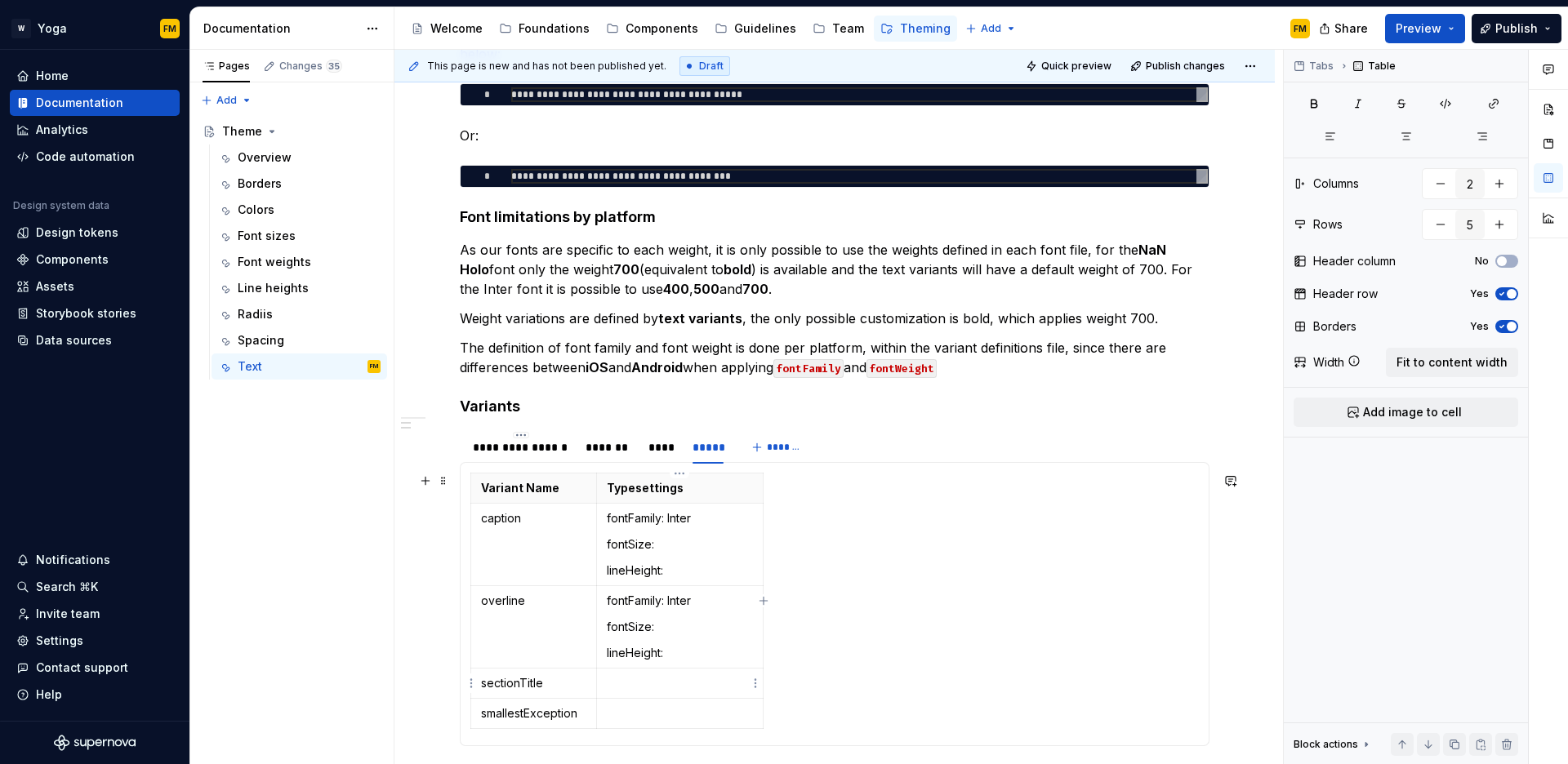
click at [663, 686] on p at bounding box center [680, 683] width 146 height 17
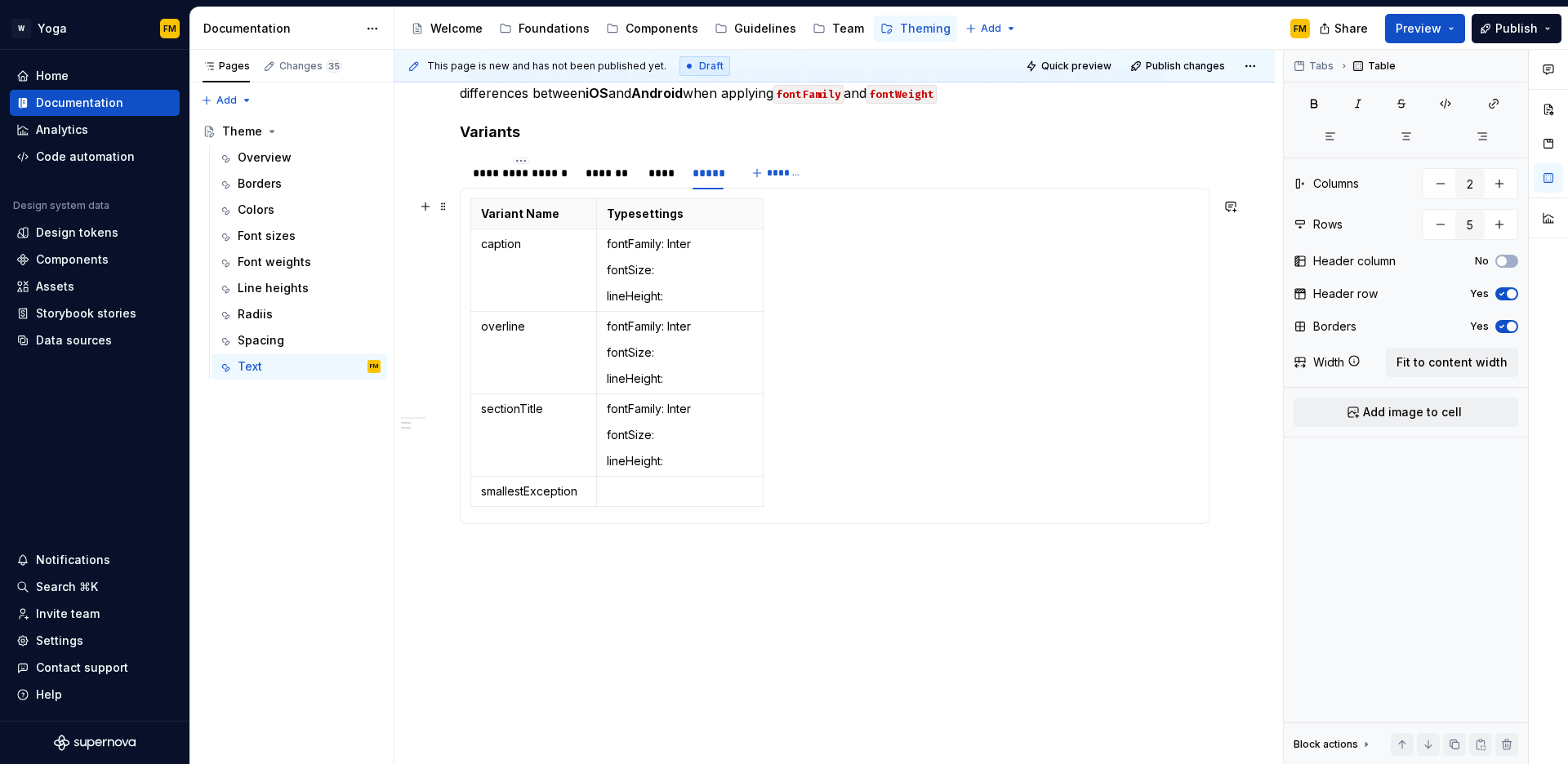
scroll to position [919, 0]
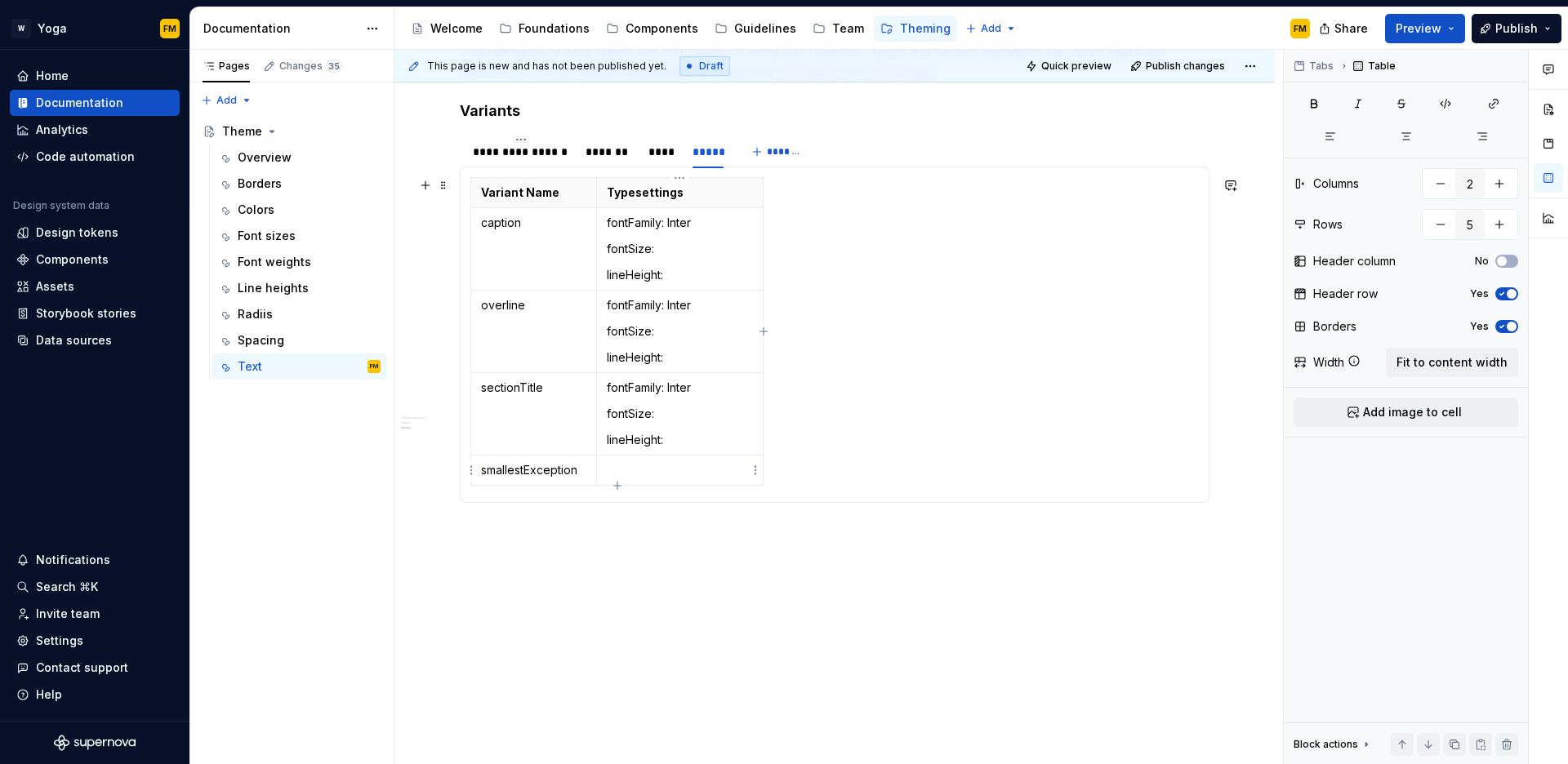
click at [640, 471] on p at bounding box center [680, 470] width 146 height 17
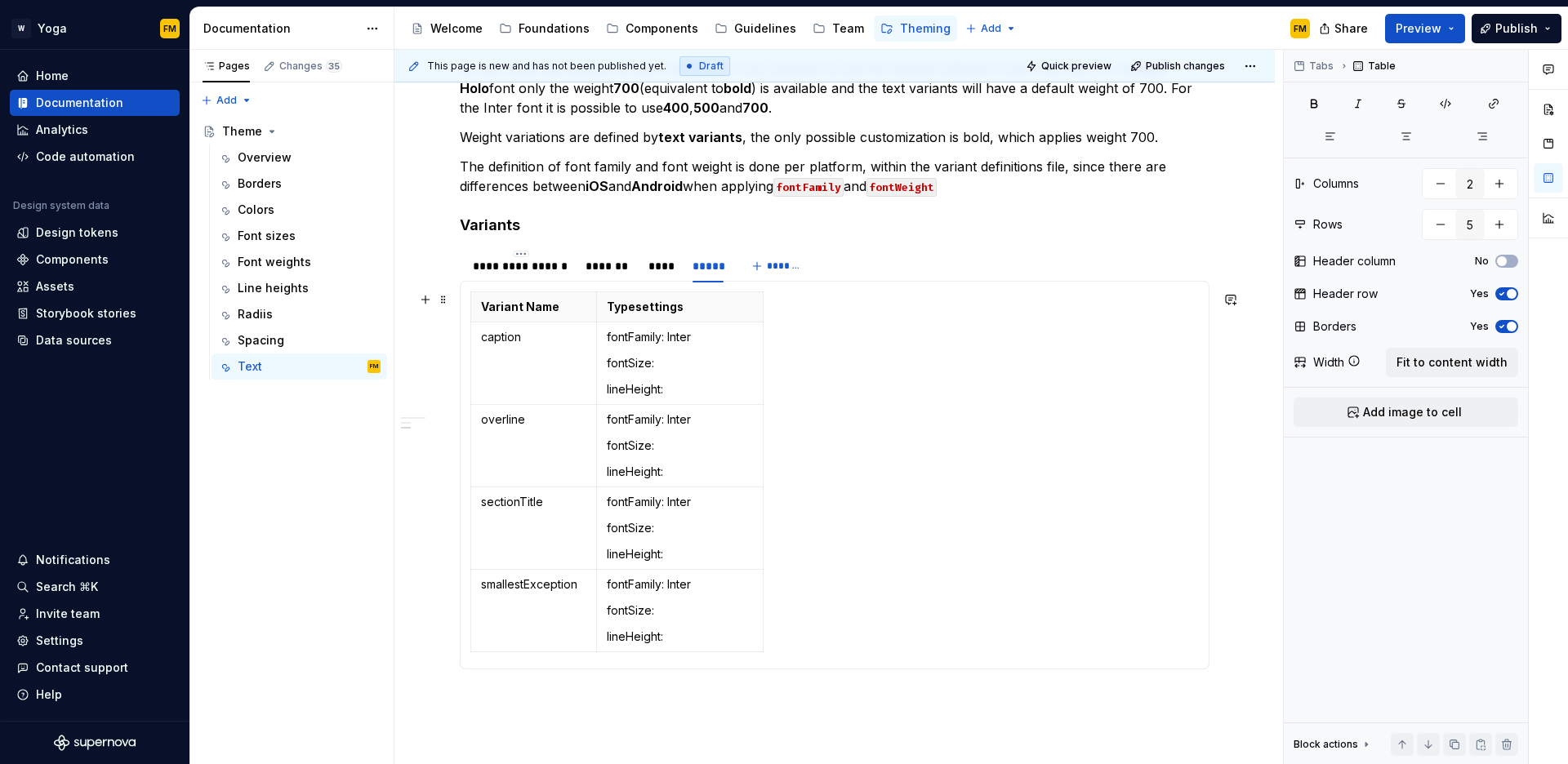
scroll to position [784, 0]
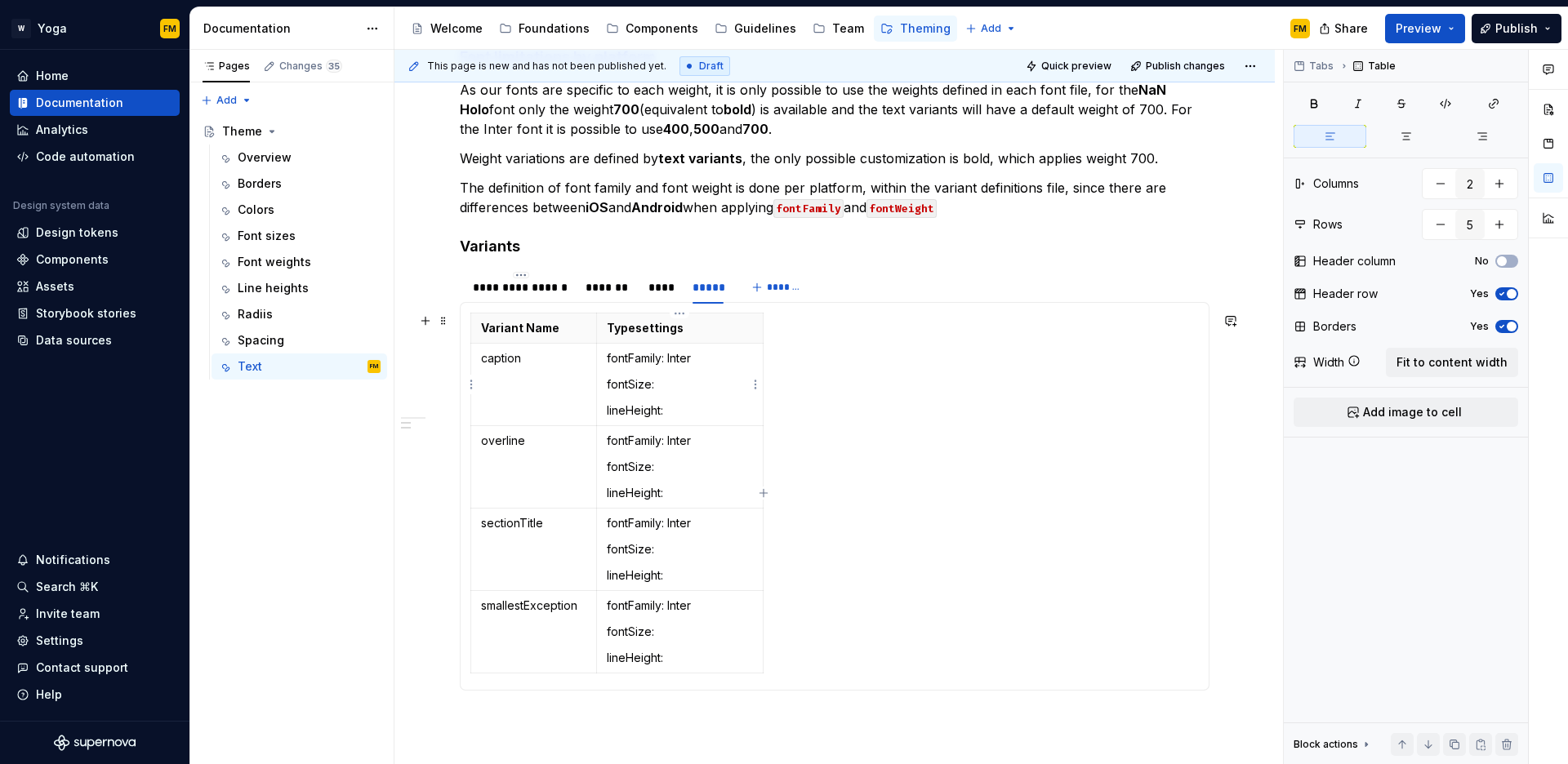
click at [734, 360] on p "fontFamily: Inter" at bounding box center [680, 358] width 146 height 17
click at [709, 382] on p "fontSize:" at bounding box center [680, 384] width 146 height 17
click at [715, 359] on p "fontFamily: Inter" at bounding box center [680, 358] width 146 height 17
click at [698, 387] on p "fontSize:" at bounding box center [680, 384] width 146 height 17
click at [725, 359] on p "fontFamily: Inter" at bounding box center [680, 358] width 146 height 17
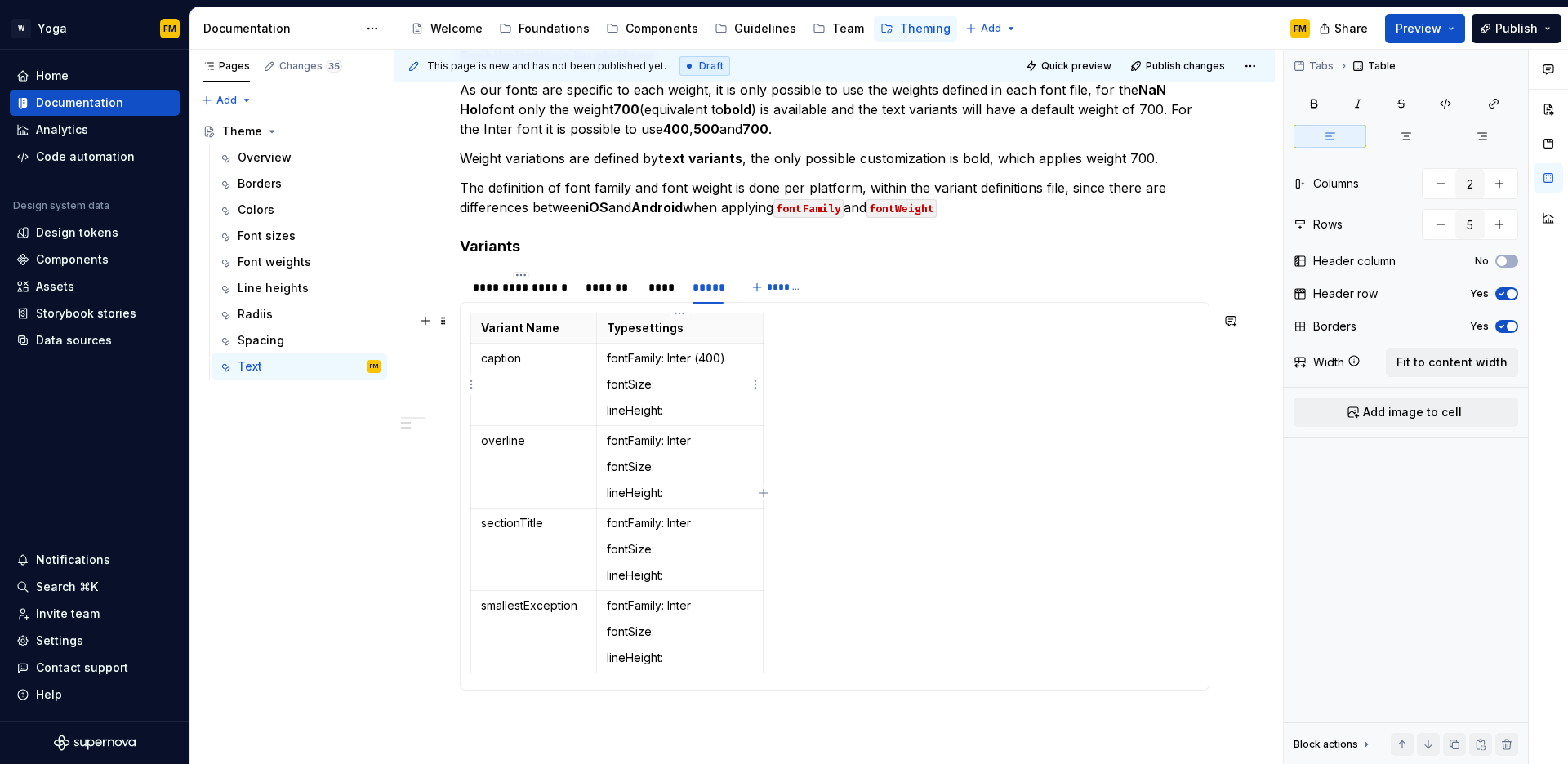
click at [668, 387] on p "fontSize:" at bounding box center [680, 384] width 146 height 17
click at [711, 380] on p "fontSize: xsmall" at bounding box center [680, 384] width 146 height 17
click at [711, 448] on p "fontFamily: Inter" at bounding box center [680, 441] width 146 height 17
click at [686, 467] on p "fontSize:" at bounding box center [680, 466] width 146 height 17
click at [719, 521] on p "fontFamily: Inter" at bounding box center [680, 523] width 146 height 17
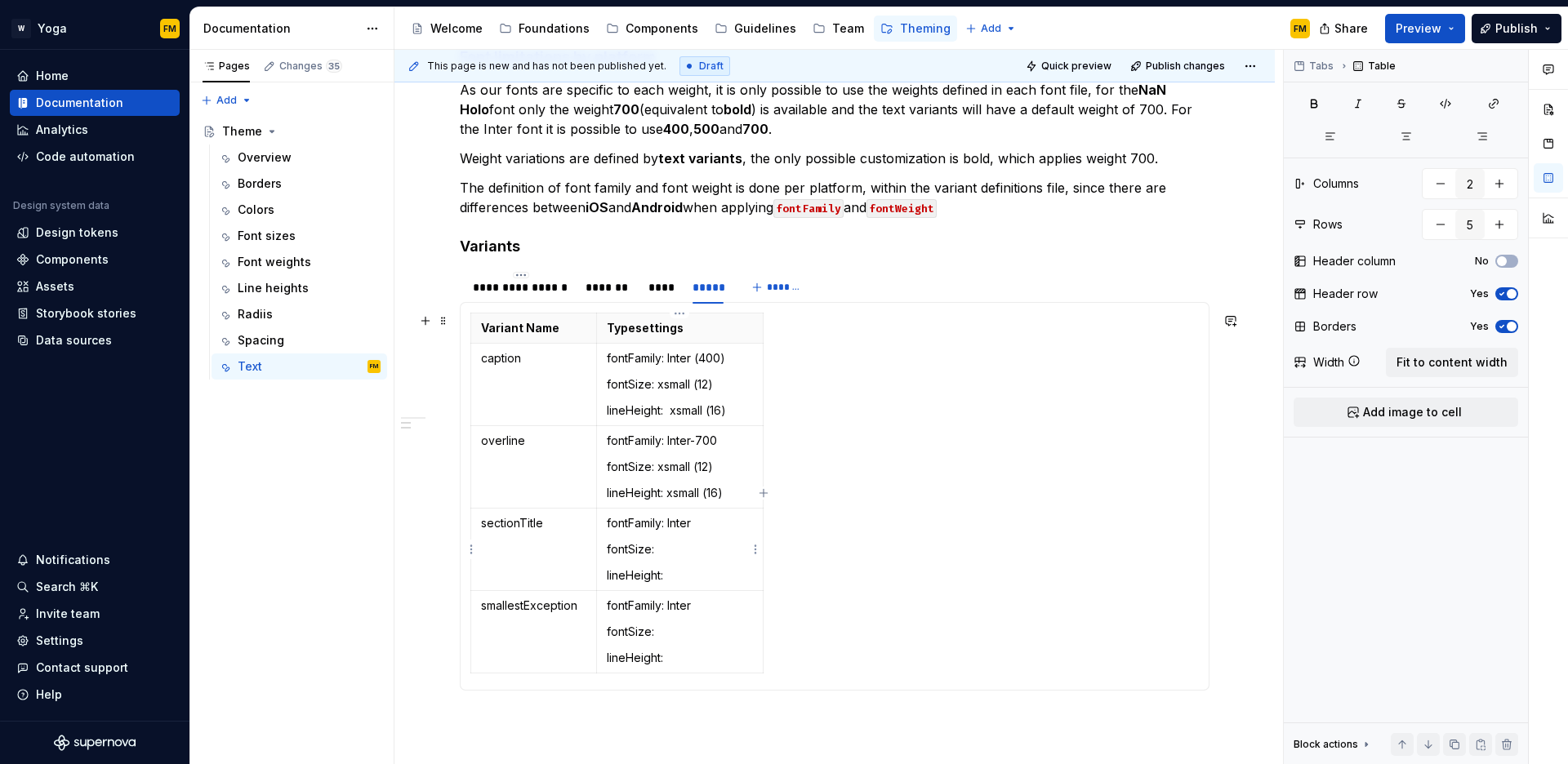
click at [719, 521] on p "fontFamily: Inter" at bounding box center [680, 523] width 146 height 17
click at [686, 549] on p "fontSize:" at bounding box center [680, 549] width 146 height 17
click at [709, 552] on p "fontSize: xsmall" at bounding box center [680, 549] width 146 height 17
click at [722, 654] on p "fontFamily: Inter" at bounding box center [680, 658] width 146 height 17
click at [671, 684] on p "fontSize:" at bounding box center [680, 684] width 146 height 17
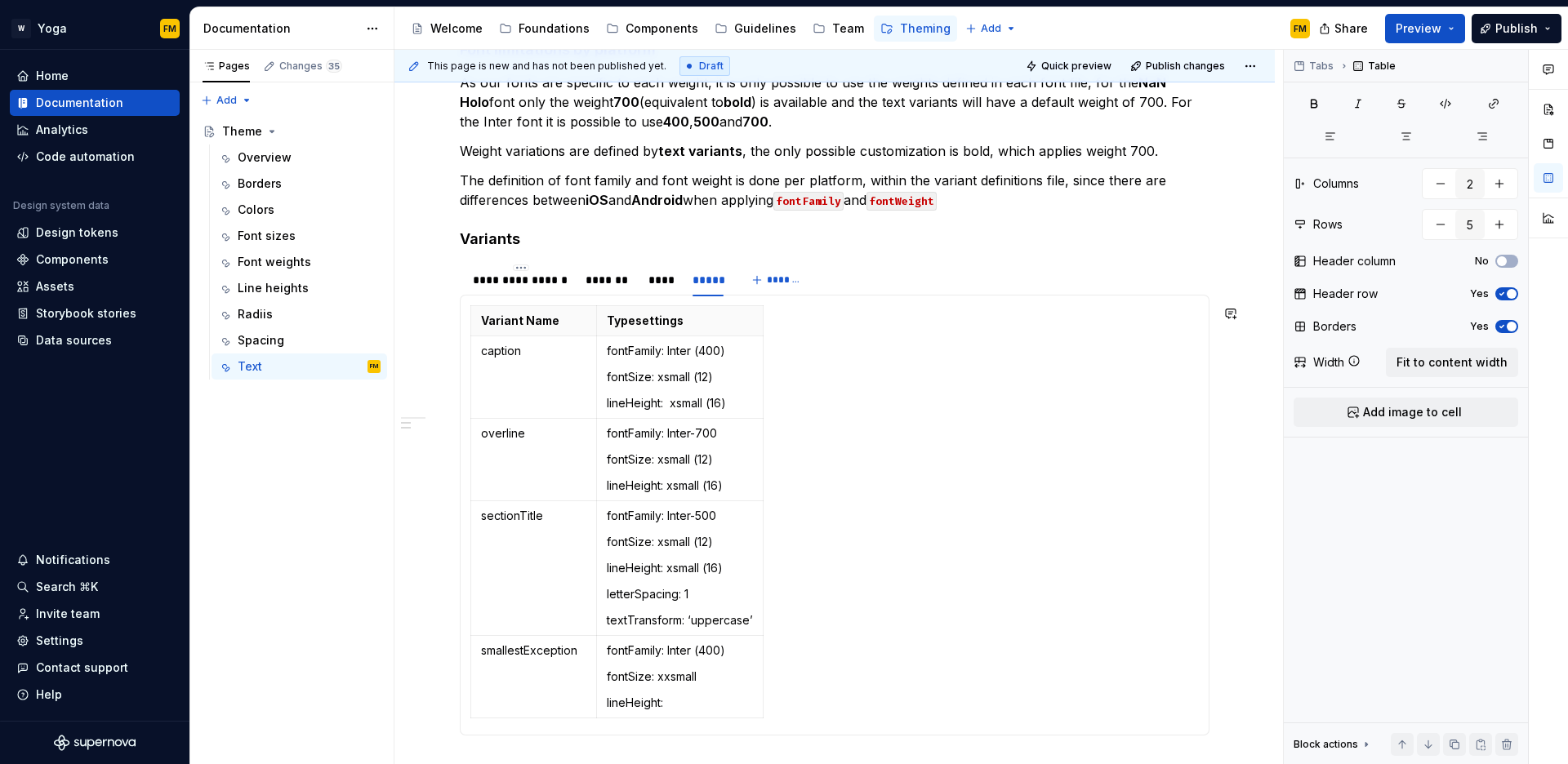
scroll to position [1024, 0]
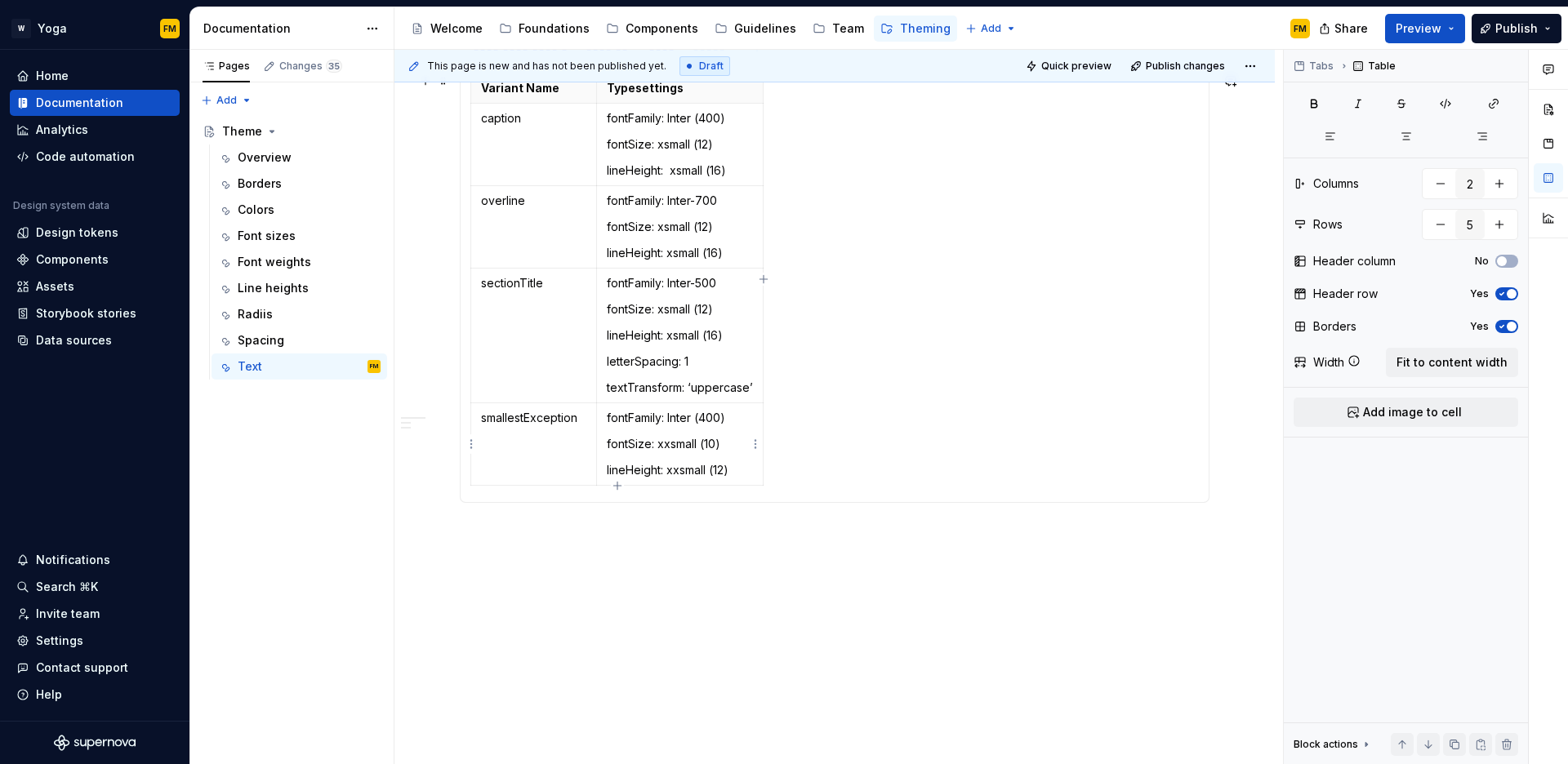
click at [726, 436] on p "fontSize: xxsmall (10)" at bounding box center [680, 444] width 146 height 17
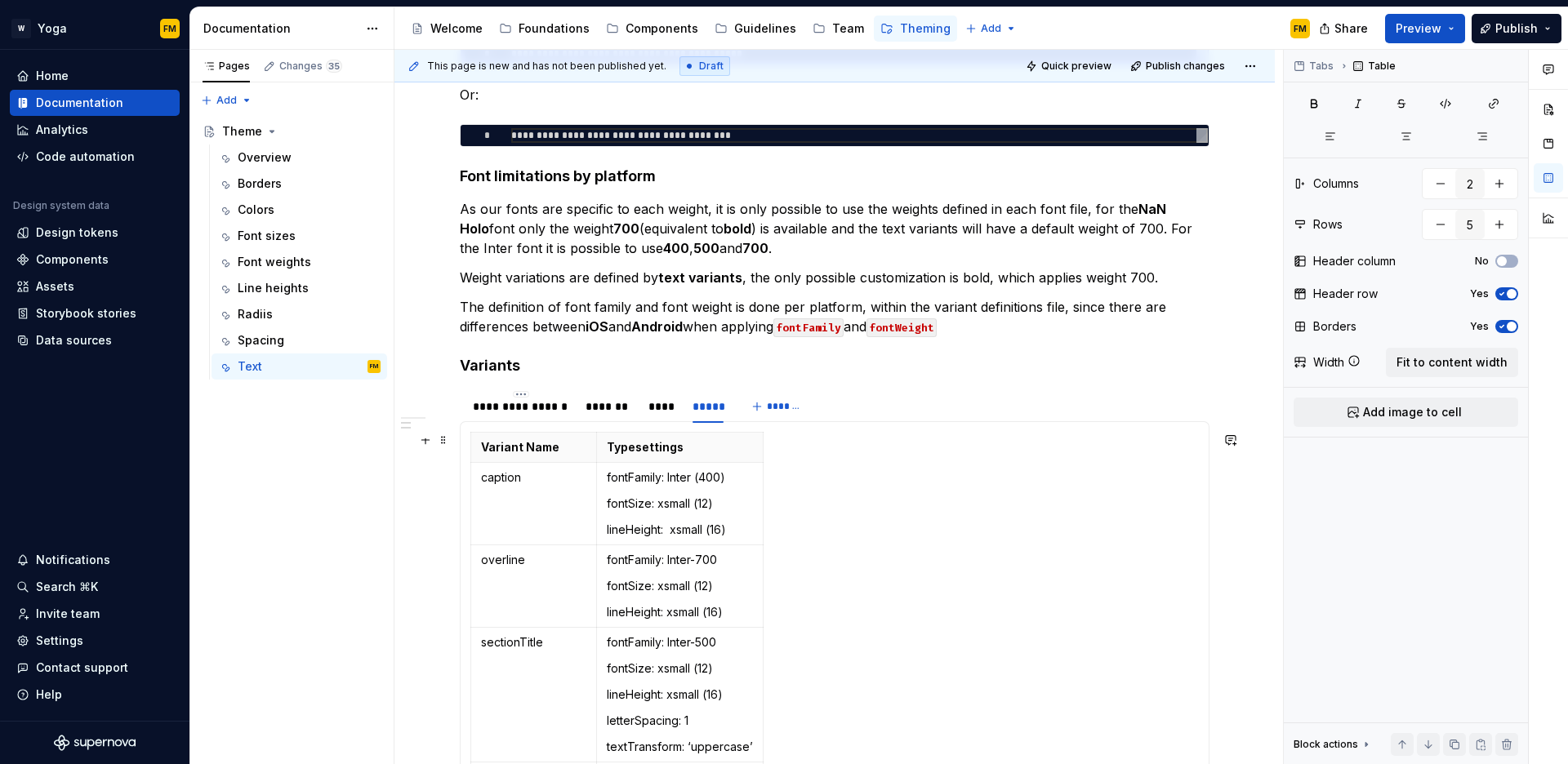
scroll to position [661, 0]
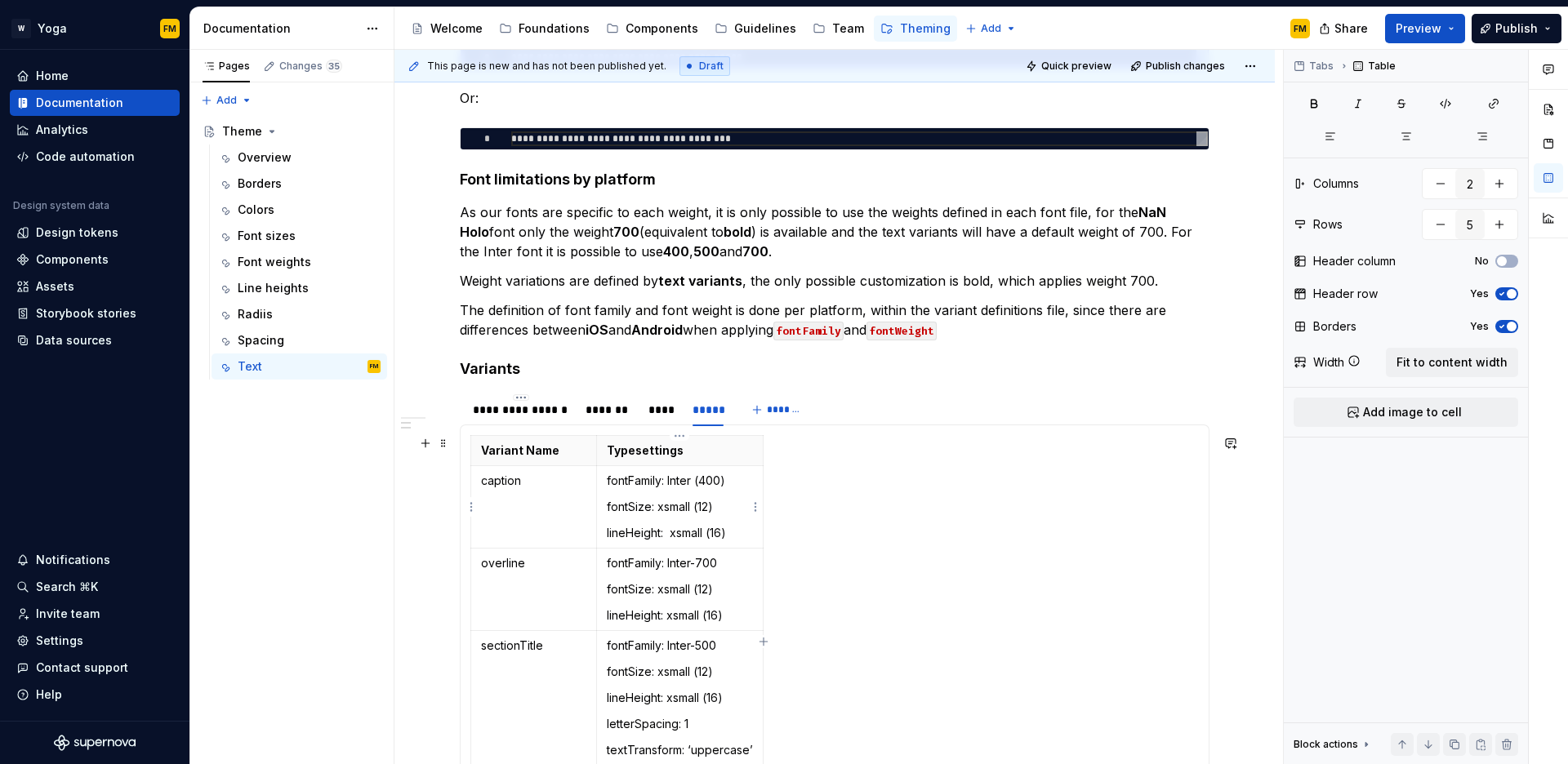
click at [694, 477] on p "fontFamily: Inter (400)" at bounding box center [680, 481] width 146 height 17
drag, startPoint x: 761, startPoint y: 500, endPoint x: 784, endPoint y: 503, distance: 23.2
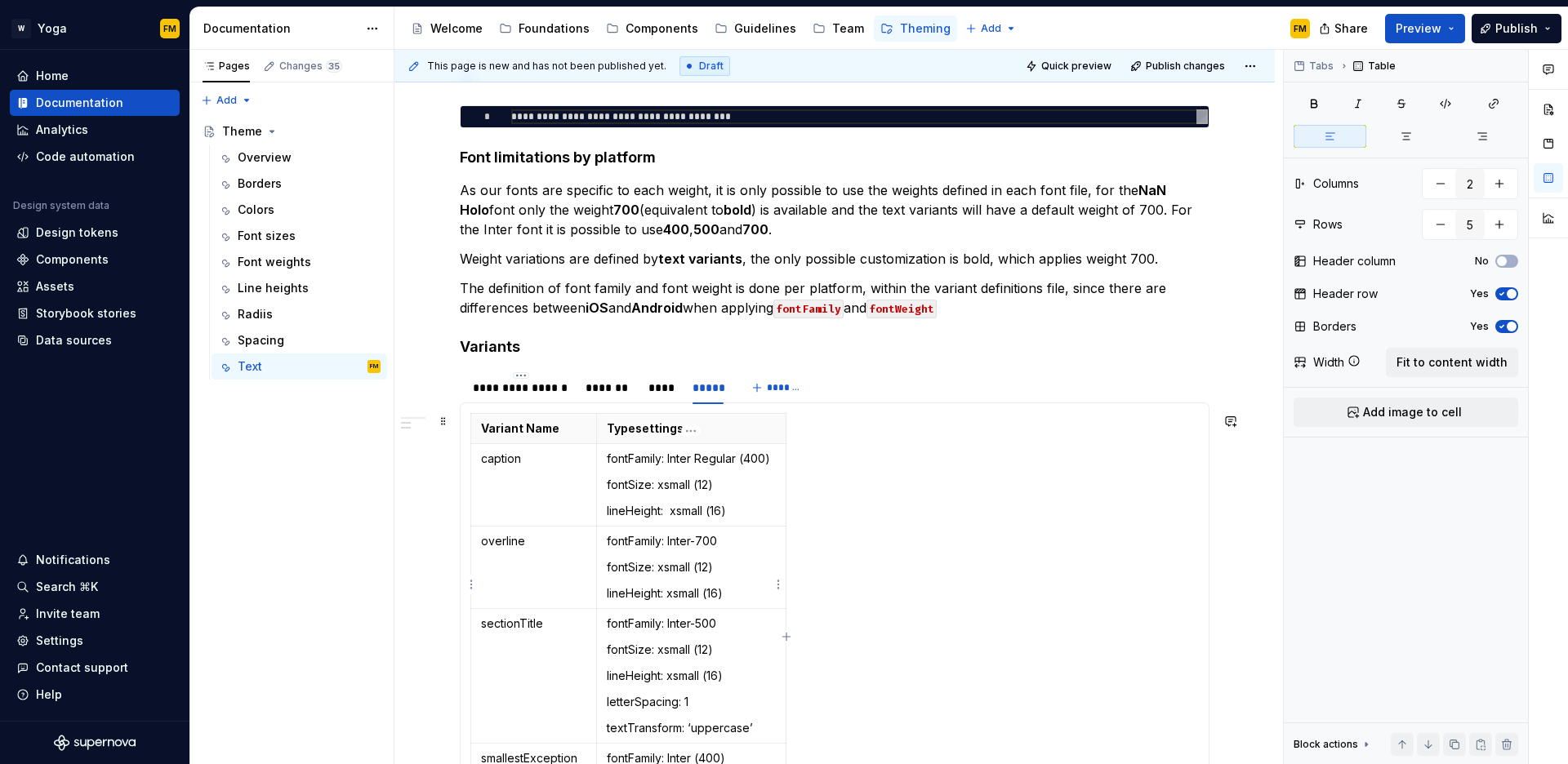
scroll to position [776, 0]
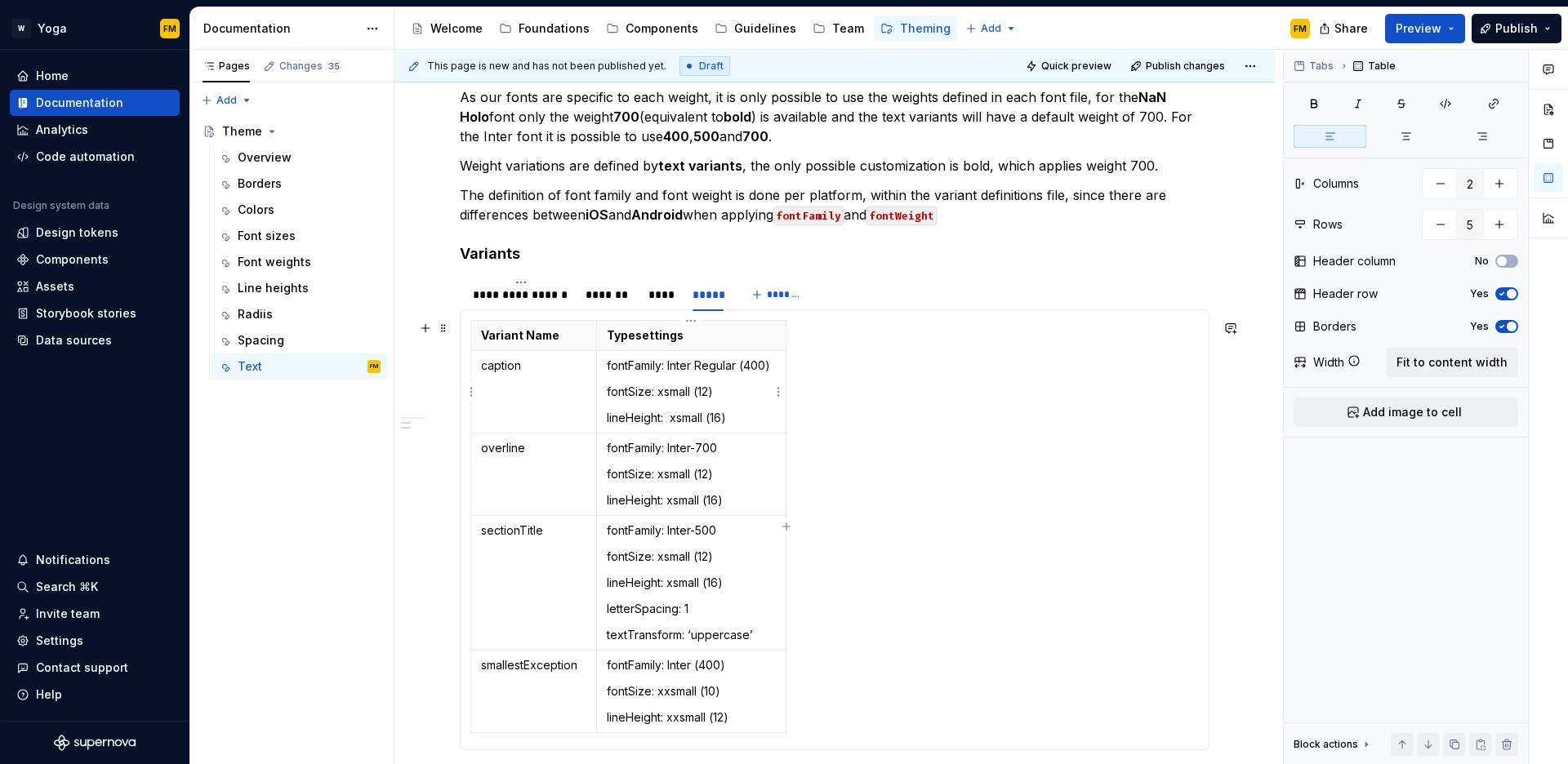
click at [723, 365] on p "fontFamily: Inter Regular (400)" at bounding box center [691, 366] width 169 height 17
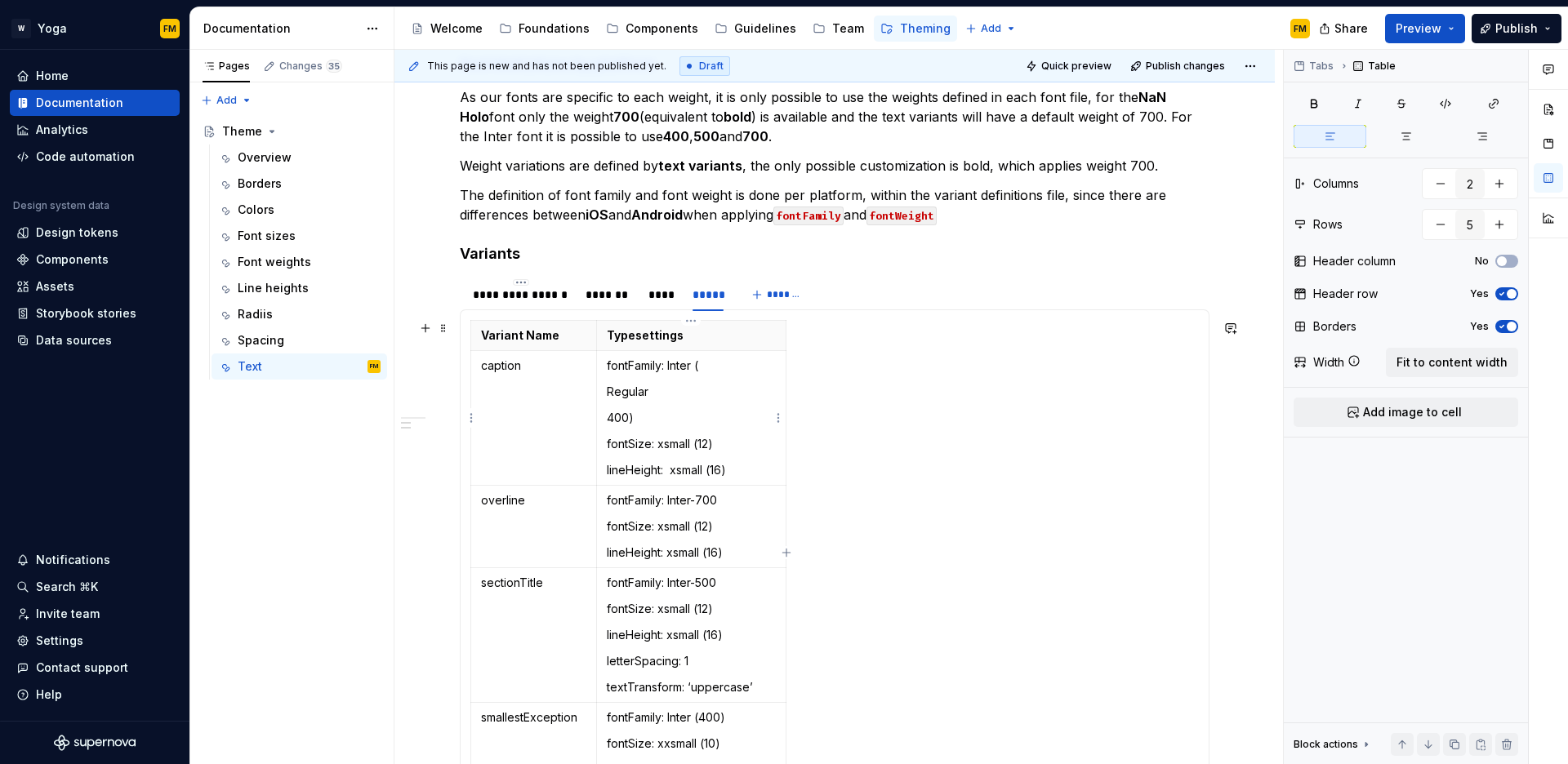
click at [749, 366] on p "fontFamily: Inter (" at bounding box center [691, 366] width 169 height 17
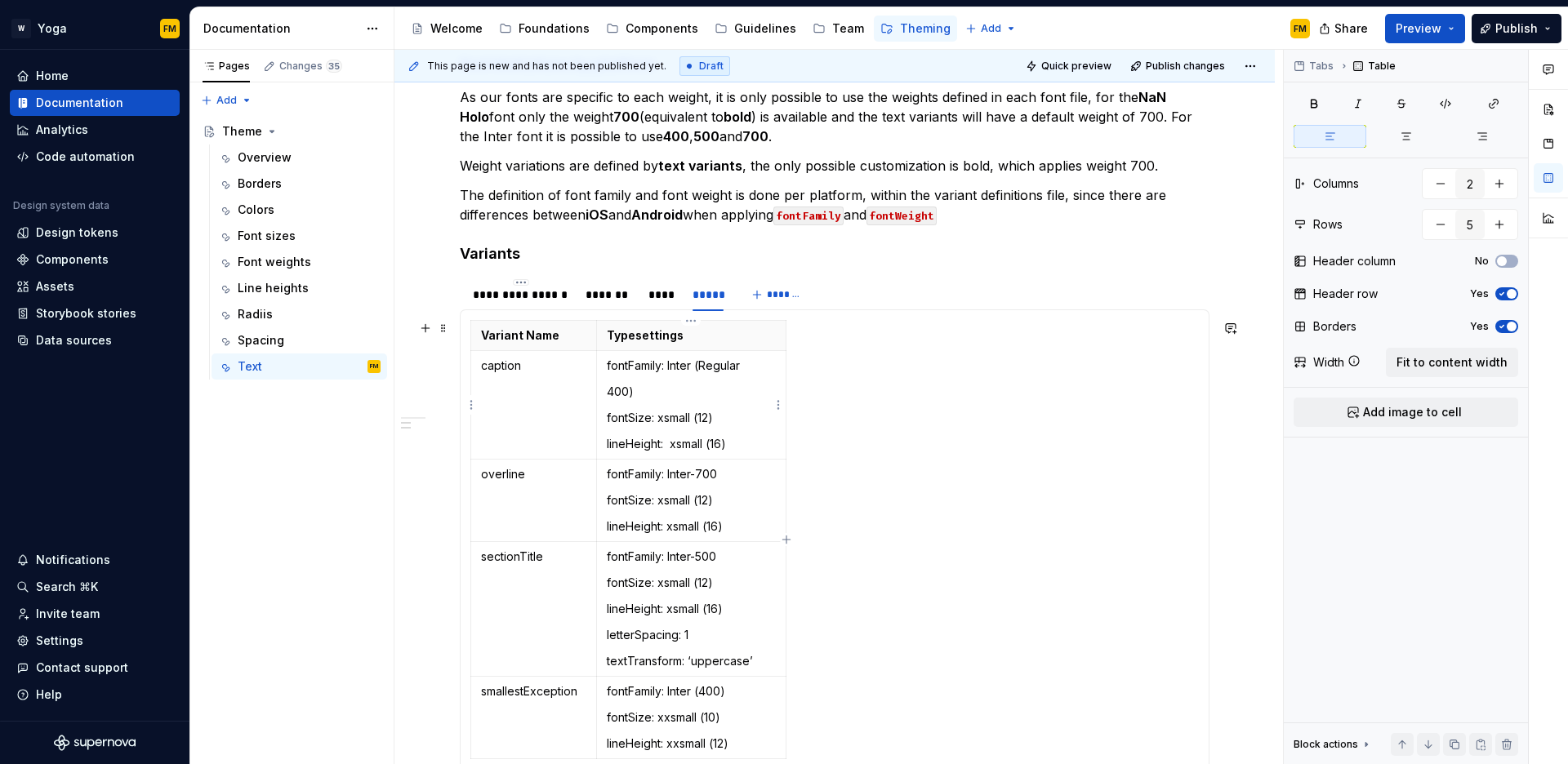
click at [752, 366] on p "fontFamily: Inter (Regular" at bounding box center [691, 366] width 169 height 17
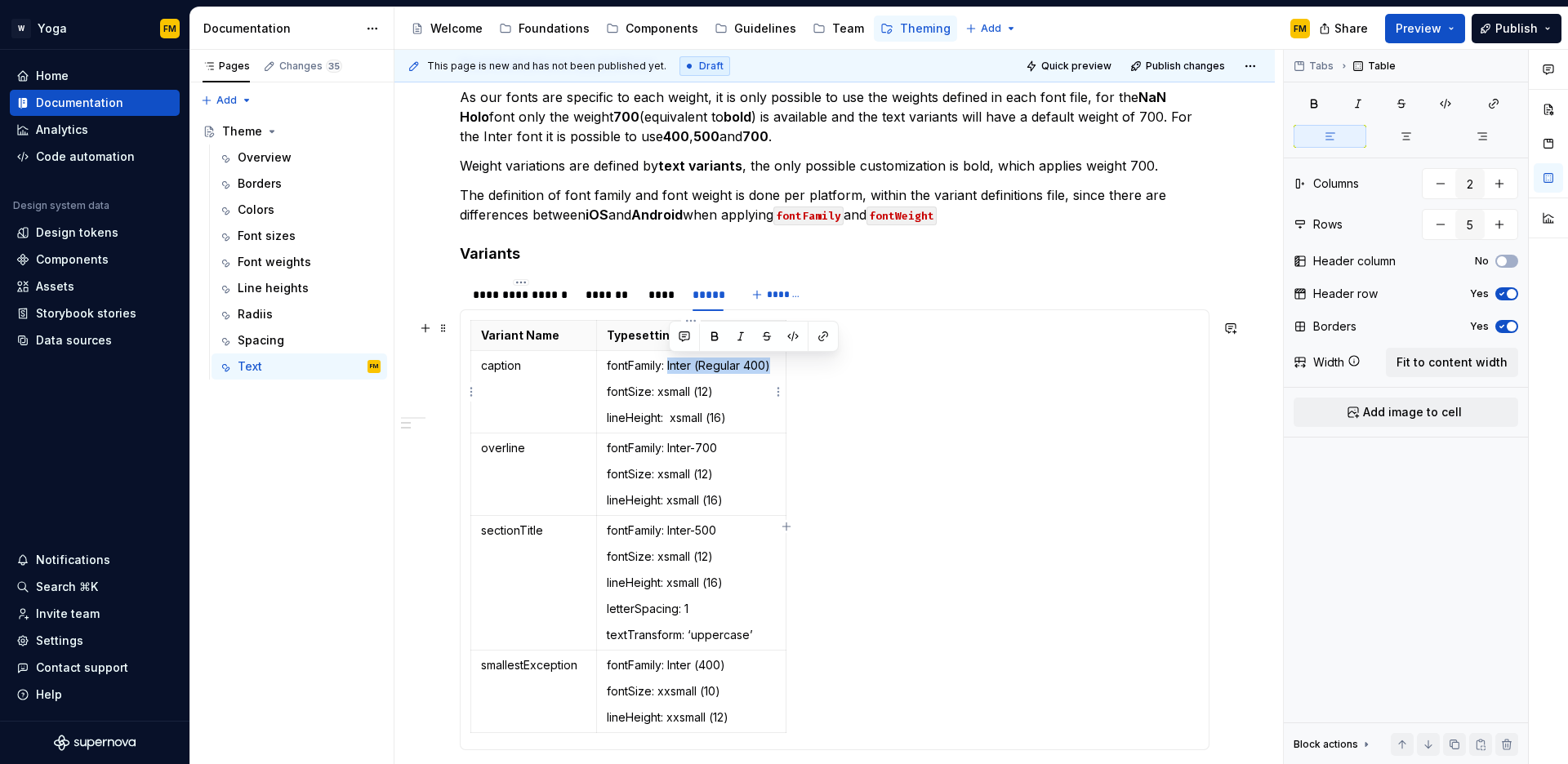
drag, startPoint x: 772, startPoint y: 364, endPoint x: 668, endPoint y: 363, distance: 104.0
click at [668, 363] on p "fontFamily: Inter (Regular 400)" at bounding box center [691, 366] width 169 height 17
copy p "Inter (Regular 400)"
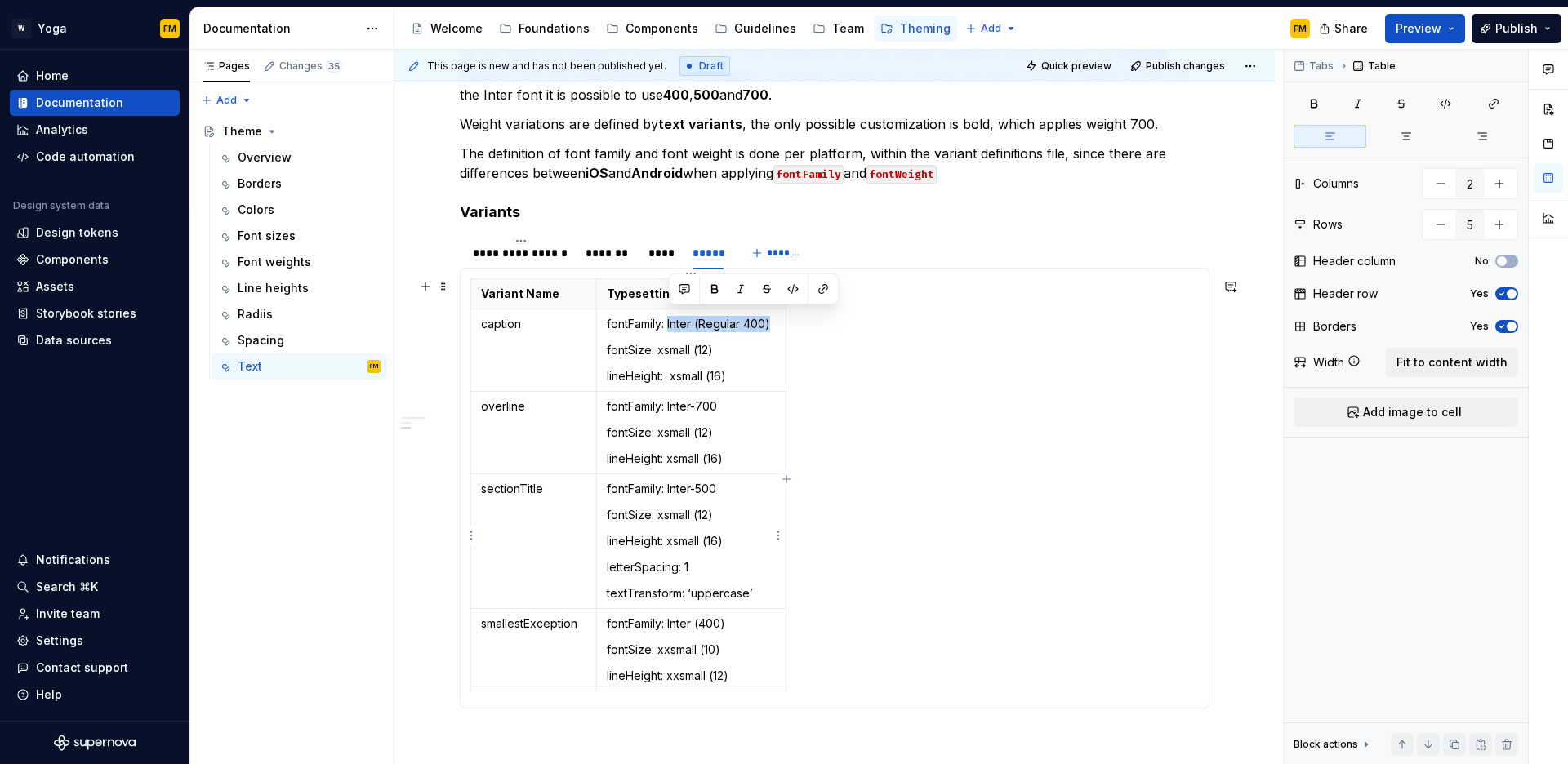
scroll to position [826, 0]
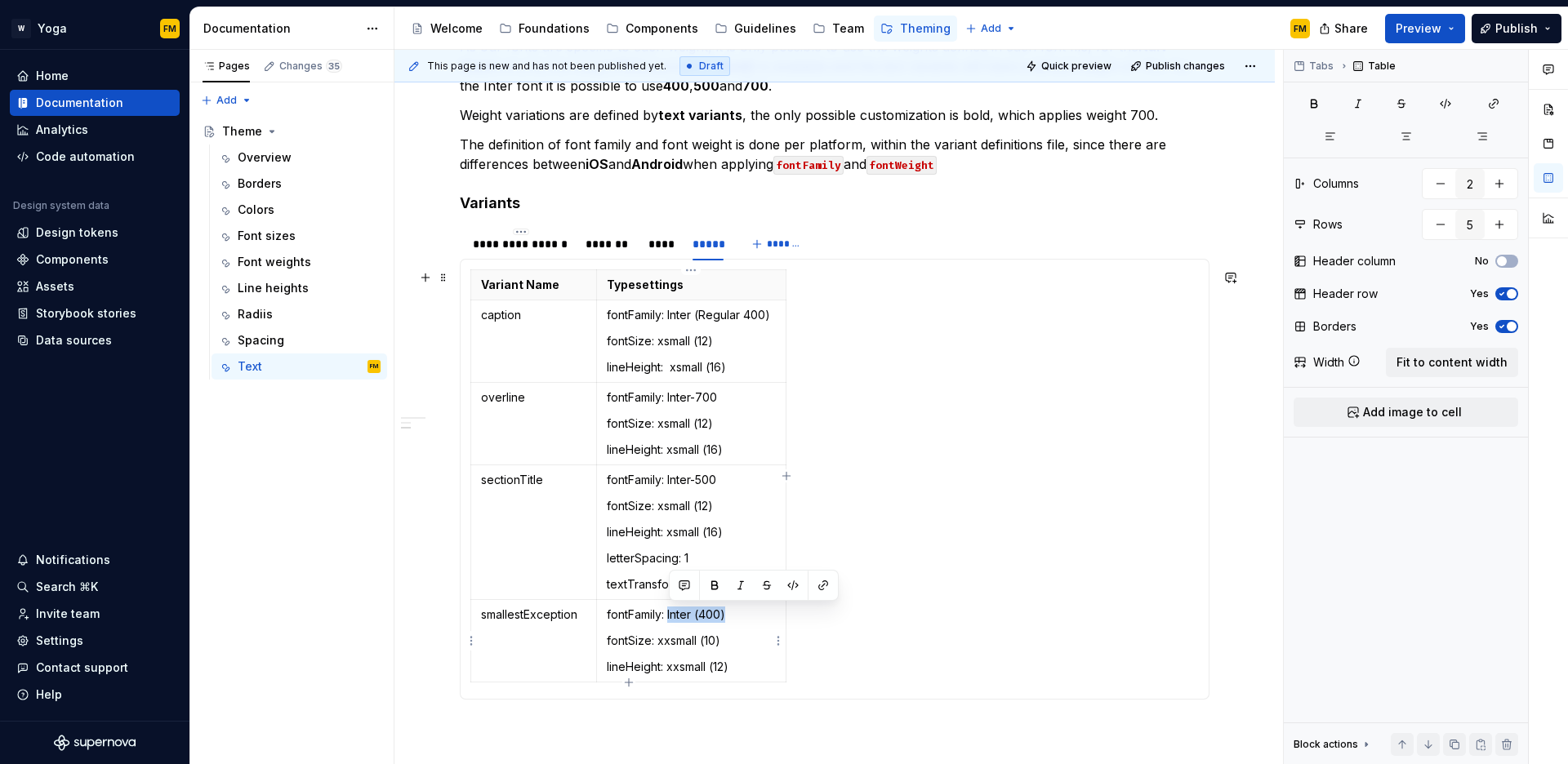
drag, startPoint x: 714, startPoint y: 616, endPoint x: 670, endPoint y: 616, distance: 44.0
click at [670, 616] on p "fontFamily: Inter (400)" at bounding box center [691, 615] width 169 height 17
click at [731, 614] on p "fontFamily:" at bounding box center [691, 615] width 169 height 17
click at [726, 396] on p "fontFamily: Inter-700" at bounding box center [691, 397] width 169 height 17
click at [663, 251] on div "****" at bounding box center [663, 244] width 27 height 17
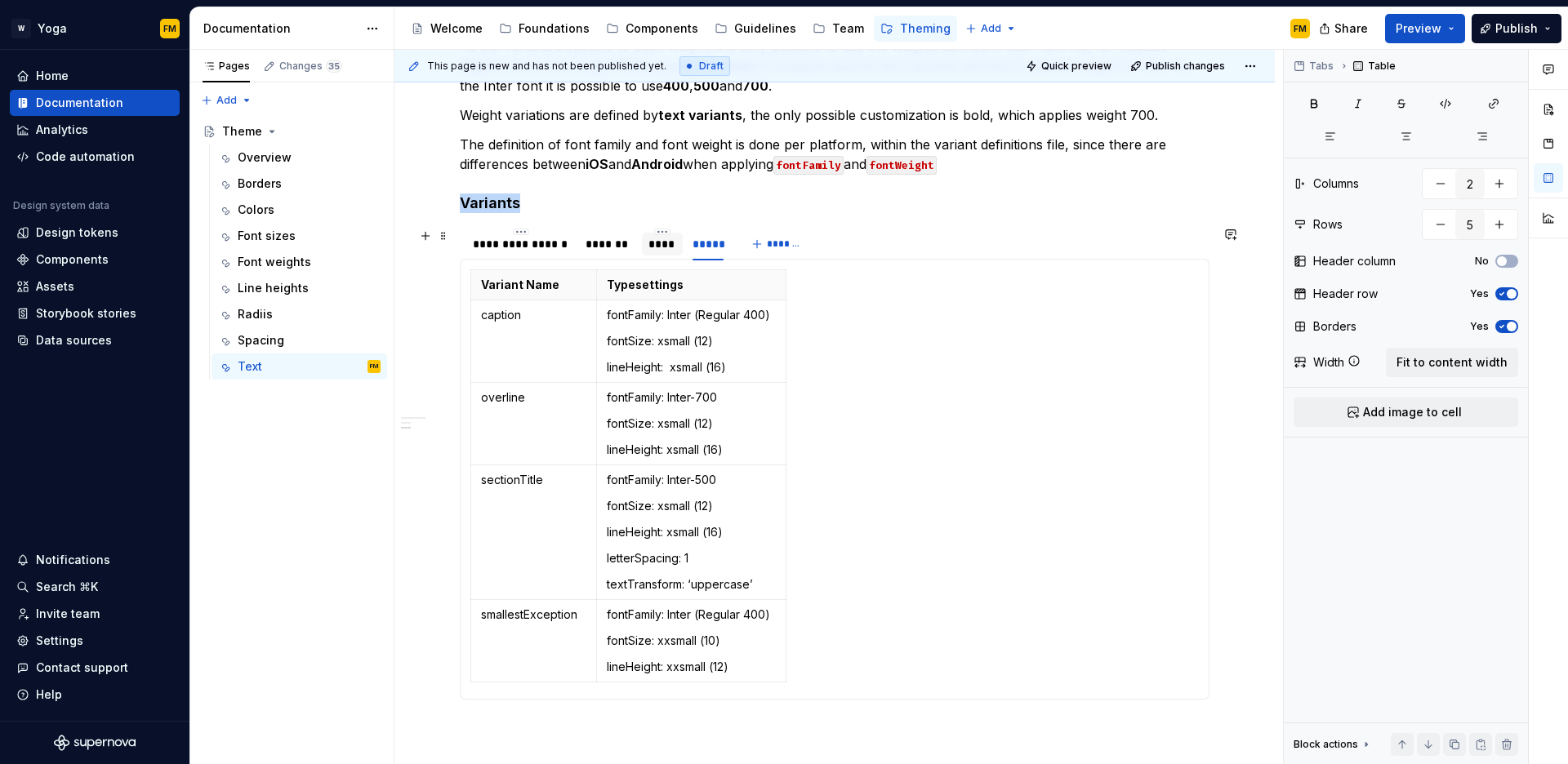
scroll to position [806, 0]
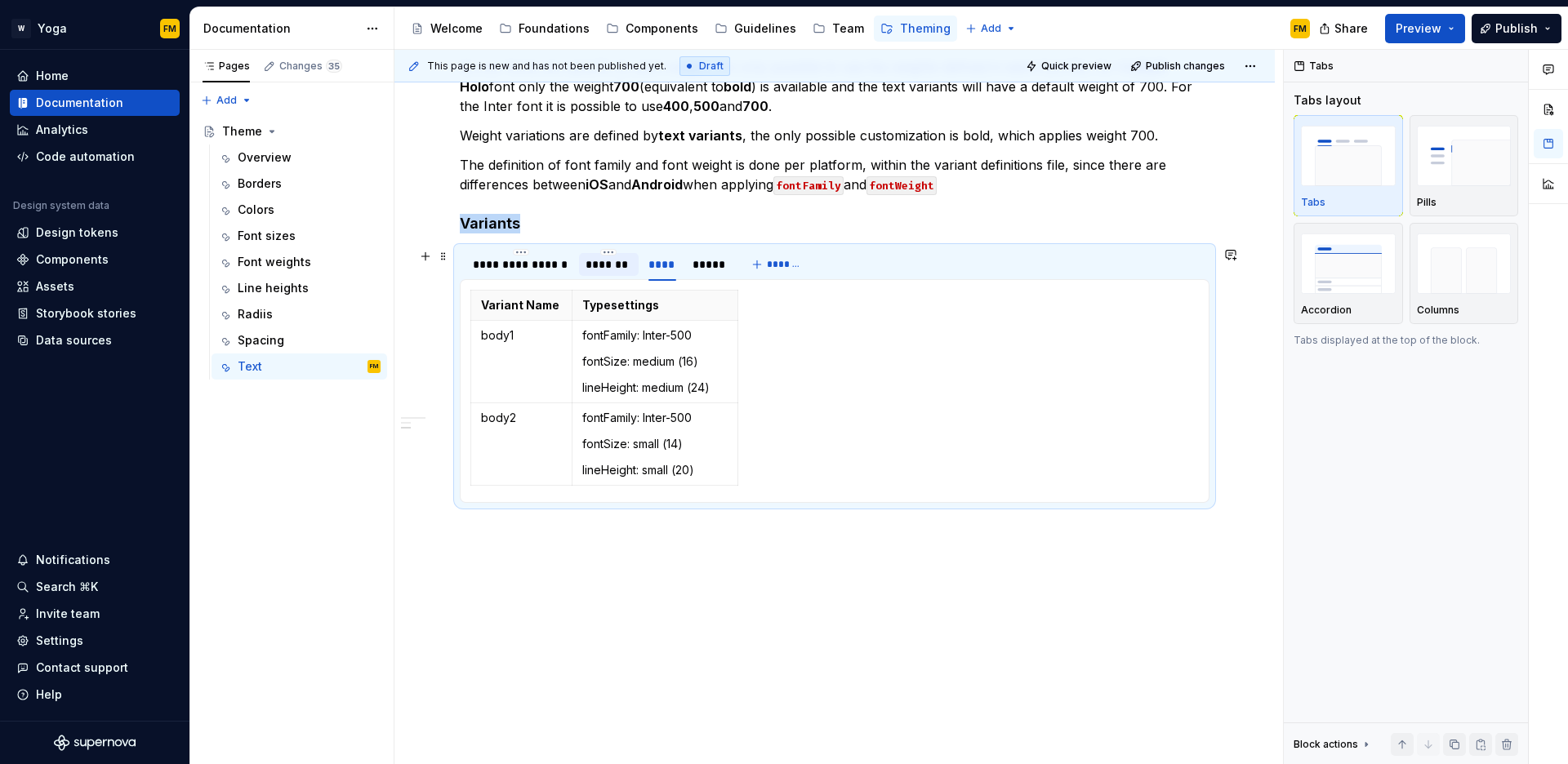
click at [619, 266] on div "*******" at bounding box center [609, 264] width 47 height 17
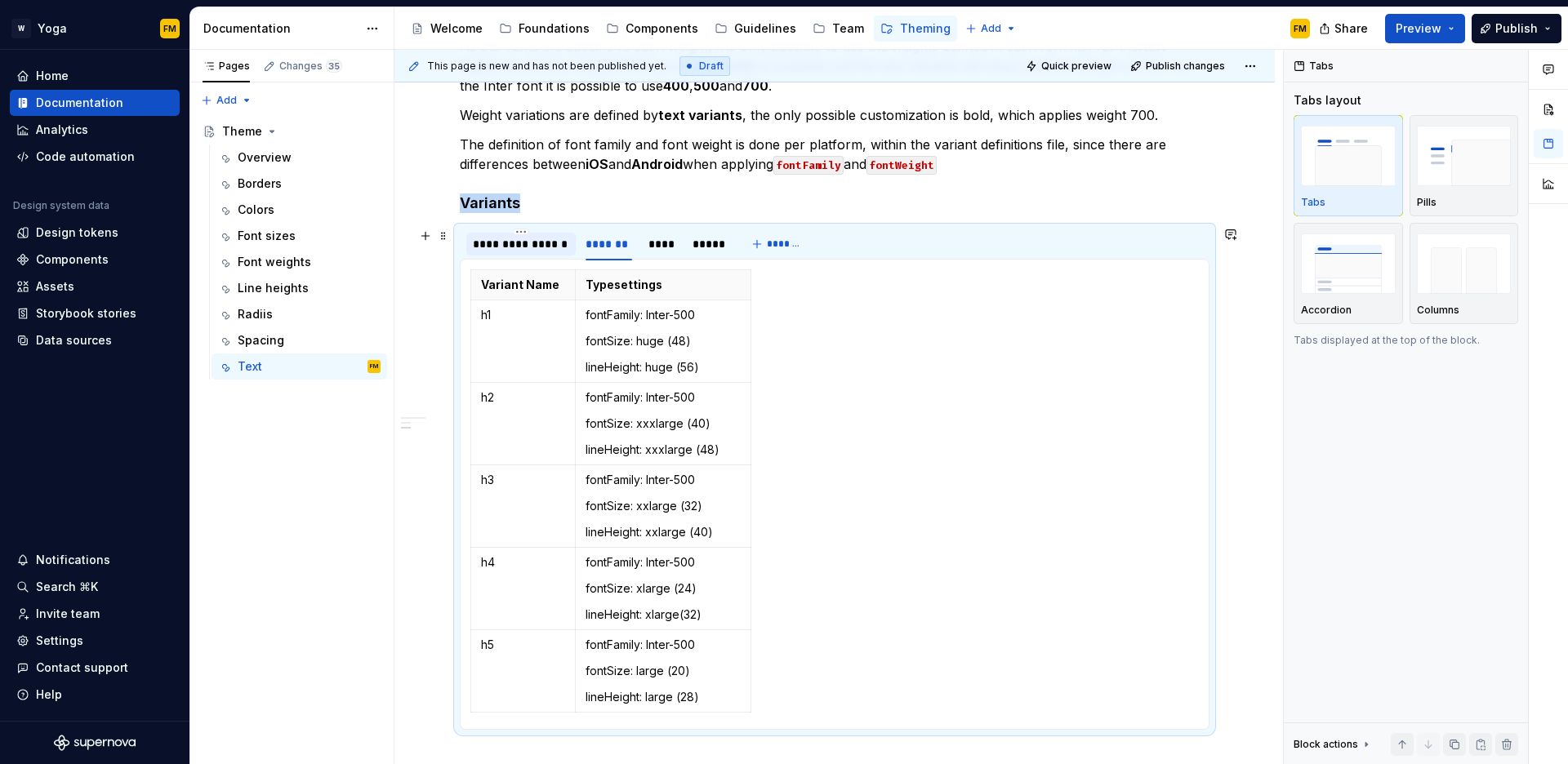
click at [533, 254] on div "**********" at bounding box center [521, 244] width 109 height 22
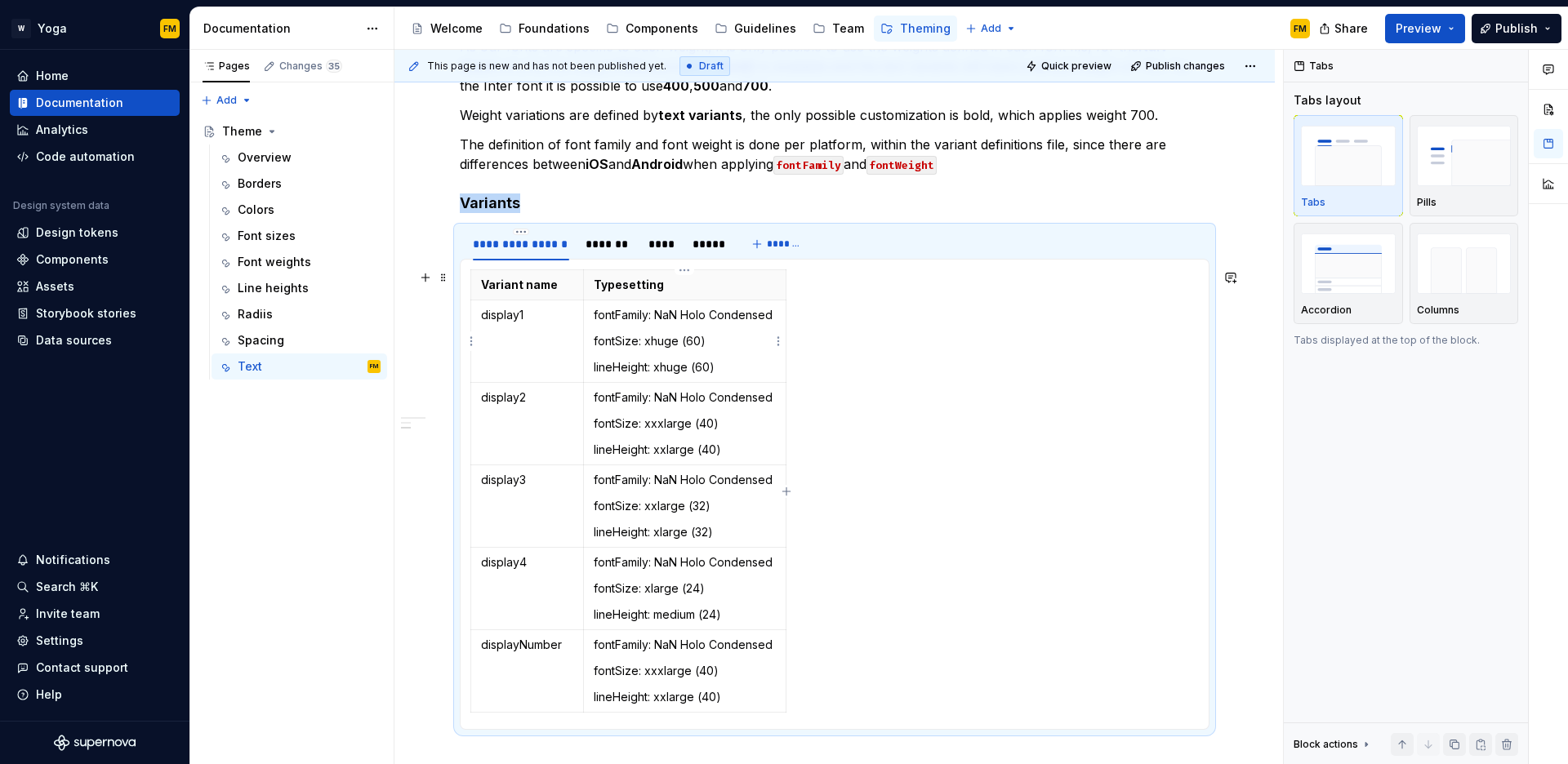
click at [775, 309] on p "fontFamily: NaN Holo Condensed" at bounding box center [685, 315] width 182 height 17
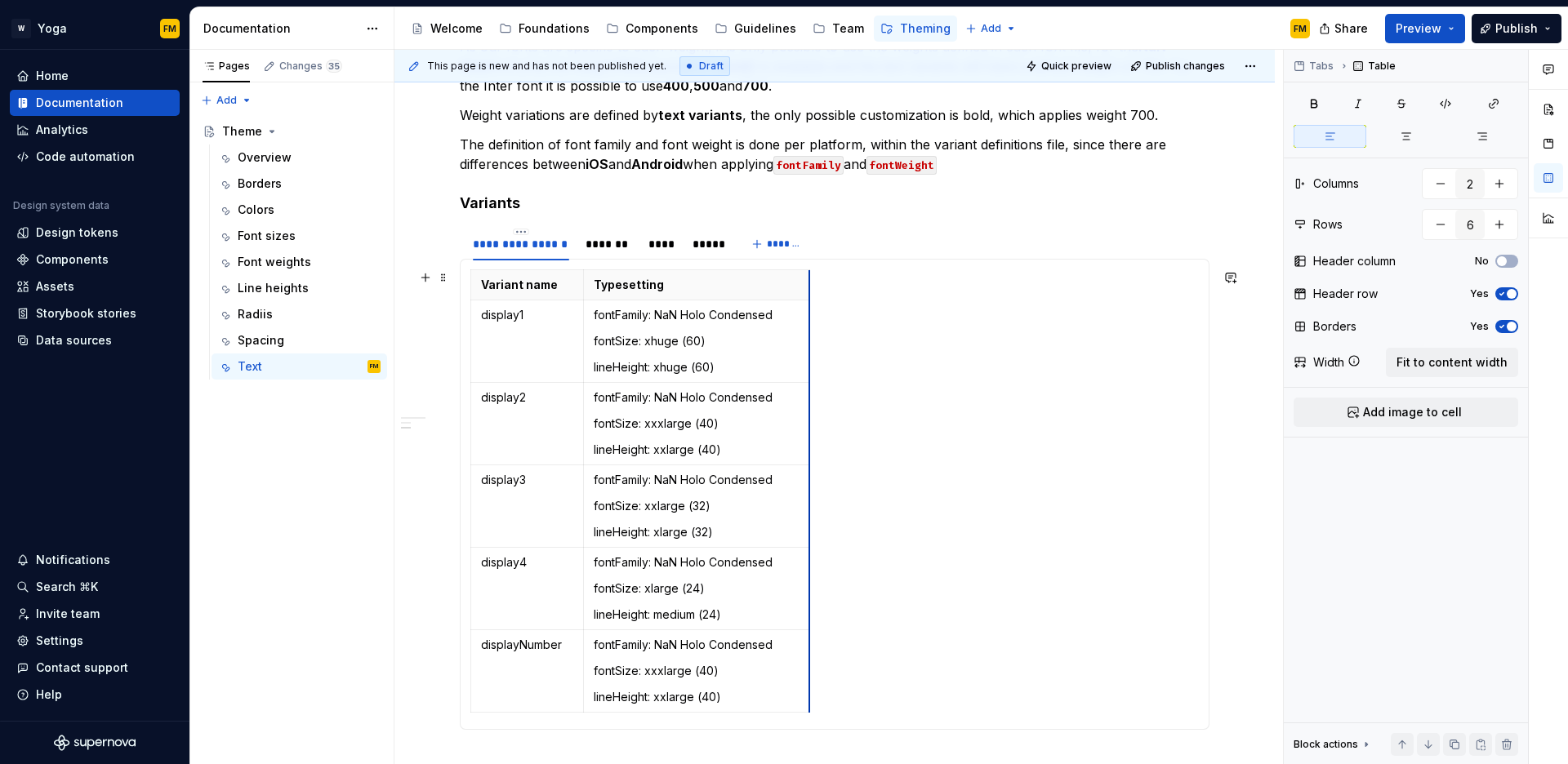
drag, startPoint x: 784, startPoint y: 312, endPoint x: 810, endPoint y: 313, distance: 26.0
drag, startPoint x: 809, startPoint y: 334, endPoint x: 826, endPoint y: 336, distance: 17.1
click at [780, 397] on p "fontFamily: NaN Holo Condensed" at bounding box center [706, 397] width 224 height 17
drag, startPoint x: 812, startPoint y: 398, endPoint x: 776, endPoint y: 398, distance: 36.0
click at [776, 398] on p "fontFamily: NaN Holo Condensed (700)" at bounding box center [706, 397] width 224 height 17
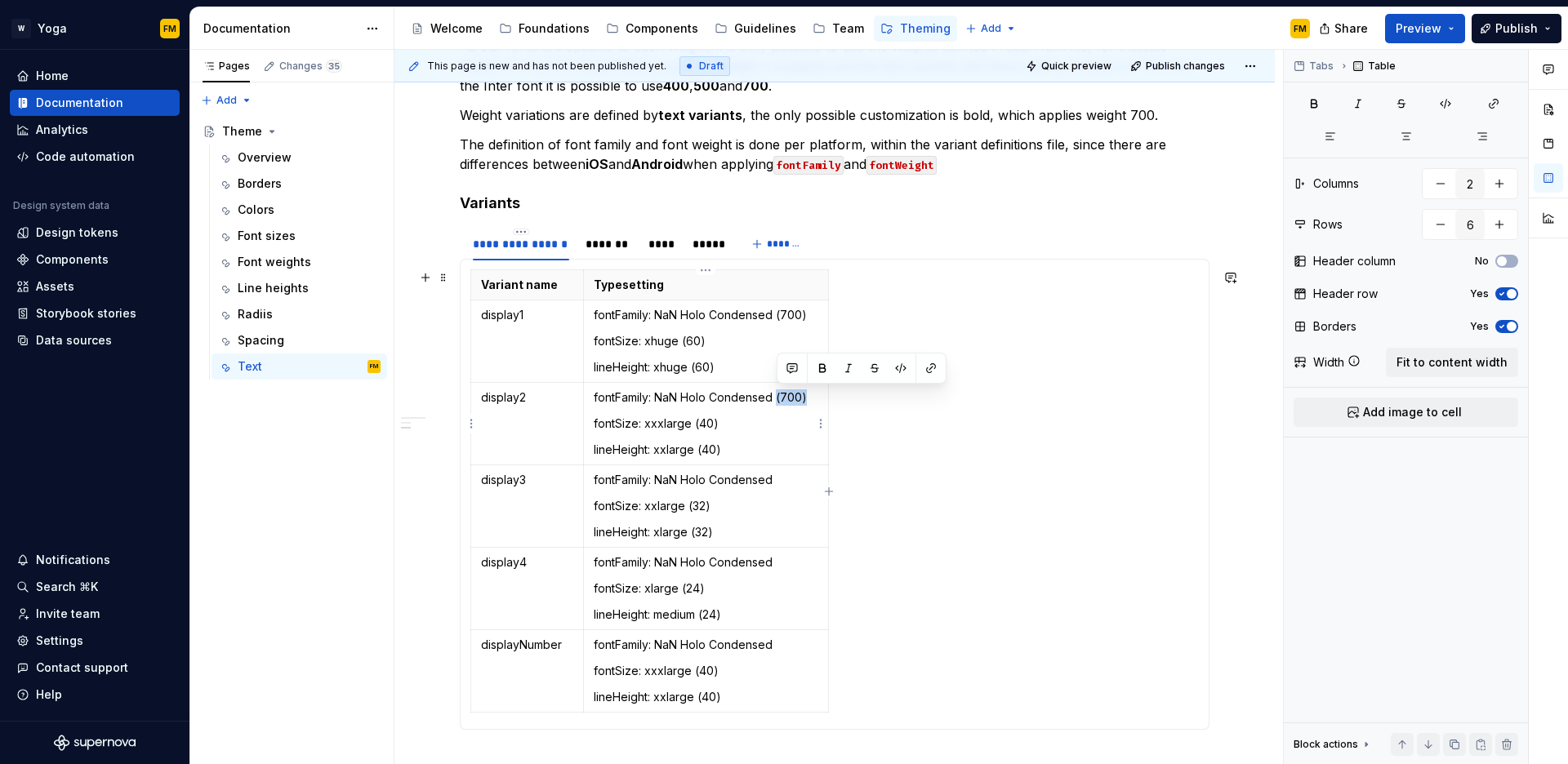
copy p "(700)"
click at [799, 477] on p "fontFamily: NaN Holo Condensed" at bounding box center [706, 480] width 224 height 17
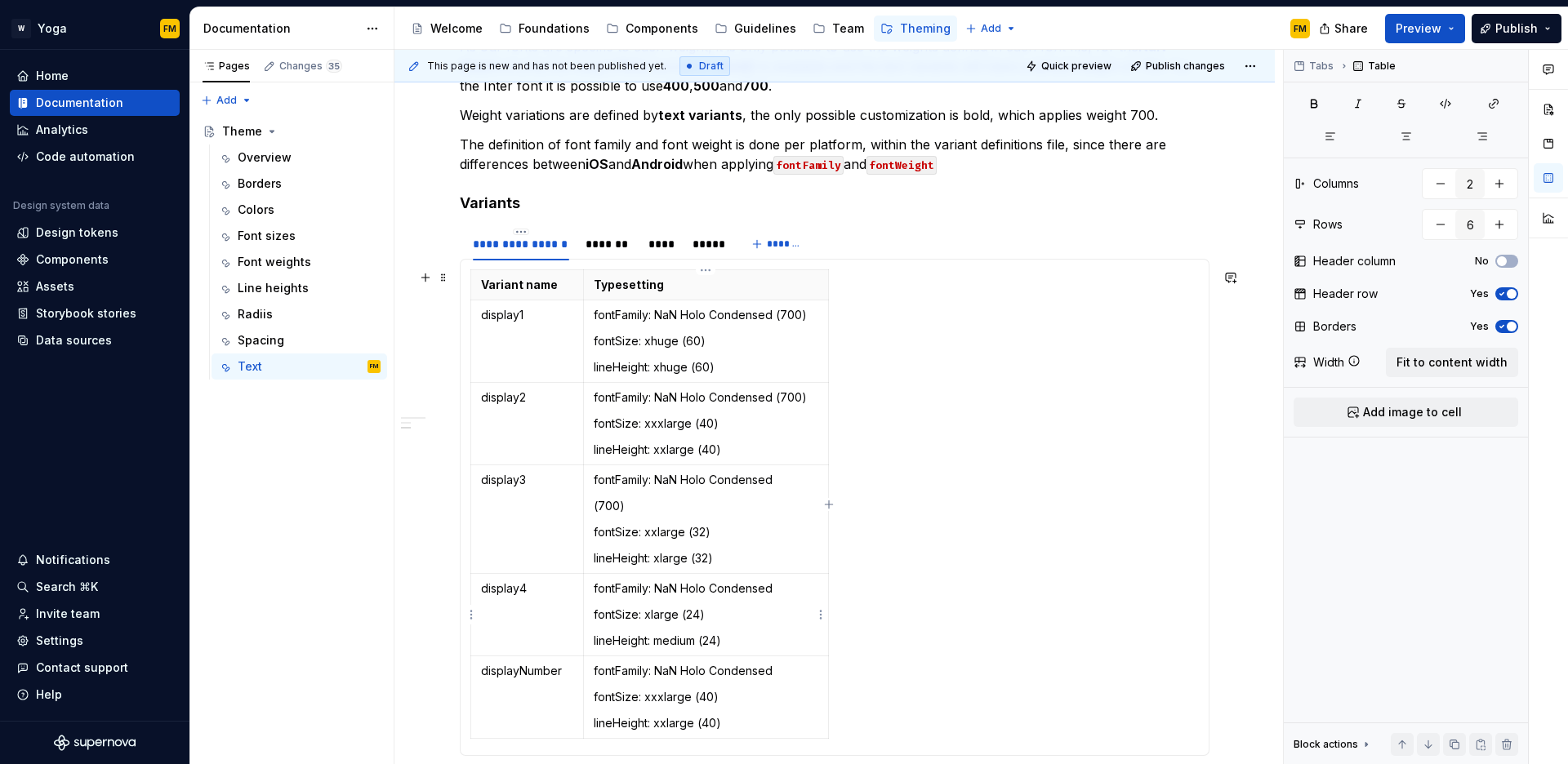
click at [791, 588] on p "fontFamily: NaN Holo Condensed" at bounding box center [706, 588] width 224 height 17
click at [788, 705] on td "fontFamily: NaN Holo Condensed fontSize: xxxlarge (40) lineHeight: xxlarge (40)" at bounding box center [705, 724] width 245 height 83
click at [791, 700] on p "fontFamily: NaN Holo Condensed" at bounding box center [706, 697] width 224 height 17
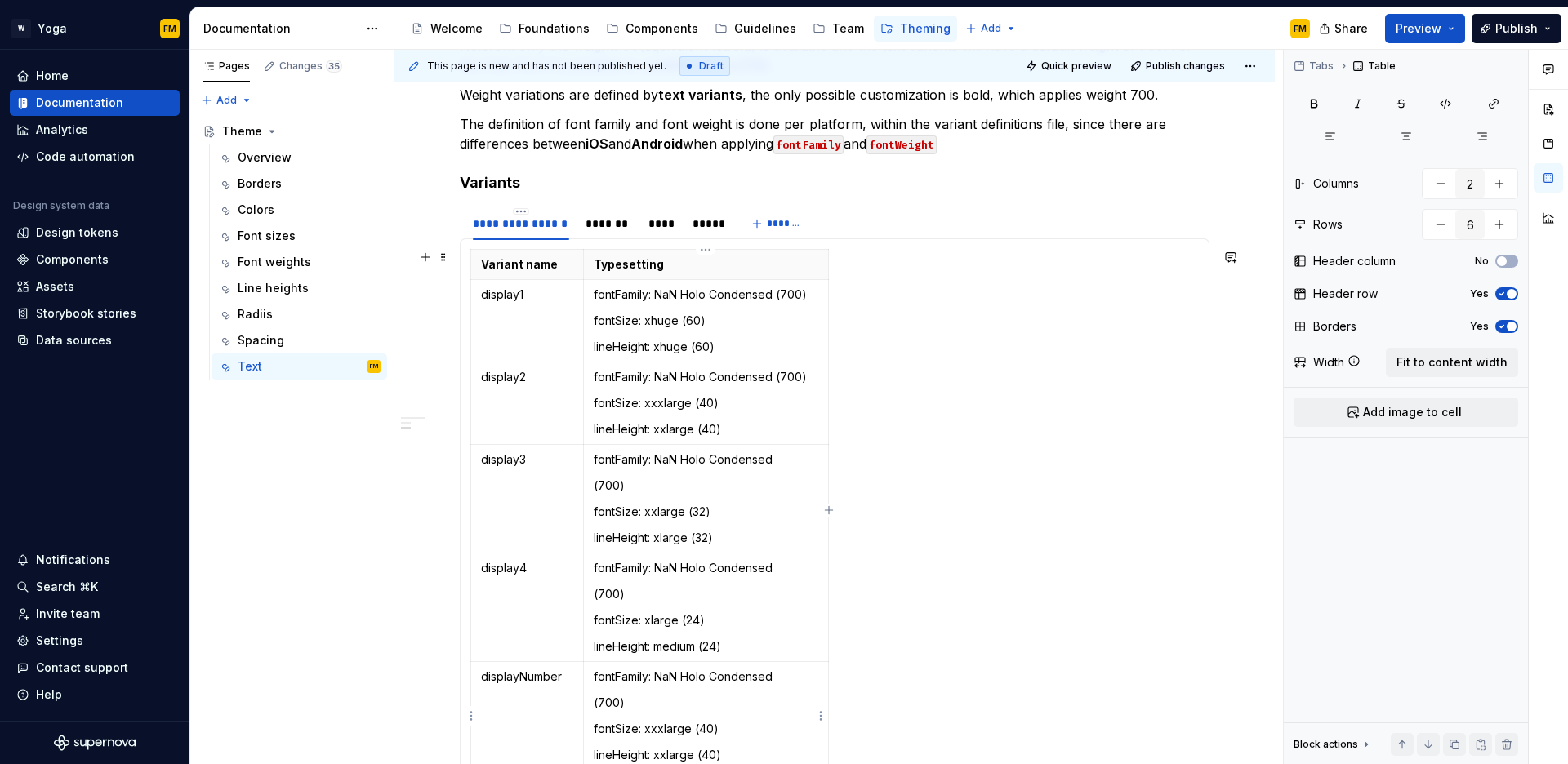
click at [796, 686] on td "fontFamily: NaN Holo Condensed (700) fontSize: xxxlarge (40) lineHeight: xxlarg…" at bounding box center [705, 716] width 245 height 108
click at [795, 680] on p "fontFamily: NaN Holo Condensed" at bounding box center [706, 677] width 224 height 17
click at [804, 575] on p "fontFamily: NaN Holo Condensed" at bounding box center [706, 568] width 224 height 17
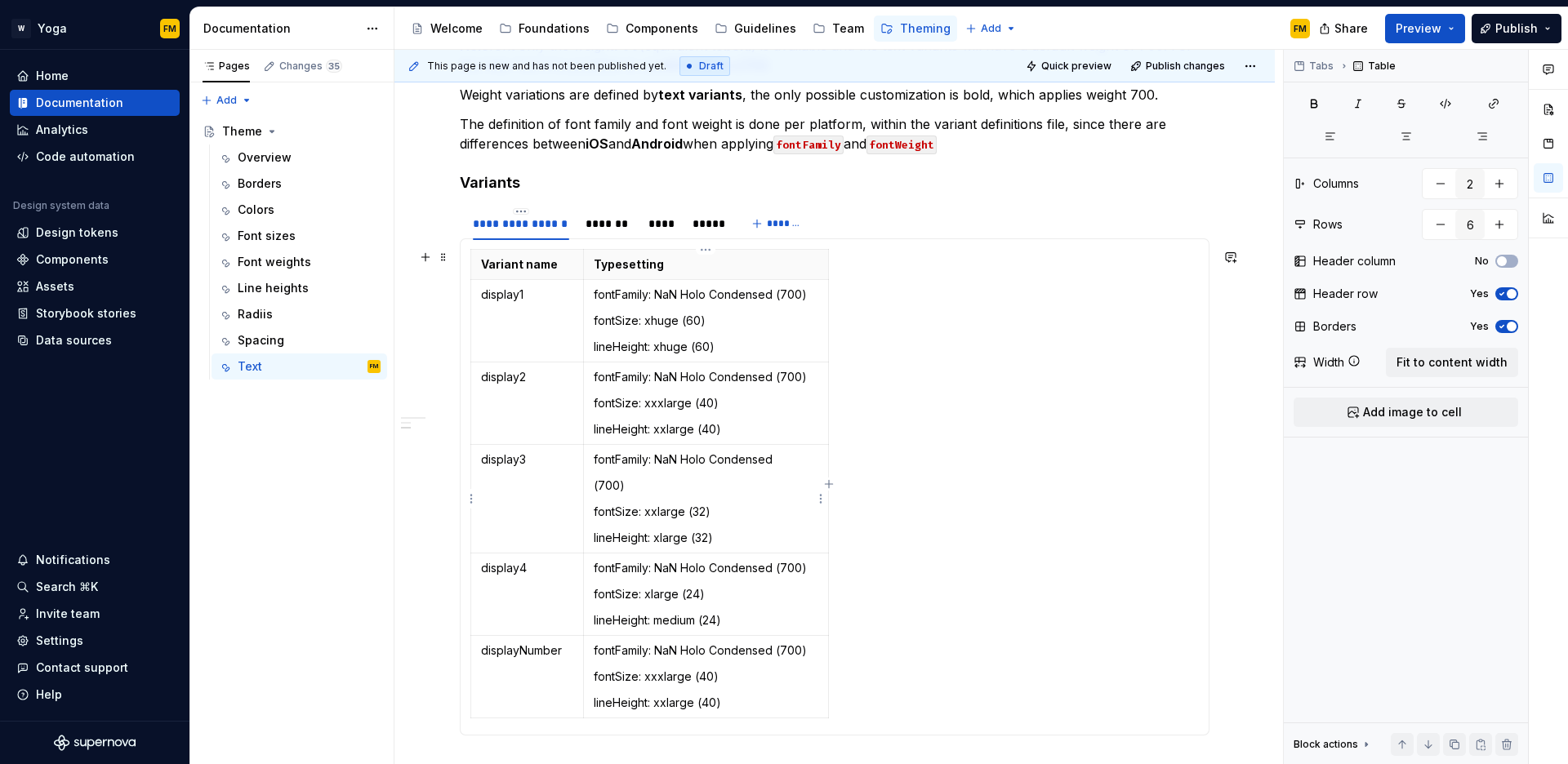
click at [797, 462] on p "fontFamily: NaN Holo Condensed" at bounding box center [706, 460] width 224 height 17
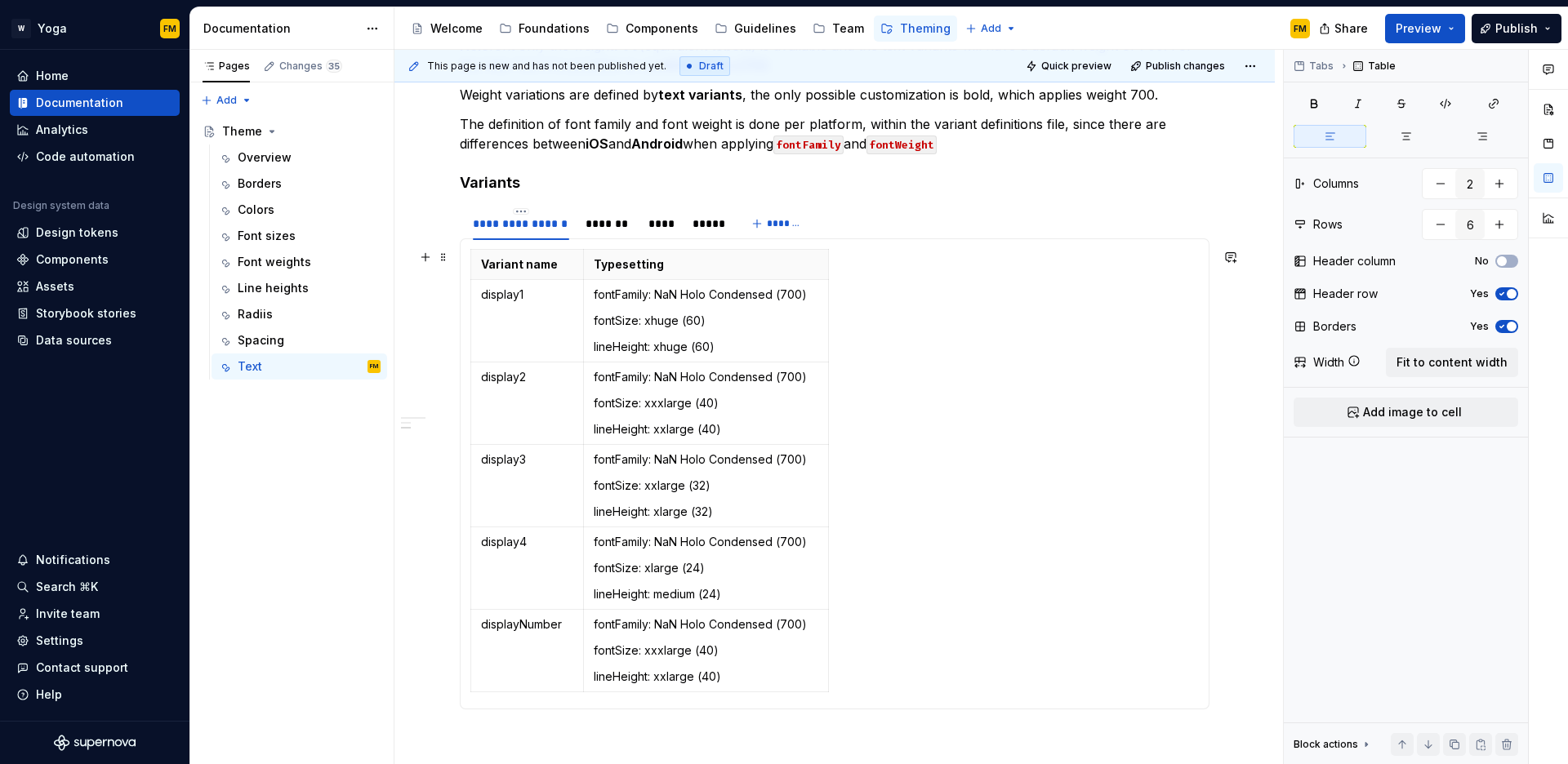
click at [871, 462] on div "Variant name Typesetting display1 fontFamily: NaN Holo Condensed (700) fontSize…" at bounding box center [834, 473] width 729 height 450
click at [614, 231] on div "*******" at bounding box center [609, 223] width 47 height 17
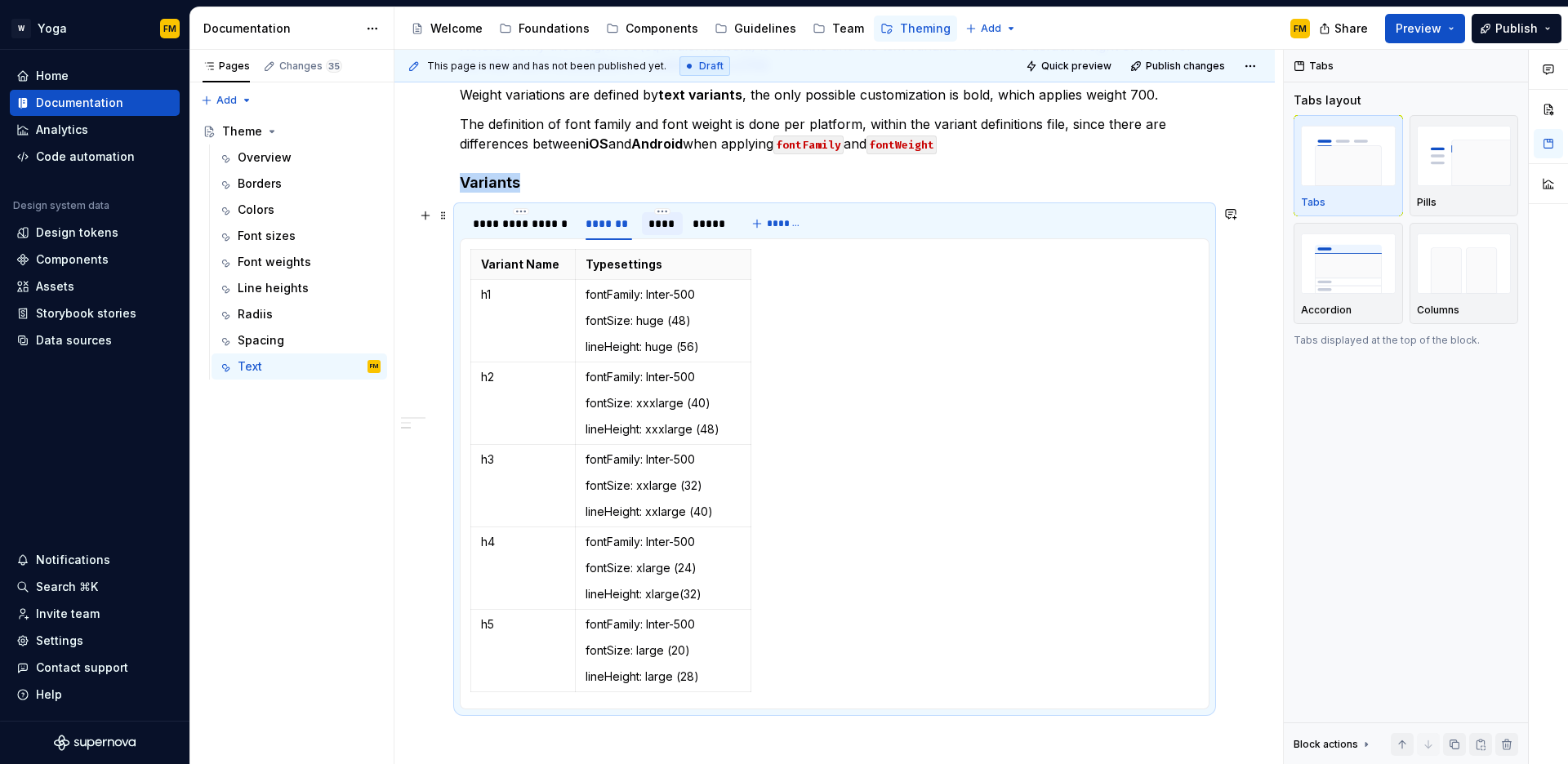
click at [659, 235] on div "****" at bounding box center [663, 223] width 41 height 26
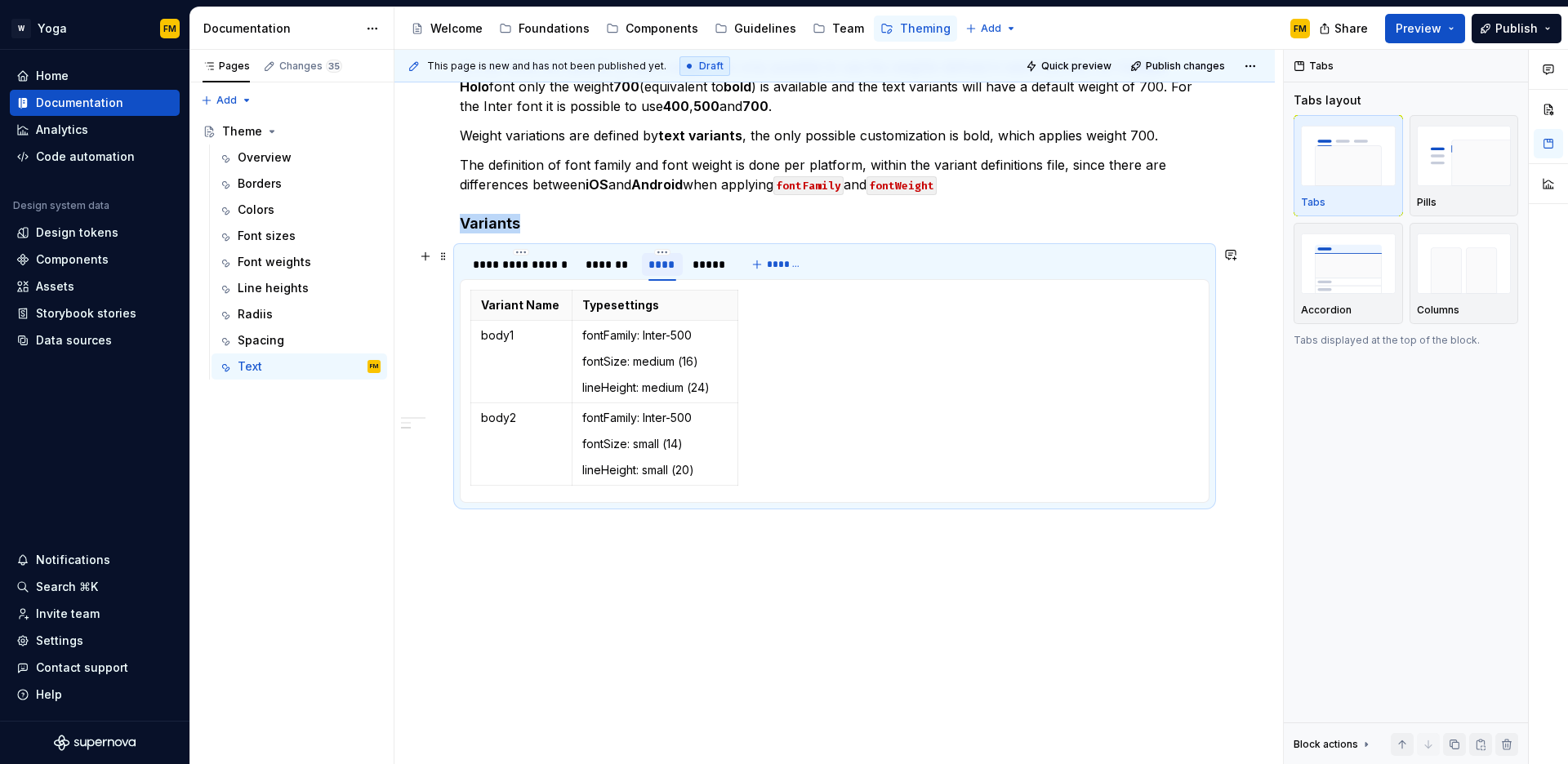
scroll to position [806, 0]
click at [712, 273] on div "*****" at bounding box center [707, 263] width 44 height 22
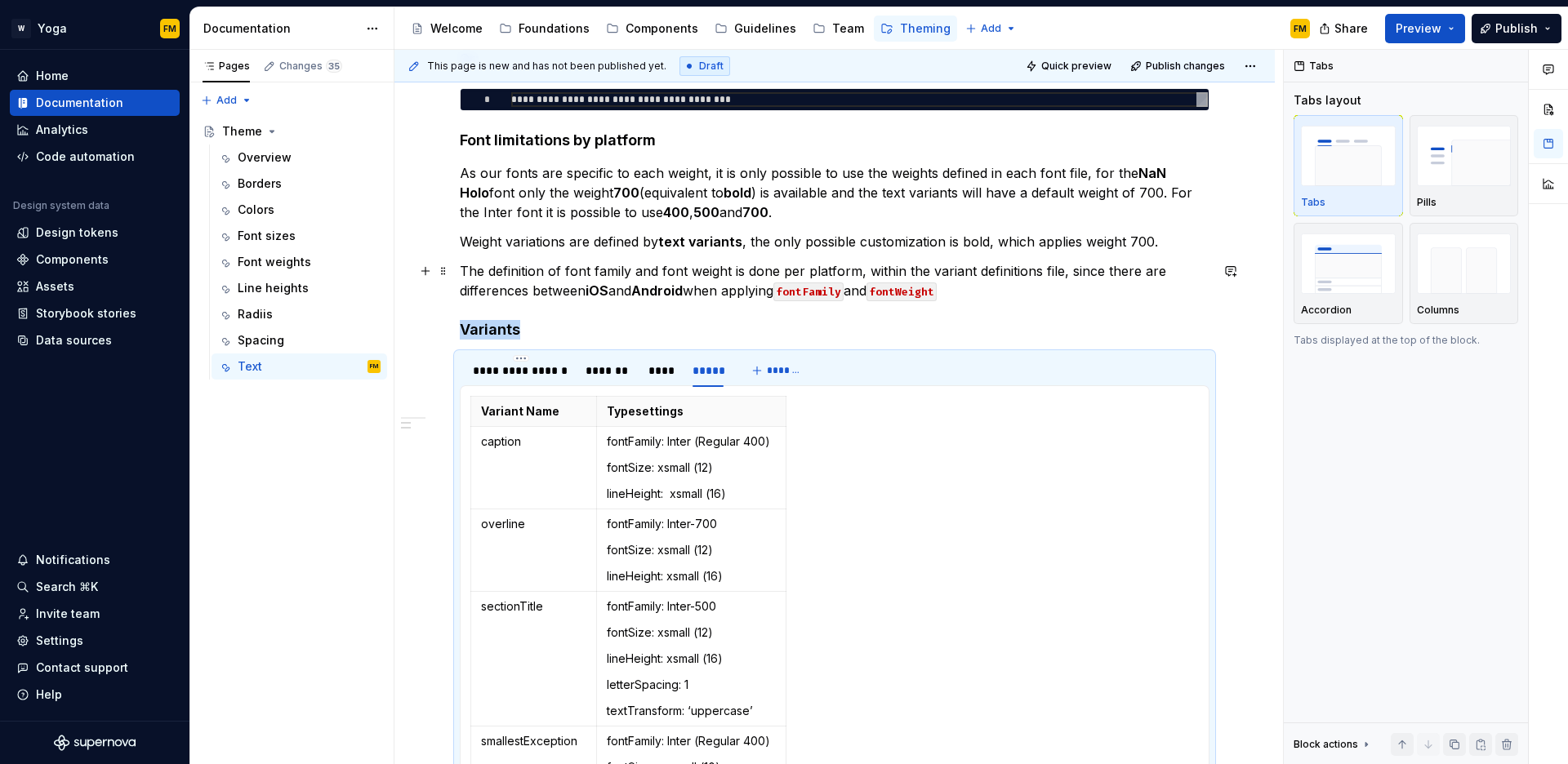
scroll to position [579, 0]
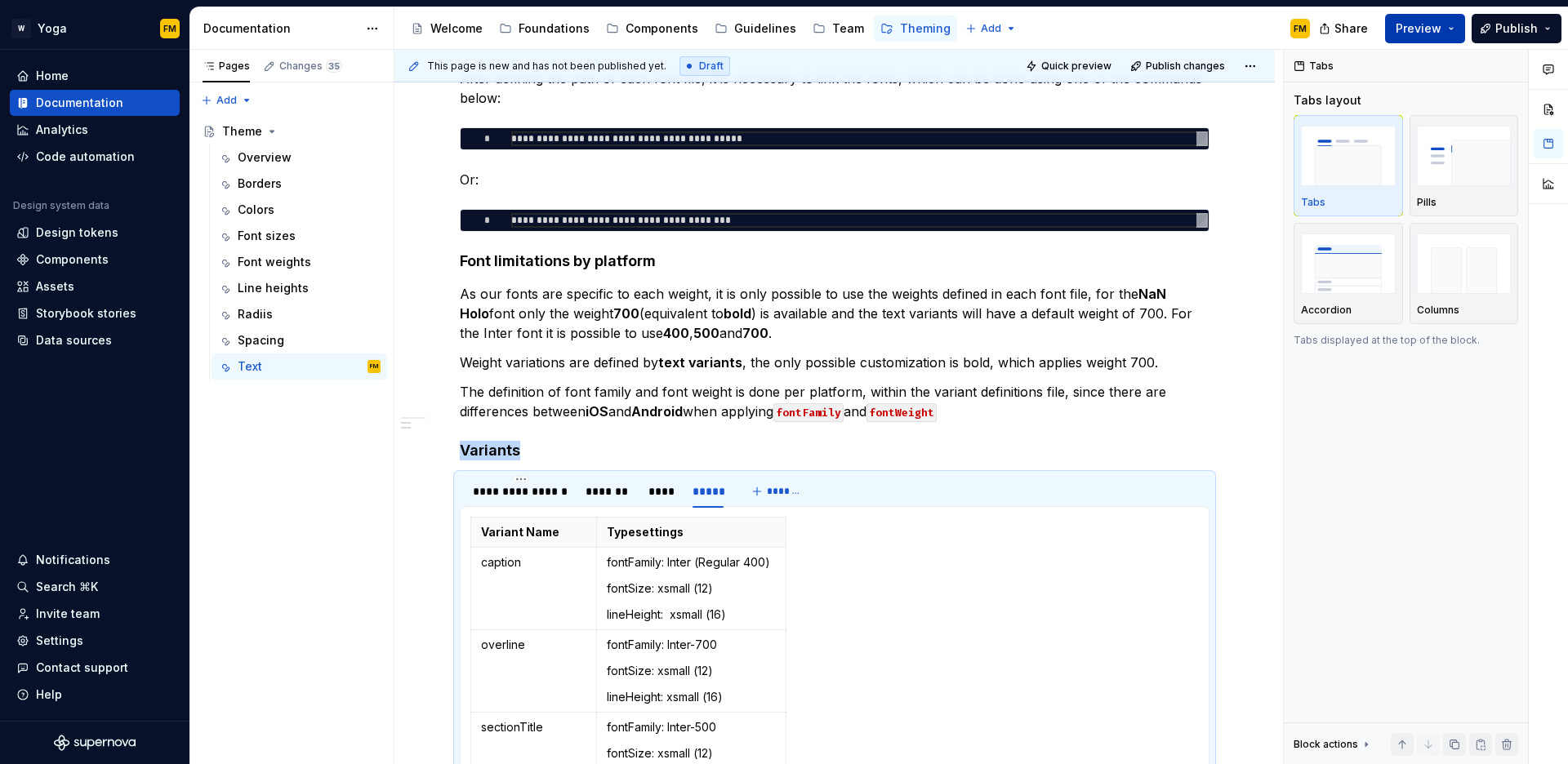
click at [1414, 32] on span "Preview" at bounding box center [1419, 28] width 46 height 17
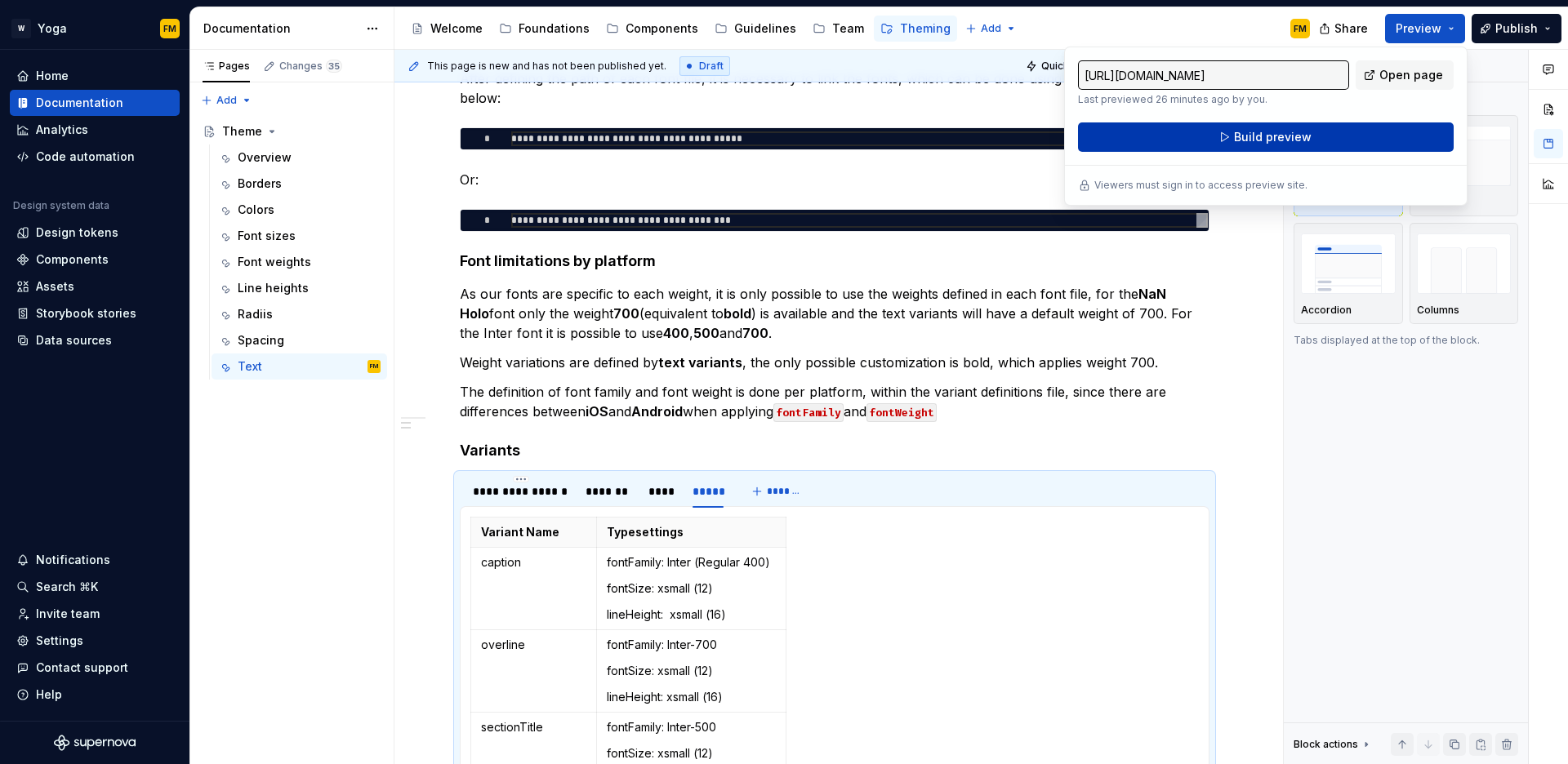
click at [1296, 141] on span "Build preview" at bounding box center [1273, 137] width 78 height 17
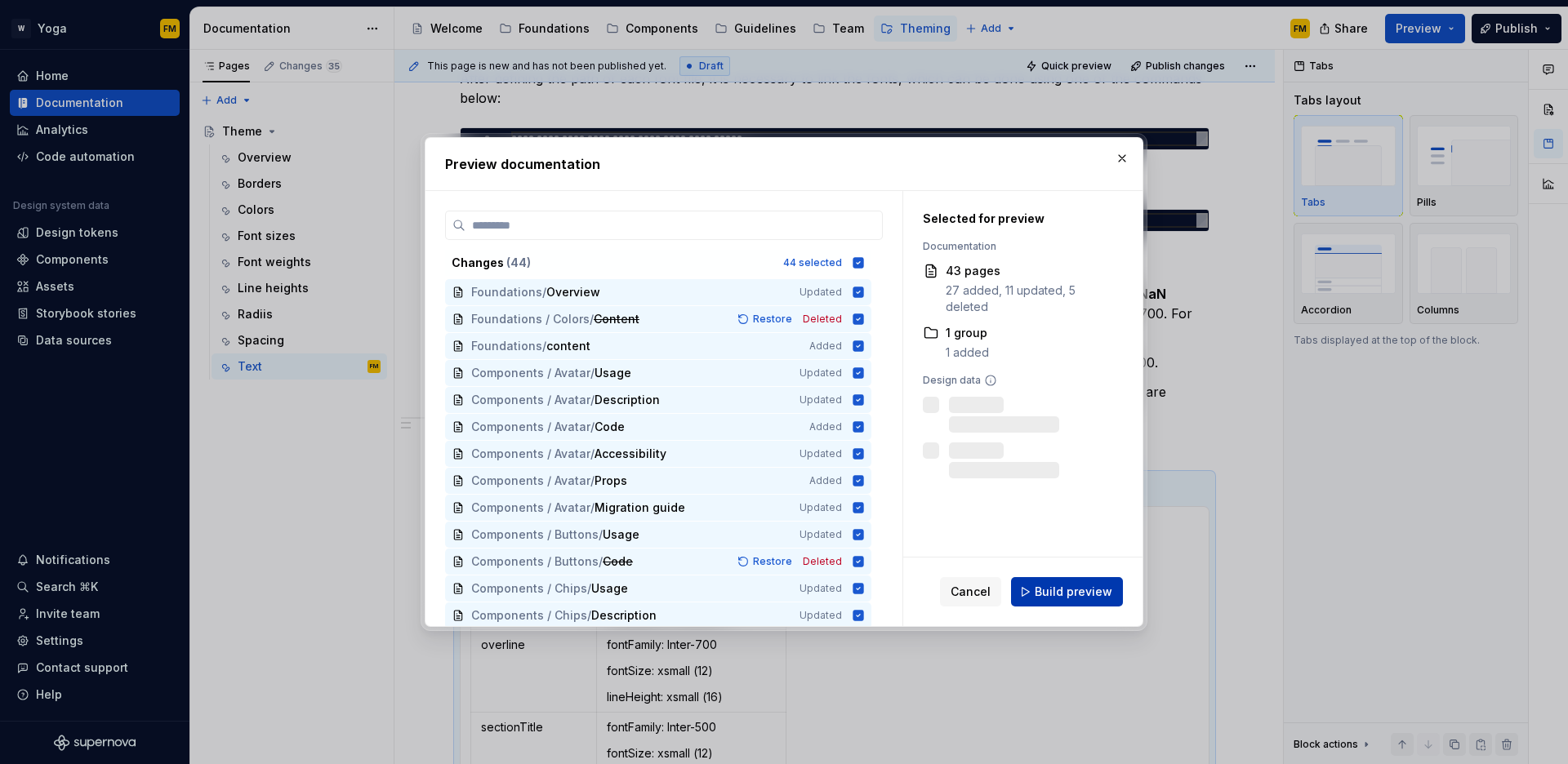
click at [1054, 597] on span "Build preview" at bounding box center [1074, 591] width 78 height 17
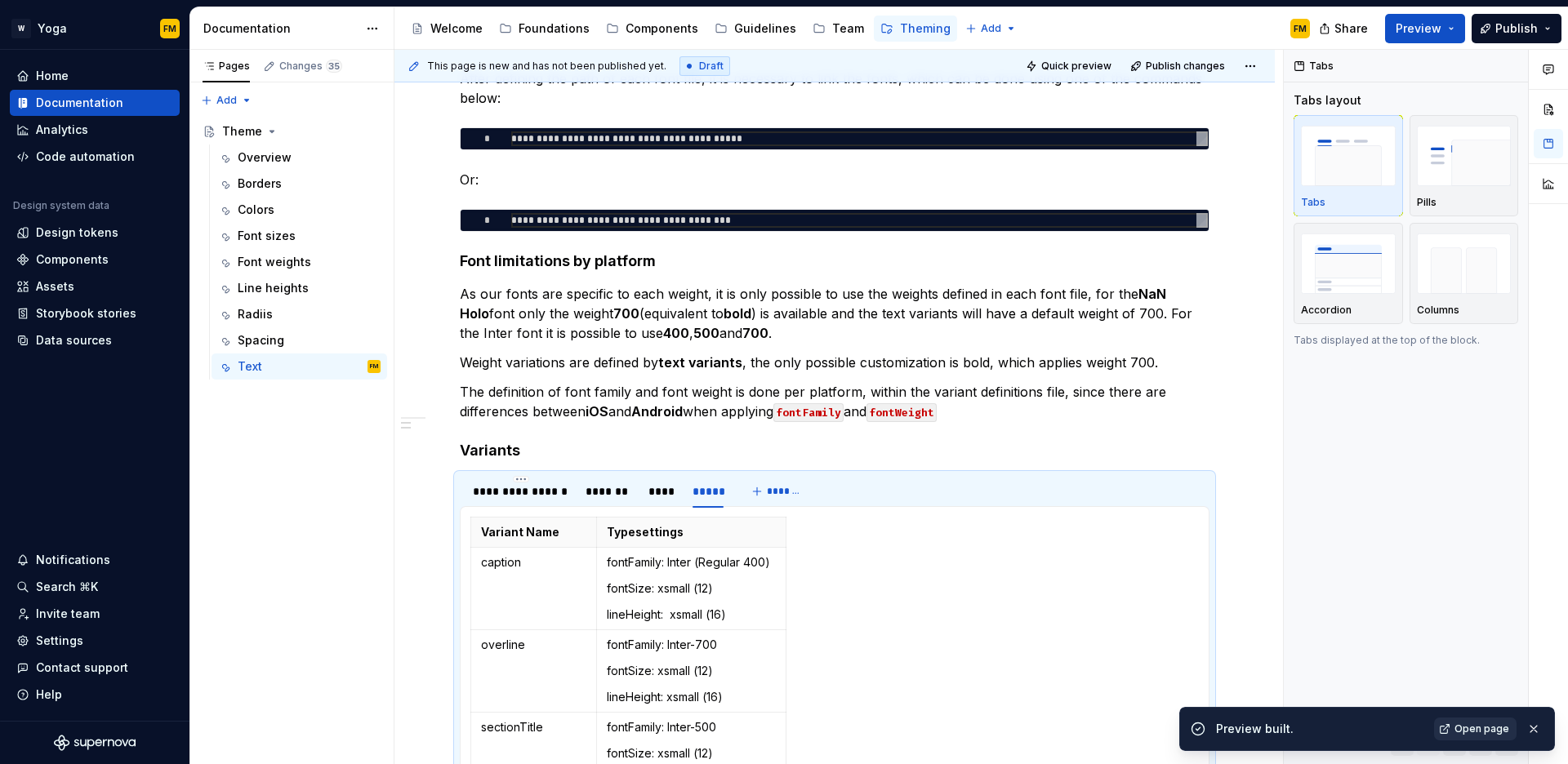
click at [1478, 734] on span "Open page" at bounding box center [1482, 729] width 55 height 13
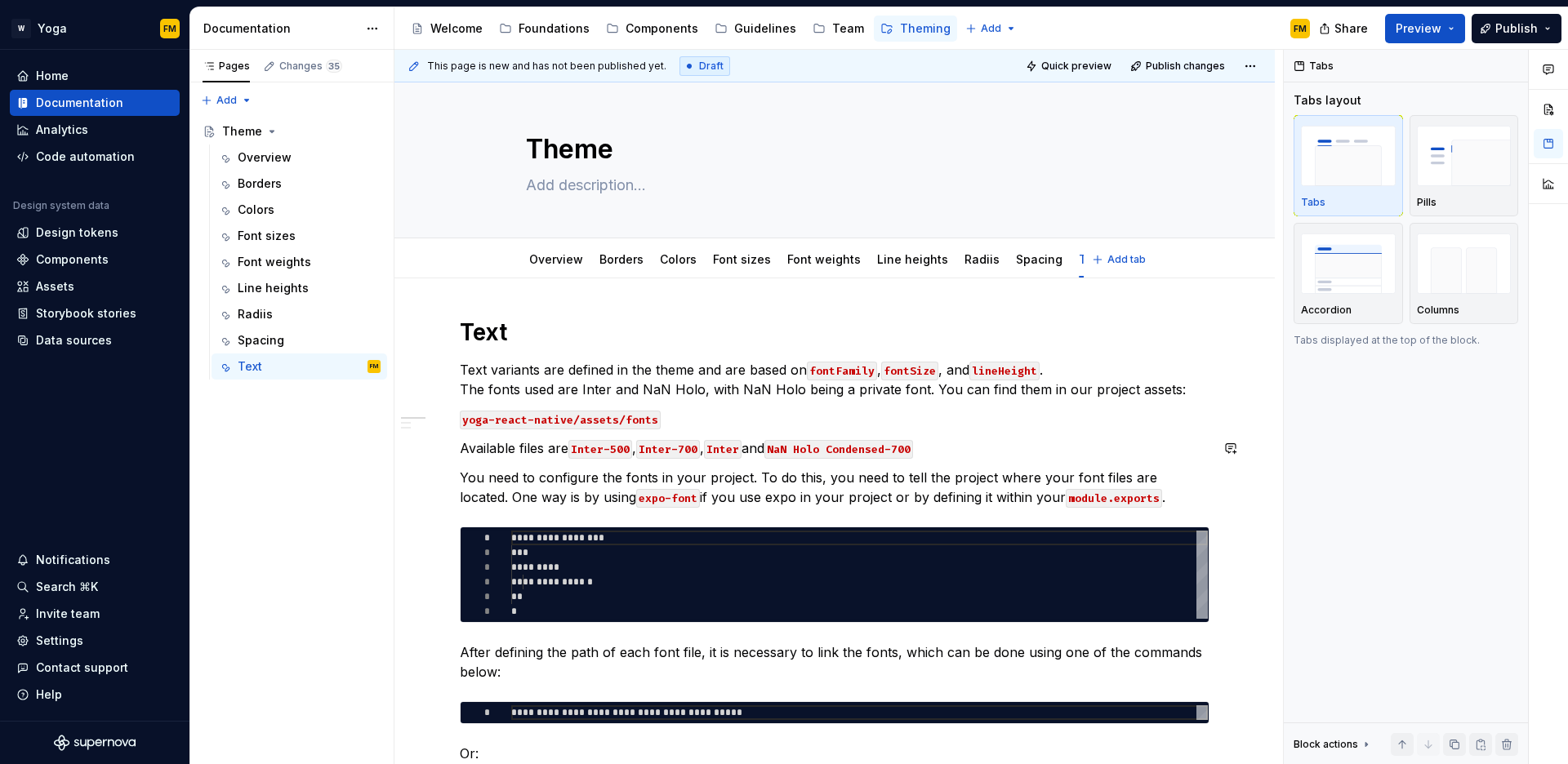
scroll to position [0, 0]
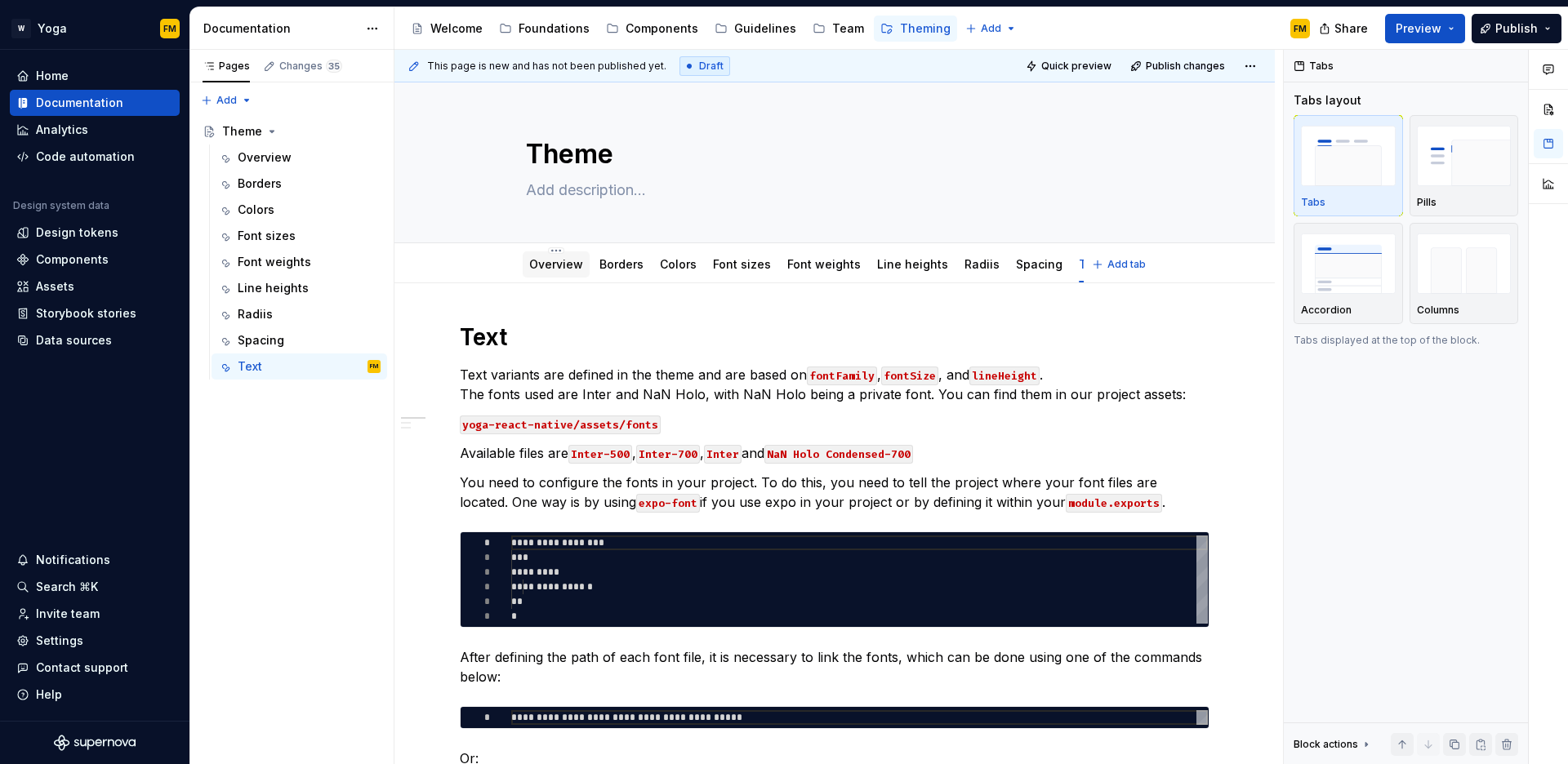
click at [534, 264] on link "Overview" at bounding box center [555, 264] width 54 height 14
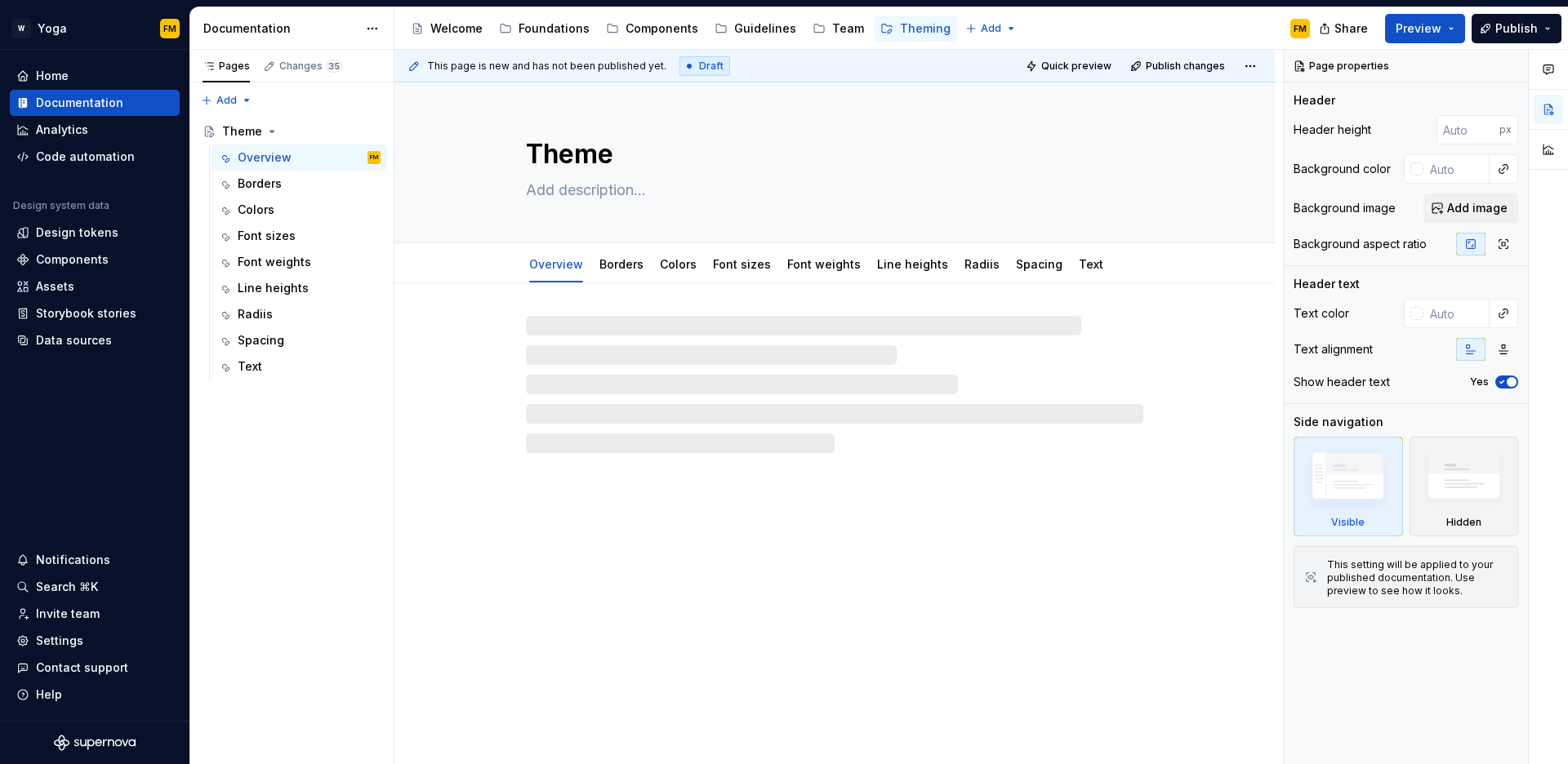
type textarea "*"
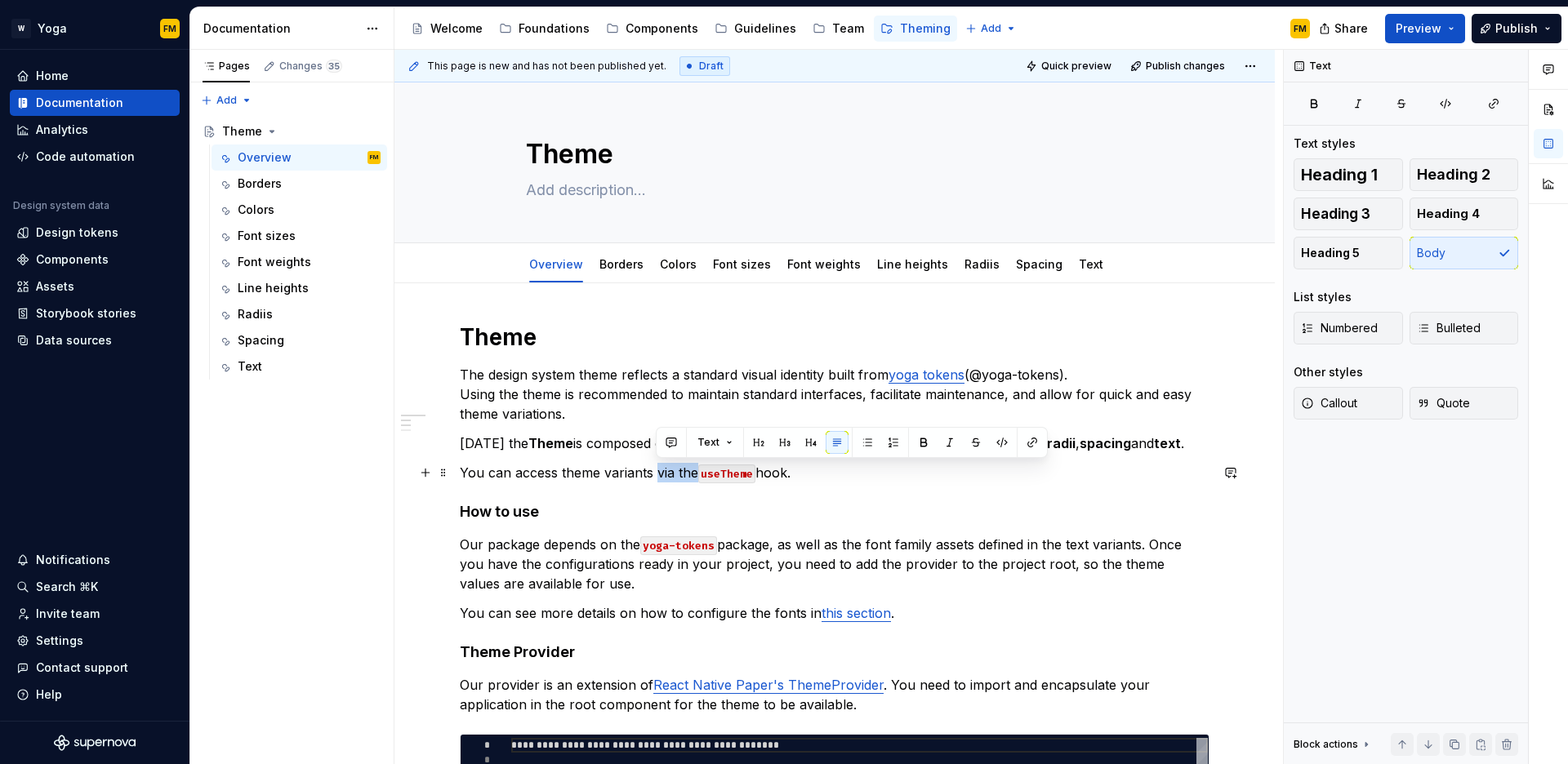
drag, startPoint x: 655, startPoint y: 473, endPoint x: 679, endPoint y: 470, distance: 24.2
click at [695, 472] on p "You can access theme variants via the useTheme hook." at bounding box center [834, 473] width 749 height 20
drag, startPoint x: 658, startPoint y: 474, endPoint x: 730, endPoint y: 473, distance: 72.0
click at [730, 473] on p "You can access theme variants by using the useTheme hook." at bounding box center [834, 473] width 749 height 20
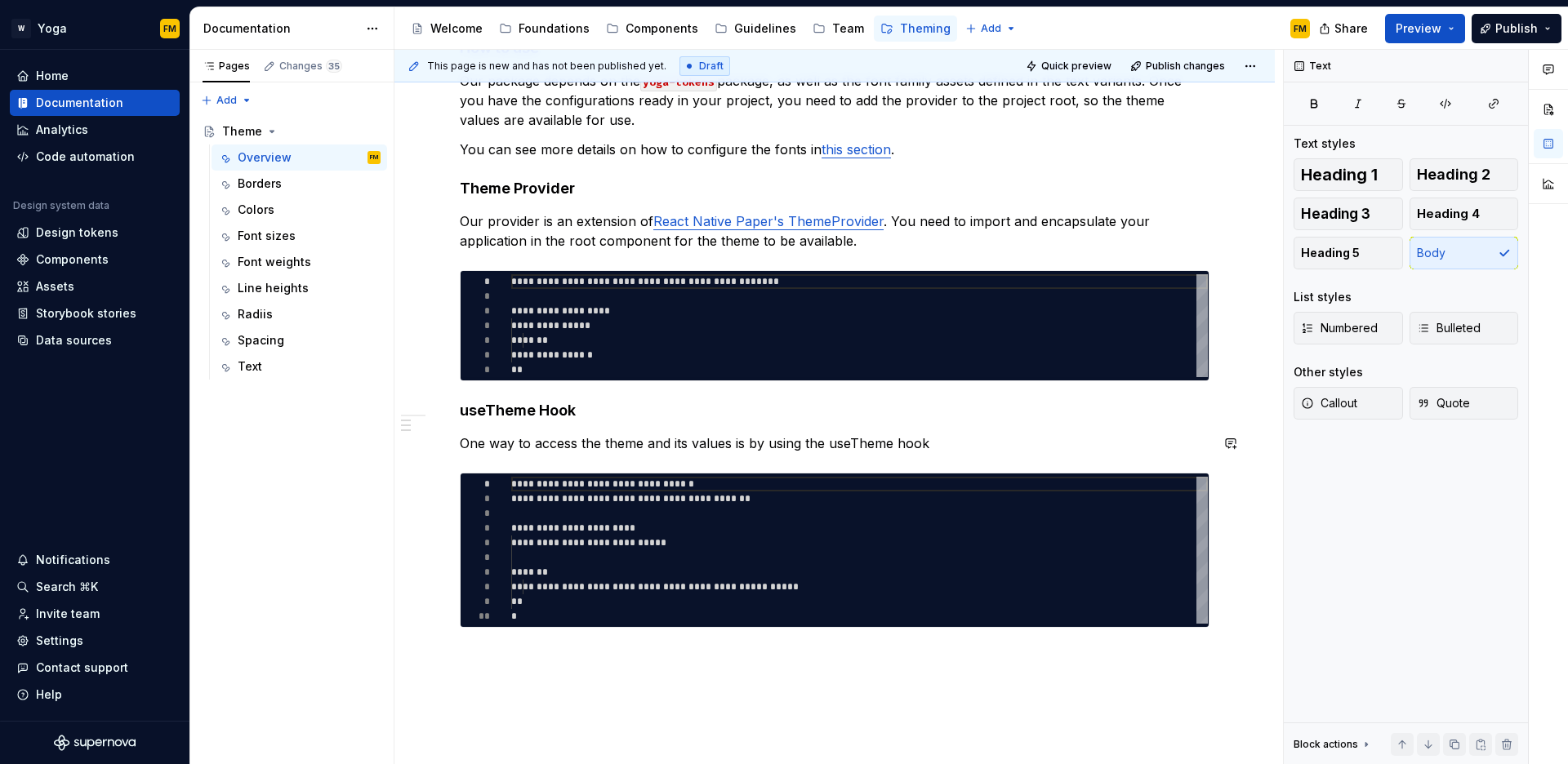
scroll to position [471, 0]
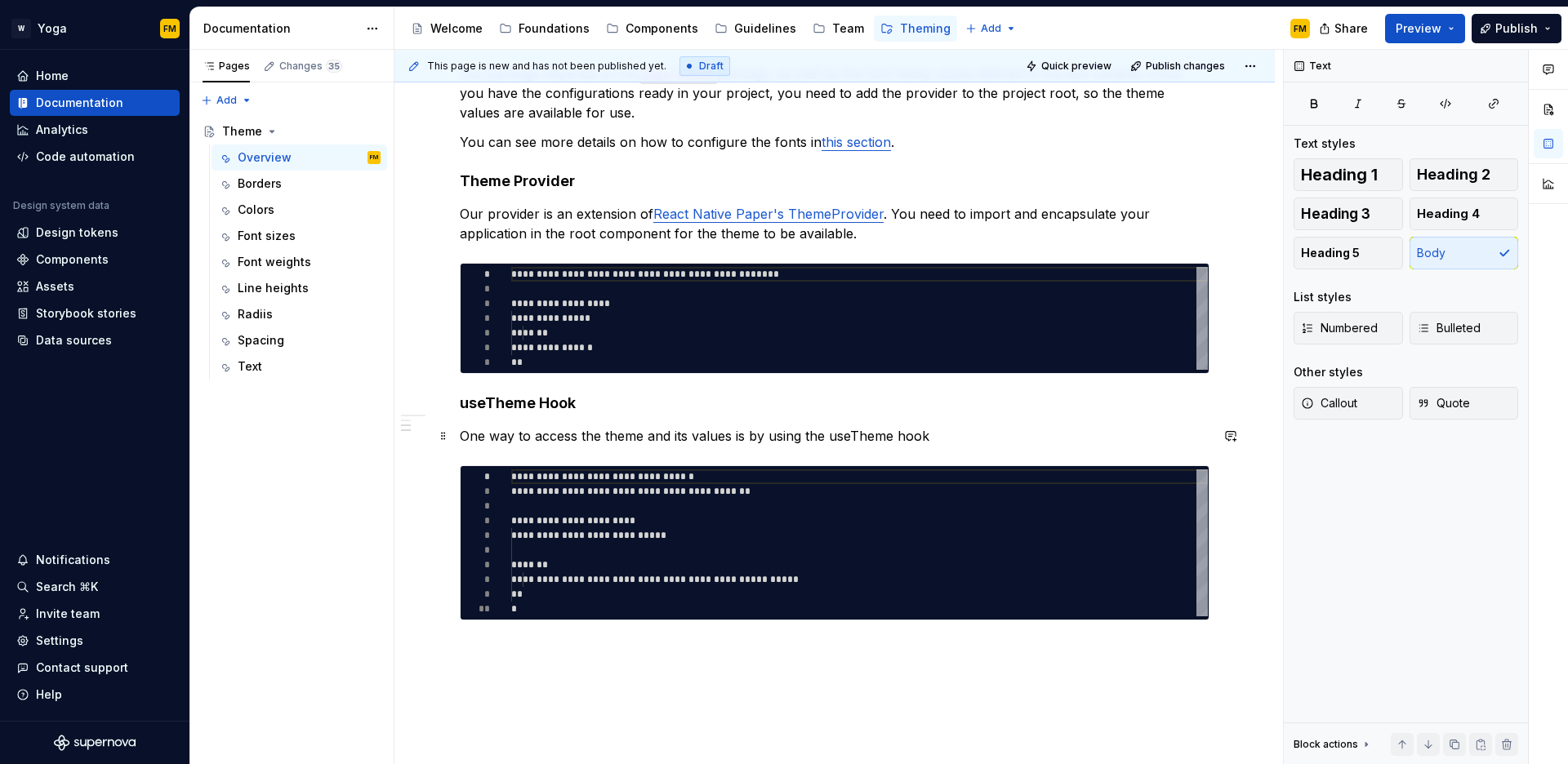
click at [848, 437] on p "One way to access the theme and its values ​​is by using the useTheme hook" at bounding box center [834, 436] width 749 height 20
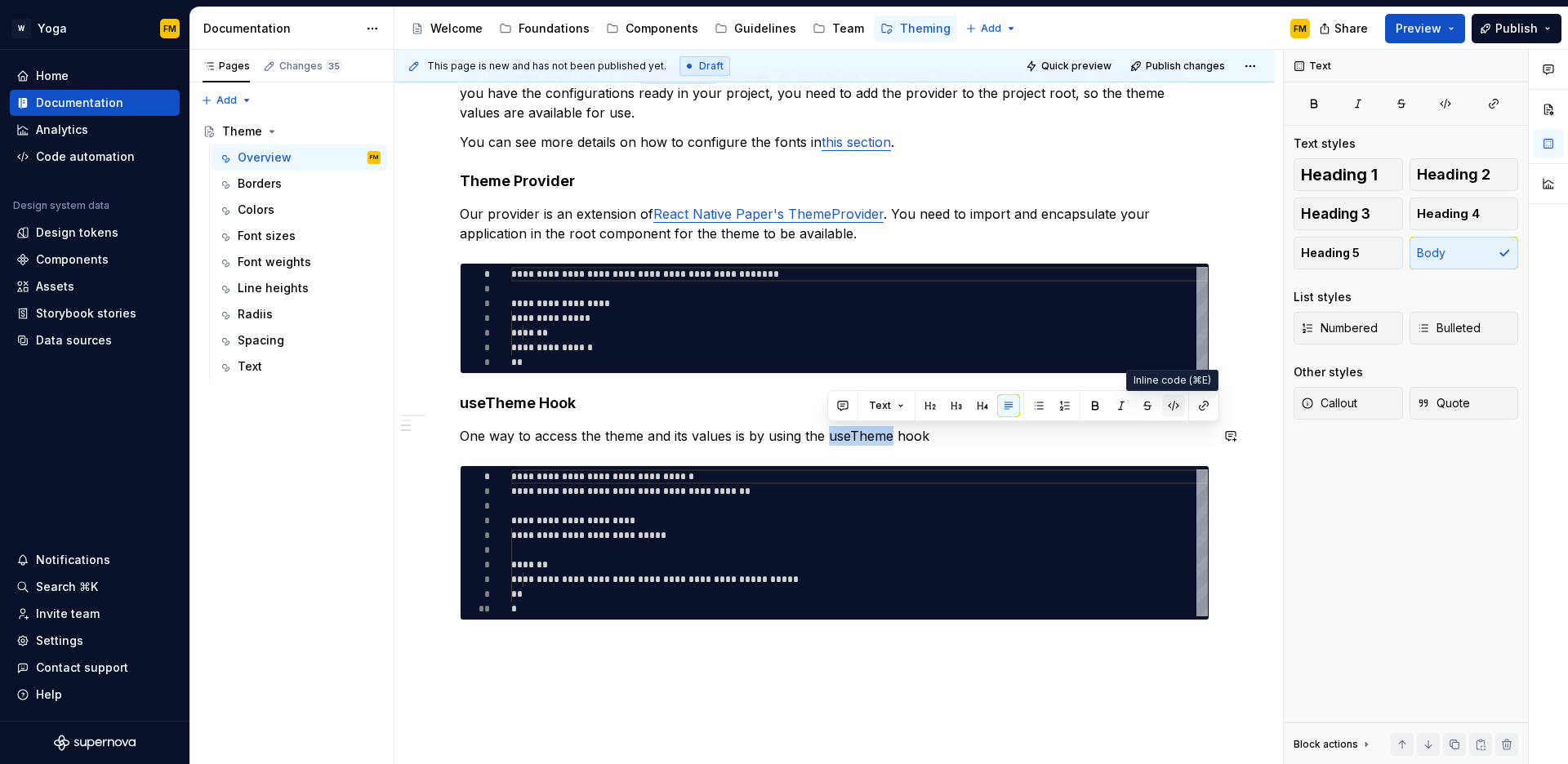
click at [1170, 406] on button "button" at bounding box center [1173, 405] width 22 height 22
click at [776, 439] on p "One way to access the theme and its values ​​is by using the useTheme hook" at bounding box center [834, 436] width 749 height 20
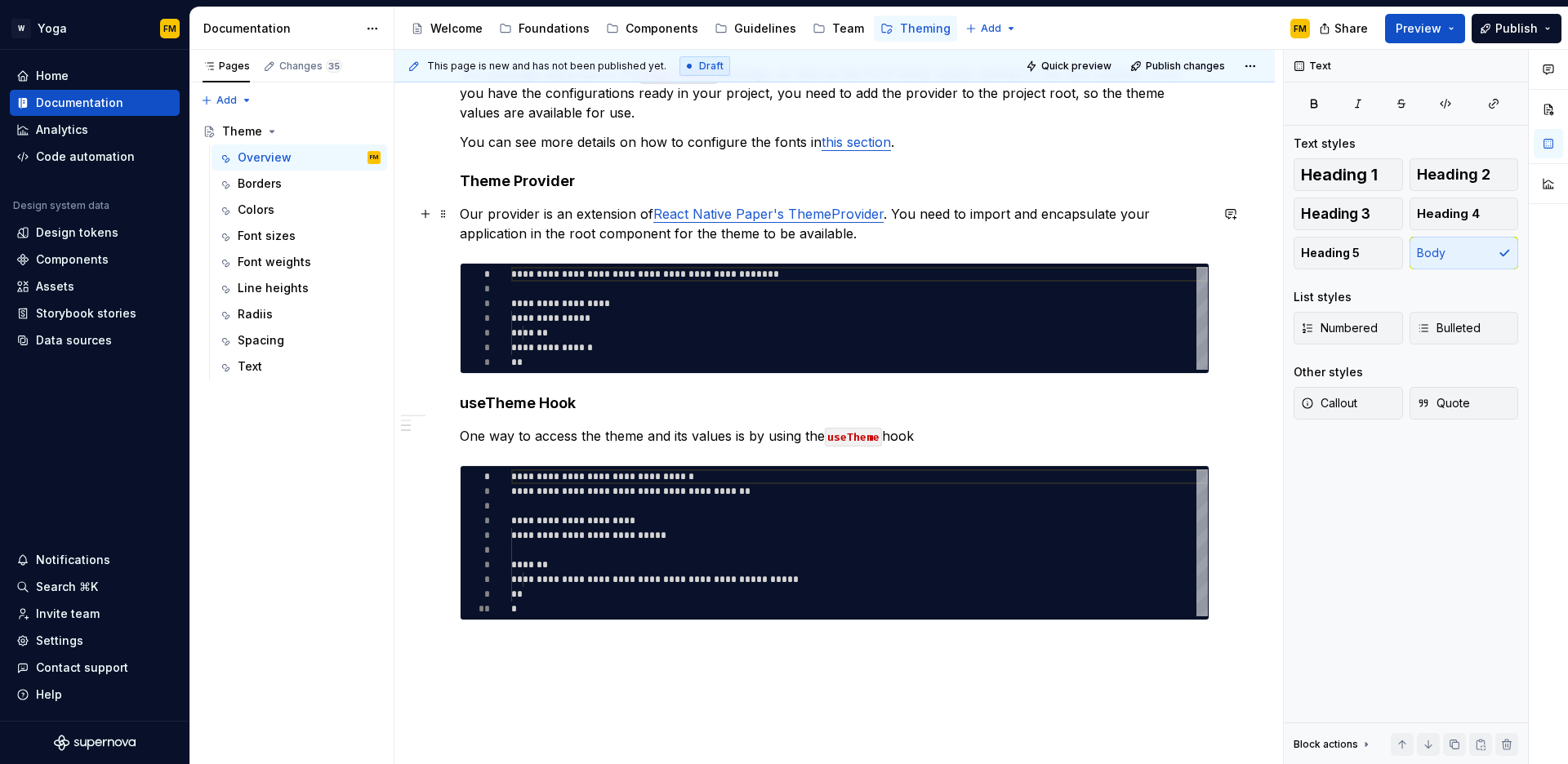
click at [505, 213] on p "Our provider is an extension of React Native Paper's ThemeProvider . You need t…" at bounding box center [834, 223] width 749 height 39
click at [559, 221] on p "Our provider is an extension of React Native Paper's ThemeProvider . You need t…" at bounding box center [834, 223] width 749 height 39
click at [1420, 29] on span "Preview" at bounding box center [1419, 28] width 46 height 17
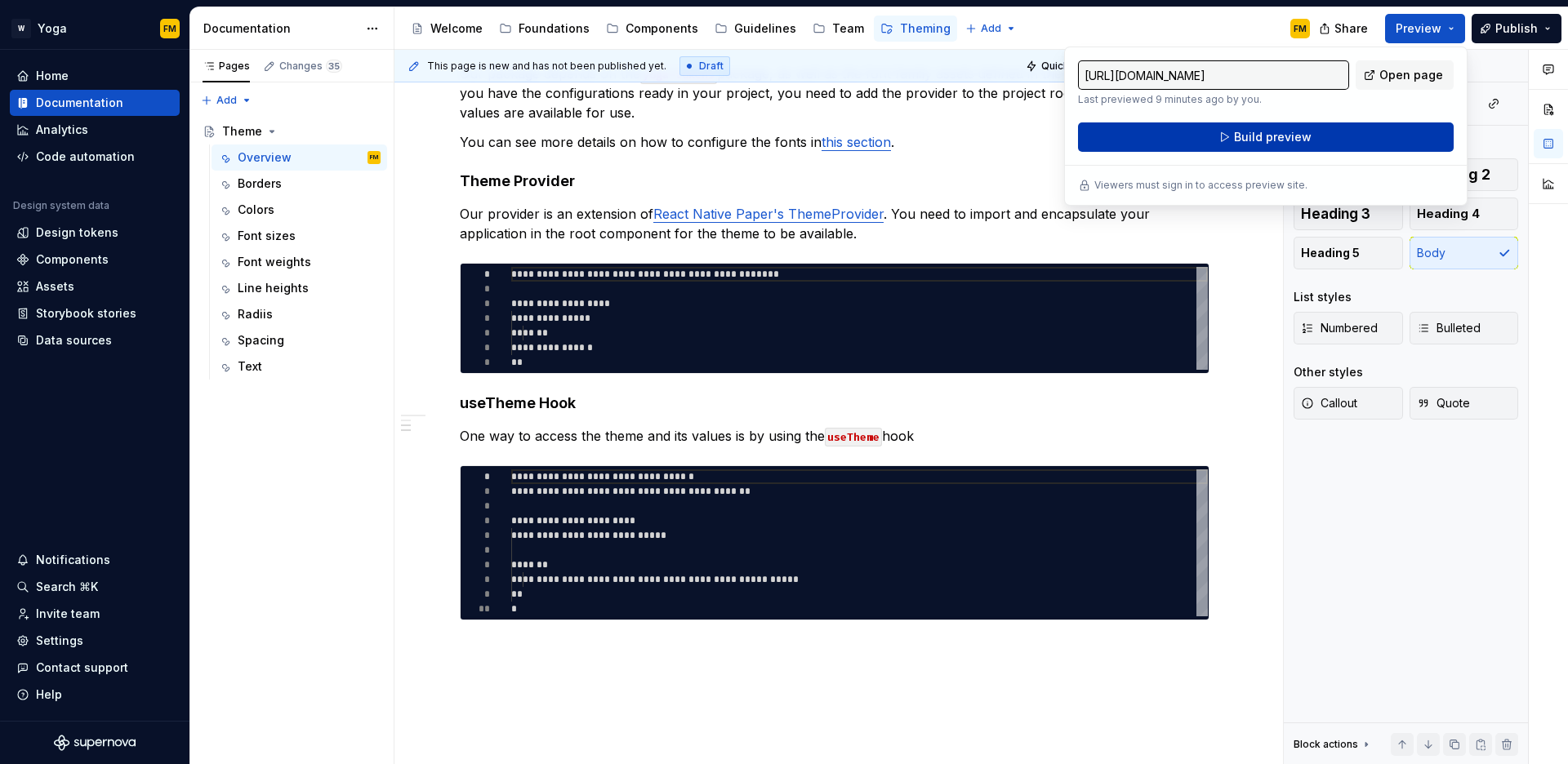
click at [1296, 138] on span "Build preview" at bounding box center [1273, 137] width 78 height 17
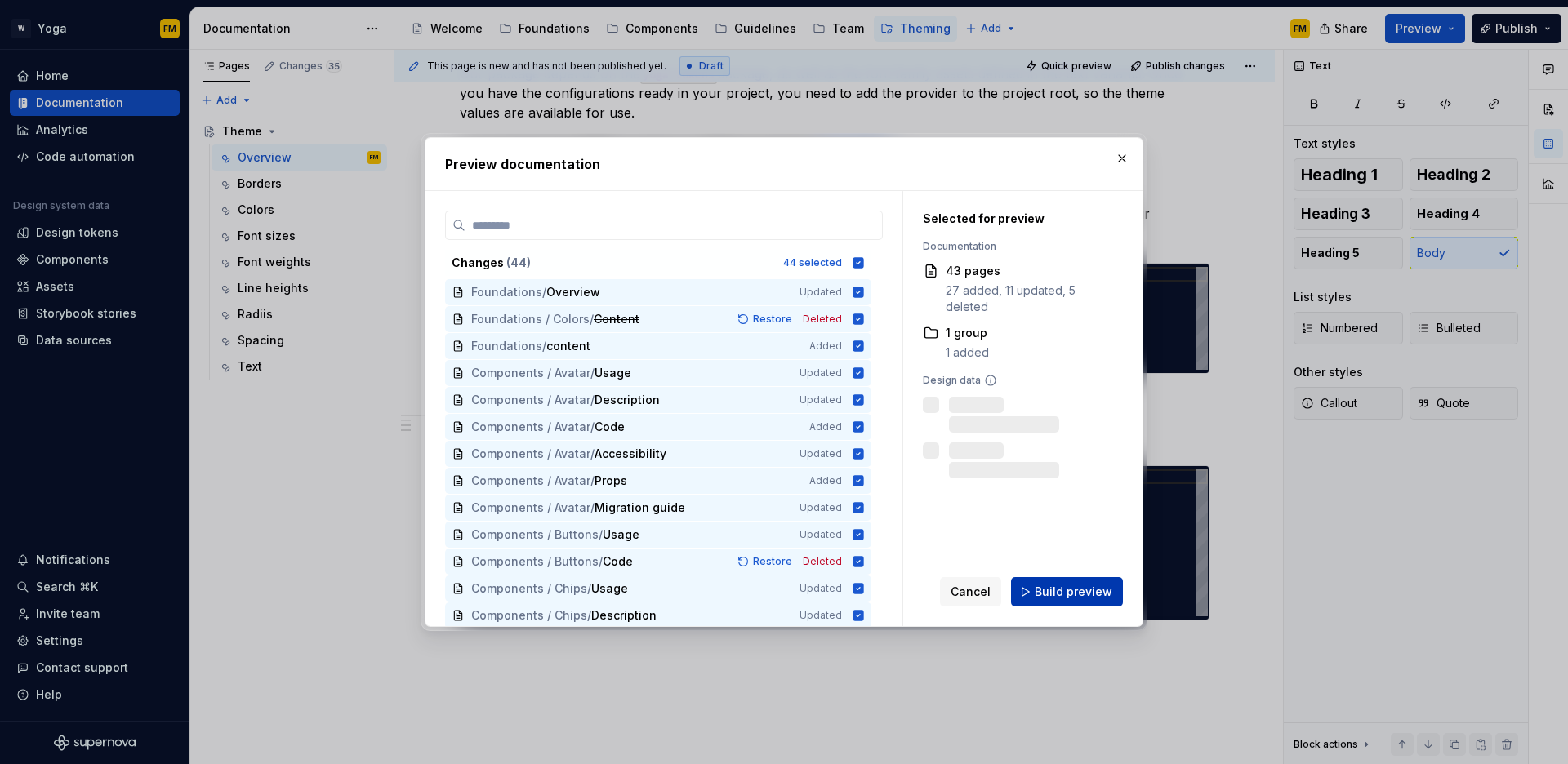
click at [1037, 588] on button "Build preview" at bounding box center [1066, 592] width 112 height 29
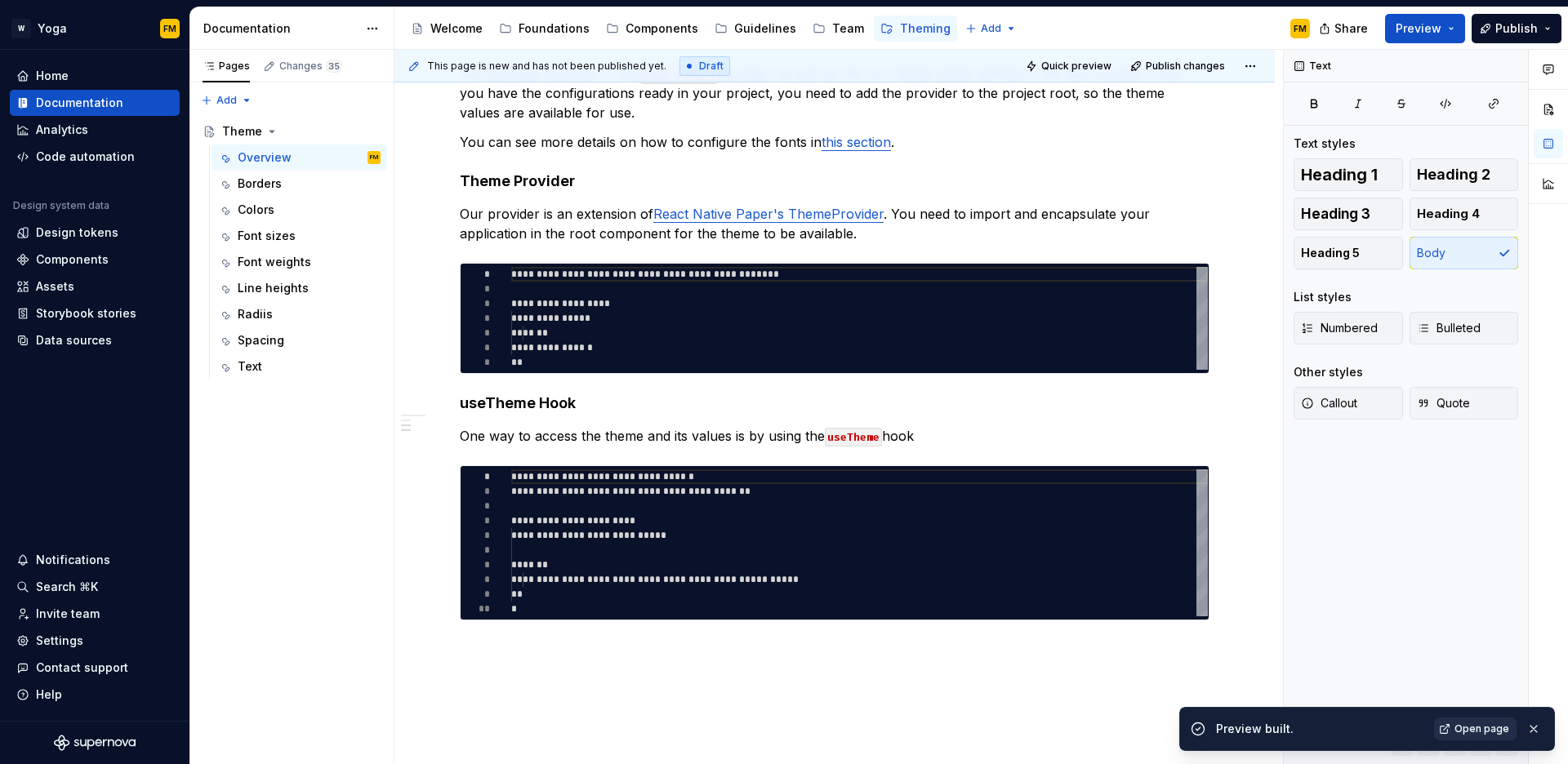
click at [1476, 731] on span "Open page" at bounding box center [1482, 729] width 55 height 13
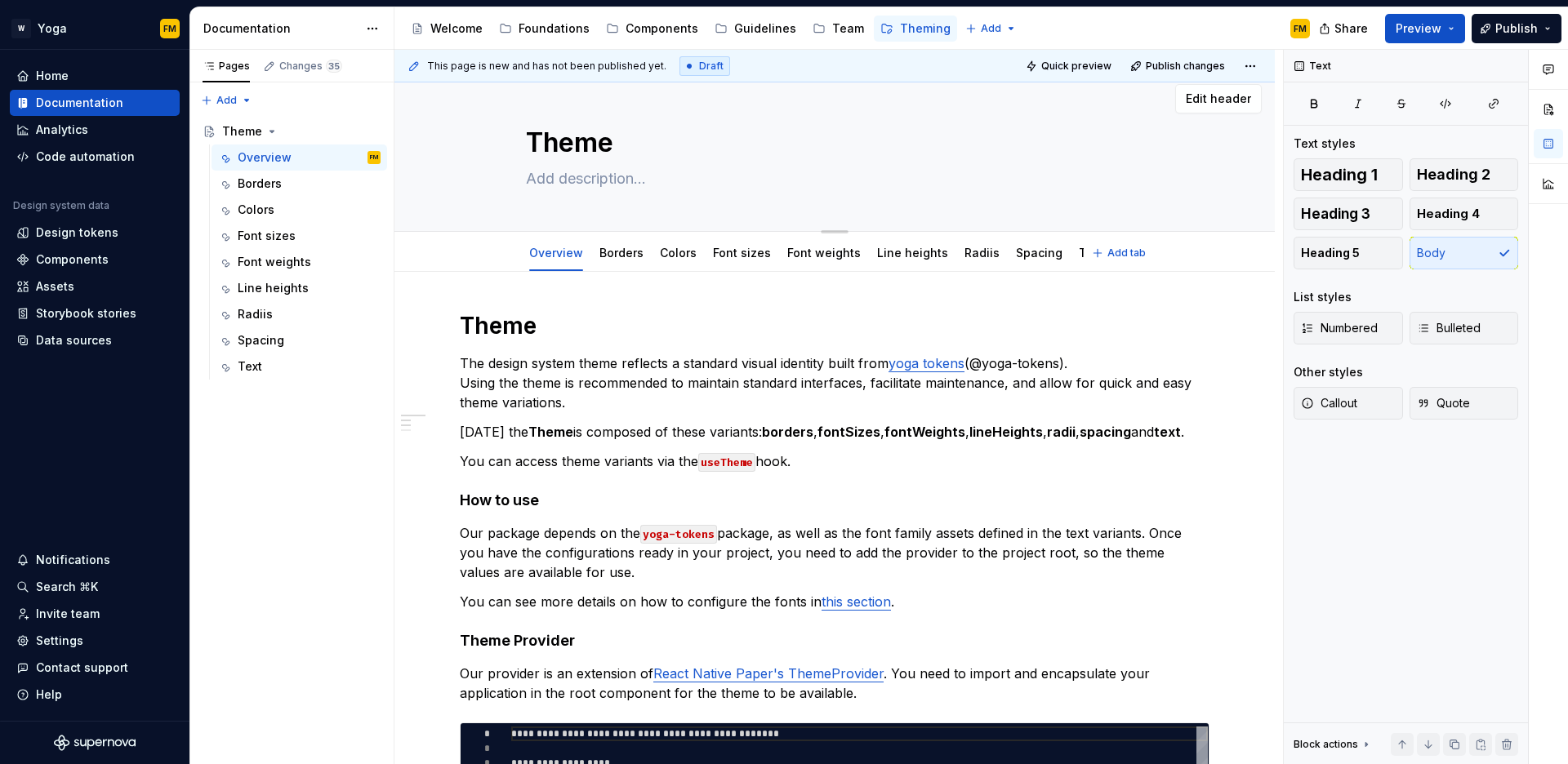
scroll to position [0, 0]
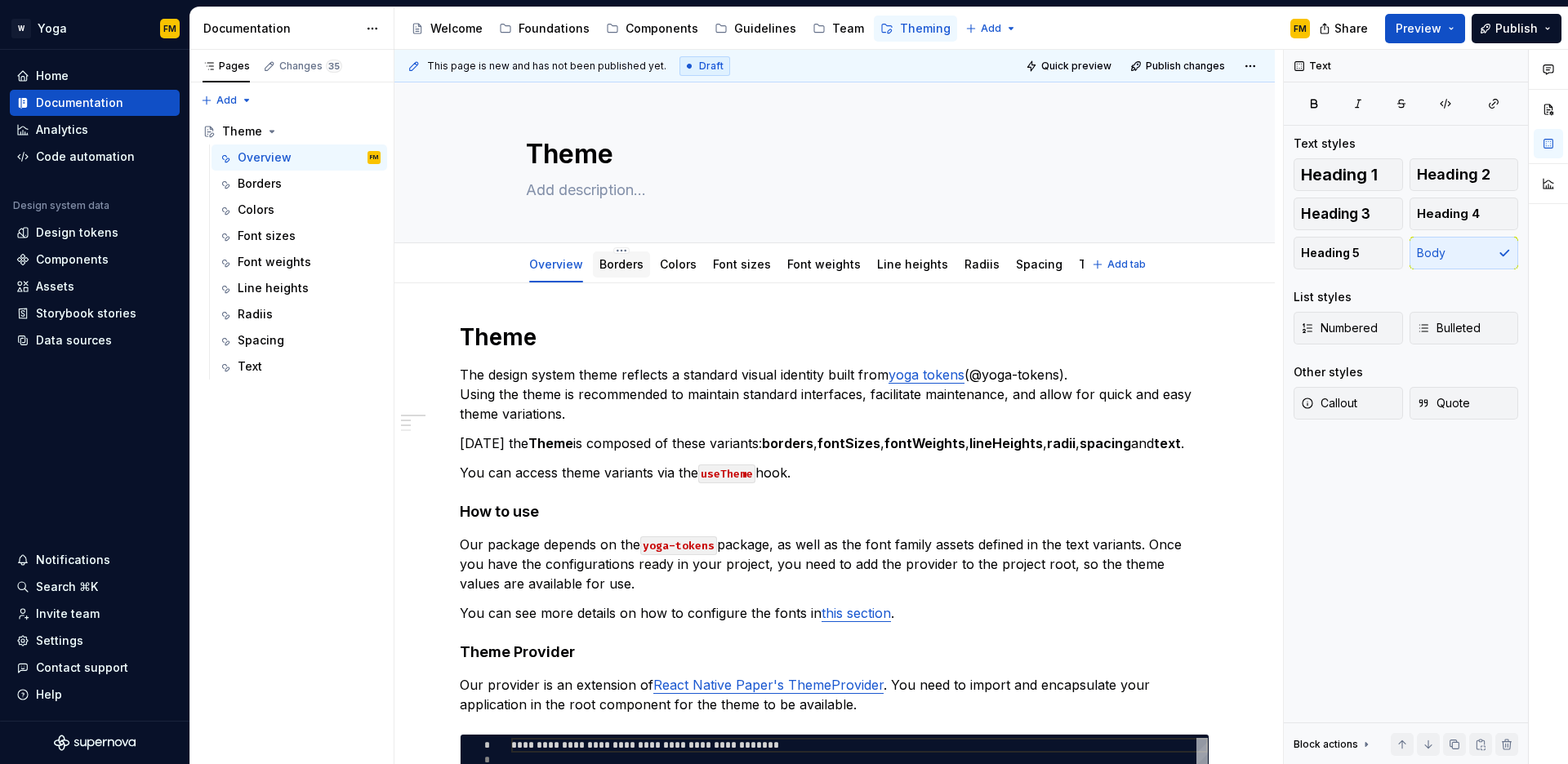
click at [611, 277] on div "Borders" at bounding box center [622, 264] width 58 height 26
click at [609, 275] on div "Borders" at bounding box center [622, 264] width 58 height 26
click at [625, 268] on link "Borders" at bounding box center [621, 264] width 44 height 14
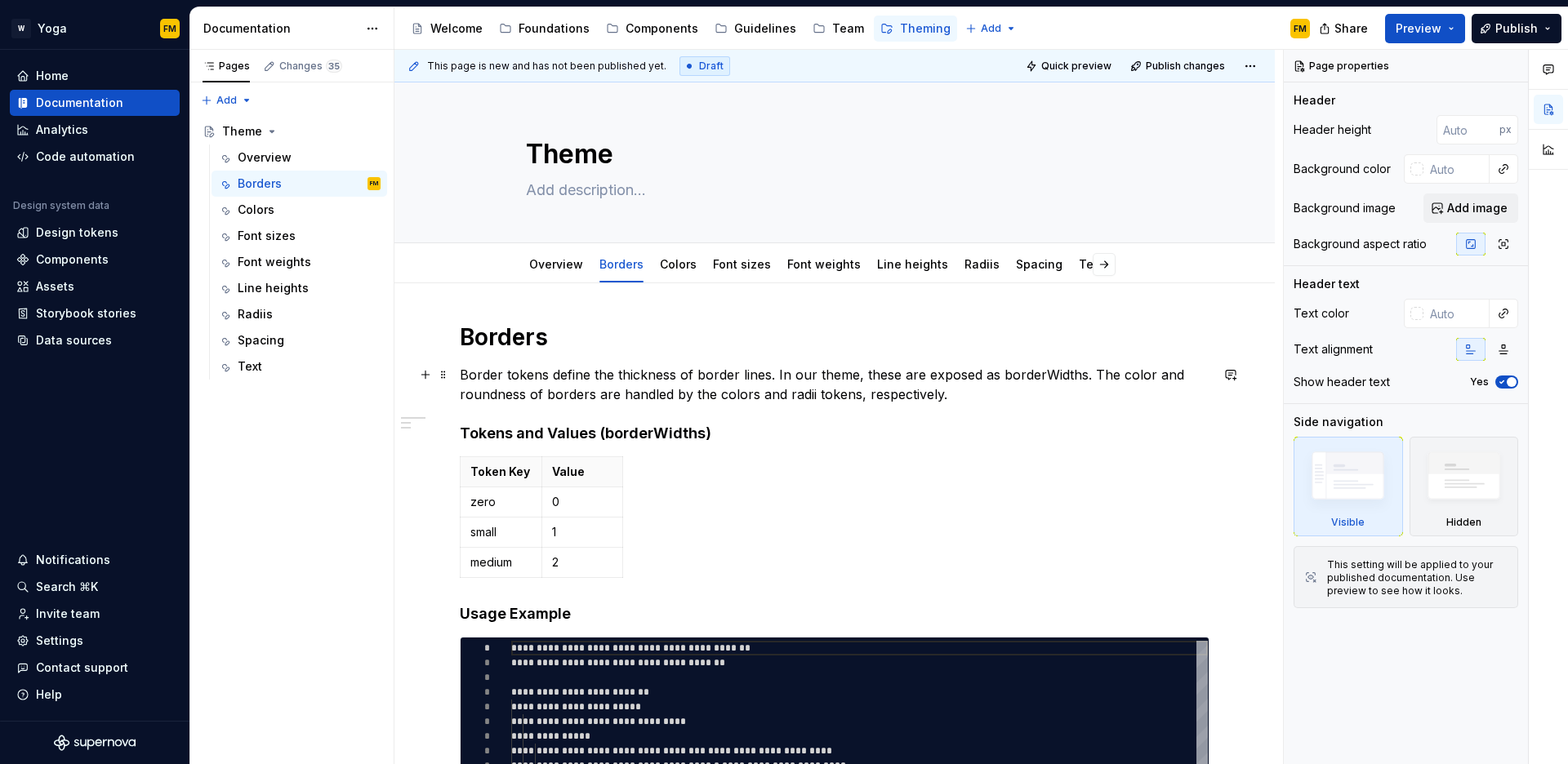
click at [1038, 374] on p "Border tokens define the thickness of border lines. In our theme, these are exp…" at bounding box center [834, 384] width 749 height 39
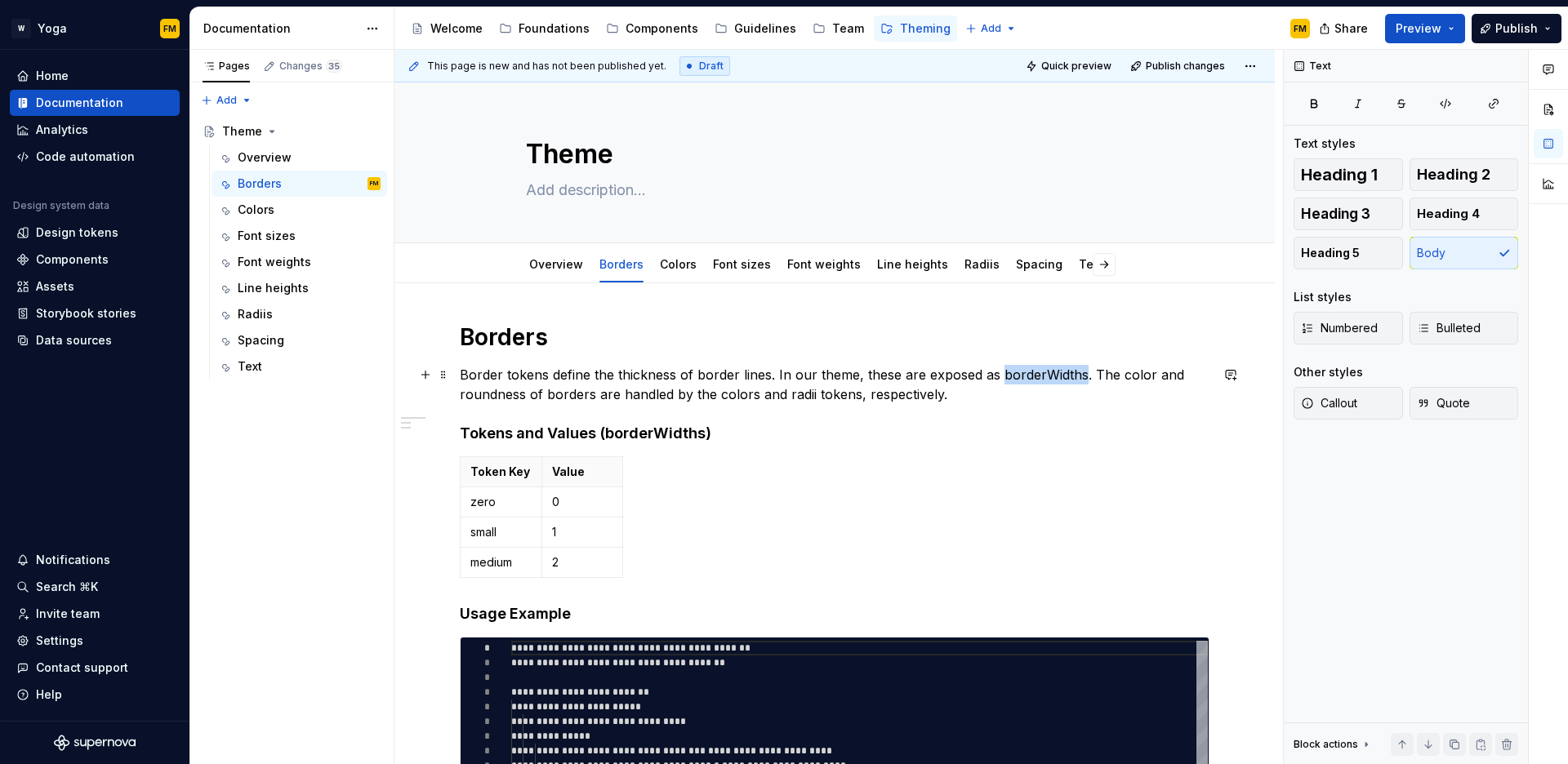
click at [1038, 374] on p "Border tokens define the thickness of border lines. In our theme, these are exp…" at bounding box center [834, 384] width 749 height 39
click at [1266, 348] on button "button" at bounding box center [1264, 344] width 22 height 22
click at [824, 396] on p "Border tokens define the thickness of border lines. In our theme, these are exp…" at bounding box center [834, 384] width 749 height 39
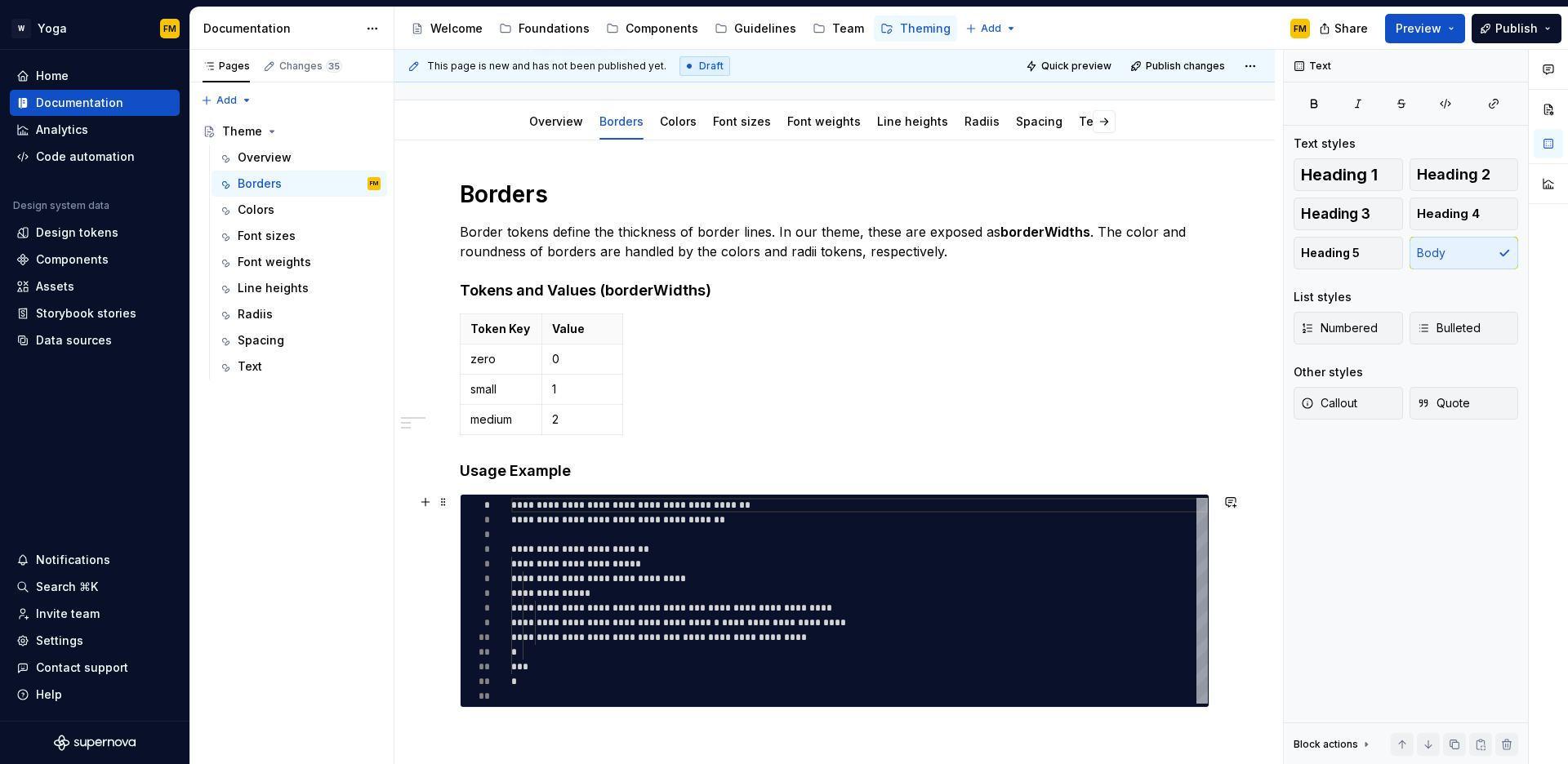
scroll to position [22, 0]
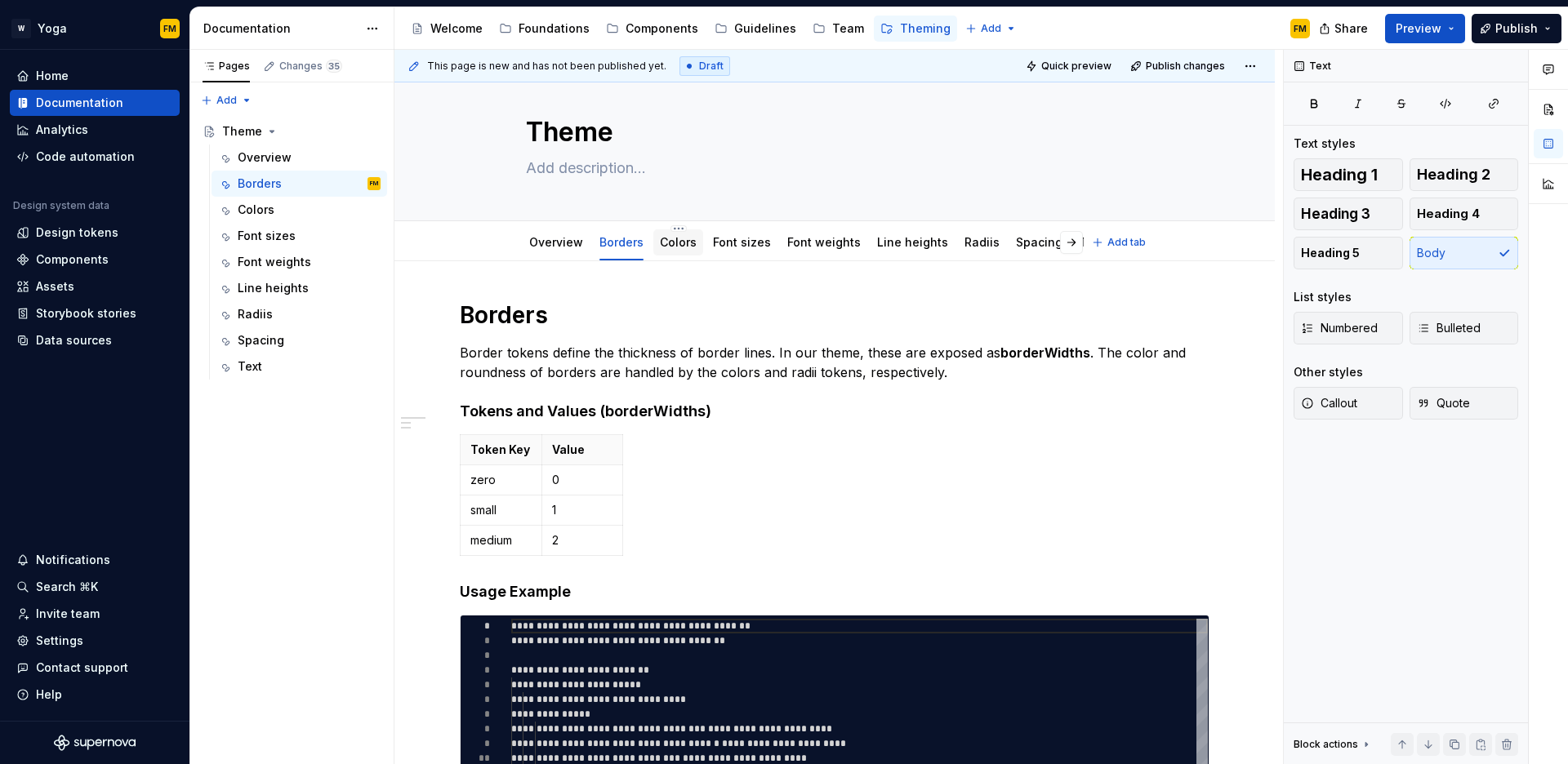
click at [679, 252] on div "Colors" at bounding box center [678, 243] width 37 height 20
click at [676, 248] on link "Colors" at bounding box center [678, 242] width 37 height 14
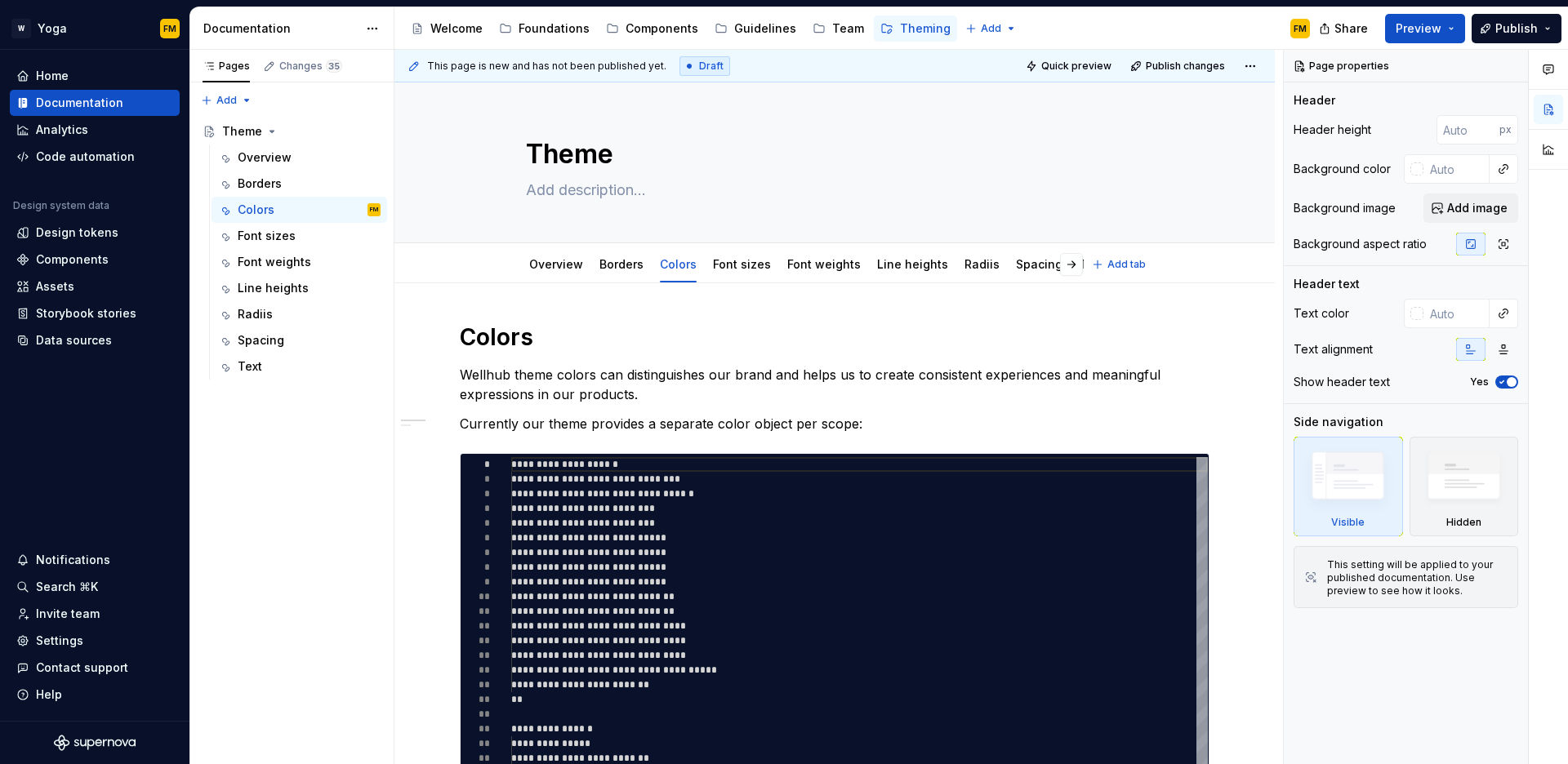
type textarea "*"
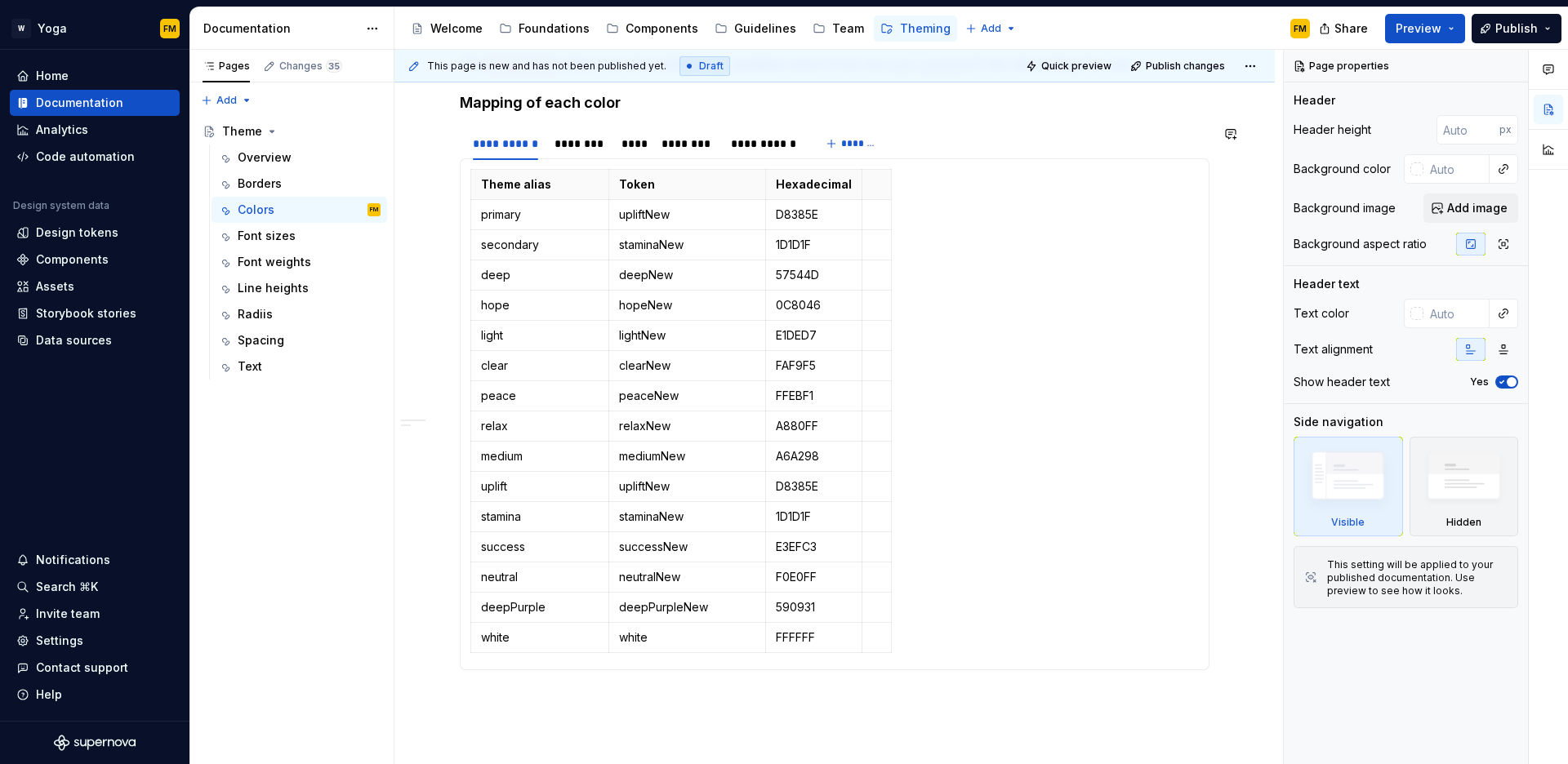
scroll to position [847, 0]
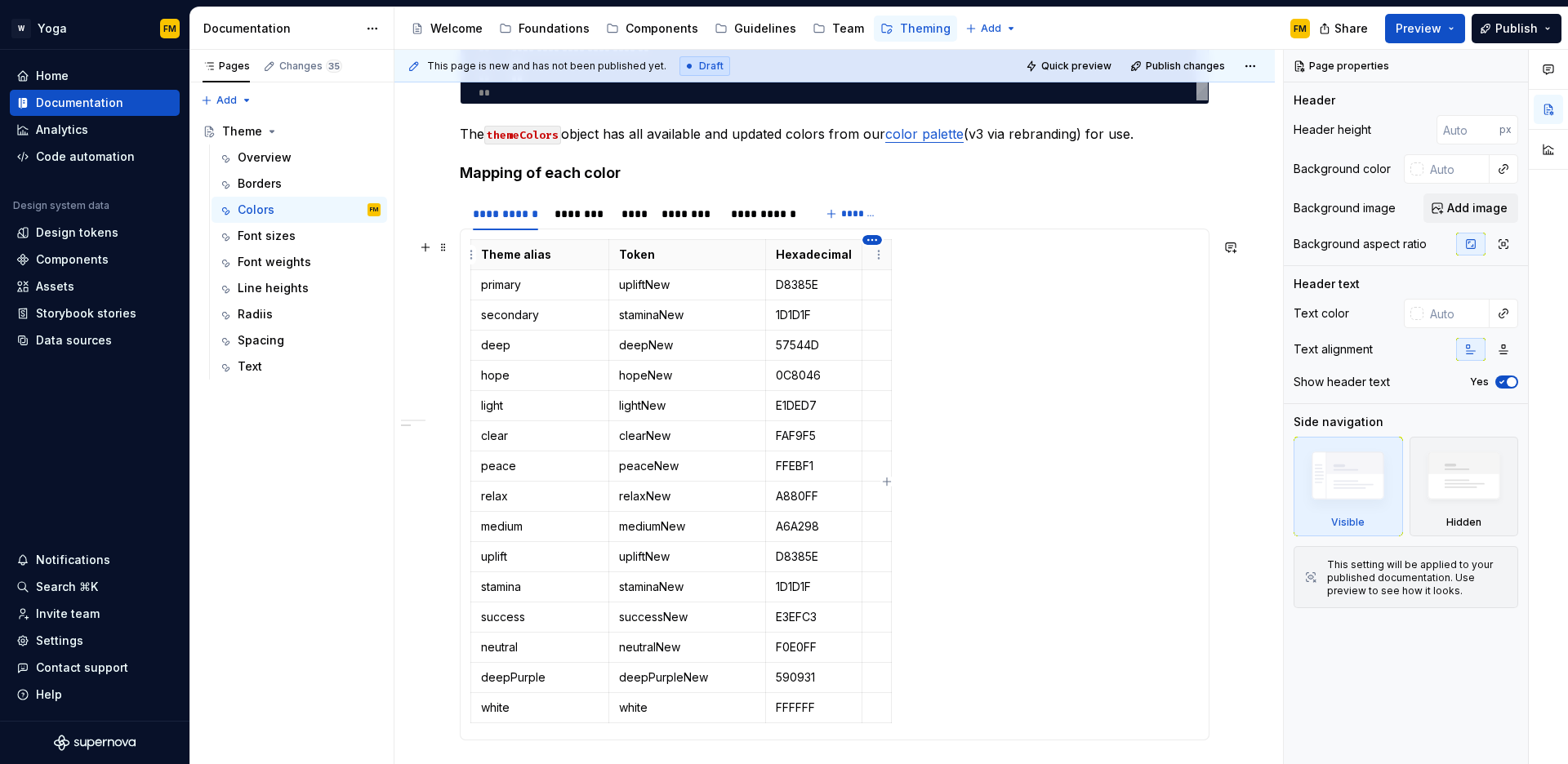
click at [872, 242] on html "W Yoga FM Home Documentation Analytics Code automation Design system data Desig…" at bounding box center [784, 382] width 1568 height 764
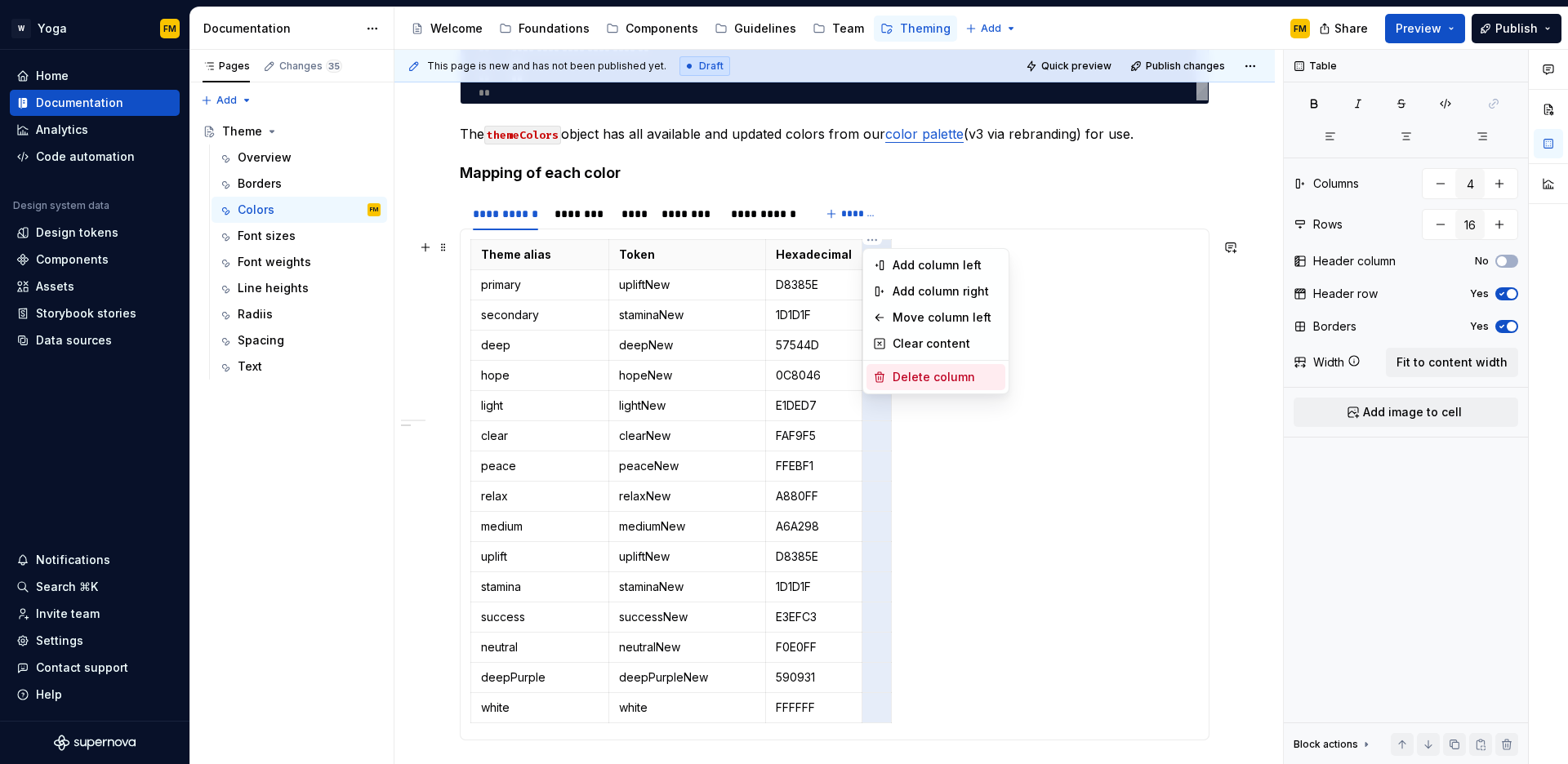
click at [909, 385] on div "Delete column" at bounding box center [936, 377] width 139 height 26
type input "3"
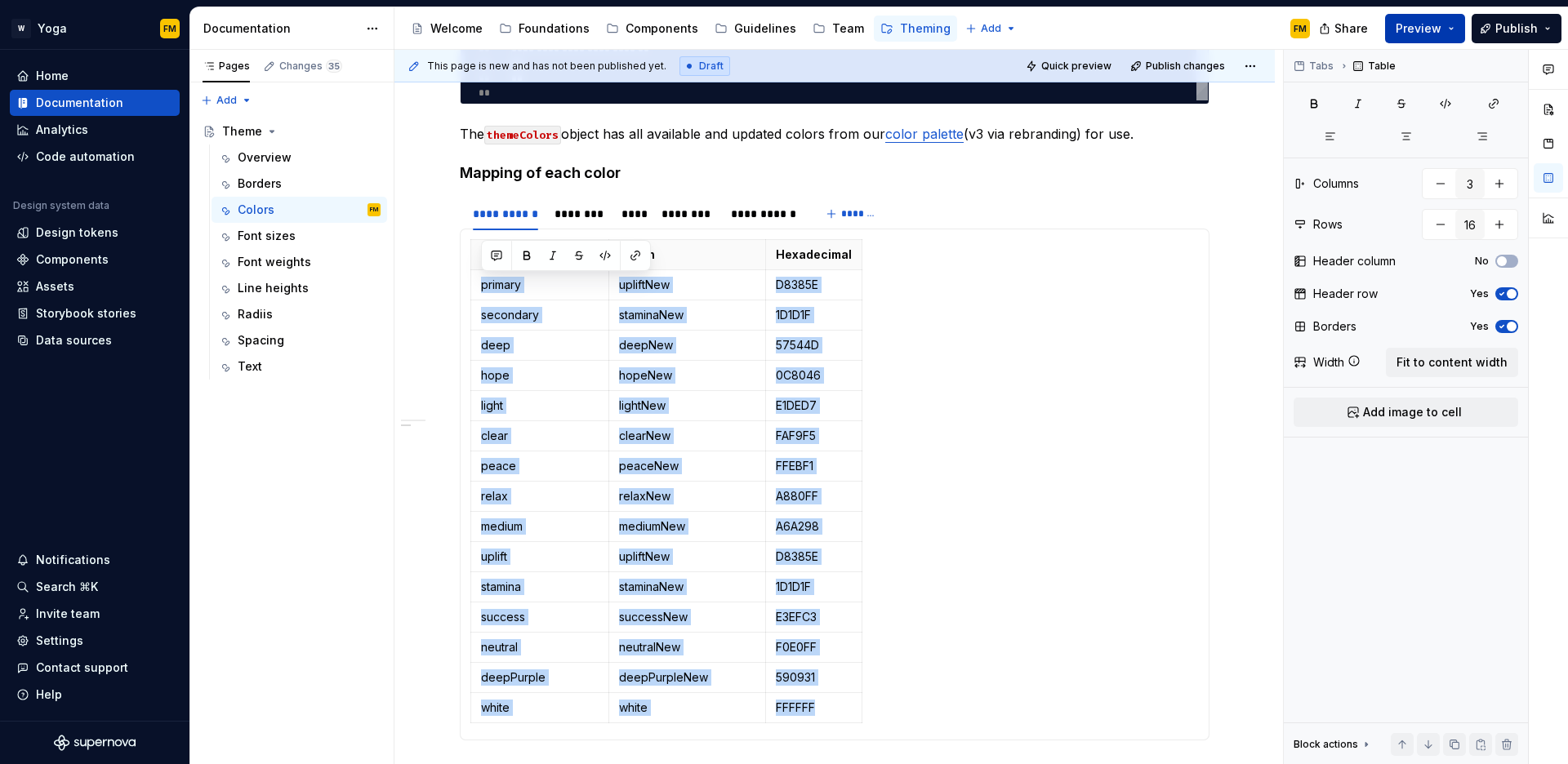
click at [1447, 31] on button "Preview" at bounding box center [1426, 28] width 80 height 29
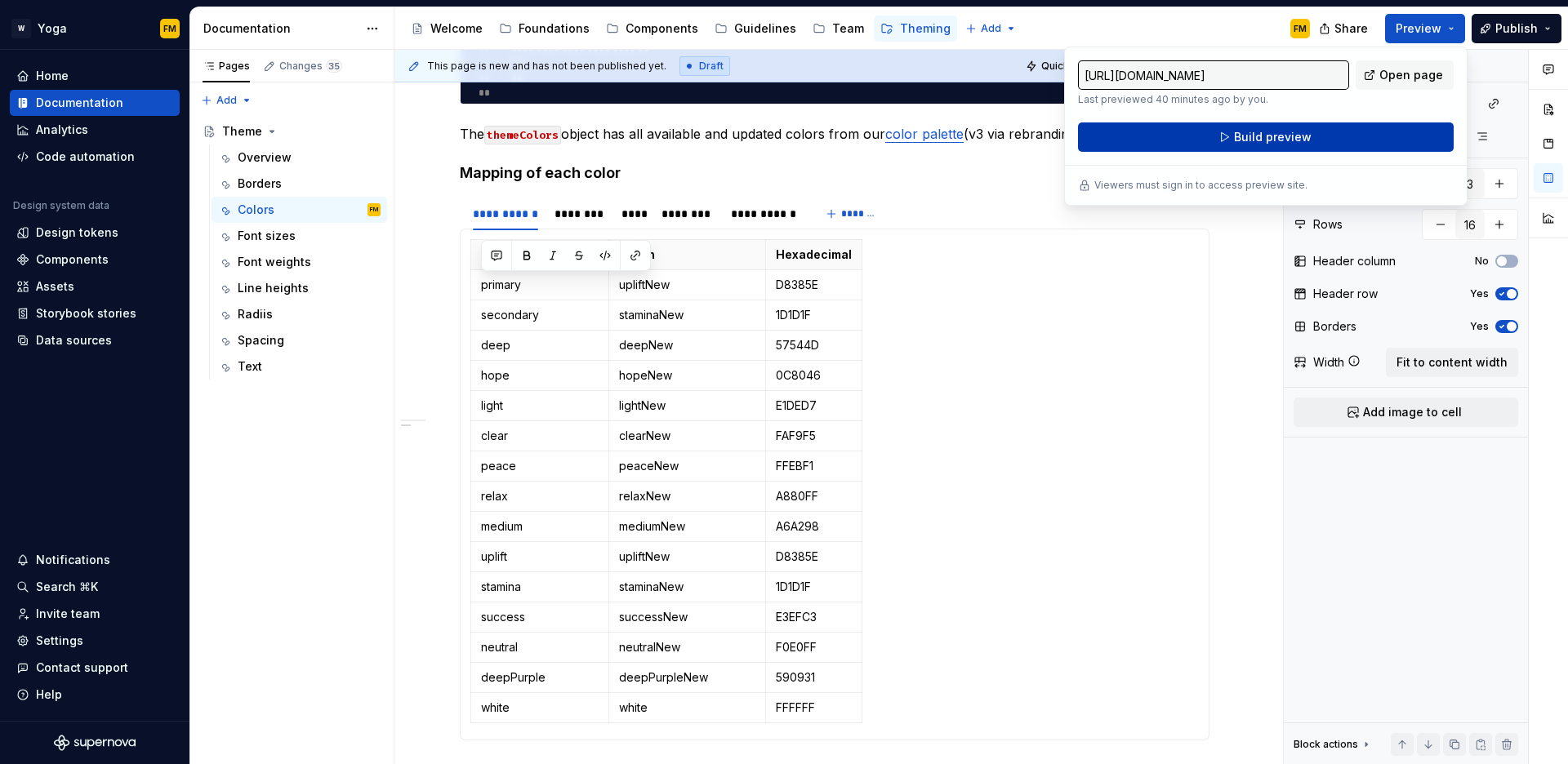
click at [1256, 143] on span "Build preview" at bounding box center [1273, 137] width 78 height 17
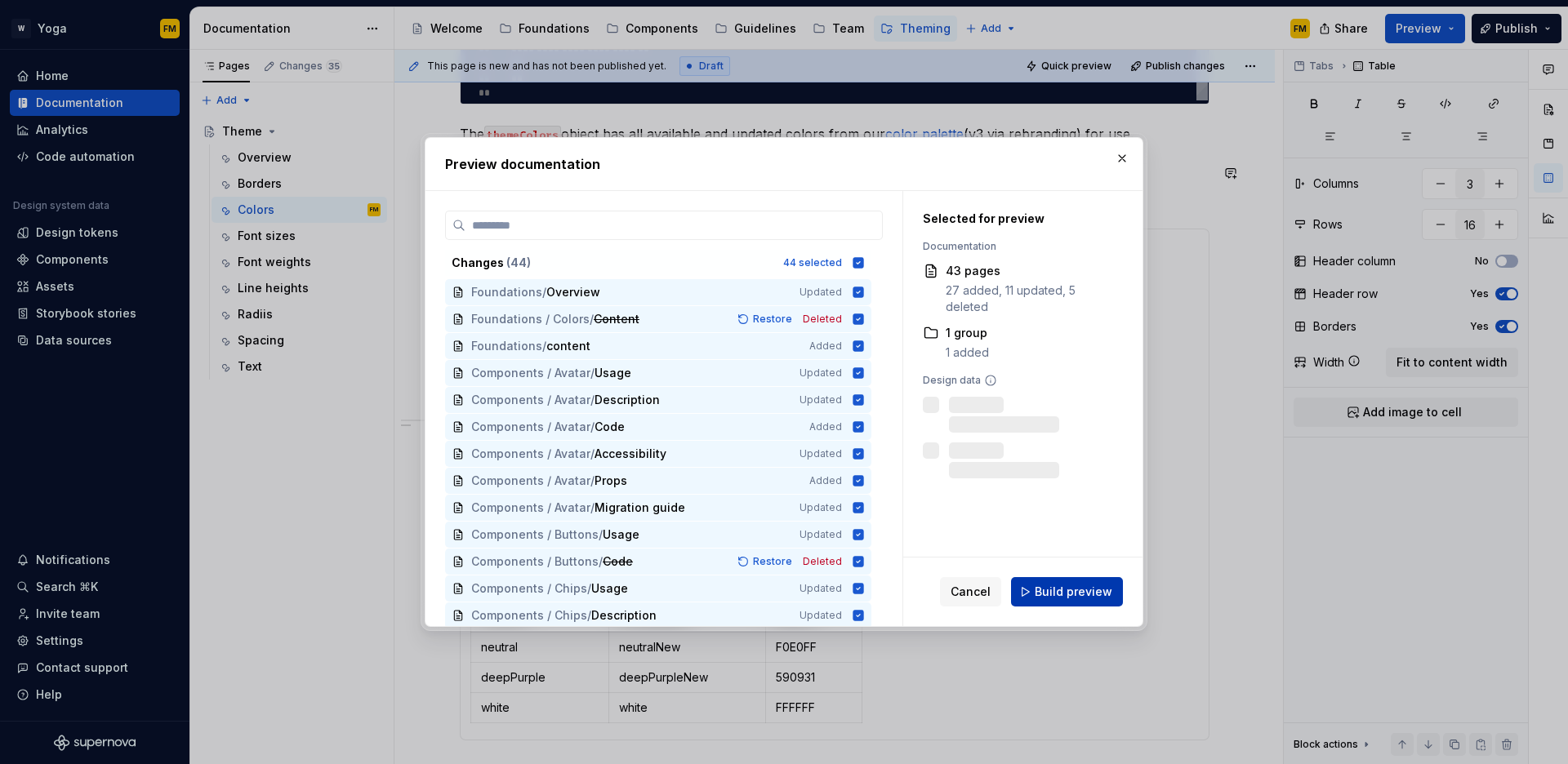
click at [1045, 593] on span "Build preview" at bounding box center [1074, 591] width 78 height 17
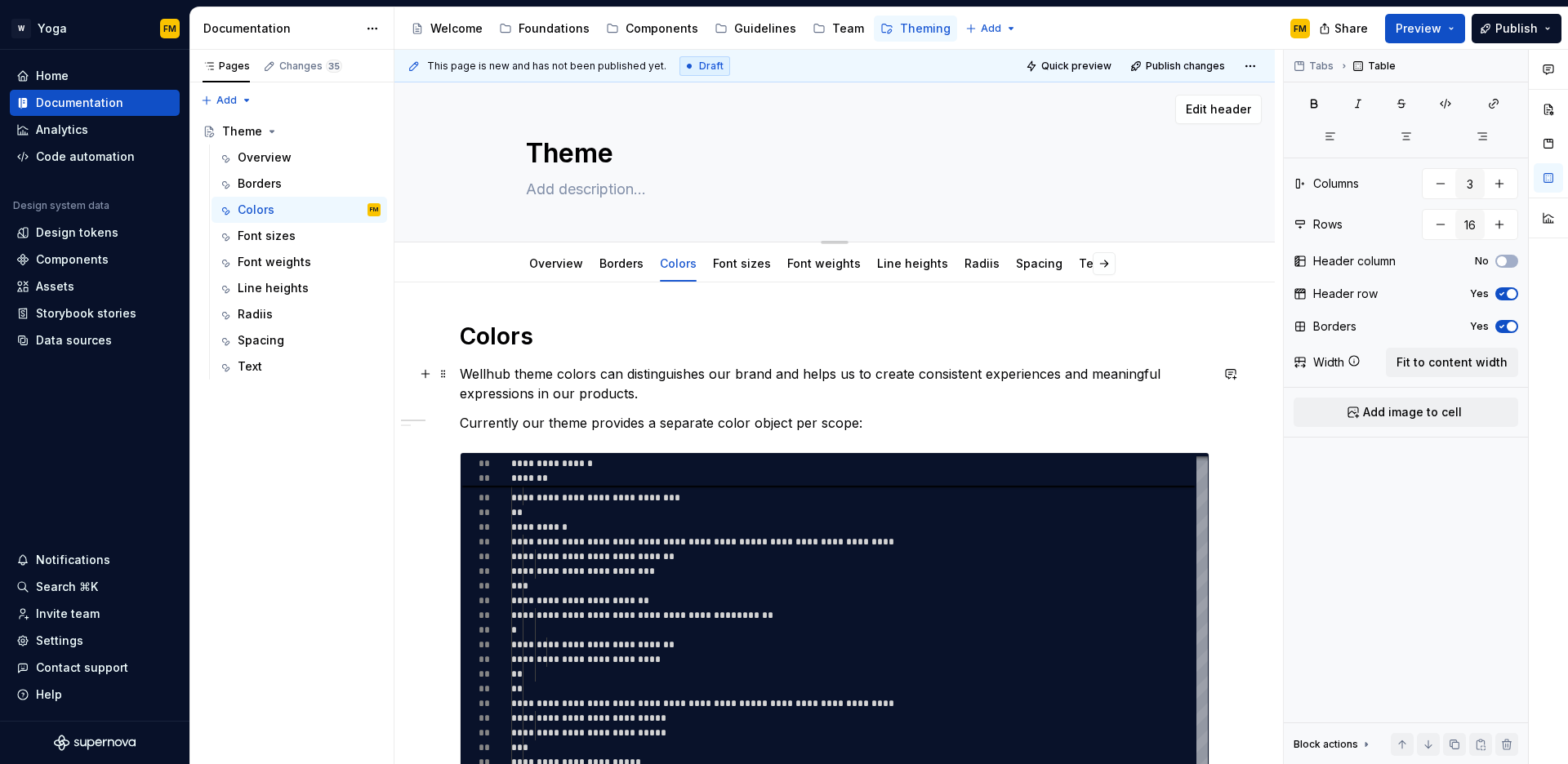
scroll to position [0, 0]
click at [1073, 266] on button "button" at bounding box center [1070, 263] width 22 height 22
click at [1072, 269] on button "button" at bounding box center [1070, 263] width 22 height 22
click at [1069, 269] on link "Text" at bounding box center [1081, 264] width 24 height 14
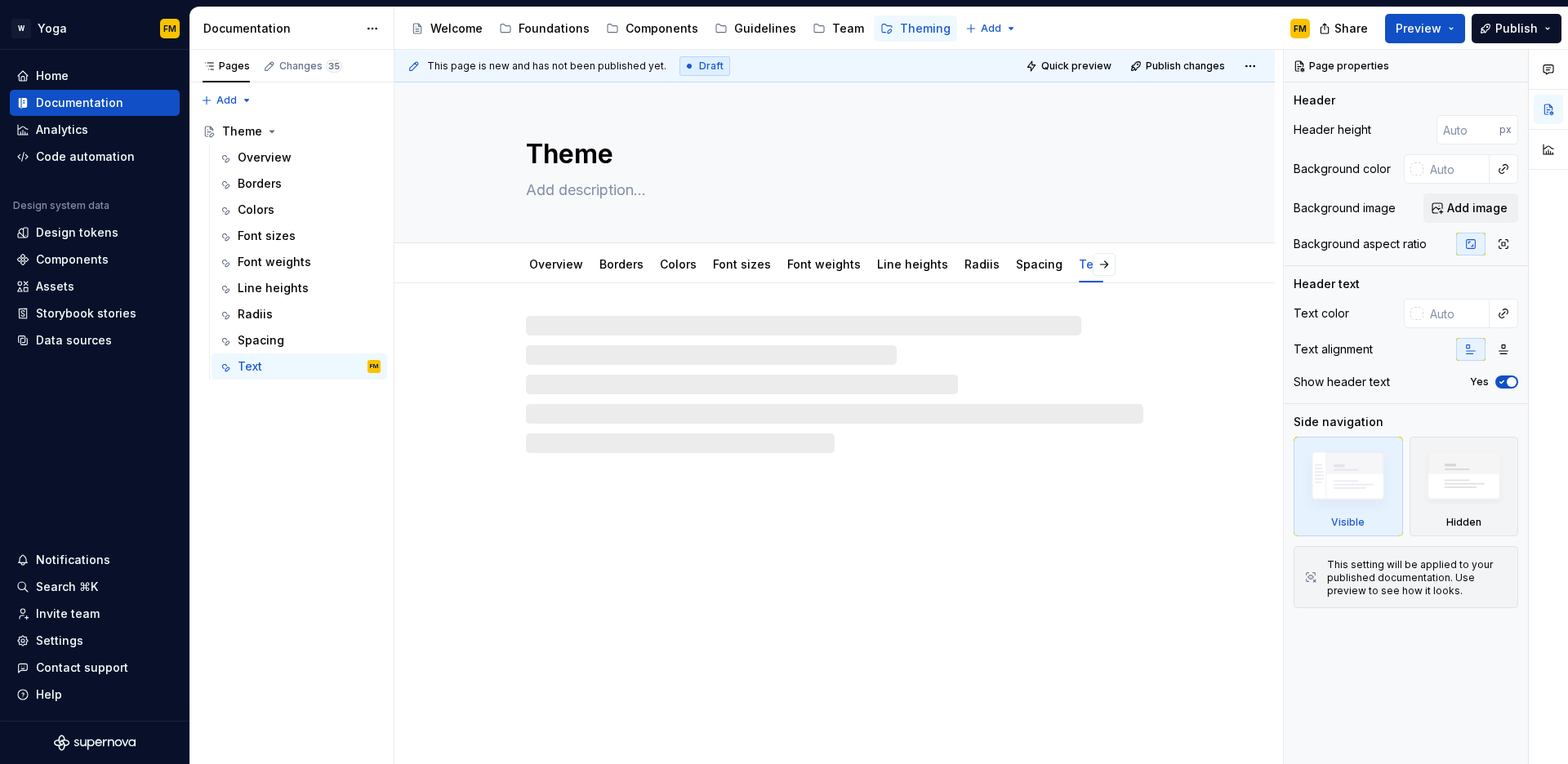
type textarea "*"
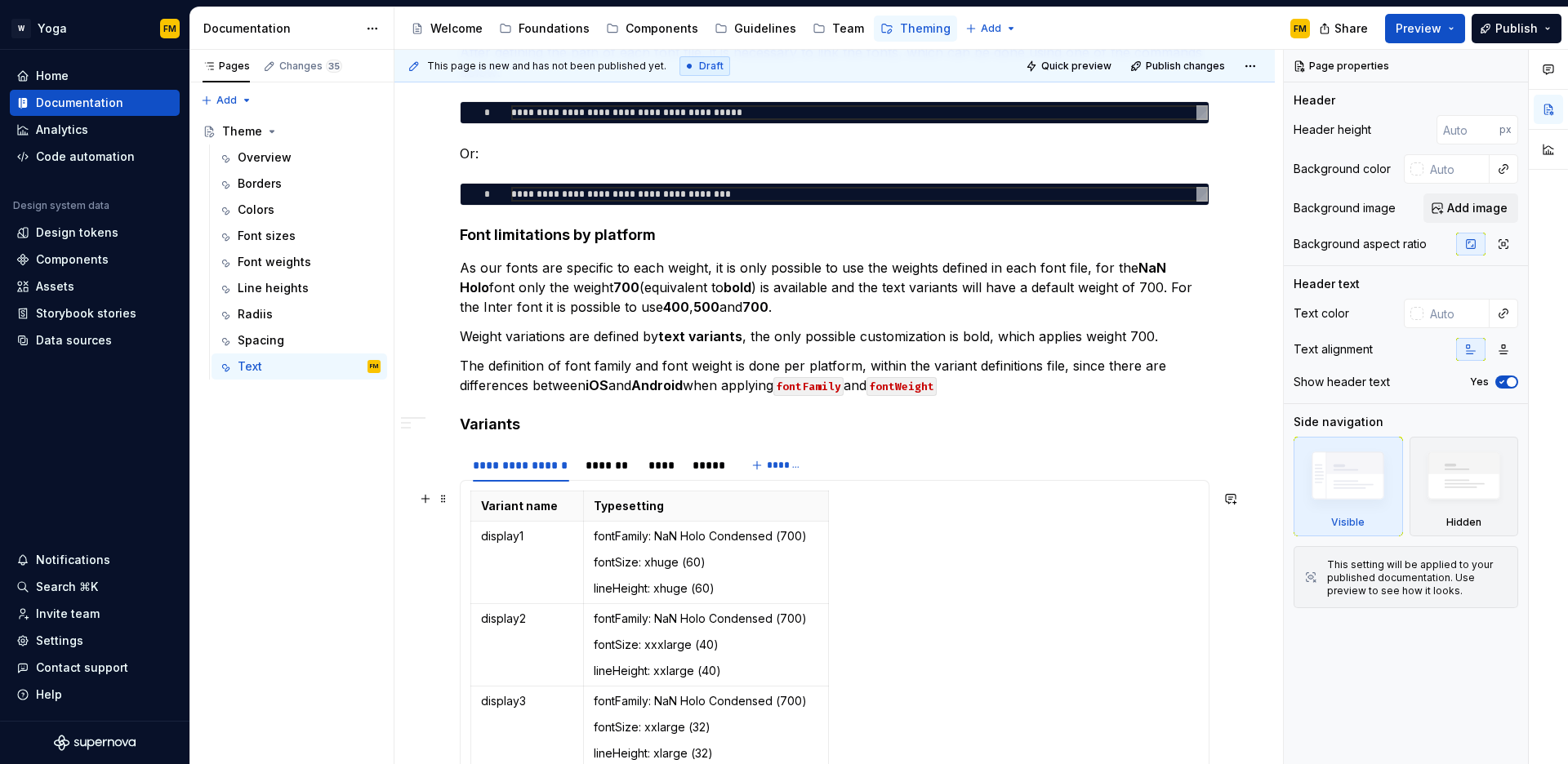
scroll to position [578, 0]
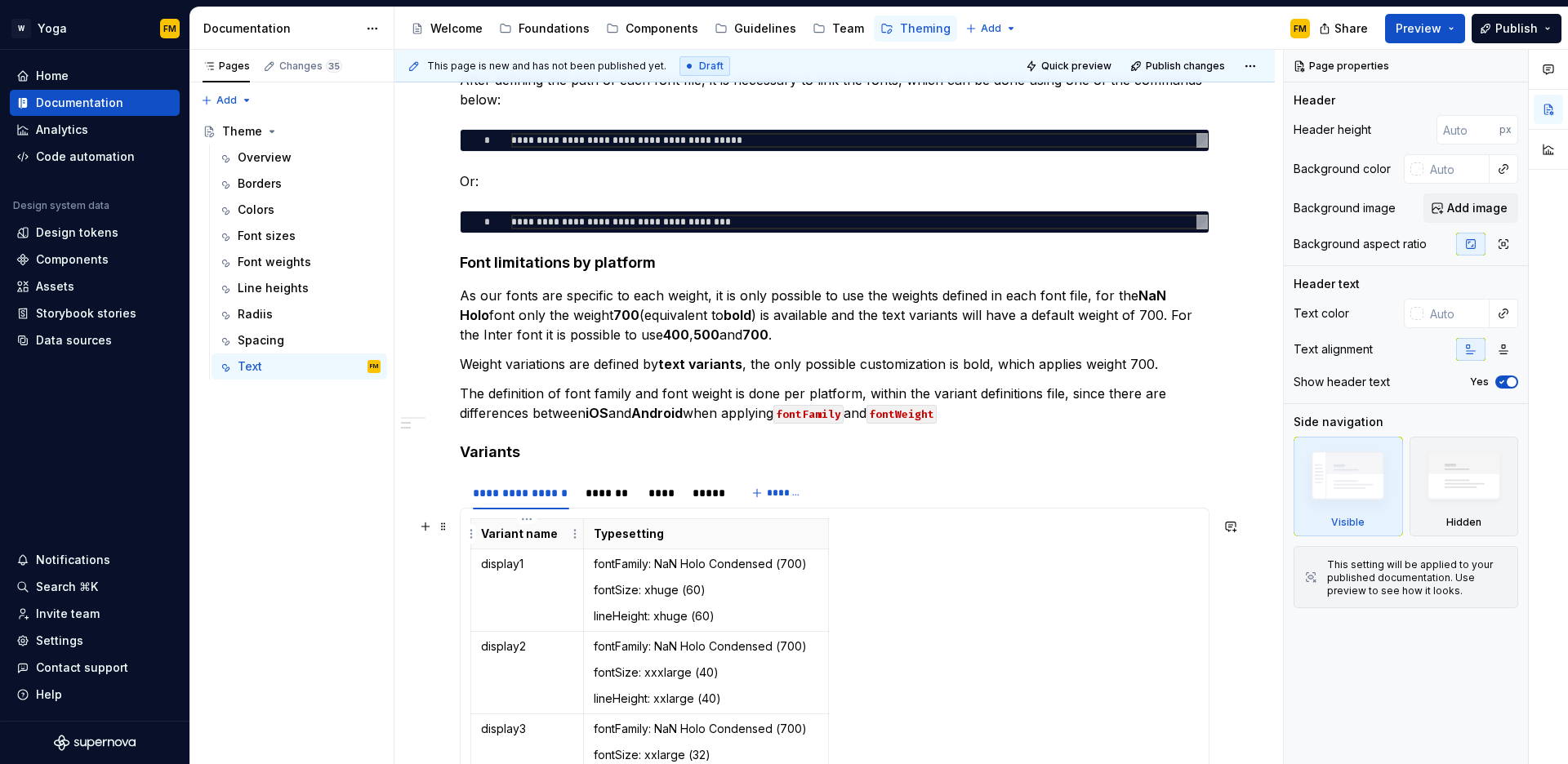
click at [529, 538] on p "Variant name" at bounding box center [527, 534] width 93 height 17
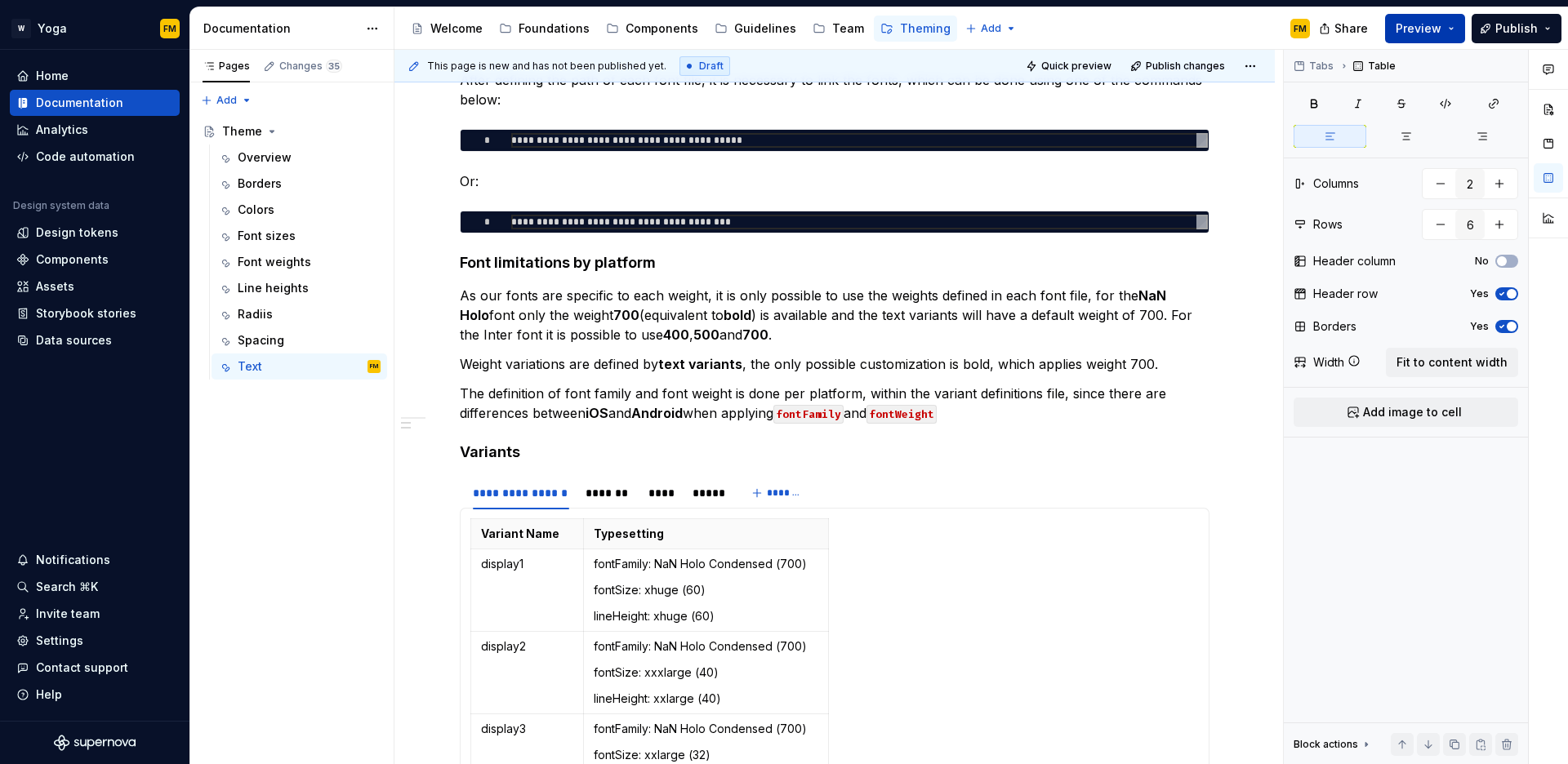
click at [1451, 26] on button "Preview" at bounding box center [1426, 28] width 80 height 29
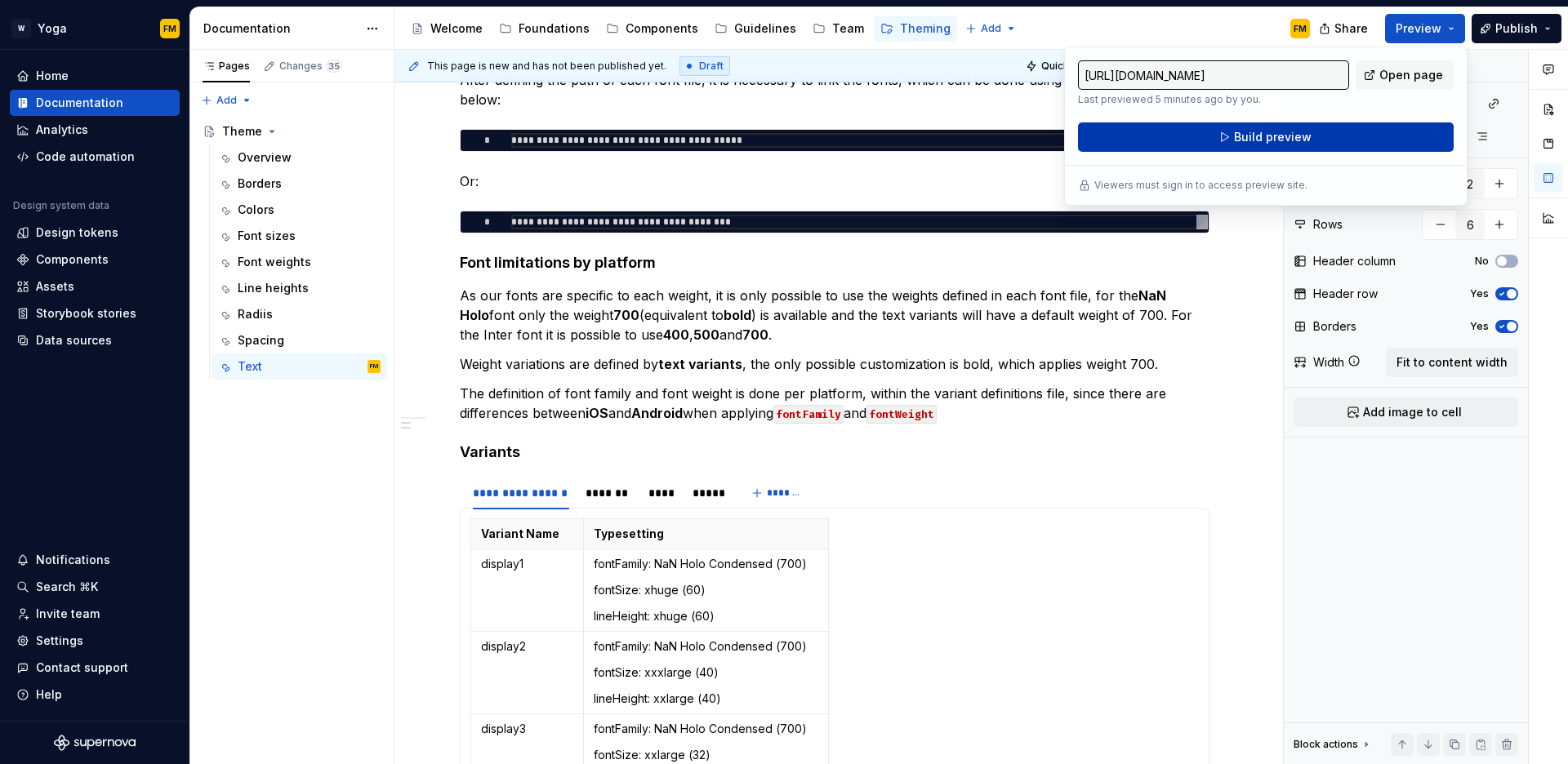
click at [1314, 133] on button "Build preview" at bounding box center [1266, 138] width 376 height 29
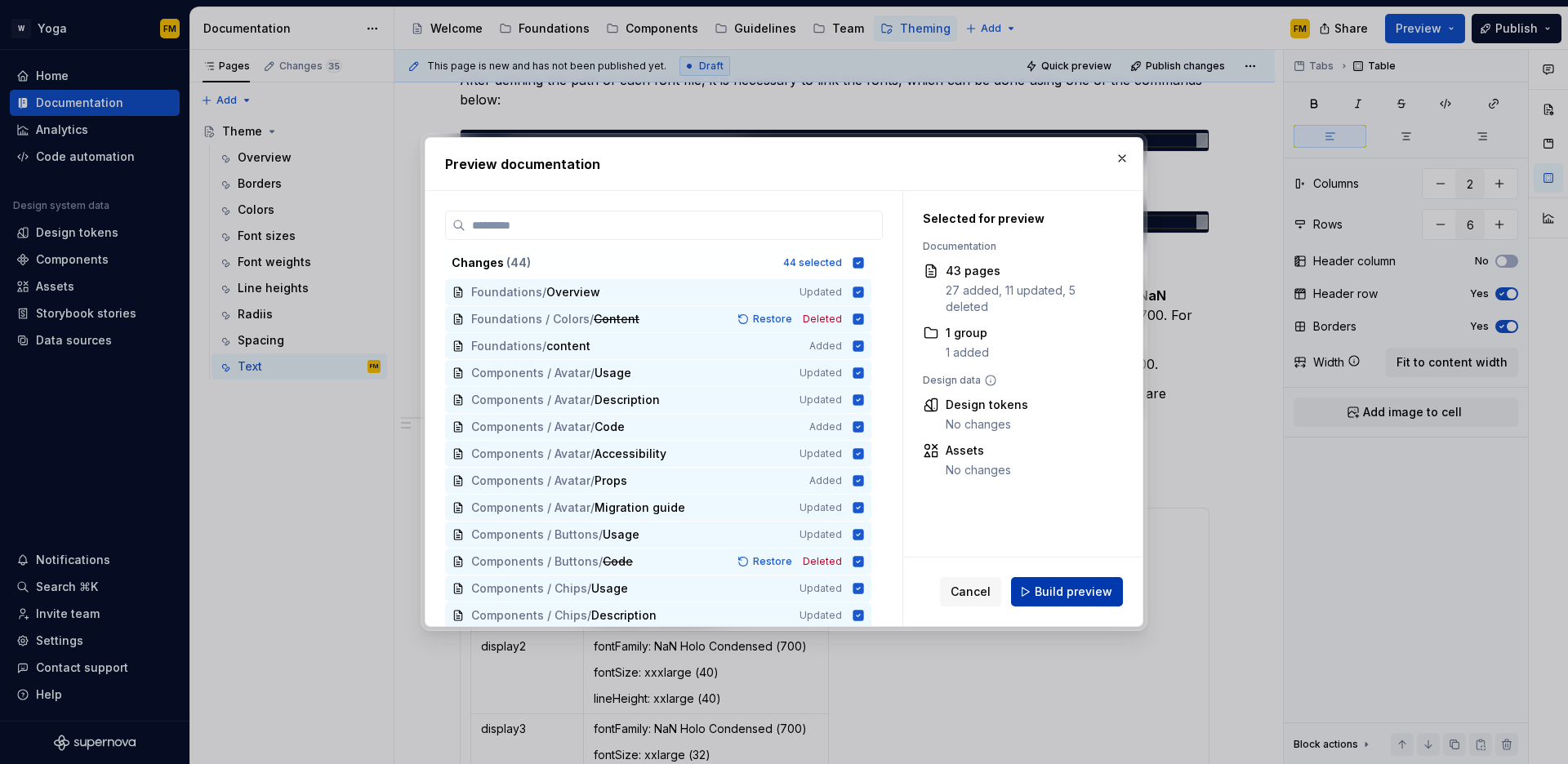
click at [1046, 597] on span "Build preview" at bounding box center [1074, 591] width 78 height 17
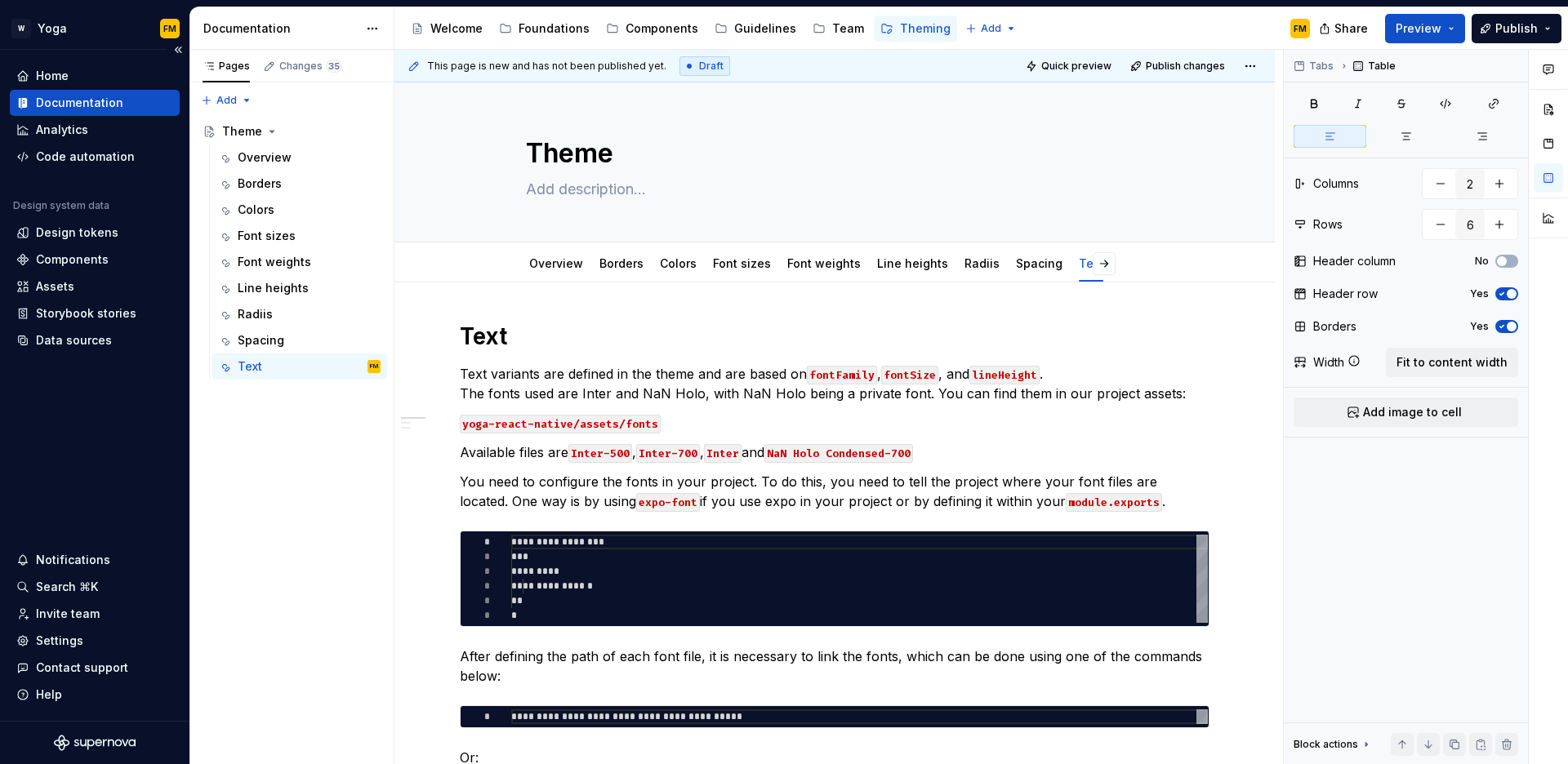
scroll to position [0, 0]
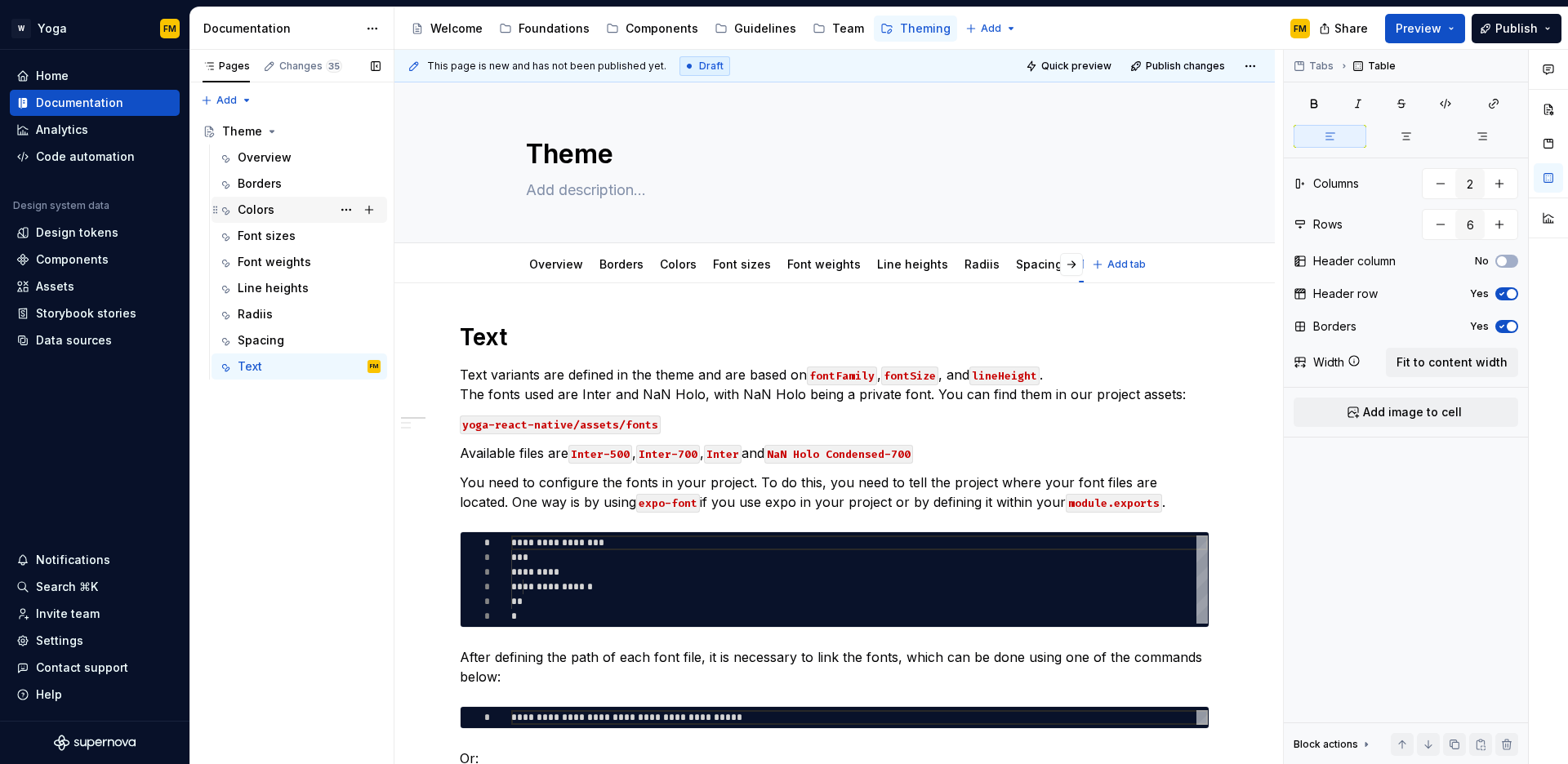
type textarea "*"
click at [78, 70] on div "Home" at bounding box center [95, 75] width 157 height 17
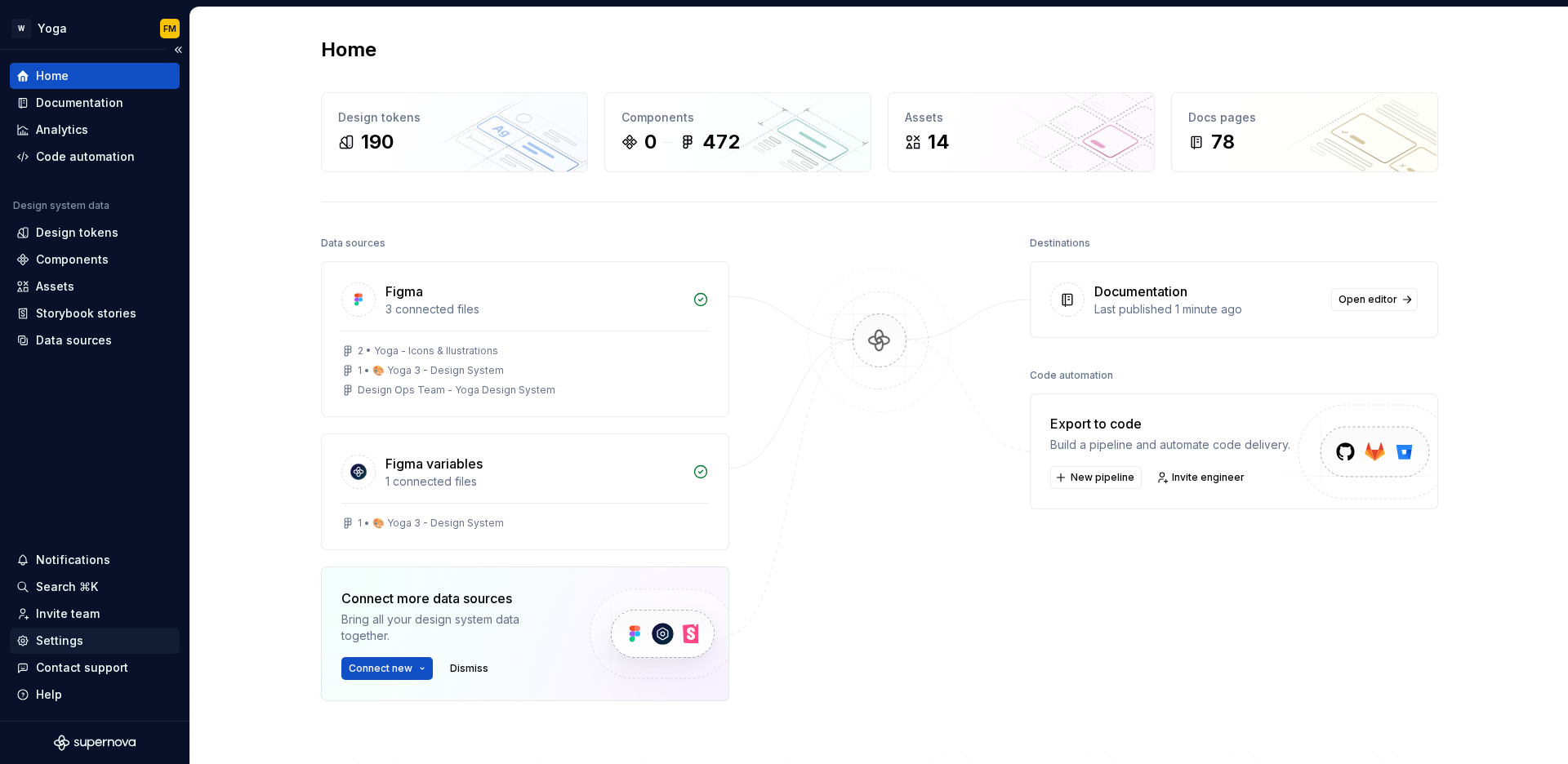
click at [62, 645] on div "Settings" at bounding box center [60, 641] width 48 height 17
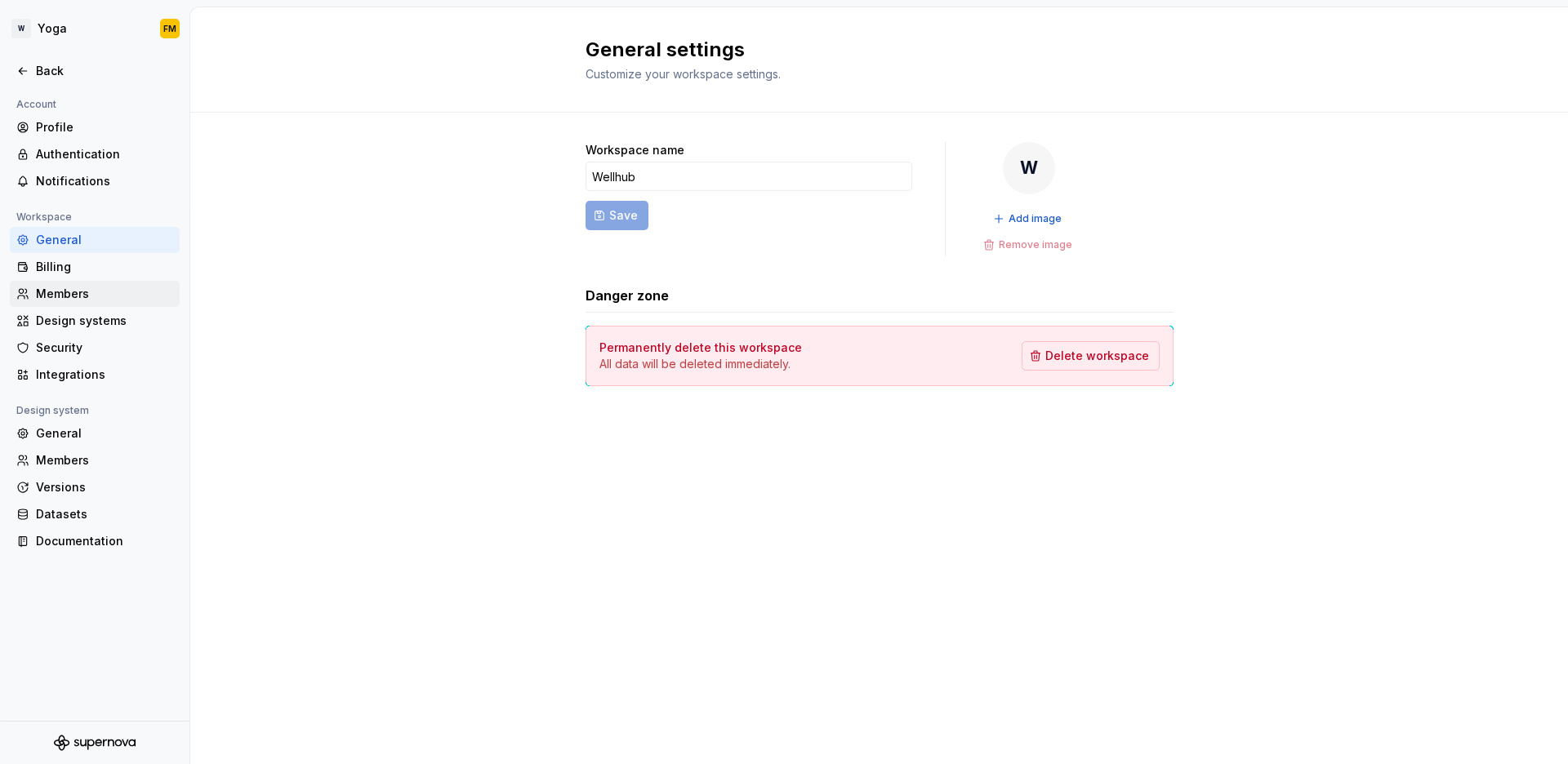
click at [78, 299] on div "Members" at bounding box center [104, 294] width 138 height 17
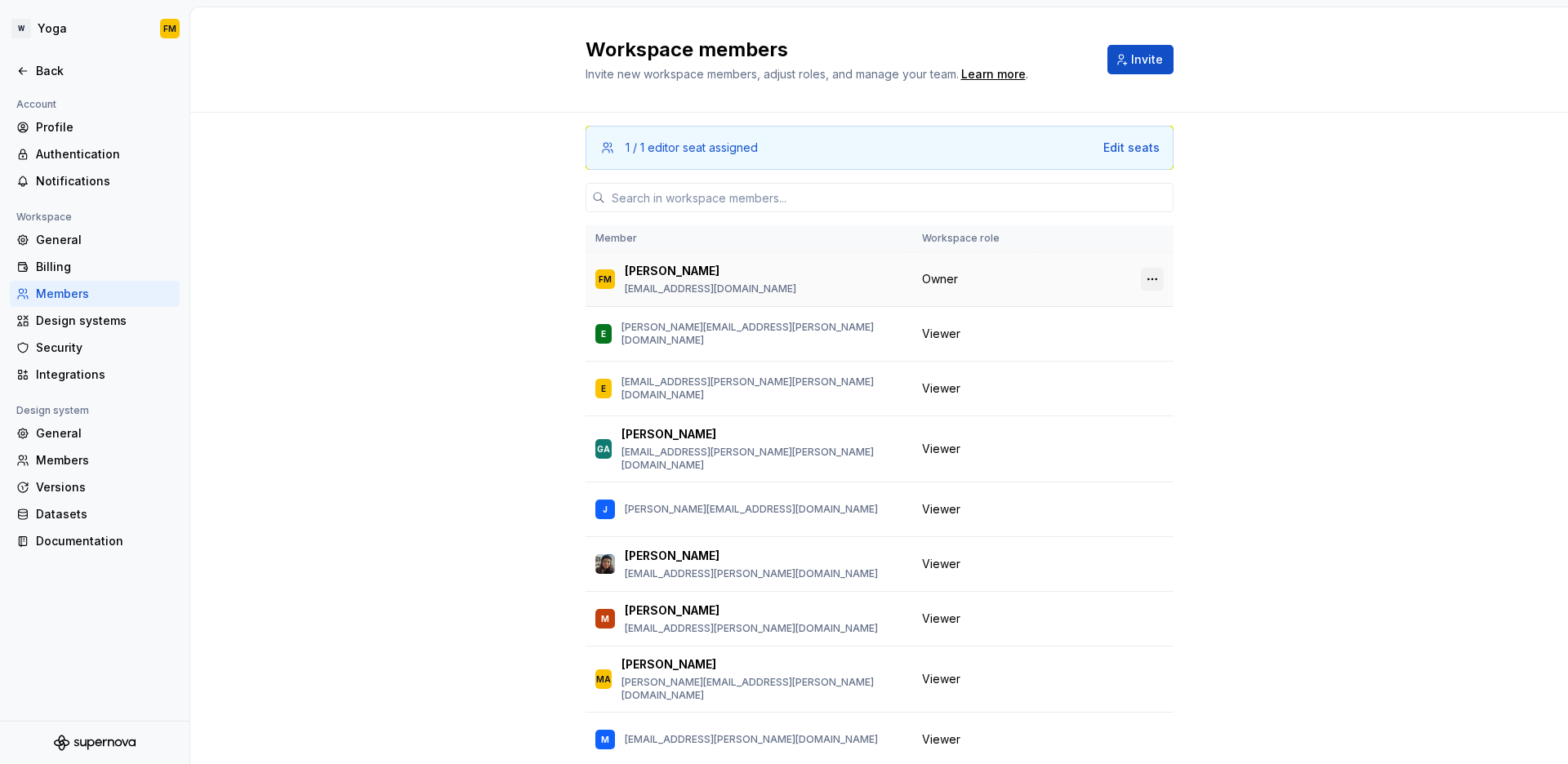
click at [1141, 281] on button "button" at bounding box center [1151, 279] width 22 height 22
click at [1070, 308] on div "Transfer ownership" at bounding box center [1049, 311] width 172 height 17
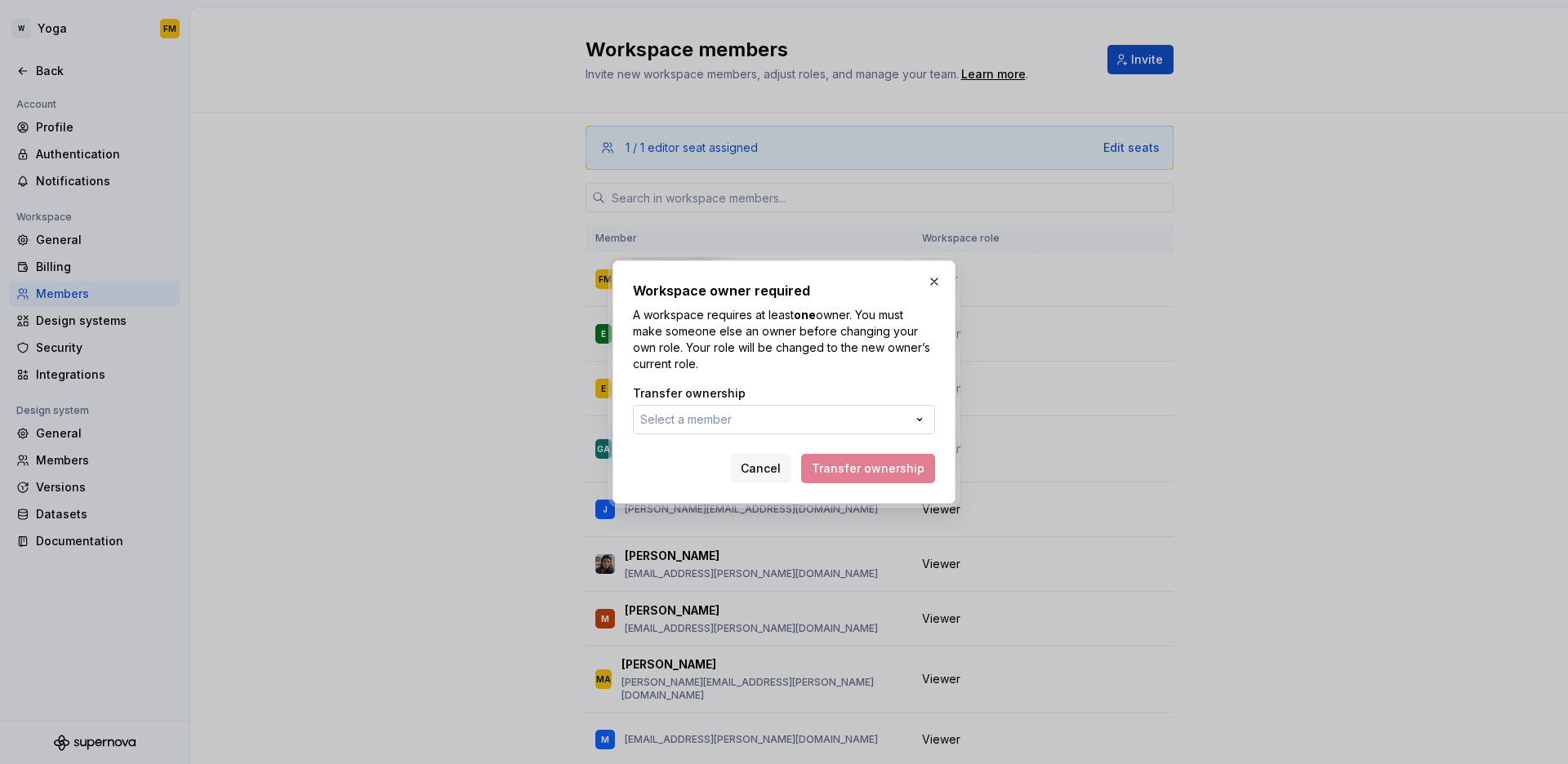
click at [762, 421] on button "Select a member" at bounding box center [784, 420] width 302 height 29
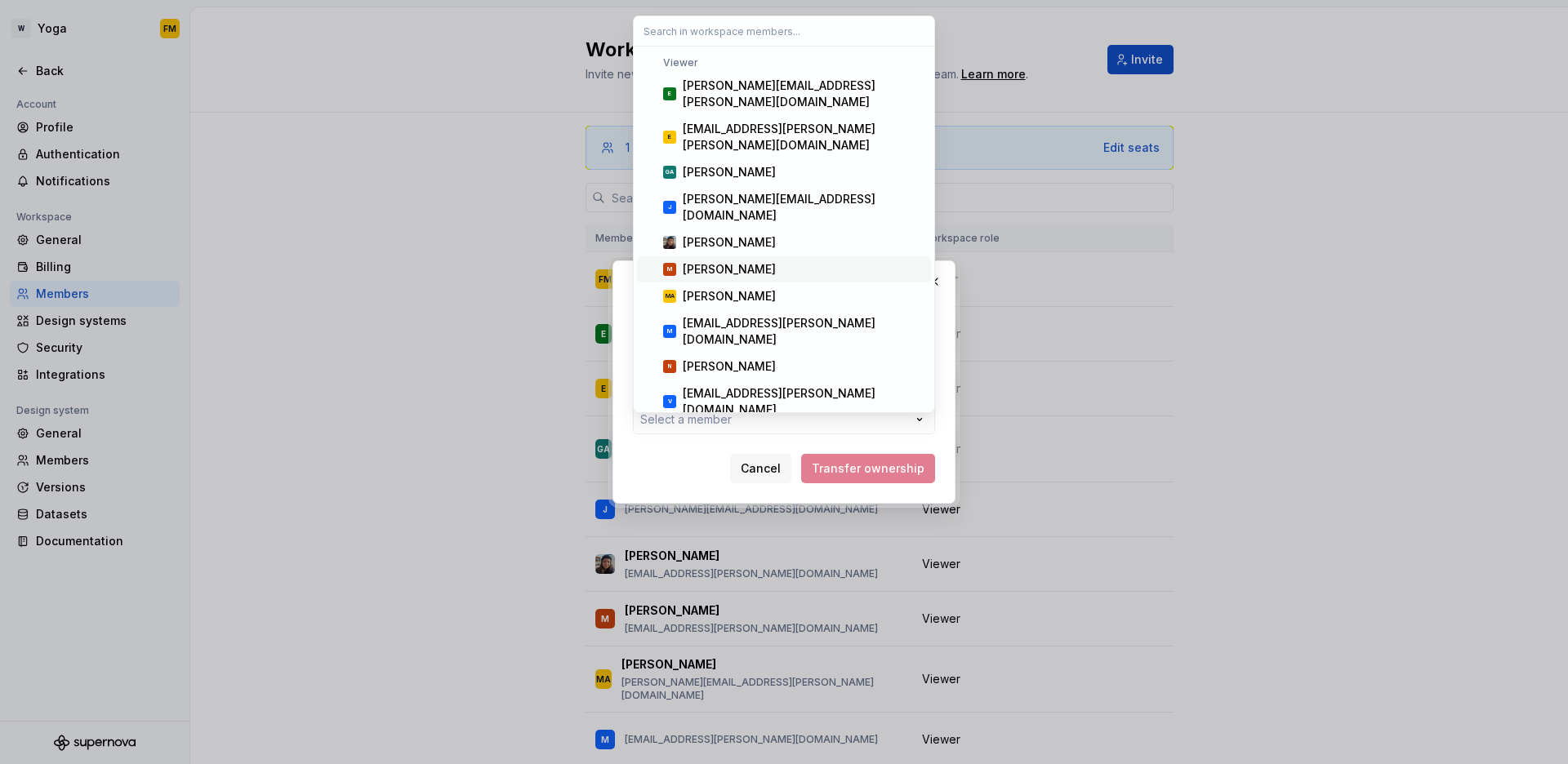
click at [763, 261] on div "[PERSON_NAME]" at bounding box center [804, 269] width 242 height 17
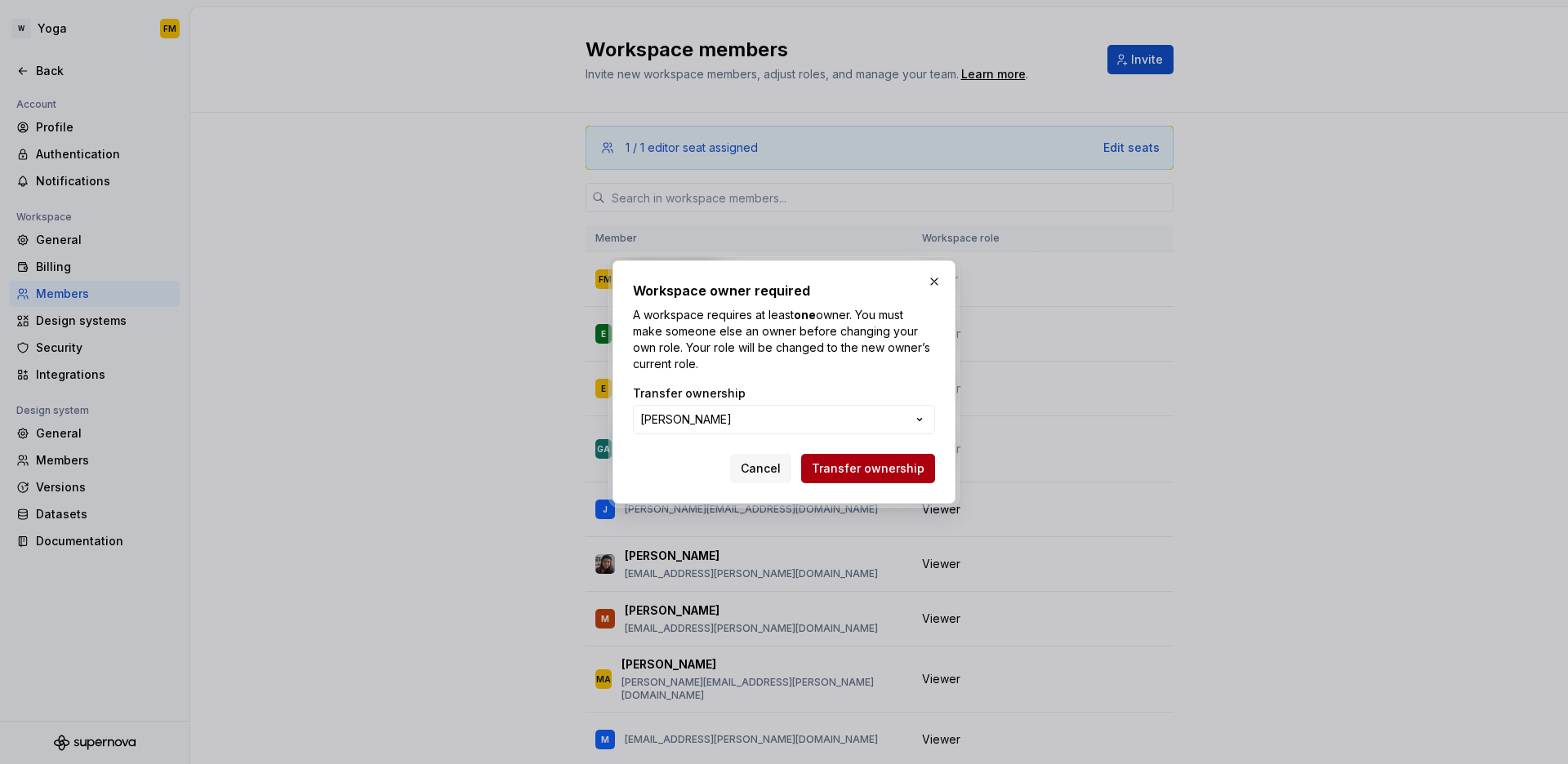
click at [845, 464] on span "Transfer ownership" at bounding box center [868, 468] width 113 height 17
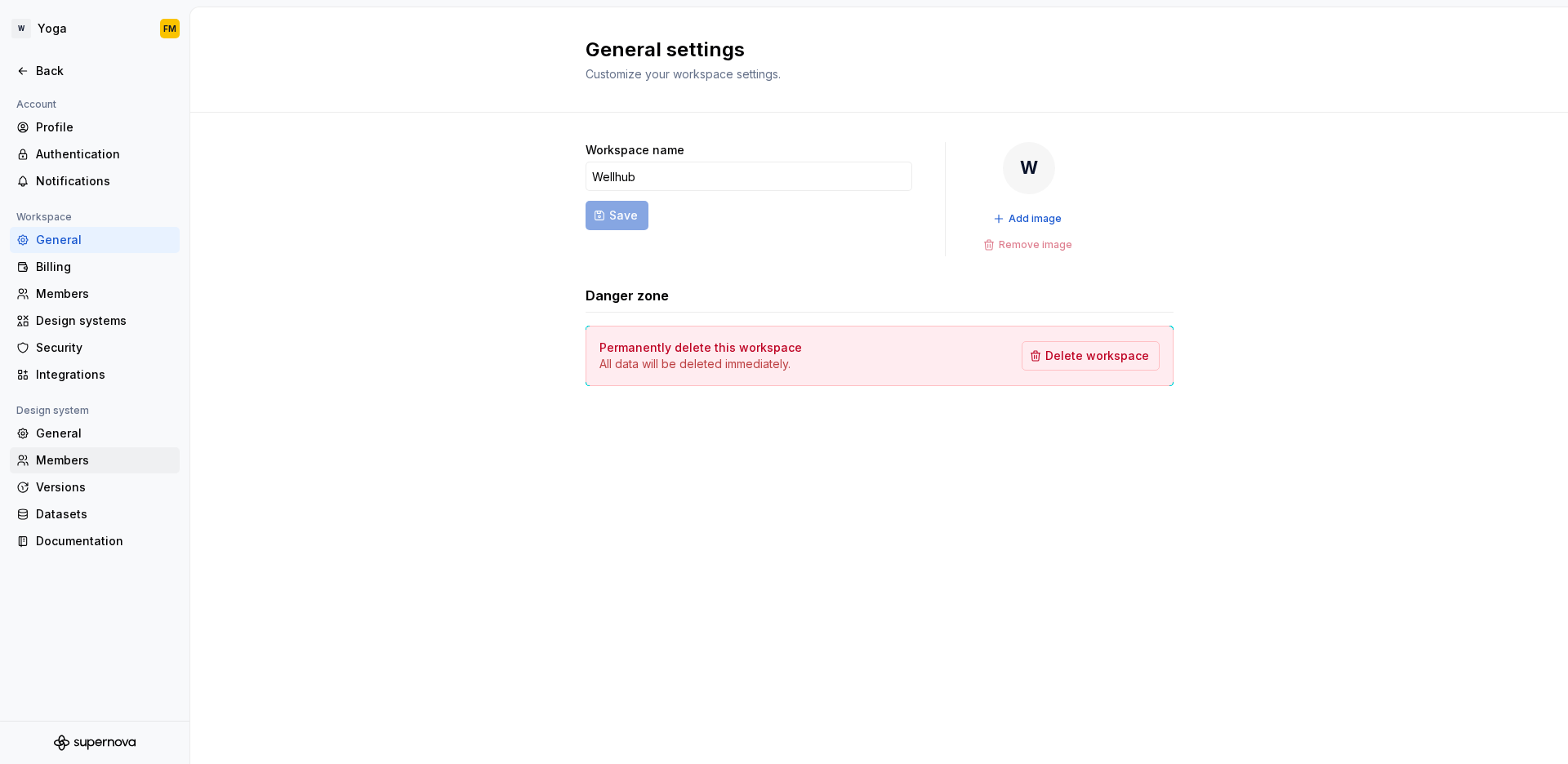
click at [67, 465] on div "Members" at bounding box center [104, 461] width 138 height 17
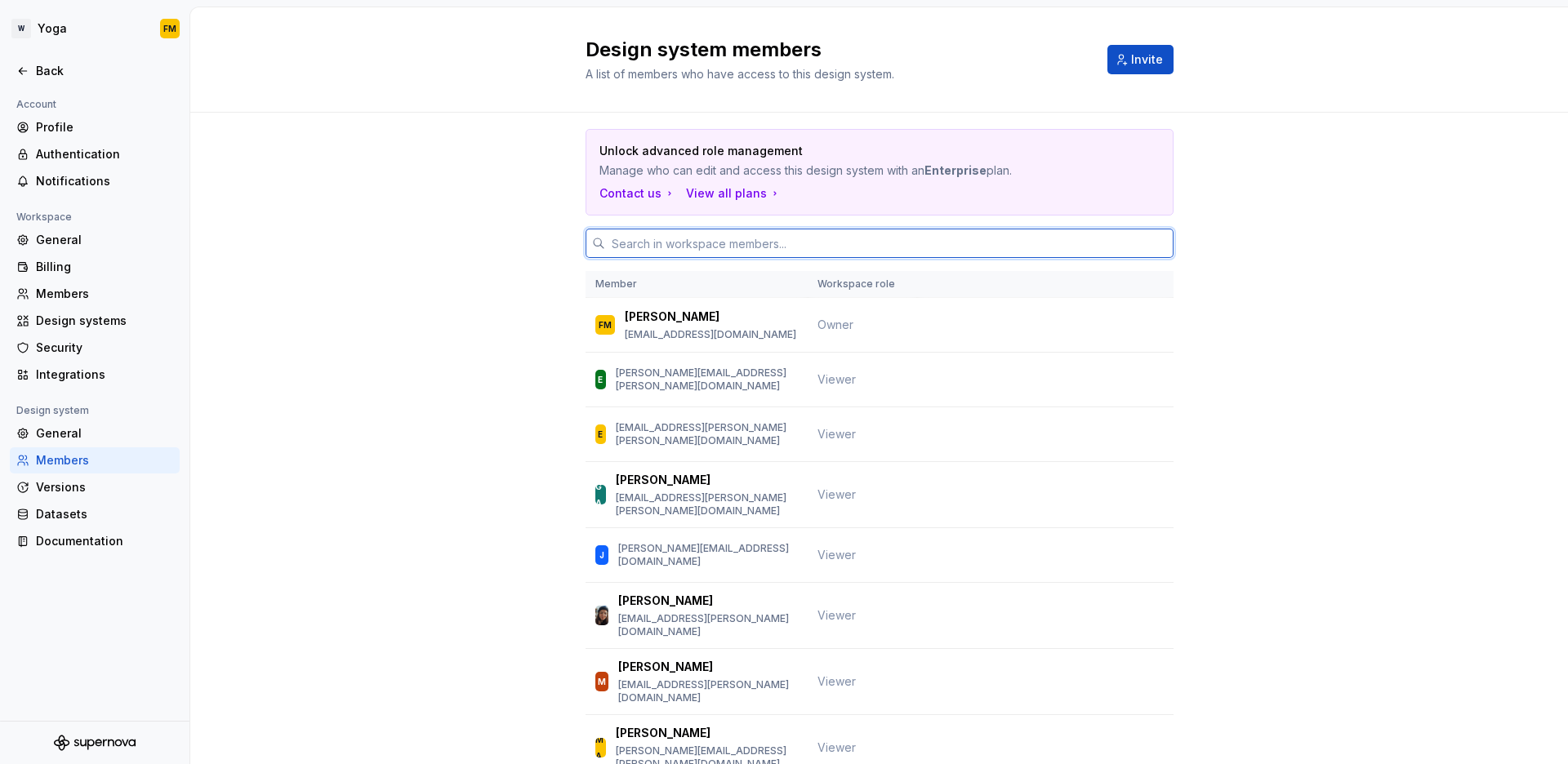
click at [790, 248] on input "text" at bounding box center [889, 243] width 569 height 29
click at [110, 422] on div "General" at bounding box center [95, 433] width 170 height 26
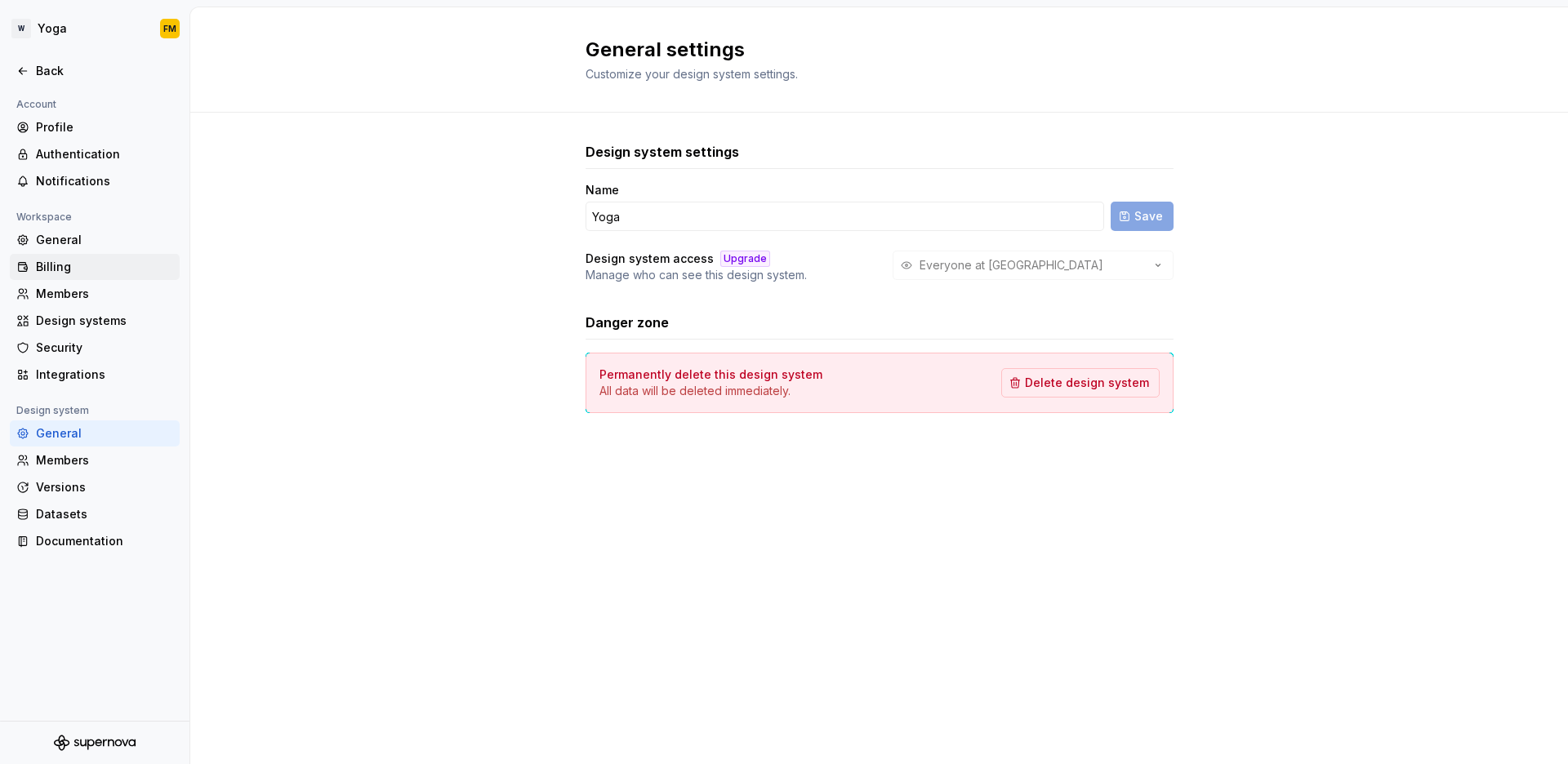
click at [78, 262] on div "Billing" at bounding box center [104, 266] width 138 height 17
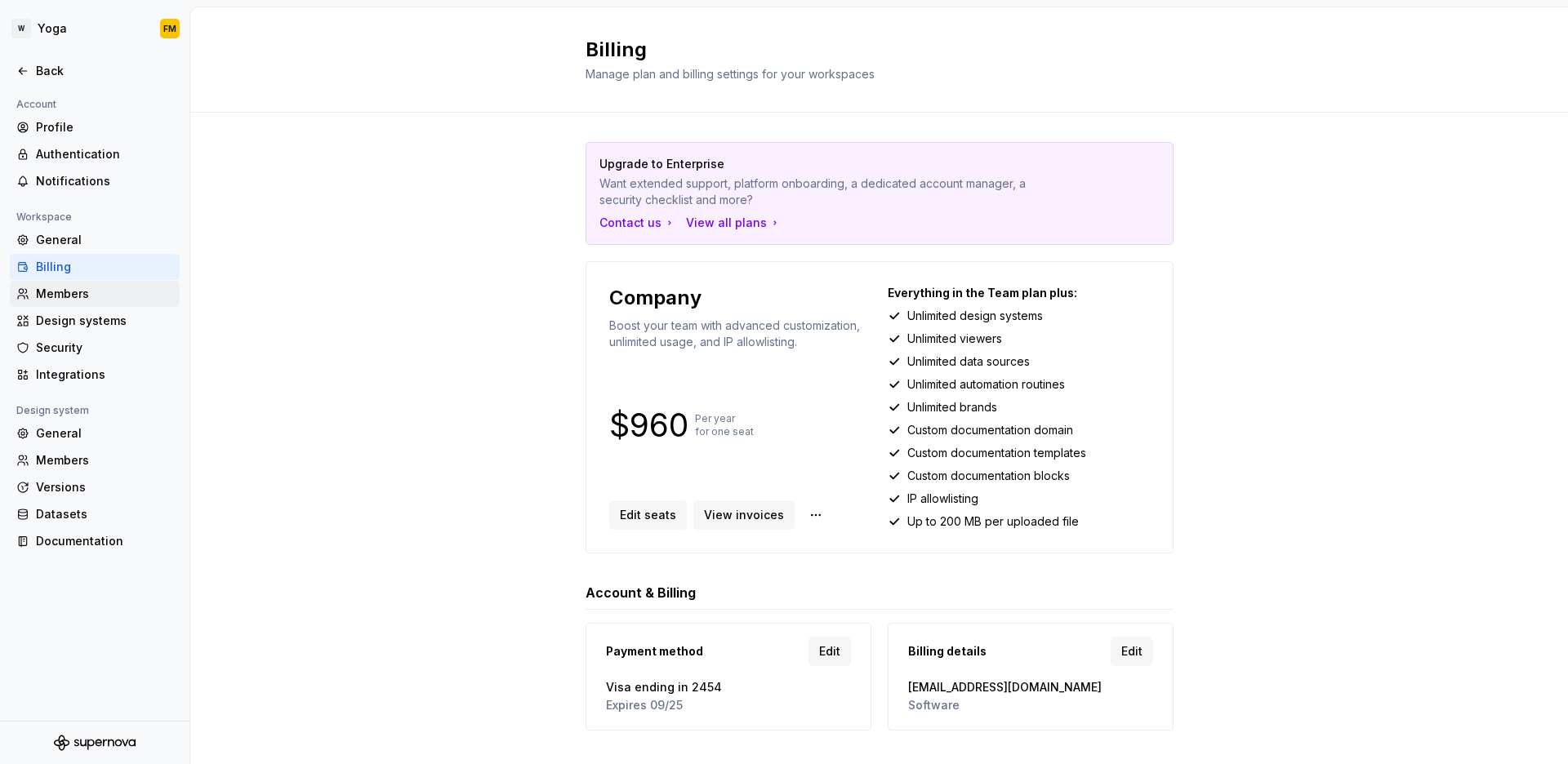
click at [80, 286] on div "Members" at bounding box center [104, 294] width 138 height 17
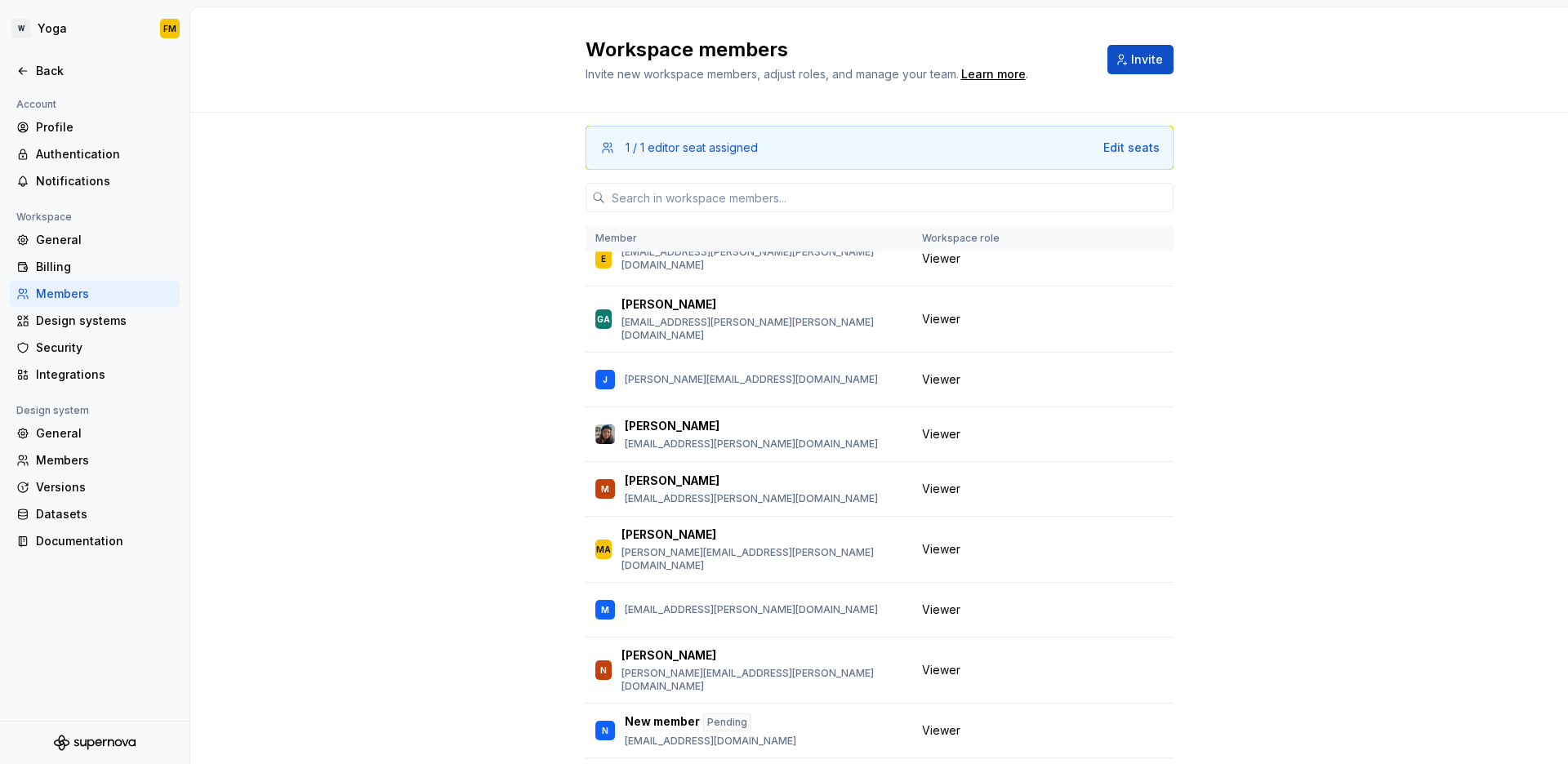
scroll to position [155, 0]
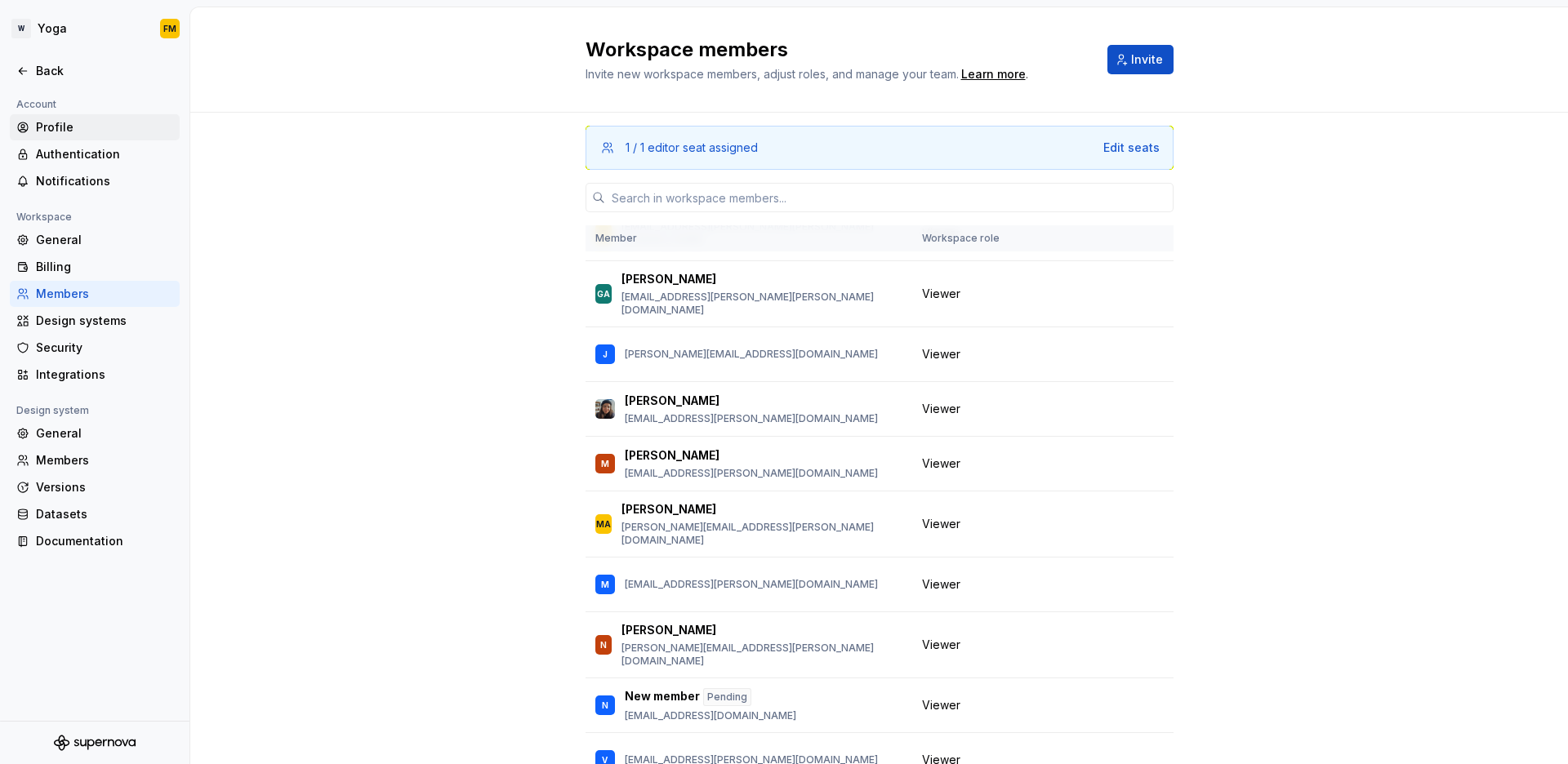
click at [43, 128] on div "Profile" at bounding box center [104, 127] width 138 height 17
